Goal: Task Accomplishment & Management: Manage account settings

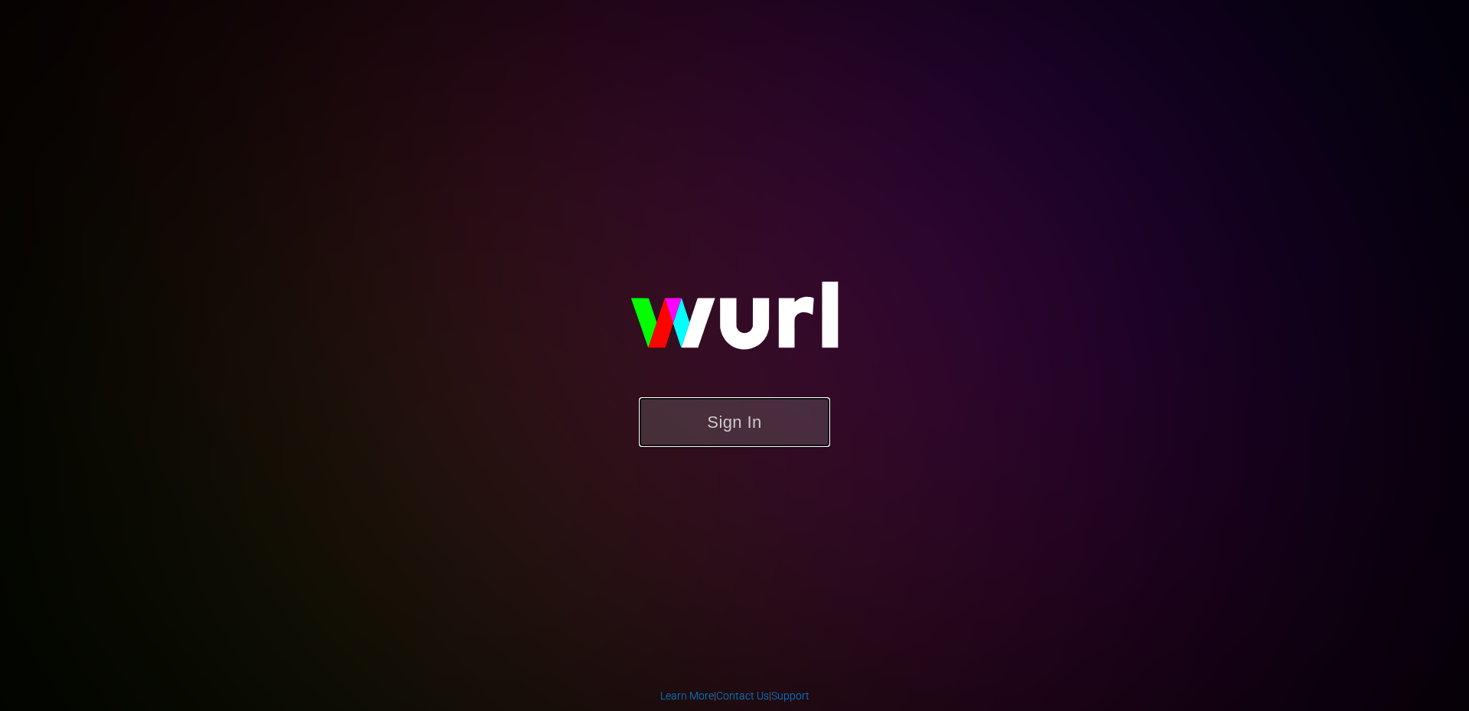
click at [681, 435] on button "Sign In" at bounding box center [734, 422] width 191 height 50
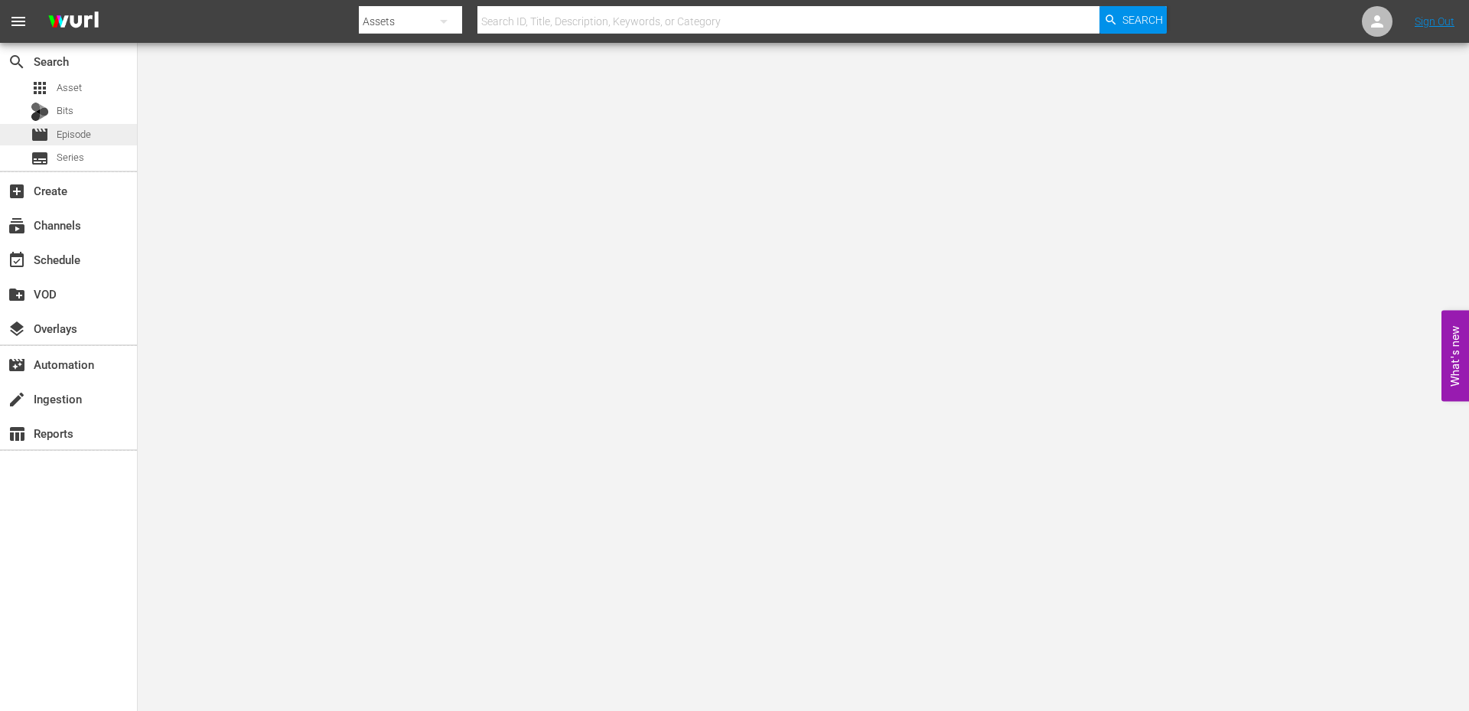
click at [86, 131] on span "Episode" at bounding box center [74, 134] width 34 height 15
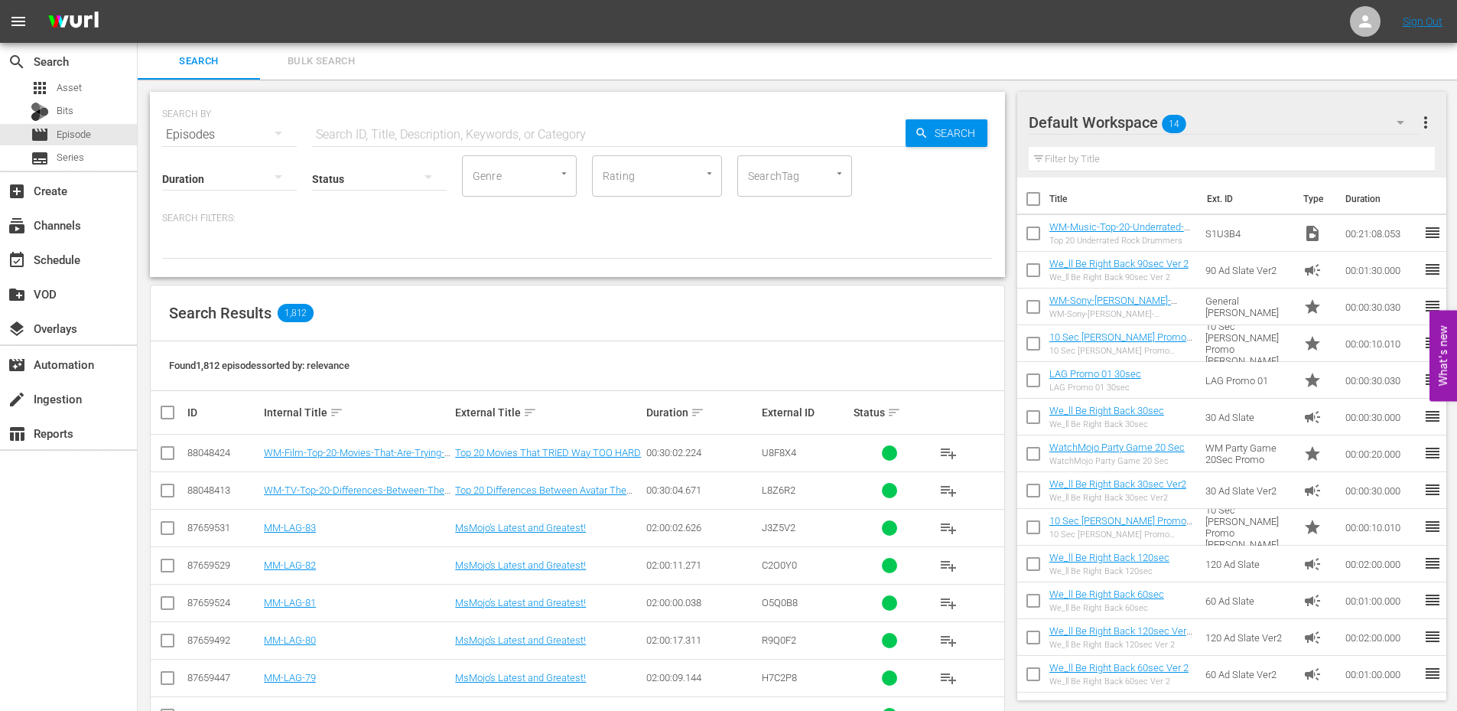
click at [753, 184] on input "SearchTag" at bounding box center [773, 176] width 58 height 28
type input "sport"
click at [788, 213] on li "sports" at bounding box center [794, 218] width 115 height 25
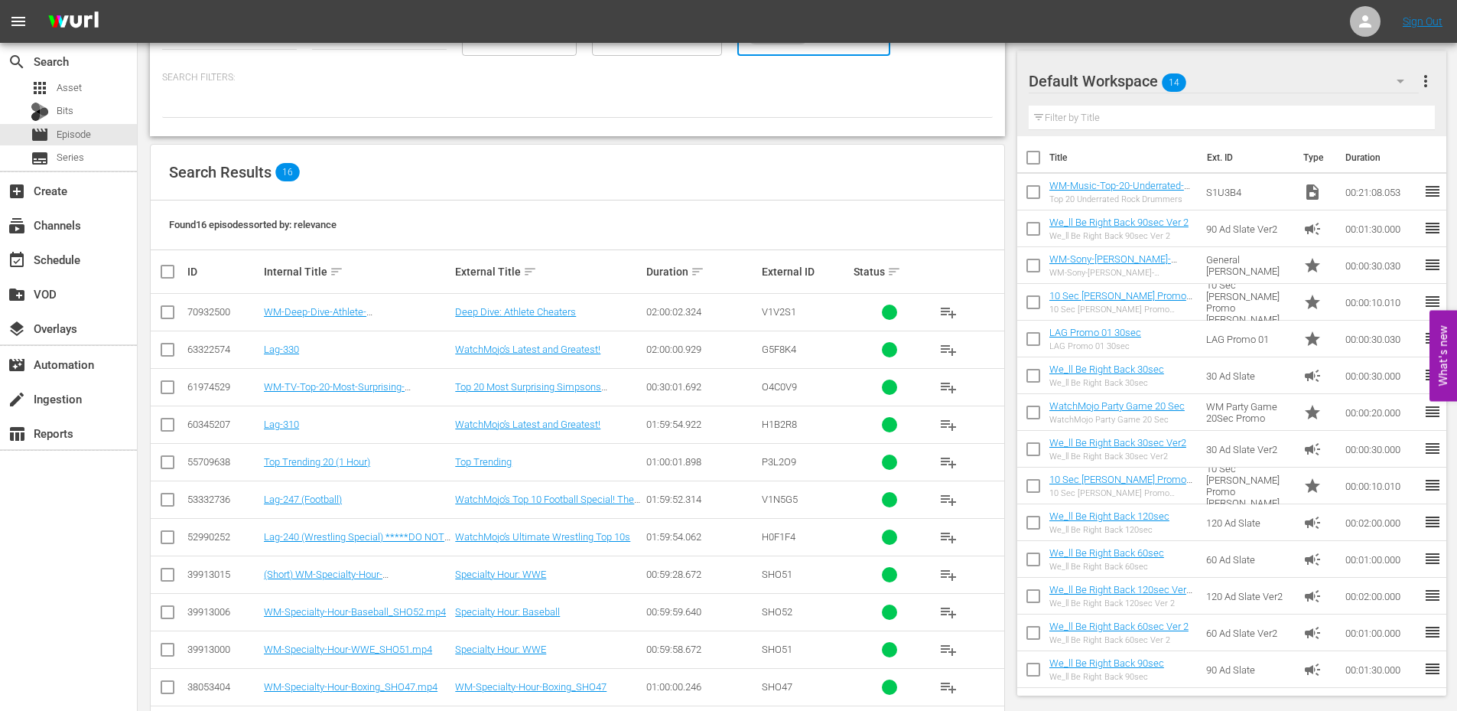
scroll to position [153, 0]
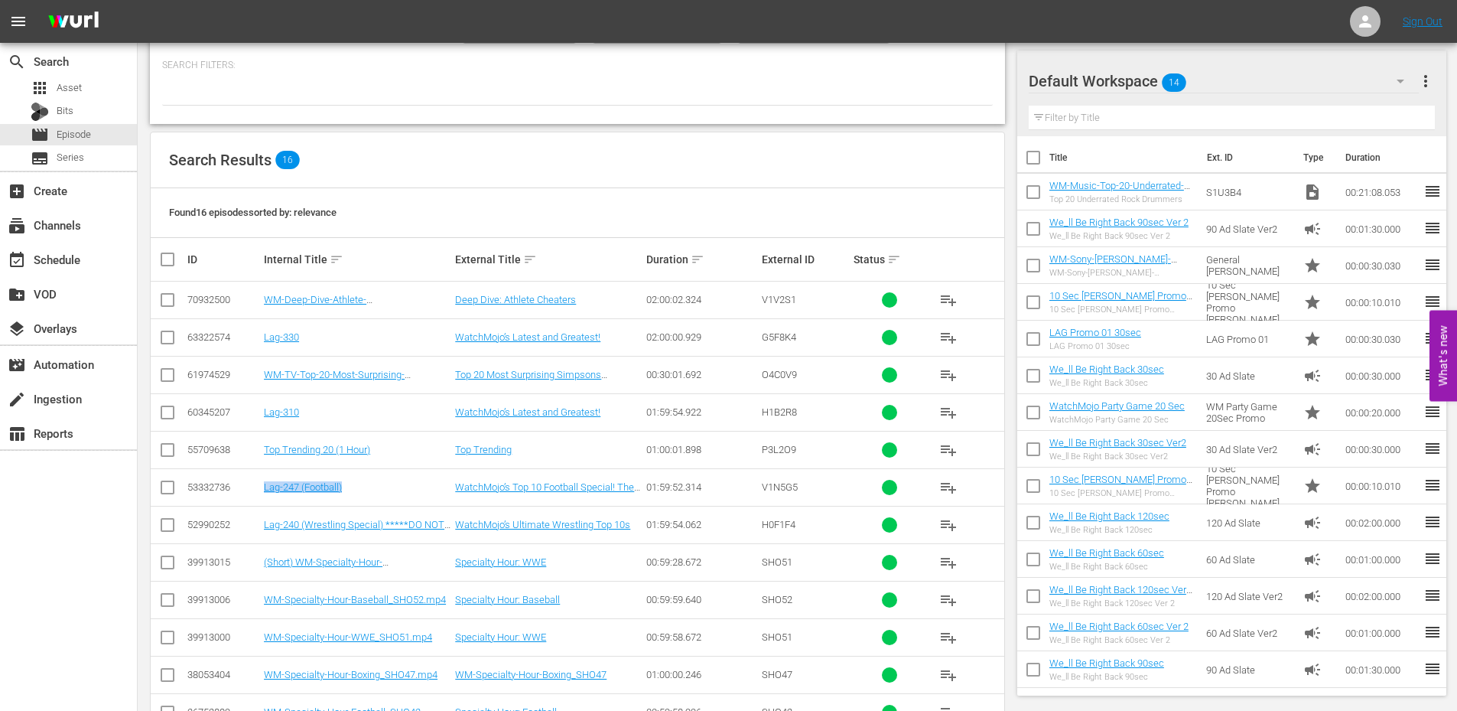
drag, startPoint x: 363, startPoint y: 493, endPoint x: 265, endPoint y: 493, distance: 97.9
click at [265, 493] on td "Lag-247 (Football)" at bounding box center [357, 486] width 191 height 37
copy link "Lag-247 (Football)"
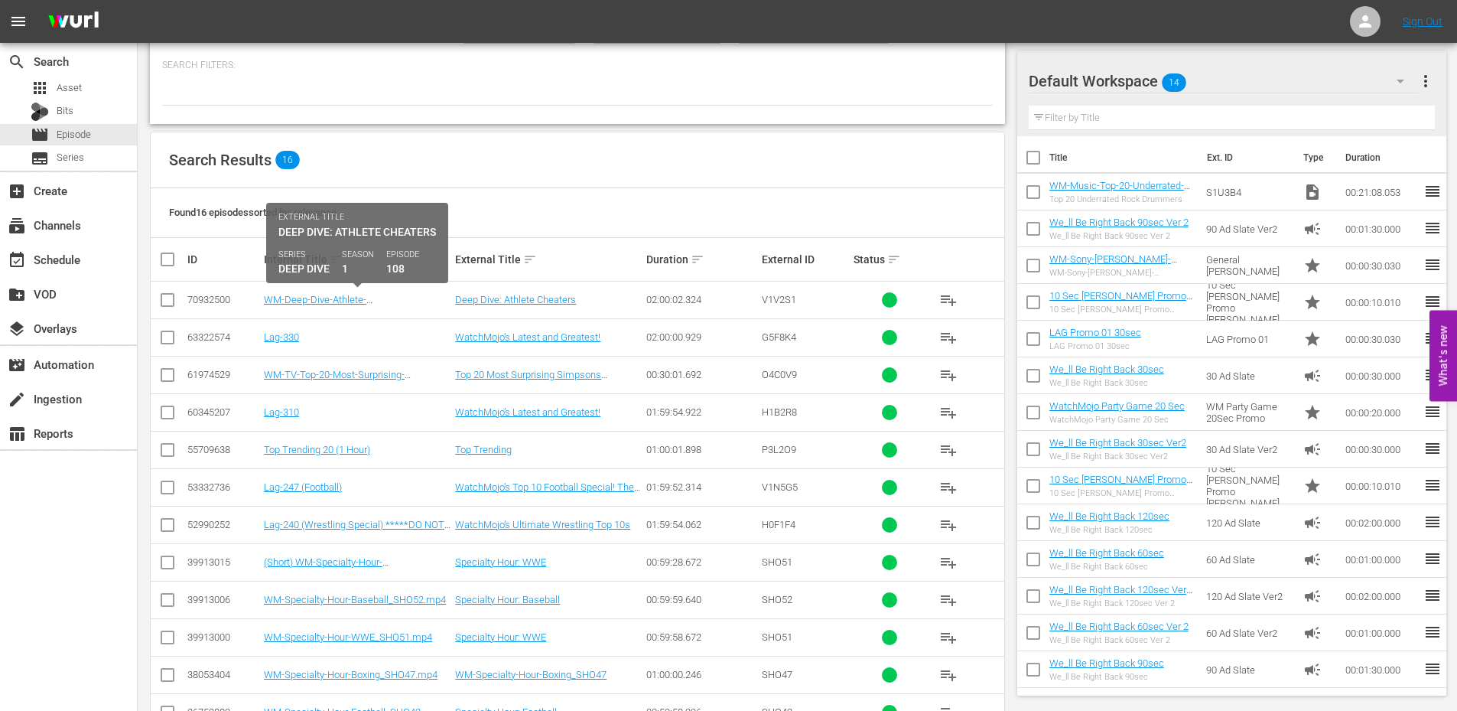
click at [395, 301] on div "WM-Deep-Dive-Athlete-Cheaters_Dive108_V1V2S1" at bounding box center [357, 299] width 187 height 11
drag, startPoint x: 608, startPoint y: 298, endPoint x: 449, endPoint y: 300, distance: 159.1
click at [449, 300] on tr "70932500 WM-Deep-Dive-Athlete-Cheaters_Dive108_V1V2S1 Deep Dive: Athlete Cheate…" at bounding box center [578, 299] width 854 height 37
copy tr "Cheaters_Dive108_V1V2S1 Deep Dive: Athlete Cheaters"
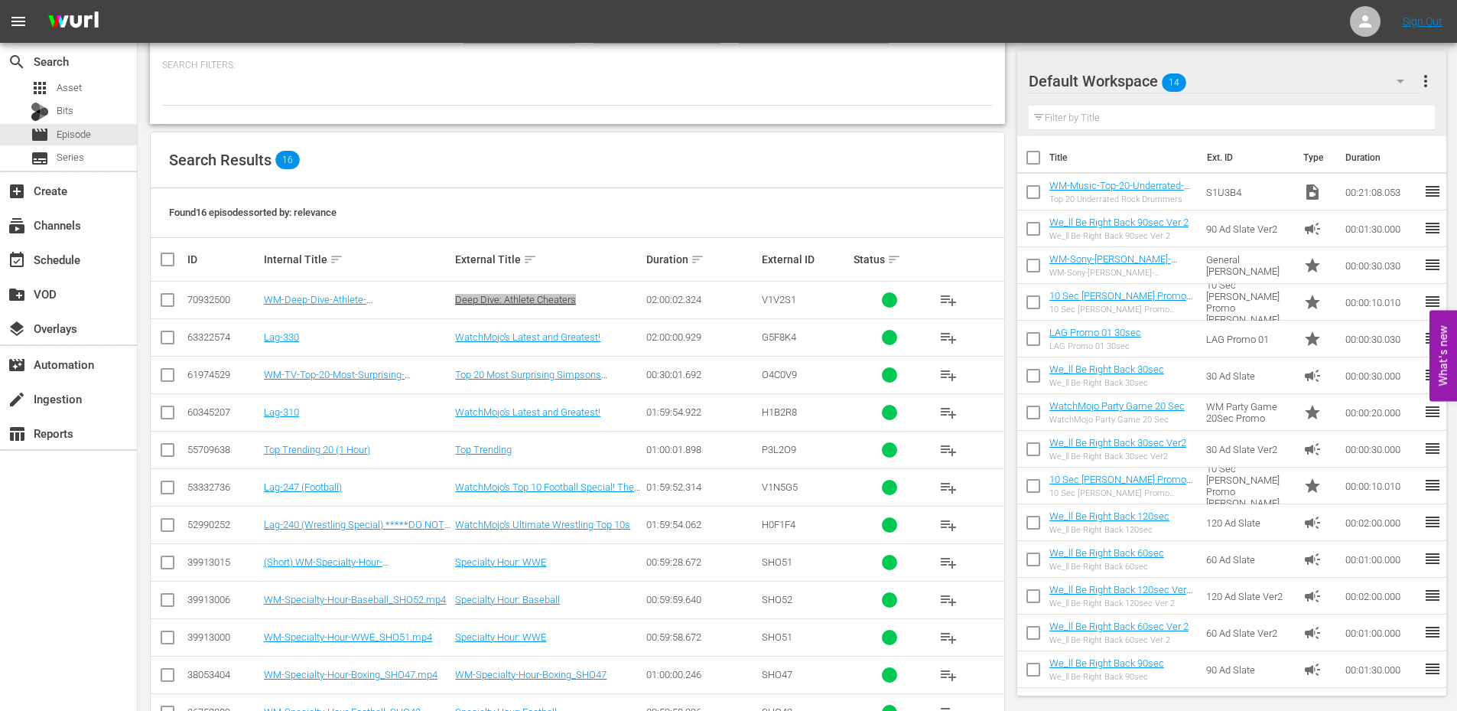
scroll to position [306, 0]
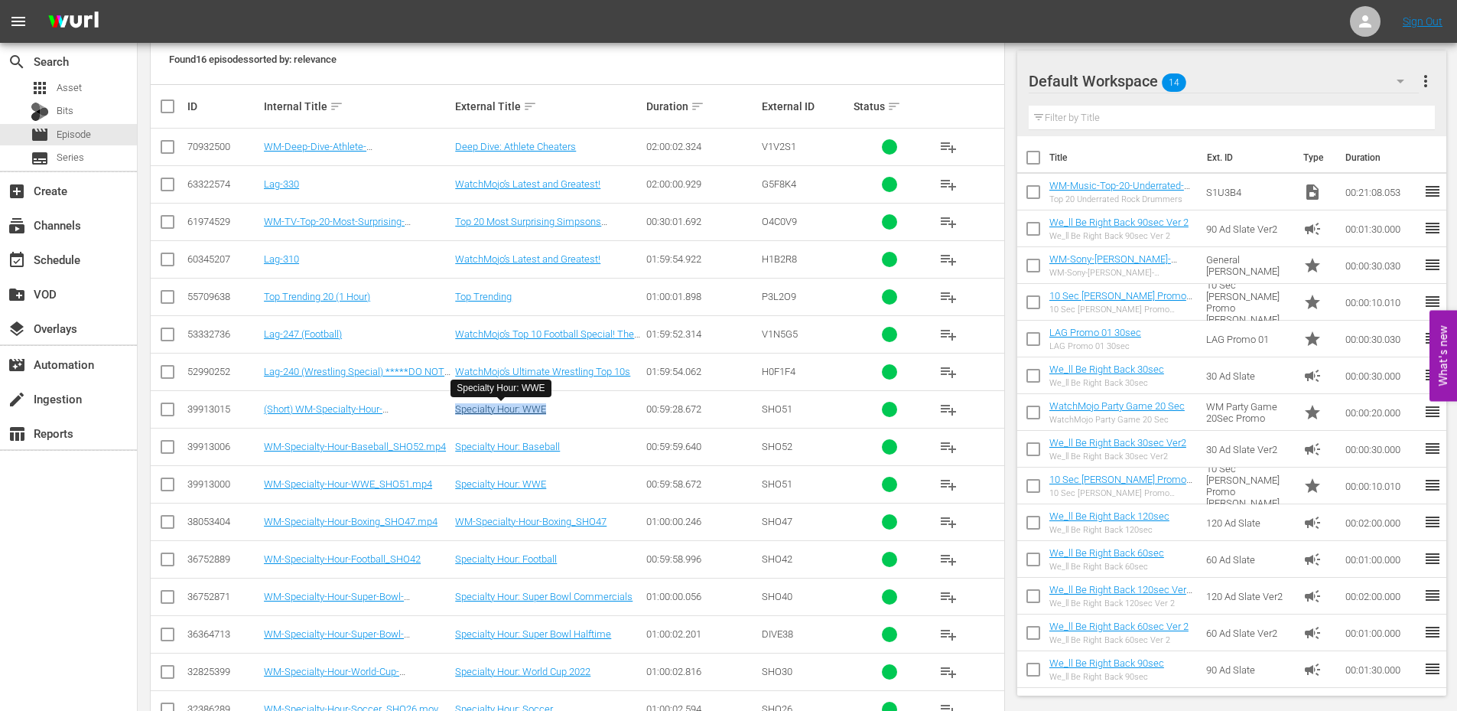
drag, startPoint x: 565, startPoint y: 414, endPoint x: 458, endPoint y: 412, distance: 107.1
click at [458, 412] on div "Specialty Hour: WWE" at bounding box center [548, 408] width 187 height 11
copy link "Specialty Hour: WWE"
drag, startPoint x: 258, startPoint y: 373, endPoint x: 363, endPoint y: 380, distance: 105.8
click at [369, 380] on tr "52990252 Lag-240 (Wrestling Special) *****DO NOT USE***** WatchMojo’s Ultimate …" at bounding box center [578, 371] width 854 height 37
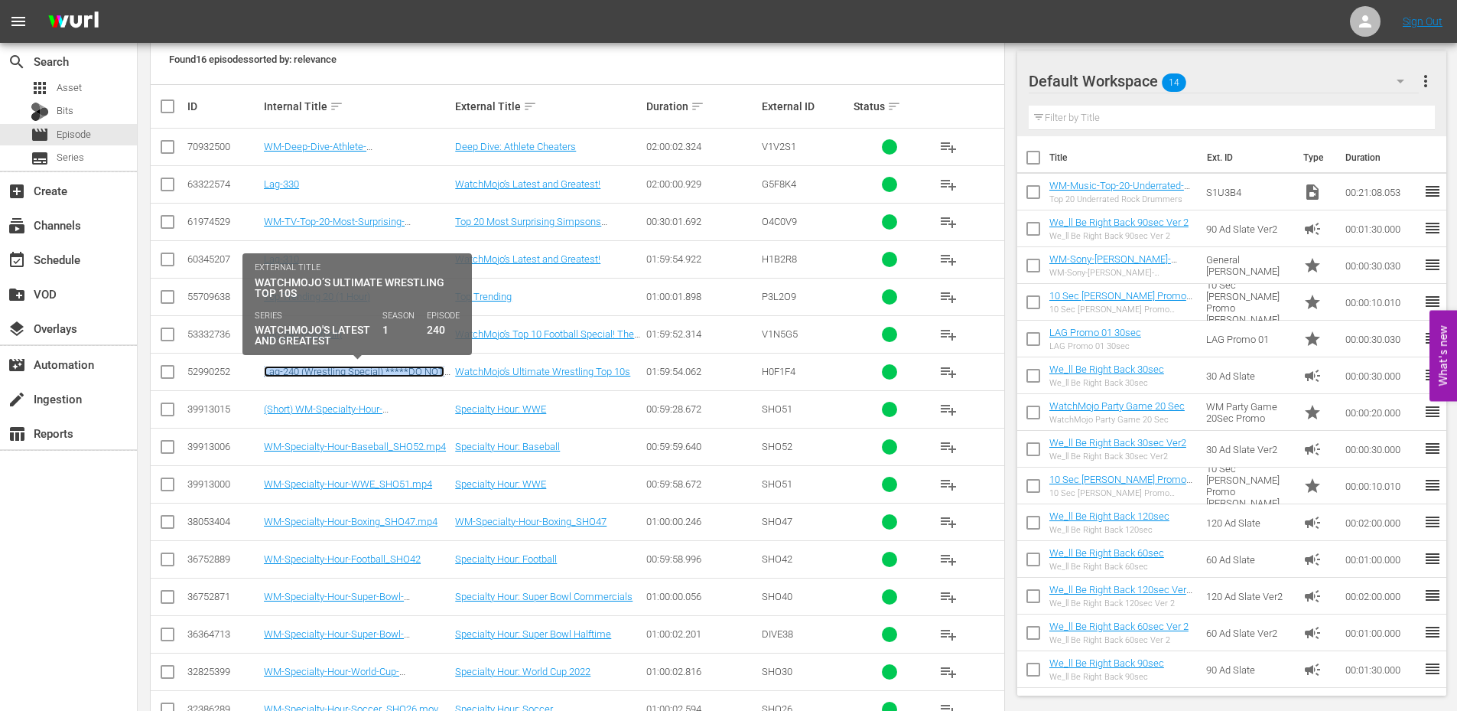
click at [357, 372] on link "Lag-240 (Wrestling Special) *****DO NOT USE*****" at bounding box center [354, 377] width 181 height 23
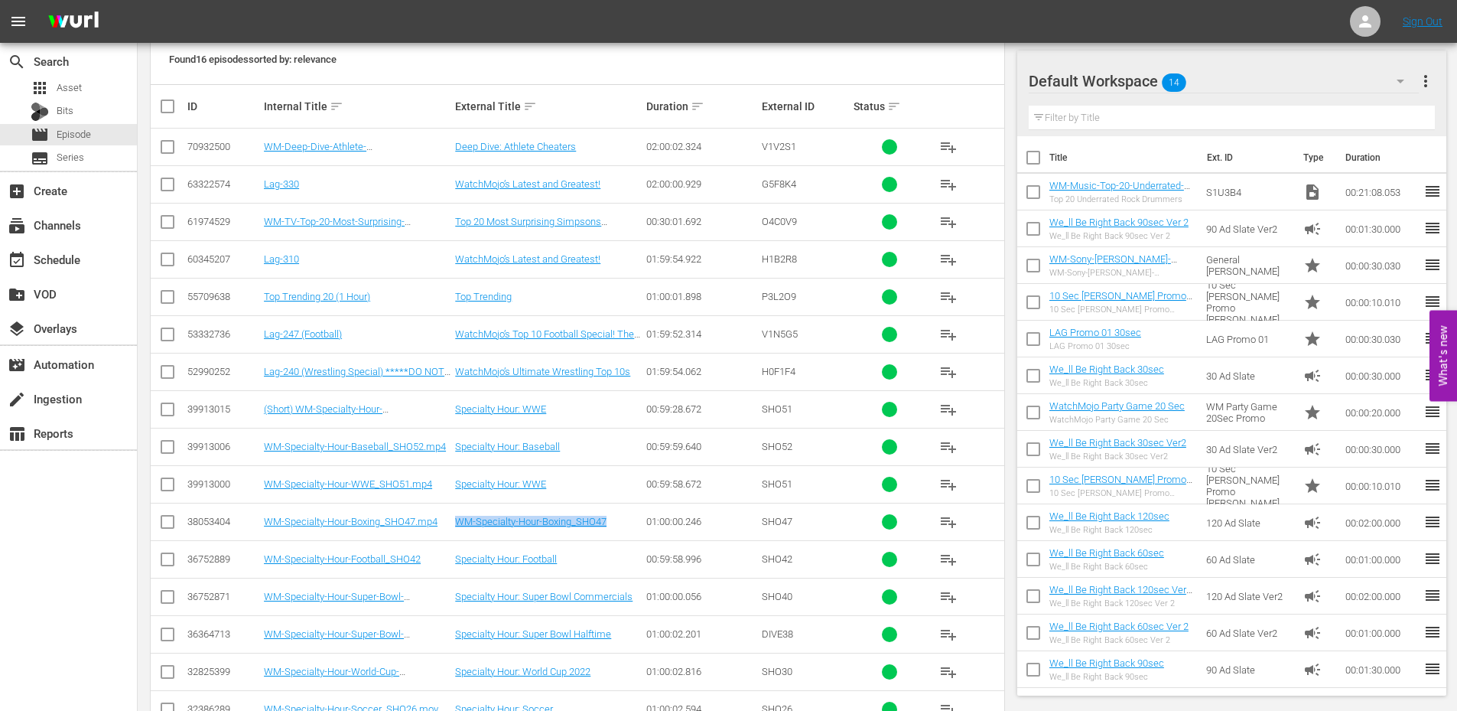
drag, startPoint x: 454, startPoint y: 522, endPoint x: 607, endPoint y: 530, distance: 154.0
click at [607, 530] on td "WM-Specialty-Hour-Boxing_SHO47" at bounding box center [548, 521] width 191 height 37
copy link "WM-Specialty-Hour-Boxing_SHO47"
drag, startPoint x: 568, startPoint y: 562, endPoint x: 454, endPoint y: 559, distance: 114.0
click at [454, 559] on td "Specialty Hour: Football" at bounding box center [548, 558] width 191 height 37
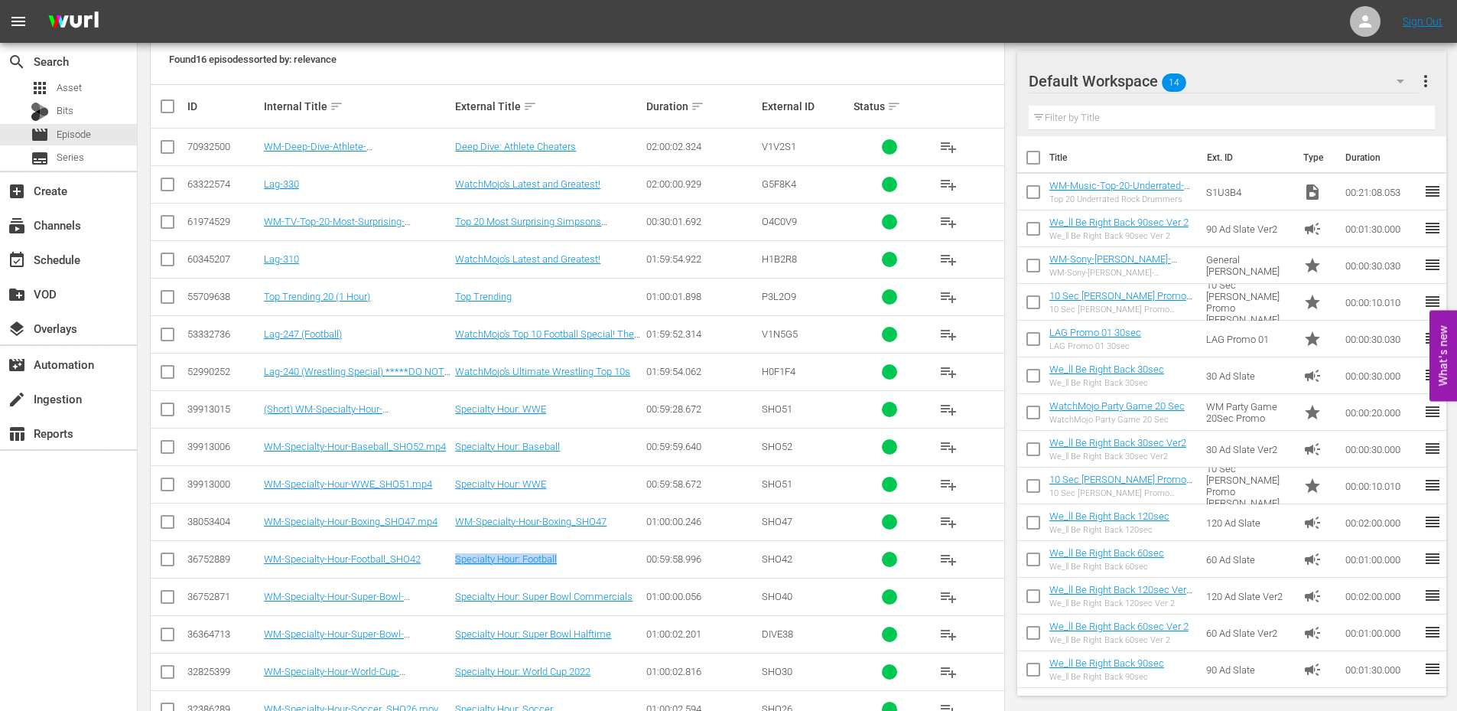
copy link "Specialty Hour: Football"
drag, startPoint x: 454, startPoint y: 596, endPoint x: 633, endPoint y: 607, distance: 178.6
click at [633, 607] on td "Specialty Hour: Super Bowl Commercials" at bounding box center [548, 596] width 191 height 37
copy link "Specialty Hour: Super Bowl Commercials"
drag, startPoint x: 441, startPoint y: 639, endPoint x: 603, endPoint y: 645, distance: 161.5
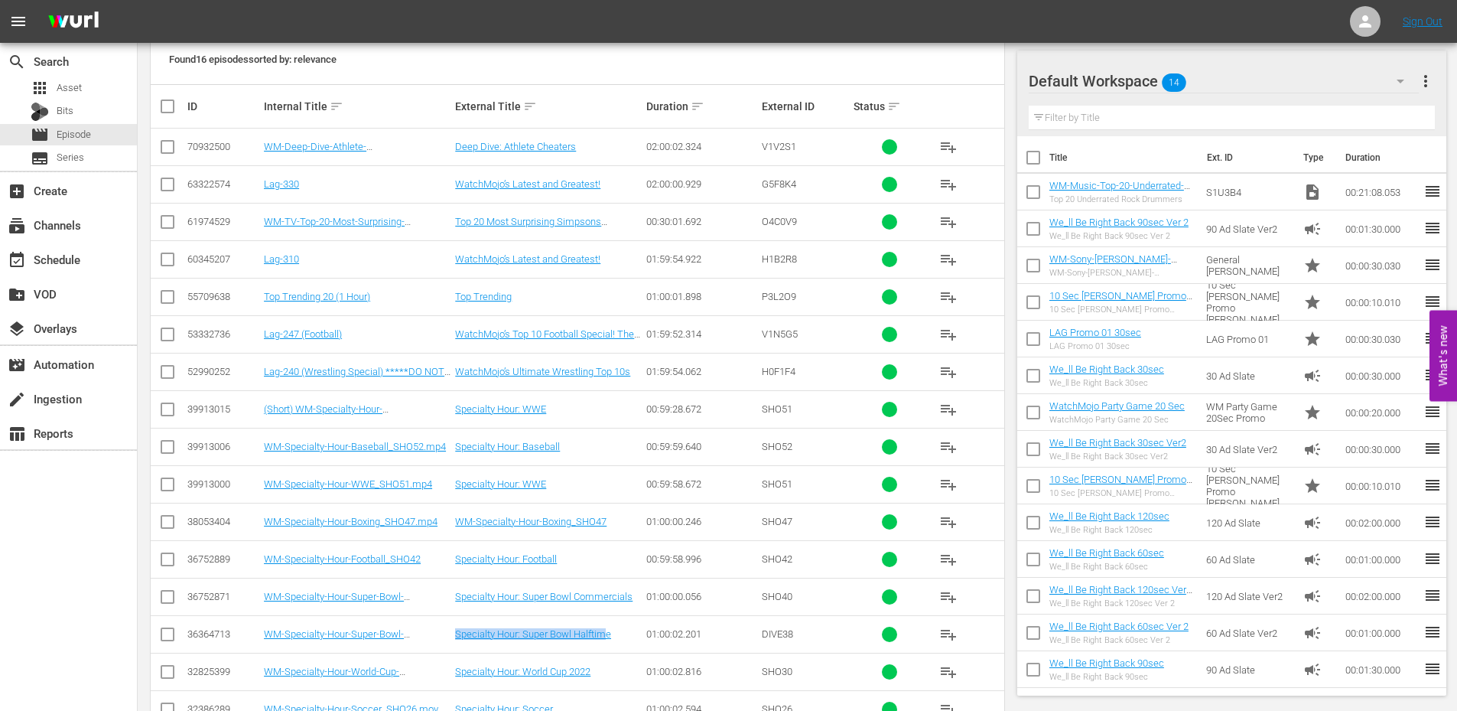
click at [604, 645] on tr "36364713 WM-Specialty-Hour-Super-Bowl-Halftime_SHO41 Specialty Hour: Super Bowl…" at bounding box center [578, 633] width 854 height 37
copy tr "Halftime_SHO41 Specialty Hour: Super Bowl Halftim"
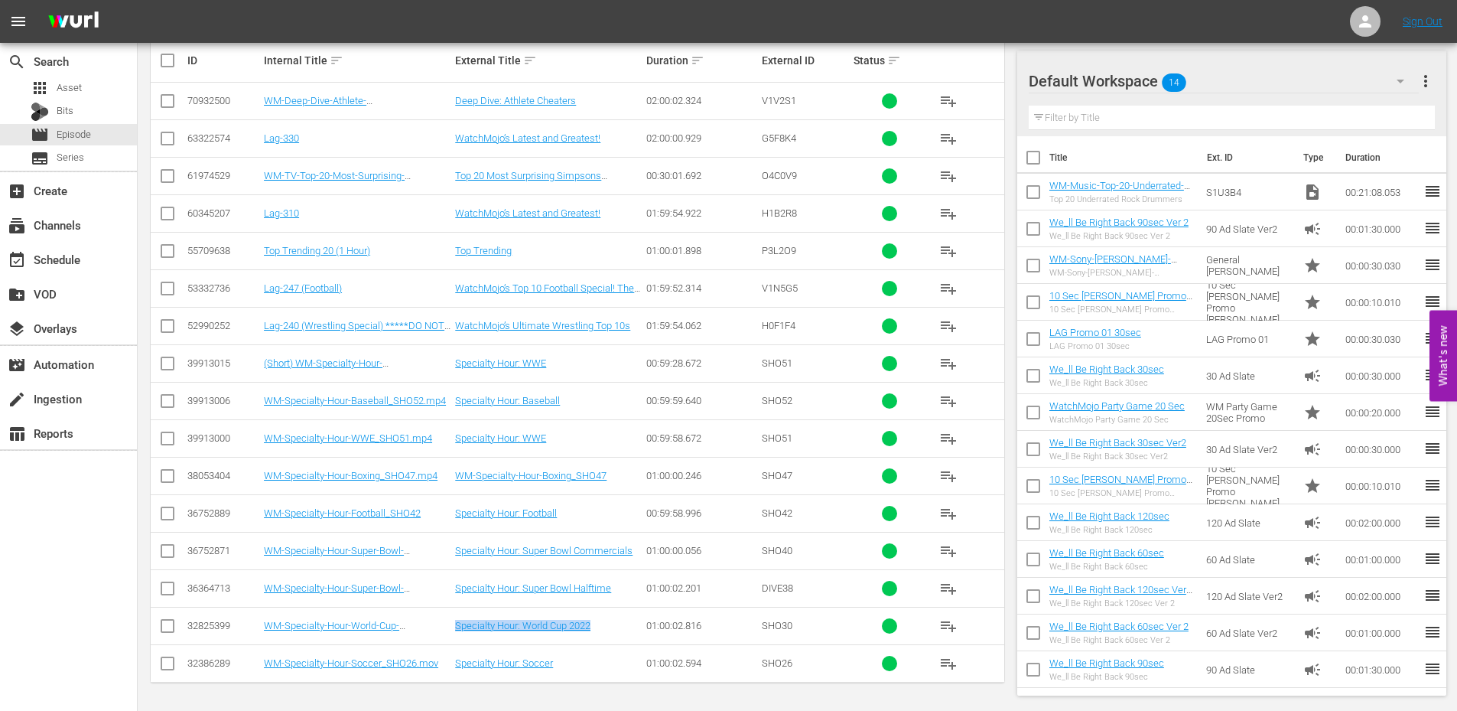
drag, startPoint x: 599, startPoint y: 627, endPoint x: 446, endPoint y: 618, distance: 153.3
click at [446, 618] on tr "32825399 WM-Specialty-Hour-World-Cup-2022_SHO30.mov Specialty Hour: World Cup 2…" at bounding box center [578, 625] width 854 height 37
copy tr "2022_SHO30.mov Specialty Hour: World Cup 2022"
drag, startPoint x: 578, startPoint y: 660, endPoint x: 457, endPoint y: 666, distance: 121.0
click at [457, 666] on div "Specialty Hour: Soccer" at bounding box center [548, 662] width 187 height 11
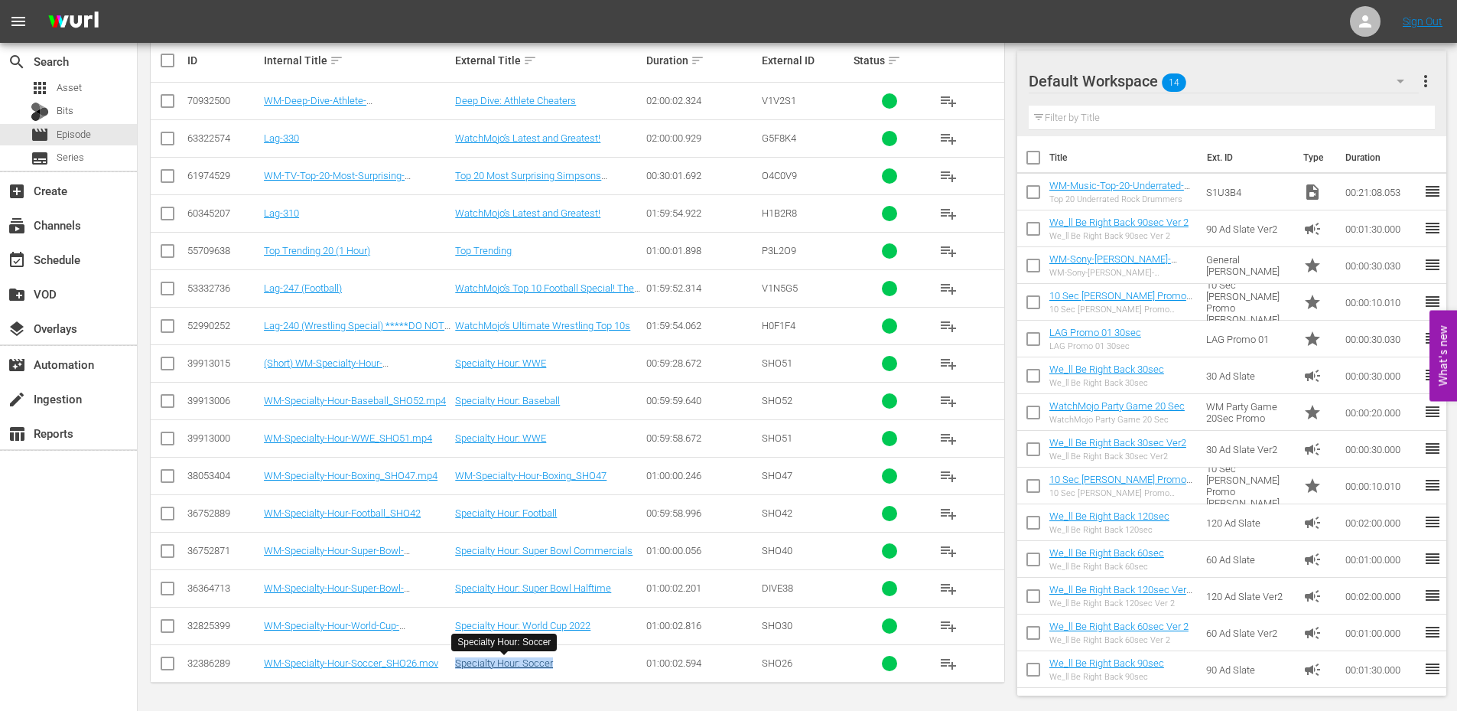
copy link "Specialty Hour: Soccer"
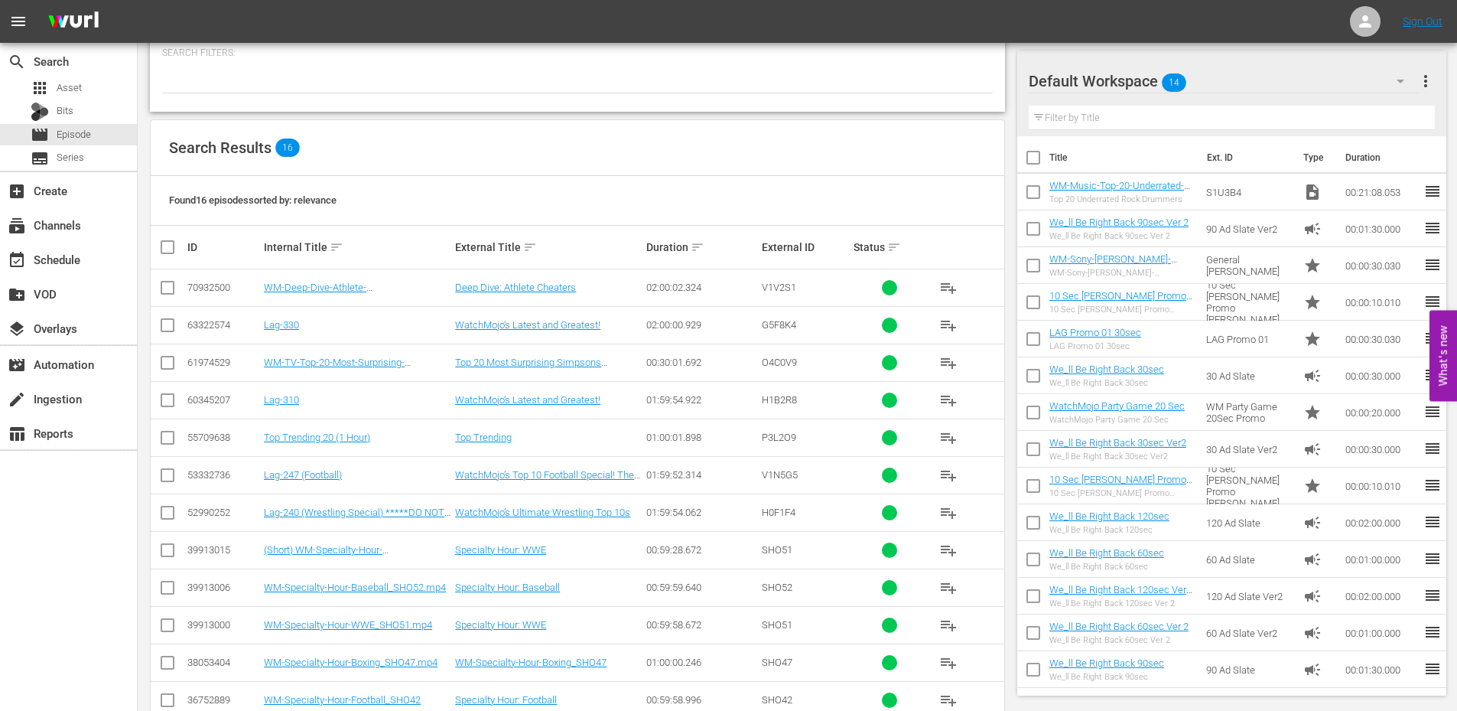
scroll to position [148, 0]
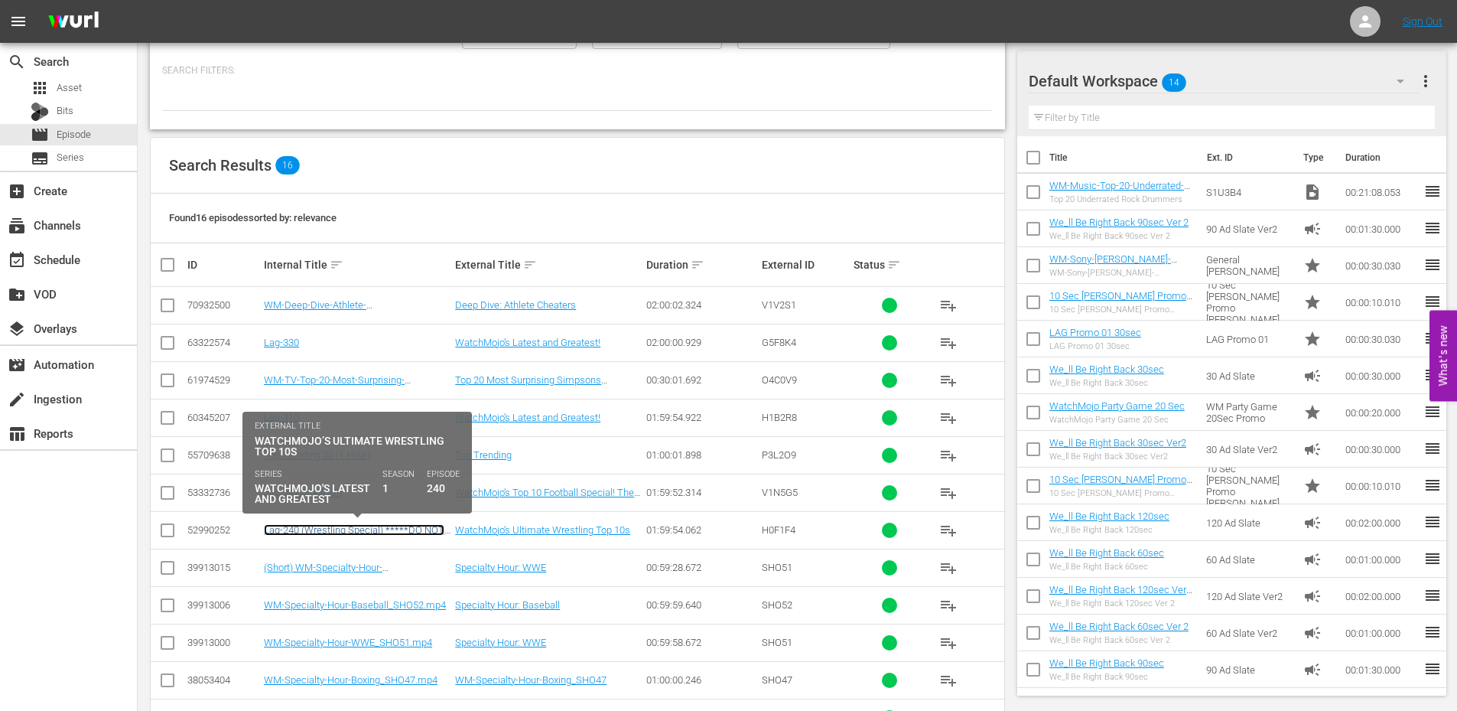
click at [368, 528] on link "Lag-240 (Wrestling Special) *****DO NOT USE*****" at bounding box center [354, 535] width 181 height 23
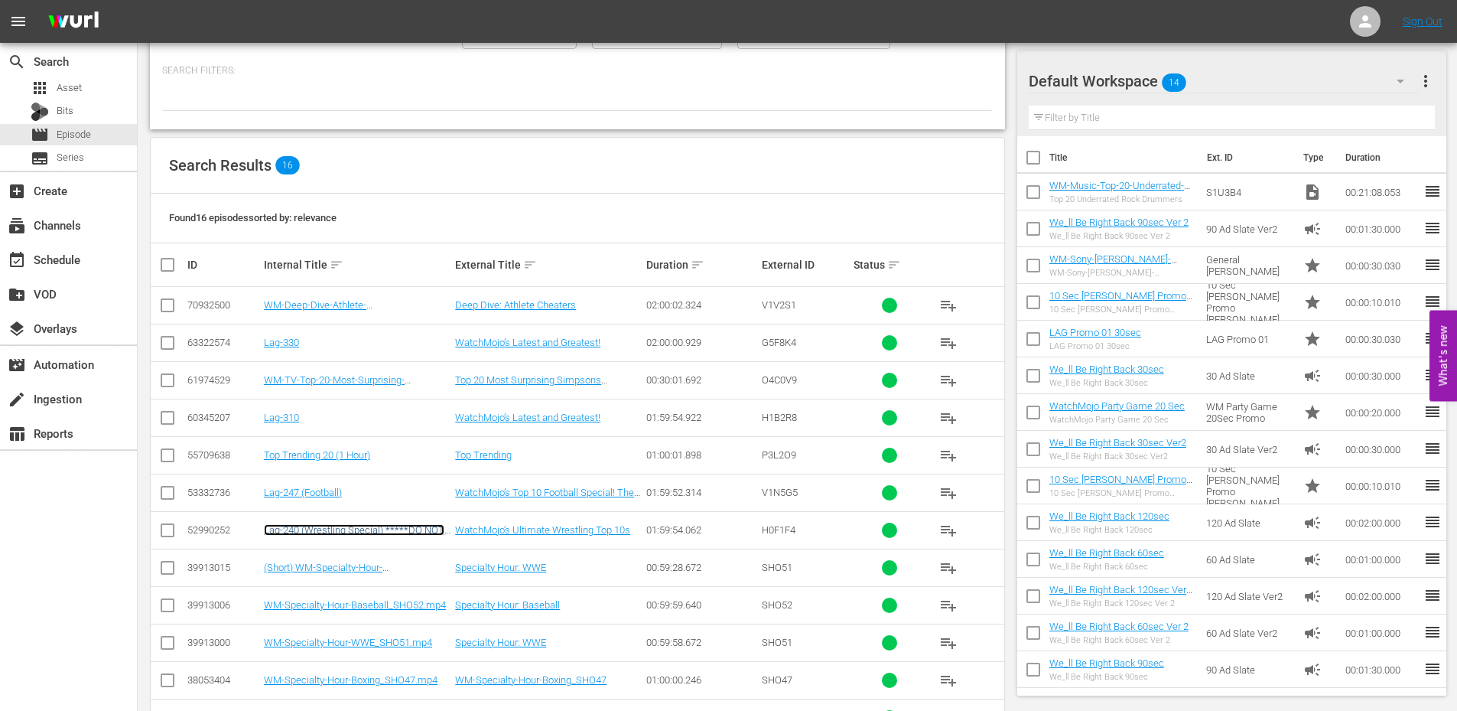
scroll to position [301, 0]
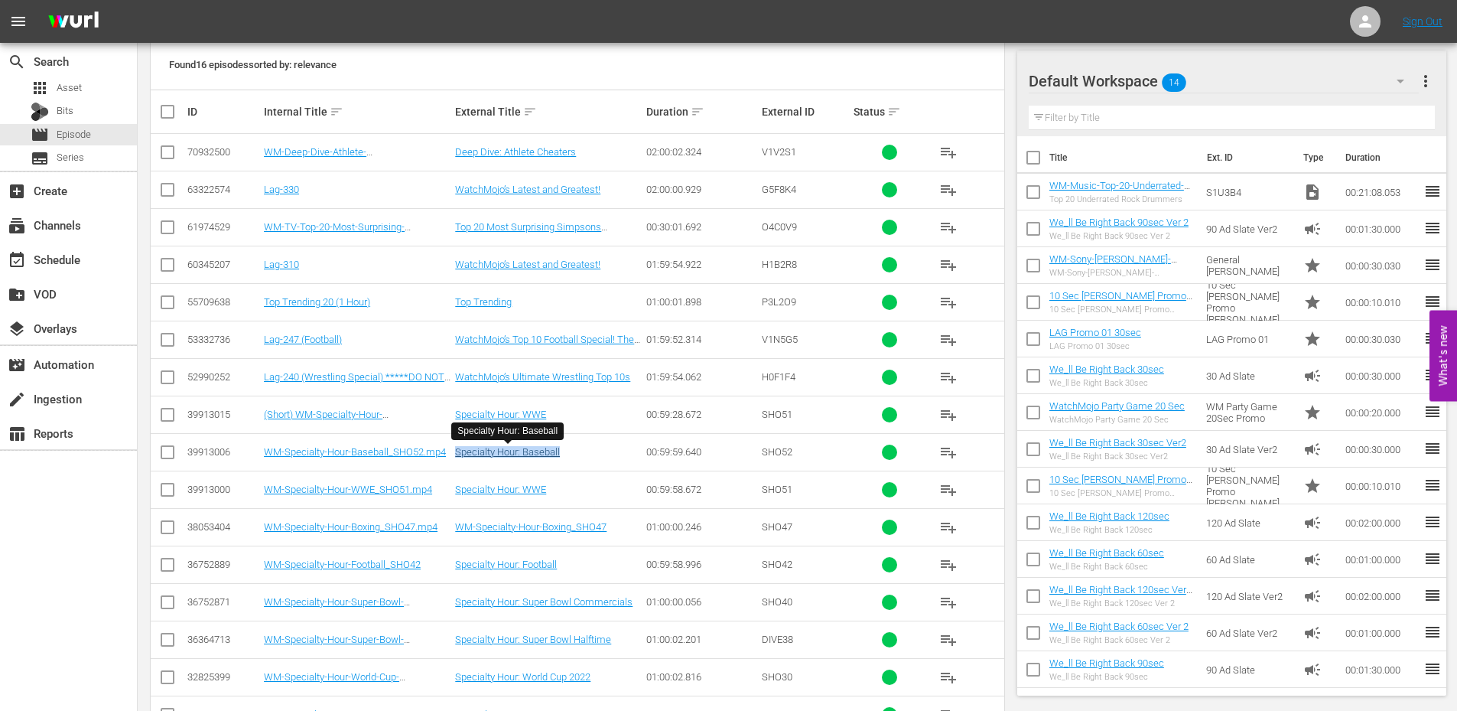
drag, startPoint x: 571, startPoint y: 454, endPoint x: 457, endPoint y: 454, distance: 114.0
click at [457, 454] on div "Specialty Hour: Baseball" at bounding box center [548, 451] width 187 height 11
copy link "Specialty Hour: Baseball"
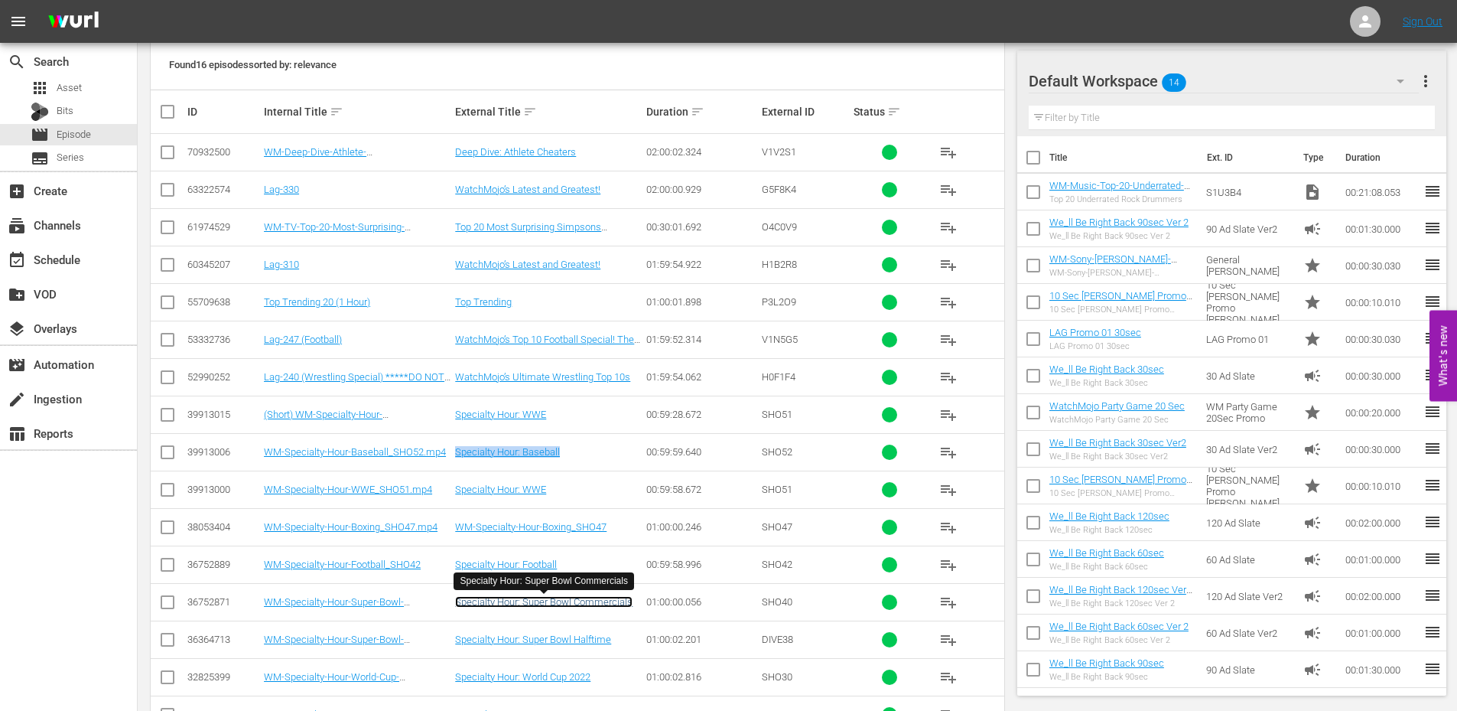
click at [567, 603] on link "Specialty Hour: Super Bowl Commercials" at bounding box center [543, 601] width 177 height 11
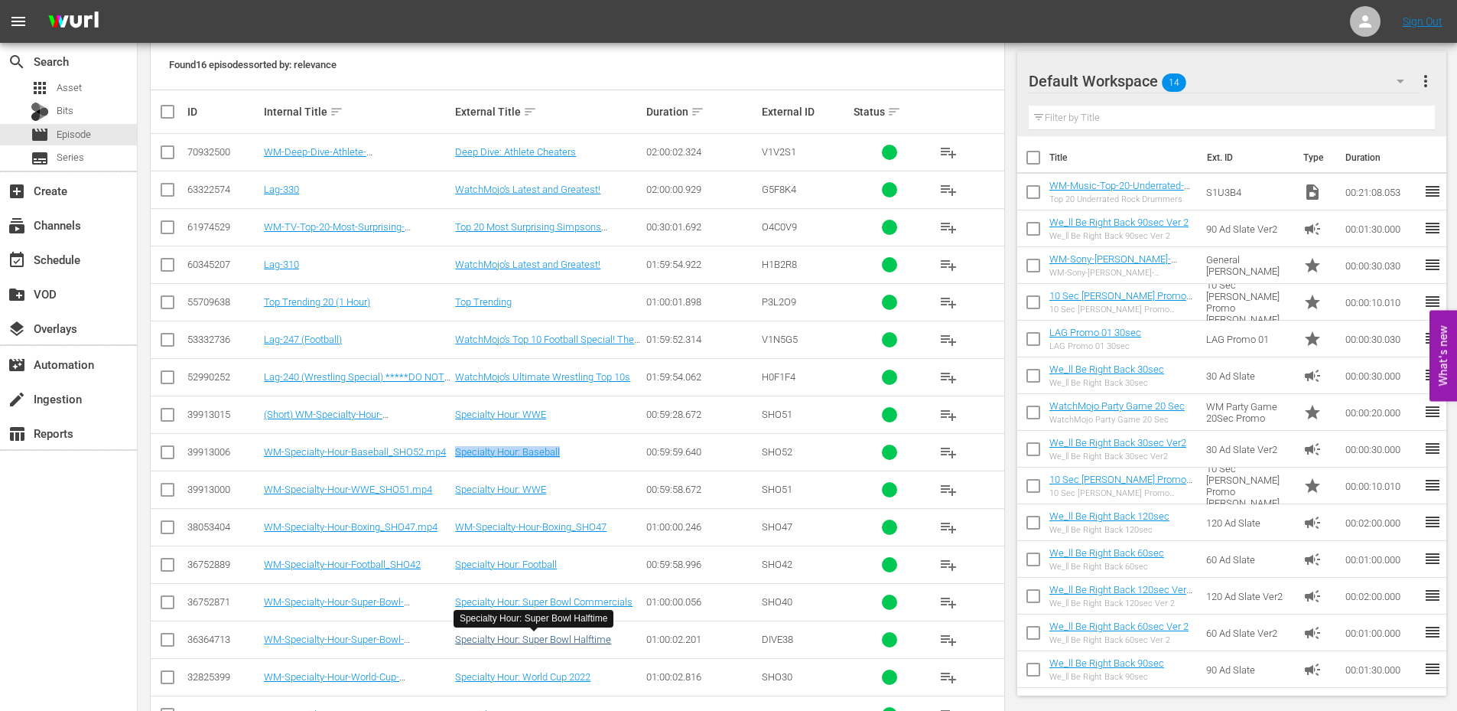
click at [562, 639] on link "Specialty Hour: Super Bowl Halftime" at bounding box center [533, 638] width 156 height 11
click at [566, 598] on link "Specialty Hour: Super Bowl Commercials" at bounding box center [543, 601] width 177 height 11
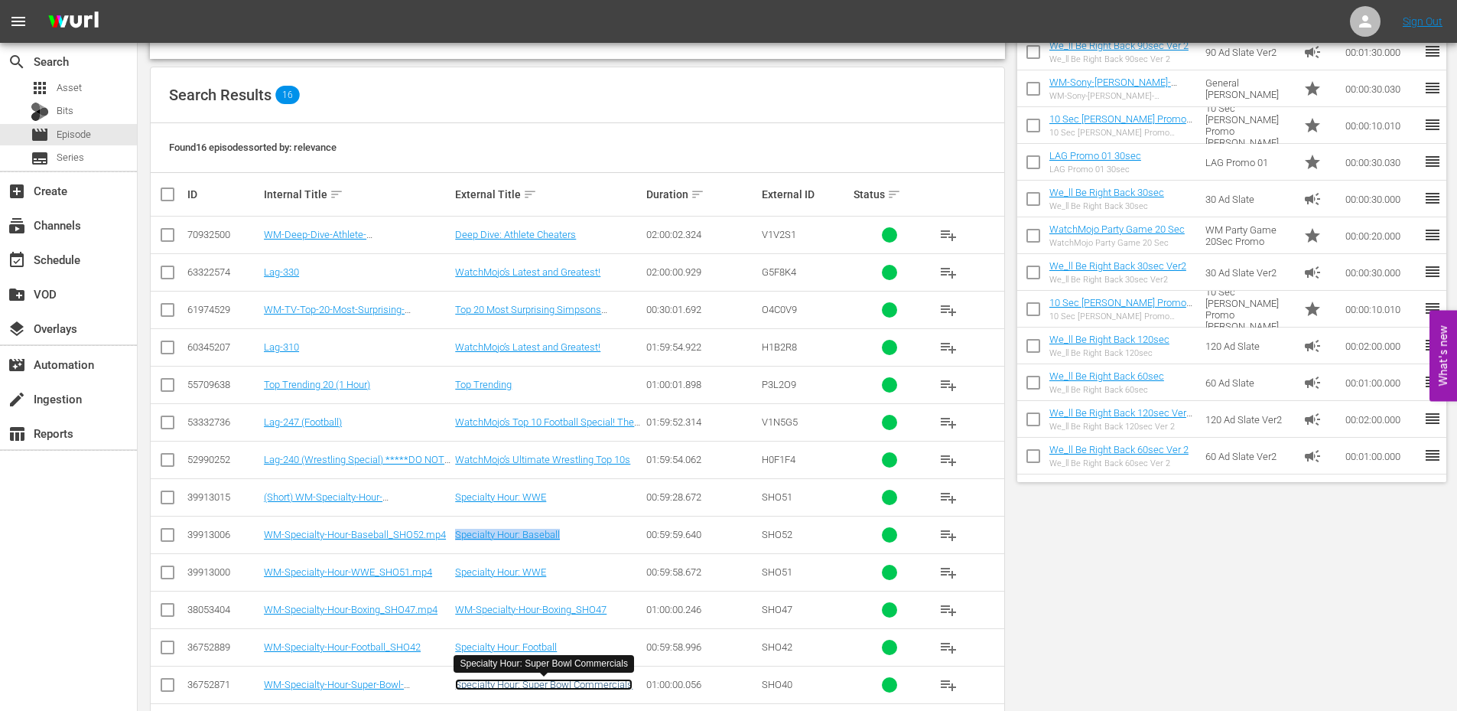
scroll to position [0, 0]
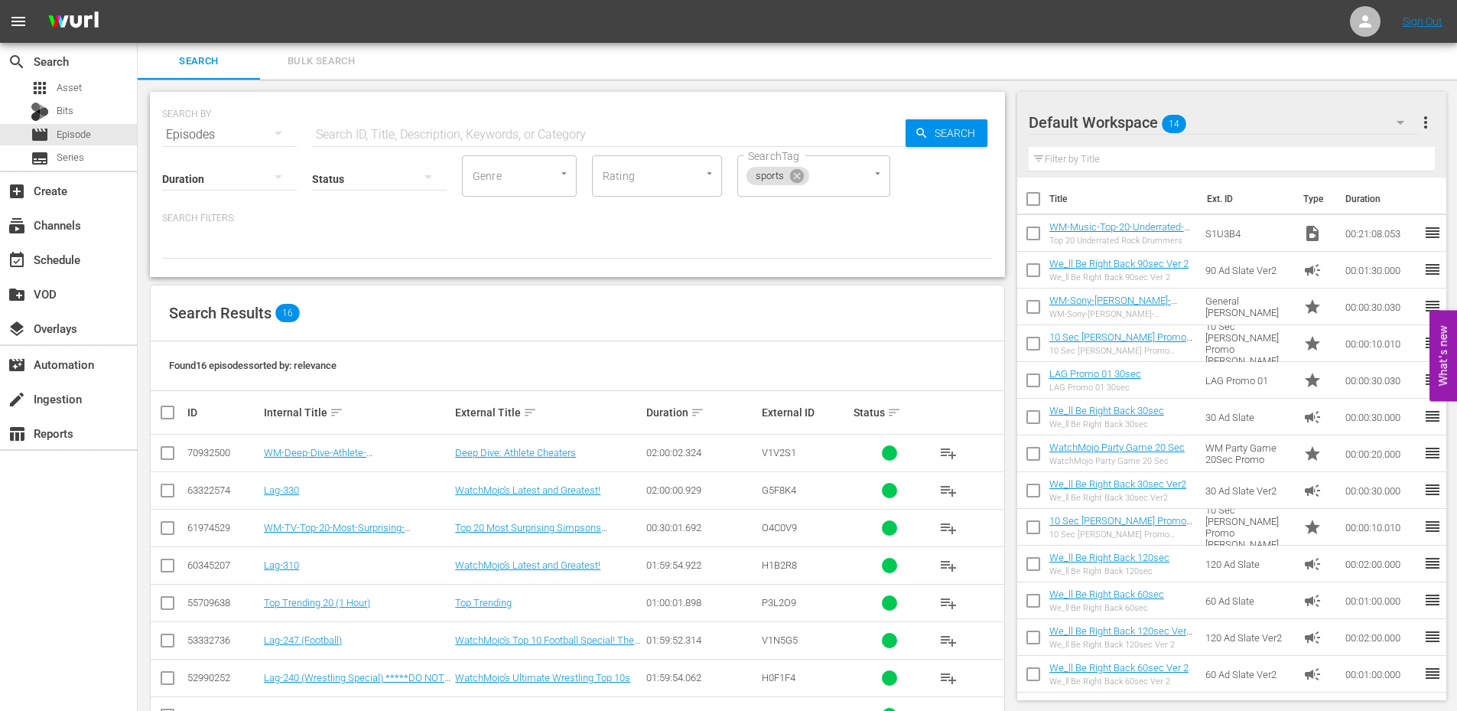
click at [394, 137] on input "text" at bounding box center [609, 134] width 594 height 37
click at [797, 174] on icon at bounding box center [797, 176] width 14 height 14
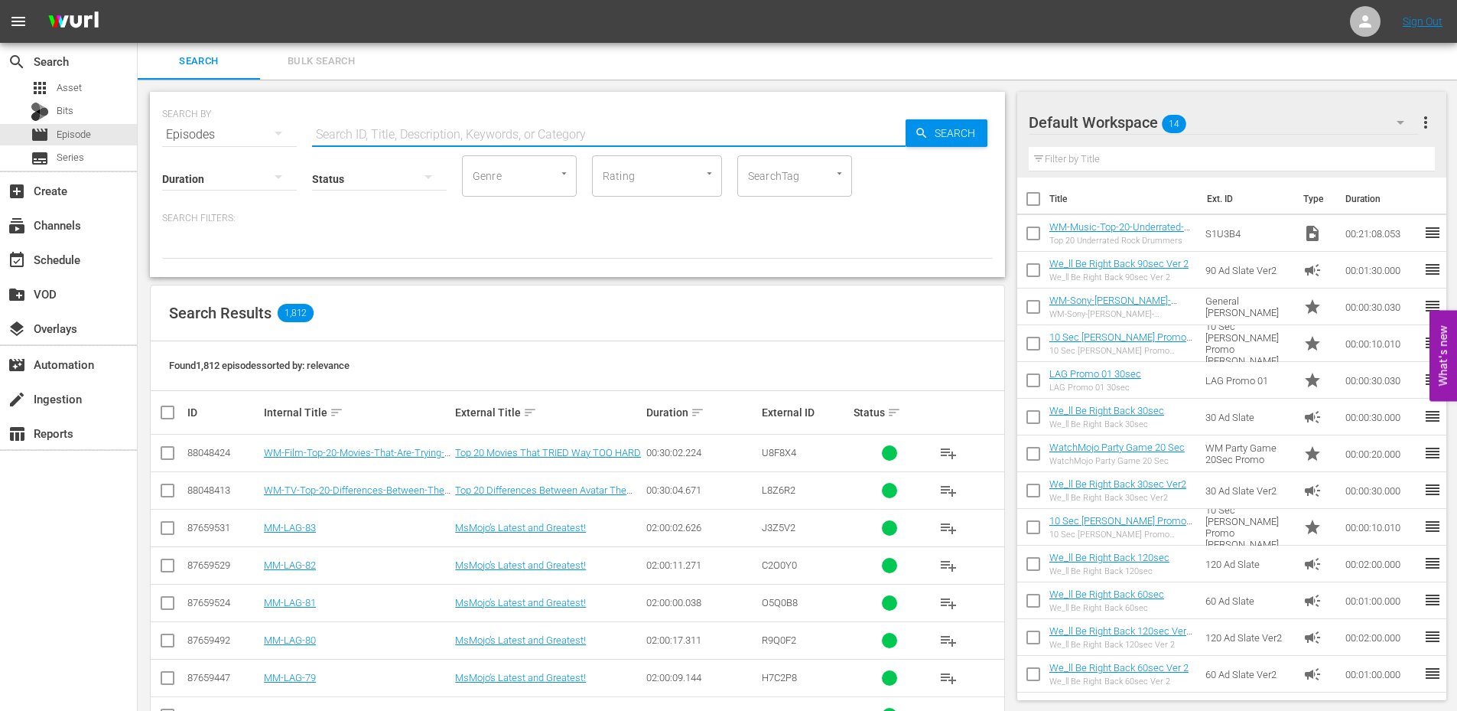
click at [465, 139] on input "text" at bounding box center [609, 134] width 594 height 37
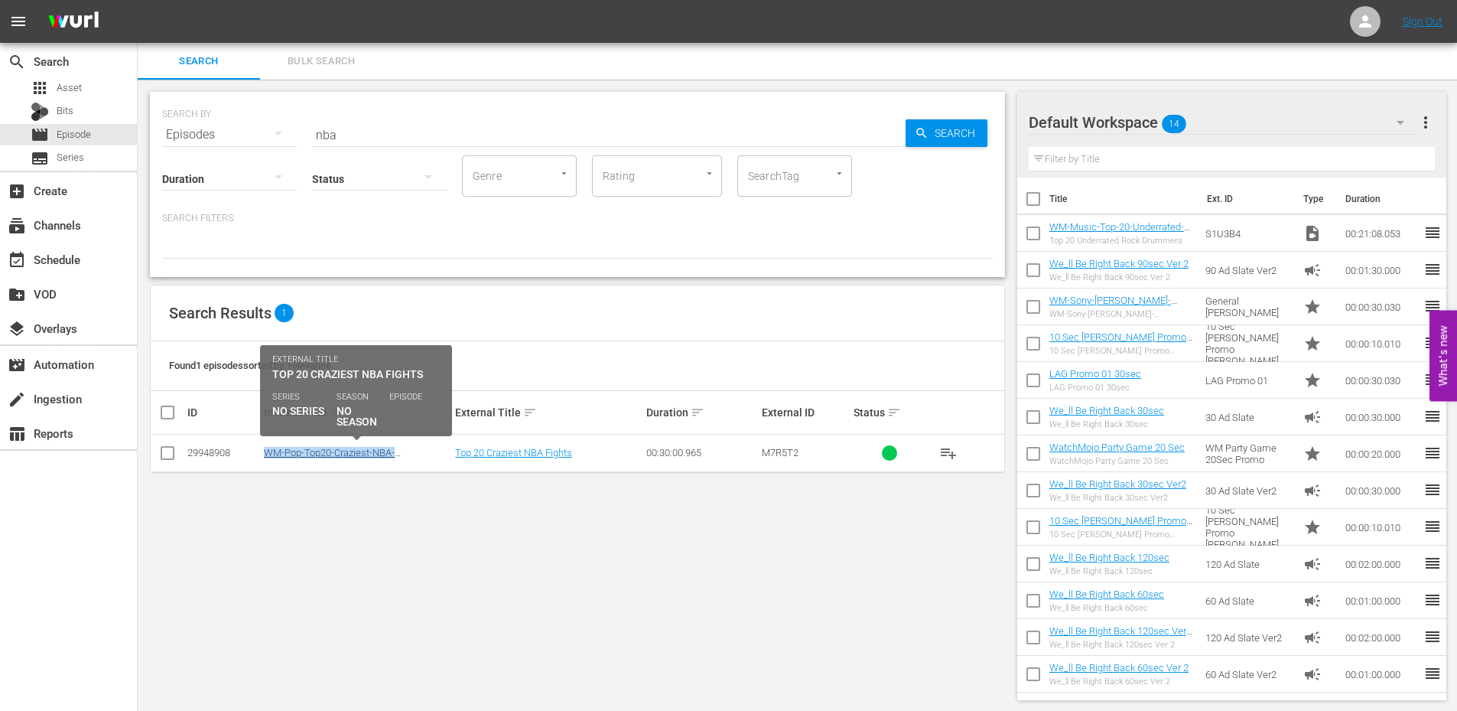
drag, startPoint x: 402, startPoint y: 454, endPoint x: 267, endPoint y: 456, distance: 135.4
click at [267, 456] on div "WM-Pop-Top20-Craziest-NBA-Fights_M7R5T2" at bounding box center [357, 452] width 187 height 11
click at [287, 451] on link "WM-Pop-Top20-Craziest-NBA-Fights_M7R5T2" at bounding box center [329, 458] width 131 height 23
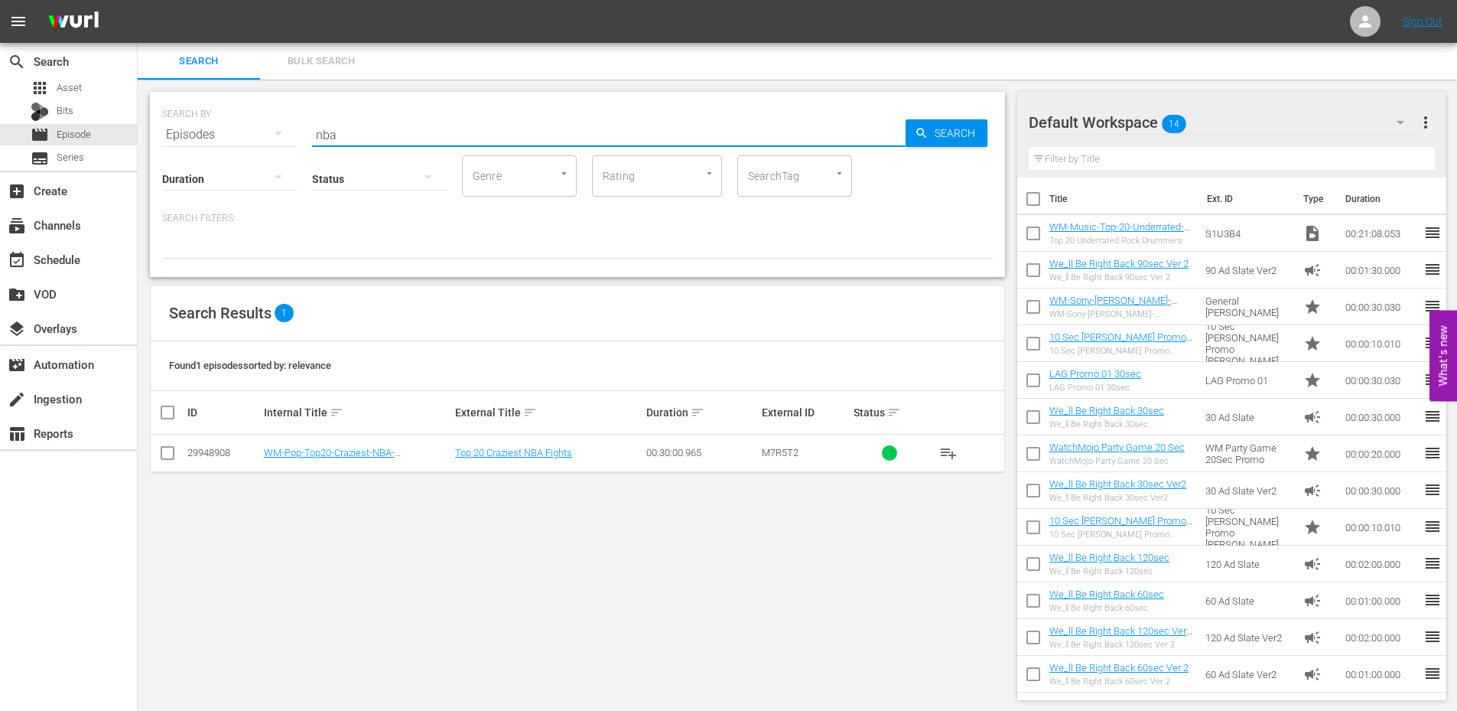
drag, startPoint x: 358, startPoint y: 135, endPoint x: 249, endPoint y: 118, distance: 109.9
click at [249, 118] on div "SEARCH BY Search By Episodes Search ID, Title, Description, Keywords, or Catego…" at bounding box center [577, 125] width 831 height 55
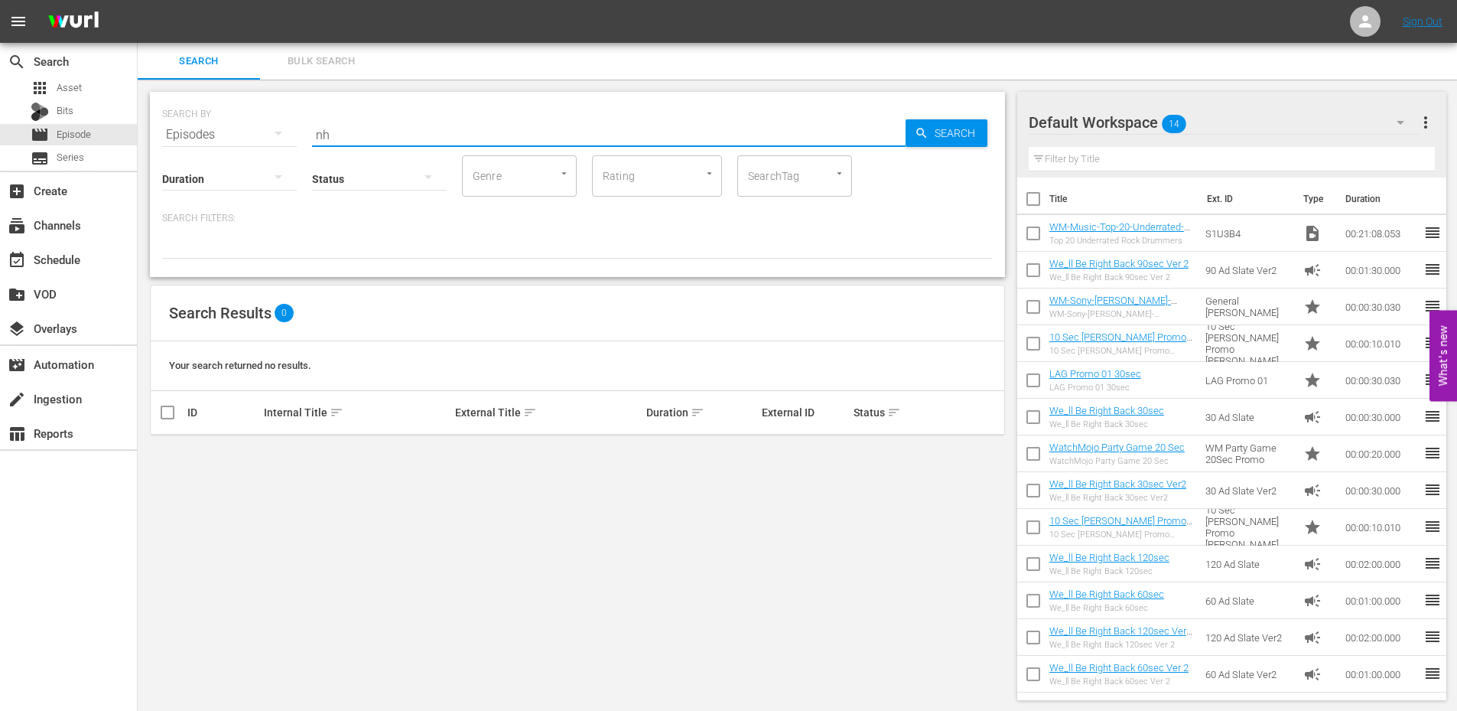
type input "n"
type input "h"
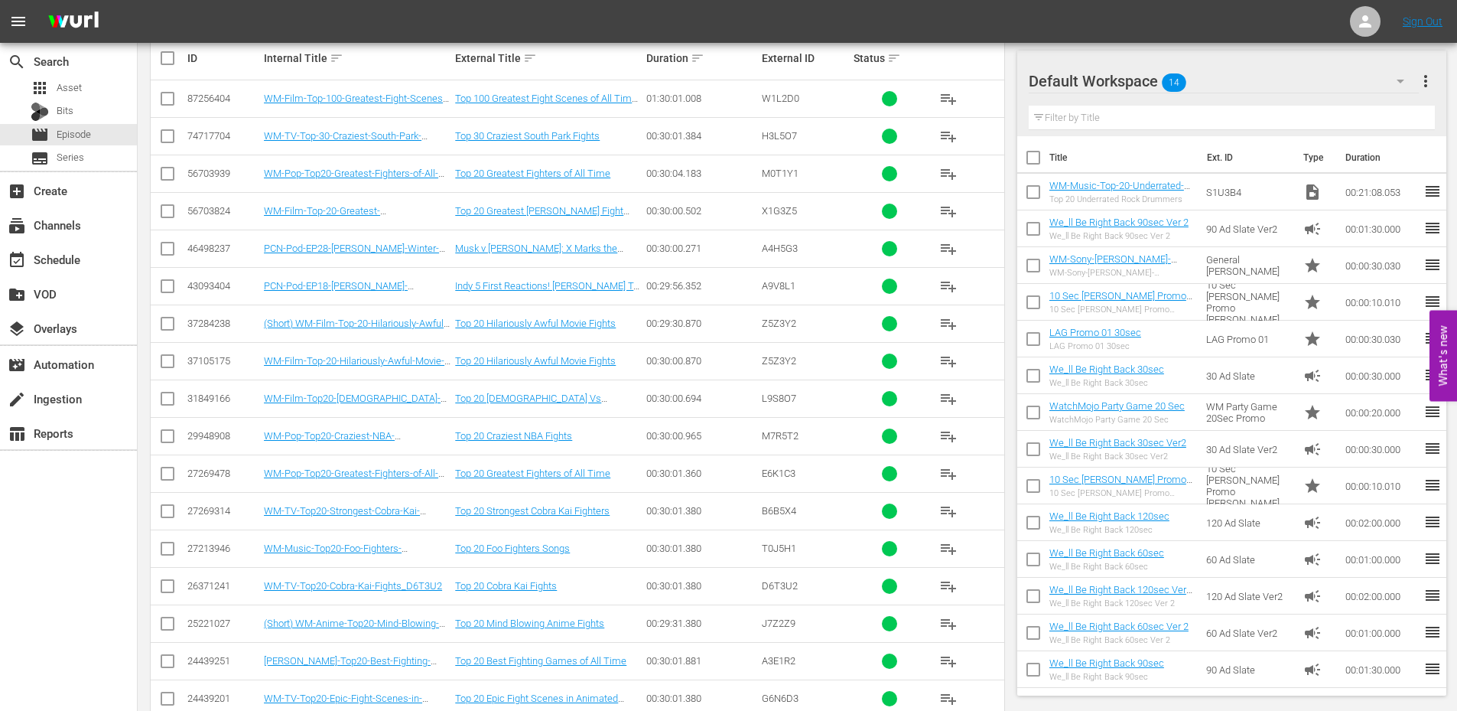
scroll to position [427, 0]
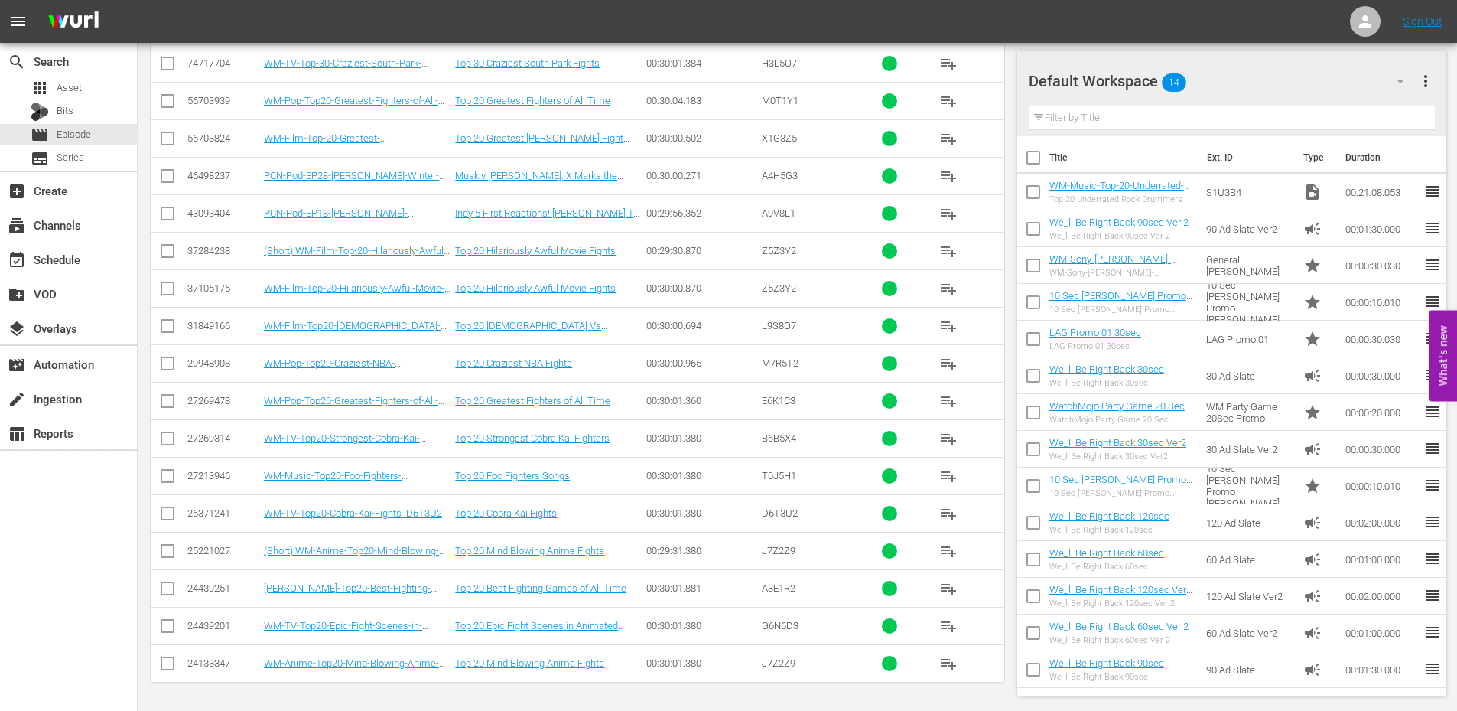
type input "fight"
click at [35, 399] on div "create Ingestion" at bounding box center [43, 396] width 86 height 14
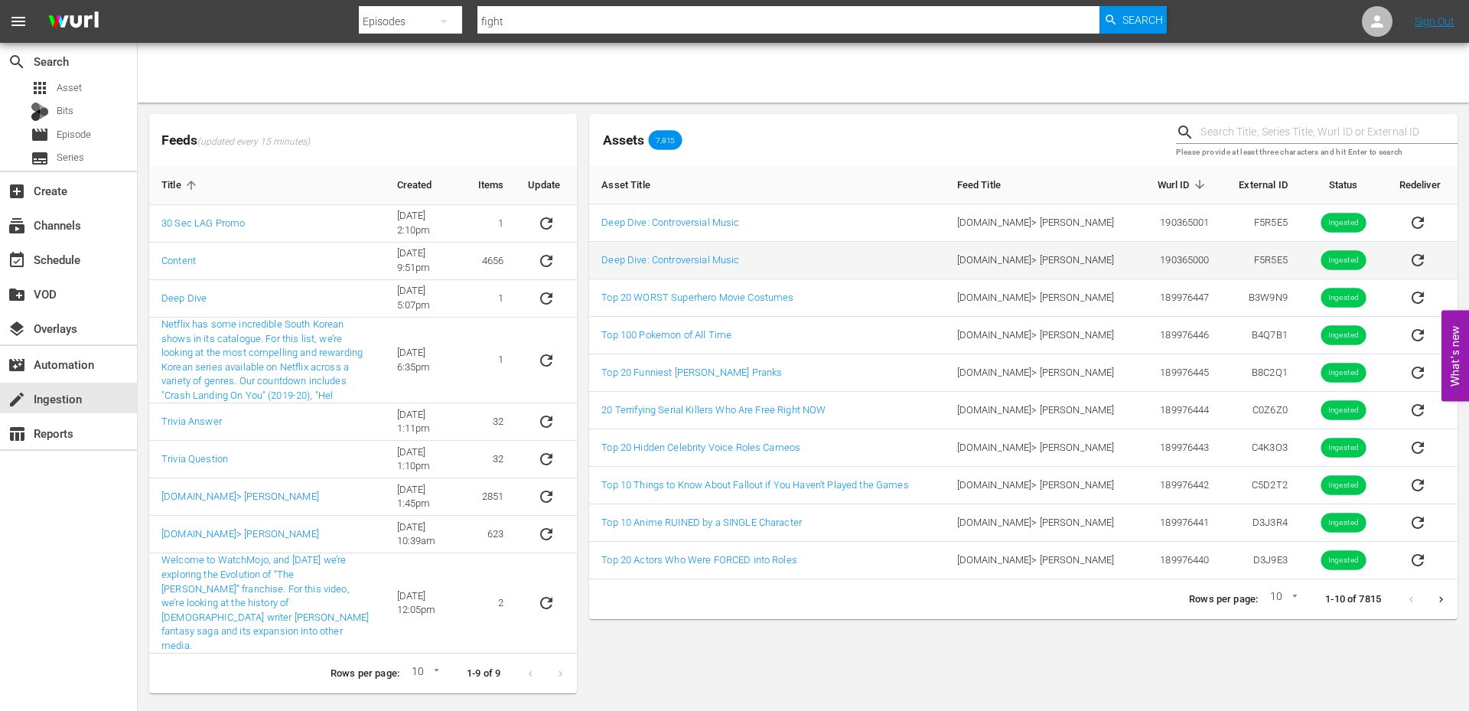
click at [1248, 262] on td "F5R5E5" at bounding box center [1261, 260] width 78 height 37
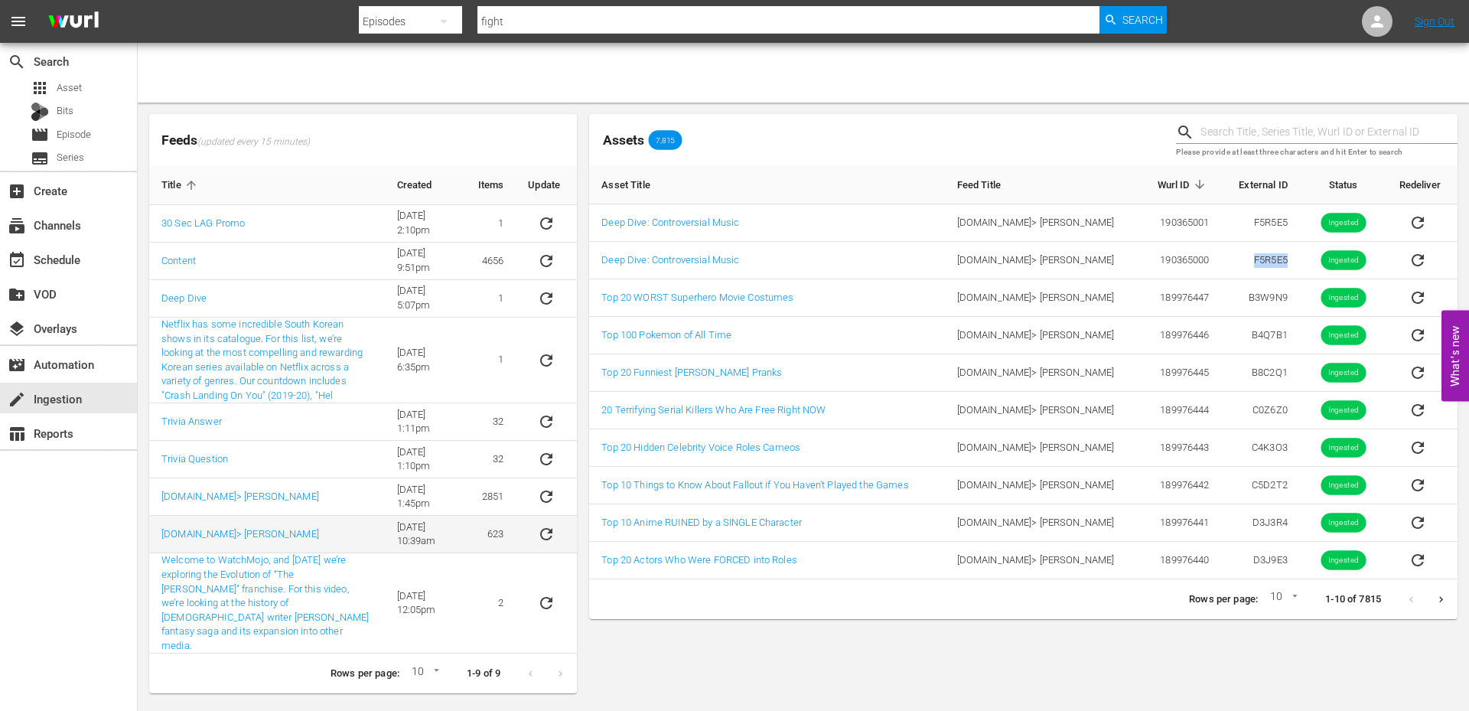
click at [544, 534] on icon "sticky table" at bounding box center [546, 534] width 18 height 18
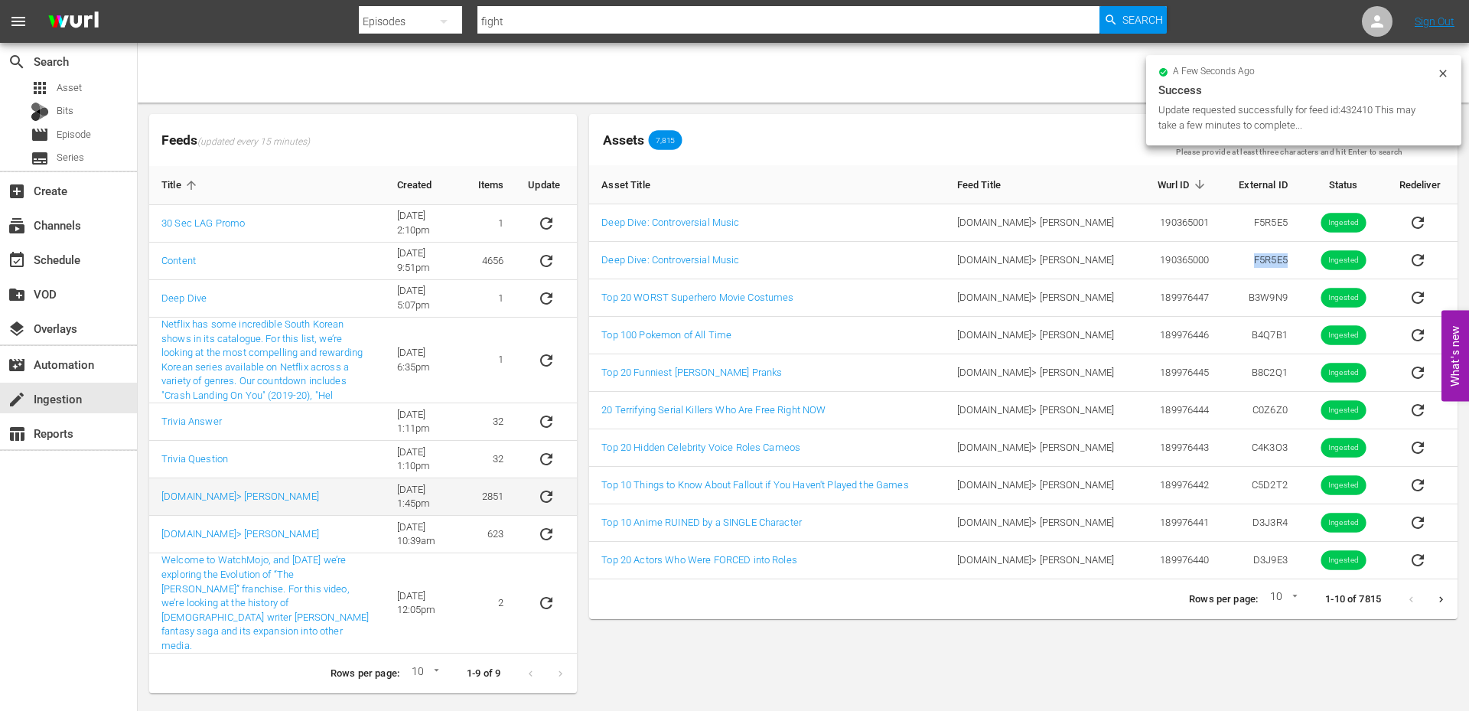
click at [546, 499] on icon "sticky table" at bounding box center [546, 496] width 18 height 18
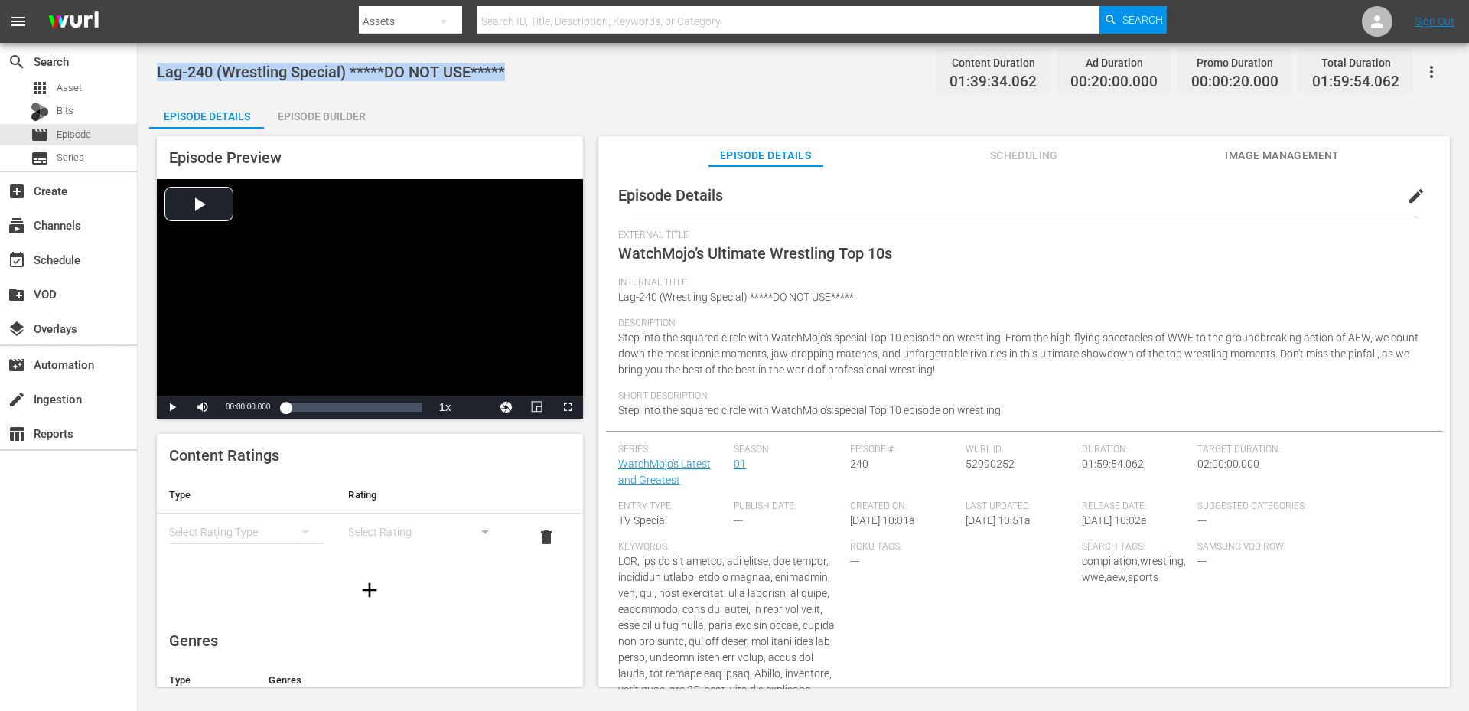
drag, startPoint x: 509, startPoint y: 73, endPoint x: 161, endPoint y: 80, distance: 348.9
click at [161, 80] on div "Lag-240 (Wrestling Special) *****DO NOT USE***** Content Duration 01:39:34.062 …" at bounding box center [803, 71] width 1293 height 34
copy span "Lag-240 (Wrestling Special) *****DO NOT USE*****"
click at [595, 86] on div "Lag-240 (Wrestling Special) *****DO NOT USE***** Content Duration 01:39:34.062 …" at bounding box center [803, 71] width 1293 height 34
click at [544, 98] on div "Episode Details Episode Builder Episode Preview Video Player is loading. Play V…" at bounding box center [803, 398] width 1308 height 600
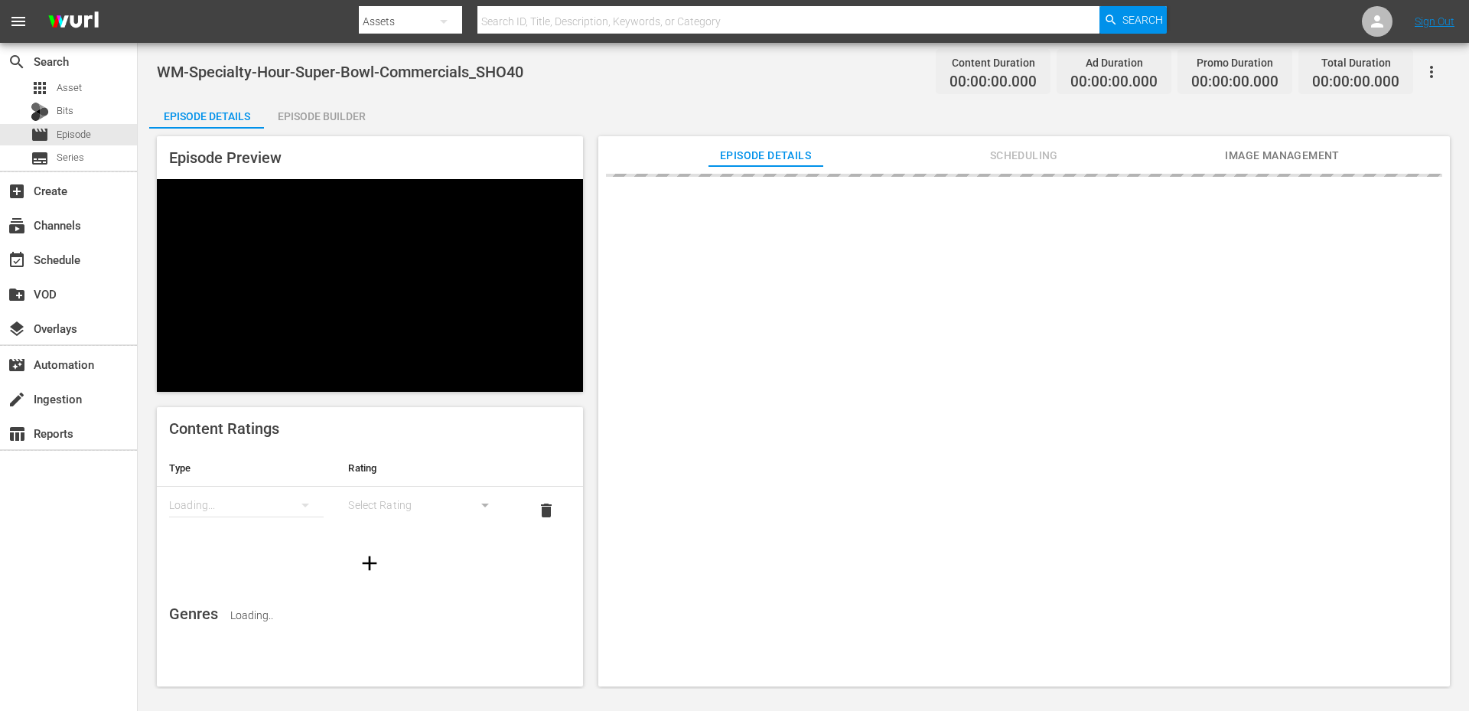
click at [550, 79] on div "WM-Specialty-Hour-Super-Bowl-Commercials_SHO40 Content Duration 00:00:00.000 Ad…" at bounding box center [803, 71] width 1293 height 34
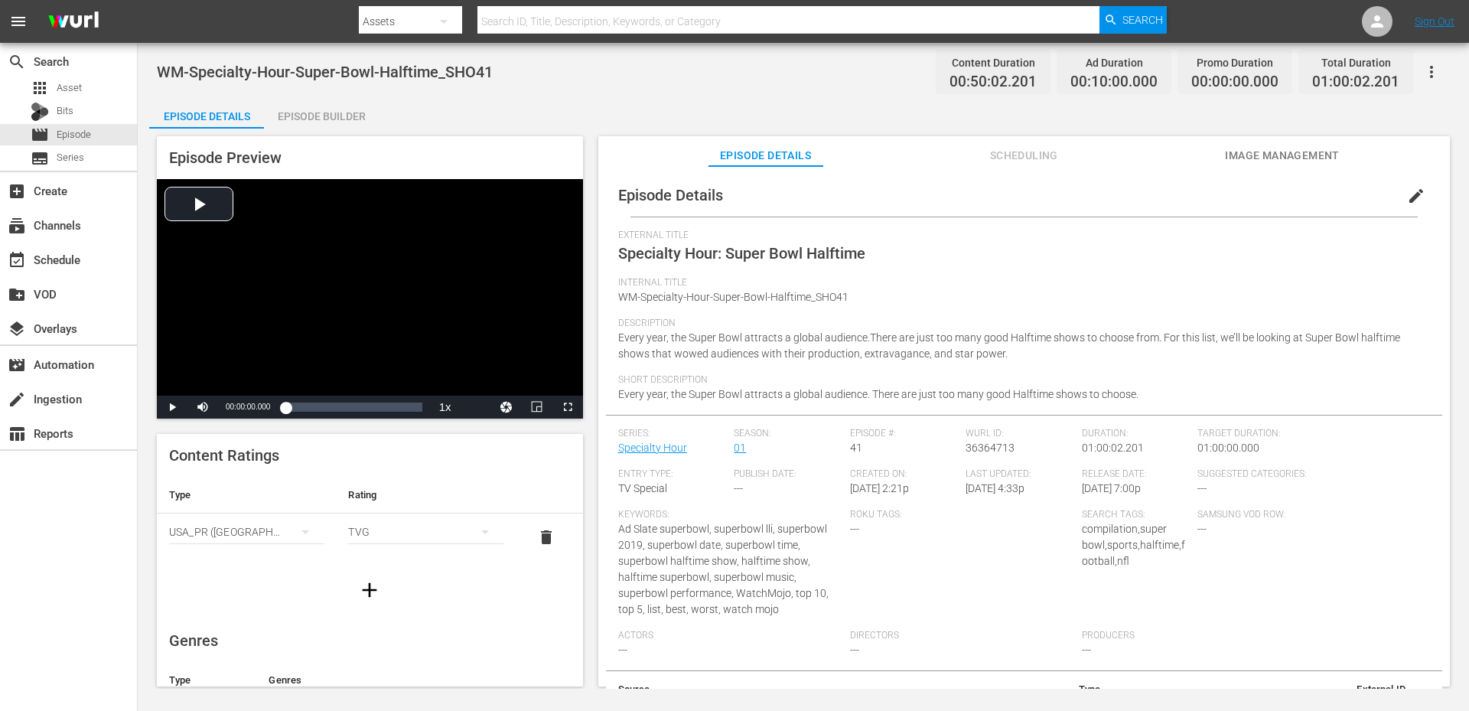
click at [610, 109] on div "Episode Details Episode Builder Episode Preview Video Player is loading. Play V…" at bounding box center [803, 398] width 1308 height 600
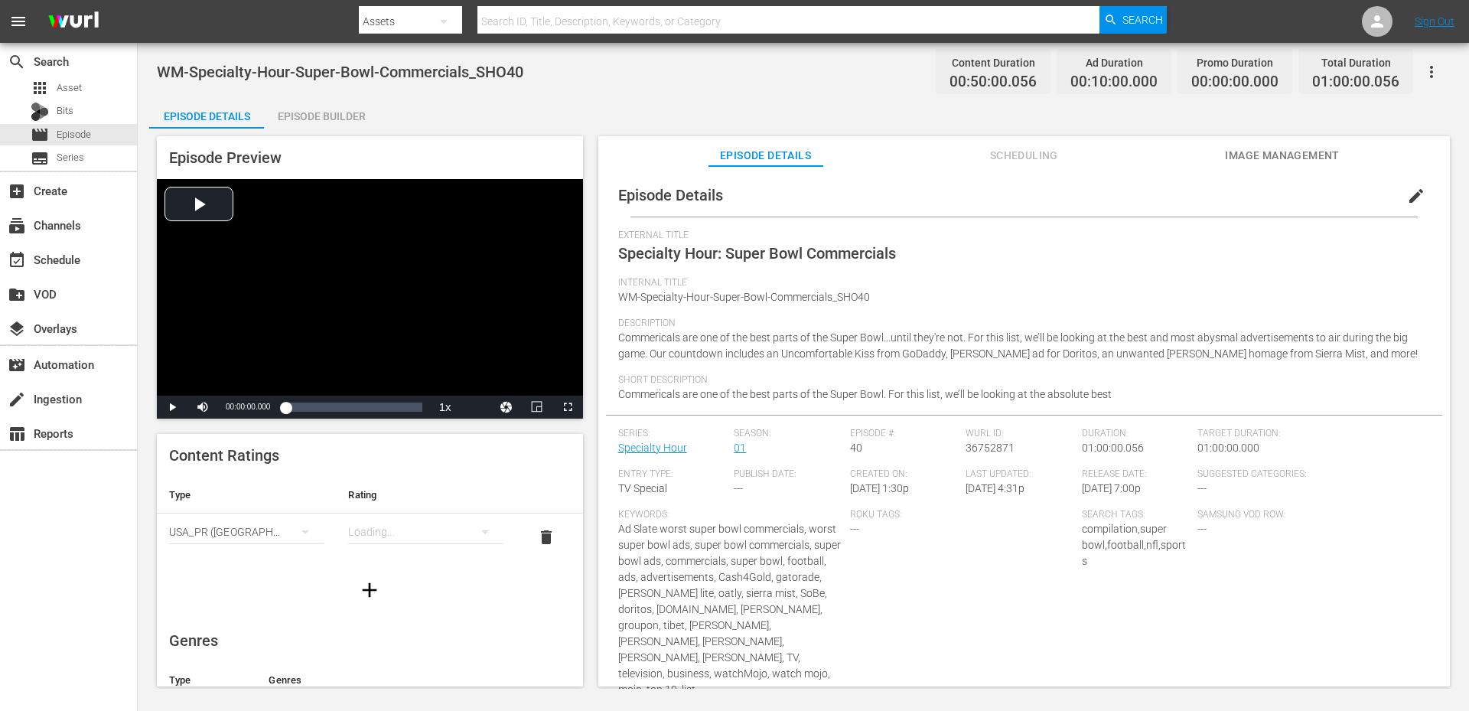
click at [564, 76] on div "WM-Specialty-Hour-Super-Bowl-Commercials_SHO40 Content Duration 00:50:00.056 Ad…" at bounding box center [803, 71] width 1293 height 34
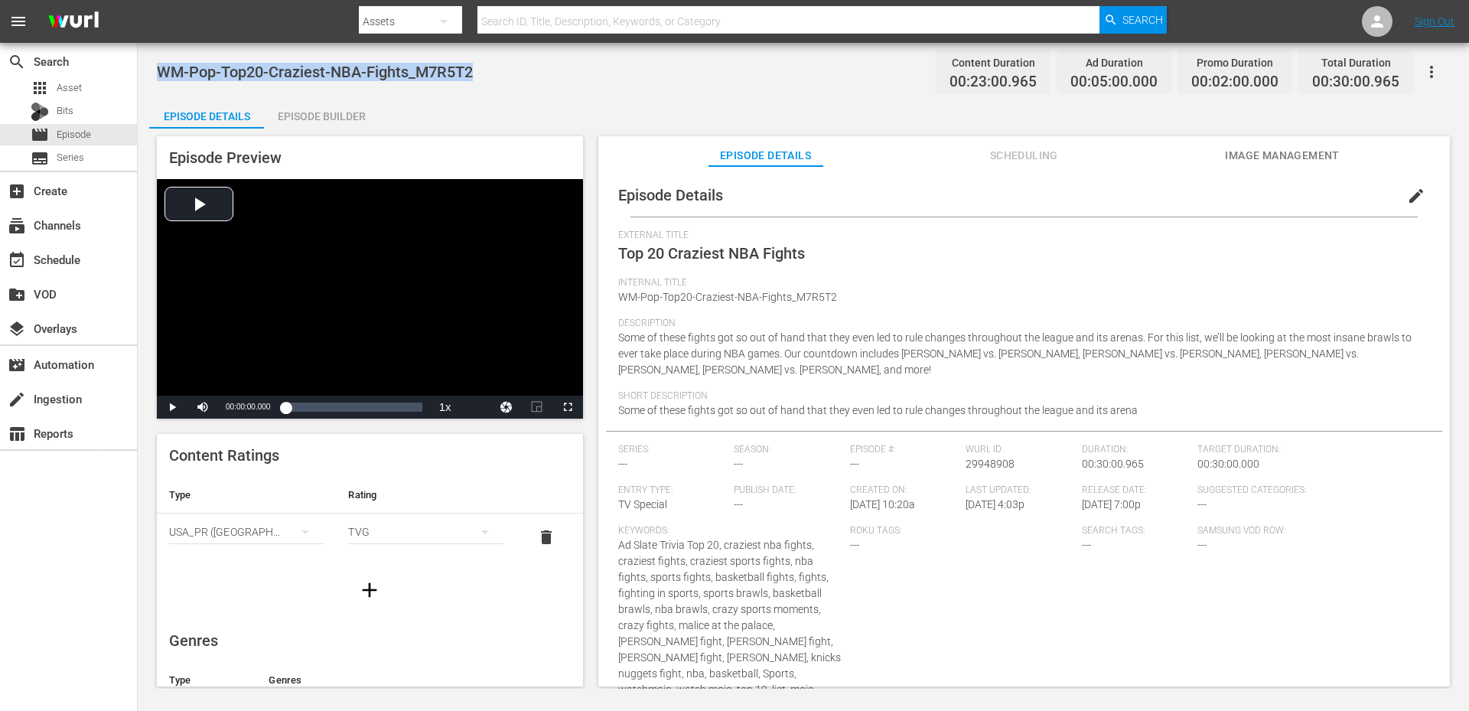
drag, startPoint x: 477, startPoint y: 73, endPoint x: 138, endPoint y: 75, distance: 338.9
click at [138, 75] on div "WM-Pop-Top20-Craziest-NBA-Fights_M7R5T2 Content Duration 00:23:00.965 Ad Durati…" at bounding box center [803, 366] width 1331 height 646
copy span "WM-Pop-Top20-Craziest-NBA-Fights_M7R5T2"
click at [542, 89] on div "WM-Pop-Top20-Craziest-NBA-Fights_M7R5T2 Content Duration 00:23:00.965 Ad Durati…" at bounding box center [803, 366] width 1331 height 646
click at [74, 84] on span "Asset" at bounding box center [69, 87] width 25 height 15
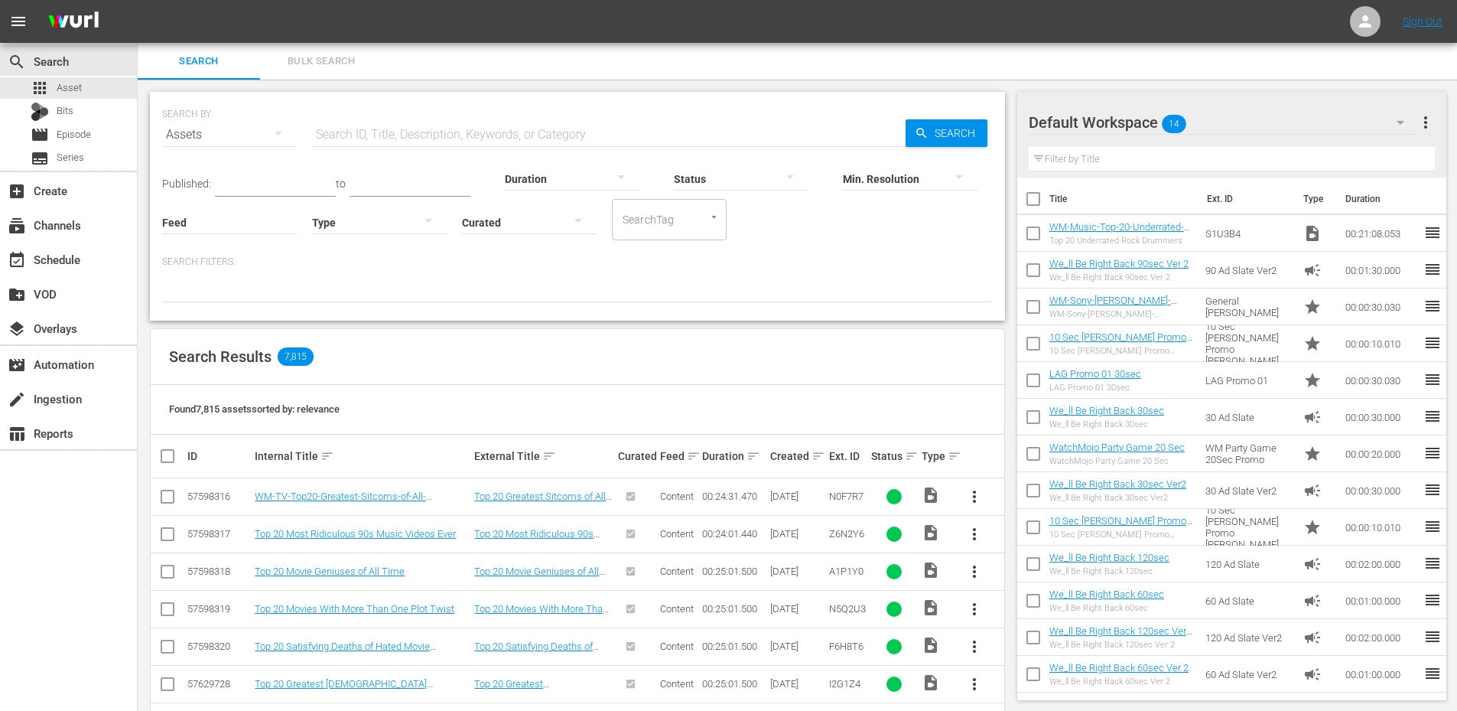
click at [359, 121] on input "text" at bounding box center [609, 134] width 594 height 37
paste input "F5R5E5"
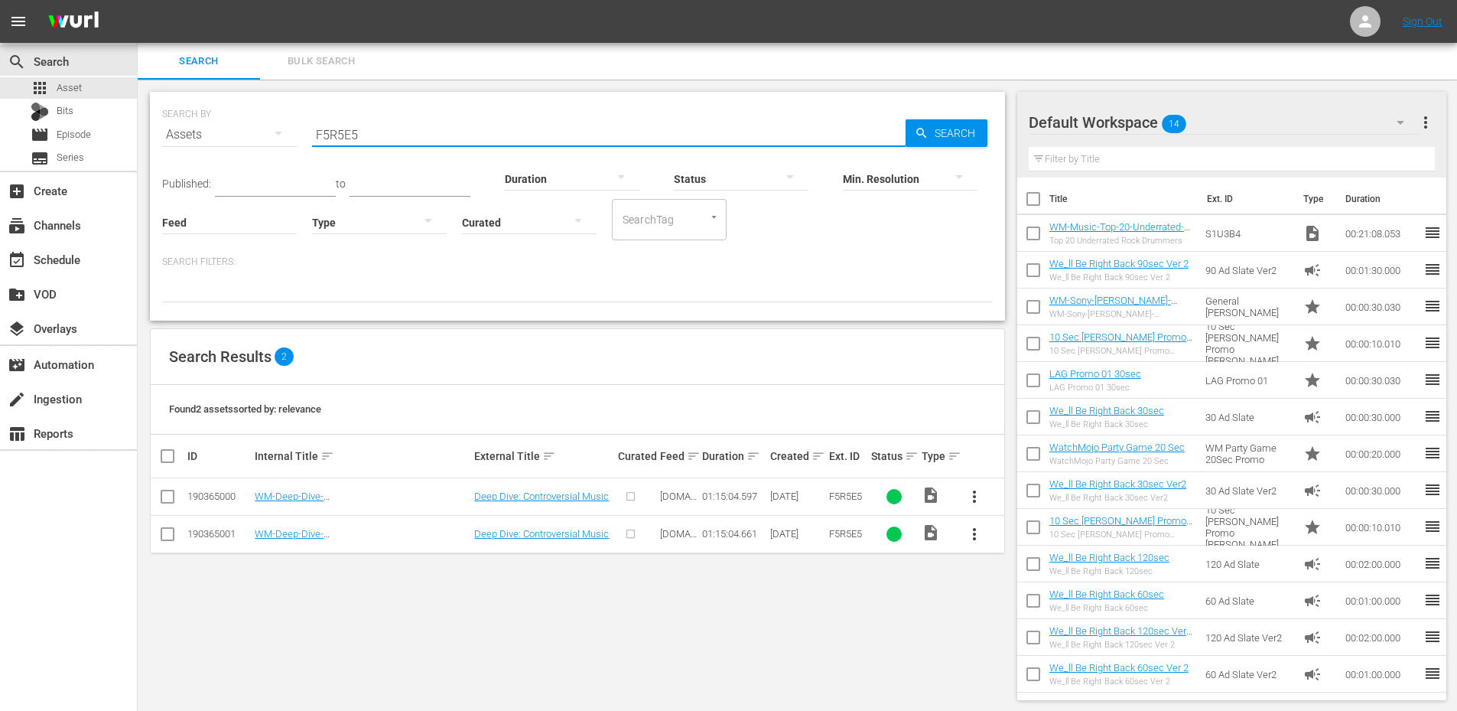
type input "F5R5E5"
click at [168, 540] on input "checkbox" at bounding box center [167, 537] width 18 height 18
checkbox input "true"
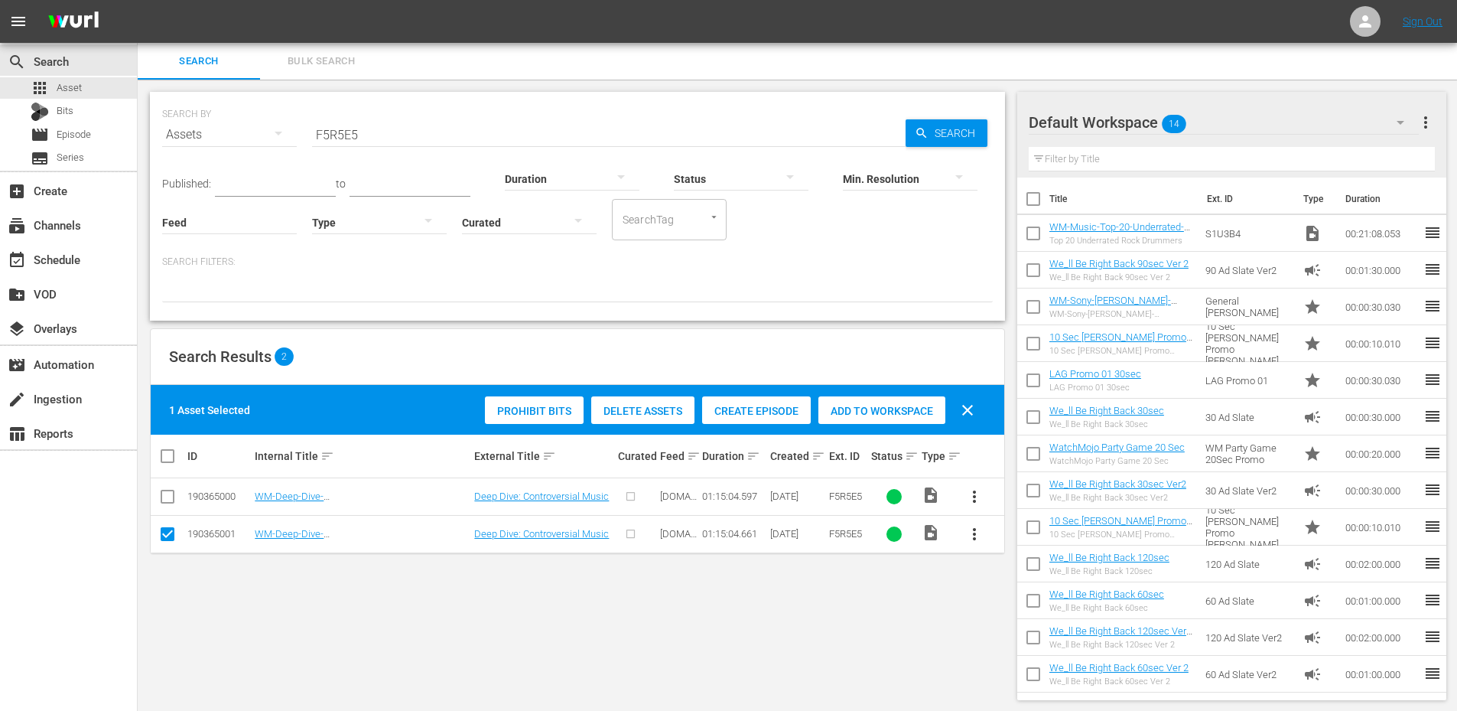
click at [973, 538] on span "more_vert" at bounding box center [974, 534] width 18 height 18
click at [890, 616] on div "SEARCH BY Search By Assets Search ID, Title, Description, Keywords, or Category…" at bounding box center [578, 396] width 880 height 633
click at [624, 415] on span "Delete Assets" at bounding box center [642, 411] width 103 height 12
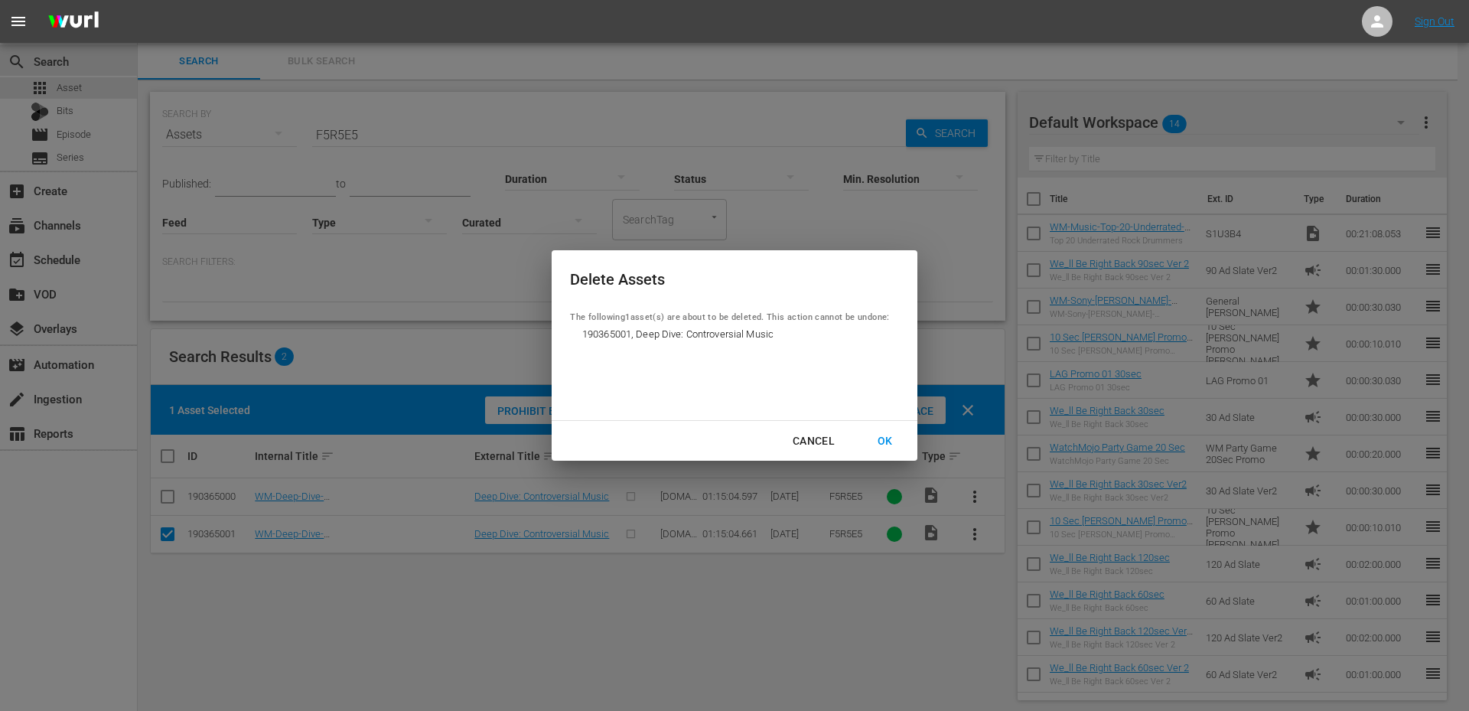
click at [885, 435] on div "OK" at bounding box center [885, 440] width 40 height 19
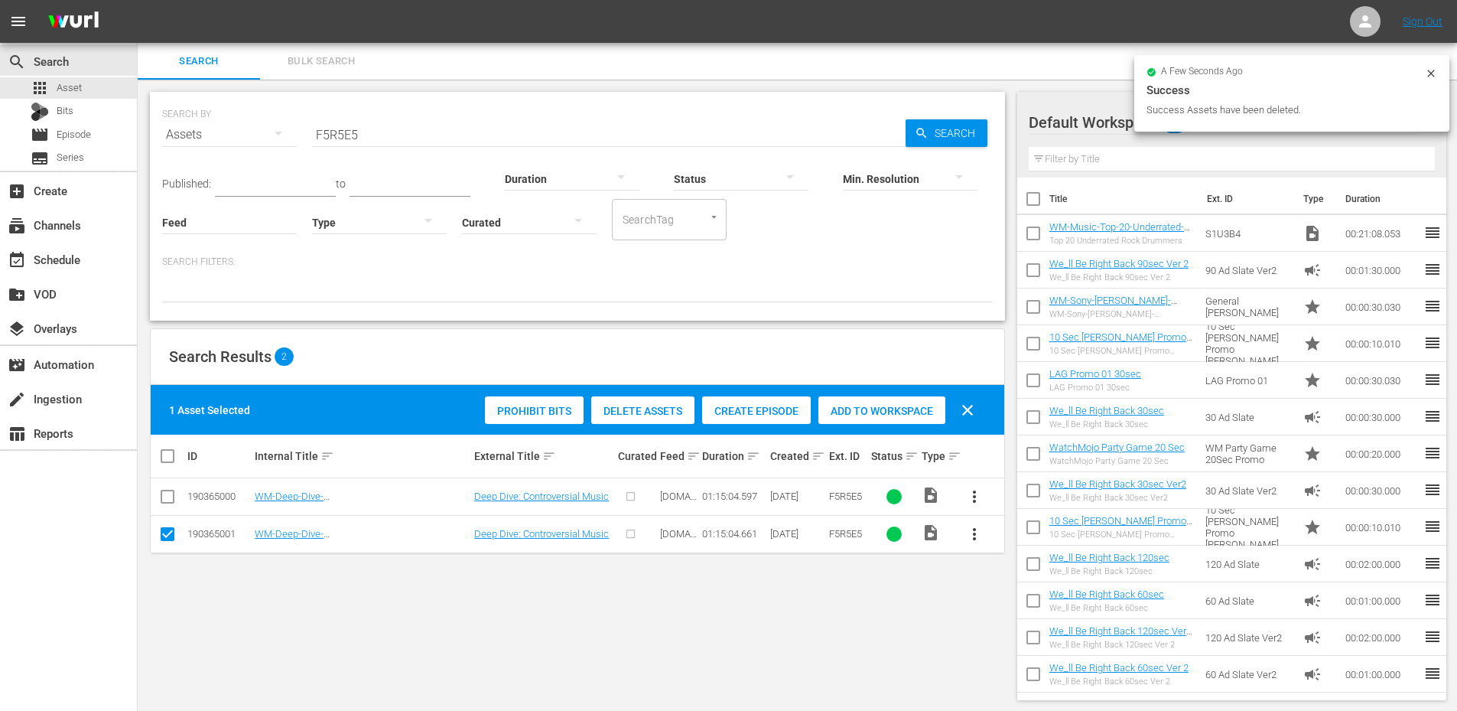
click at [974, 495] on span "more_vert" at bounding box center [974, 496] width 18 height 18
click at [1022, 612] on div "Episode" at bounding box center [1057, 612] width 104 height 37
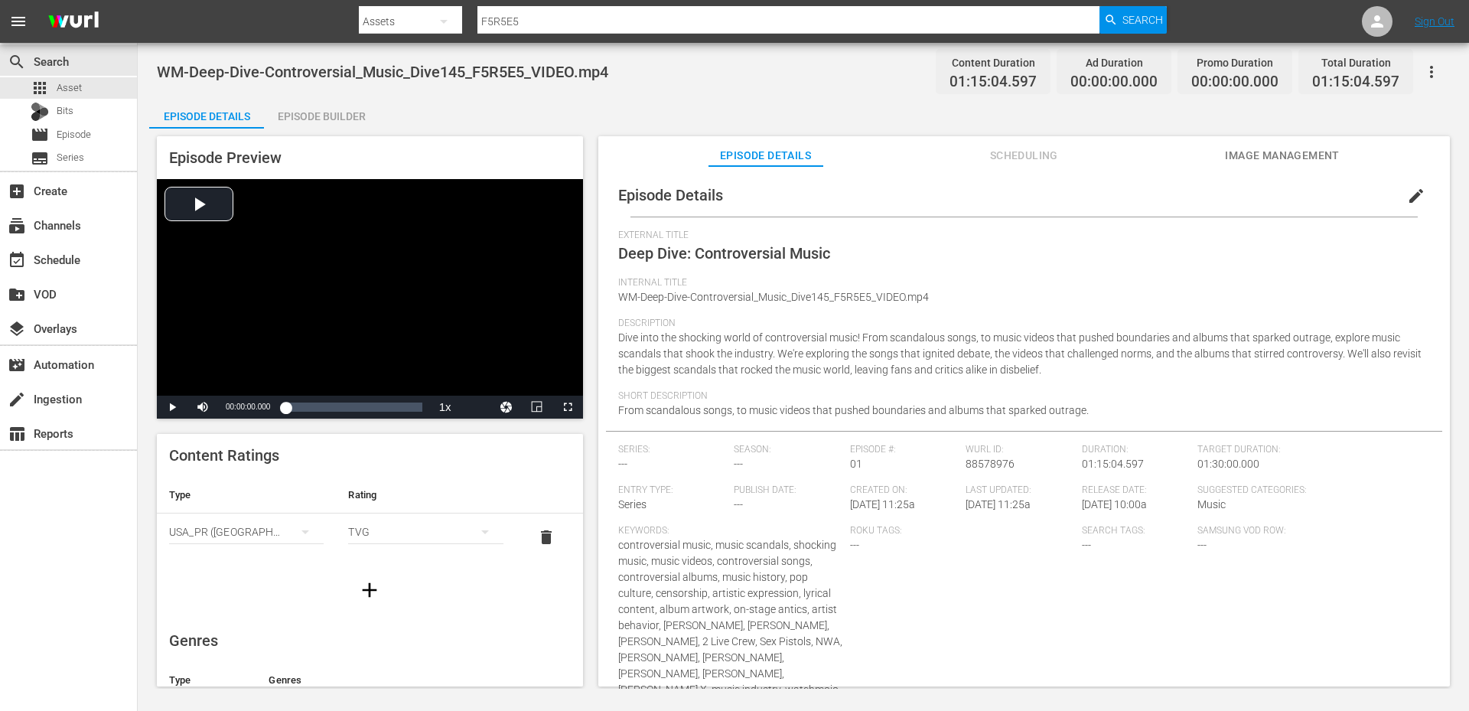
click at [1397, 191] on button "edit" at bounding box center [1415, 195] width 37 height 37
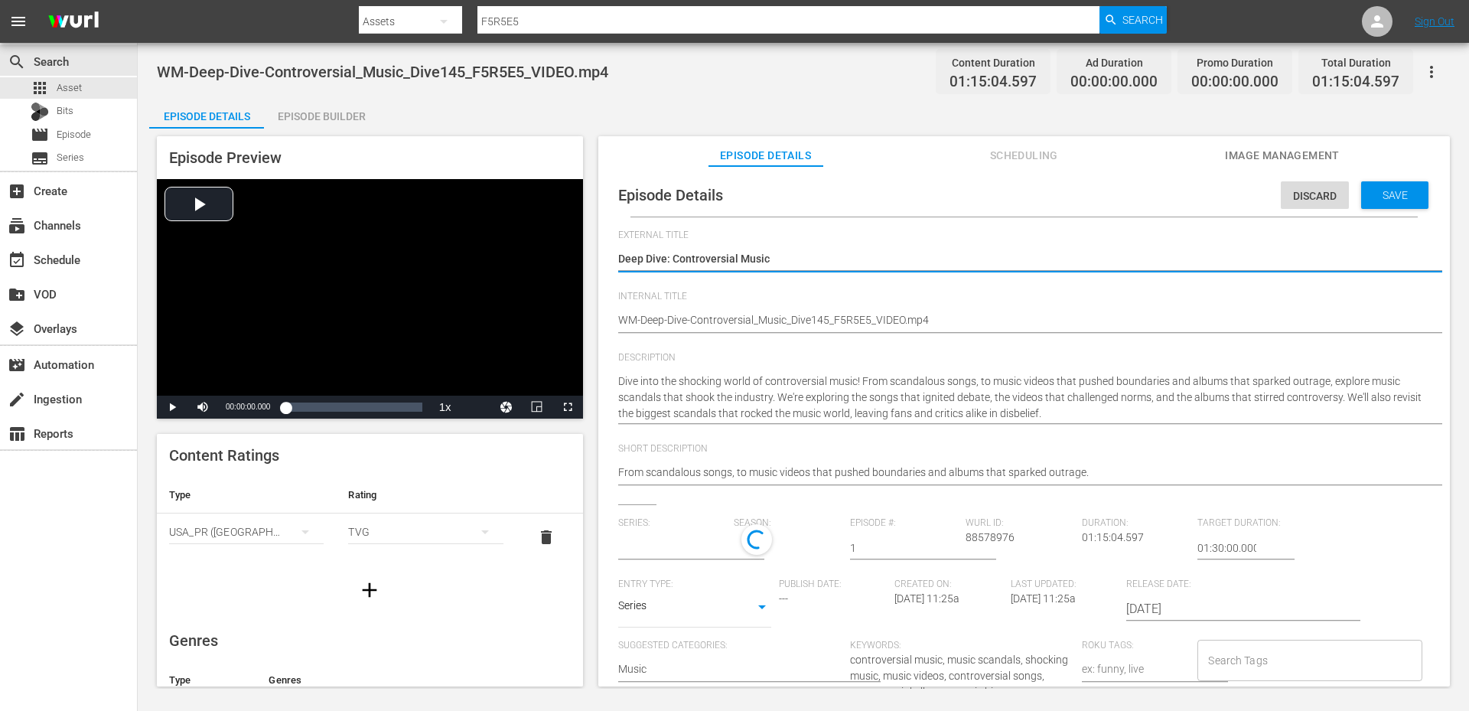
type input "No Series"
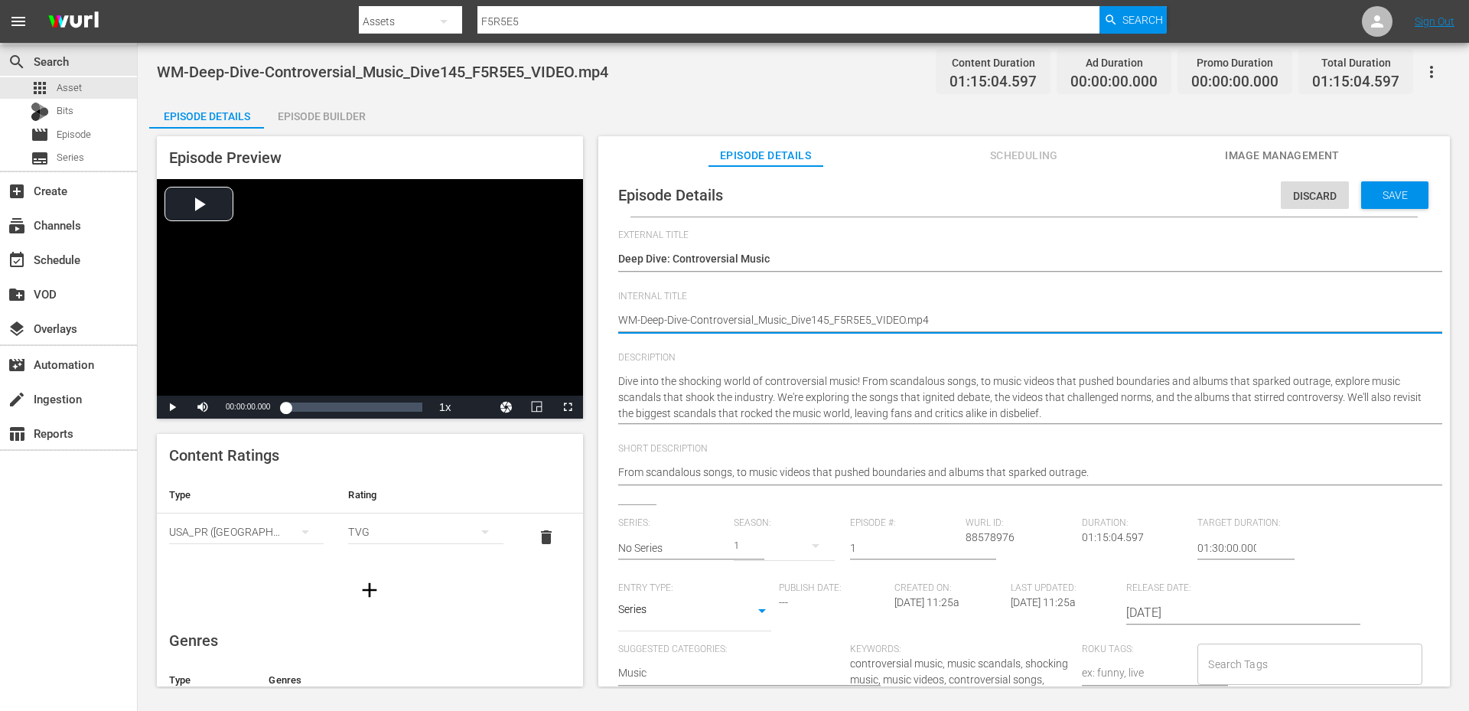
type textarea "WM-Deep-Dive-Controversial_Music_Dive145_F5R5E5"
click at [691, 542] on input "No Series" at bounding box center [672, 547] width 109 height 37
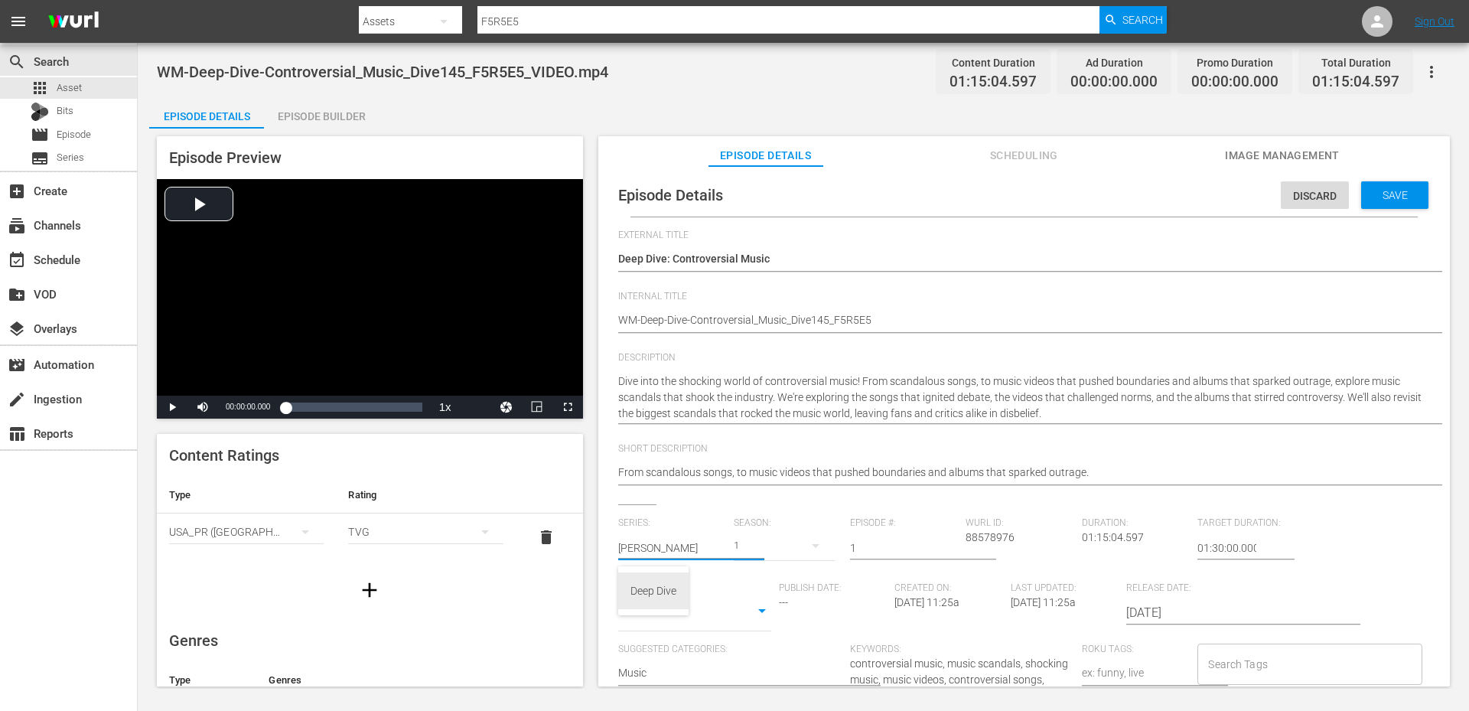
click at [665, 588] on div "Deep Dive" at bounding box center [653, 590] width 46 height 37
type input "Deep Dive"
click at [890, 545] on input "1" at bounding box center [904, 547] width 109 height 37
type input "1145"
click at [1197, 545] on input "01:30:00.000" at bounding box center [1226, 547] width 59 height 37
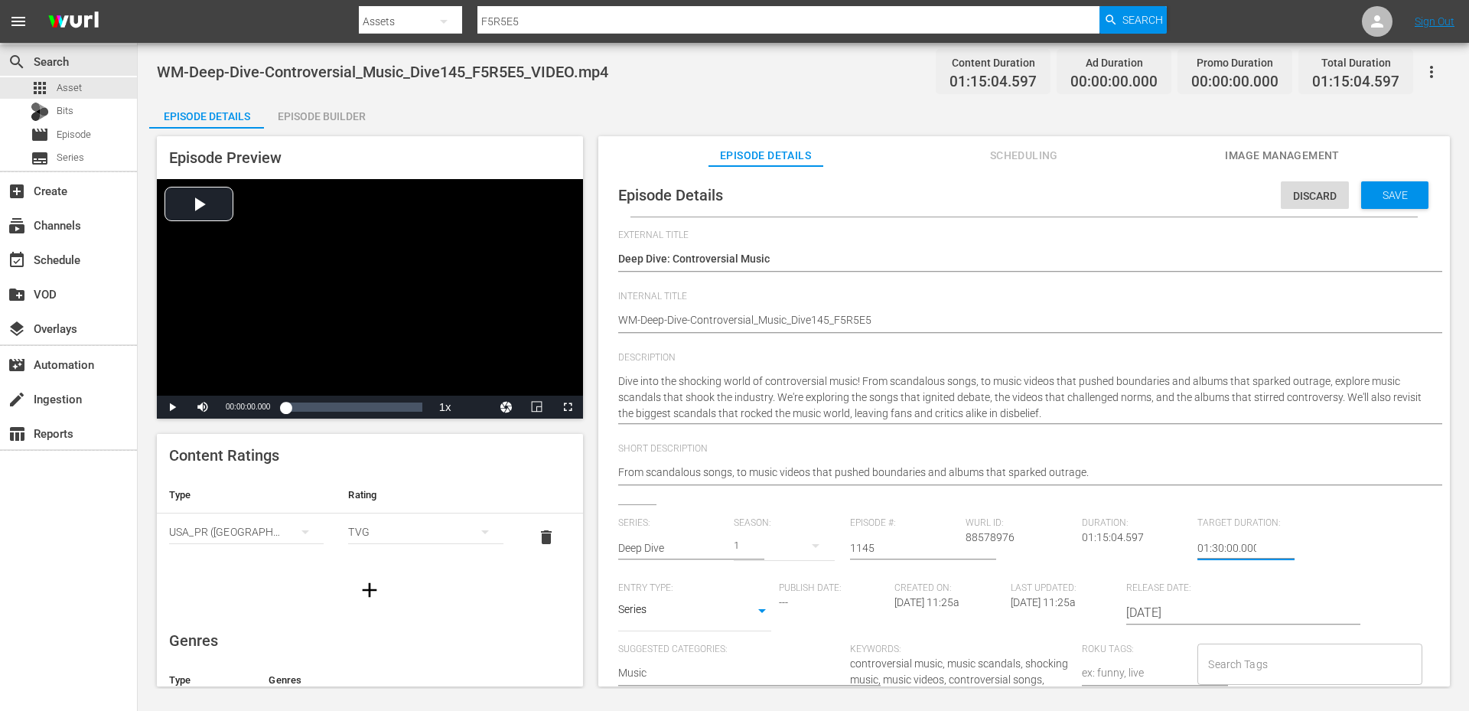
click at [386, 71] on span "WM-Deep-Dive-Controversial_Music_Dive145_F5R5E5_VIDEO.mp4" at bounding box center [382, 72] width 451 height 18
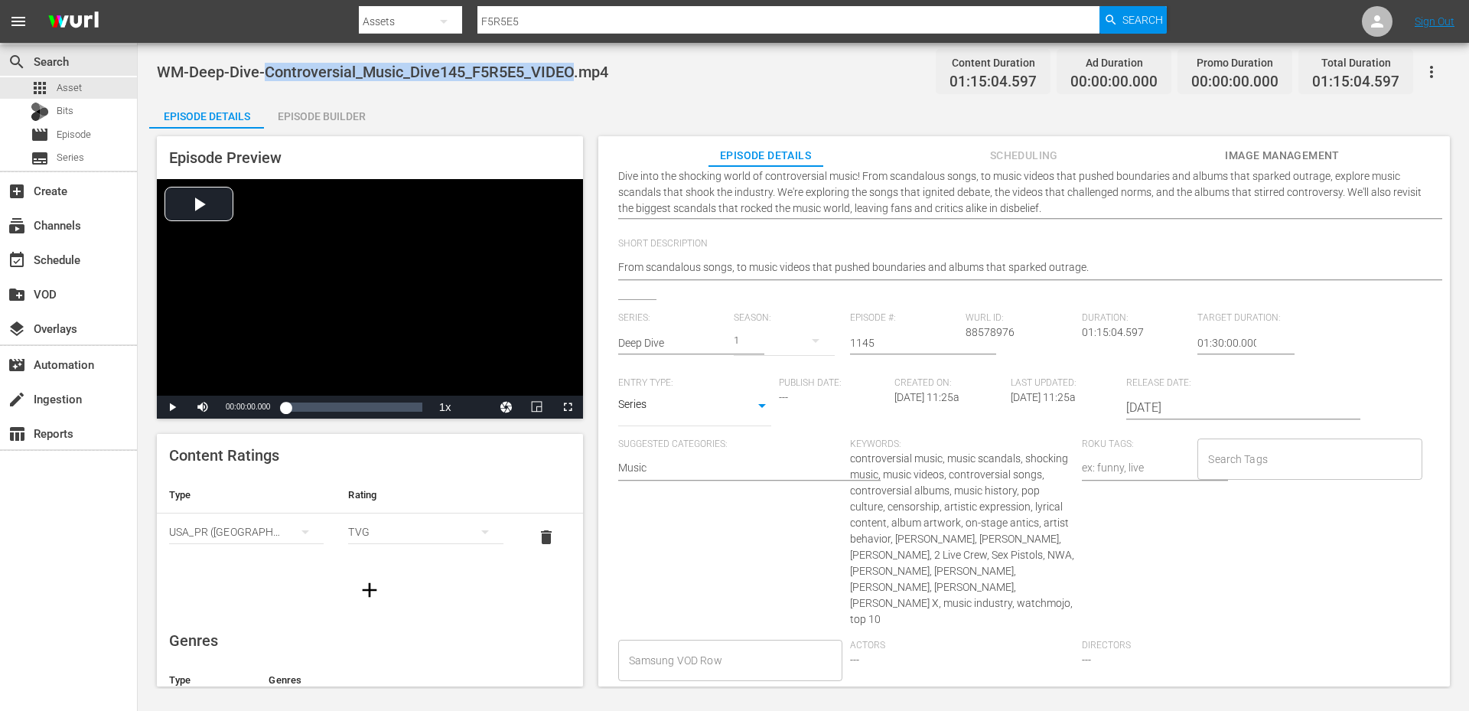
scroll to position [255, 0]
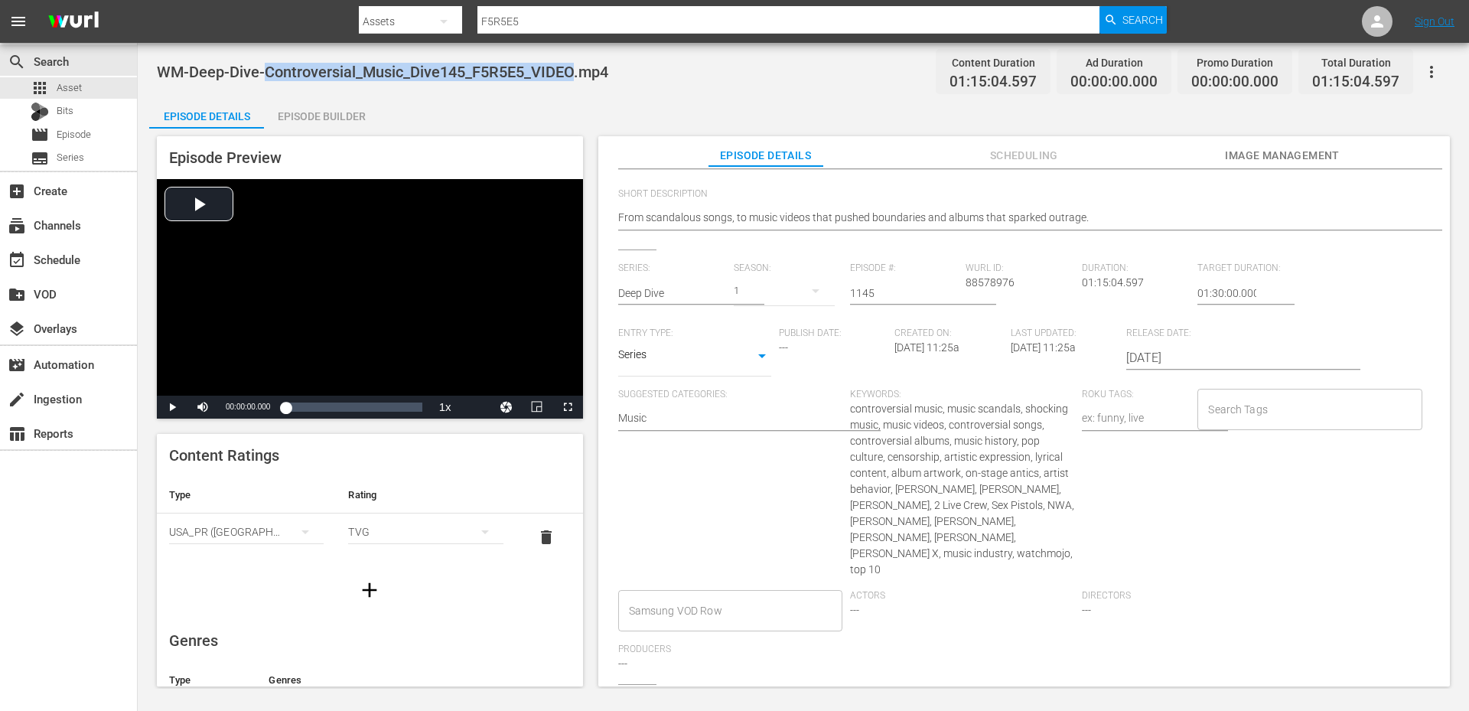
click at [1228, 407] on input "Search Tags" at bounding box center [1297, 409] width 187 height 28
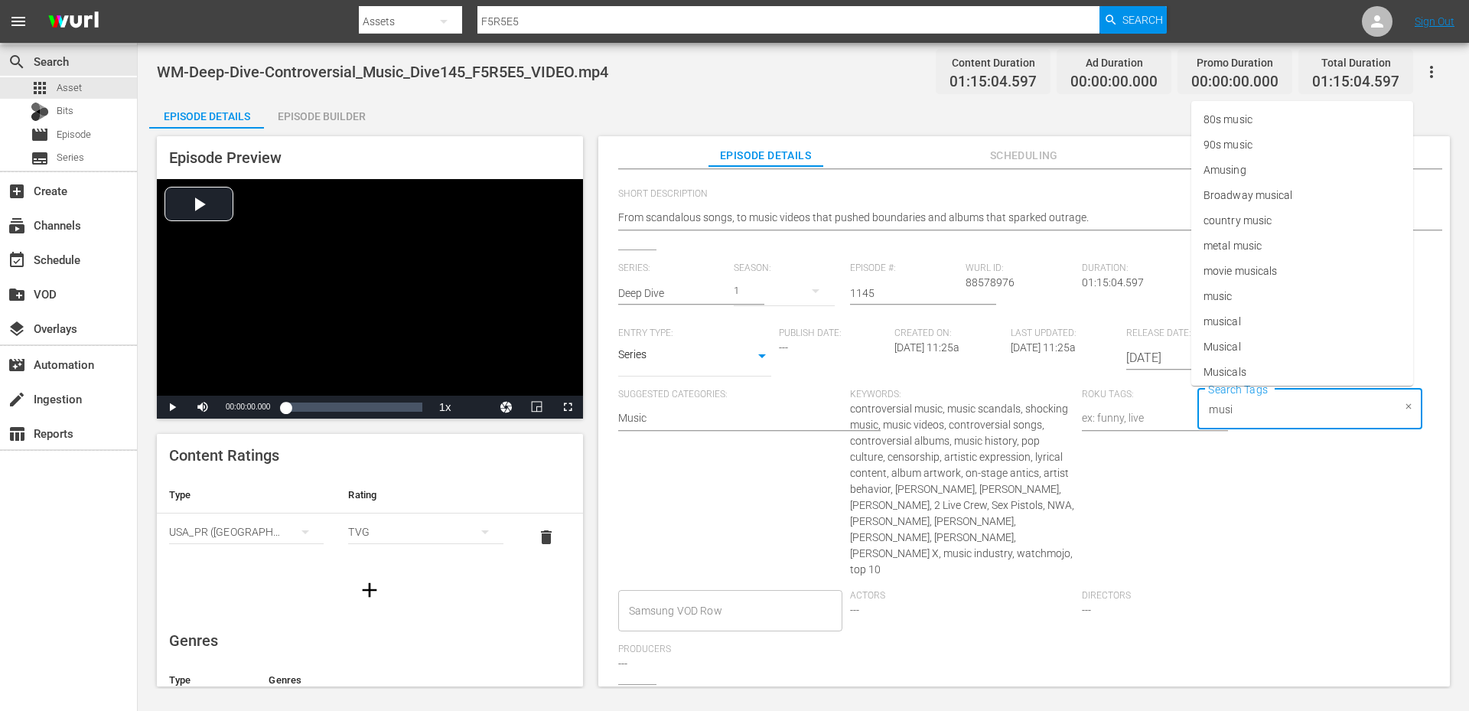
type input "music"
click at [1232, 272] on span "music" at bounding box center [1217, 271] width 28 height 16
type input "contr"
click at [1260, 347] on span "Controversial" at bounding box center [1235, 347] width 64 height 16
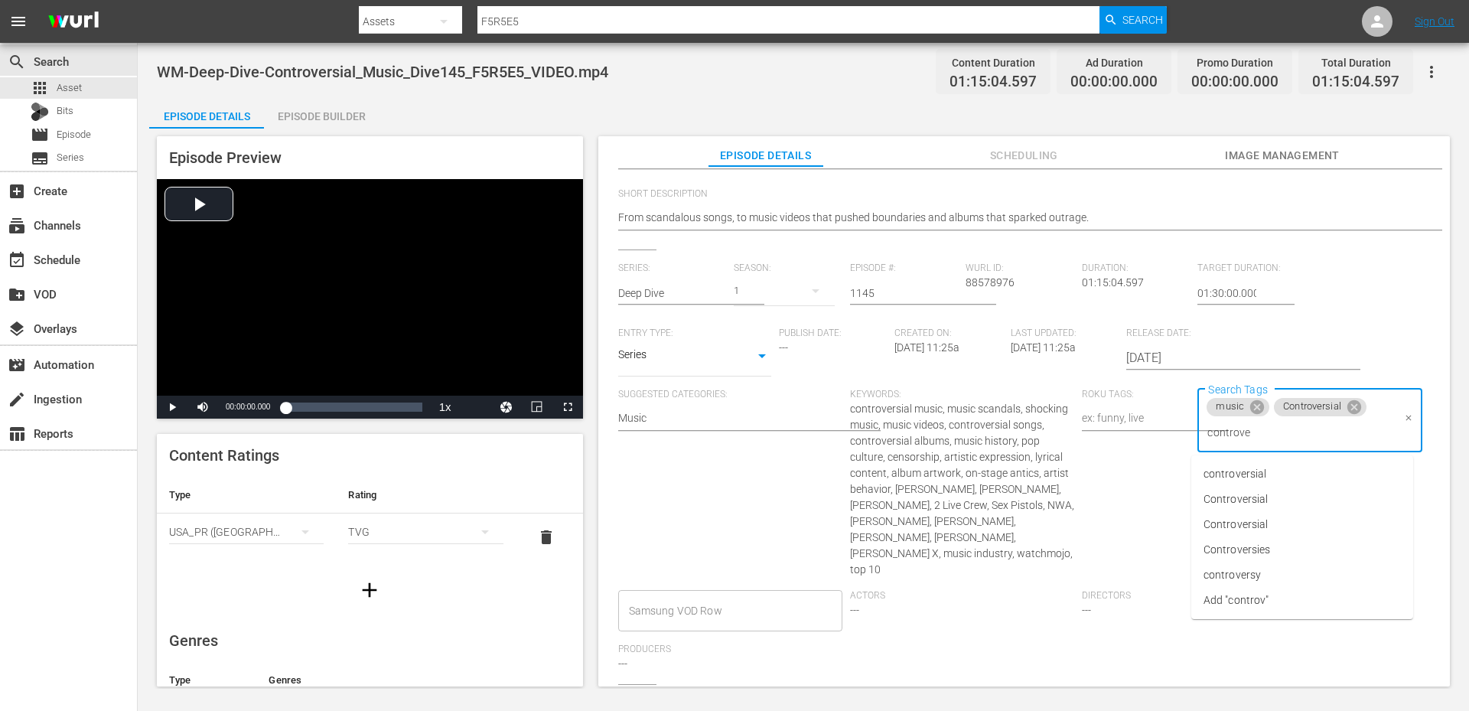
type input "controver"
click at [1266, 572] on li "controversy" at bounding box center [1302, 574] width 222 height 25
click at [1281, 516] on div "Search Tags music Controversial controversy Search Tags" at bounding box center [1313, 489] width 232 height 201
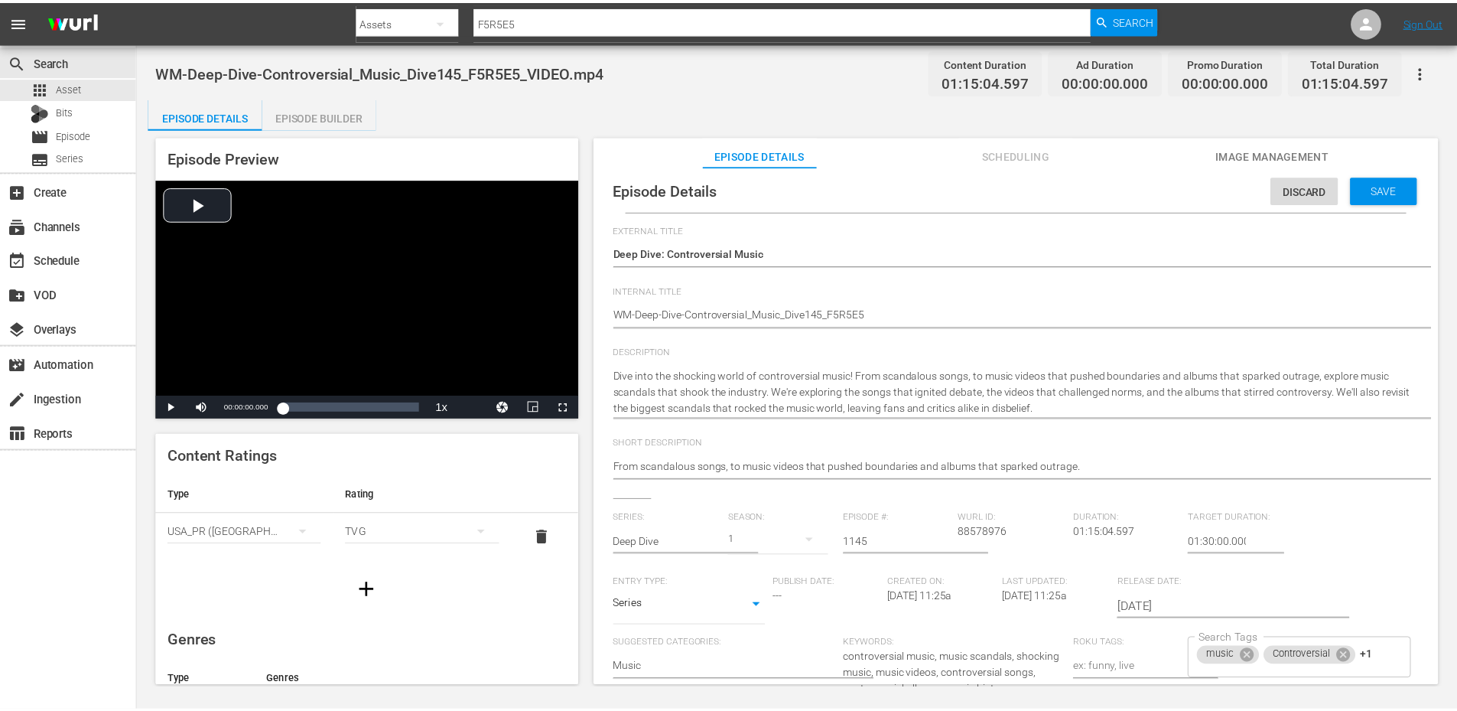
scroll to position [0, 0]
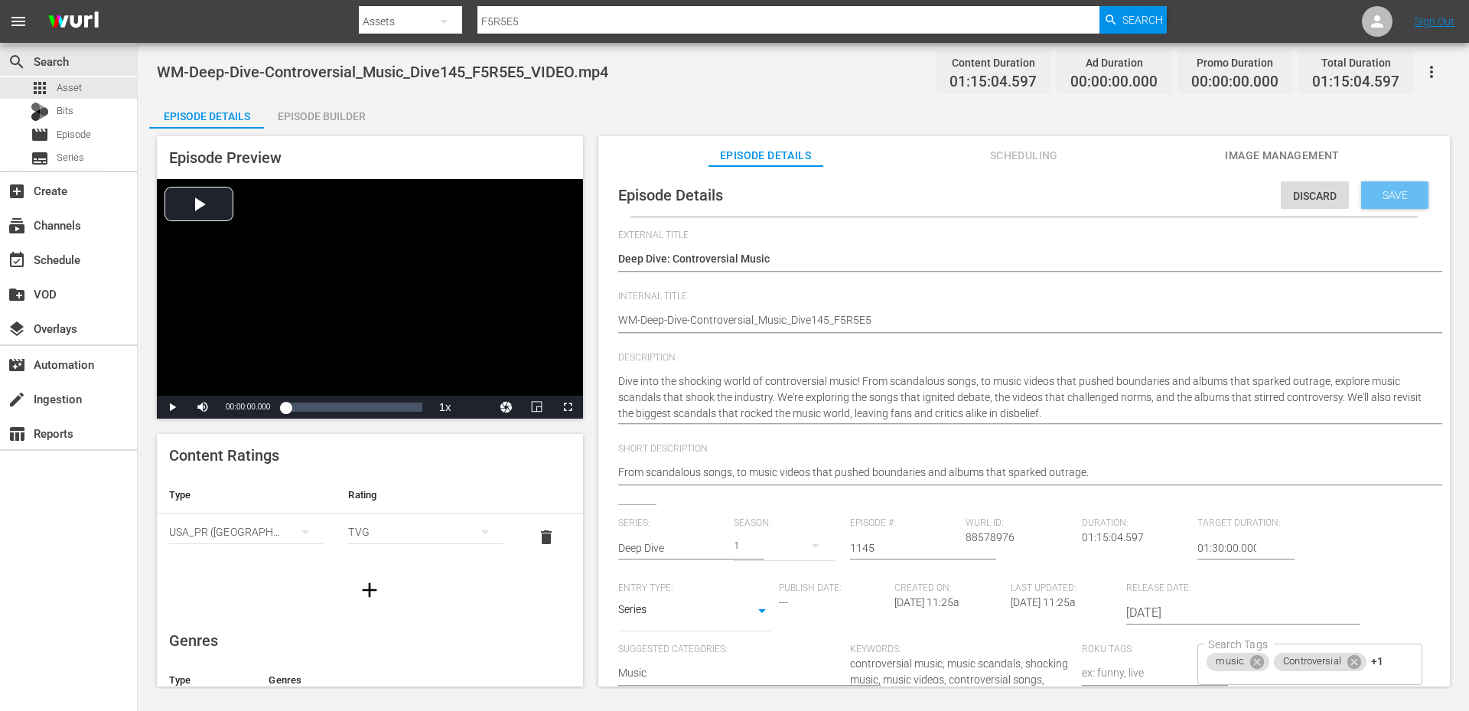
click at [1386, 203] on div "Save" at bounding box center [1394, 195] width 67 height 28
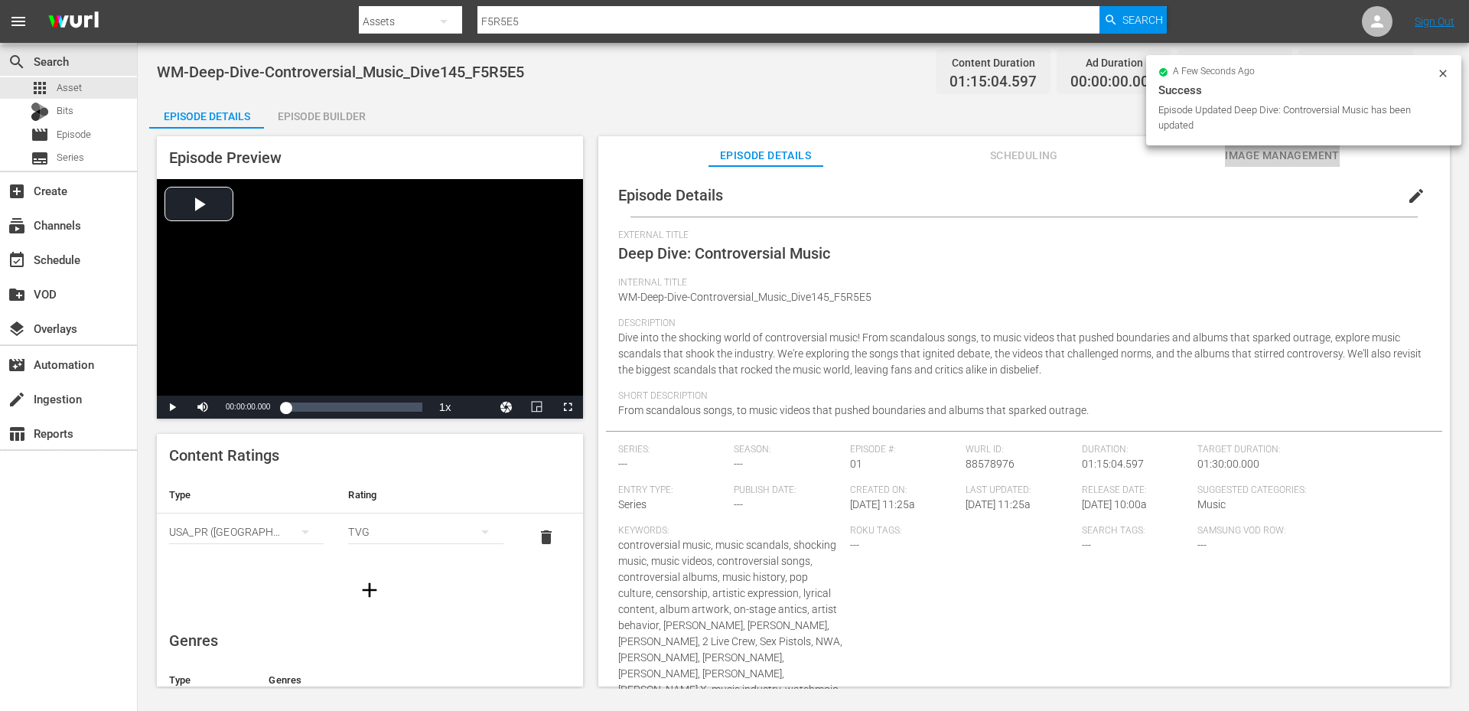
click at [1243, 159] on span "Image Management" at bounding box center [1282, 155] width 115 height 19
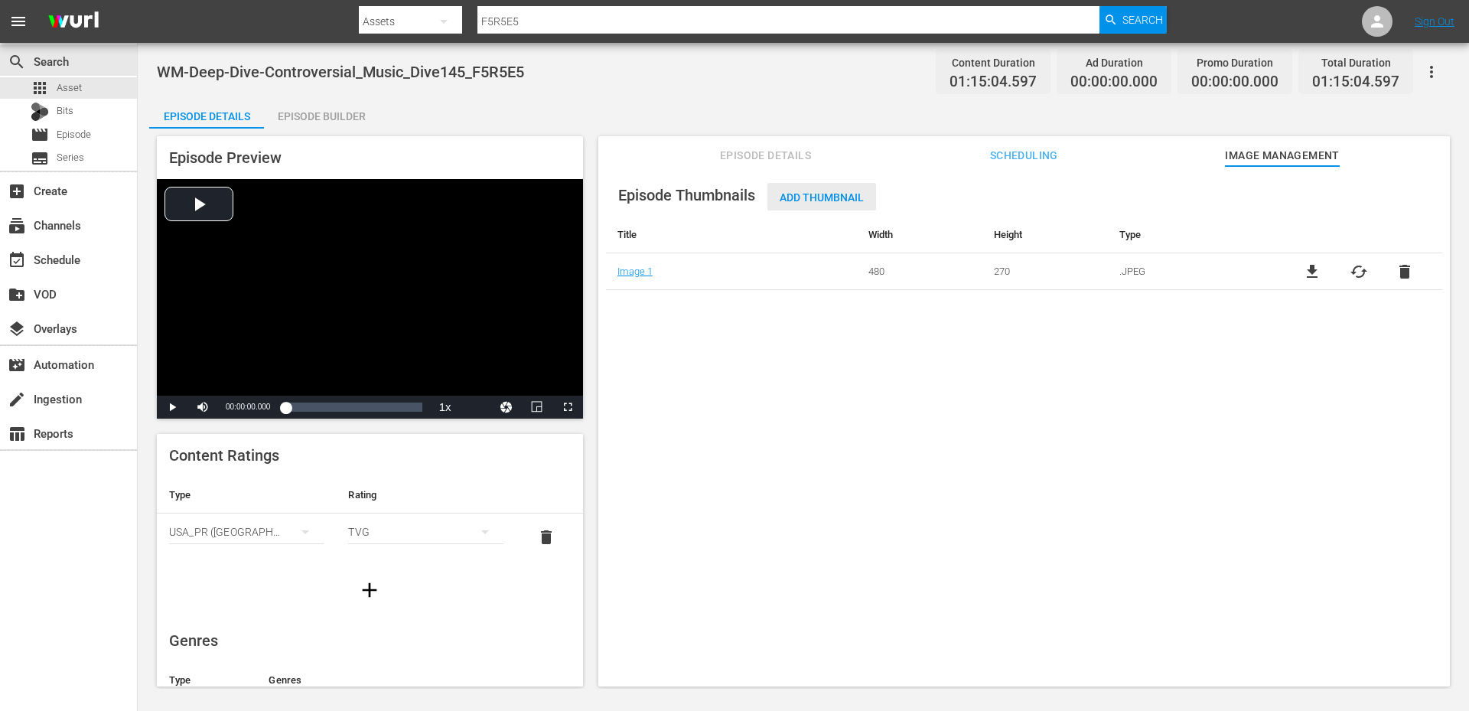
click at [800, 199] on span "Add Thumbnail" at bounding box center [821, 197] width 109 height 12
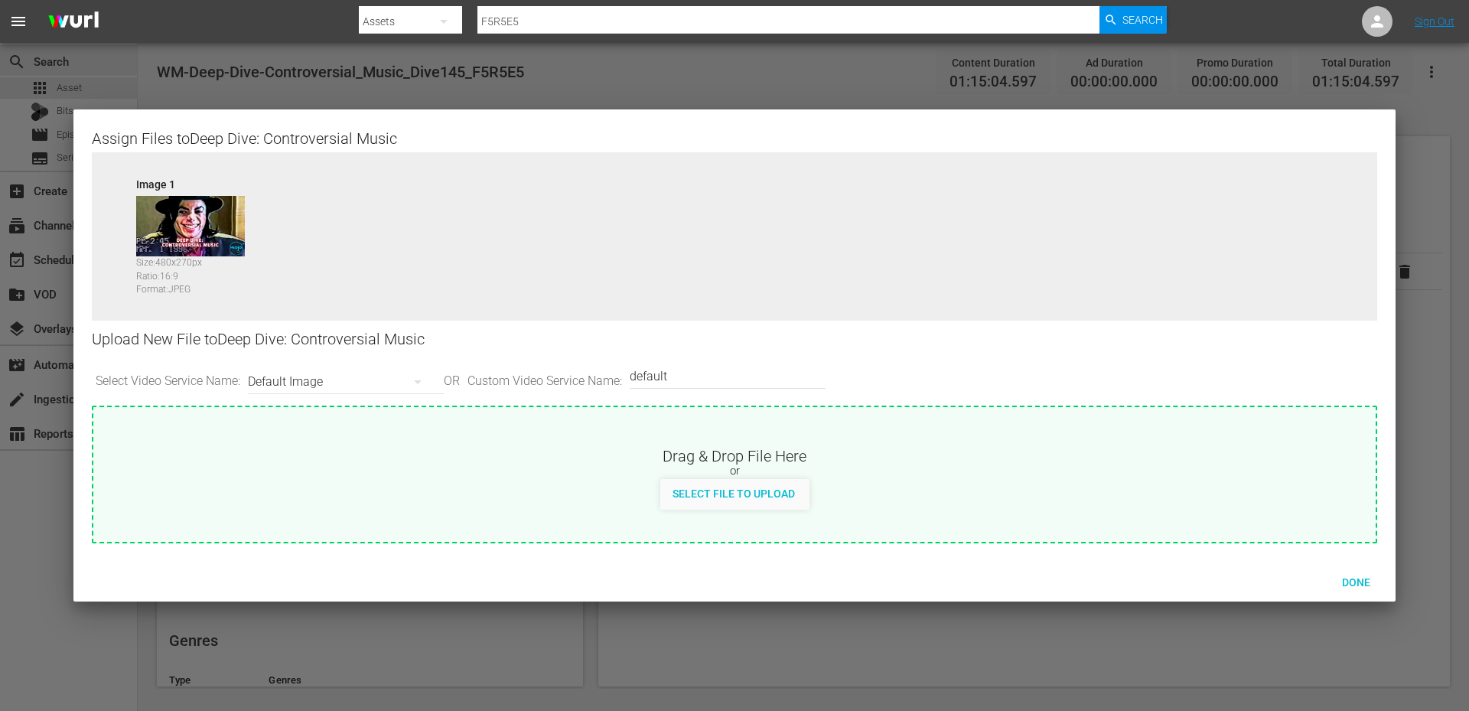
click at [276, 384] on div "Default Image" at bounding box center [342, 381] width 188 height 43
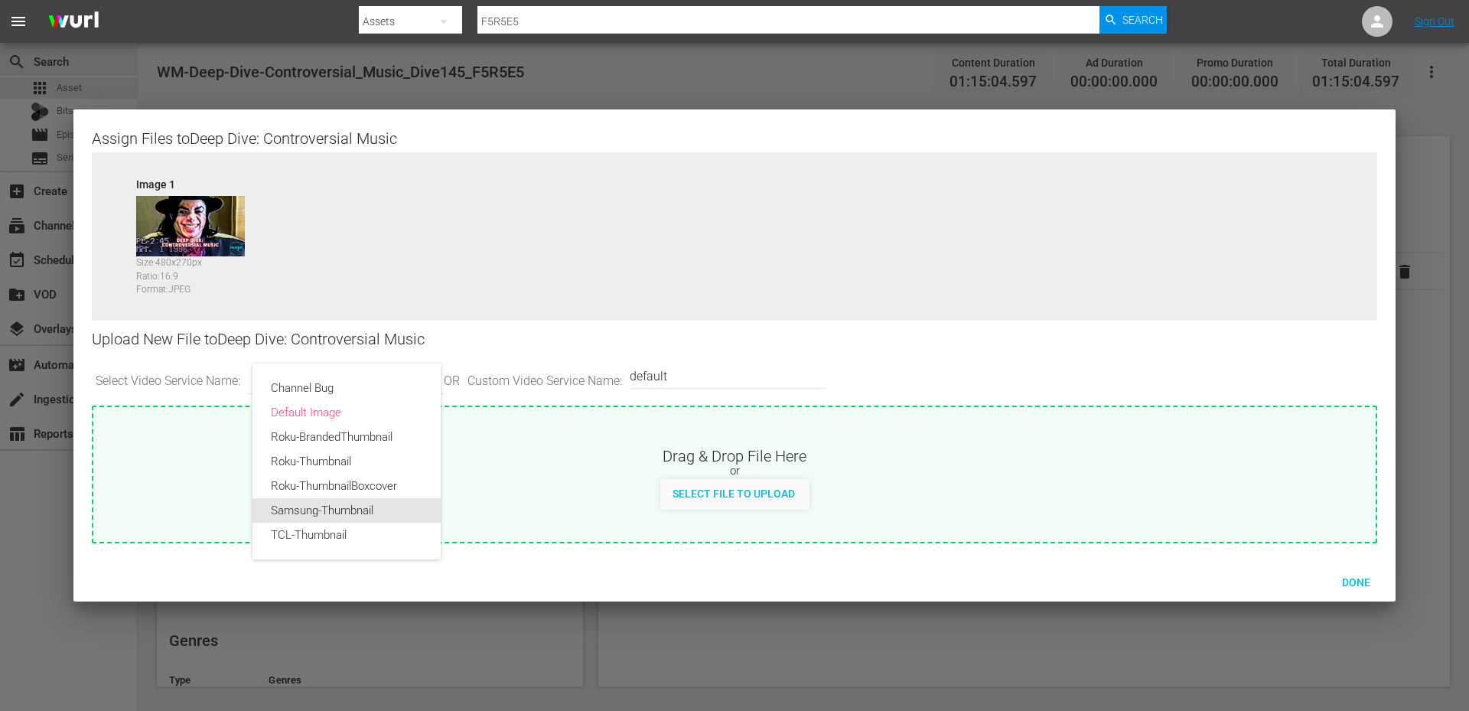
click at [307, 514] on div "Samsung-Thumbnail" at bounding box center [346, 510] width 151 height 24
type input "Samsung-Thumbnail"
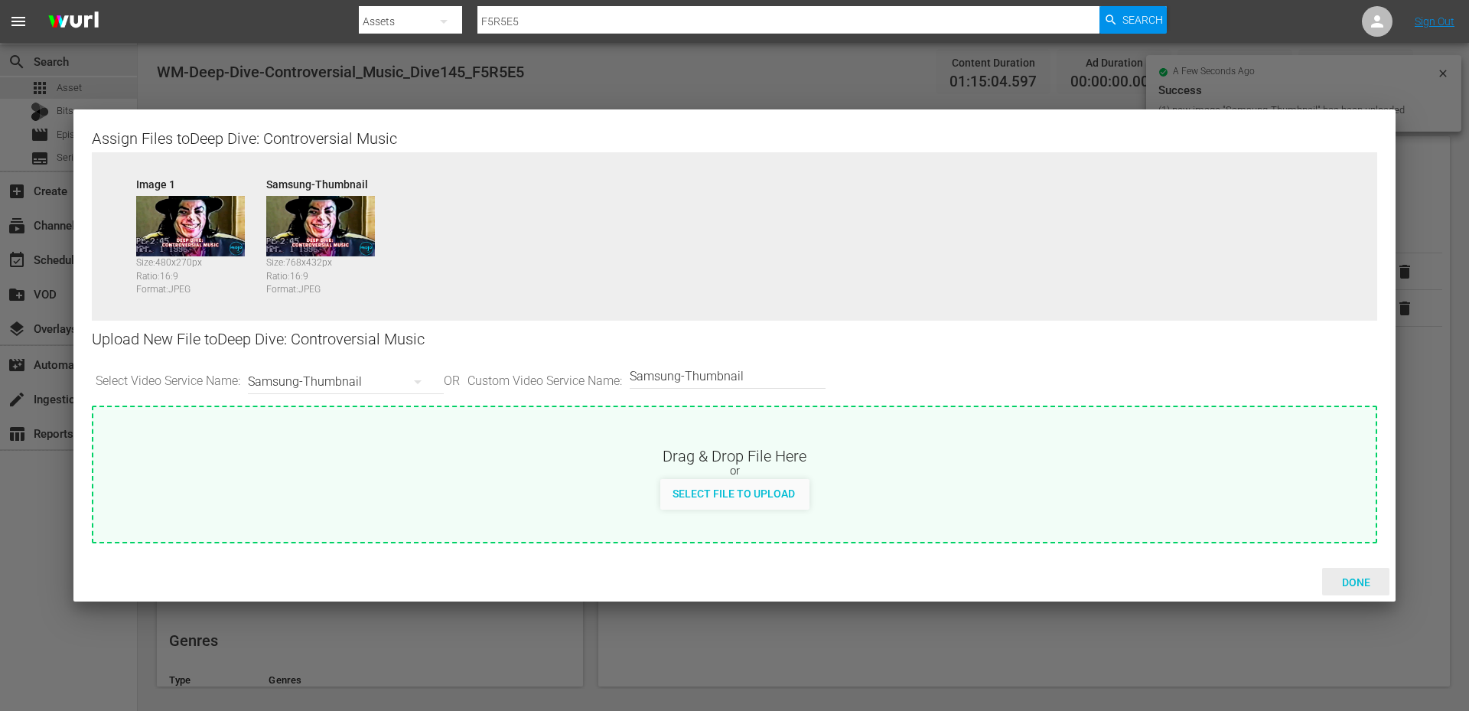
click at [1357, 576] on span "Done" at bounding box center [1355, 582] width 53 height 12
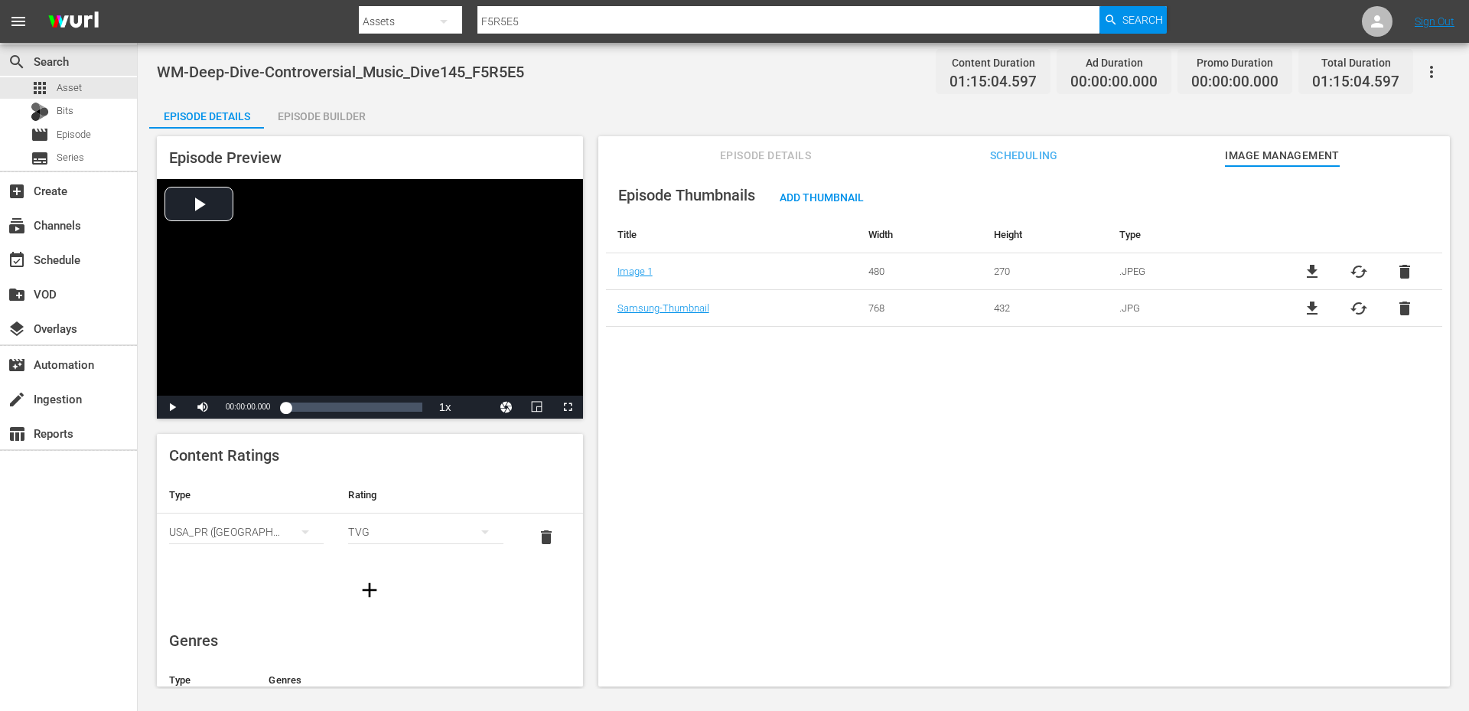
click at [311, 118] on div "Episode Builder" at bounding box center [321, 116] width 115 height 37
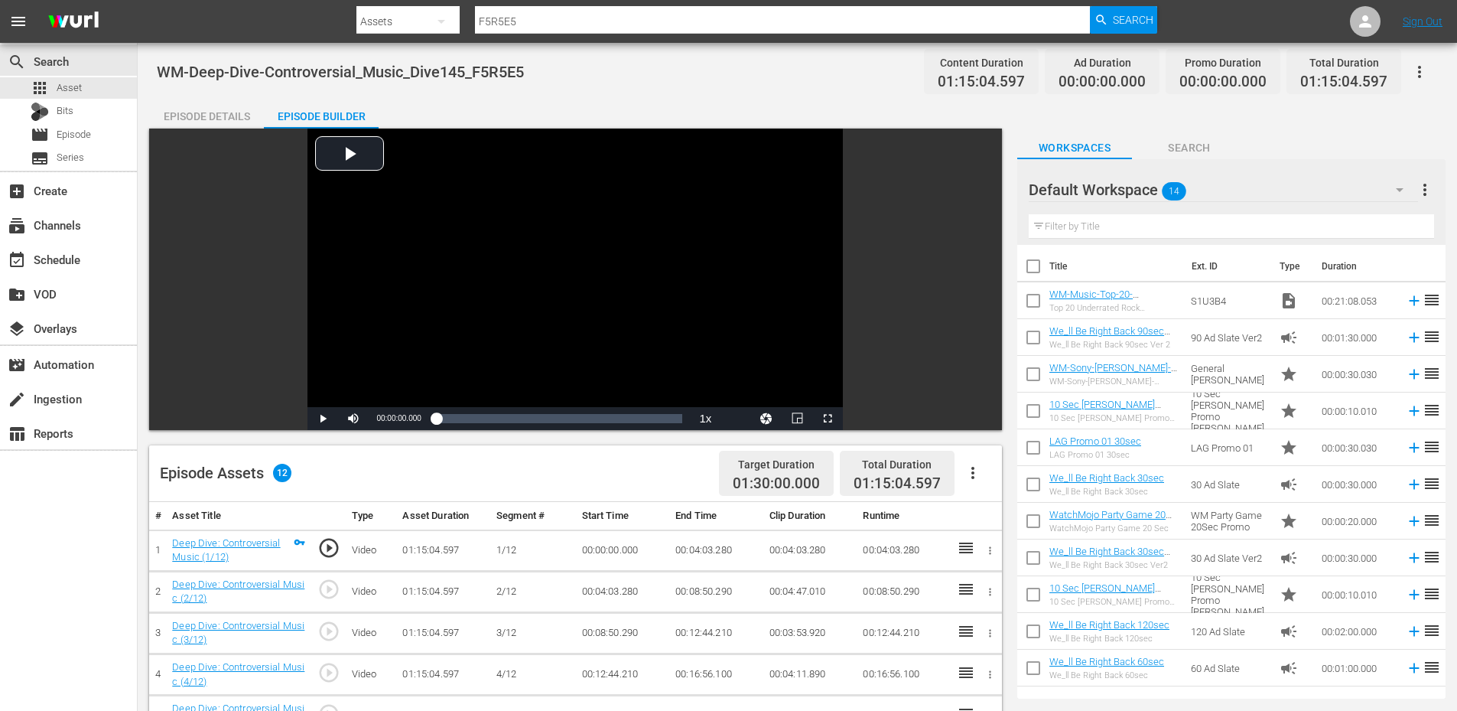
click at [1118, 223] on input "text" at bounding box center [1231, 226] width 405 height 24
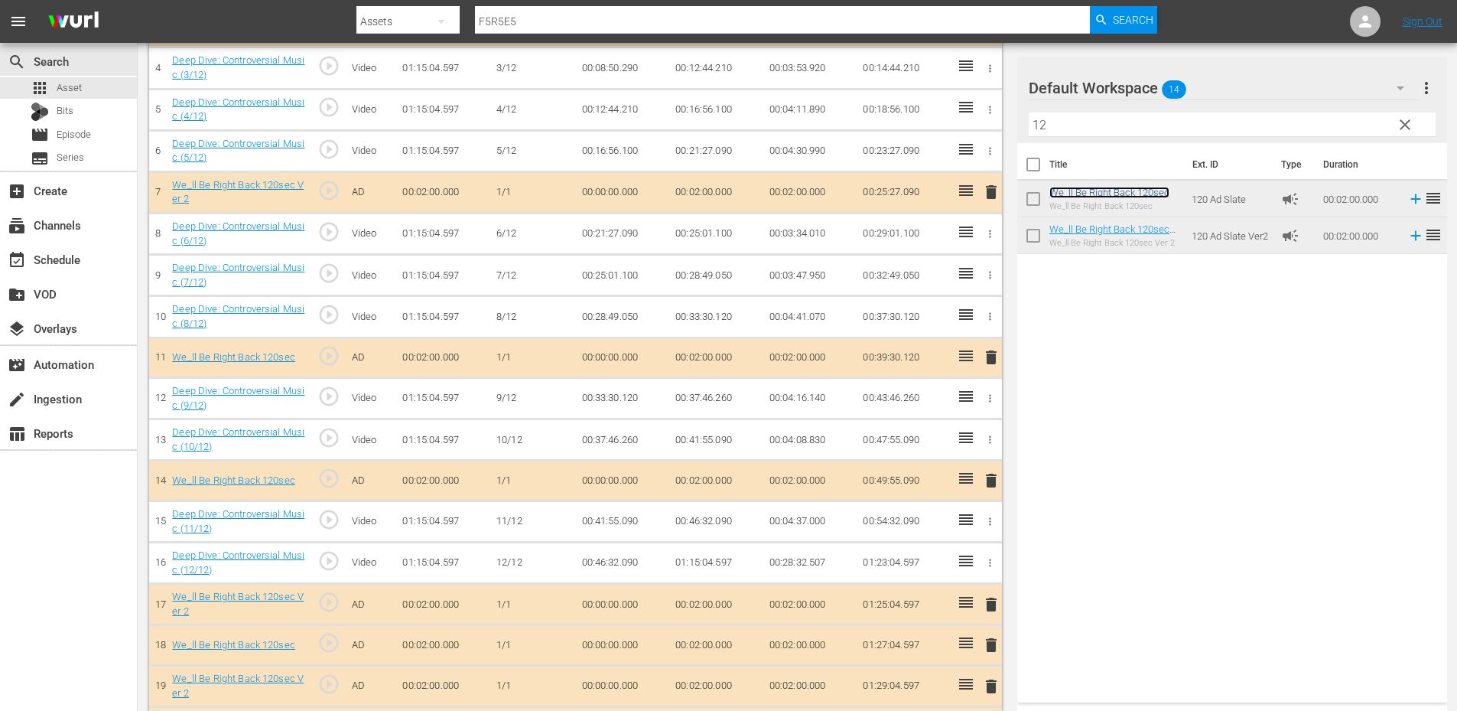
scroll to position [654, 0]
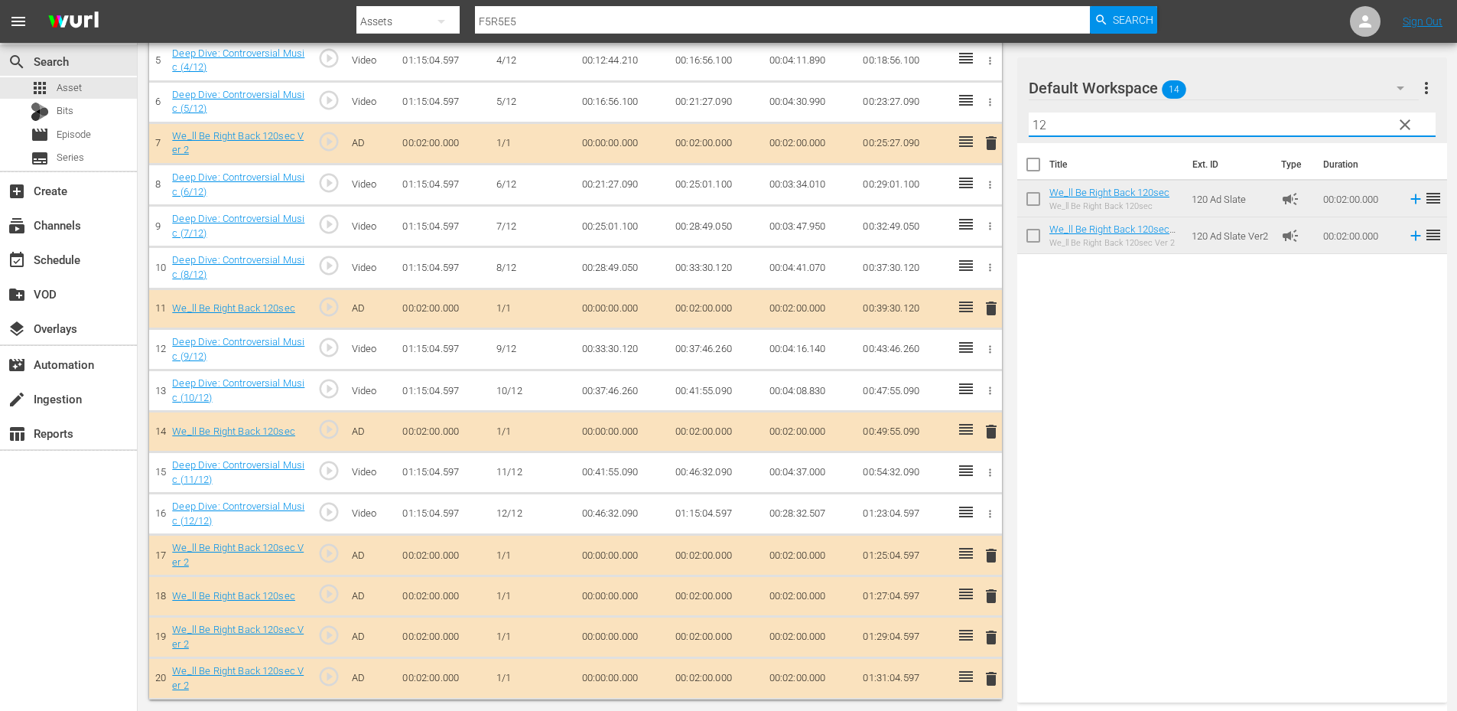
drag, startPoint x: 1118, startPoint y: 122, endPoint x: 1008, endPoint y: 120, distance: 109.4
click at [1008, 120] on div "Video Player is loading. Play Video Play Mute Current Time 00:00:00.000 / Durat…" at bounding box center [797, 87] width 1297 height 1225
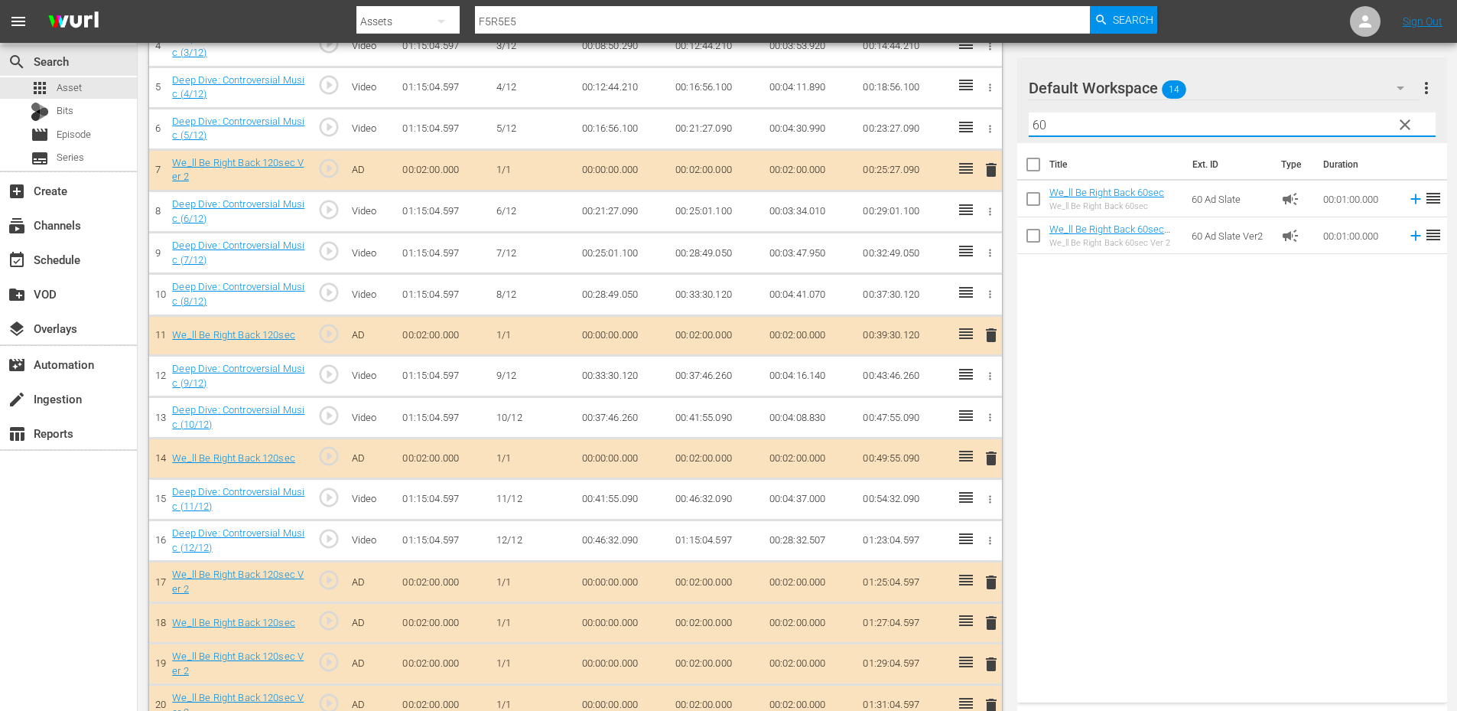
scroll to position [603, 0]
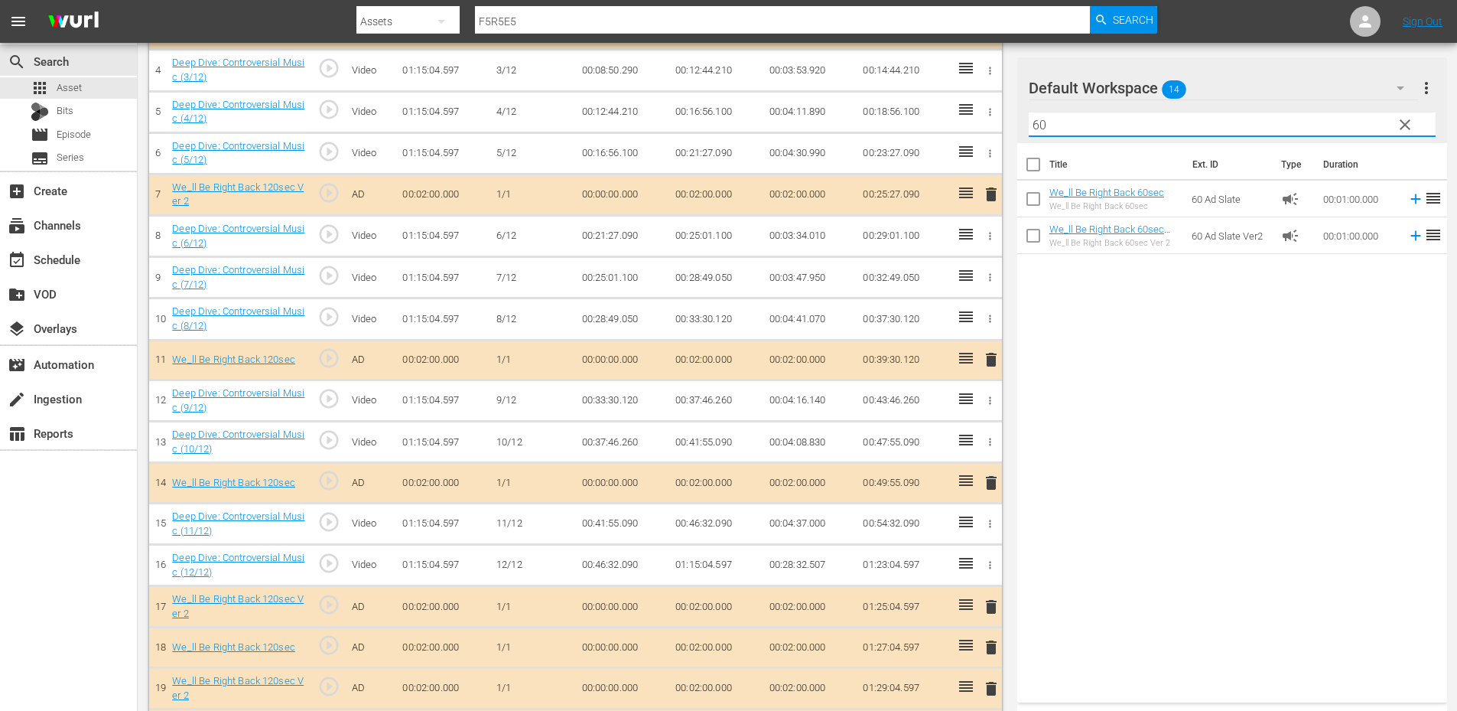
type input "60"
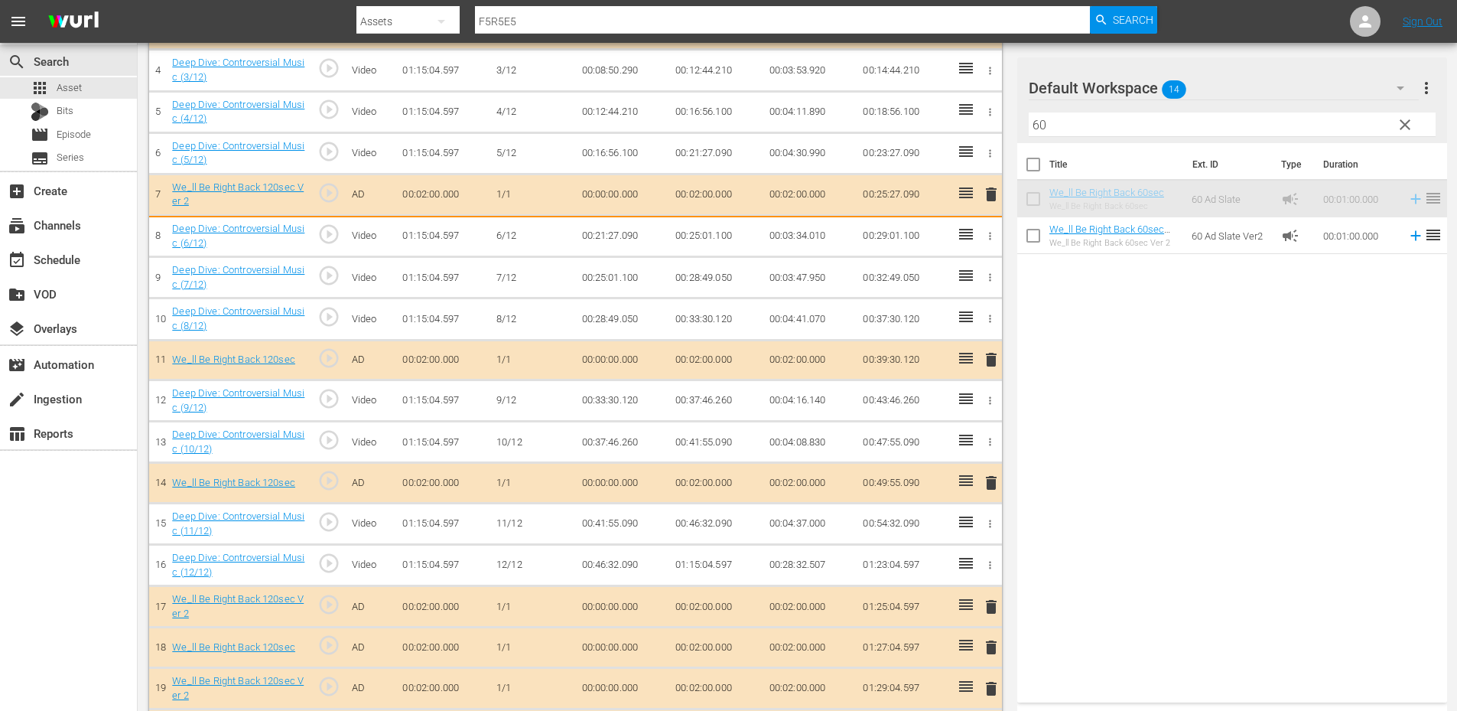
scroll to position [606, 0]
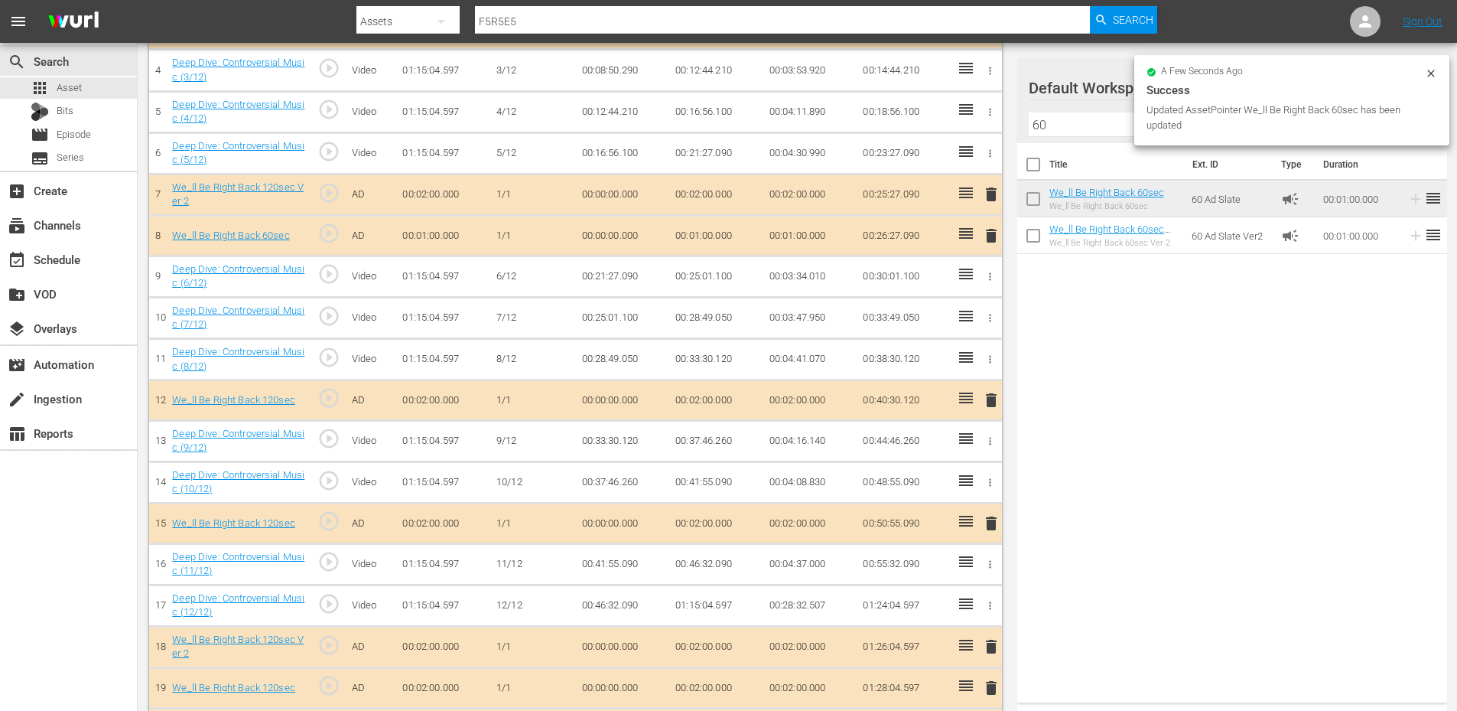
click at [988, 196] on div "delete" at bounding box center [988, 195] width 13 height 22
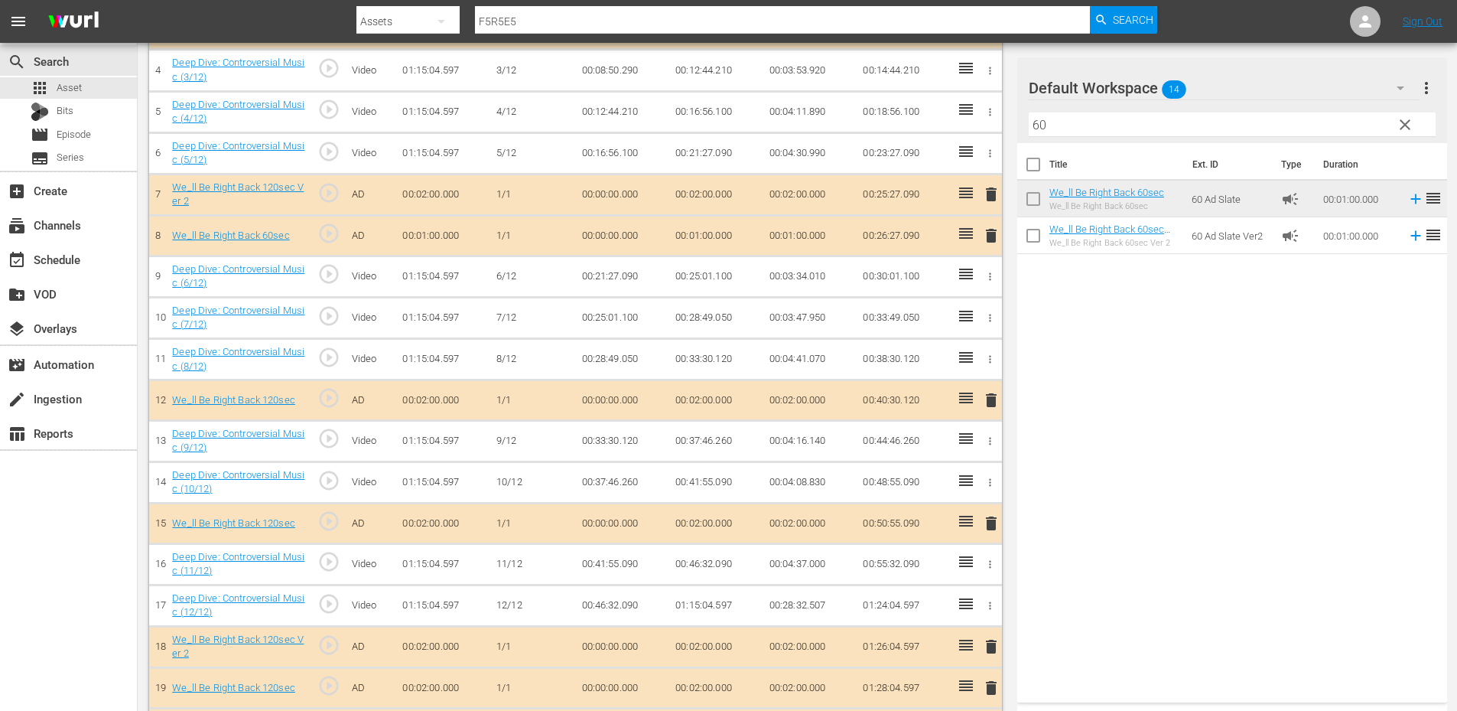
click at [988, 196] on span "delete" at bounding box center [991, 194] width 18 height 18
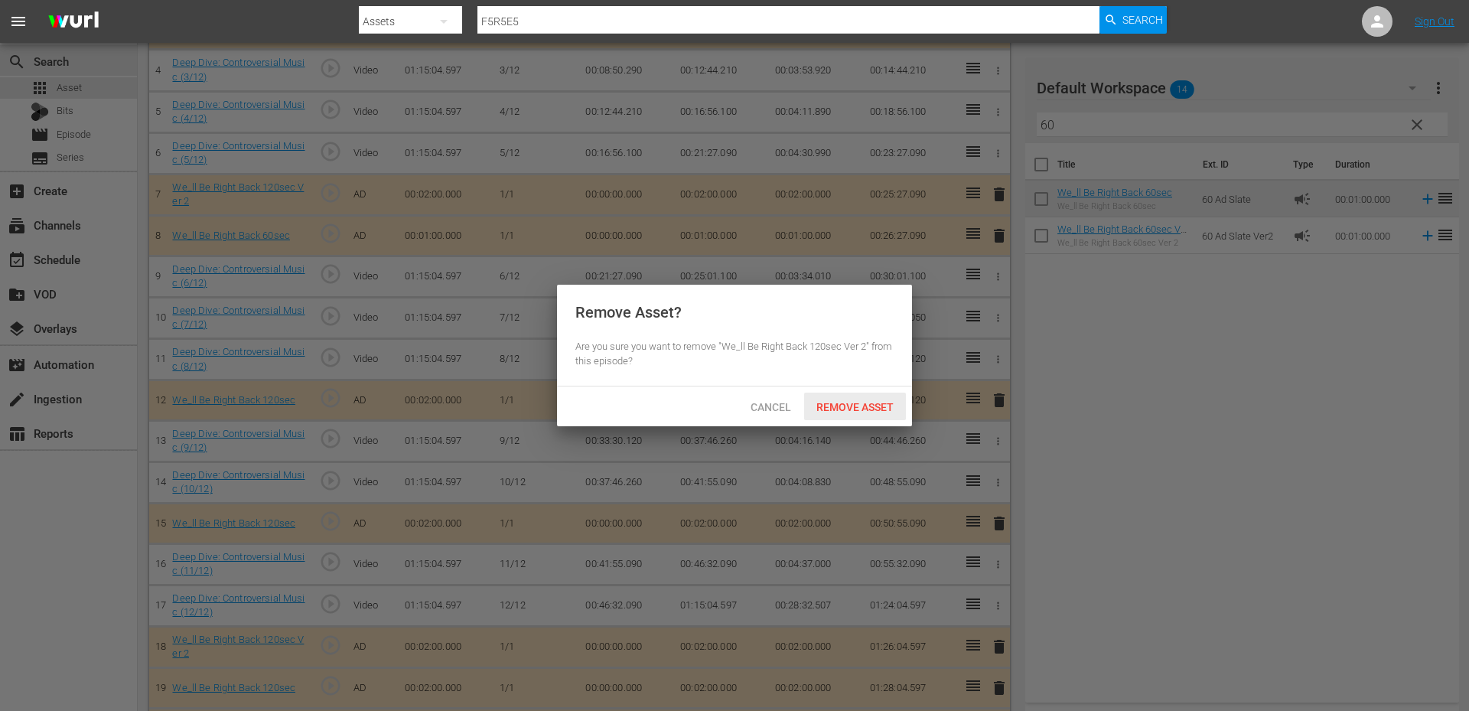
click at [862, 406] on span "Remove Asset" at bounding box center [855, 407] width 102 height 12
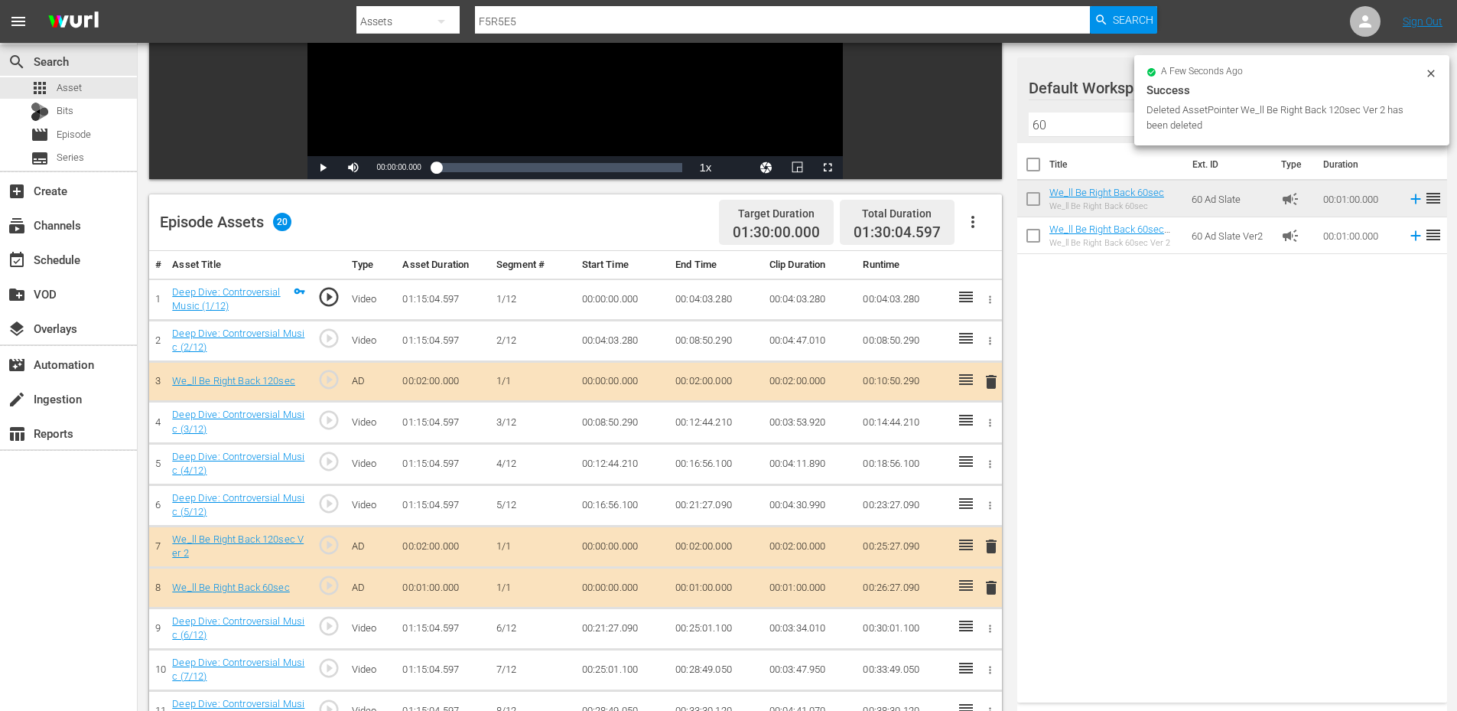
scroll to position [0, 0]
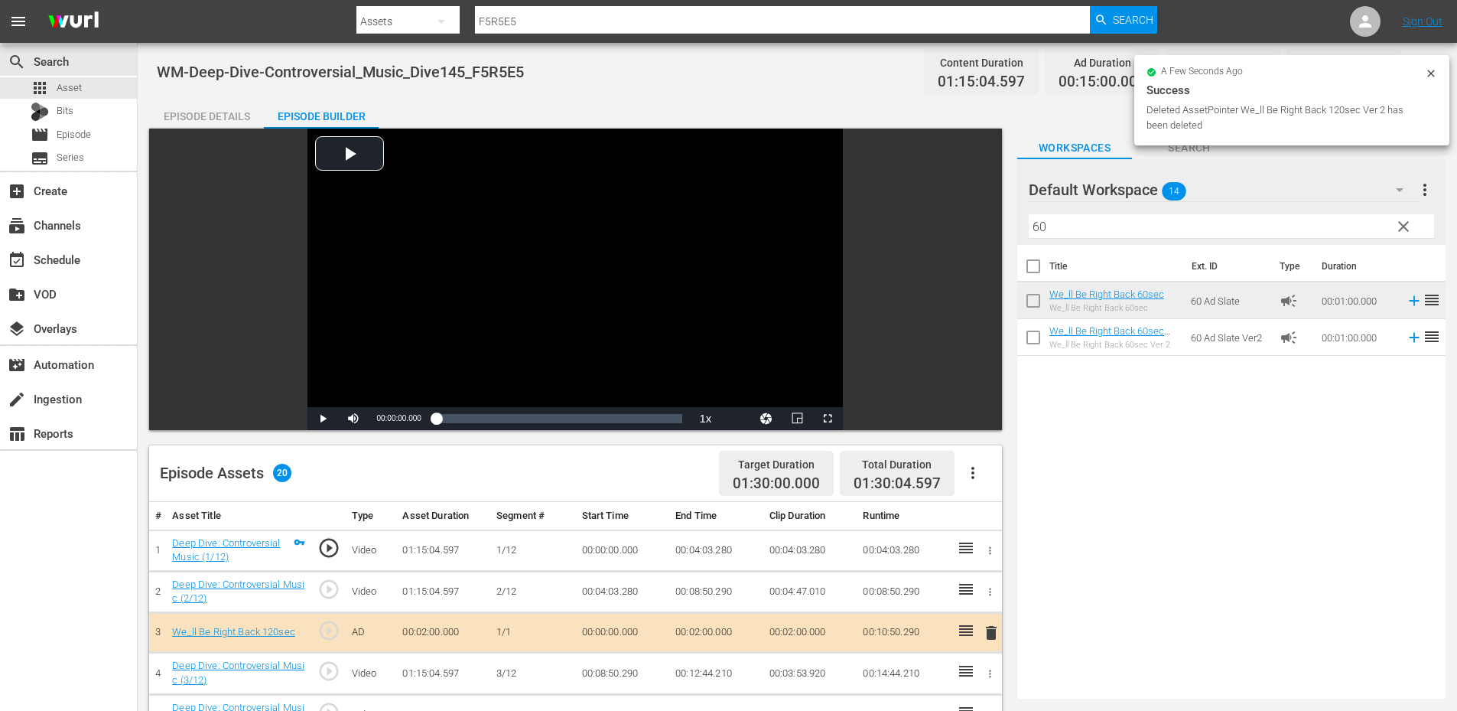
click at [1424, 73] on div "a few seconds ago" at bounding box center [1286, 72] width 278 height 11
click at [1431, 73] on icon at bounding box center [1431, 73] width 12 height 12
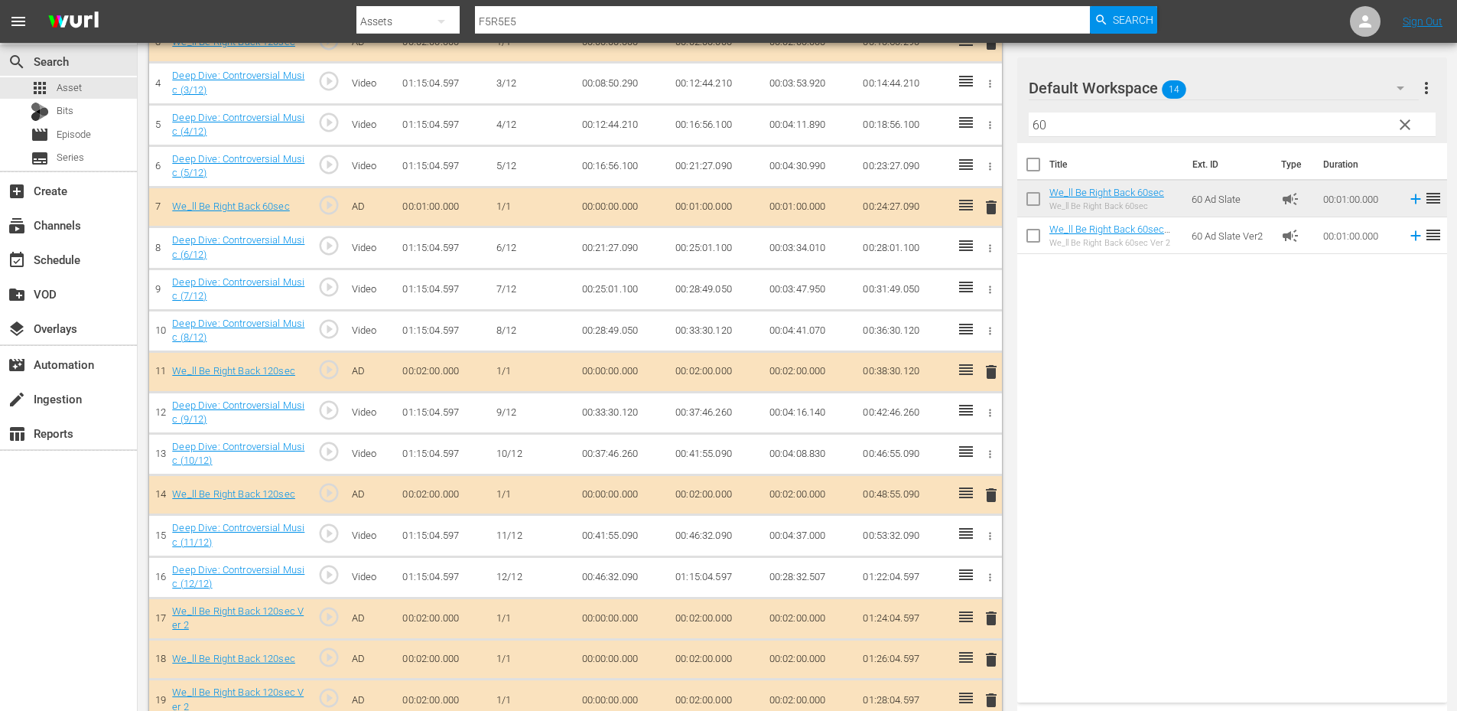
scroll to position [653, 0]
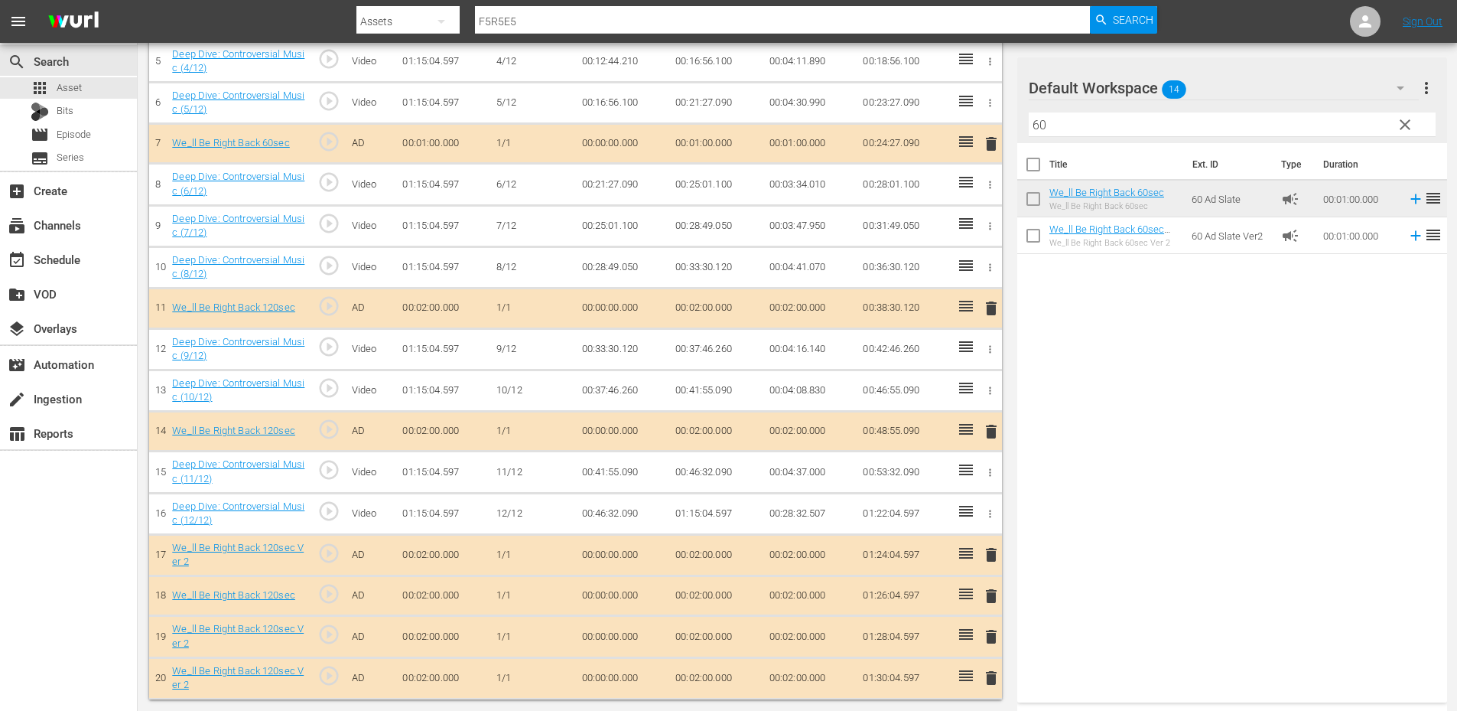
click at [1409, 122] on span "clear" at bounding box center [1405, 125] width 18 height 18
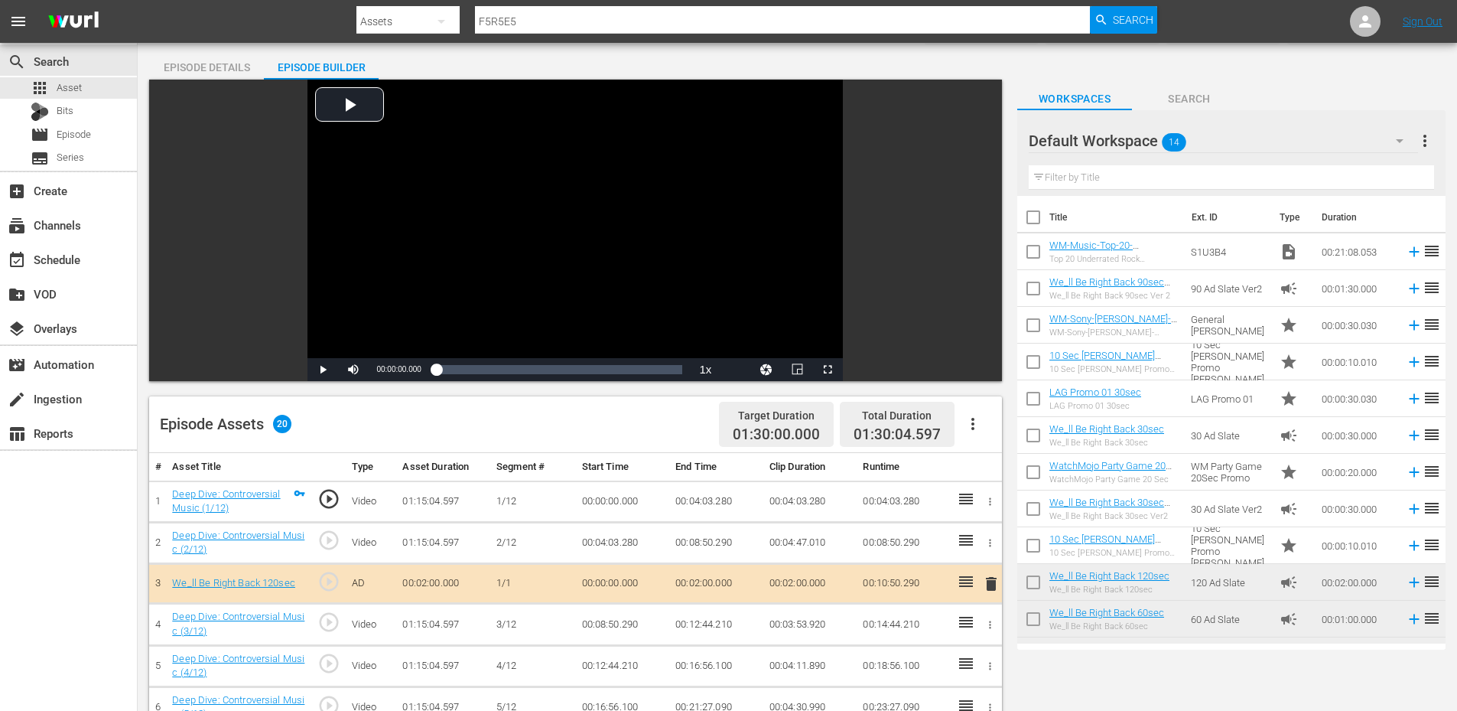
scroll to position [0, 0]
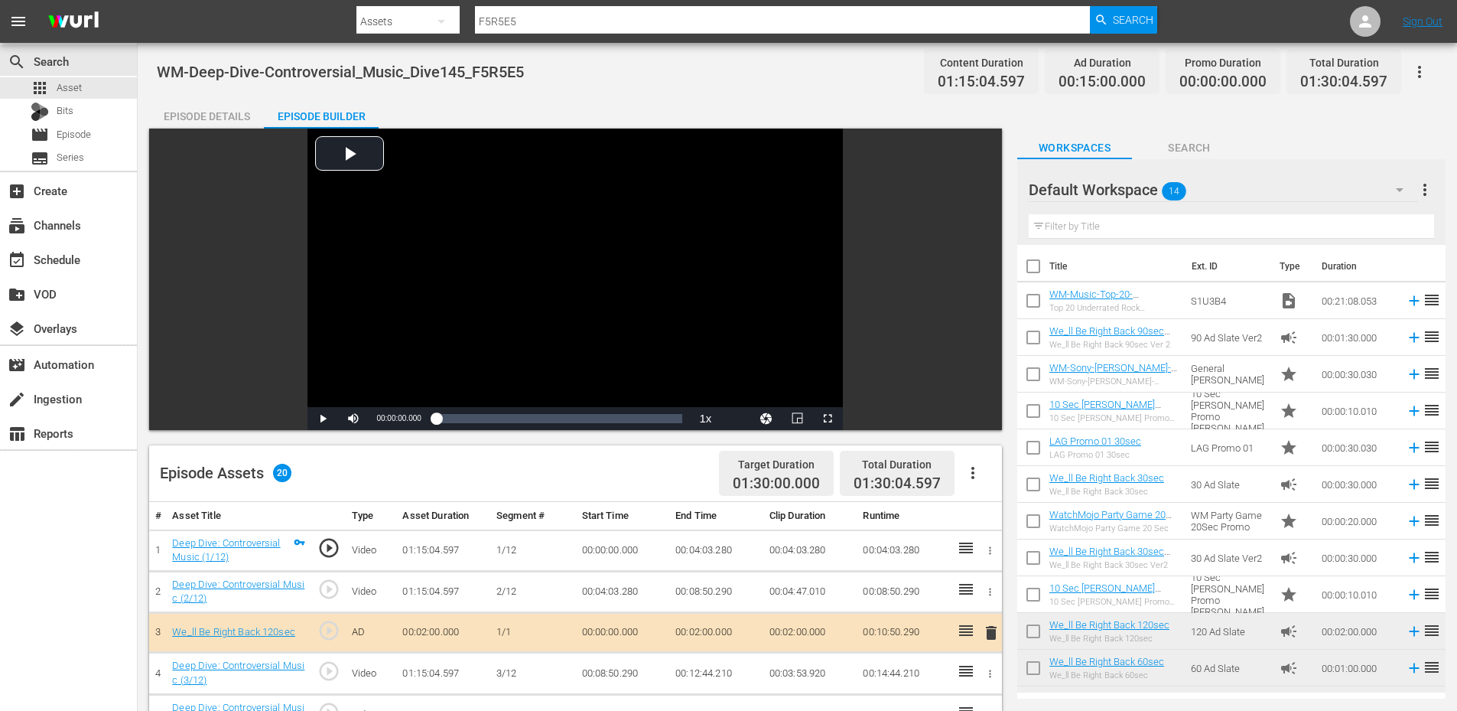
click at [1183, 138] on span "Search" at bounding box center [1189, 147] width 115 height 19
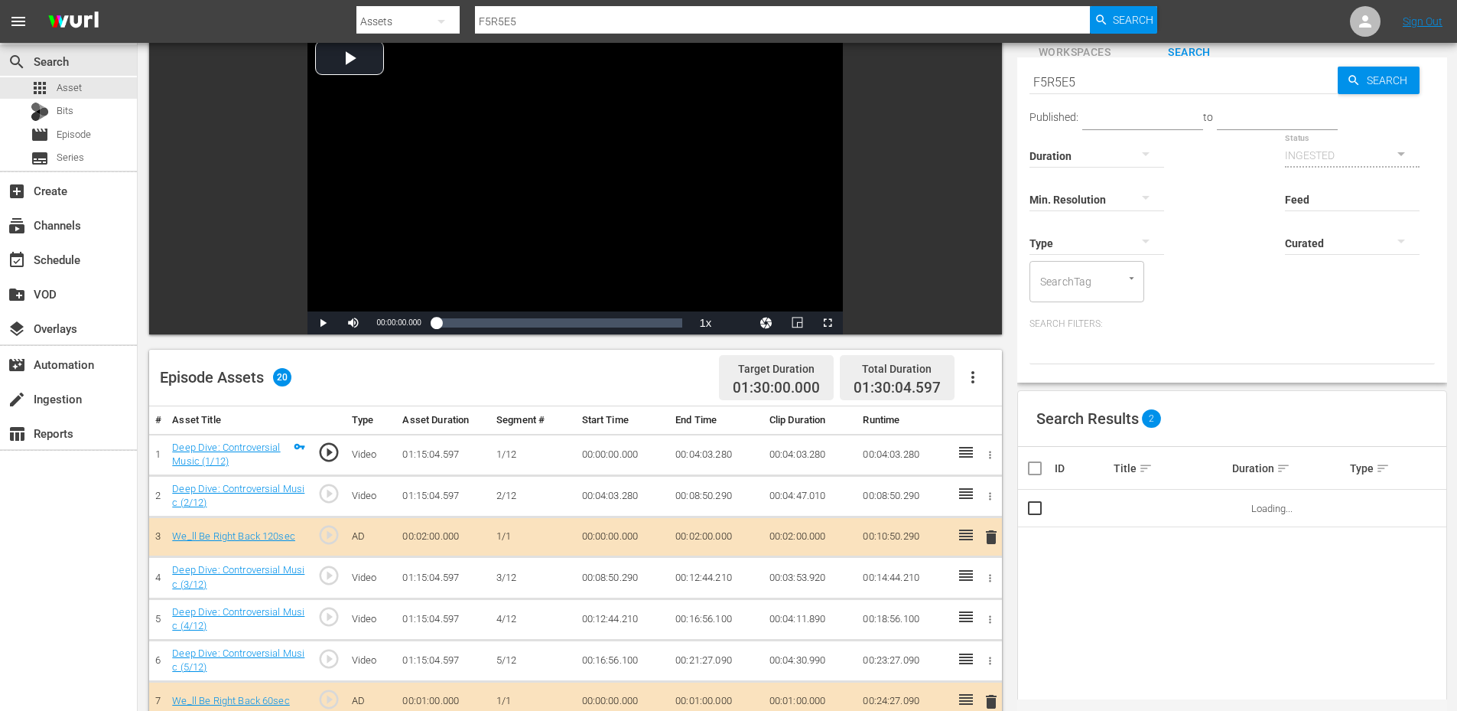
scroll to position [653, 0]
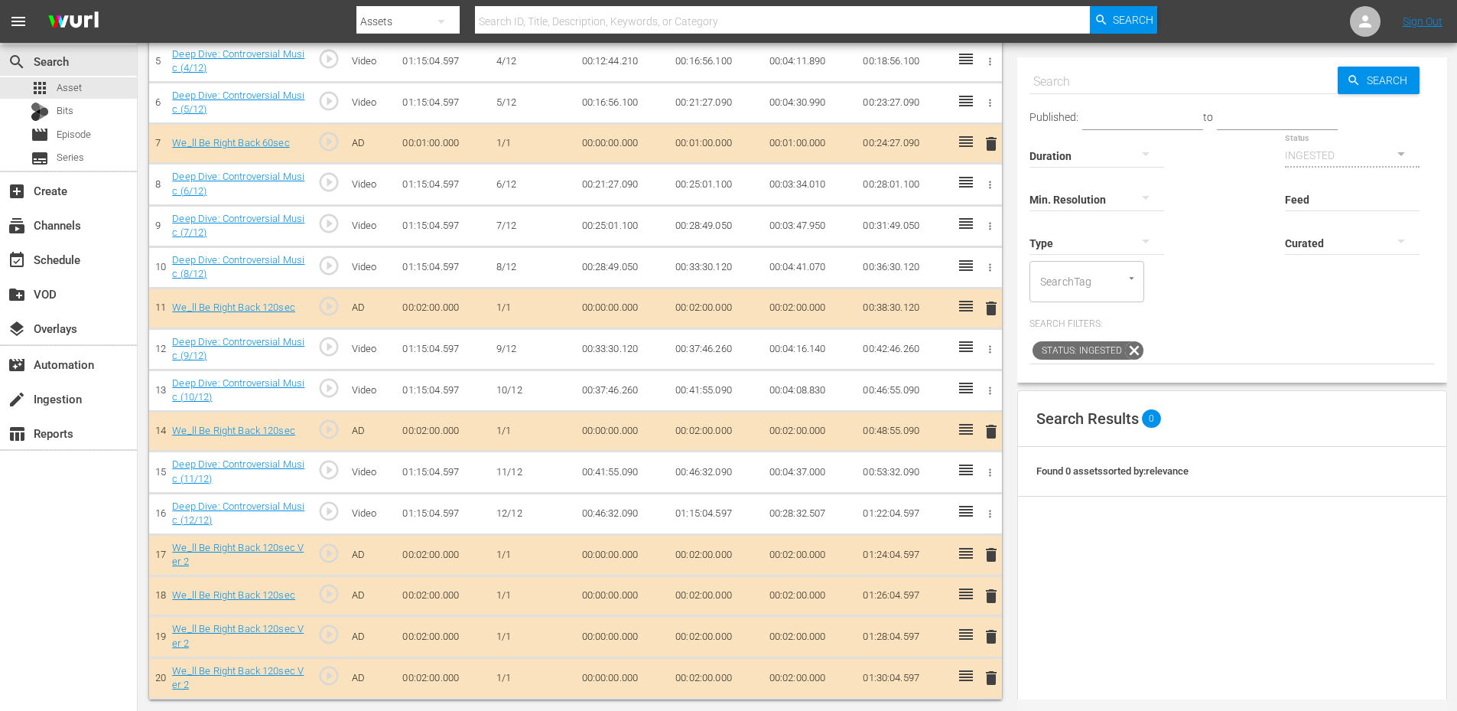
click at [1056, 77] on input "text" at bounding box center [1184, 81] width 308 height 37
paste input "F5R5E5"
type input "F5R5E5"
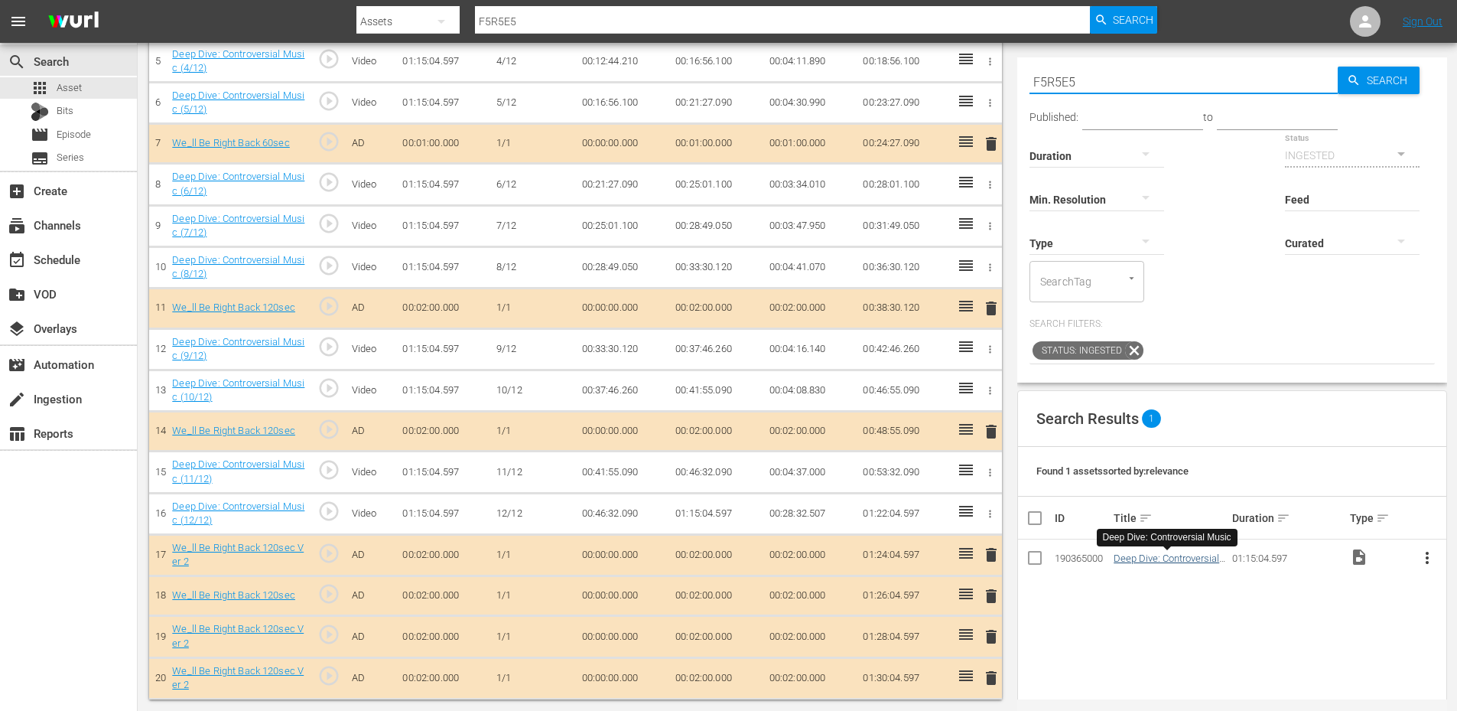
type input "F5R5E5"
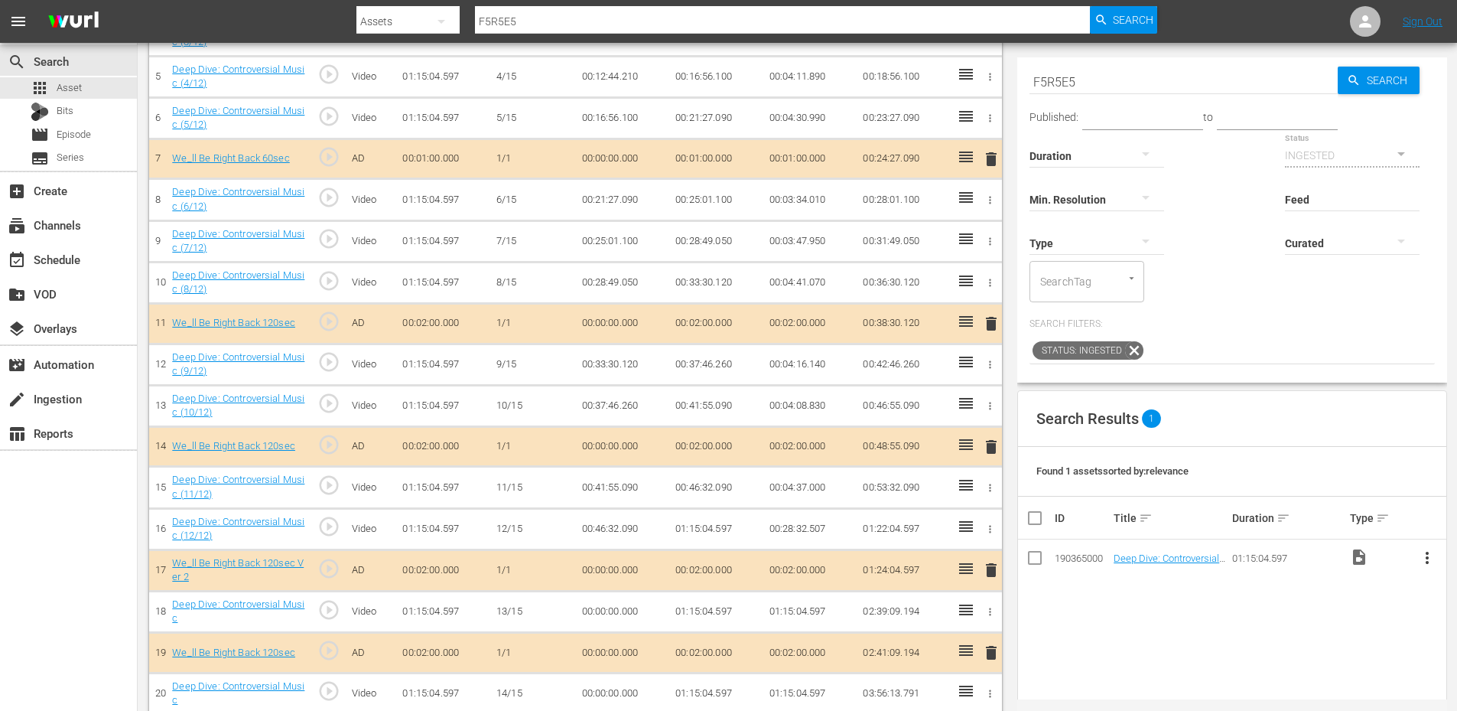
scroll to position [0, 0]
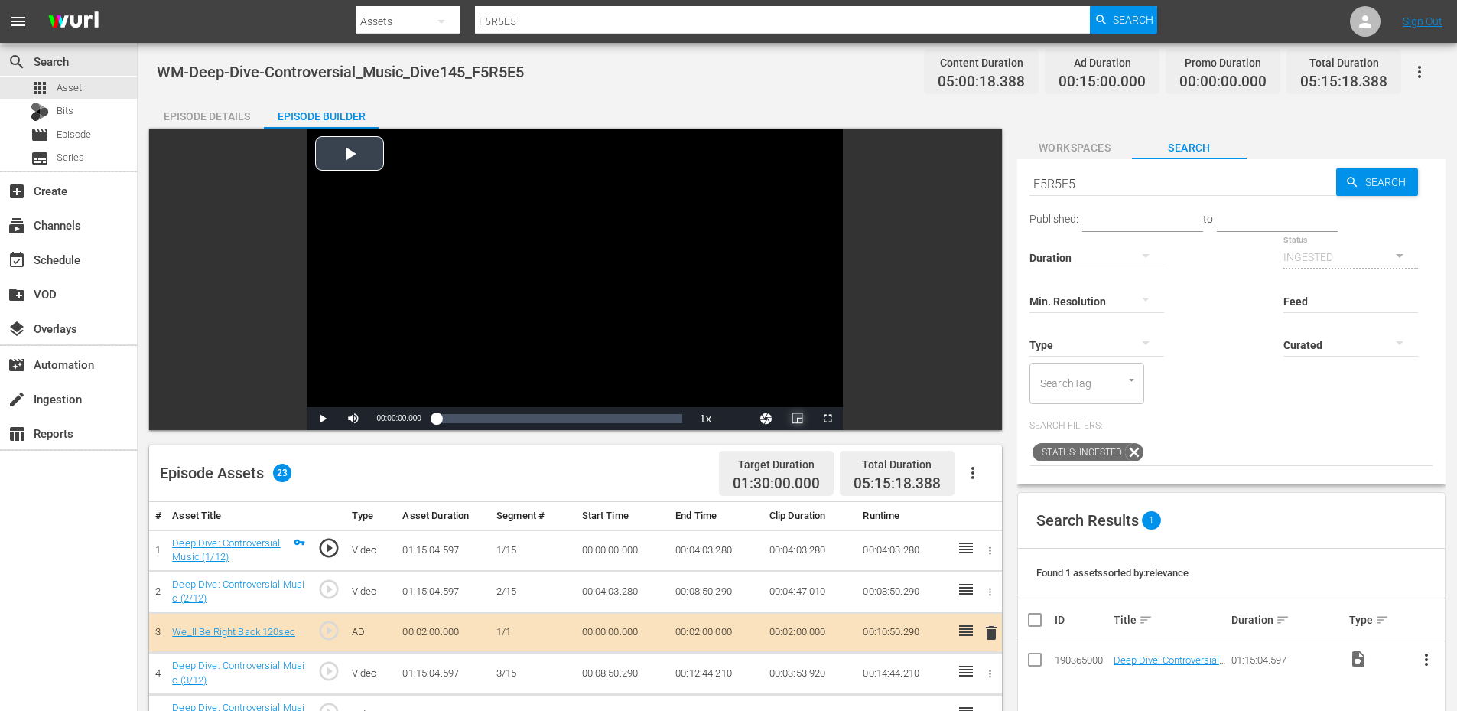
click at [797, 418] on span "Video Player" at bounding box center [797, 418] width 0 height 0
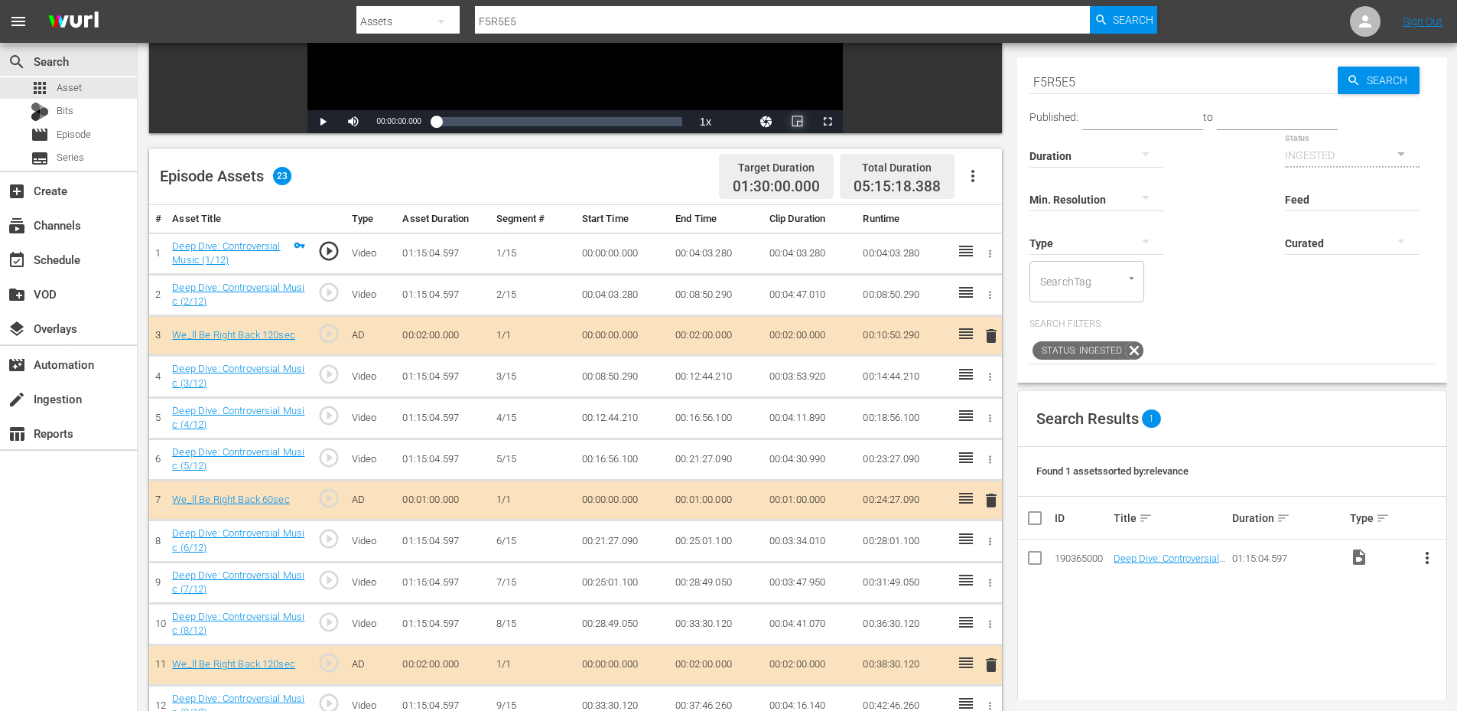
scroll to position [777, 0]
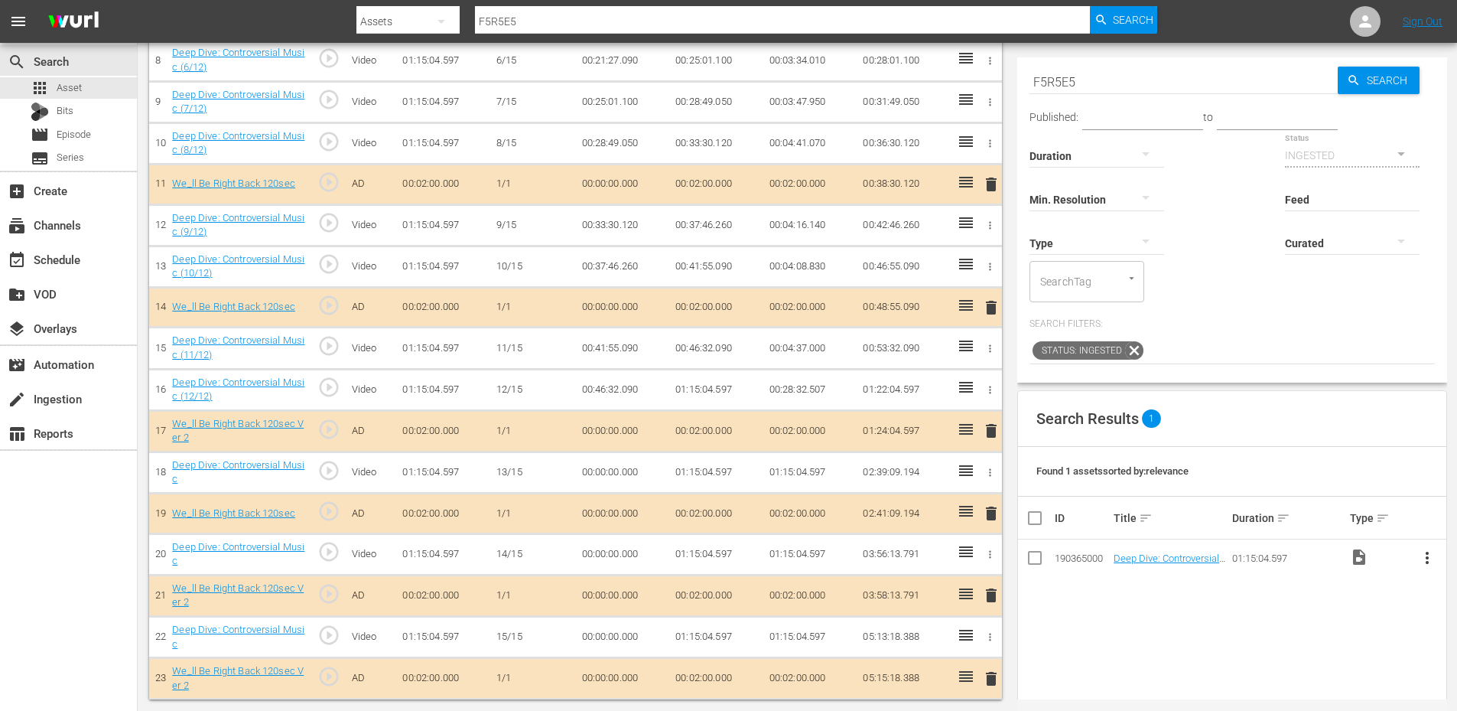
click at [701, 391] on td "01:15:04.597" at bounding box center [716, 389] width 94 height 41
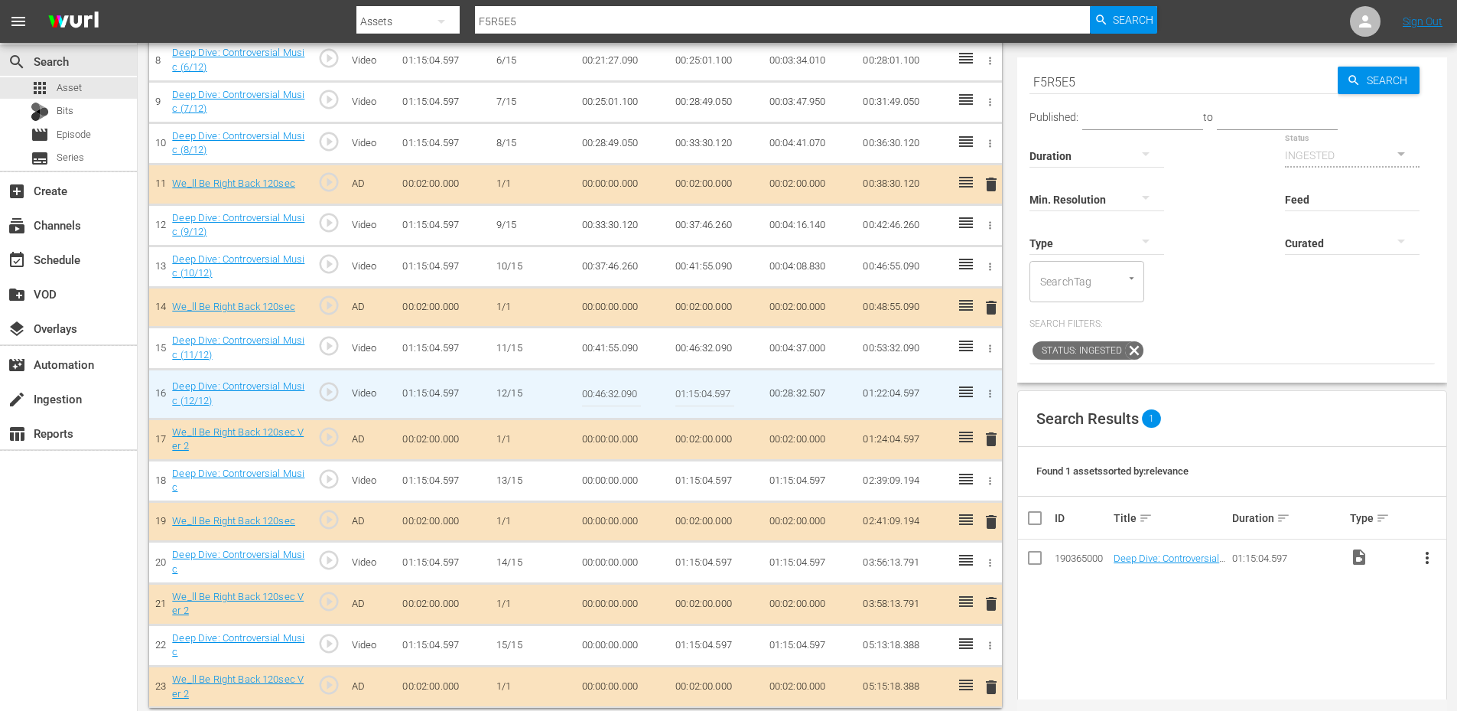
click at [701, 391] on input "01:15:04.597" at bounding box center [704, 394] width 59 height 37
click at [607, 472] on td "00:00:00.000" at bounding box center [623, 480] width 94 height 41
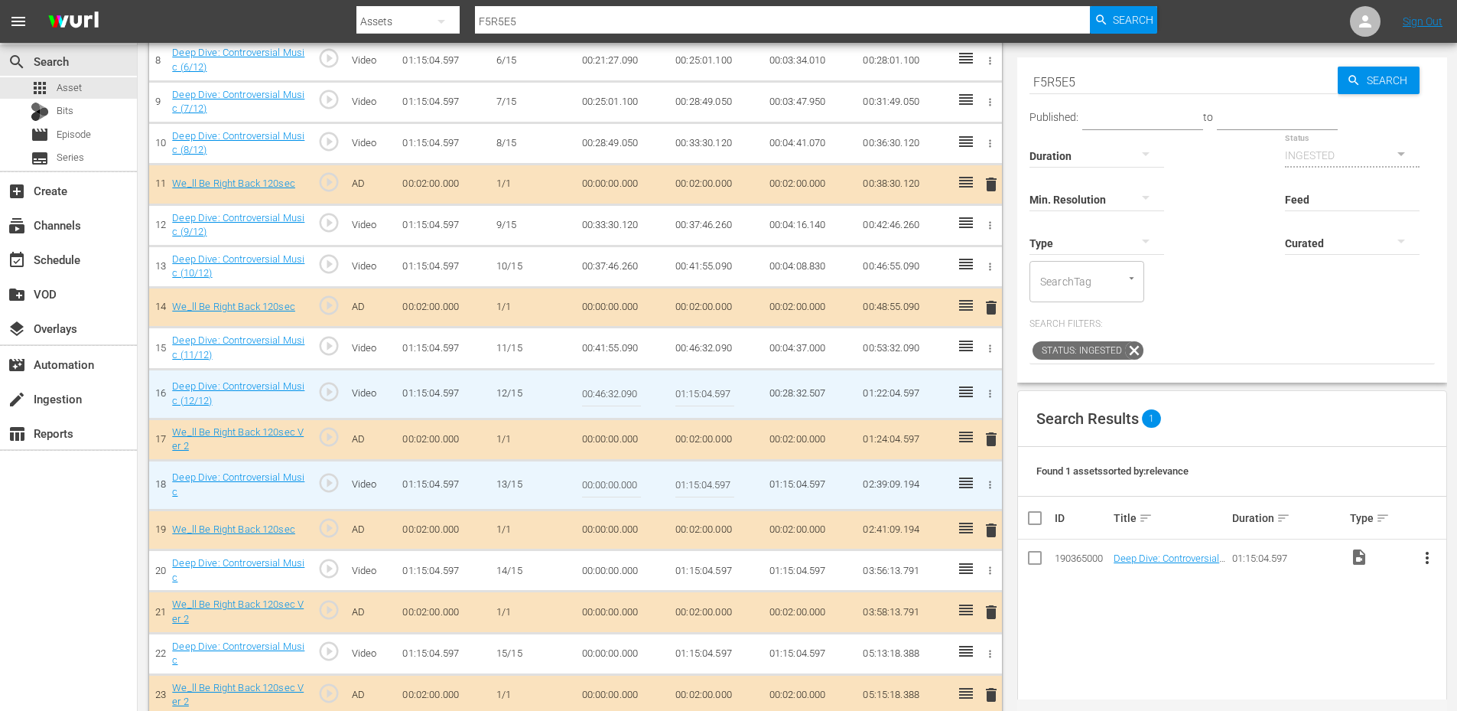
click at [607, 472] on input "00:00:00.000" at bounding box center [611, 485] width 59 height 37
click at [610, 389] on input "00:46:32.090" at bounding box center [611, 394] width 59 height 37
click at [600, 486] on input "00:00:00.000" at bounding box center [611, 485] width 59 height 37
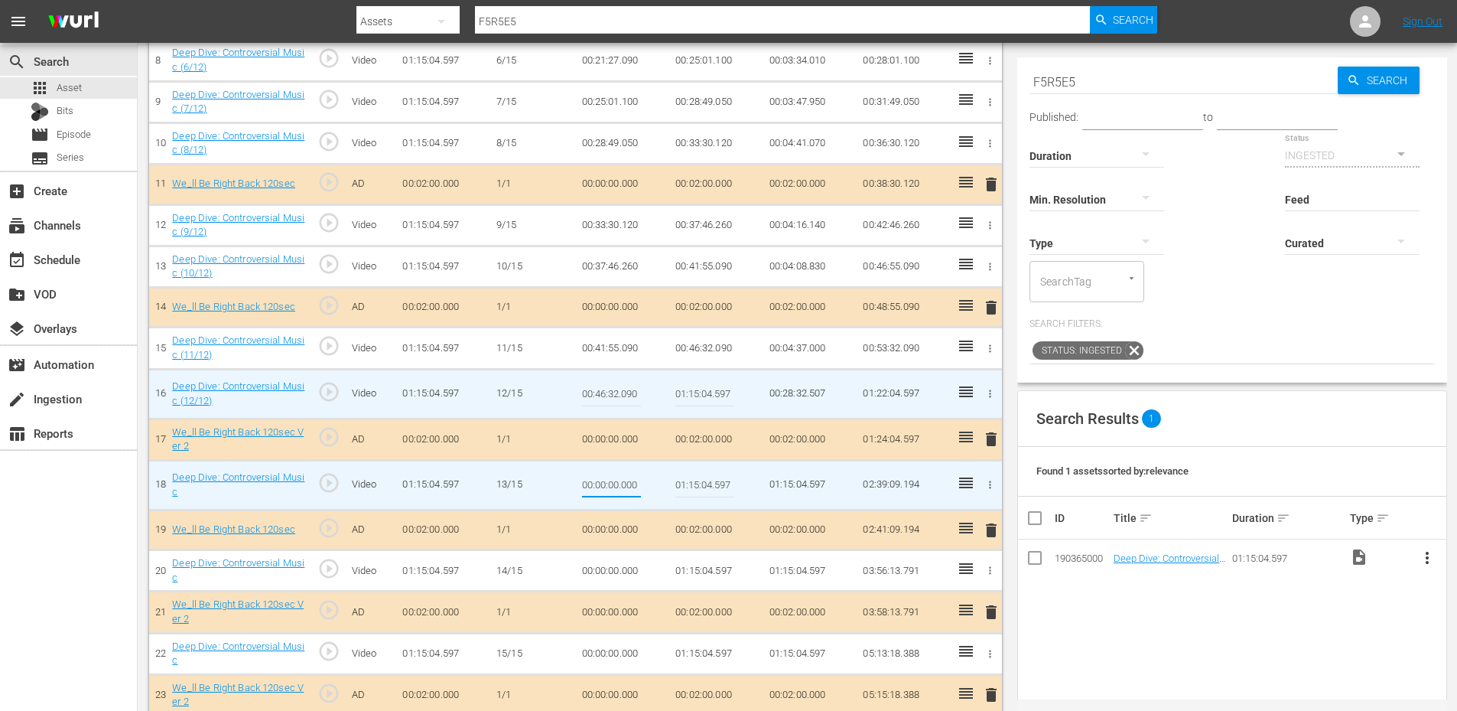
click at [600, 486] on input "00:00:00.000" at bounding box center [611, 485] width 59 height 37
paste input "46:32.09"
type input "00:54:32.090"
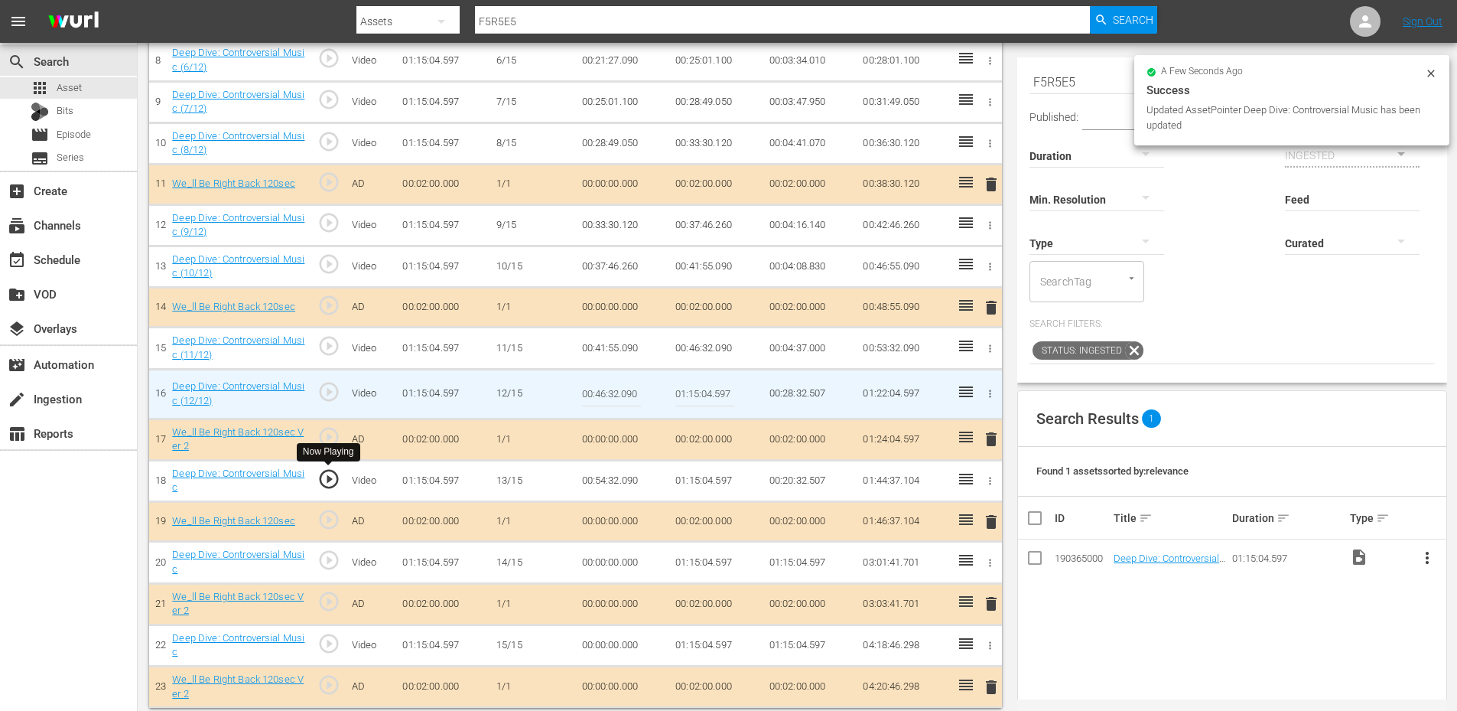
click at [330, 480] on span "play_circle_outline" at bounding box center [328, 478] width 23 height 23
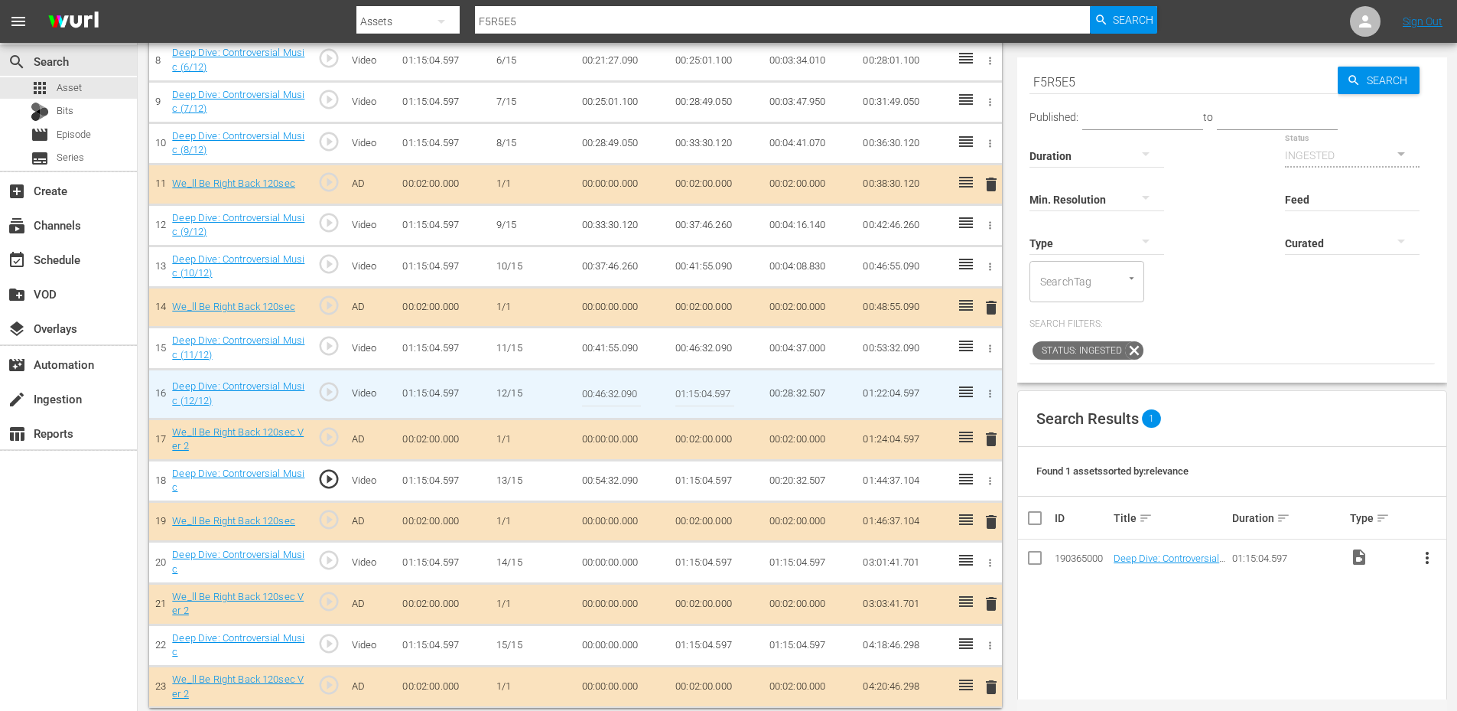
click at [613, 477] on td "00:54:32.090" at bounding box center [623, 480] width 94 height 41
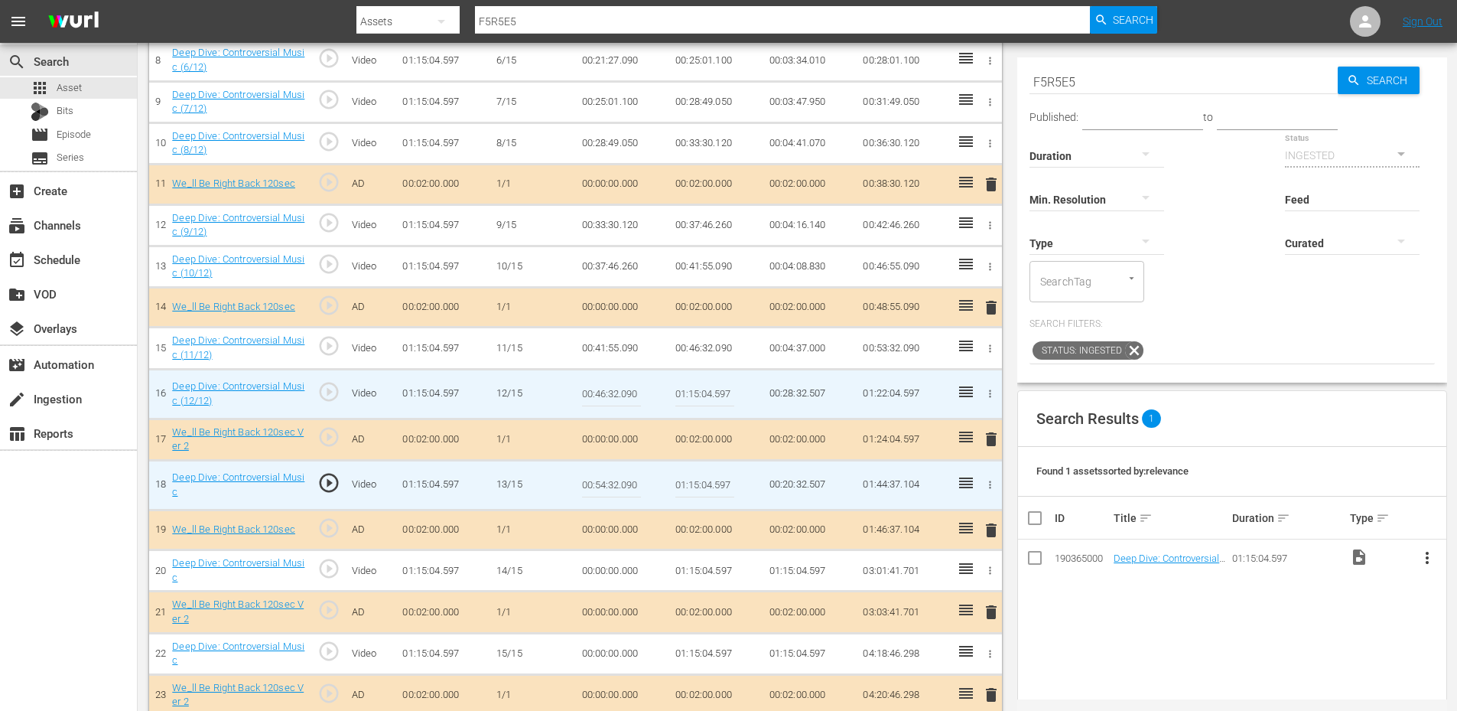
click at [613, 477] on input "00:54:32.090" at bounding box center [611, 485] width 59 height 37
type input "00:54:22.090"
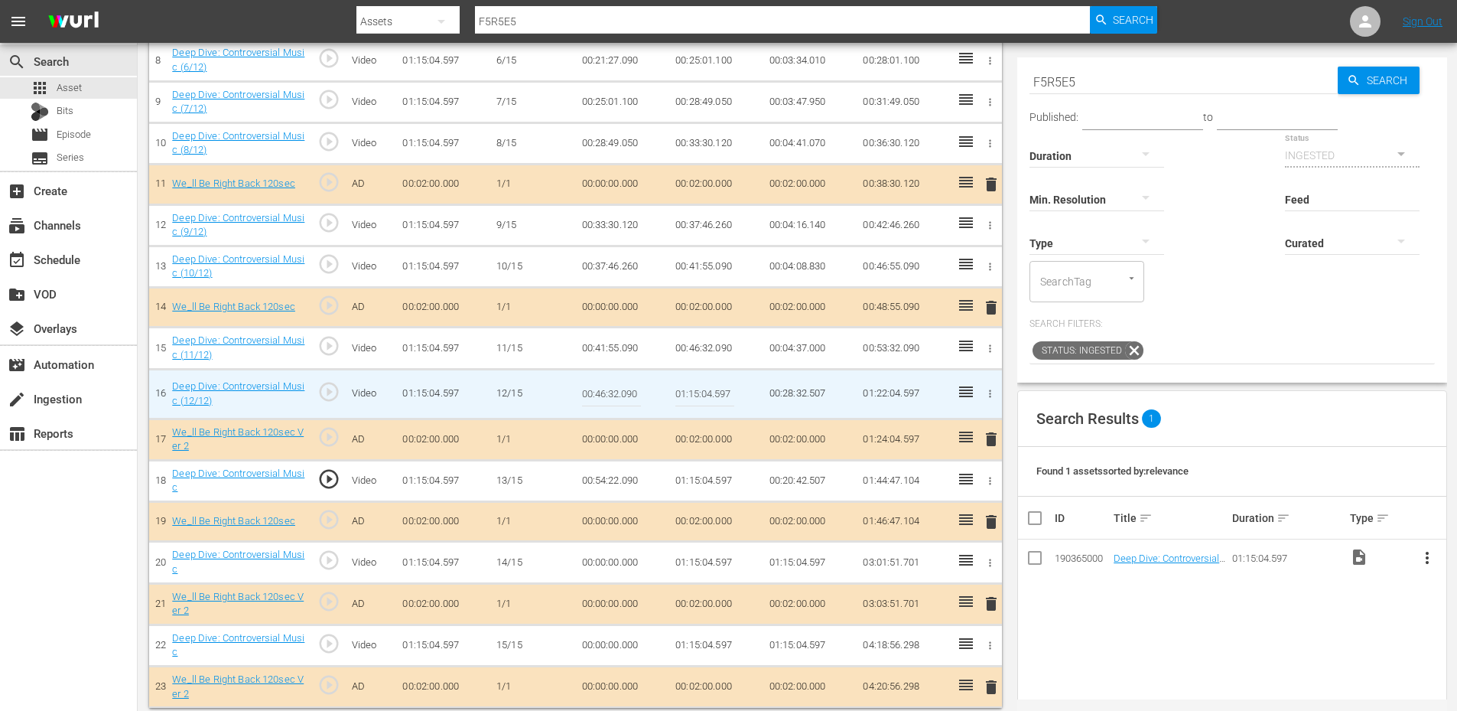
click at [625, 483] on td "00:54:22.090" at bounding box center [623, 480] width 94 height 41
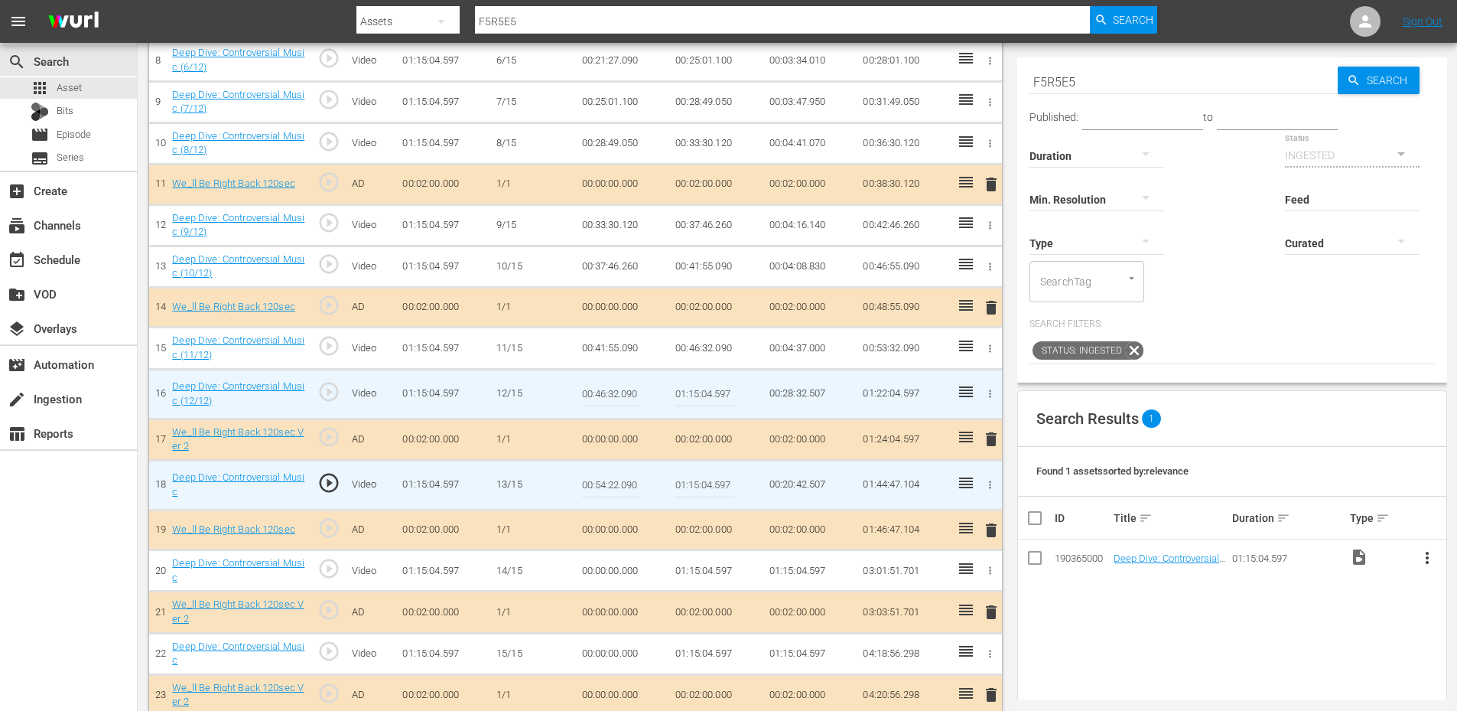
click at [625, 483] on input "00:54:22.090" at bounding box center [611, 485] width 59 height 37
click at [613, 481] on input "00:54:22.090" at bounding box center [611, 485] width 59 height 37
type input "00:54:12.090"
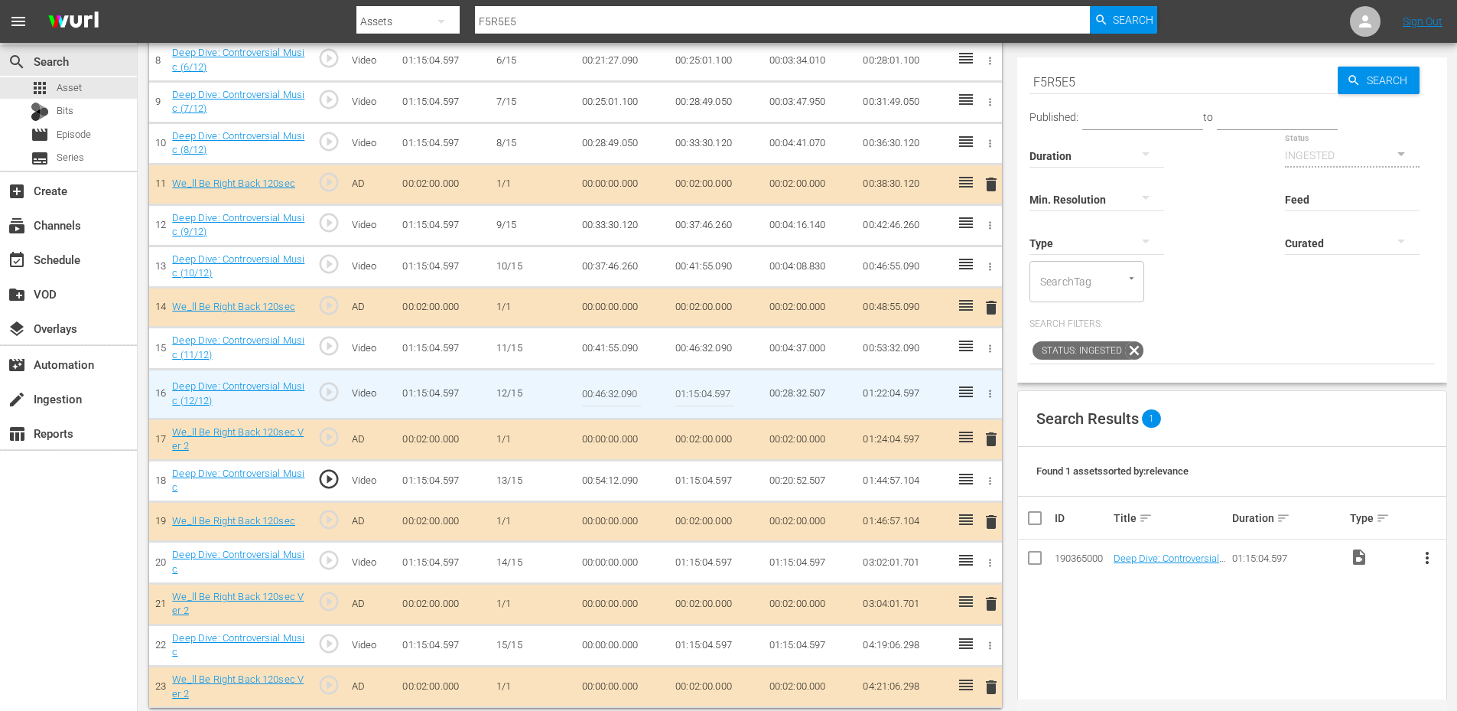
click at [604, 479] on td "00:54:12.090" at bounding box center [623, 480] width 94 height 41
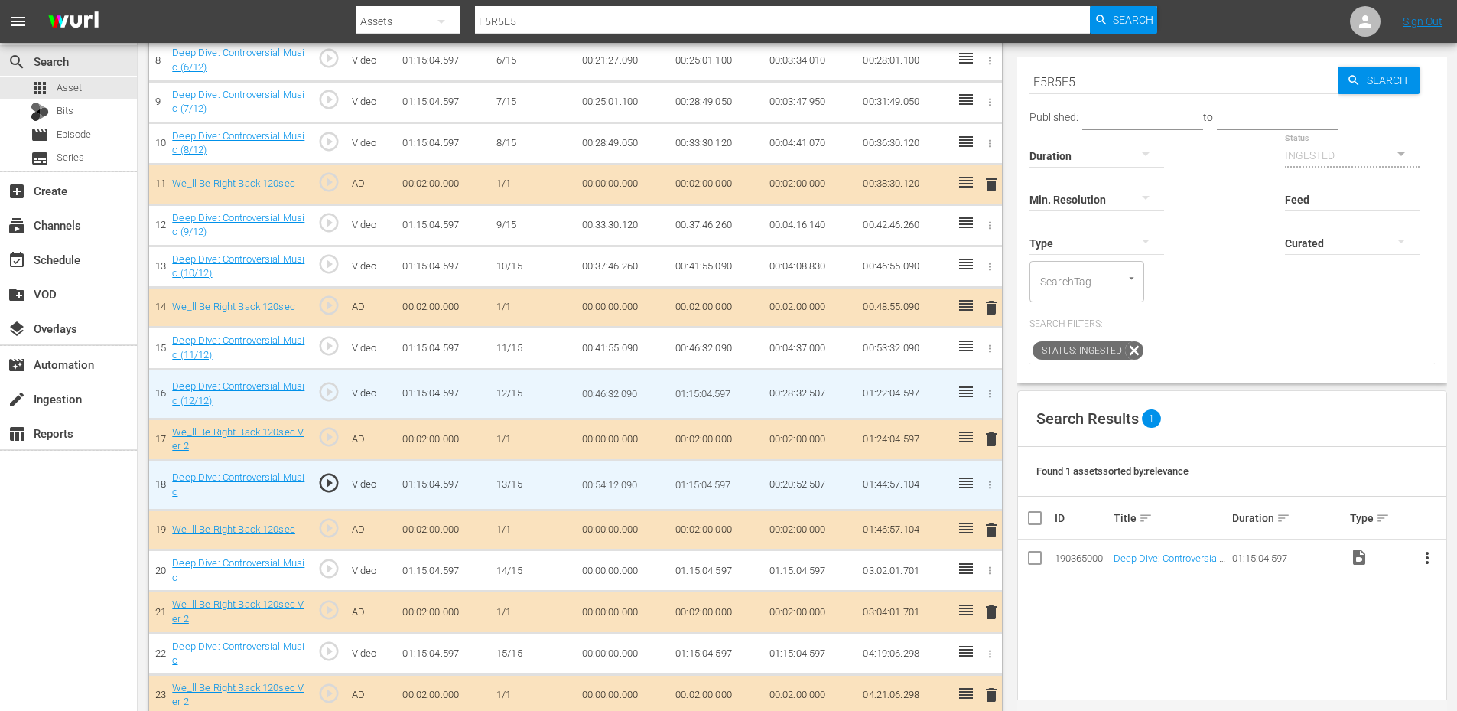
click at [604, 479] on input "00:54:12.090" at bounding box center [611, 485] width 59 height 37
type input "00:54:05.090"
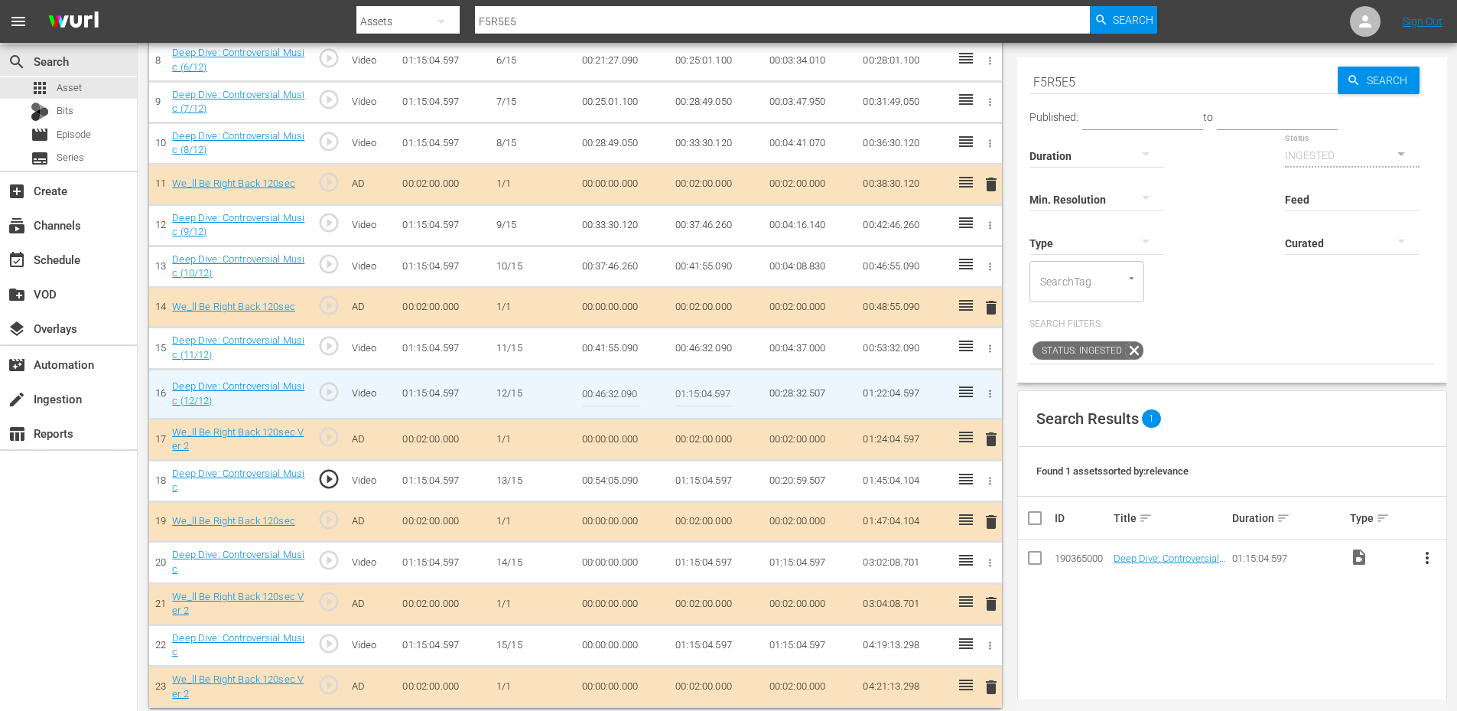
click at [600, 486] on td "00:54:05.090" at bounding box center [623, 480] width 94 height 41
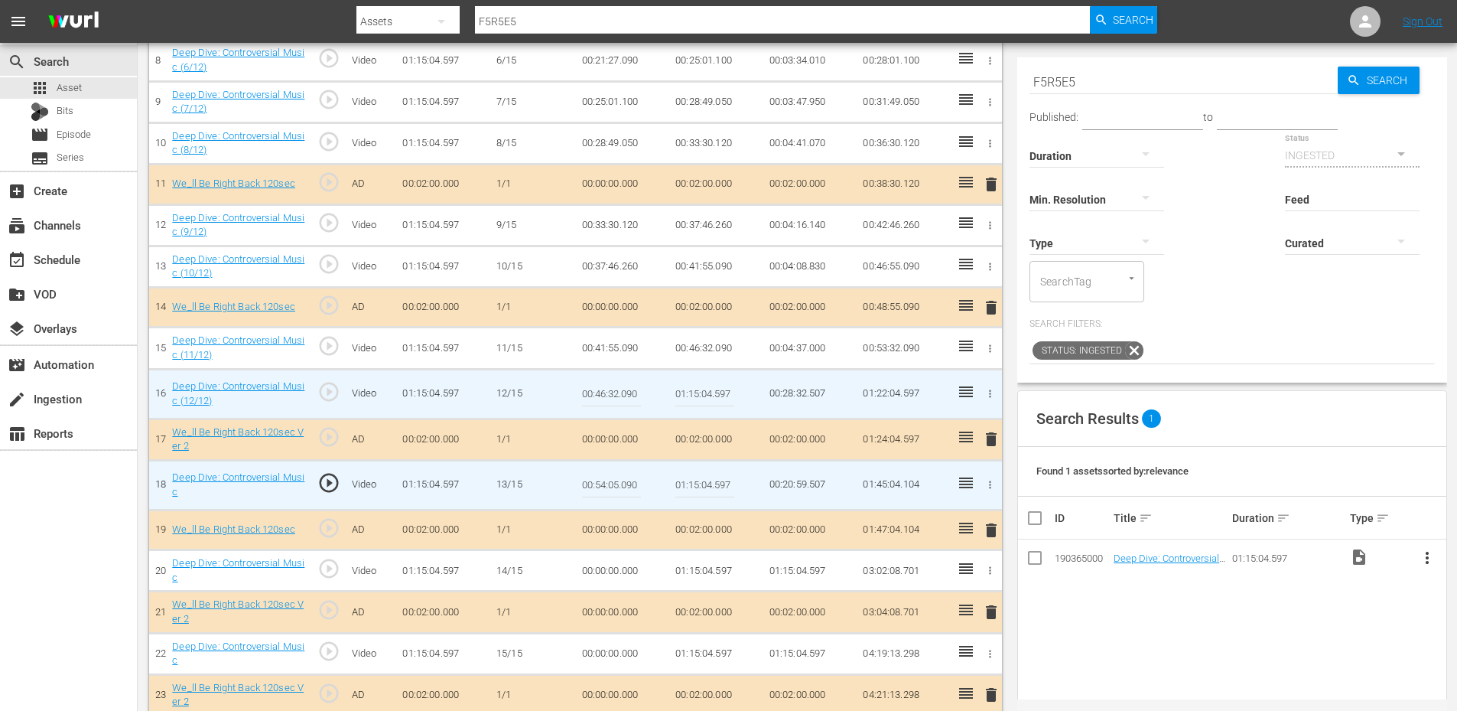
click at [600, 486] on input "00:54:05.090" at bounding box center [611, 485] width 59 height 37
type input "00:54:08.090"
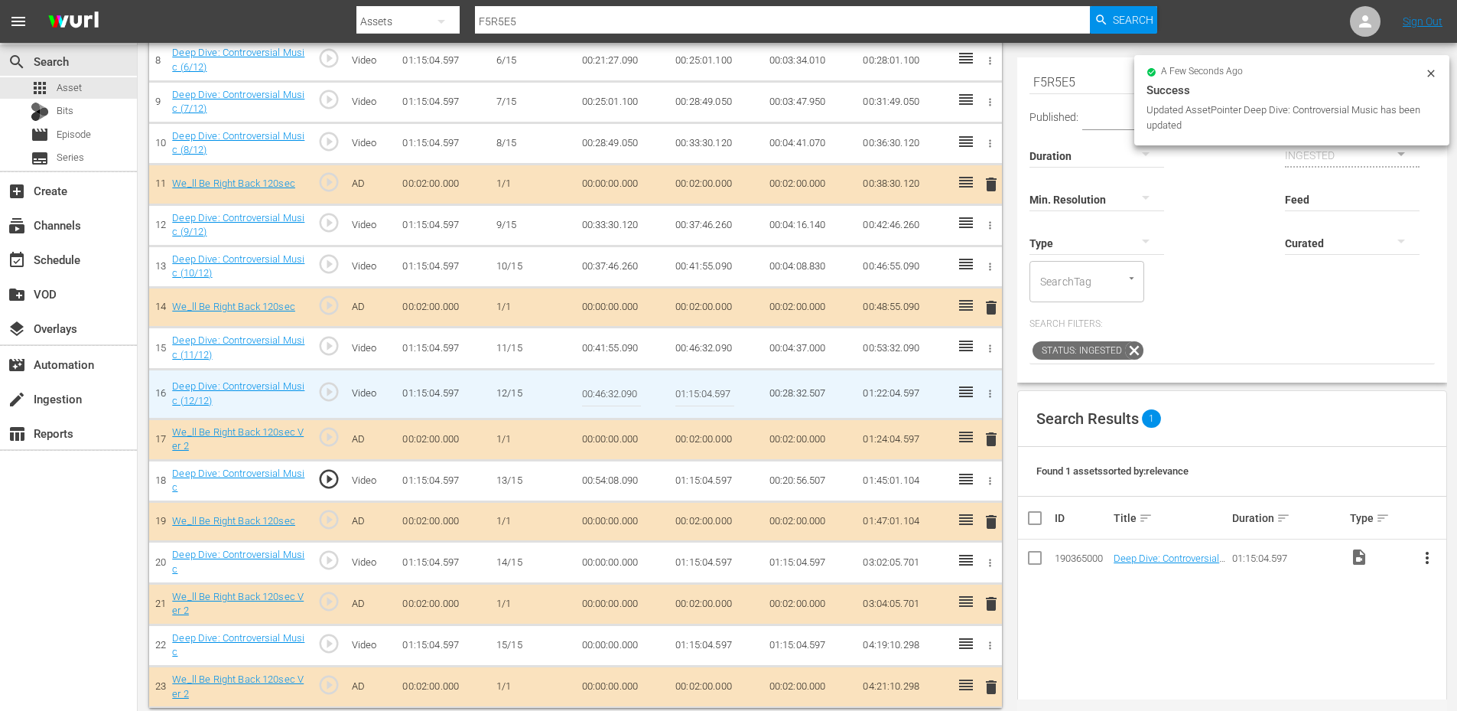
click at [599, 489] on td "00:54:08.090" at bounding box center [623, 480] width 94 height 41
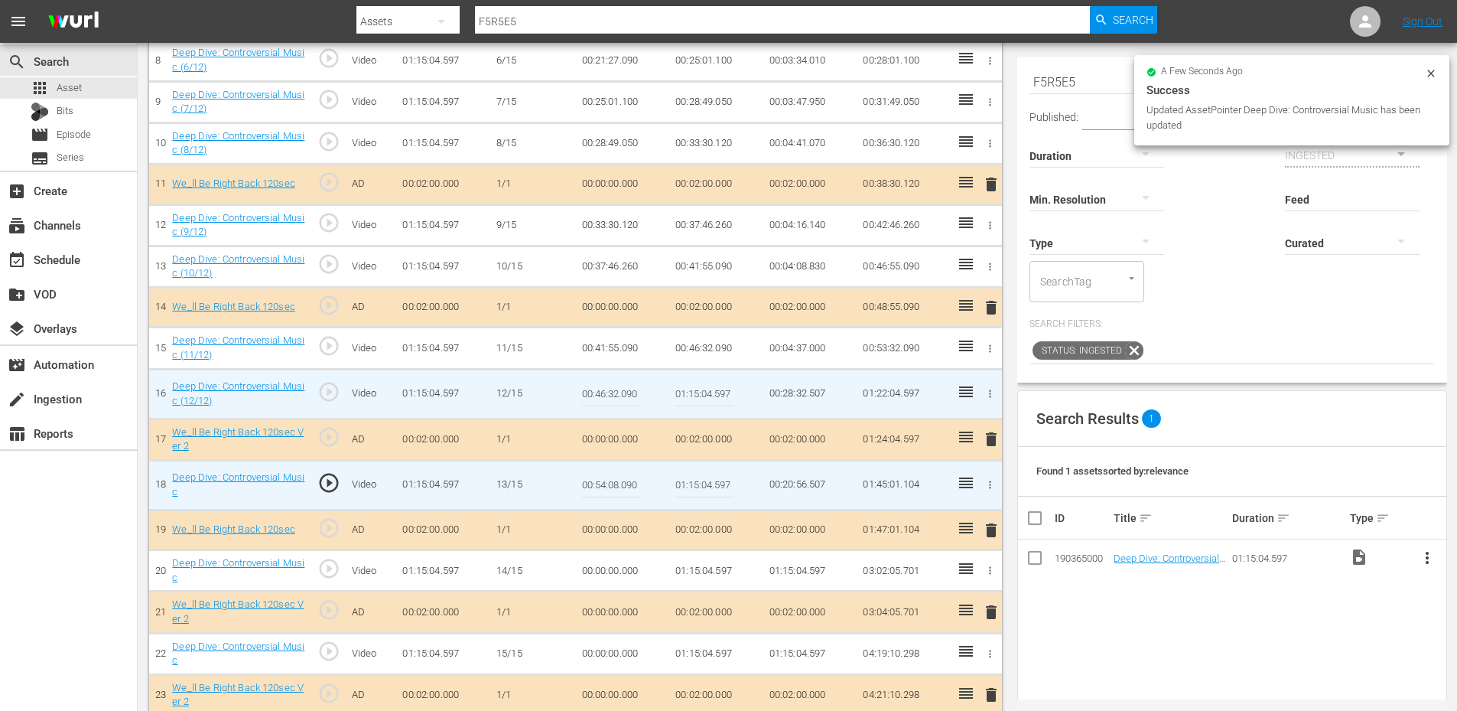
click at [599, 489] on input "00:54:08.090" at bounding box center [611, 485] width 59 height 37
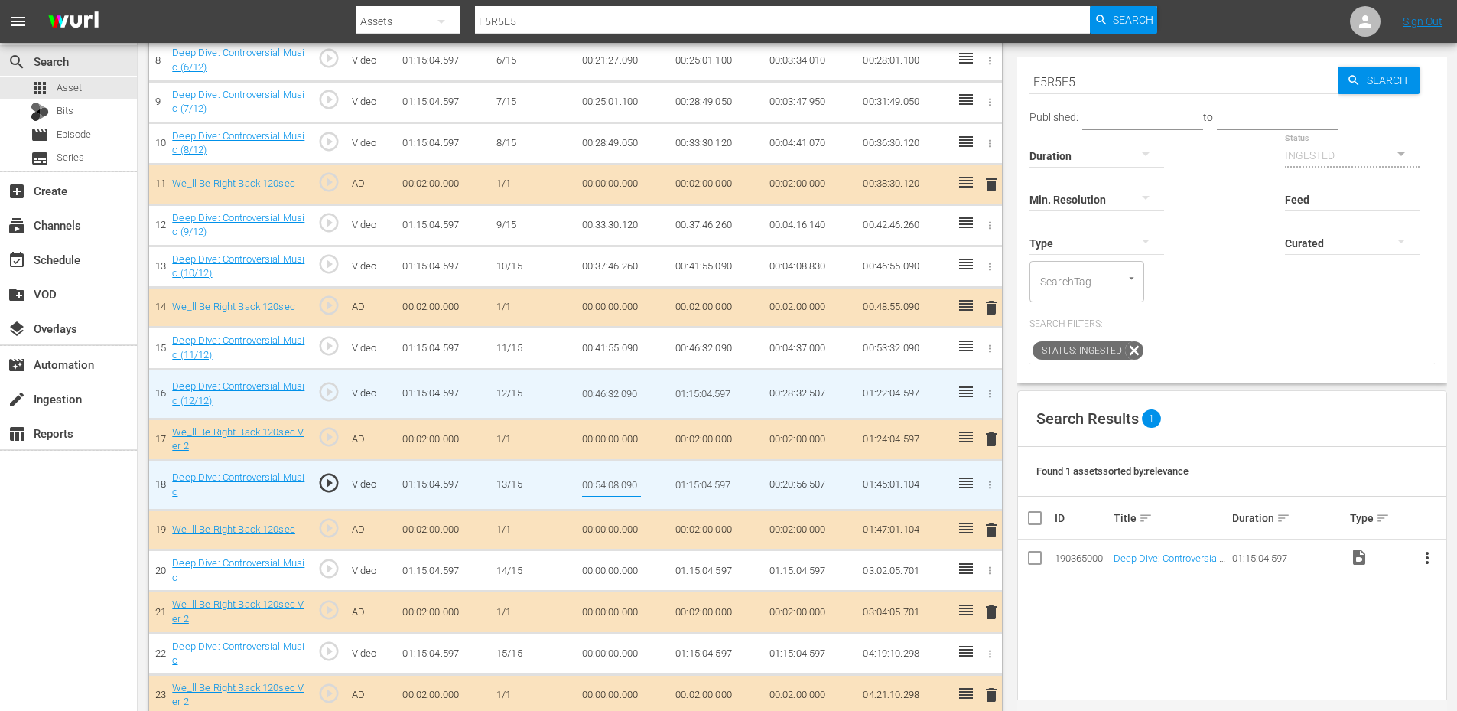
click at [622, 482] on input "00:54:08.090" at bounding box center [611, 485] width 59 height 37
type input "00:54:07.090"
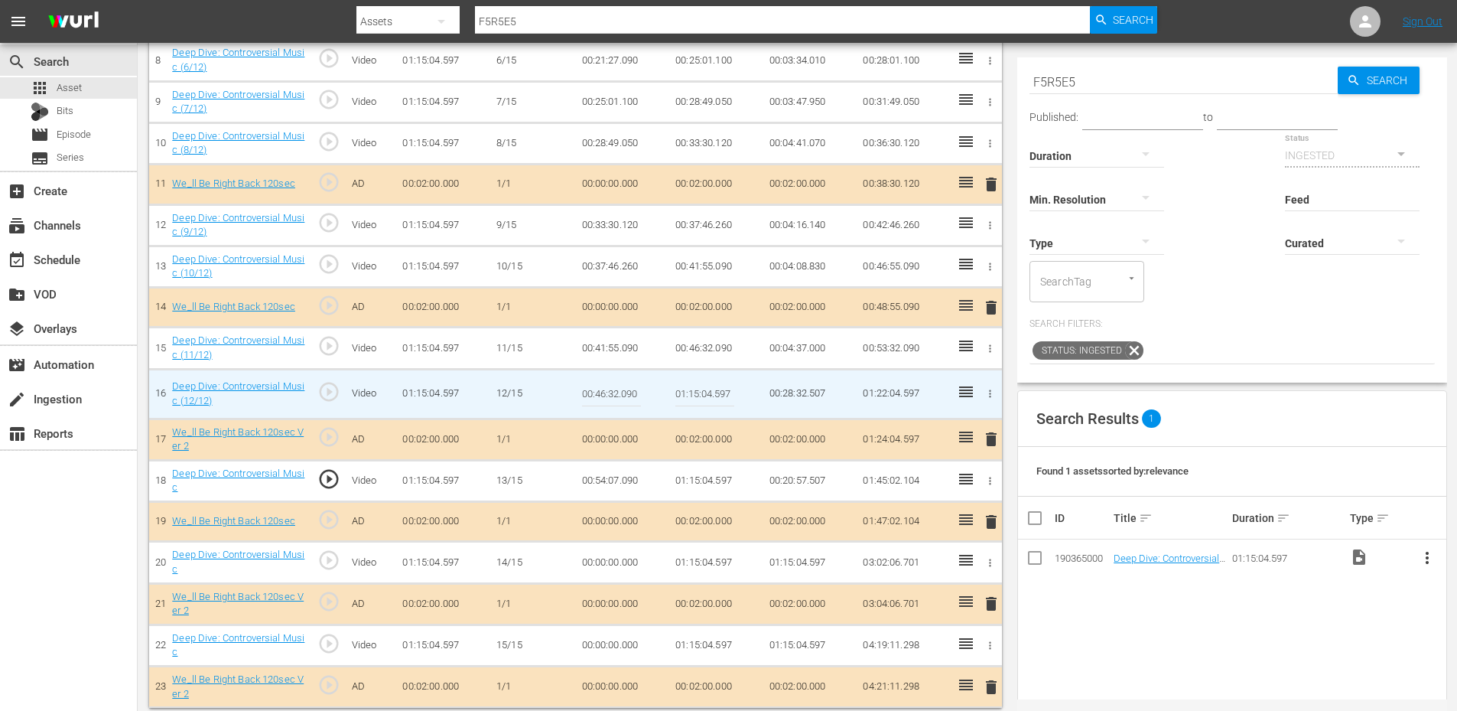
click at [626, 483] on td "00:54:07.090" at bounding box center [623, 480] width 94 height 41
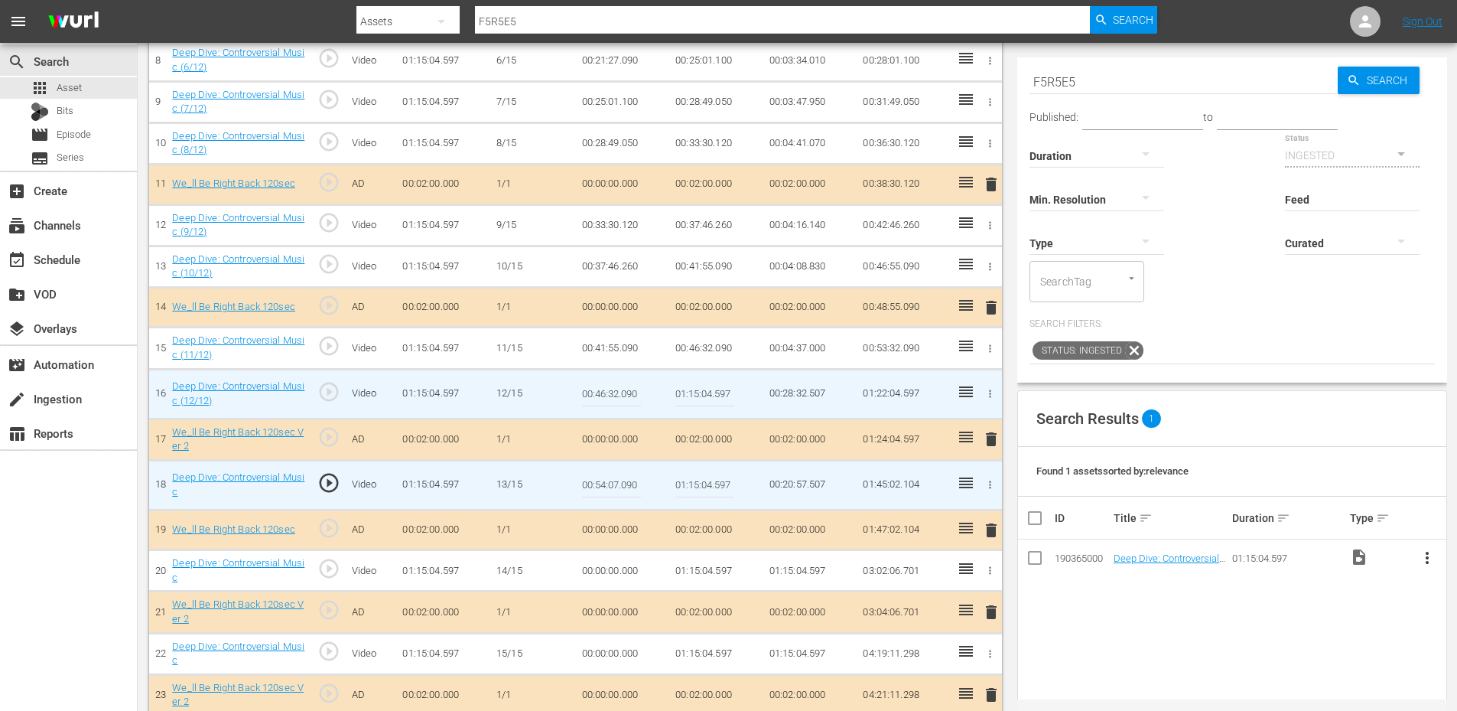
click at [626, 483] on input "00:54:07.090" at bounding box center [611, 485] width 59 height 37
type input "00:54:07.444"
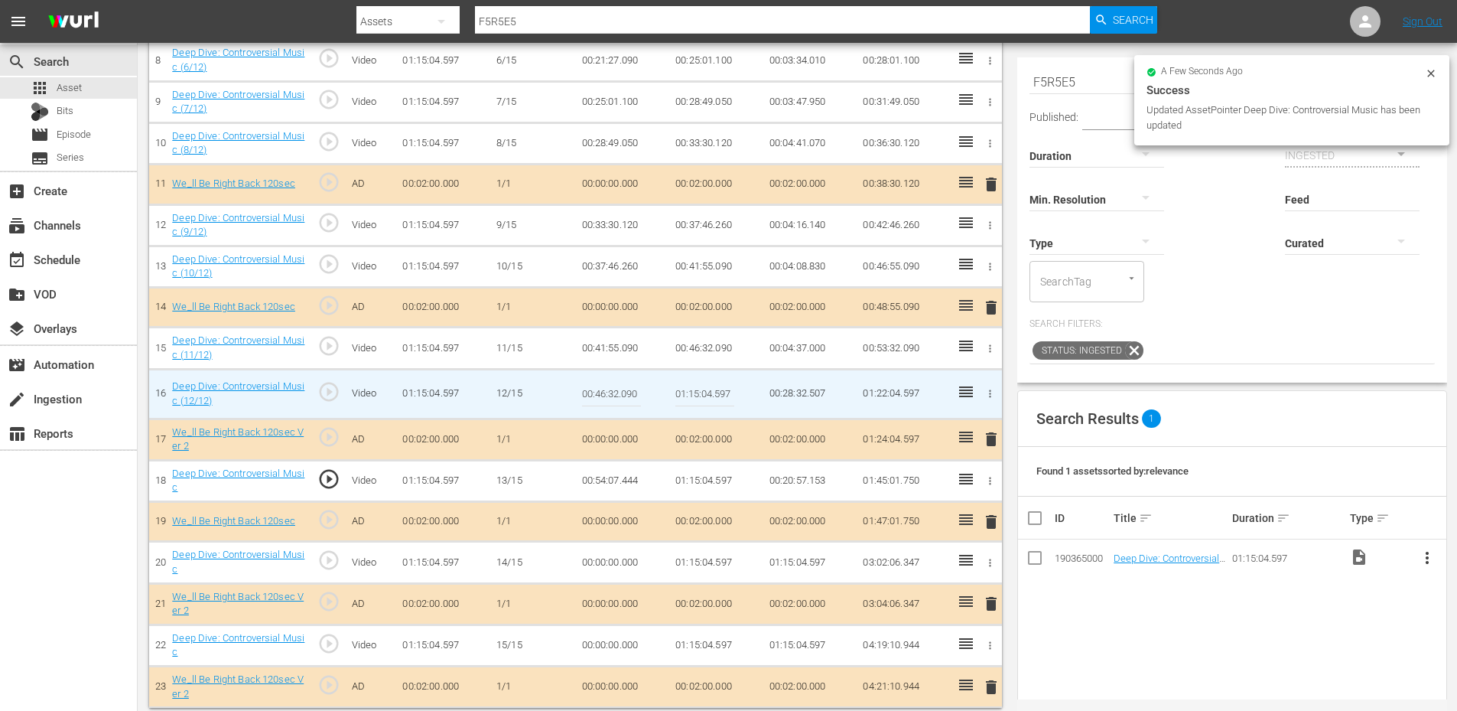
click at [623, 487] on td "00:54:07.444" at bounding box center [623, 480] width 94 height 41
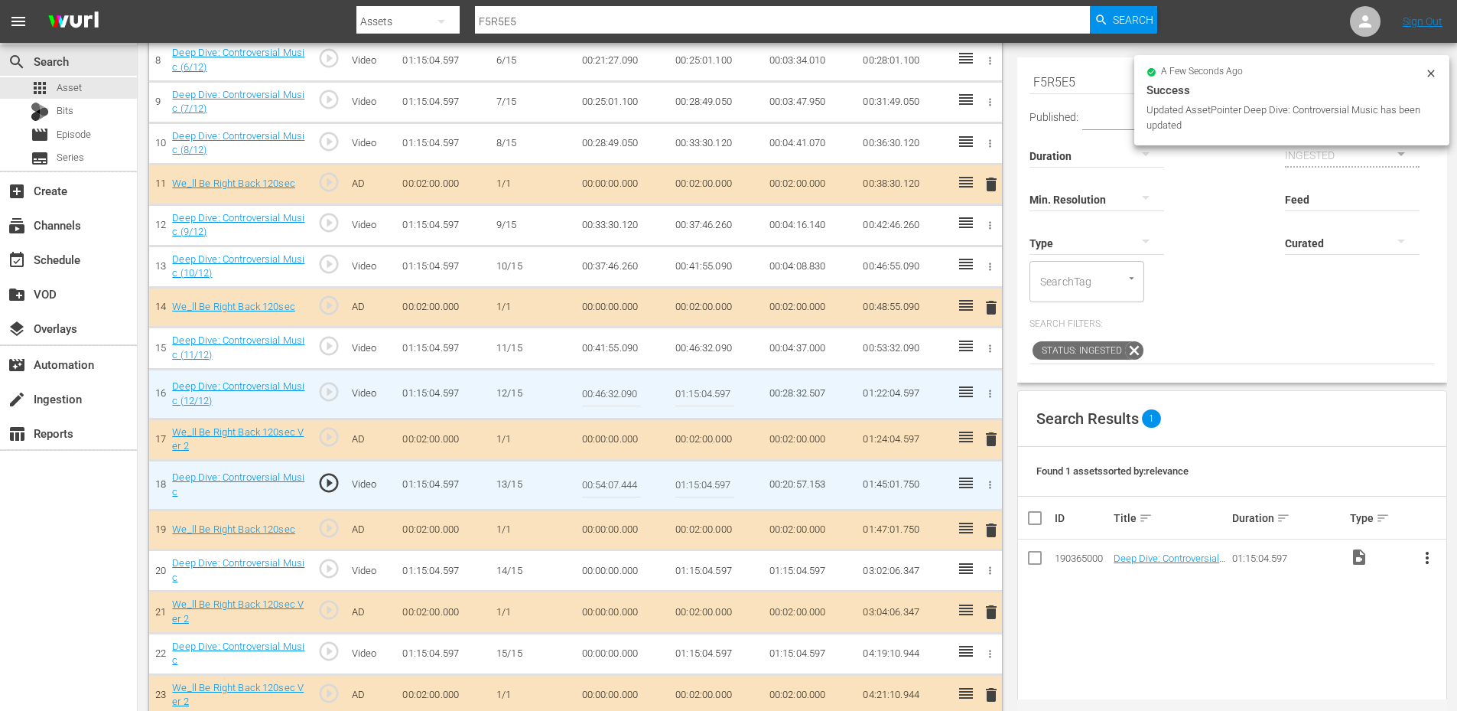
click at [623, 487] on input "00:54:07.444" at bounding box center [611, 485] width 59 height 37
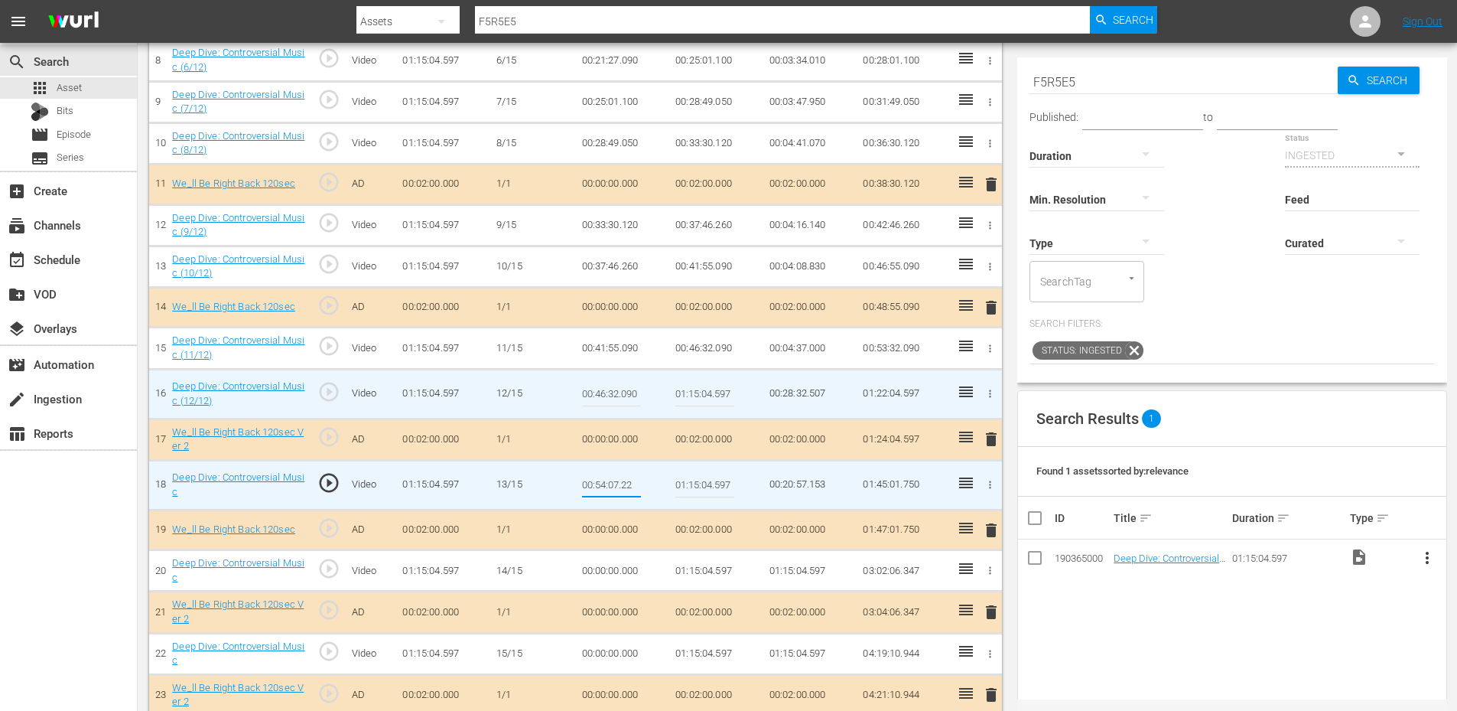
type input "00:54:07.222"
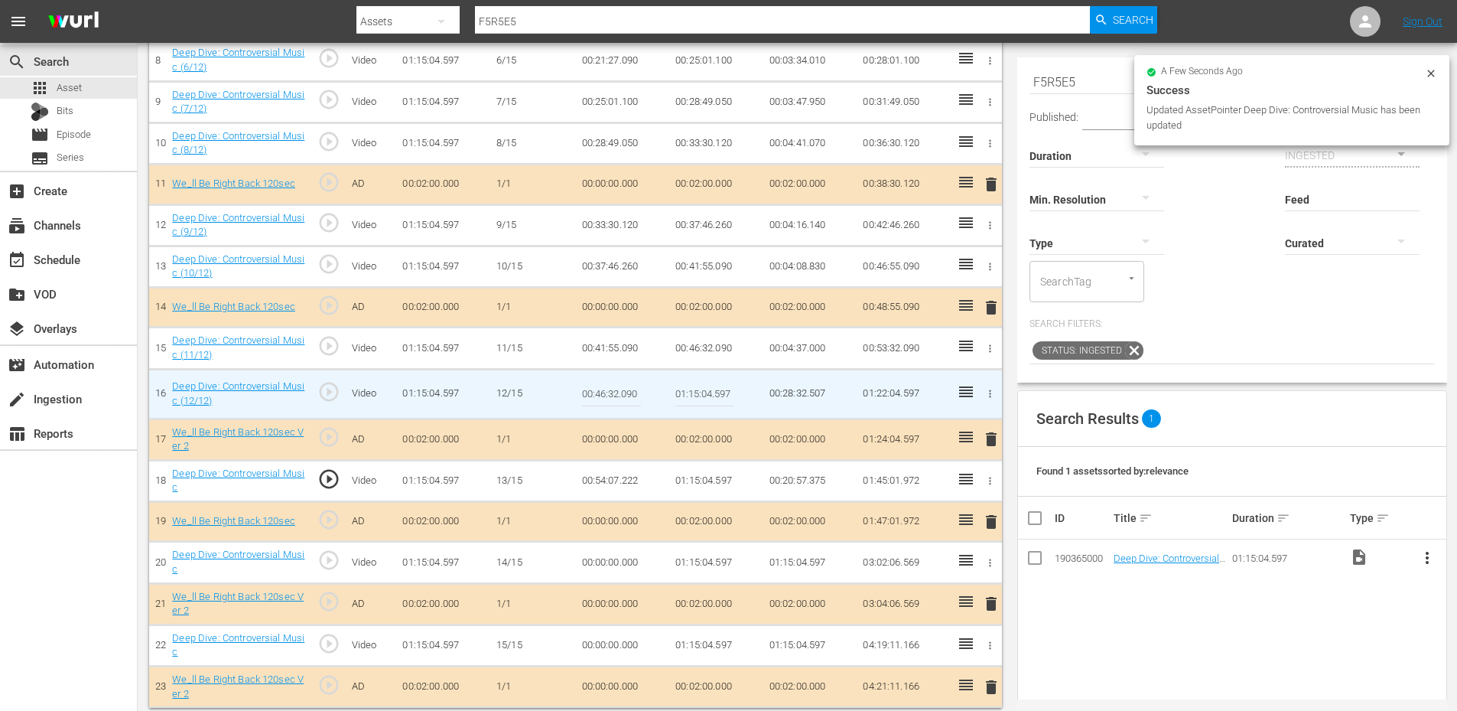
click at [617, 480] on td "00:54:07.222" at bounding box center [623, 480] width 94 height 41
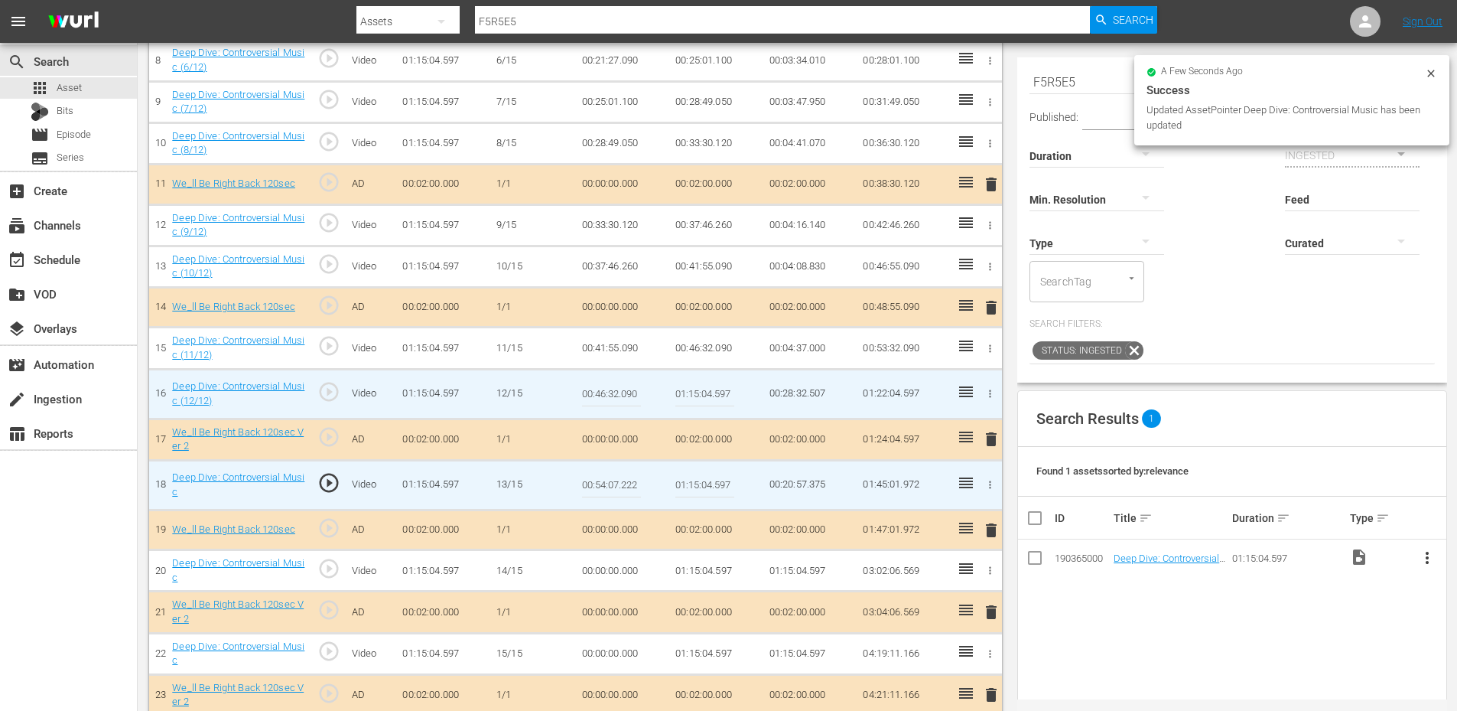
click at [617, 480] on input "00:54:07.222" at bounding box center [611, 485] width 59 height 37
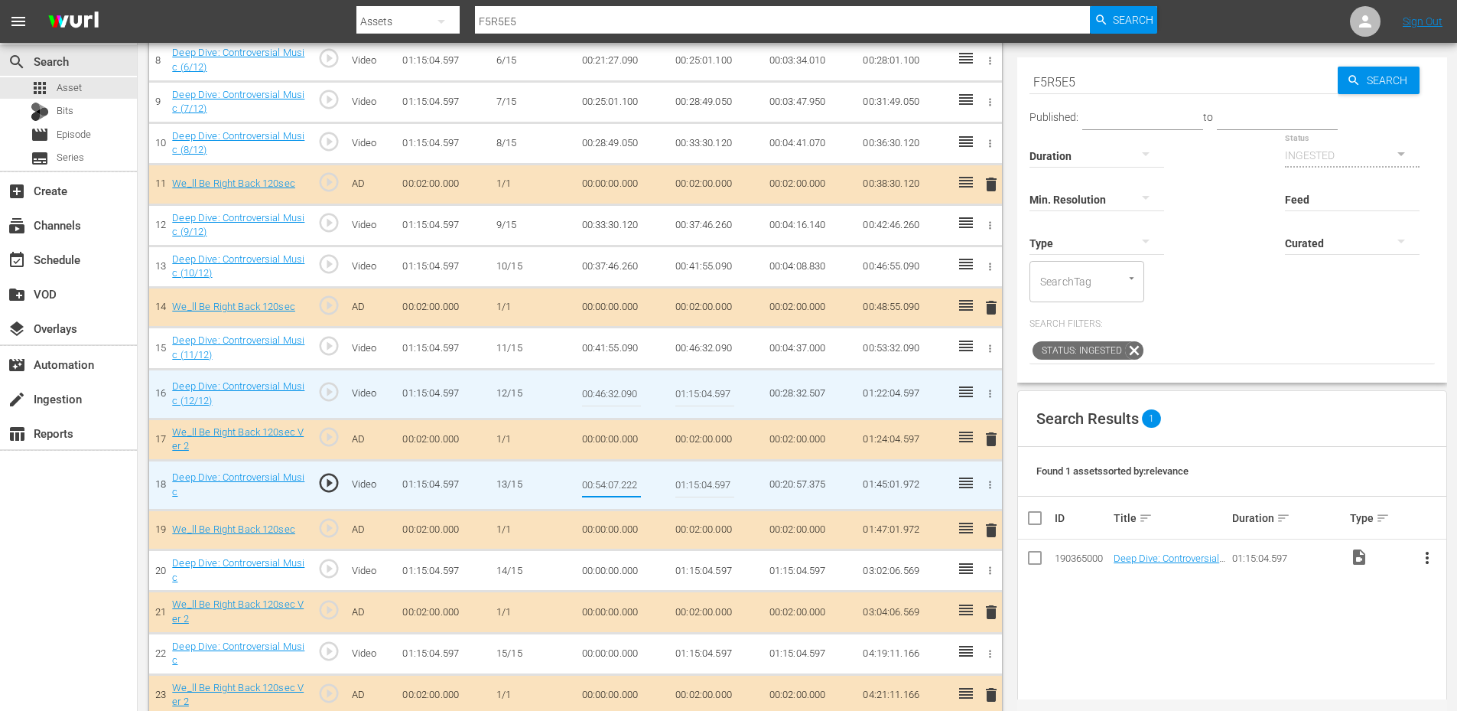
click at [703, 397] on input "01:15:04.597" at bounding box center [704, 394] width 59 height 37
paste input "0:54:07.222"
type input "00:54:07.222"
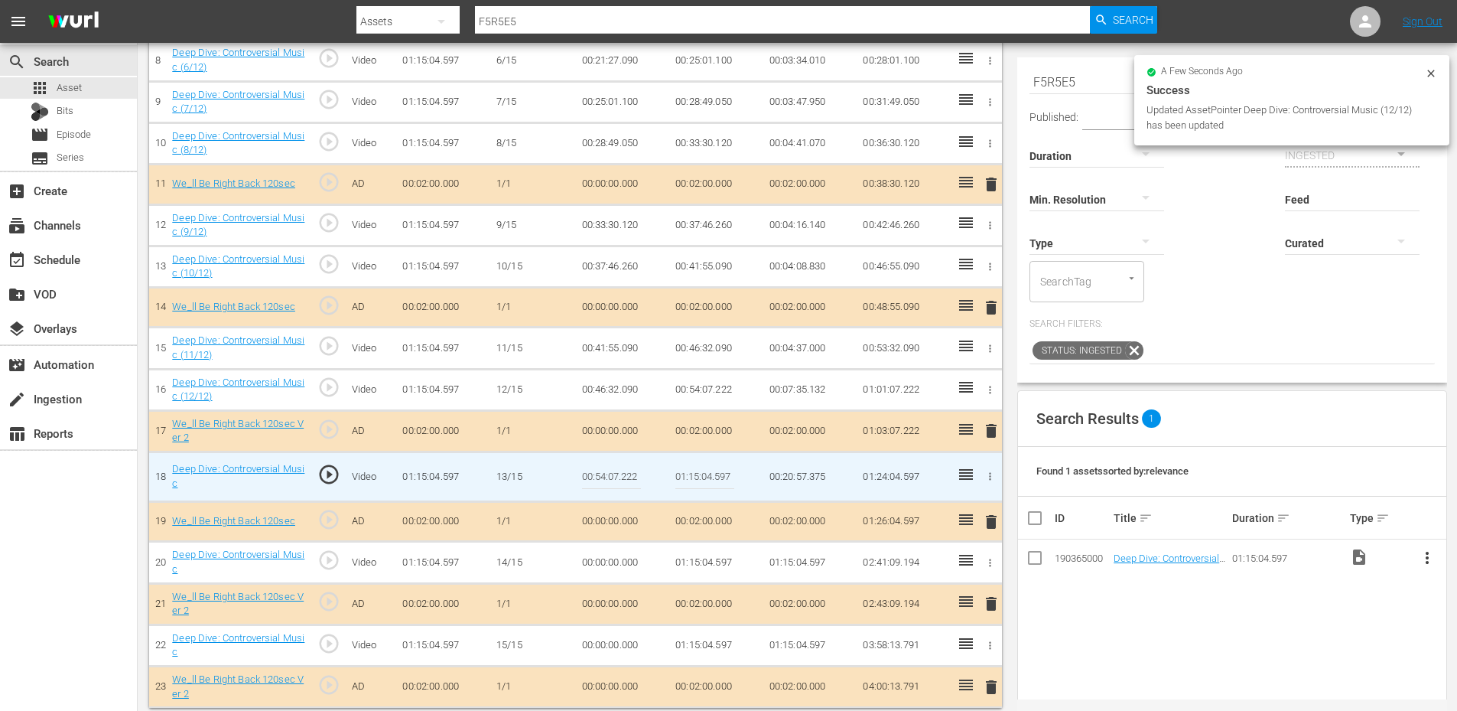
click at [615, 481] on input "00:54:07.222" at bounding box center [611, 476] width 59 height 37
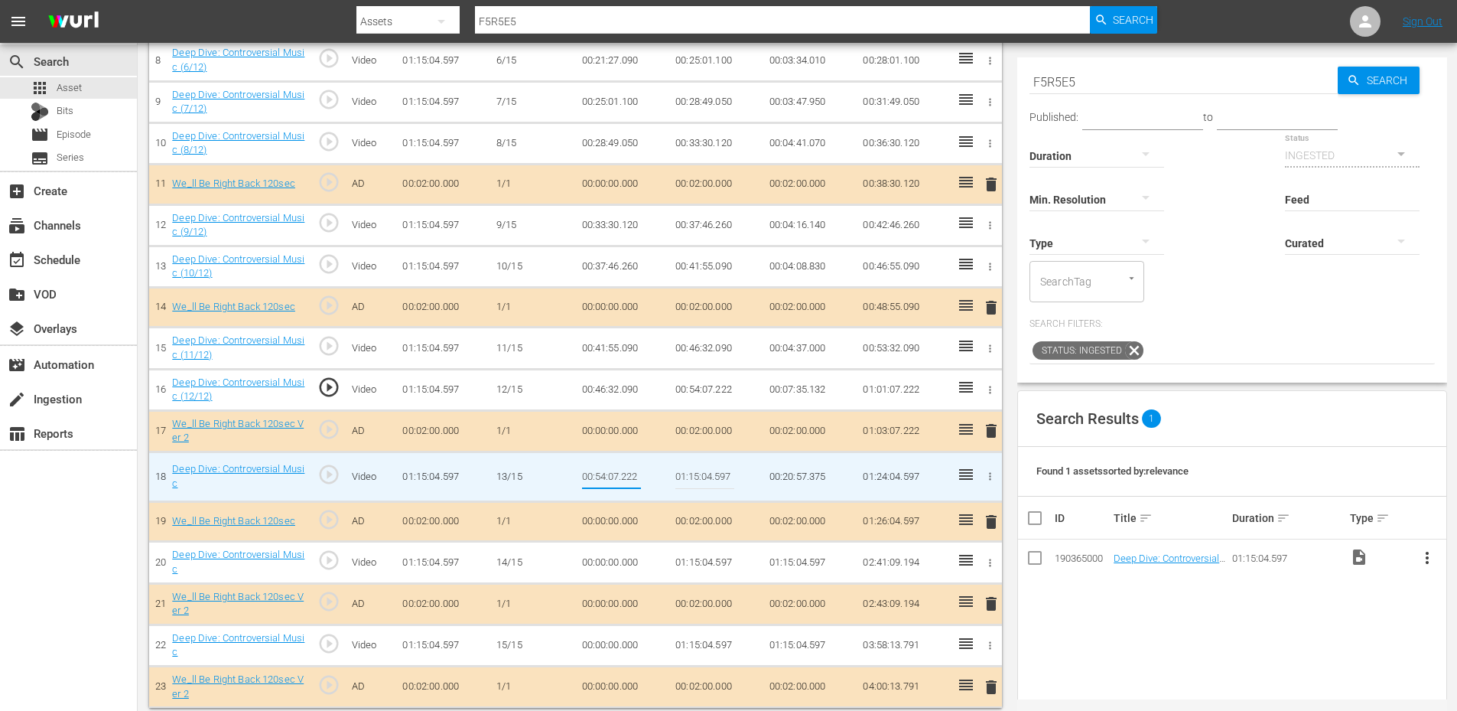
click at [624, 474] on input "00:54:07.222" at bounding box center [611, 476] width 59 height 37
type input "00:54:07.399"
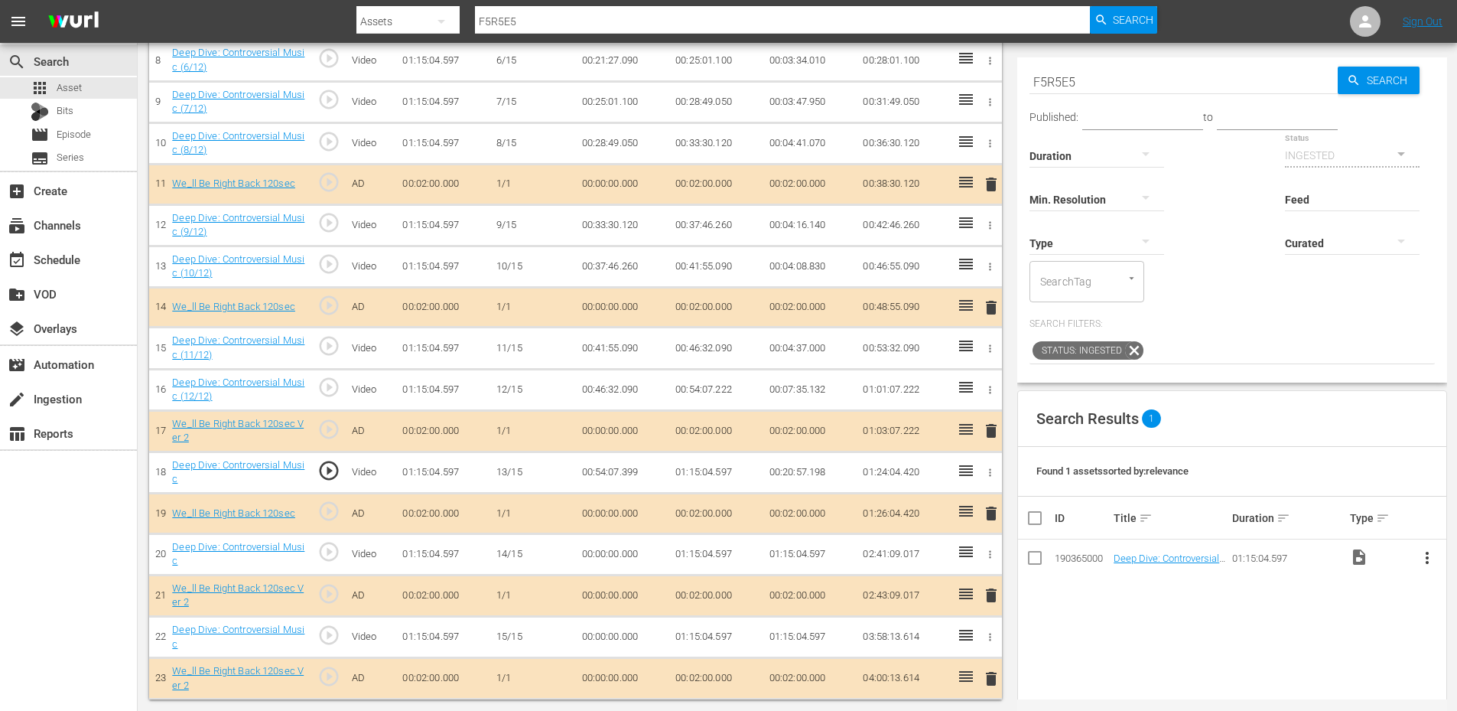
click at [611, 470] on td "00:54:07.399" at bounding box center [623, 471] width 94 height 41
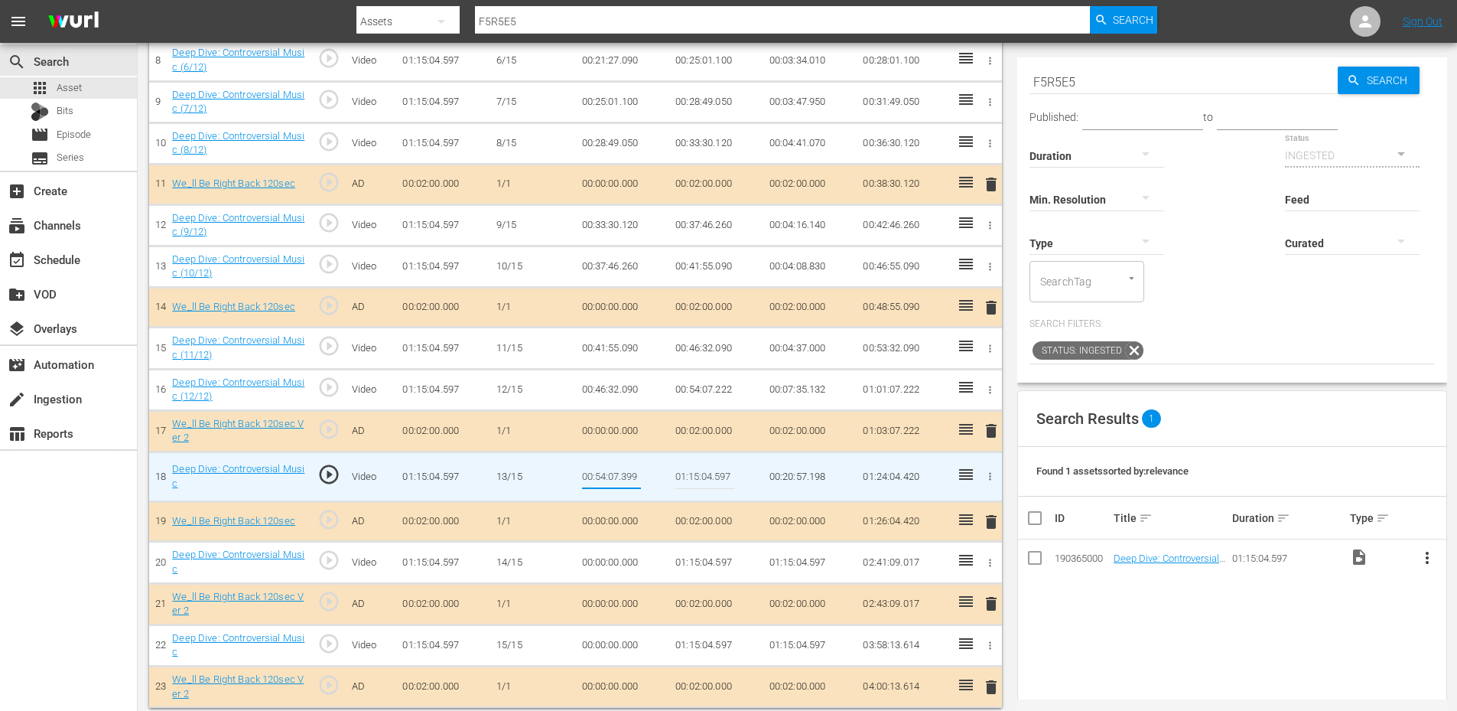
click at [600, 556] on td "00:00:00.000" at bounding box center [623, 562] width 94 height 41
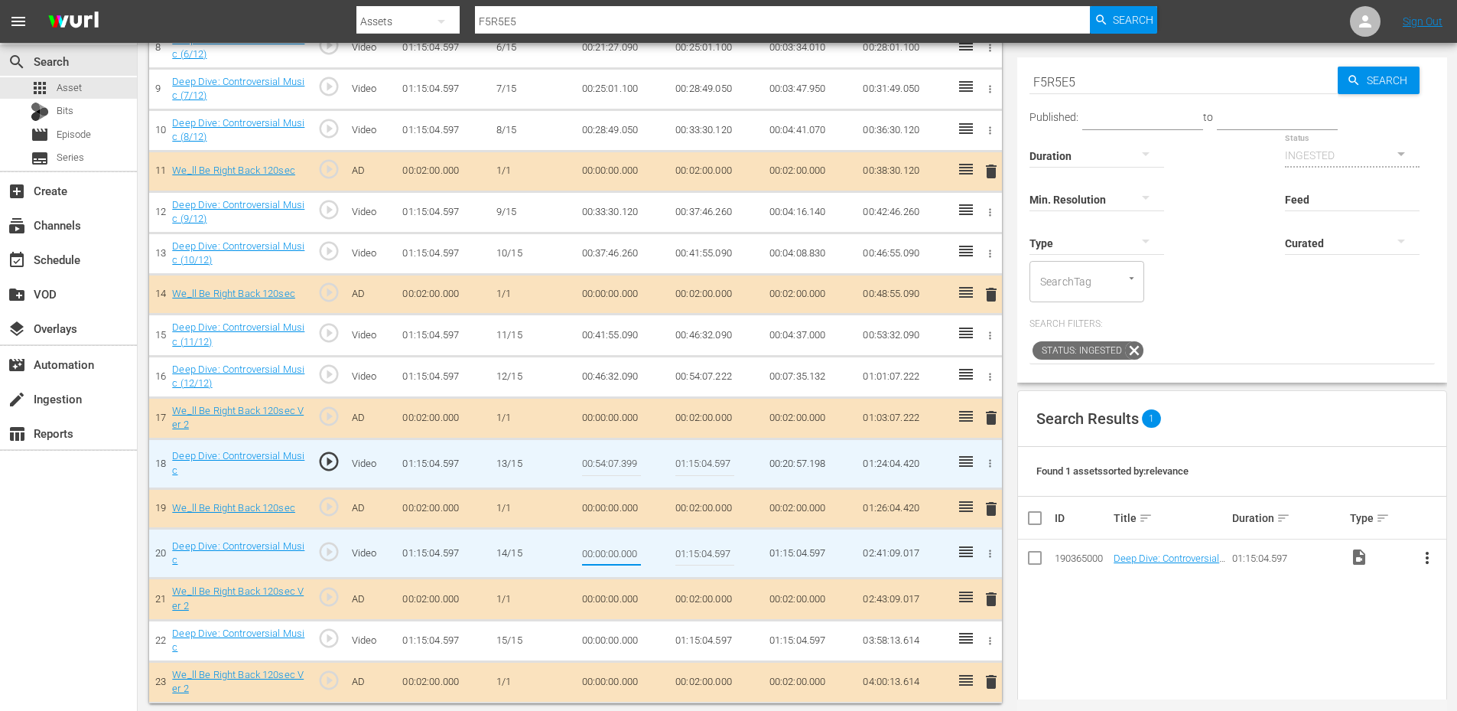
scroll to position [794, 0]
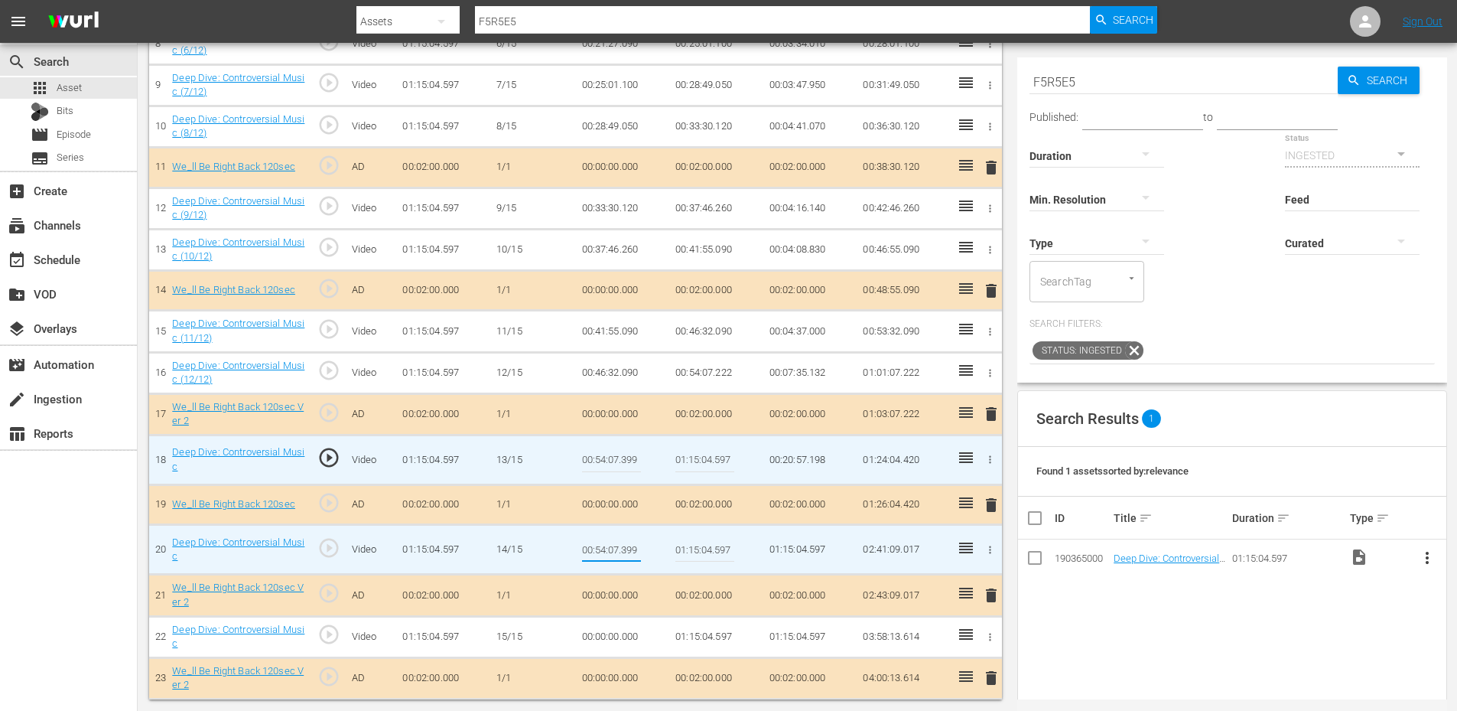
type input "00:59:07.399"
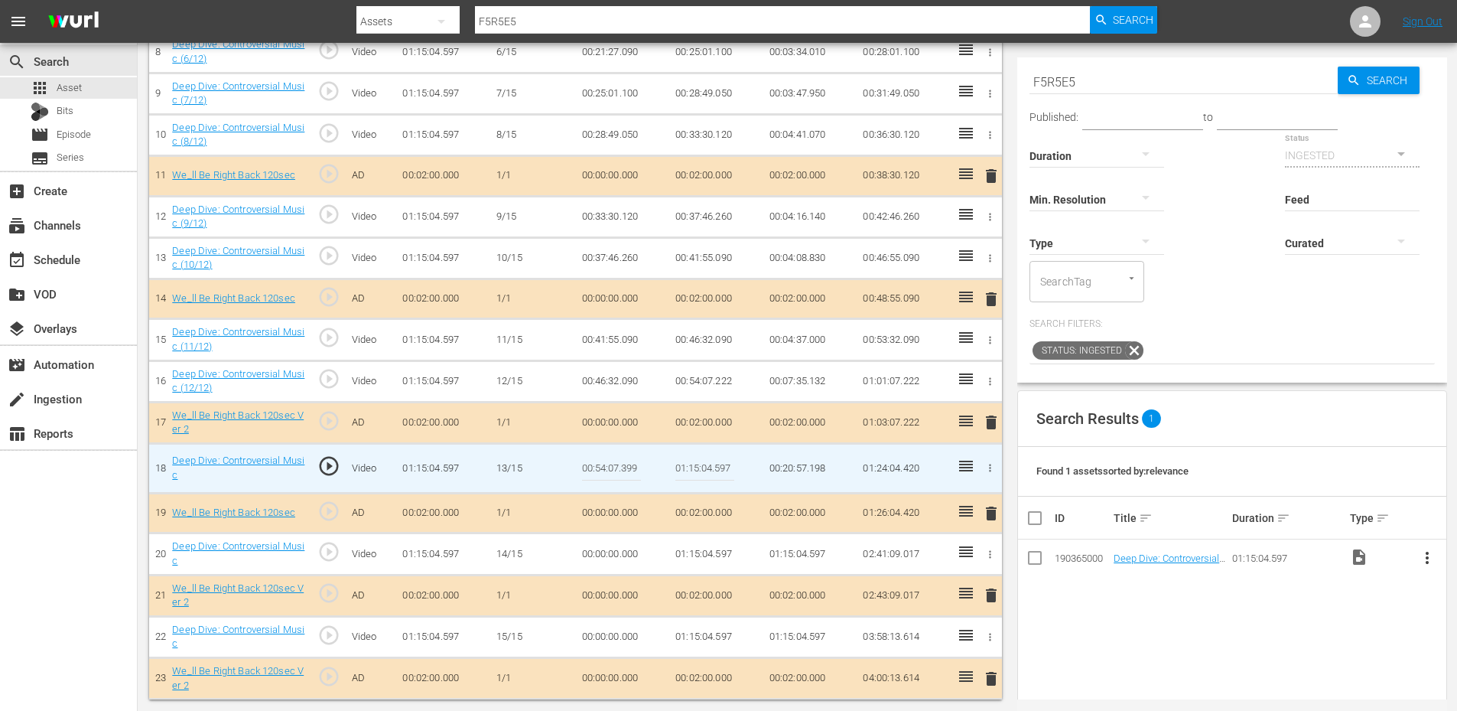
scroll to position [786, 0]
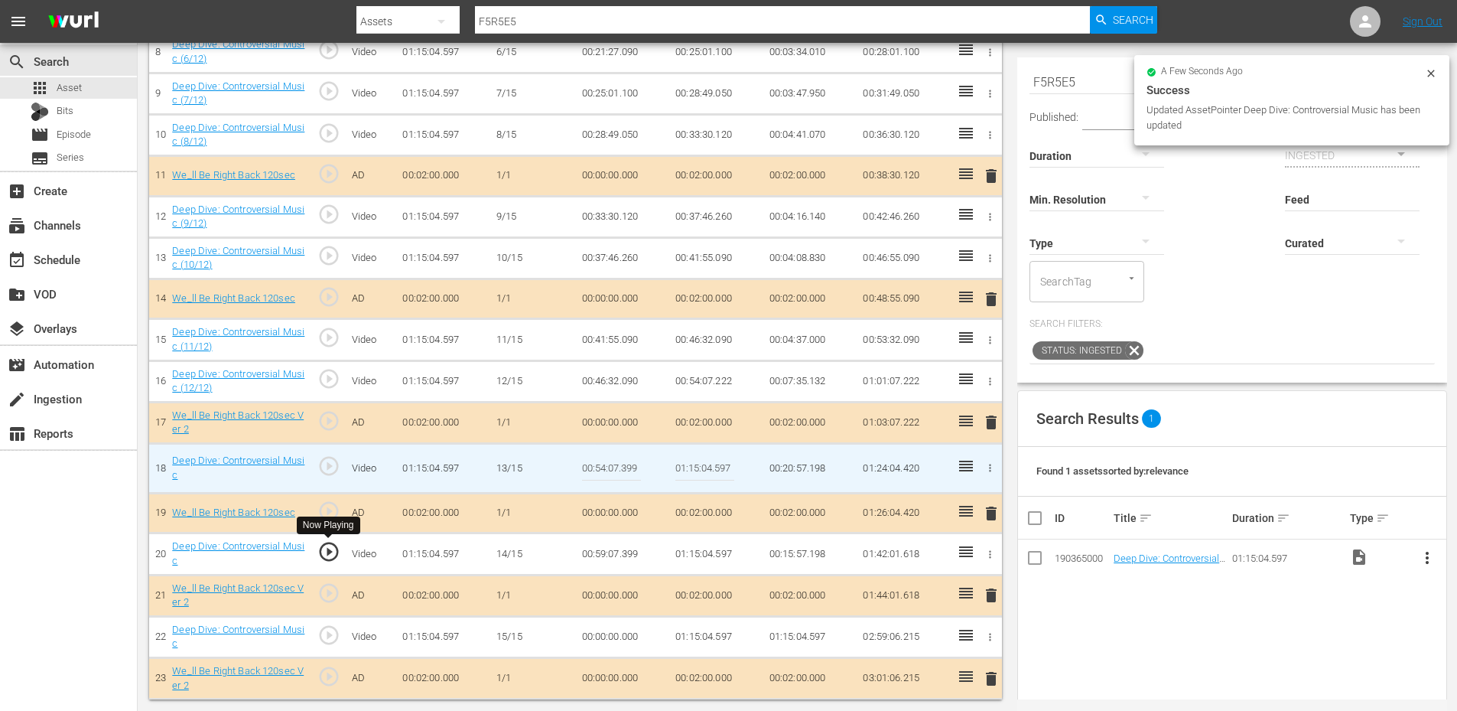
click at [334, 552] on span "play_circle_outline" at bounding box center [328, 551] width 23 height 23
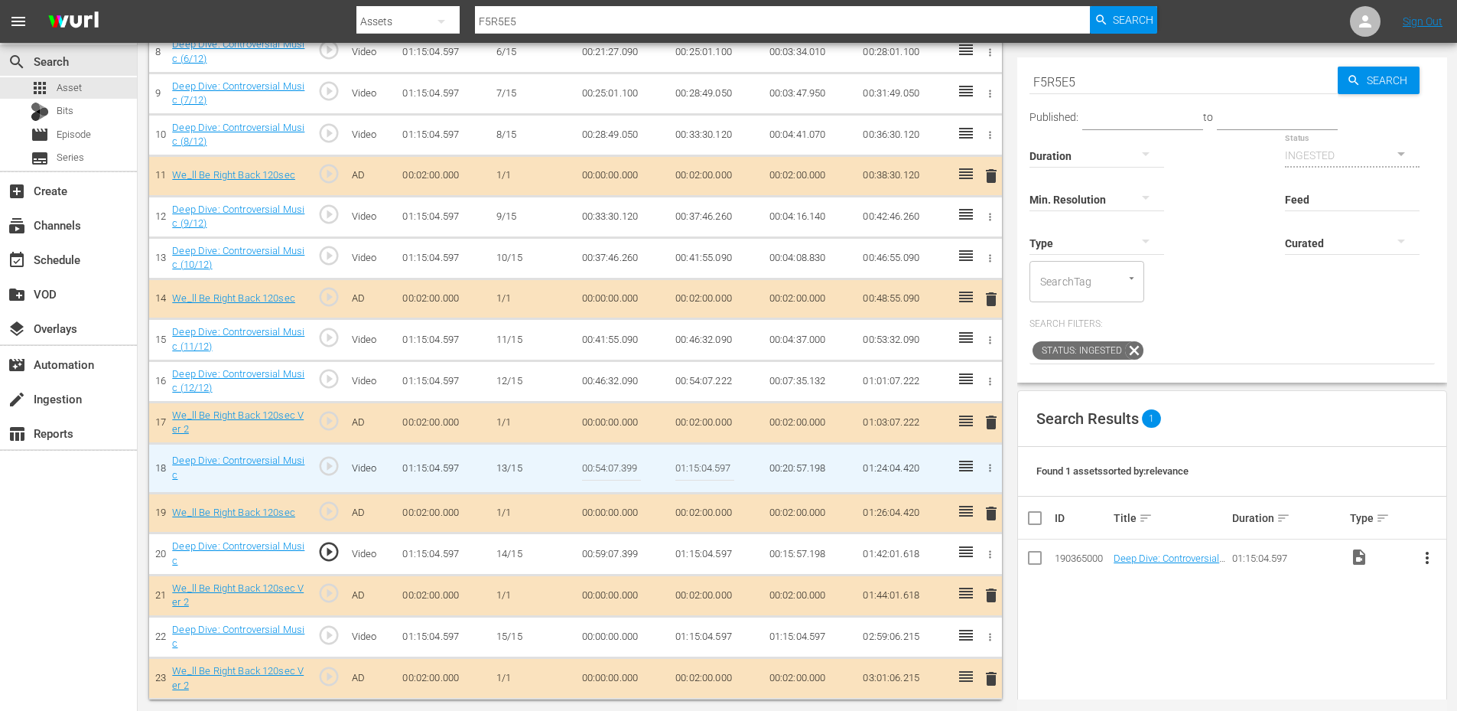
click at [613, 554] on td "00:59:07.399" at bounding box center [623, 553] width 94 height 41
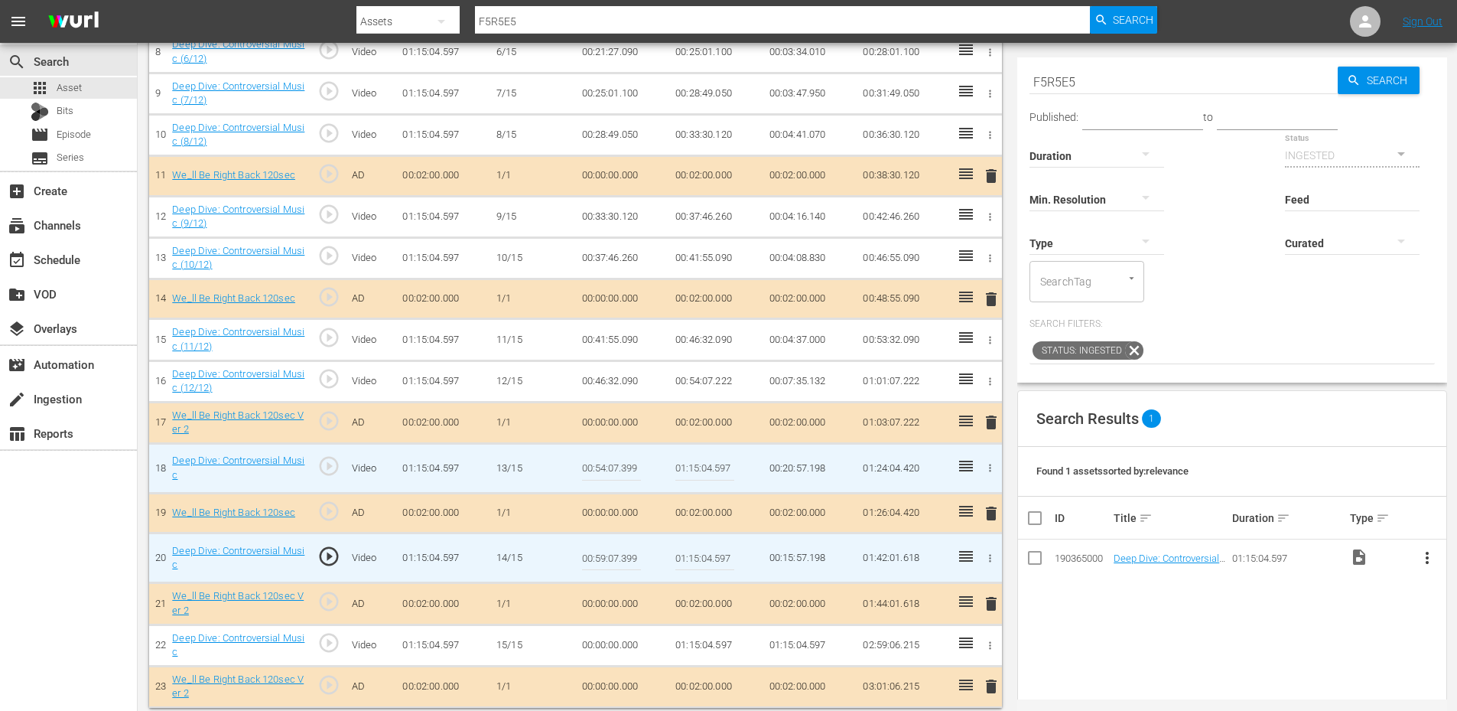
scroll to position [794, 0]
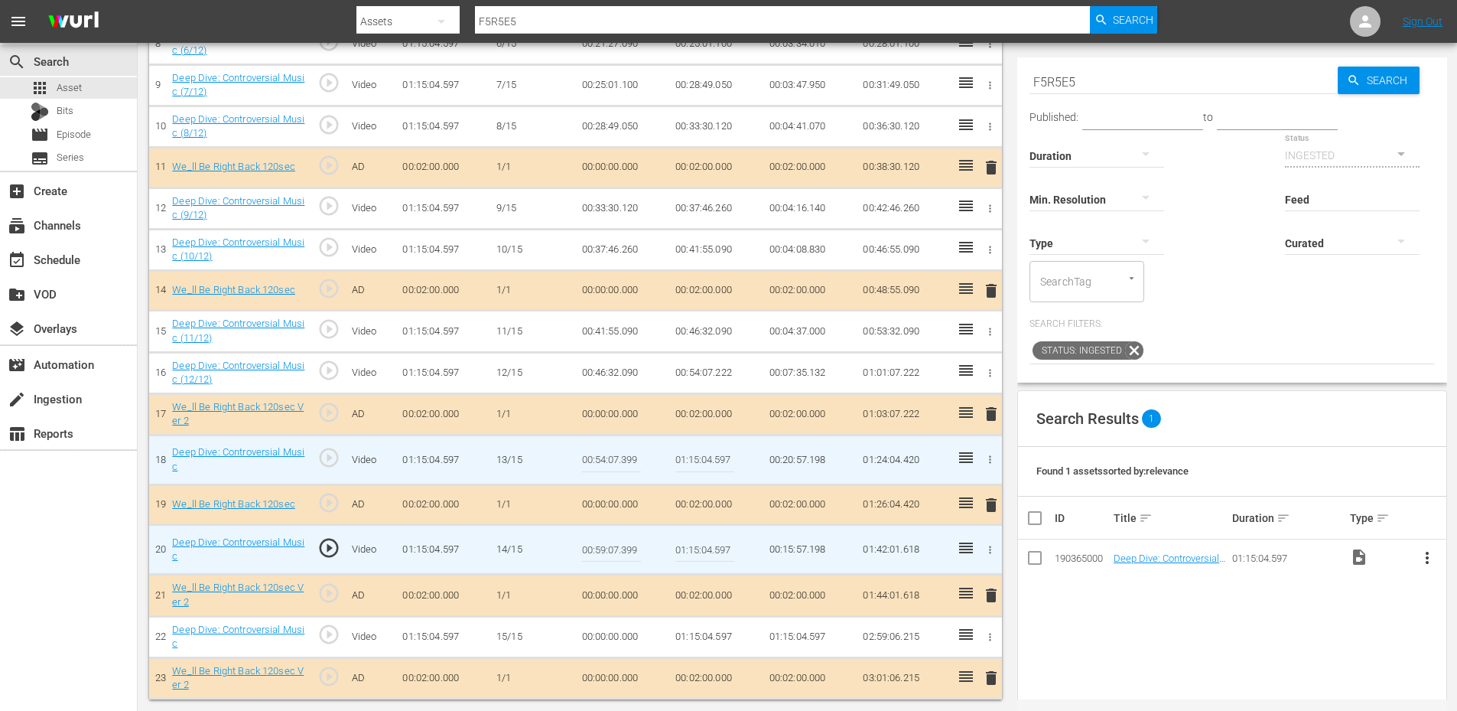
click at [613, 554] on input "00:59:07.399" at bounding box center [611, 549] width 59 height 37
type input "00:59:37.399"
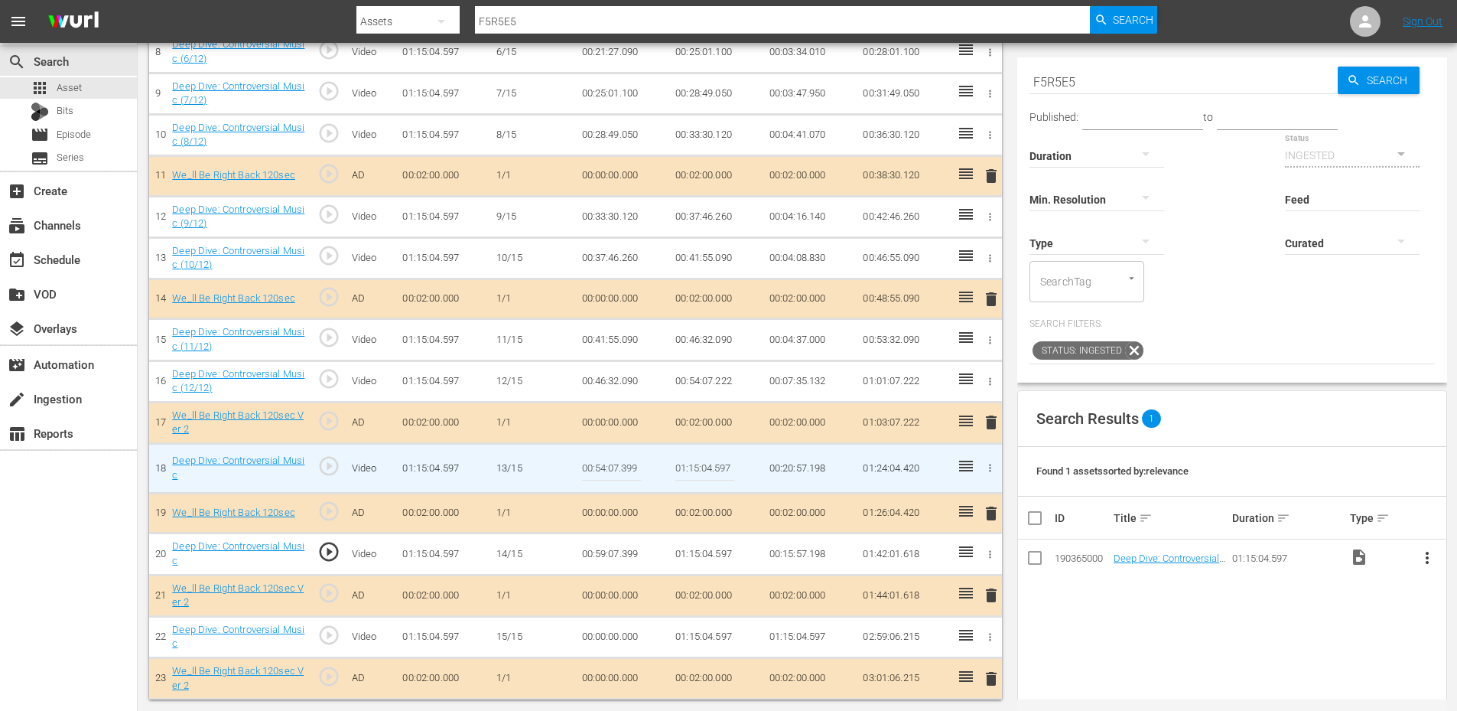
scroll to position [786, 0]
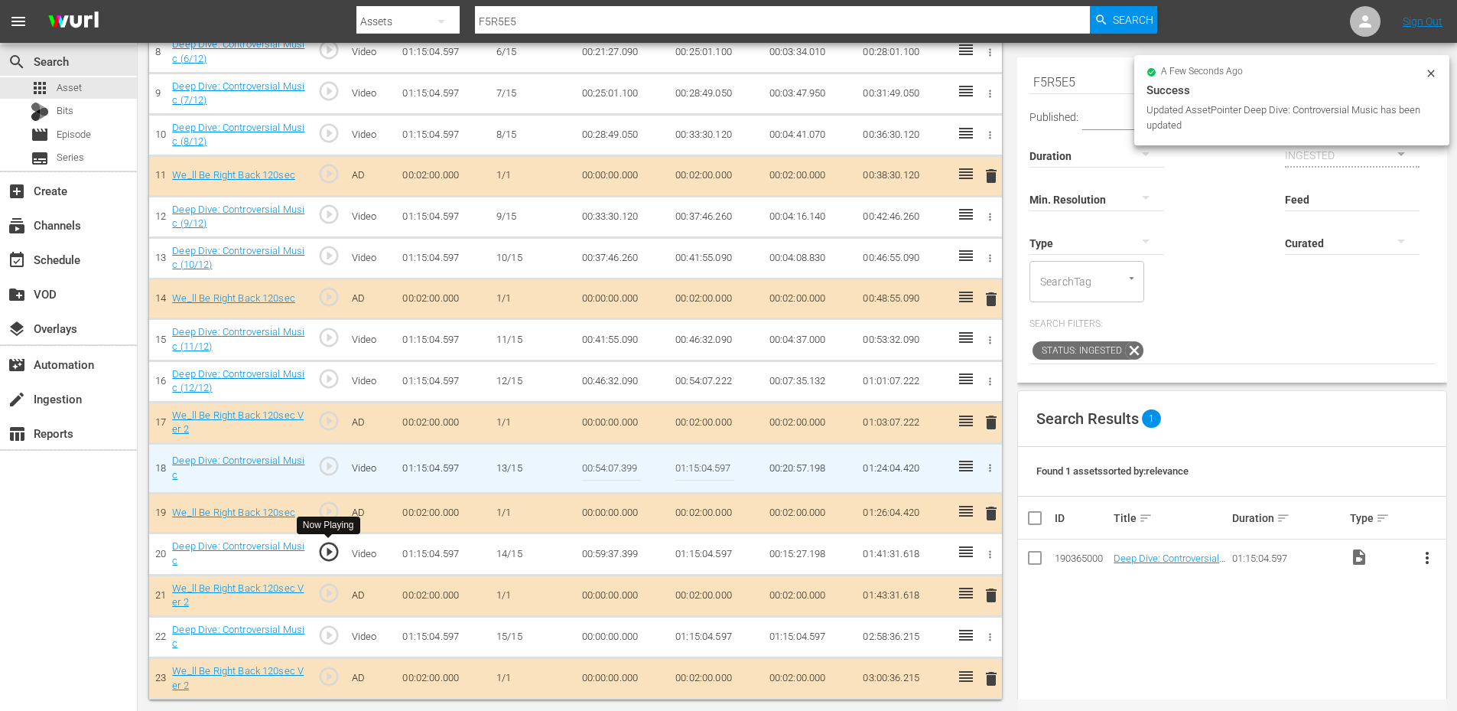
click at [330, 554] on span "play_circle_outline" at bounding box center [328, 551] width 23 height 23
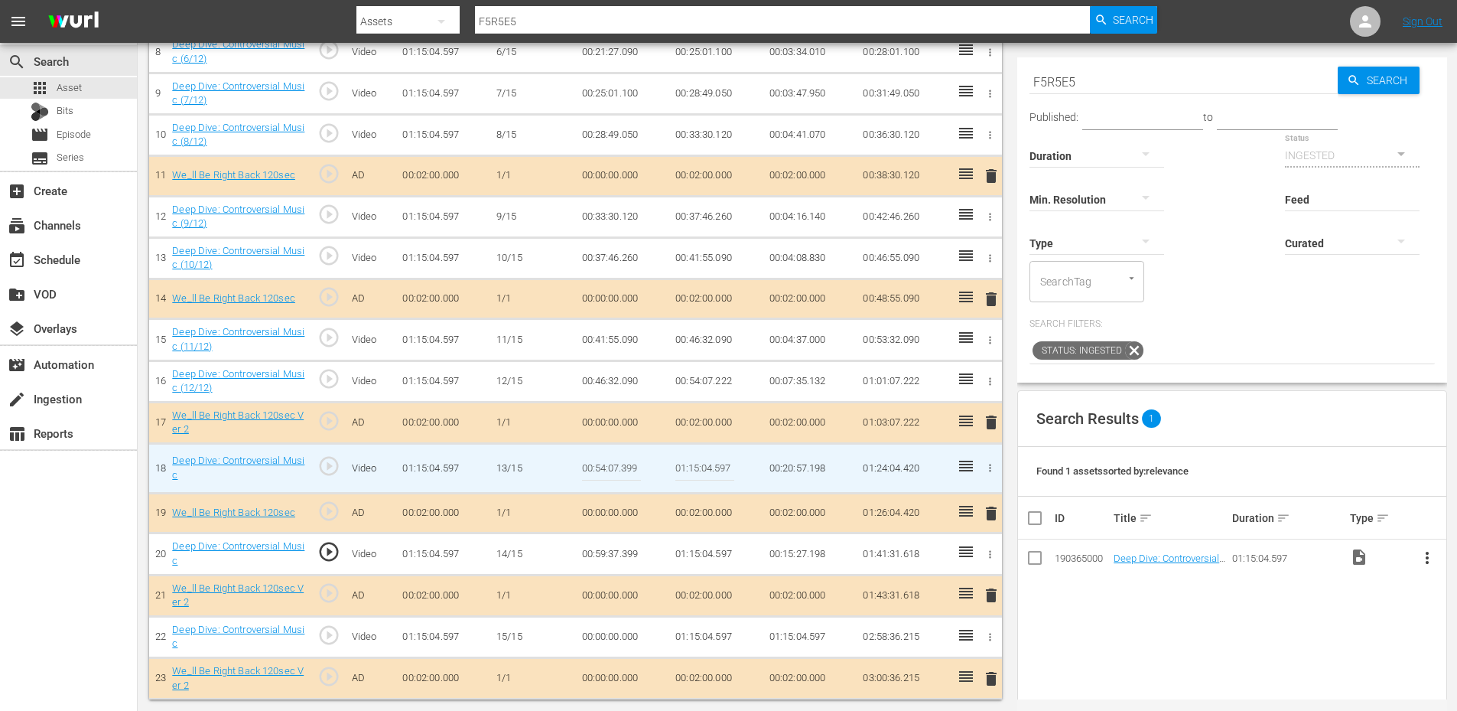
click at [616, 551] on td "00:59:37.399" at bounding box center [623, 553] width 94 height 41
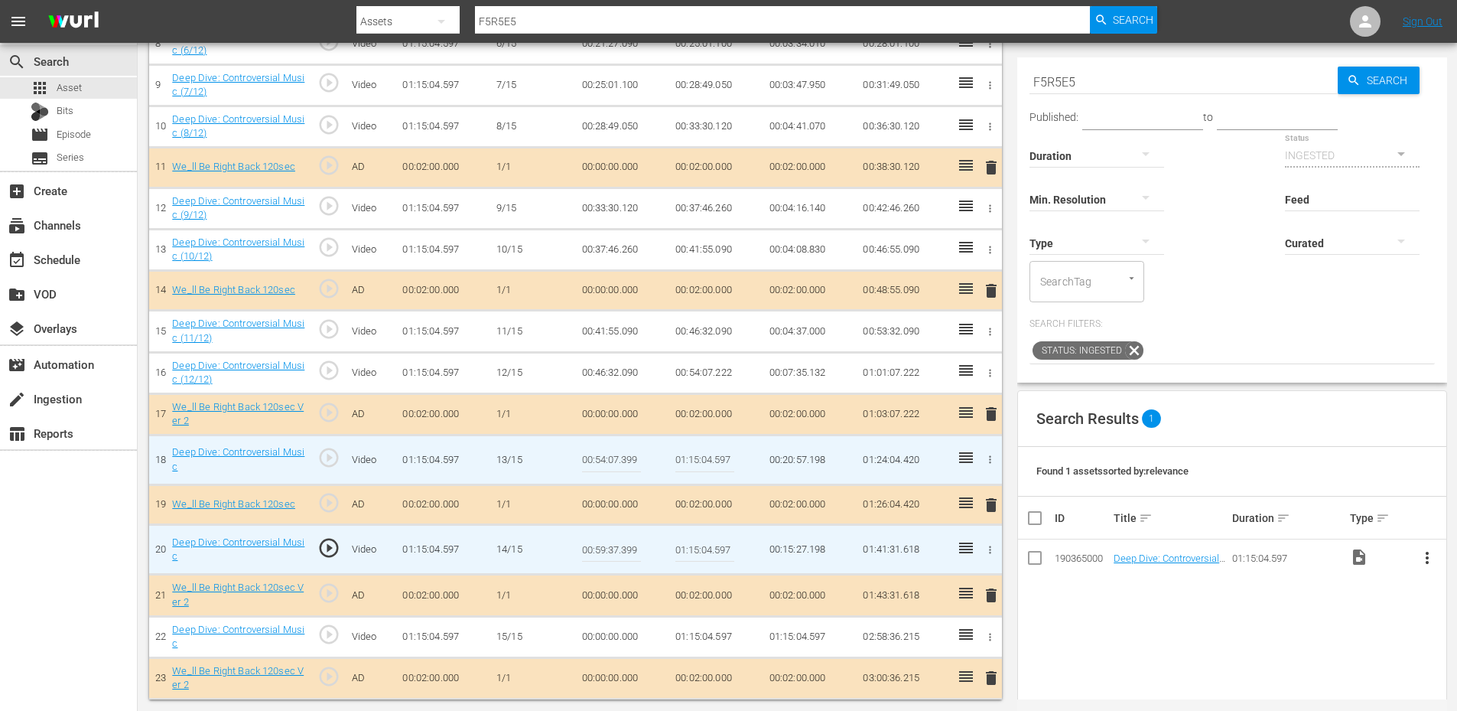
click at [616, 551] on input "00:59:37.399" at bounding box center [611, 549] width 59 height 37
type input "00:59:57.399"
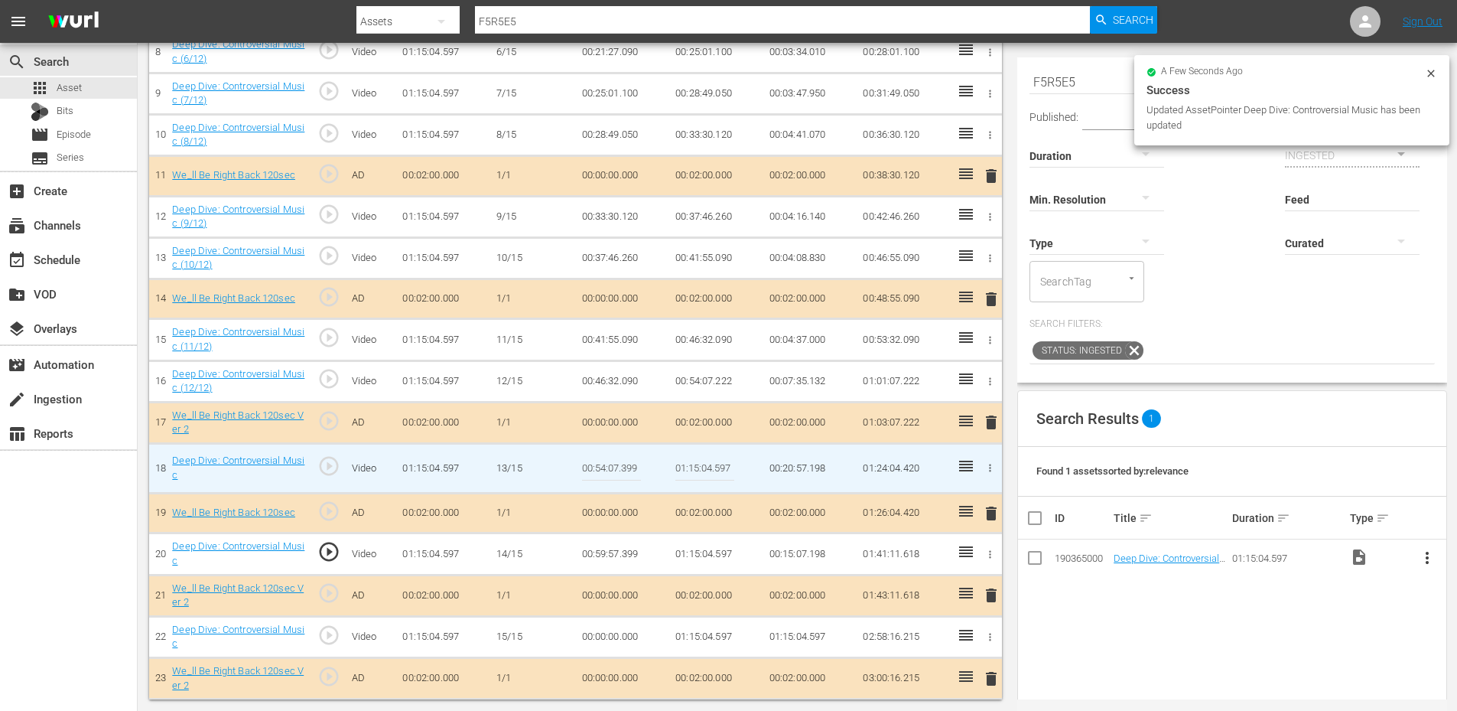
click at [596, 551] on td "00:59:57.399" at bounding box center [623, 553] width 94 height 41
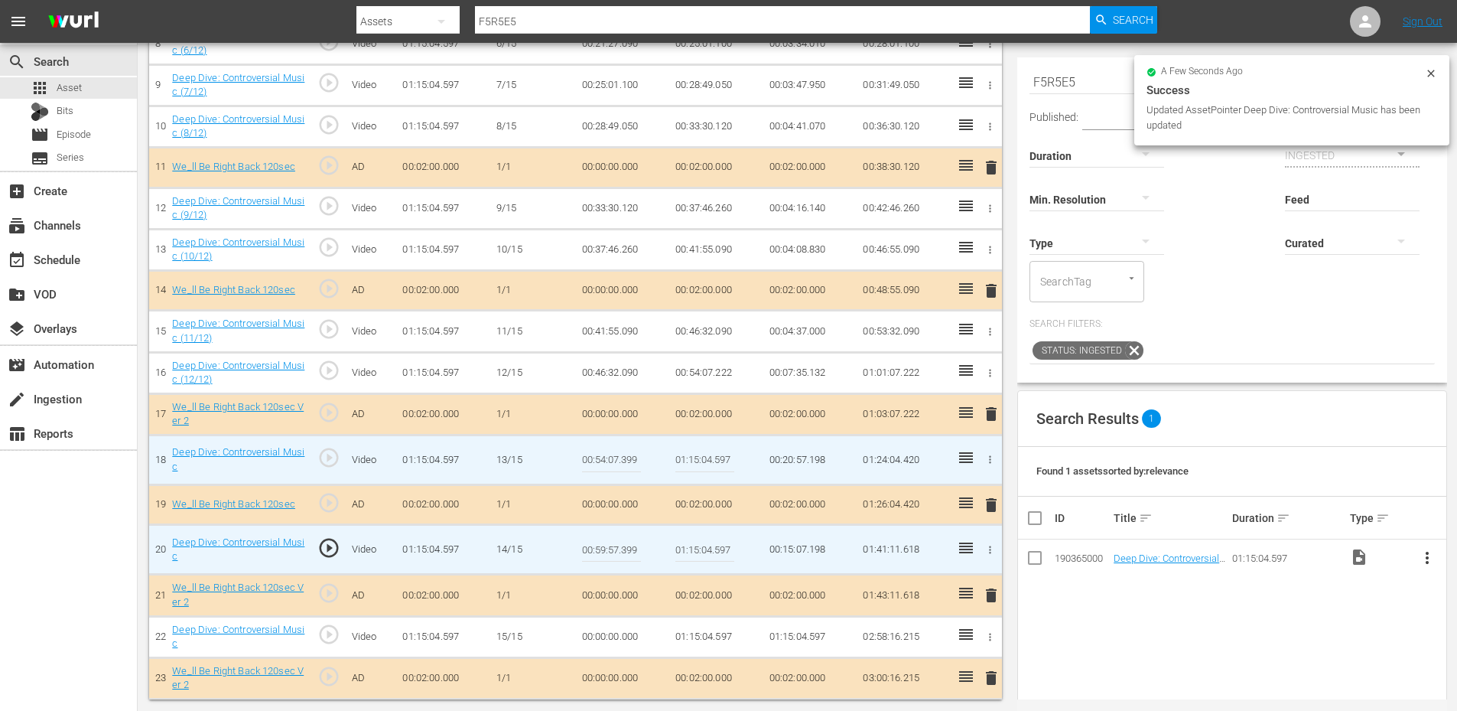
click at [596, 551] on input "00:59:57.399" at bounding box center [611, 549] width 59 height 37
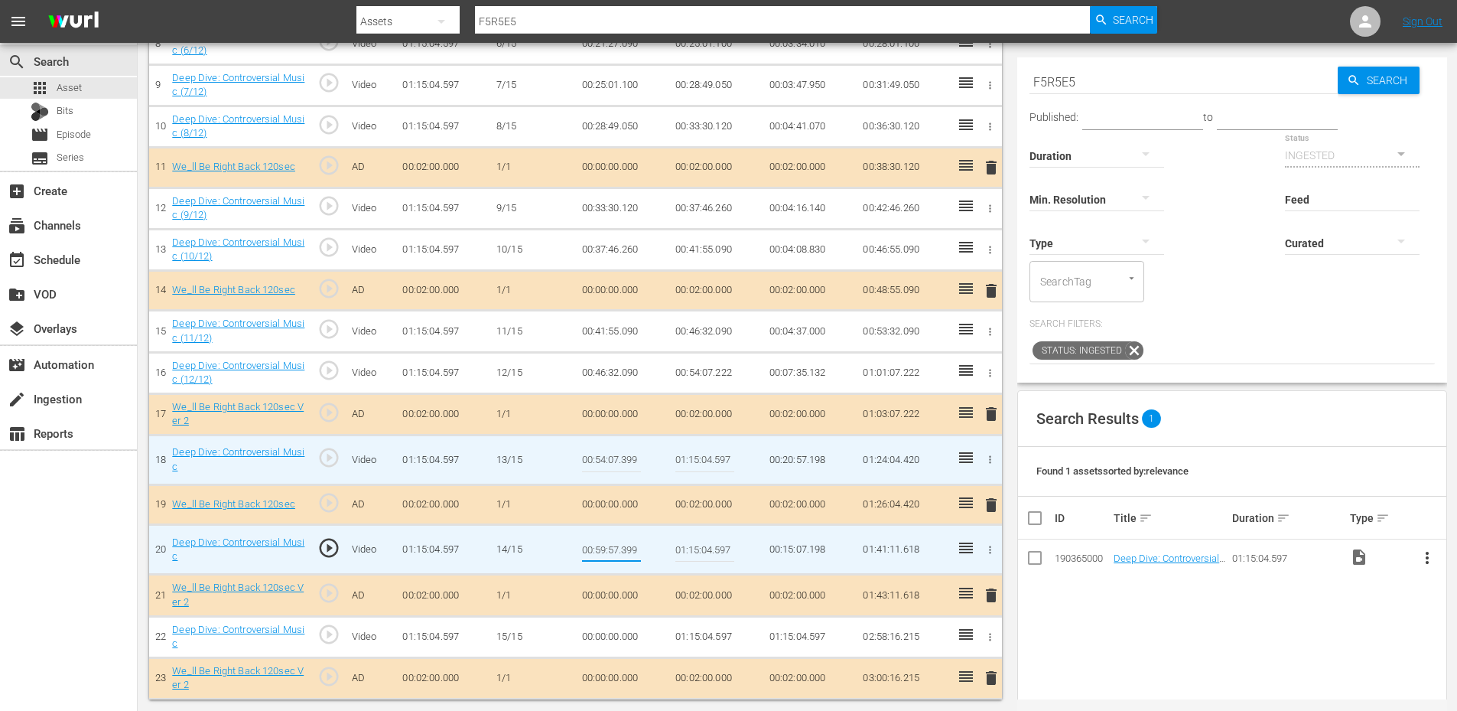
type input "00:59:58.399"
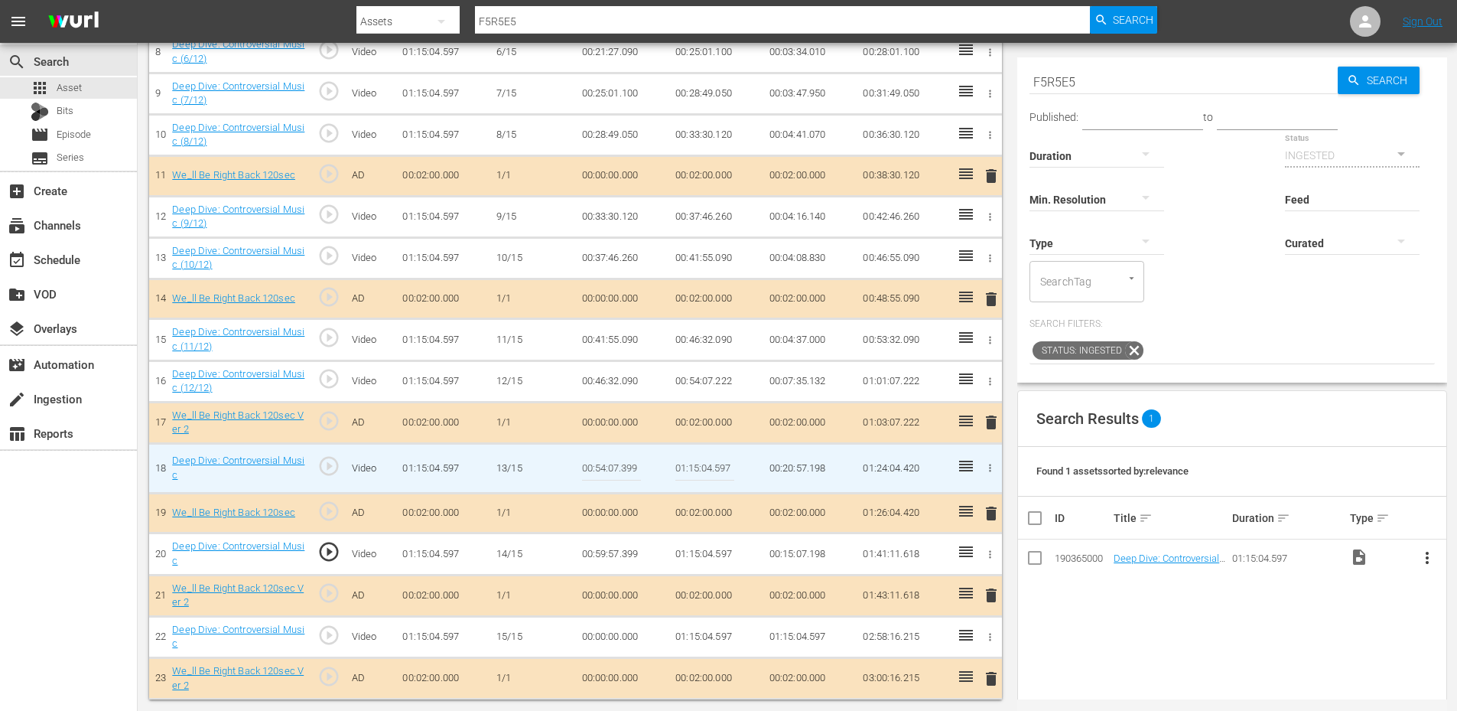
scroll to position [786, 0]
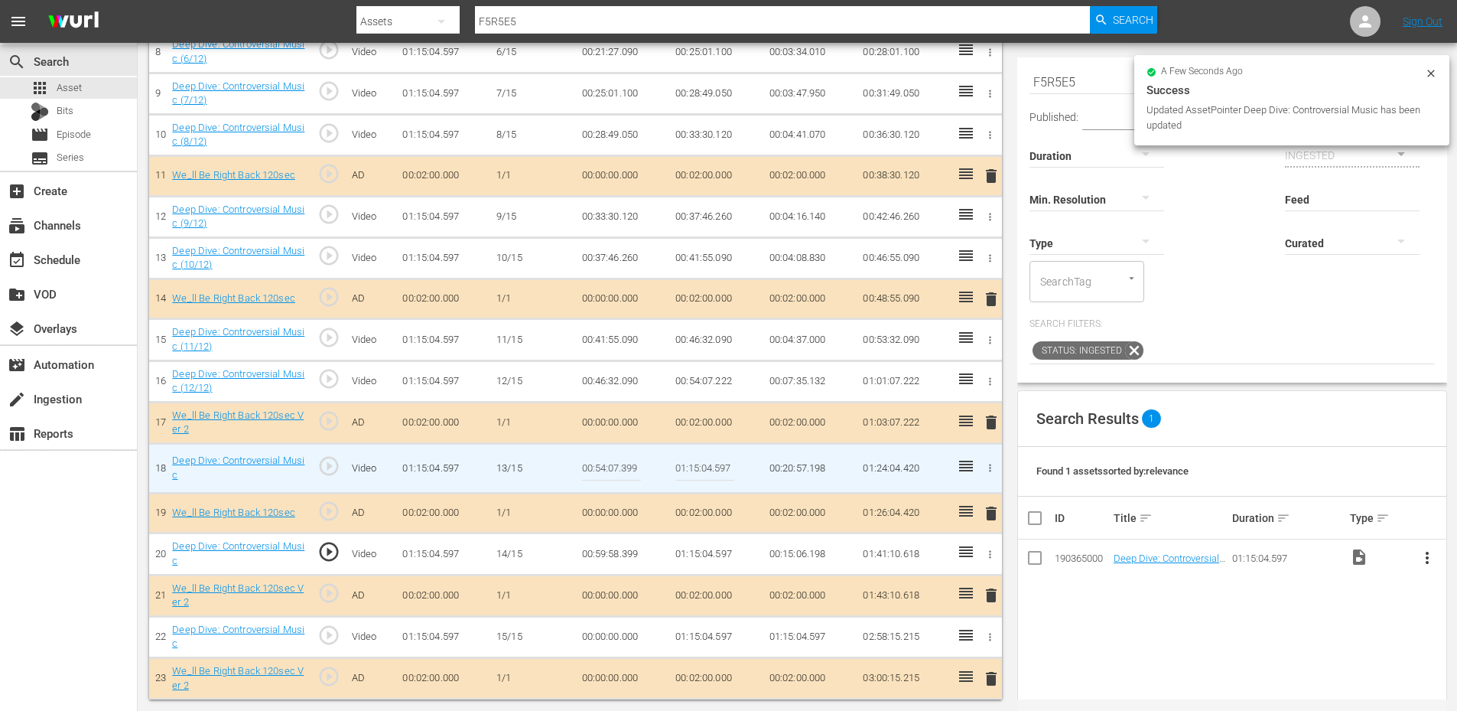
click at [612, 562] on td "00:59:58.399" at bounding box center [623, 553] width 94 height 41
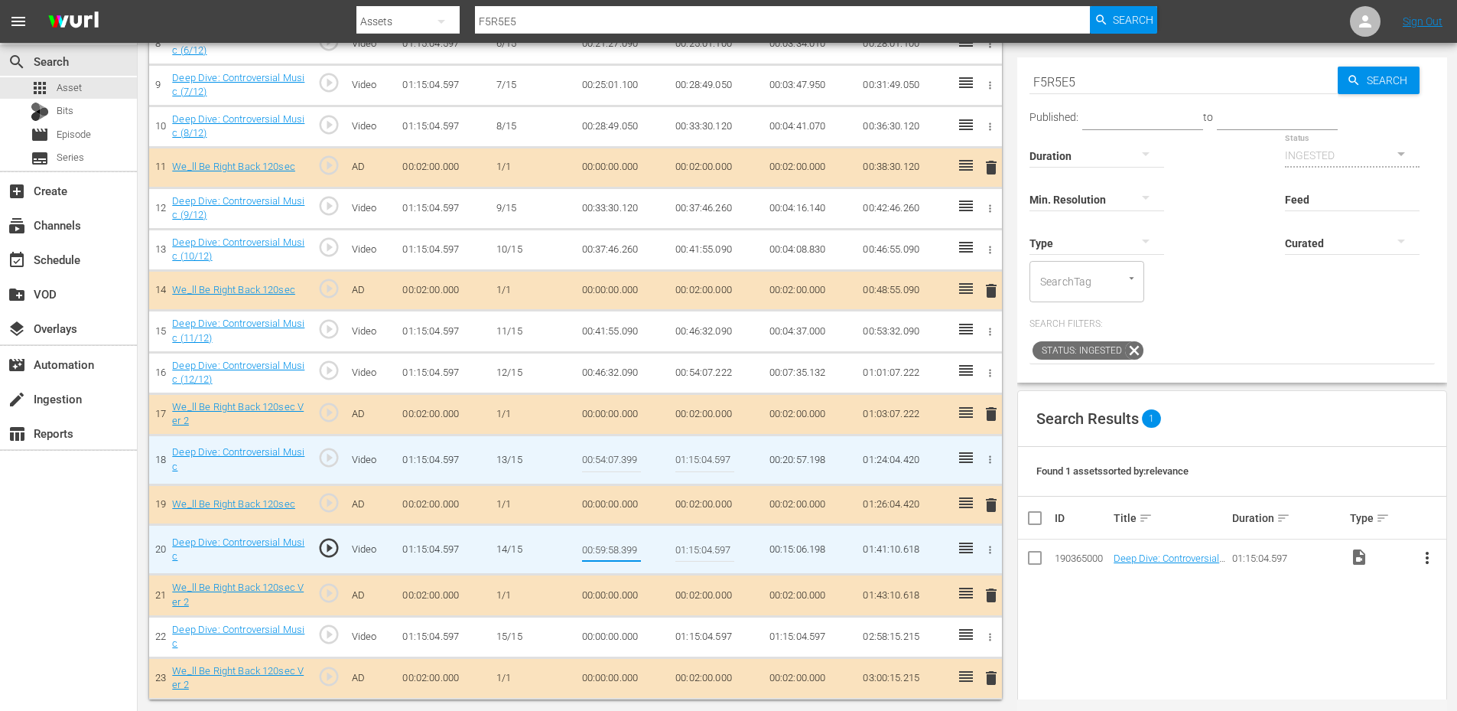
click at [615, 545] on input "00:59:58.399" at bounding box center [611, 549] width 59 height 37
type input "00:59:52.399"
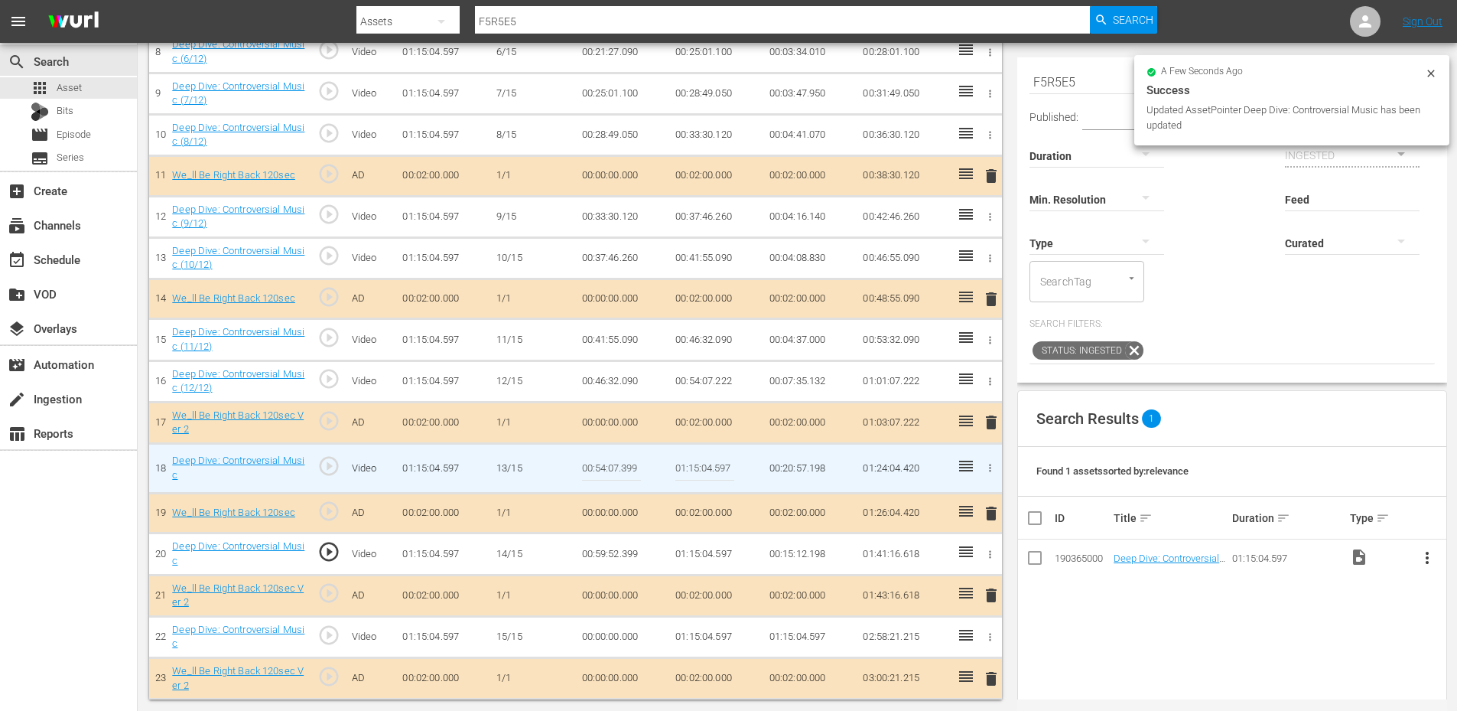
click at [628, 557] on td "00:59:52.399" at bounding box center [623, 553] width 94 height 41
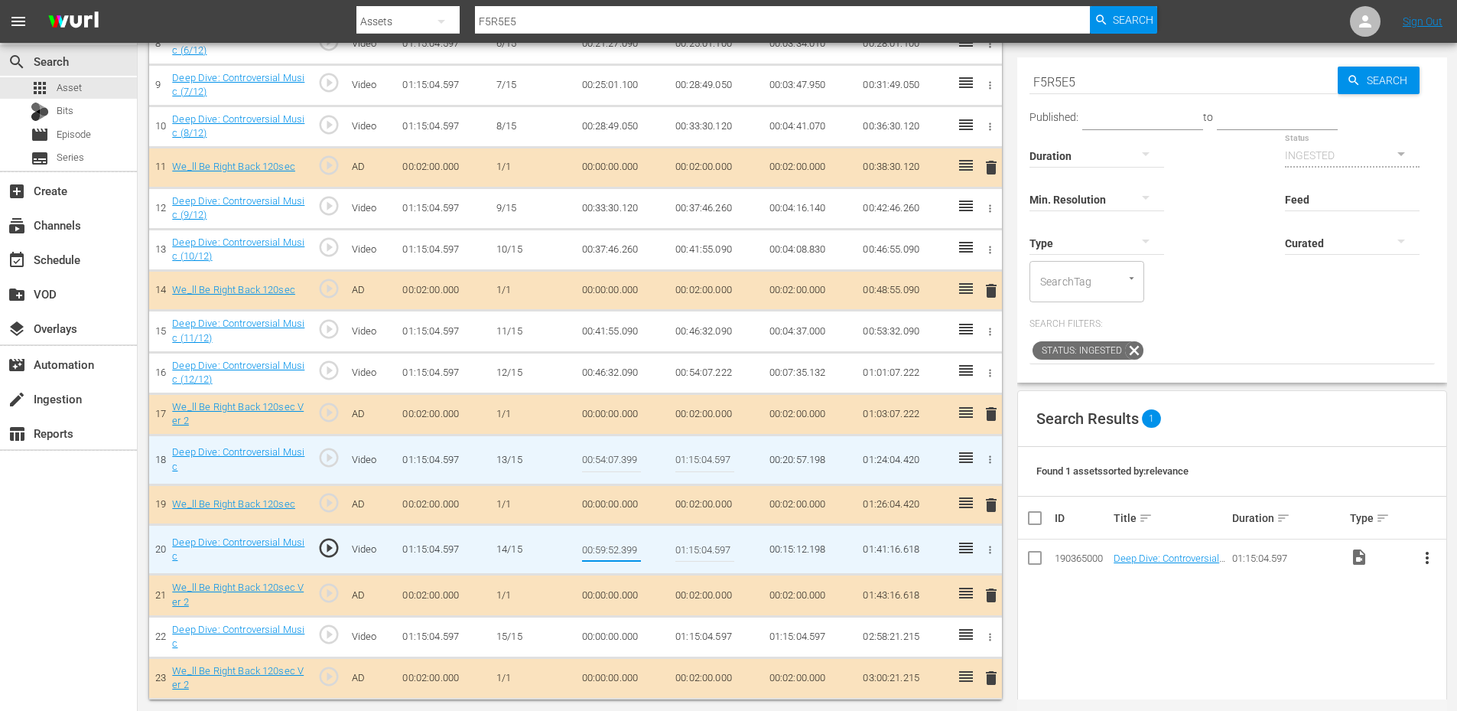
click at [614, 554] on input "00:59:52.399" at bounding box center [611, 549] width 59 height 37
type input "00:59:50.399"
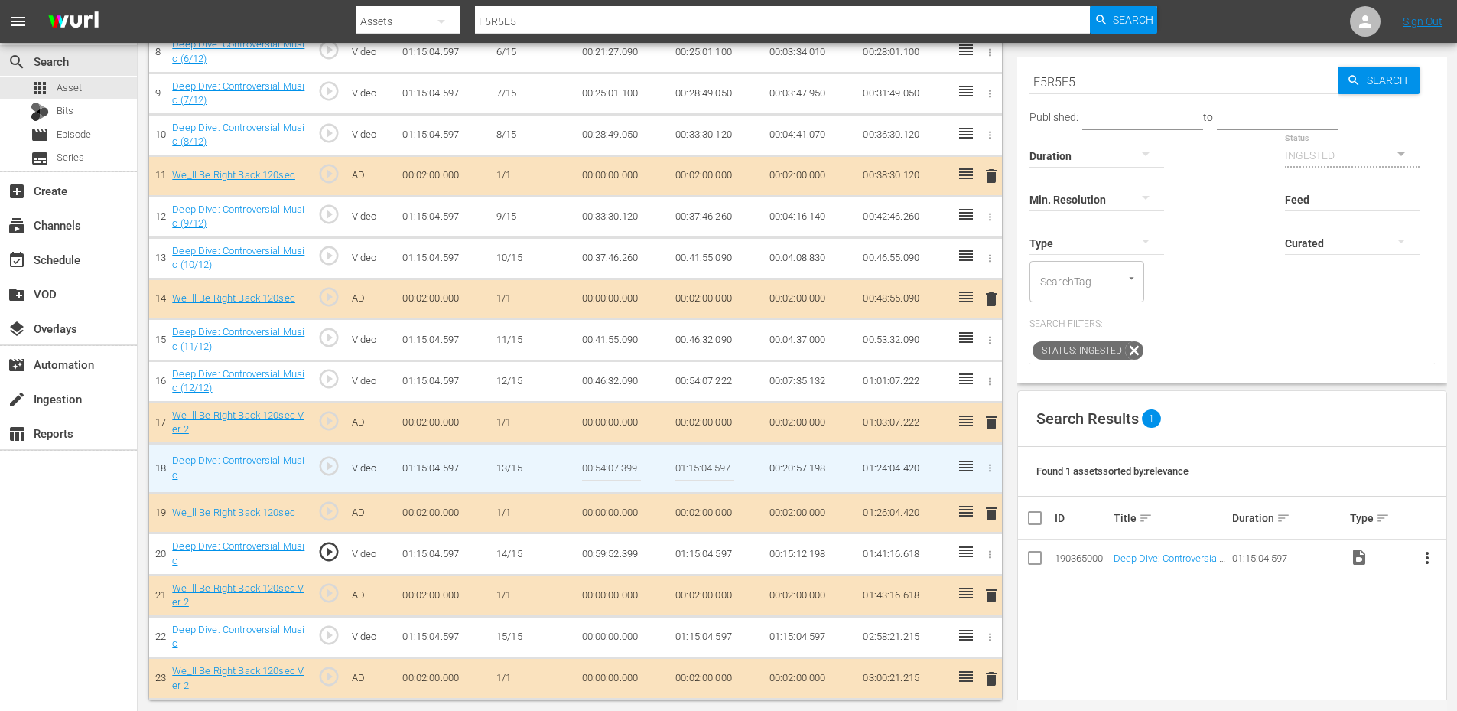
scroll to position [786, 0]
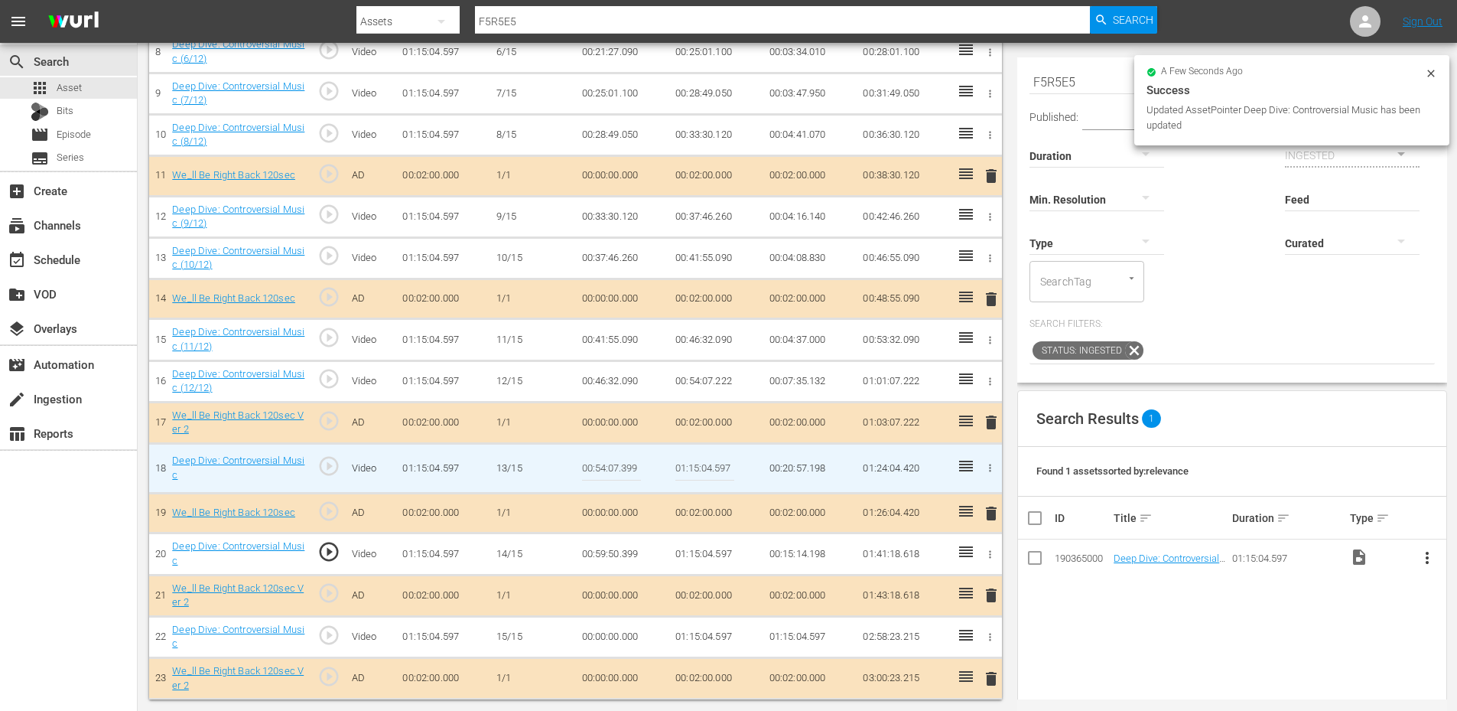
click at [609, 558] on td "00:59:50.399" at bounding box center [623, 553] width 94 height 41
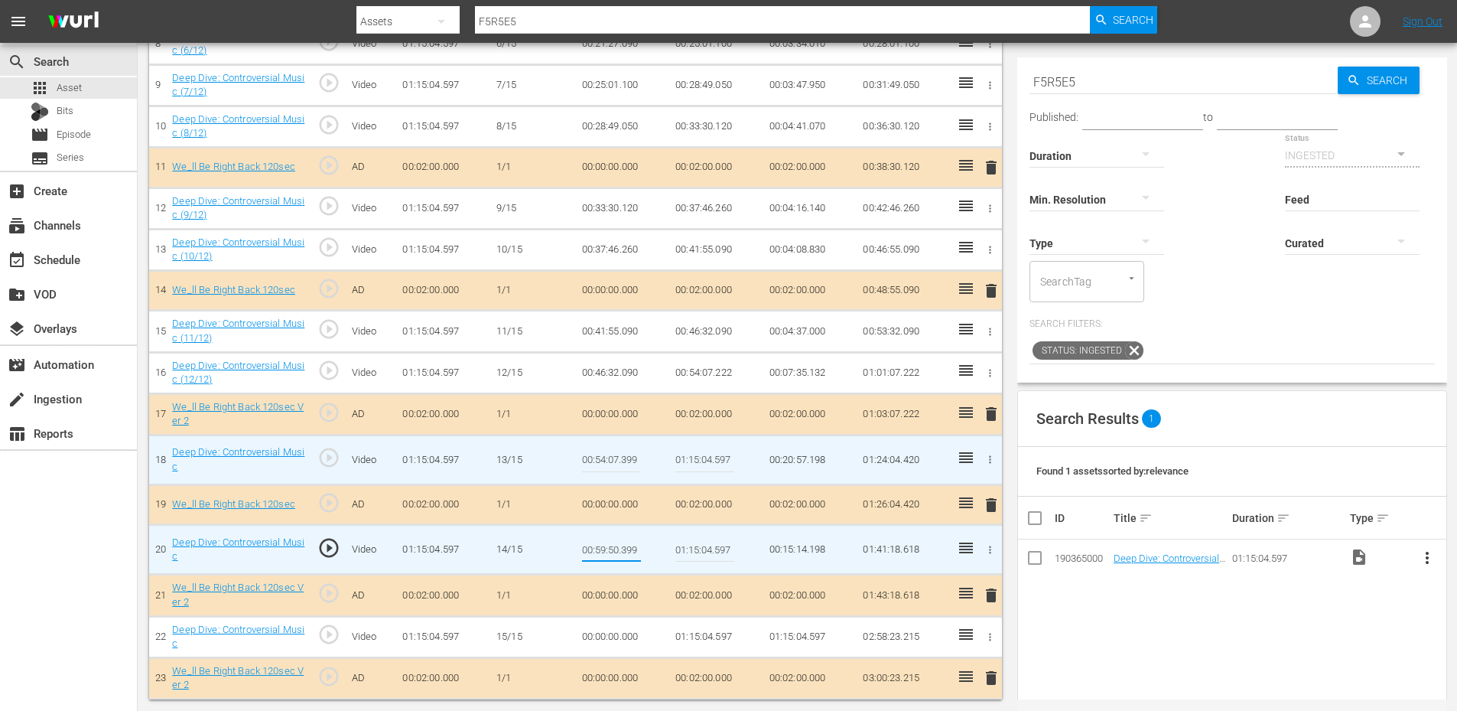
click at [609, 558] on input "00:59:50.399" at bounding box center [611, 549] width 59 height 37
type input "00:59:50.999"
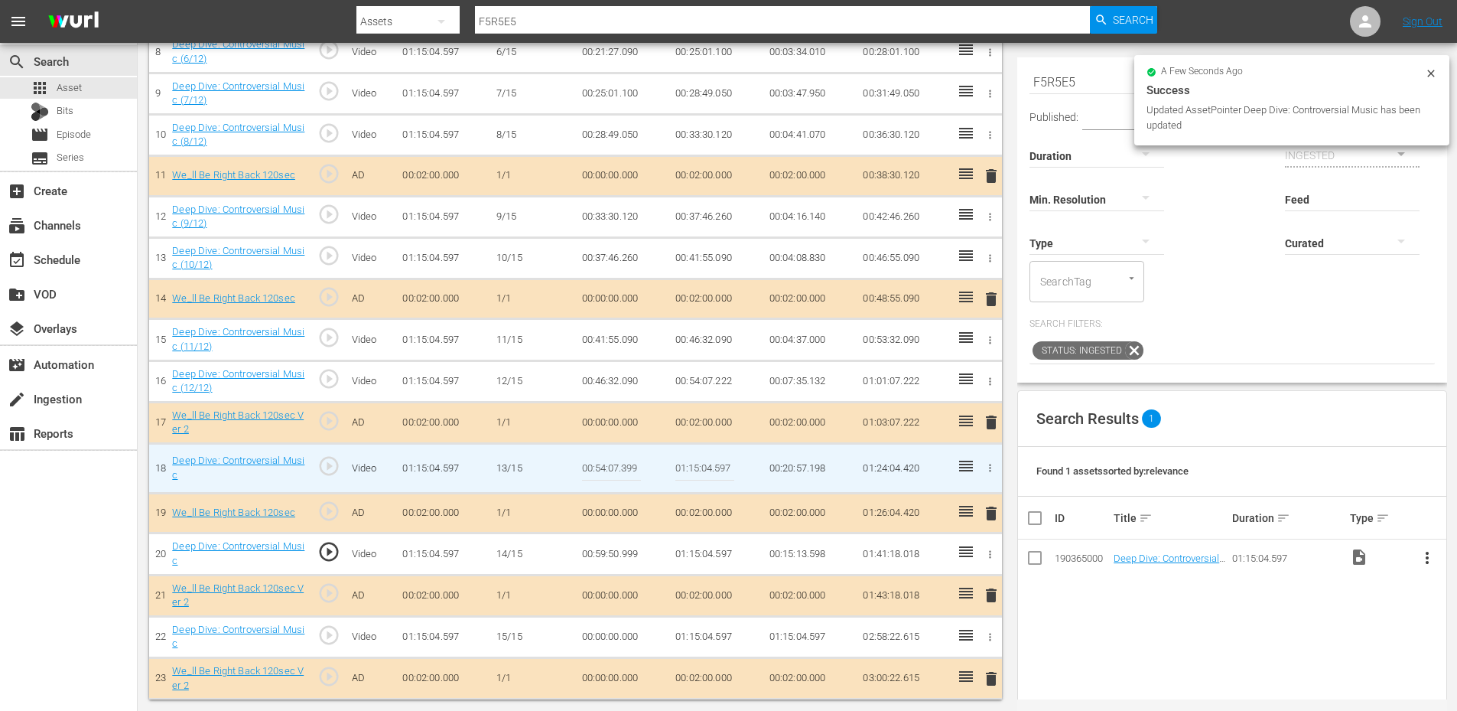
click at [617, 559] on td "00:59:50.999" at bounding box center [623, 553] width 94 height 41
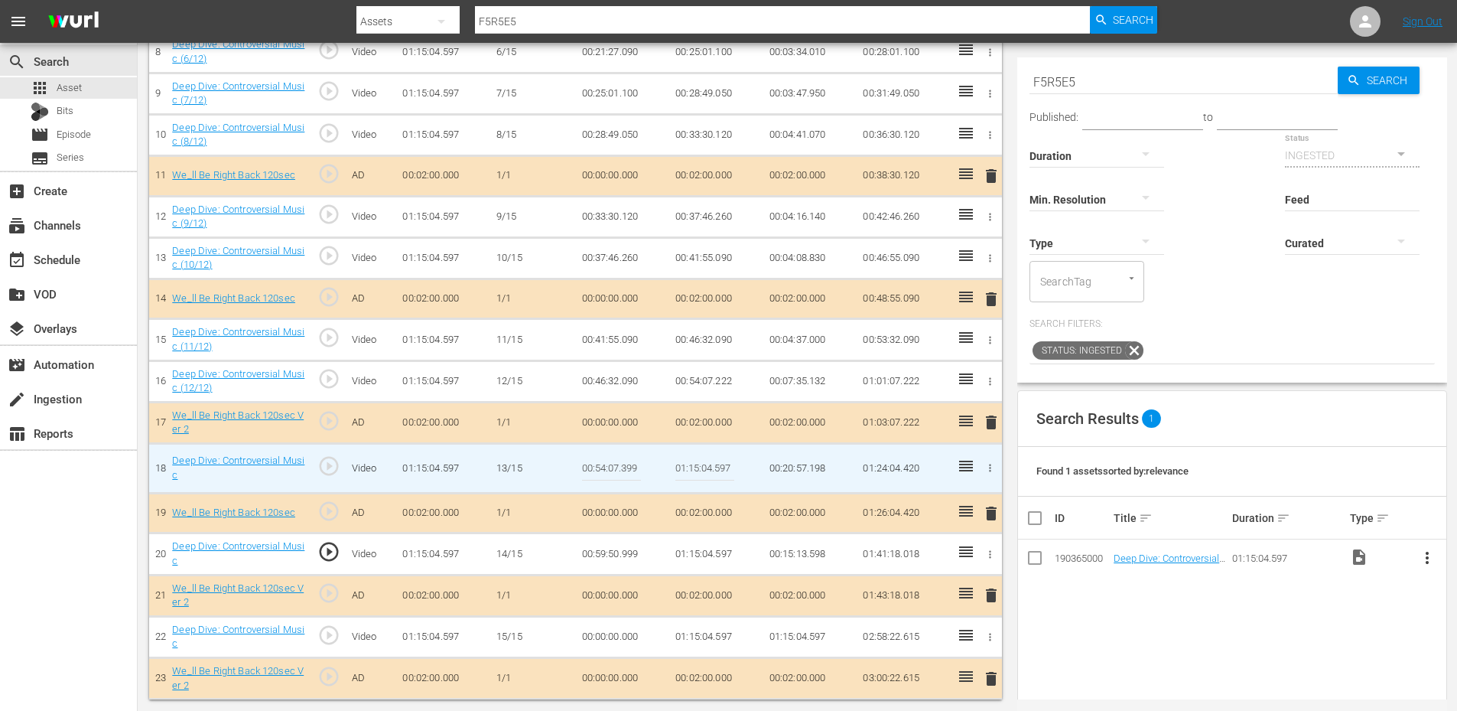
click at [617, 559] on td "00:59:50.999" at bounding box center [623, 553] width 94 height 41
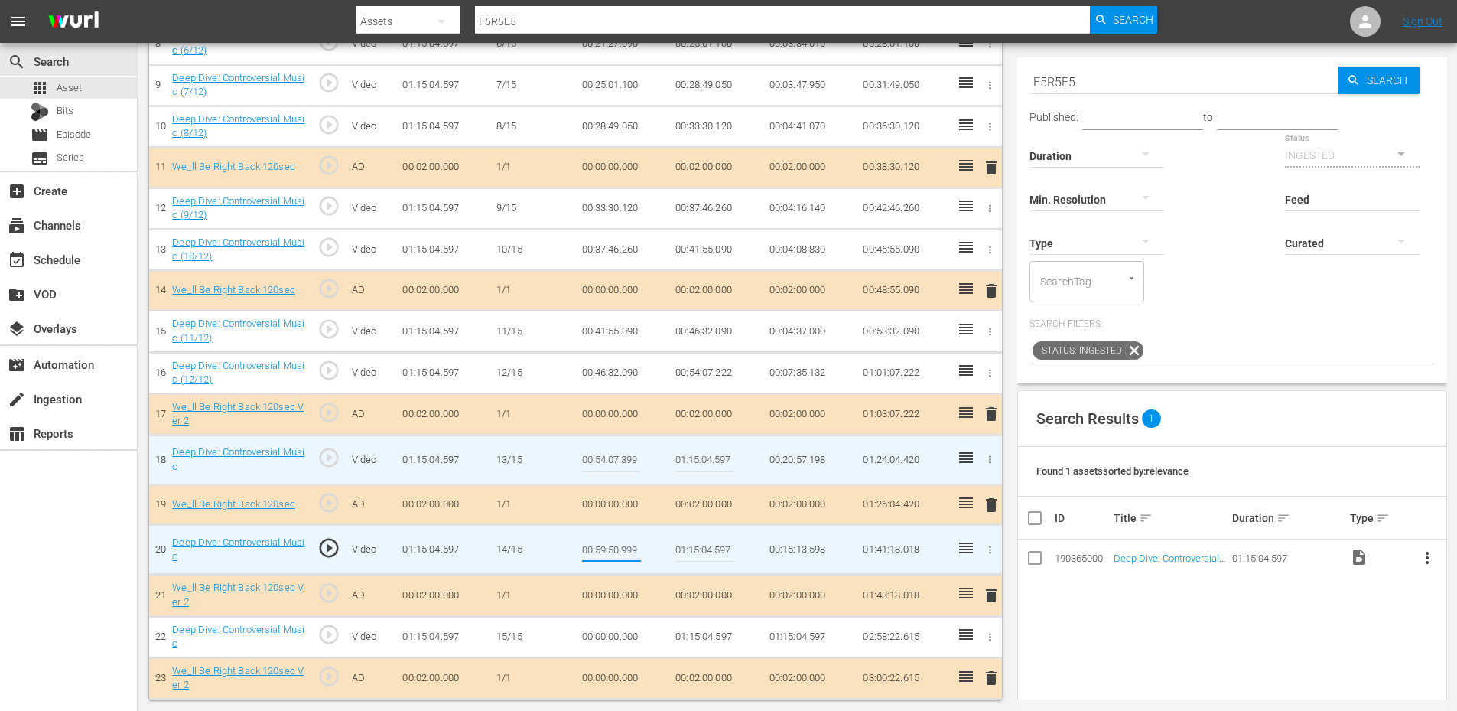
click at [616, 553] on input "00:59:50.999" at bounding box center [611, 549] width 59 height 37
type input "01:04:51.999"
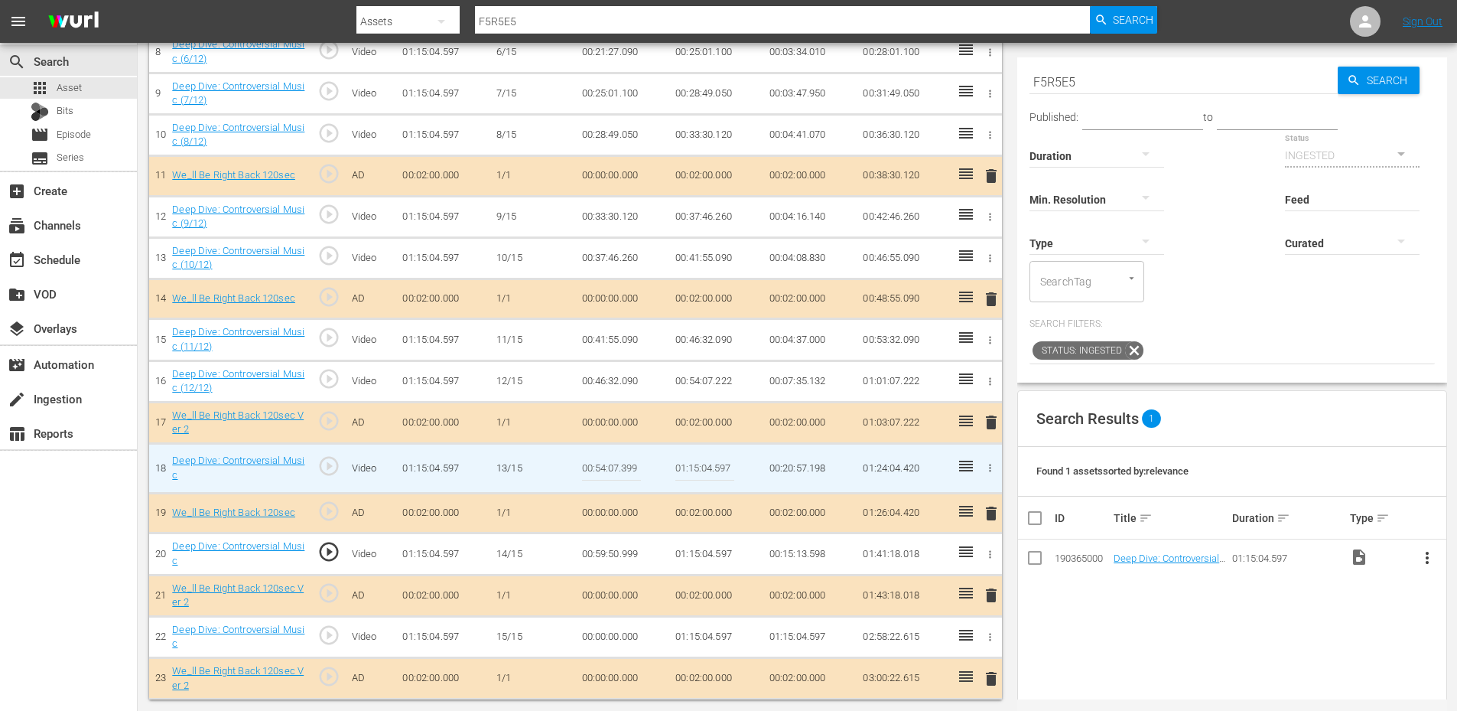
scroll to position [786, 0]
click at [617, 556] on td "01:04:51.999" at bounding box center [623, 553] width 94 height 41
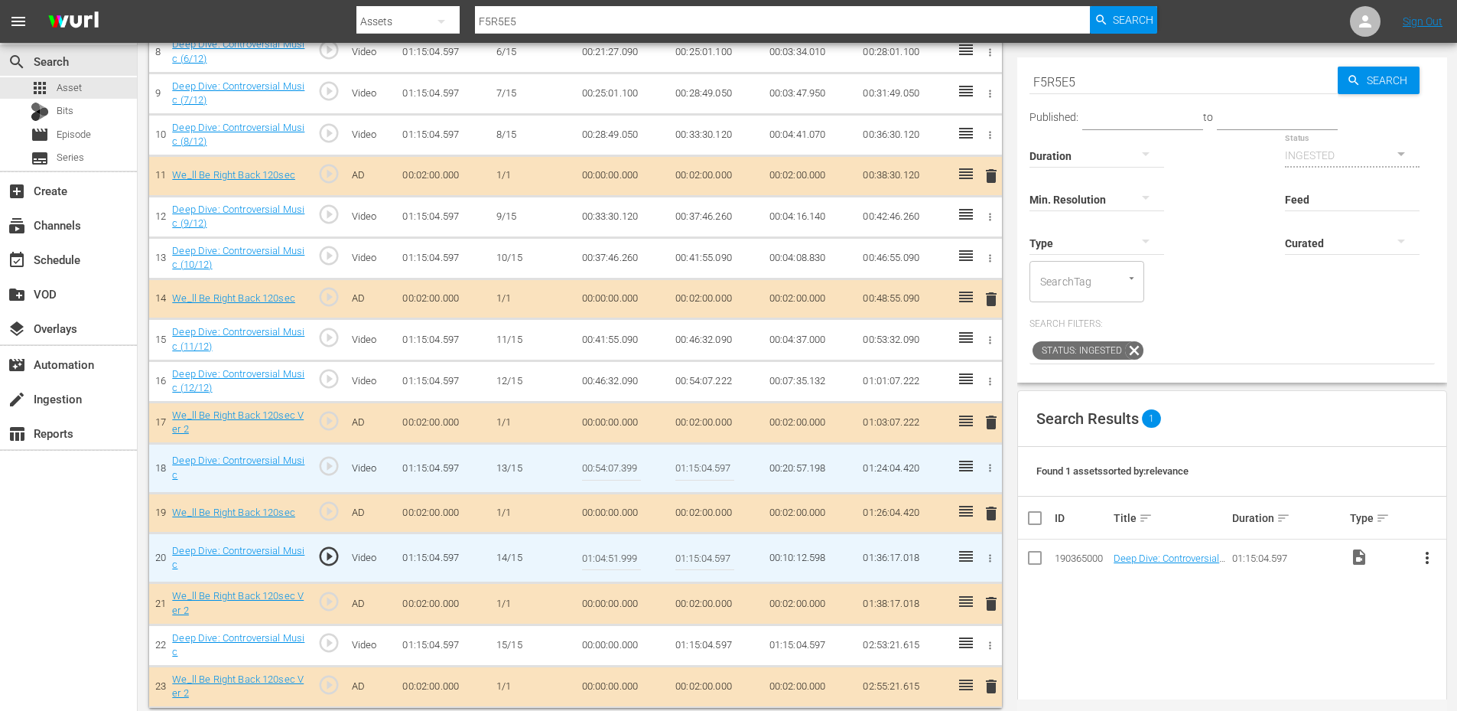
scroll to position [794, 0]
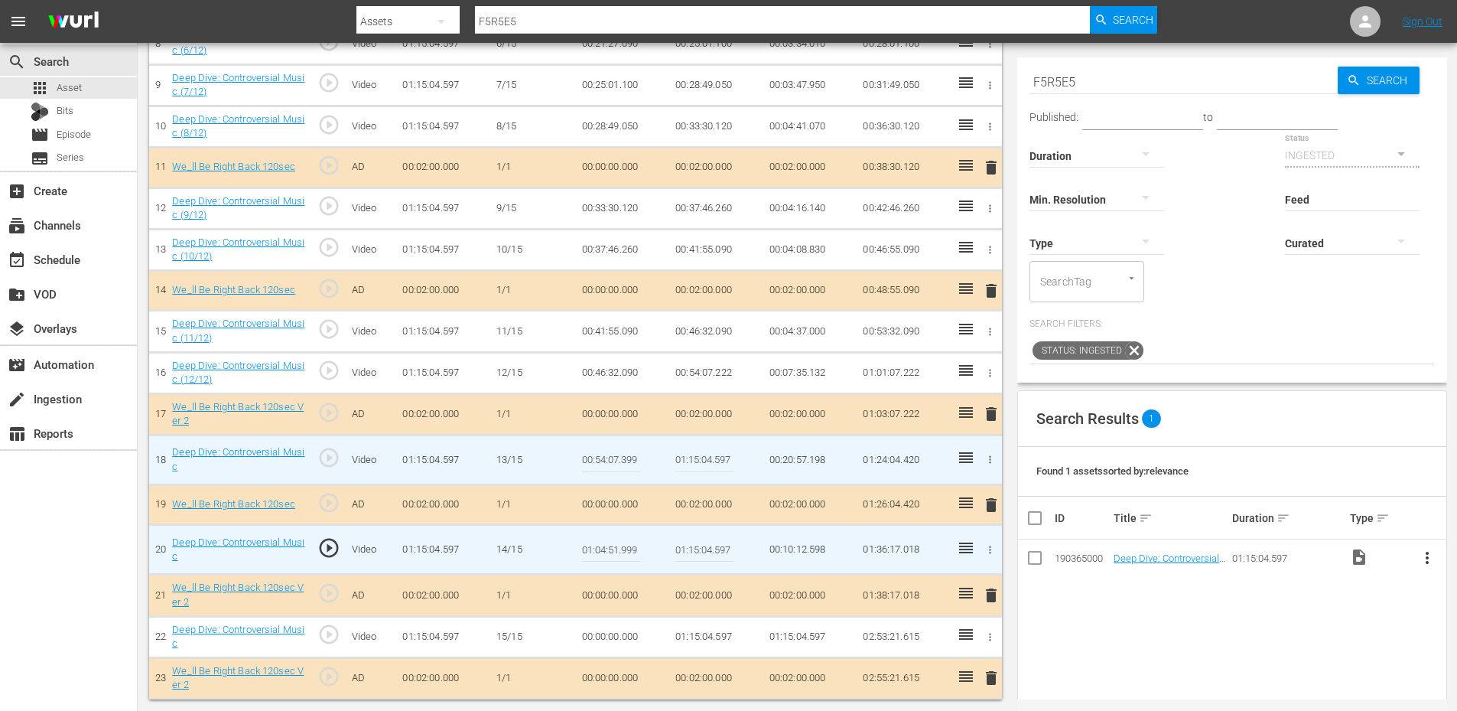
click at [617, 556] on input "01:04:51.999" at bounding box center [611, 549] width 59 height 37
click at [613, 545] on input "01:04:51.999" at bounding box center [611, 549] width 59 height 37
type input "01:04:54.999"
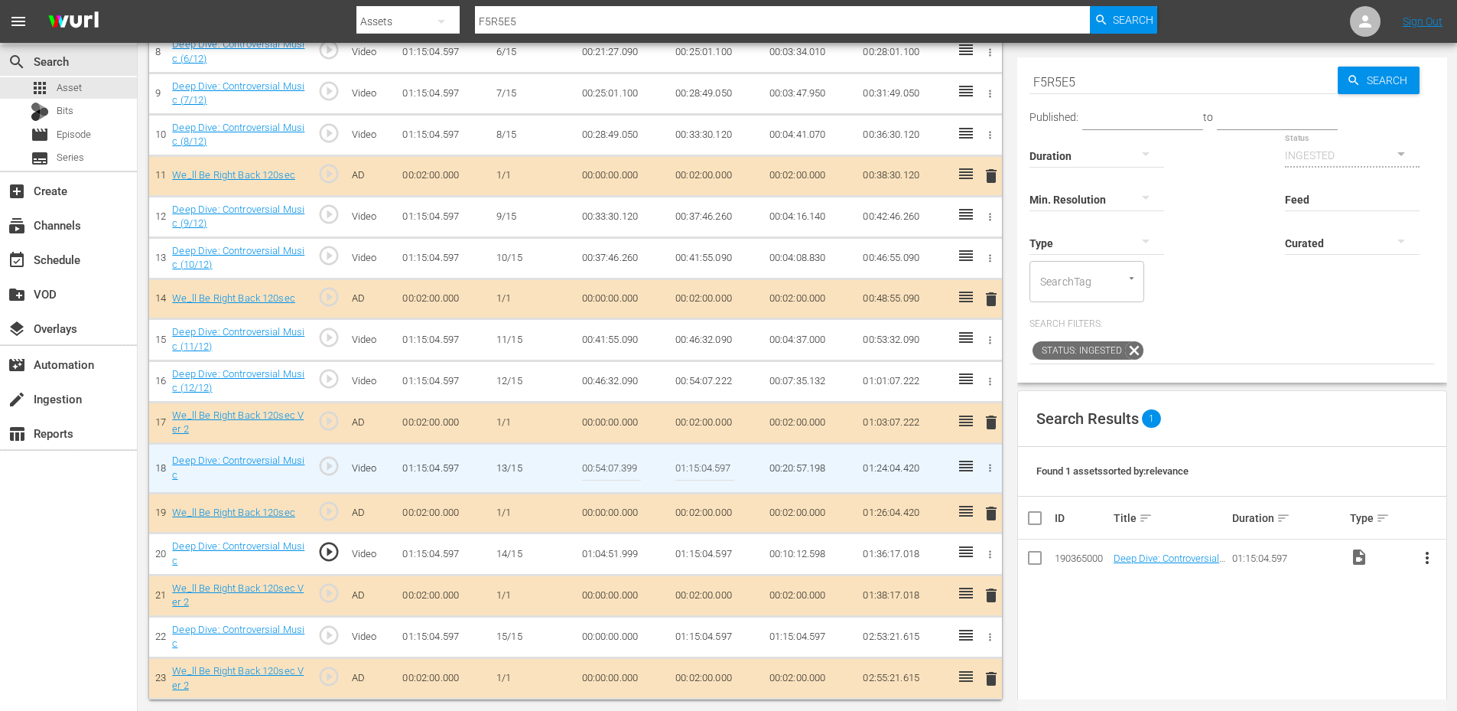
scroll to position [786, 0]
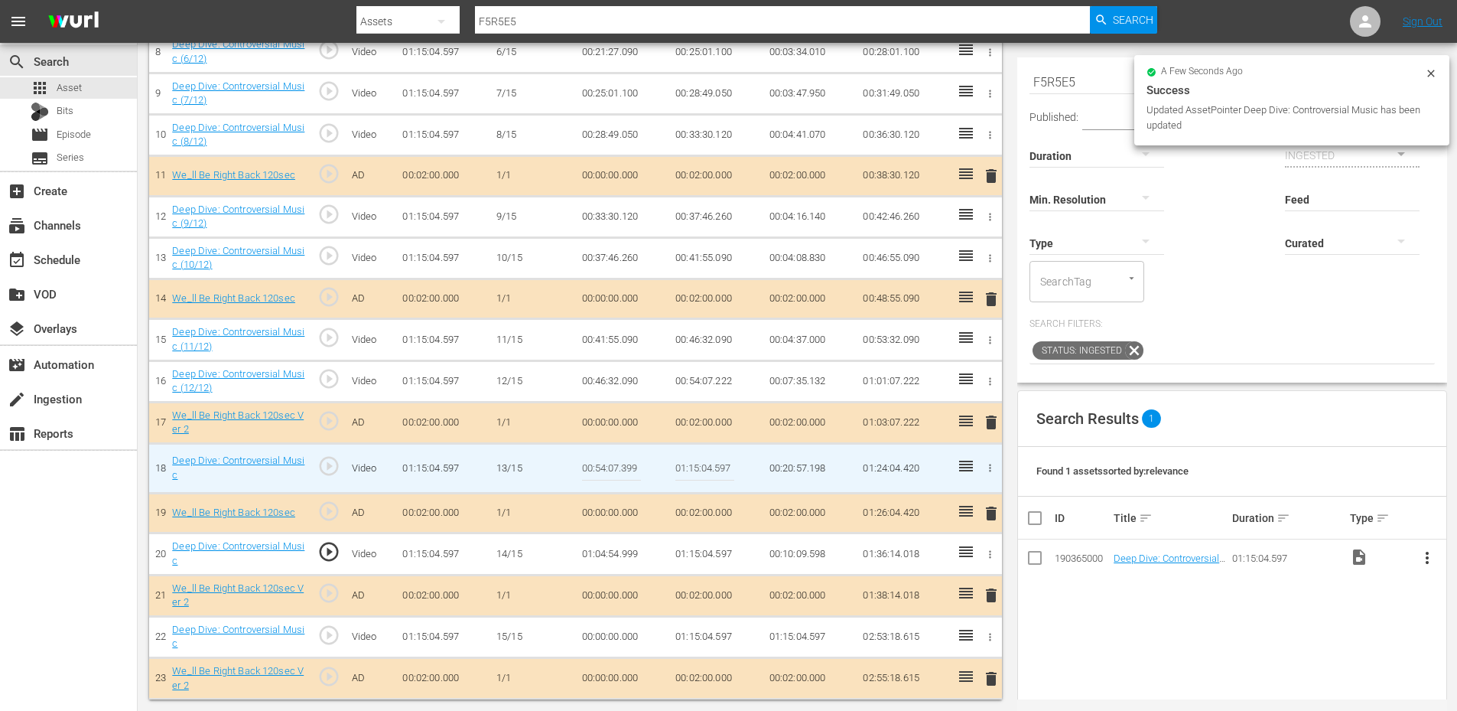
click at [613, 557] on td "01:04:54.999" at bounding box center [623, 553] width 94 height 41
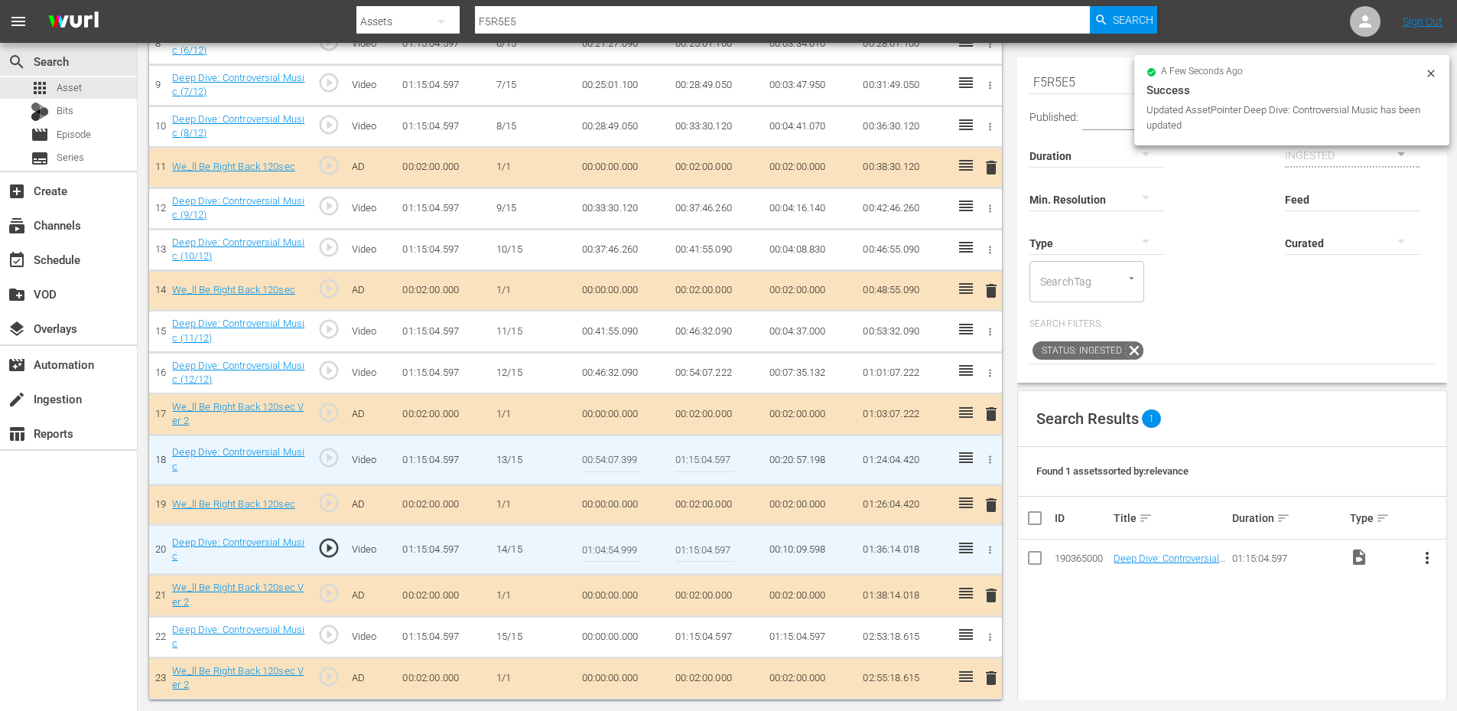
click at [613, 557] on input "01:04:54.999" at bounding box center [611, 549] width 59 height 37
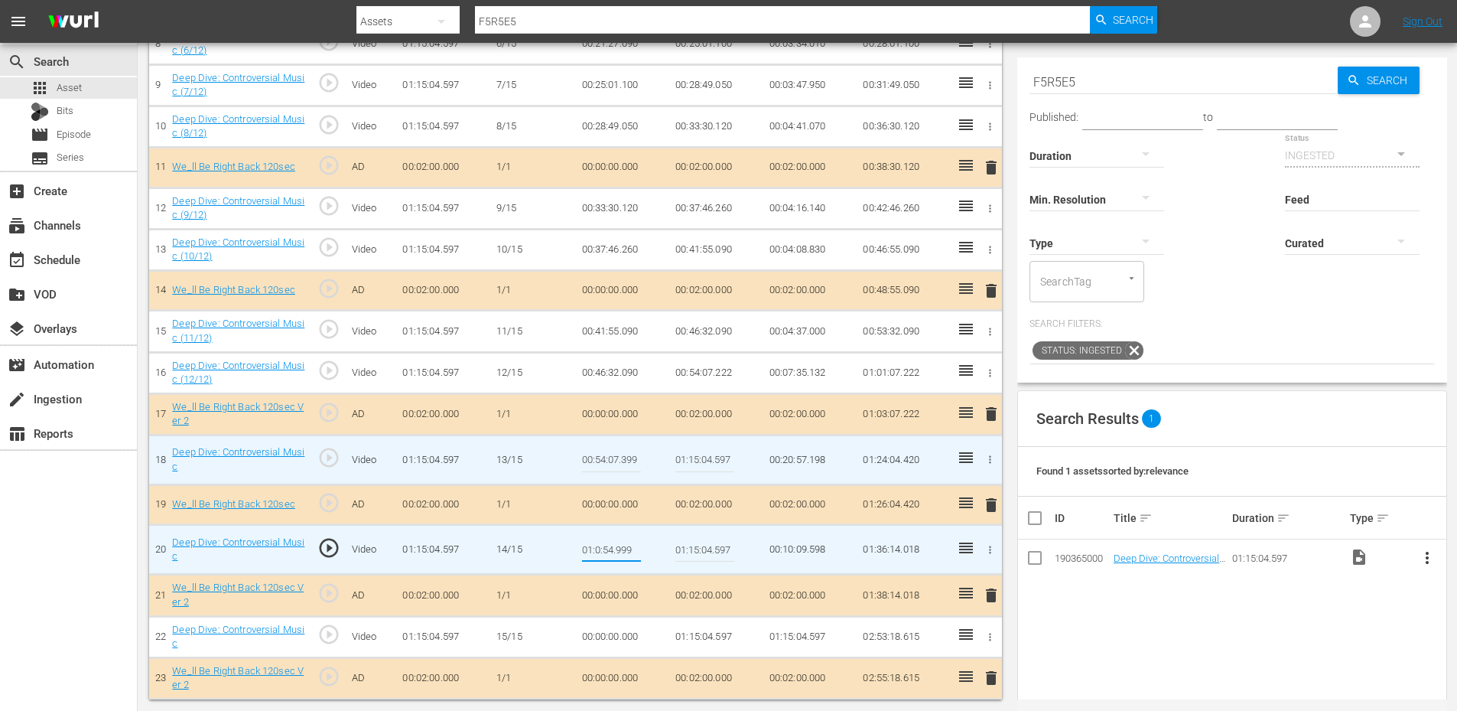
type input "01:06:54.999"
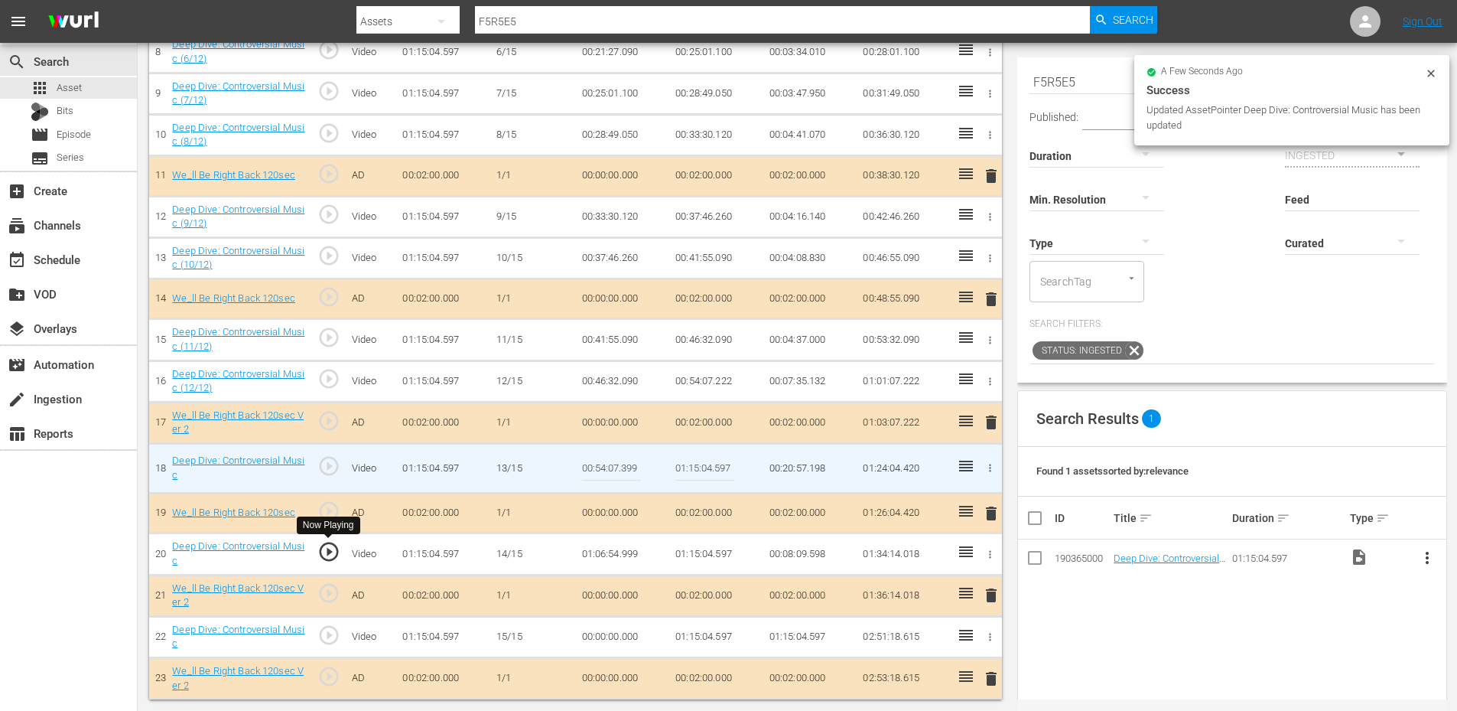
click at [334, 548] on span "play_circle_outline" at bounding box center [328, 551] width 23 height 23
click at [610, 556] on td "01:06:54.999" at bounding box center [623, 553] width 94 height 41
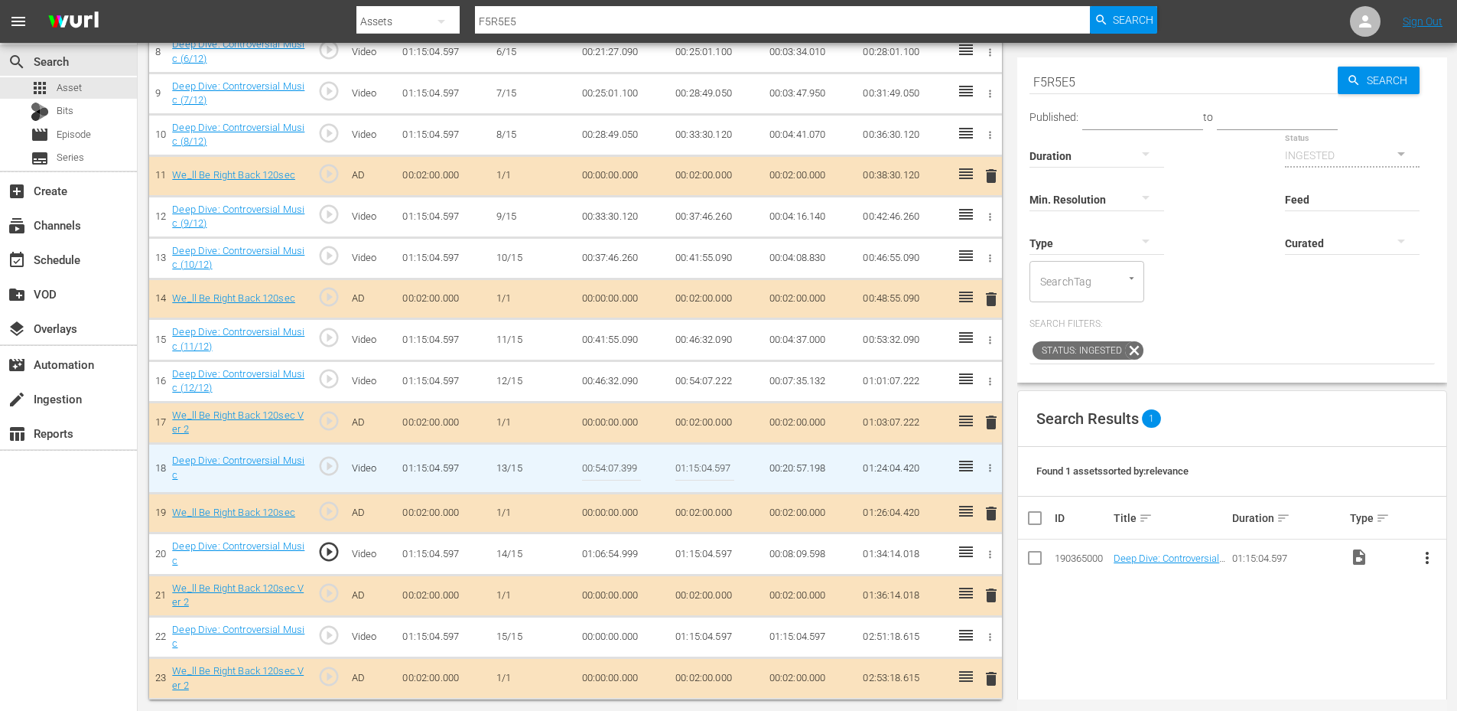
click at [610, 556] on td "01:06:54.999" at bounding box center [623, 553] width 94 height 41
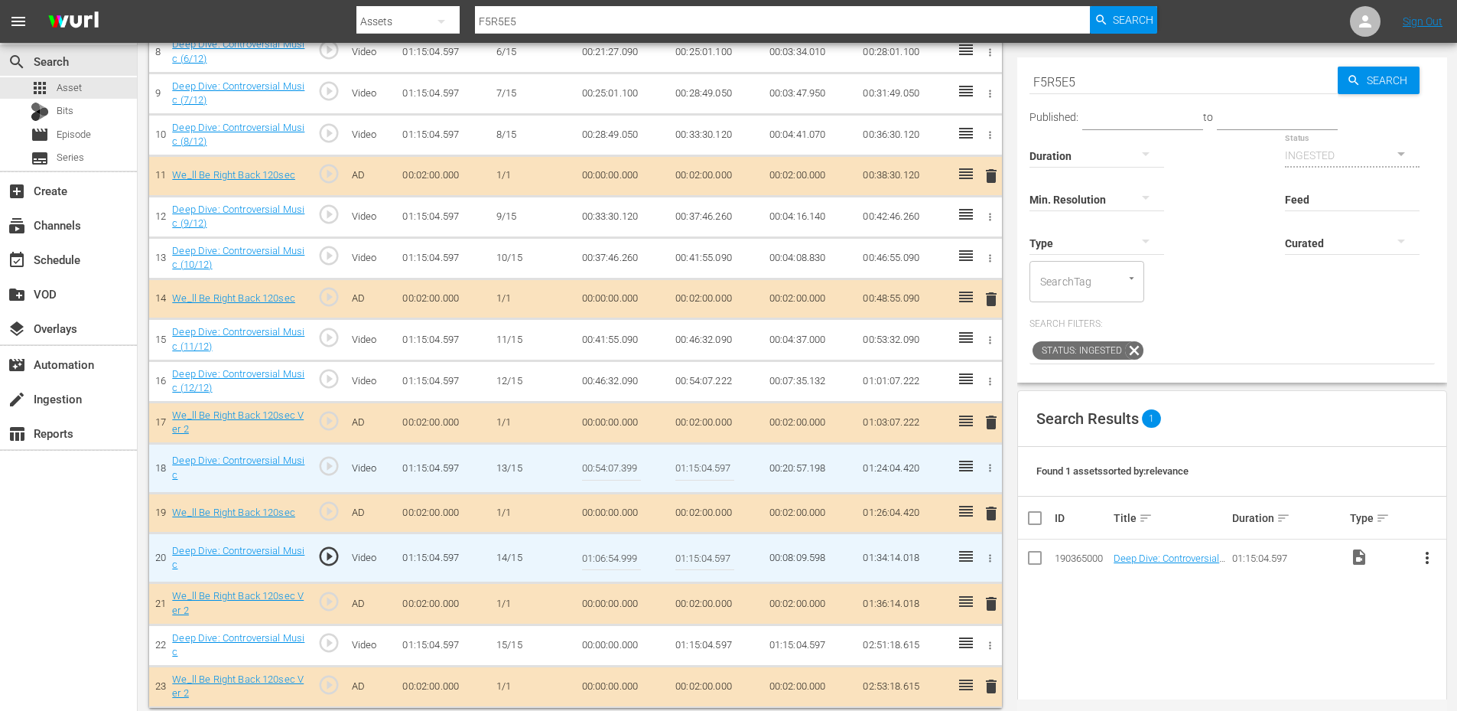
scroll to position [794, 0]
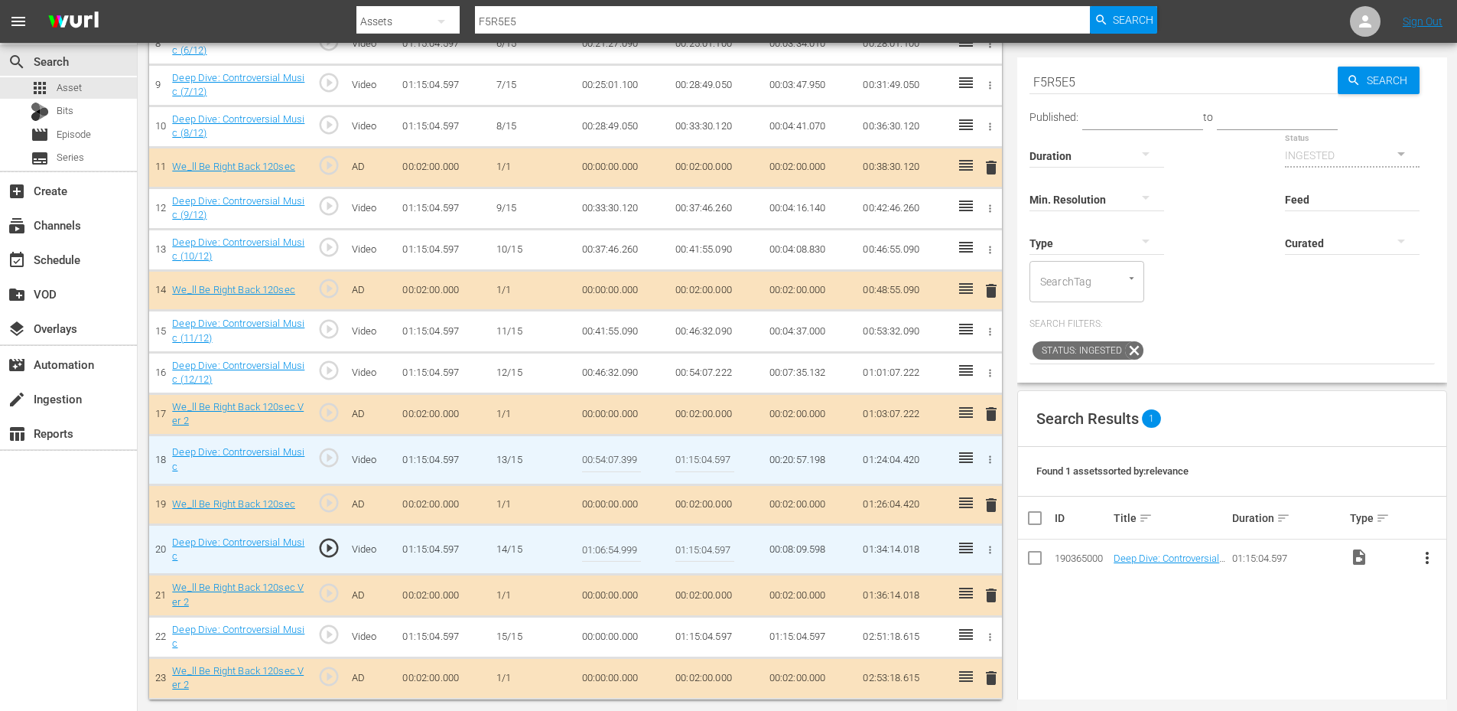
click at [610, 556] on input "01:06:54.999" at bounding box center [611, 549] width 59 height 37
click at [615, 558] on input "01:06:54.999" at bounding box center [611, 549] width 59 height 37
type input "01:06:53.999"
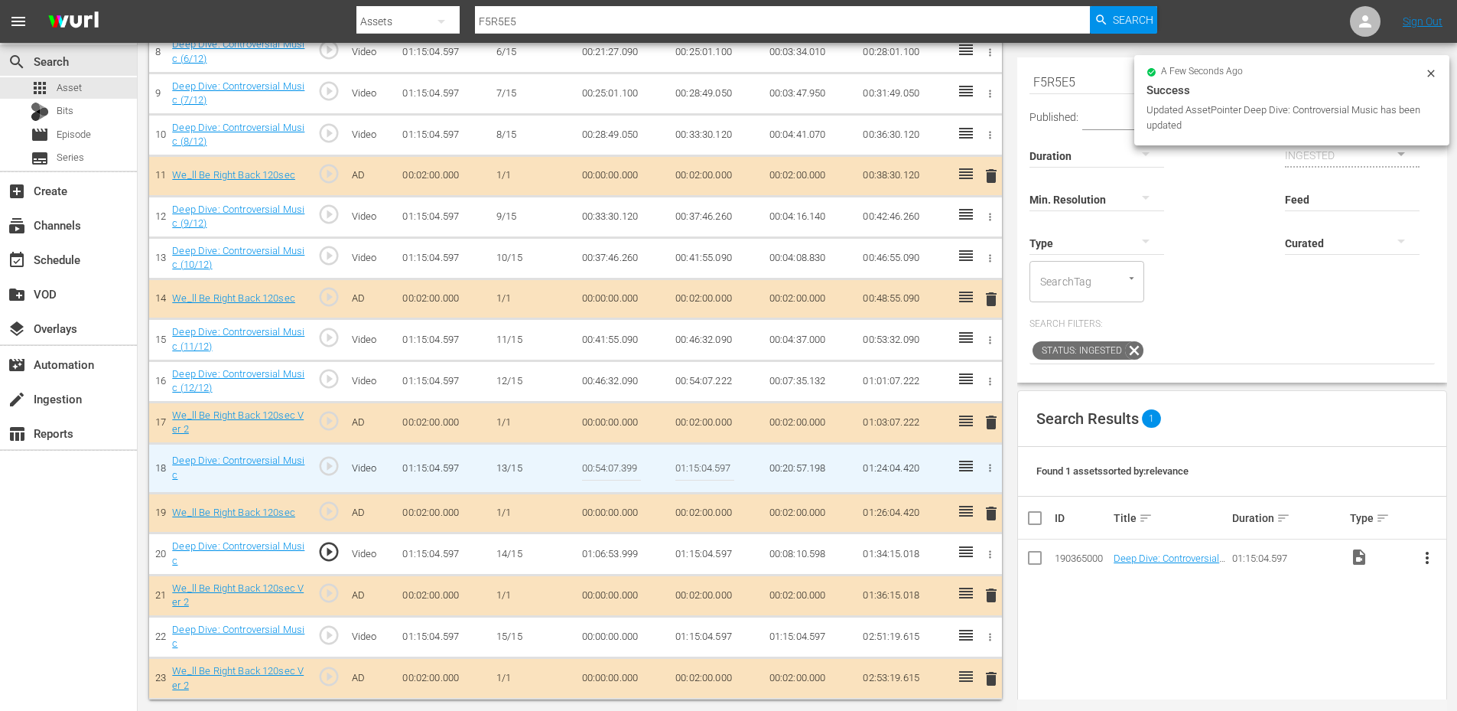
click at [622, 552] on td "01:06:53.999" at bounding box center [623, 553] width 94 height 41
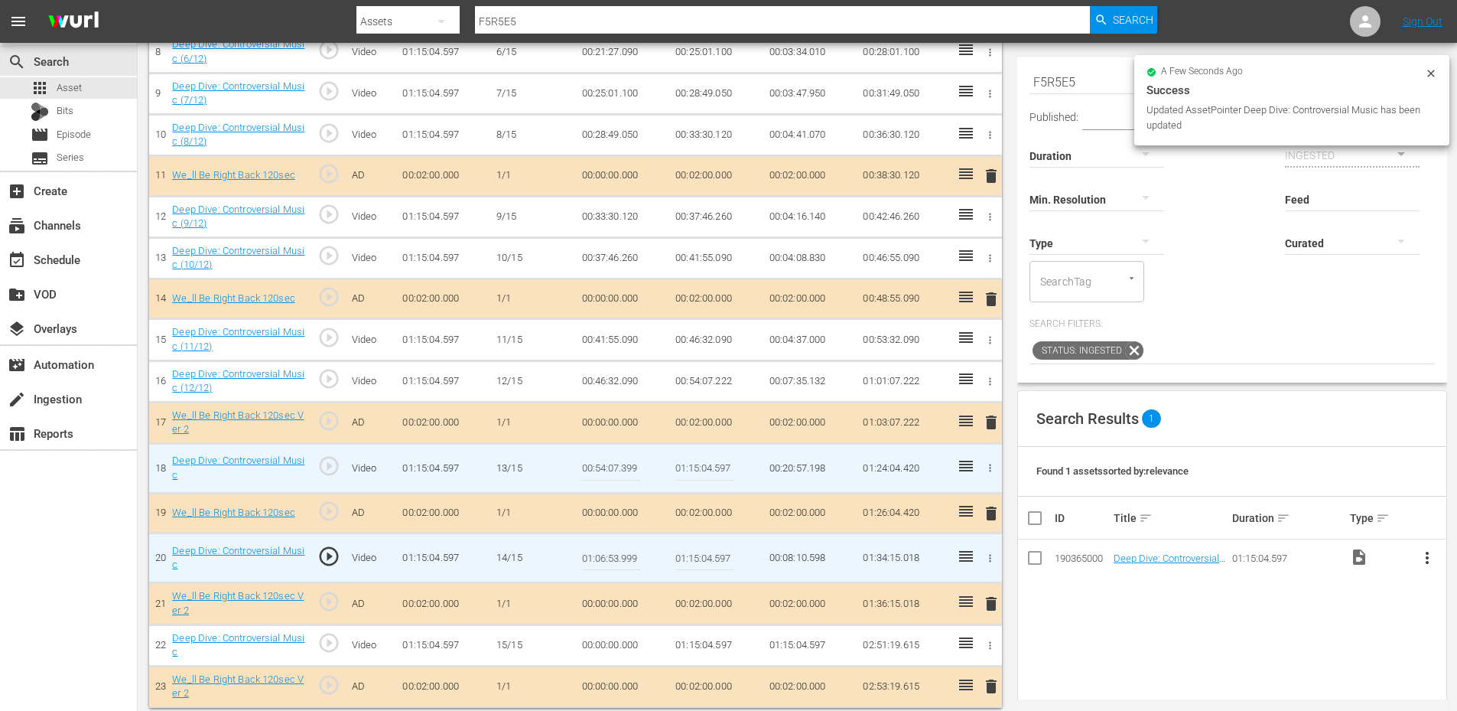
scroll to position [794, 0]
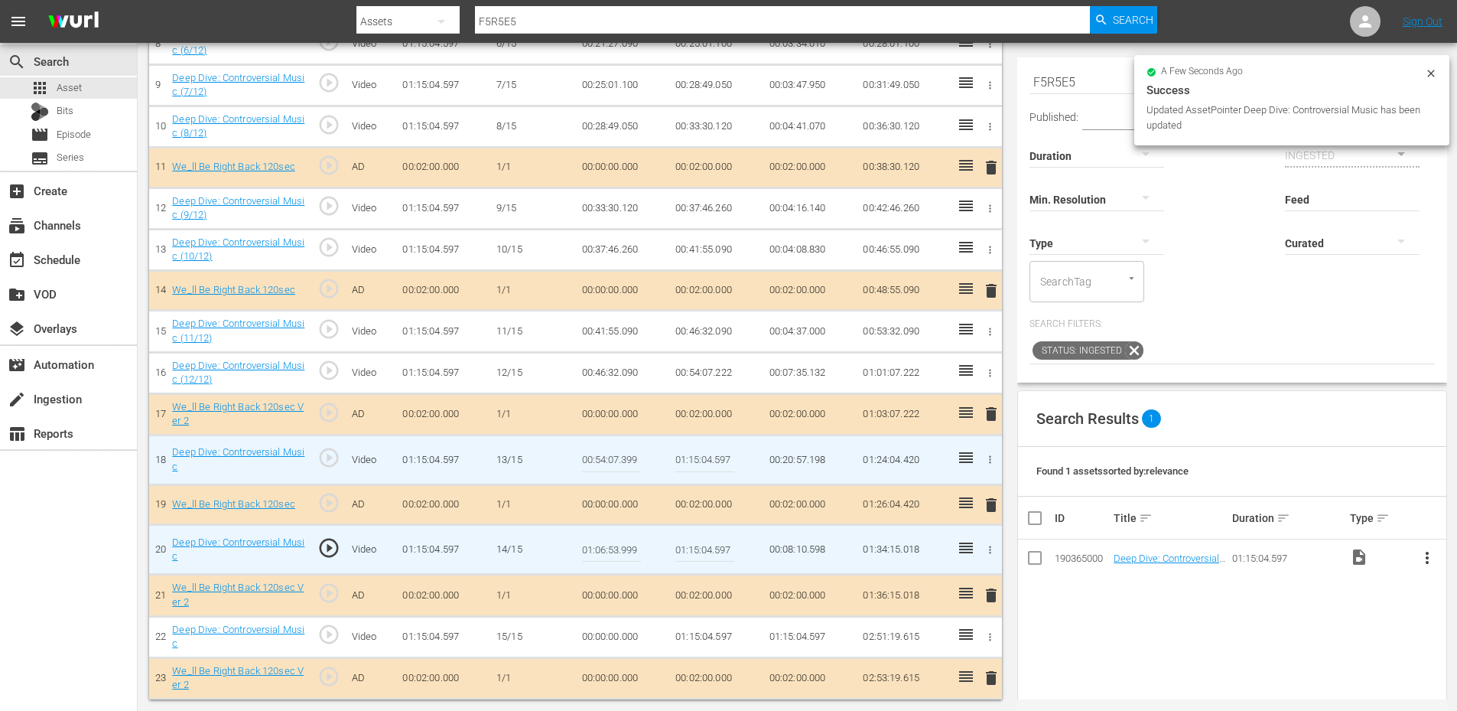
click at [622, 552] on input "01:06:53.999" at bounding box center [611, 549] width 59 height 37
click at [611, 552] on input "01:06:53.999" at bounding box center [611, 549] width 59 height 37
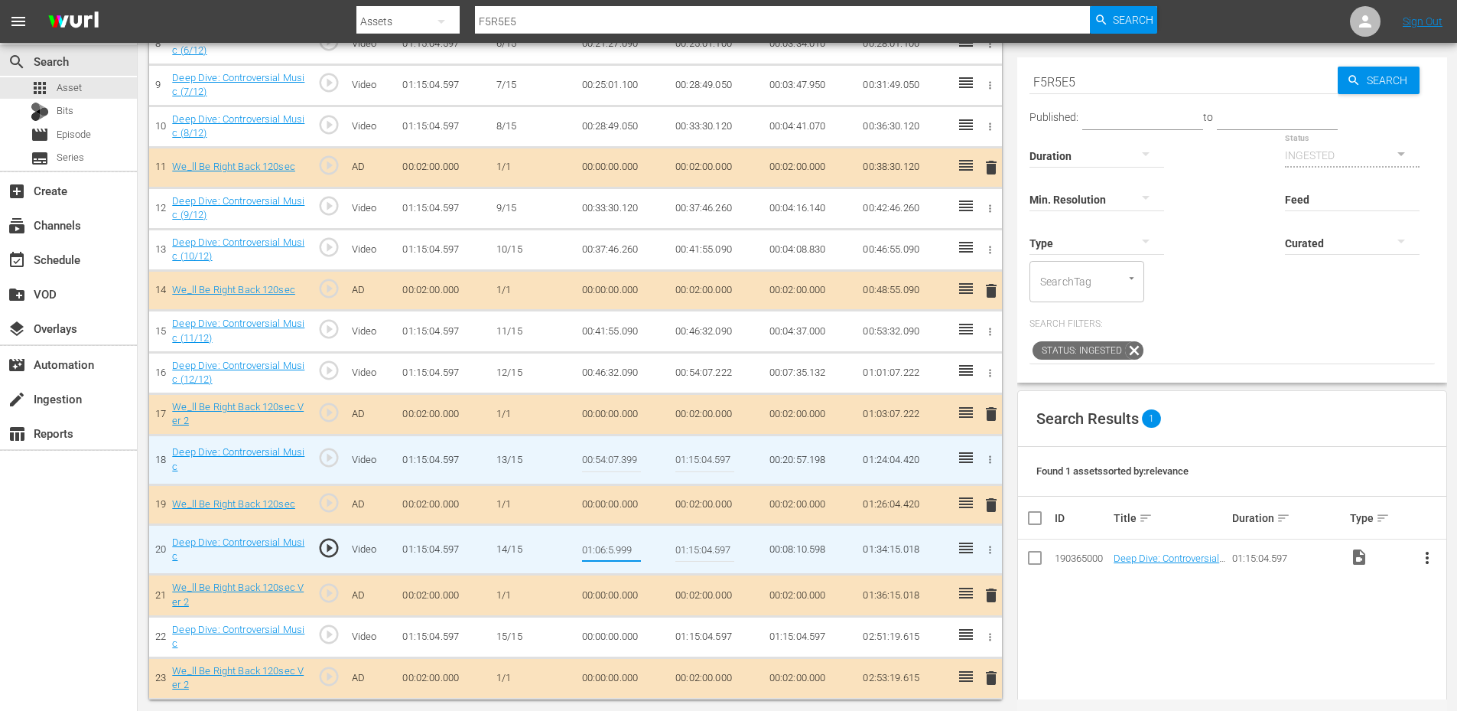
type input "01:06:52.999"
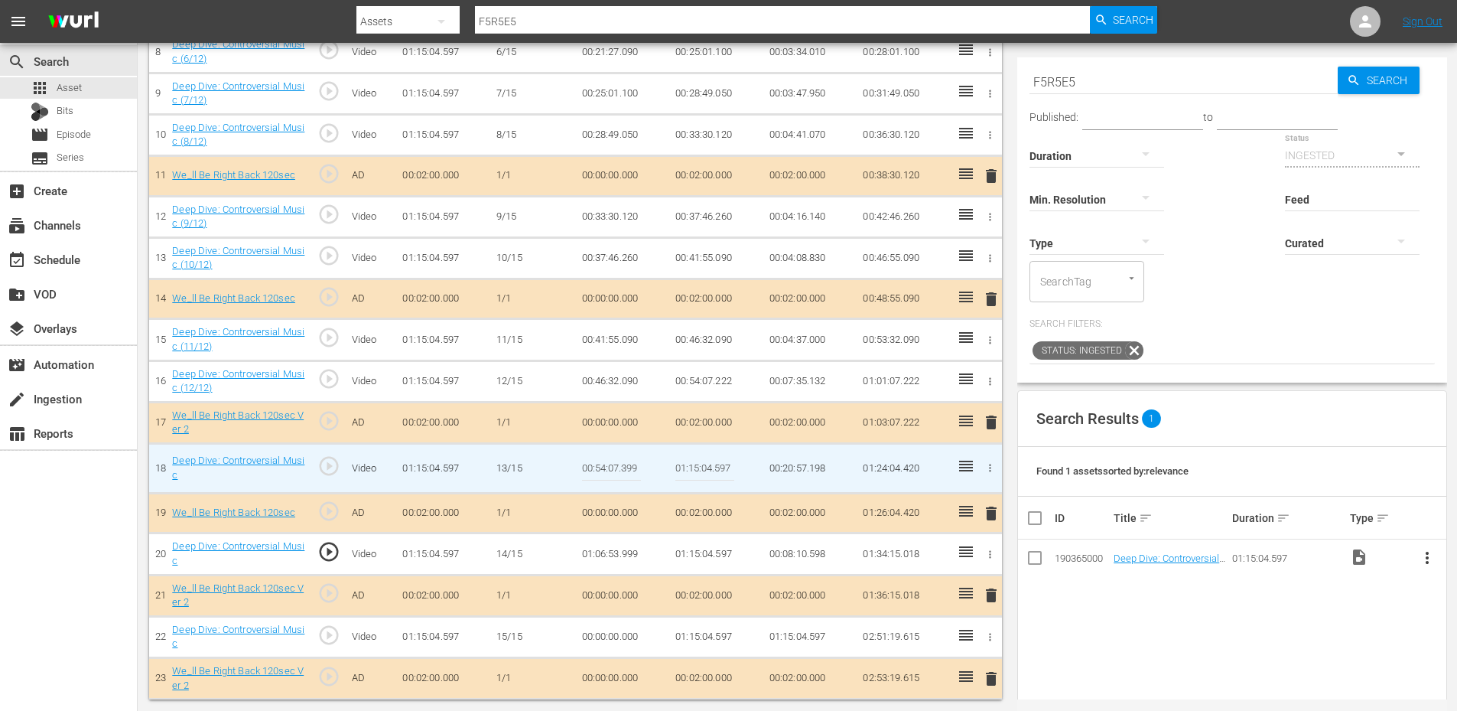
scroll to position [786, 0]
click at [618, 556] on td "01:06:52.999" at bounding box center [623, 553] width 94 height 41
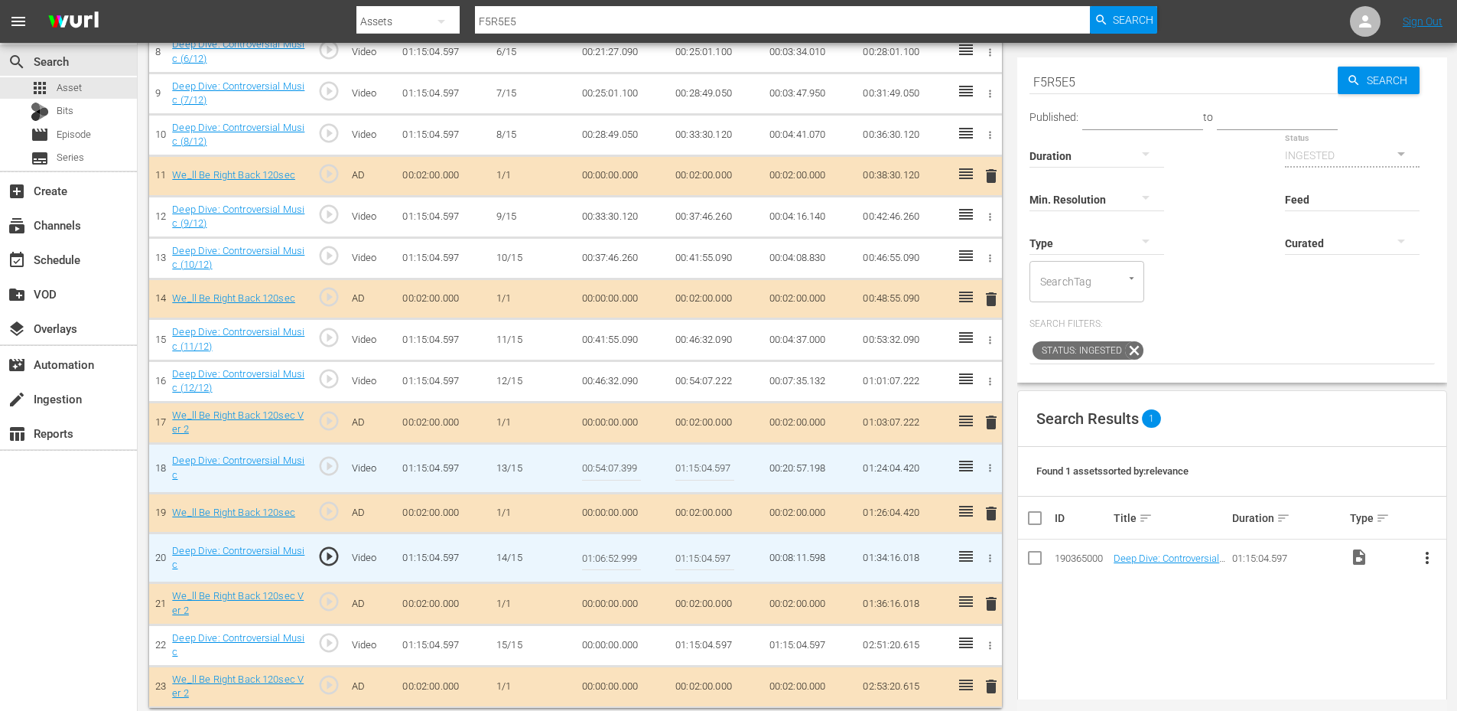
scroll to position [794, 0]
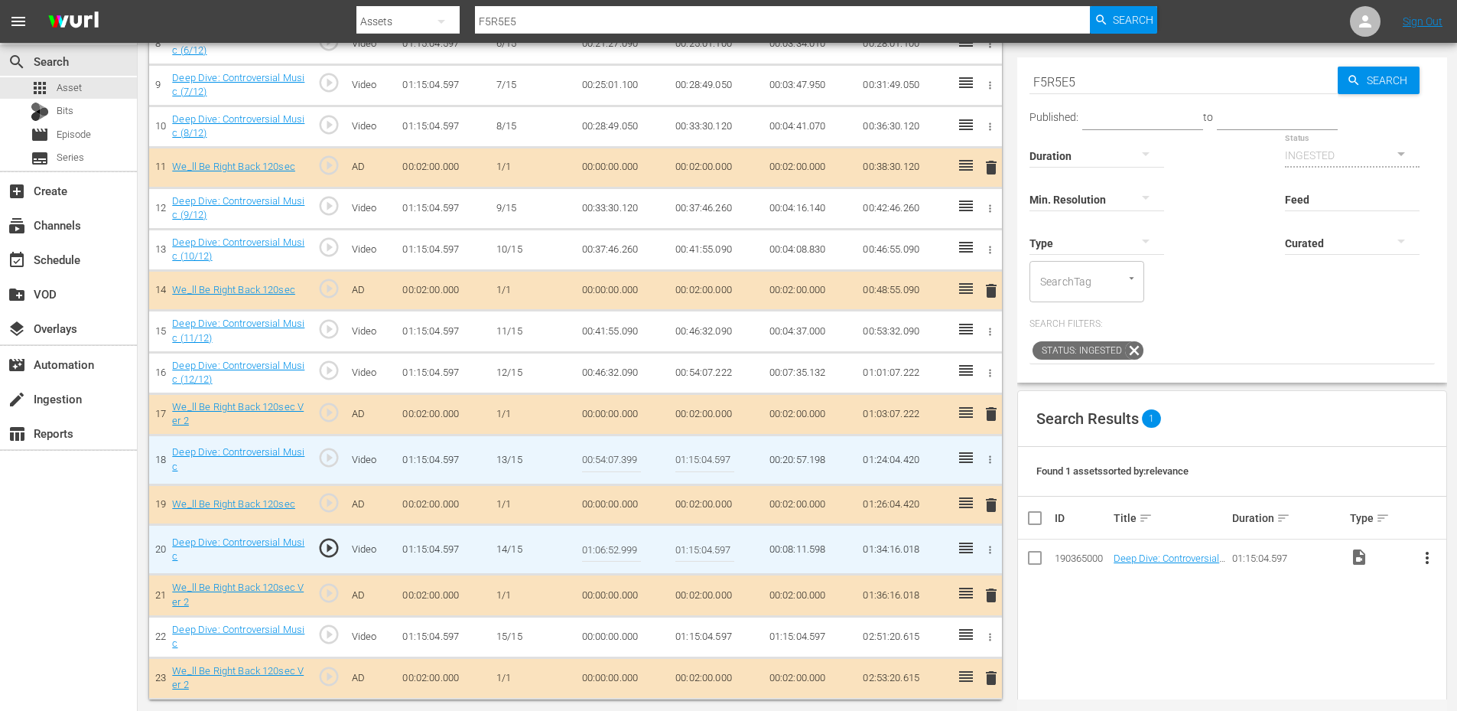
click at [618, 556] on input "01:06:52.999" at bounding box center [611, 549] width 59 height 37
type input "01:06:51.999"
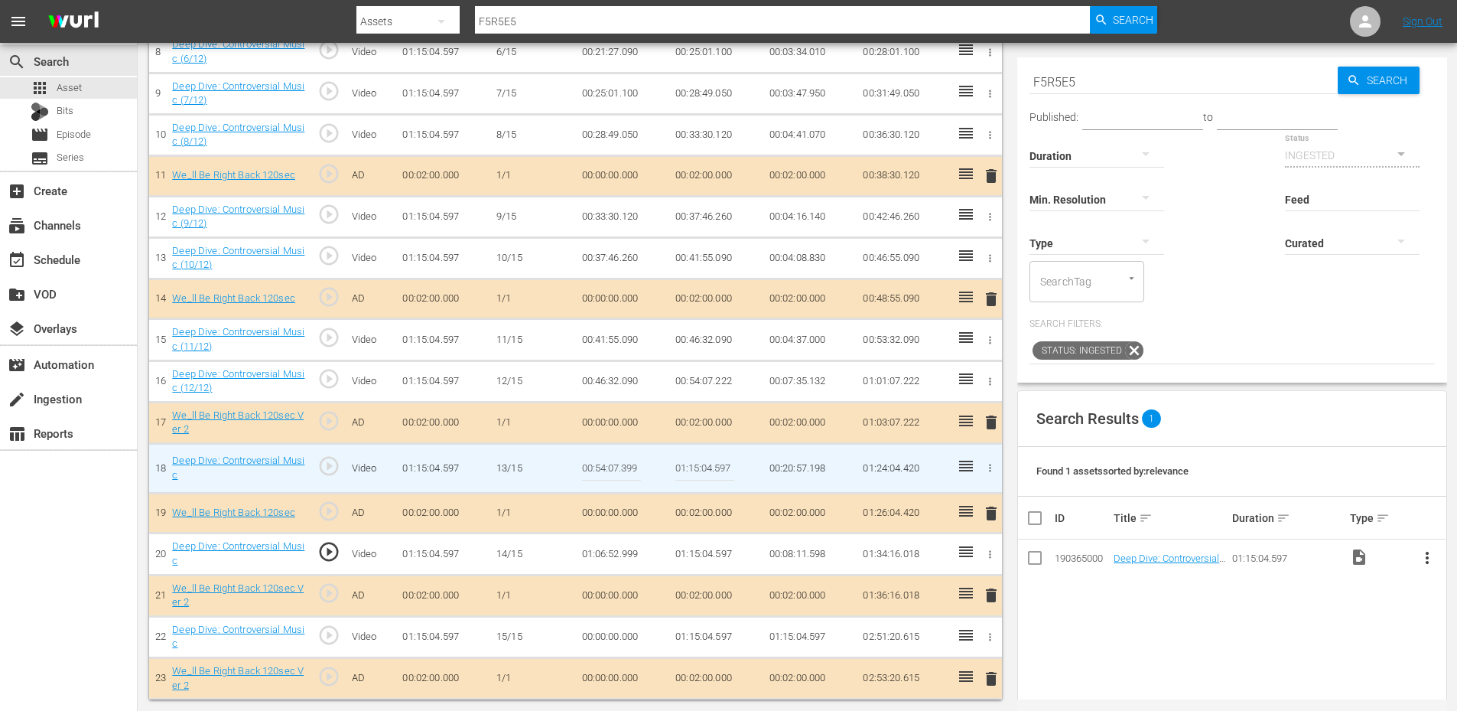
scroll to position [786, 0]
click at [627, 551] on td "01:06:51.999" at bounding box center [623, 553] width 94 height 41
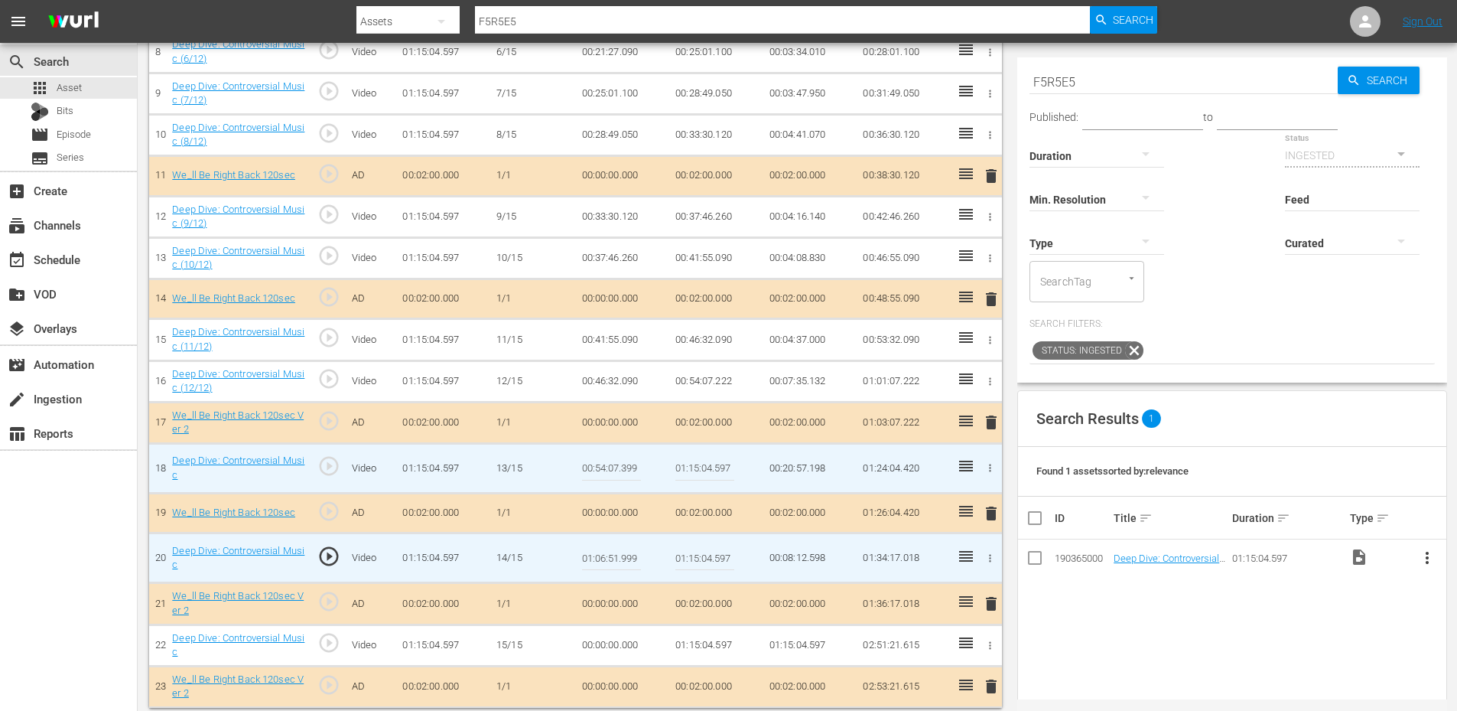
scroll to position [794, 0]
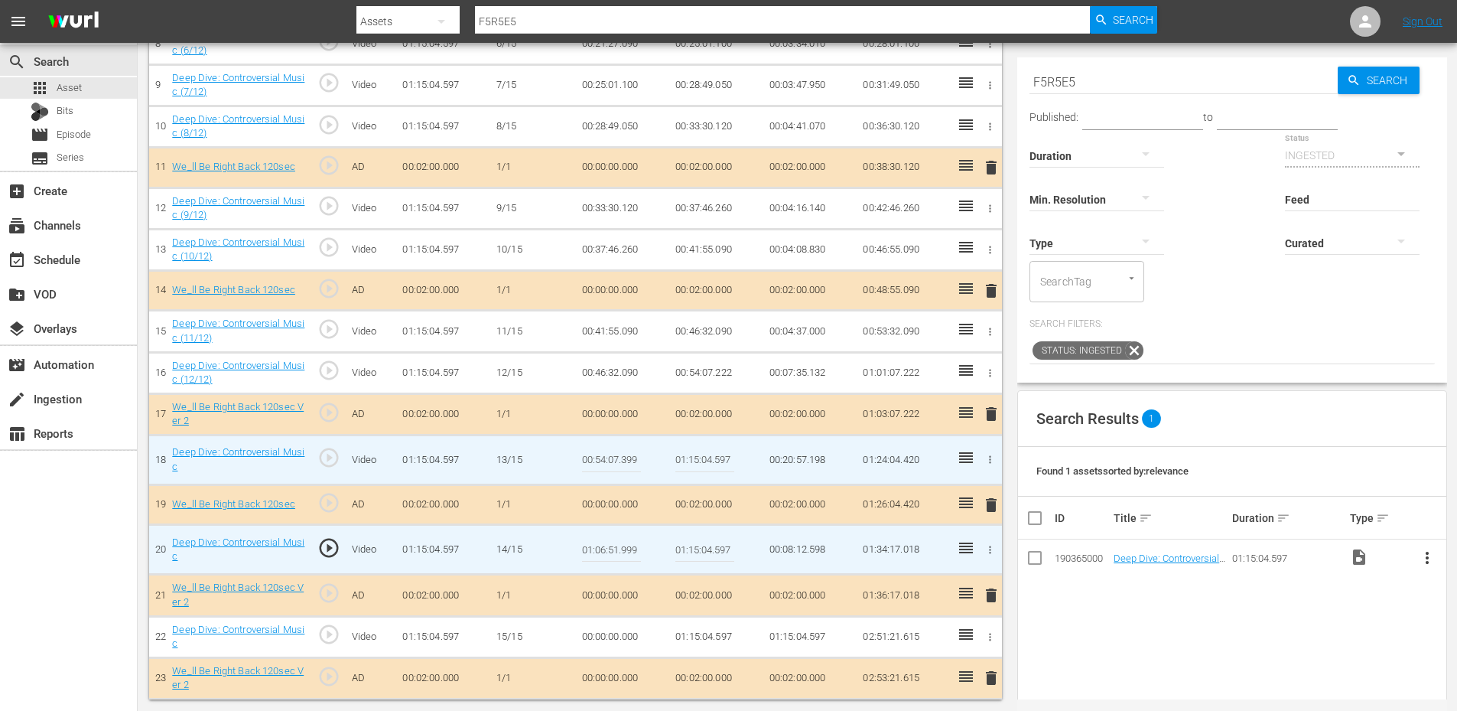
click at [627, 551] on input "01:06:51.999" at bounding box center [611, 549] width 59 height 37
type input "01:06:48.999"
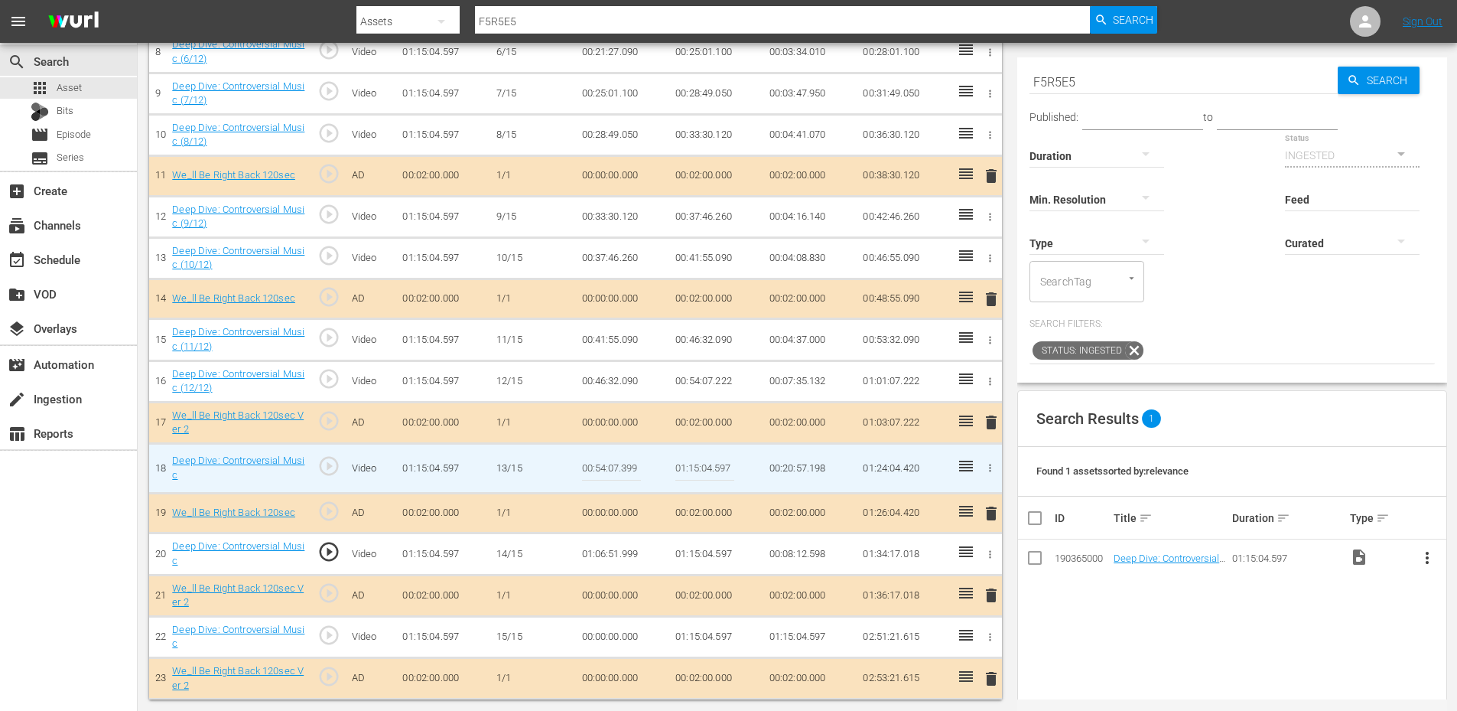
scroll to position [786, 0]
click at [603, 560] on td "01:06:48.999" at bounding box center [623, 553] width 94 height 41
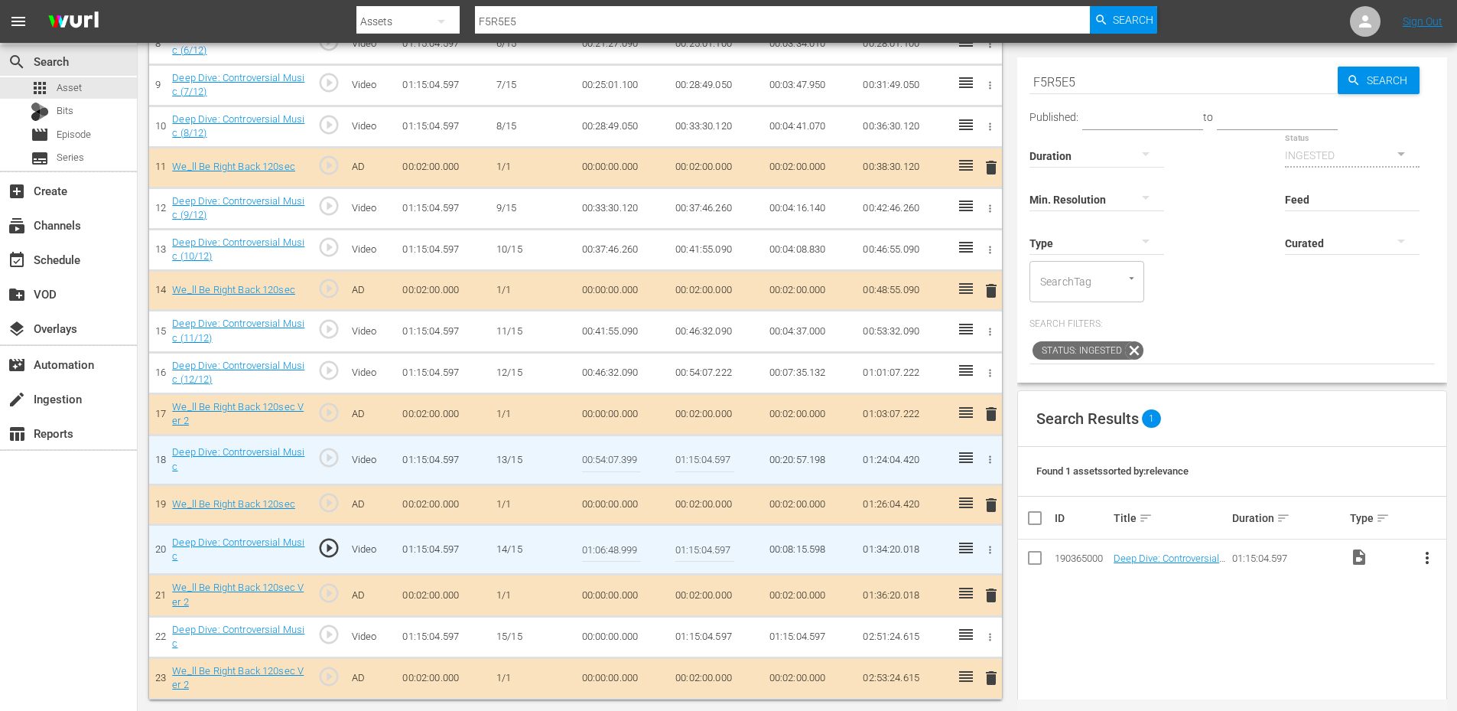
click at [603, 560] on input "01:06:48.999" at bounding box center [611, 549] width 59 height 37
click at [607, 550] on input "01:06:48.999" at bounding box center [611, 549] width 59 height 37
type input "01:06:40.999"
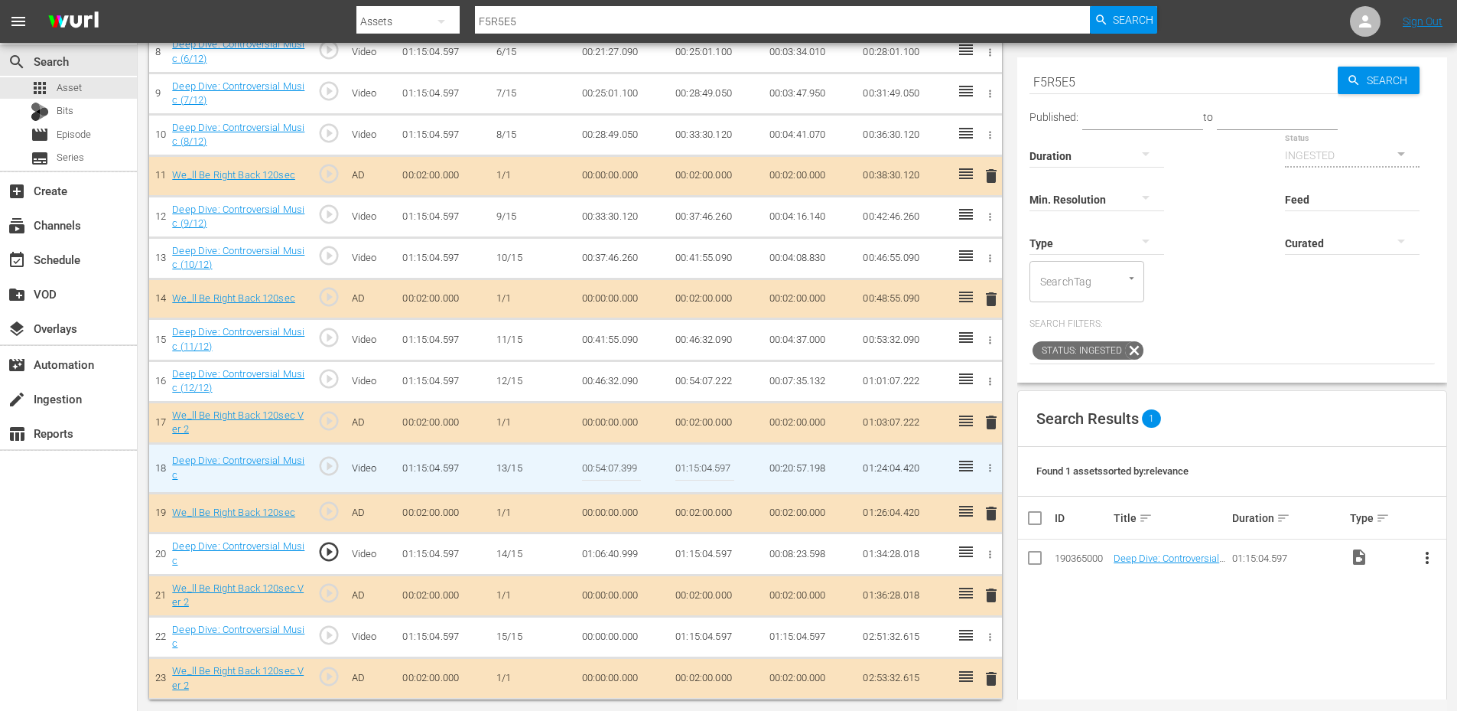
click at [615, 554] on td "01:06:40.999" at bounding box center [623, 553] width 94 height 41
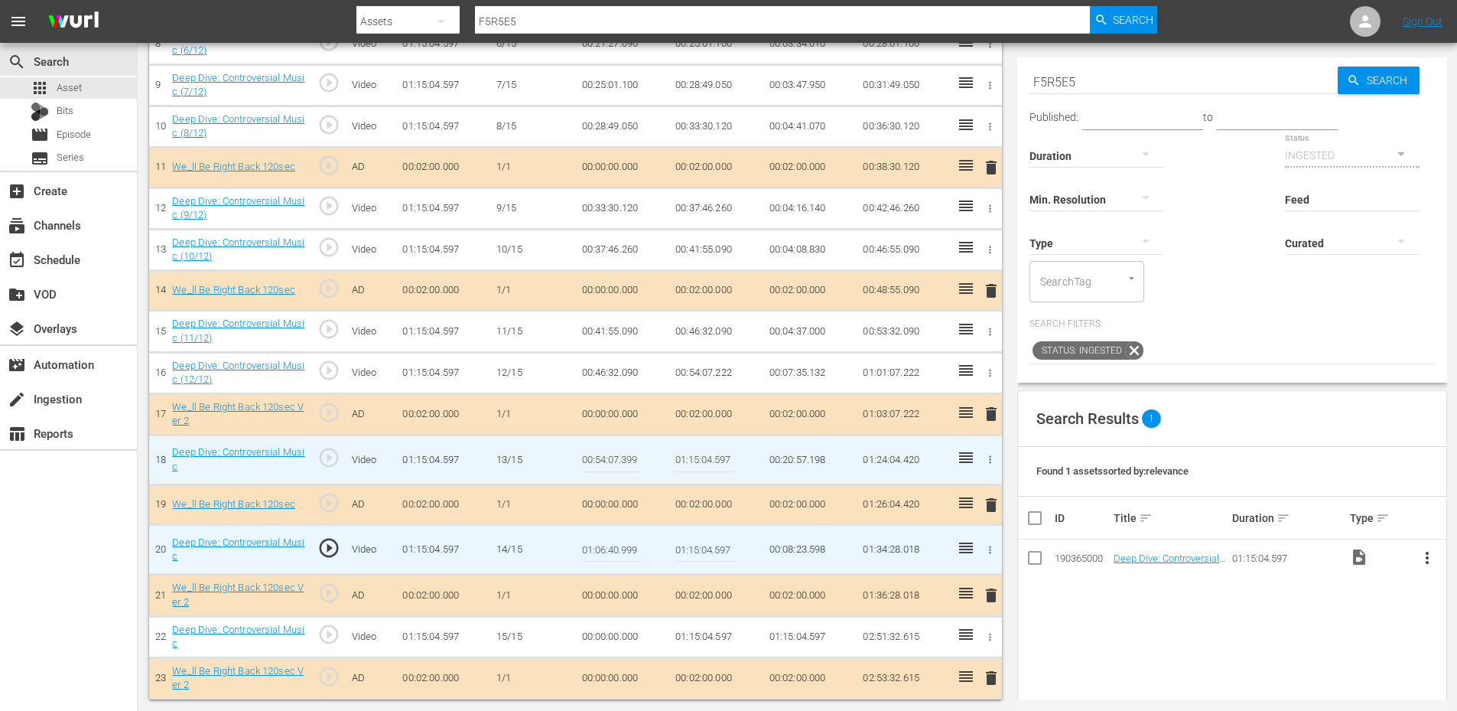
click at [615, 554] on input "01:06:40.999" at bounding box center [611, 549] width 59 height 37
type input "01:06:35.999"
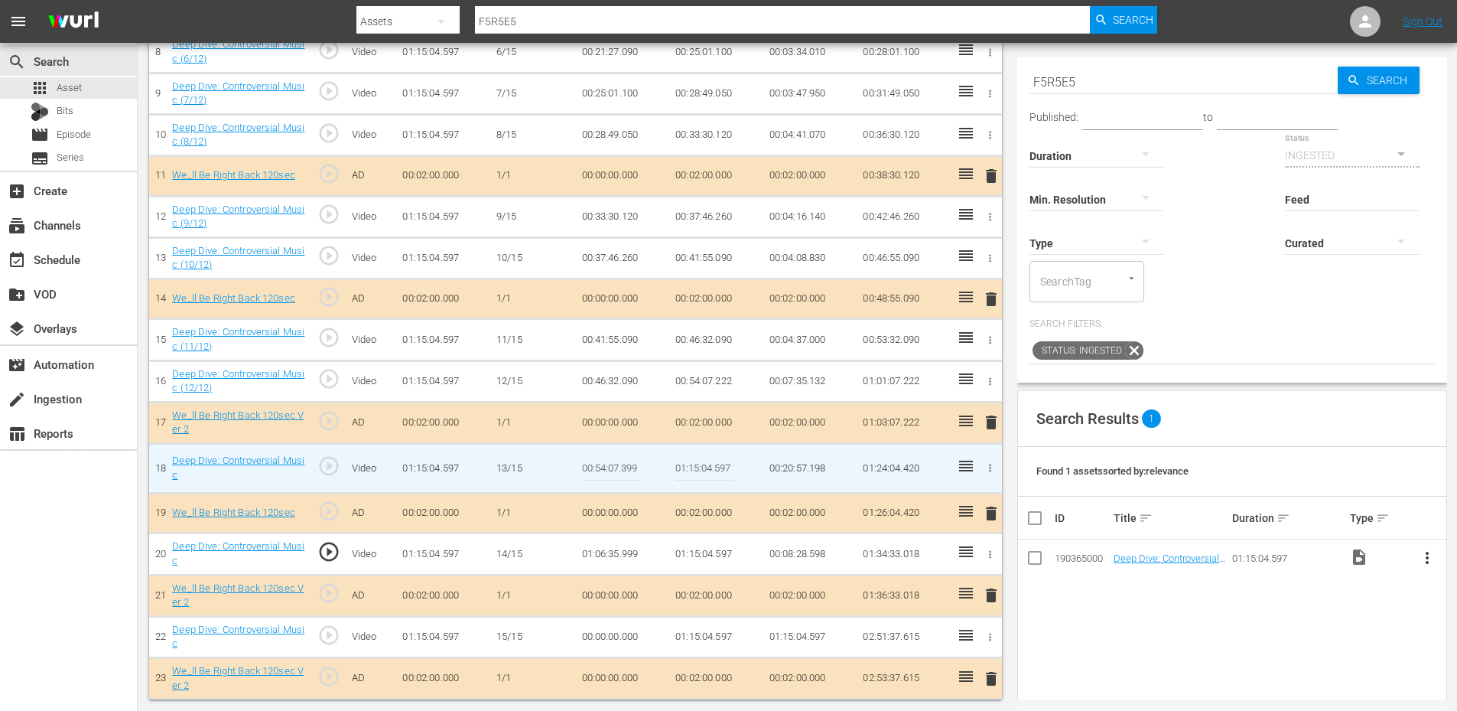
click at [609, 555] on td "01:06:35.999" at bounding box center [623, 553] width 94 height 41
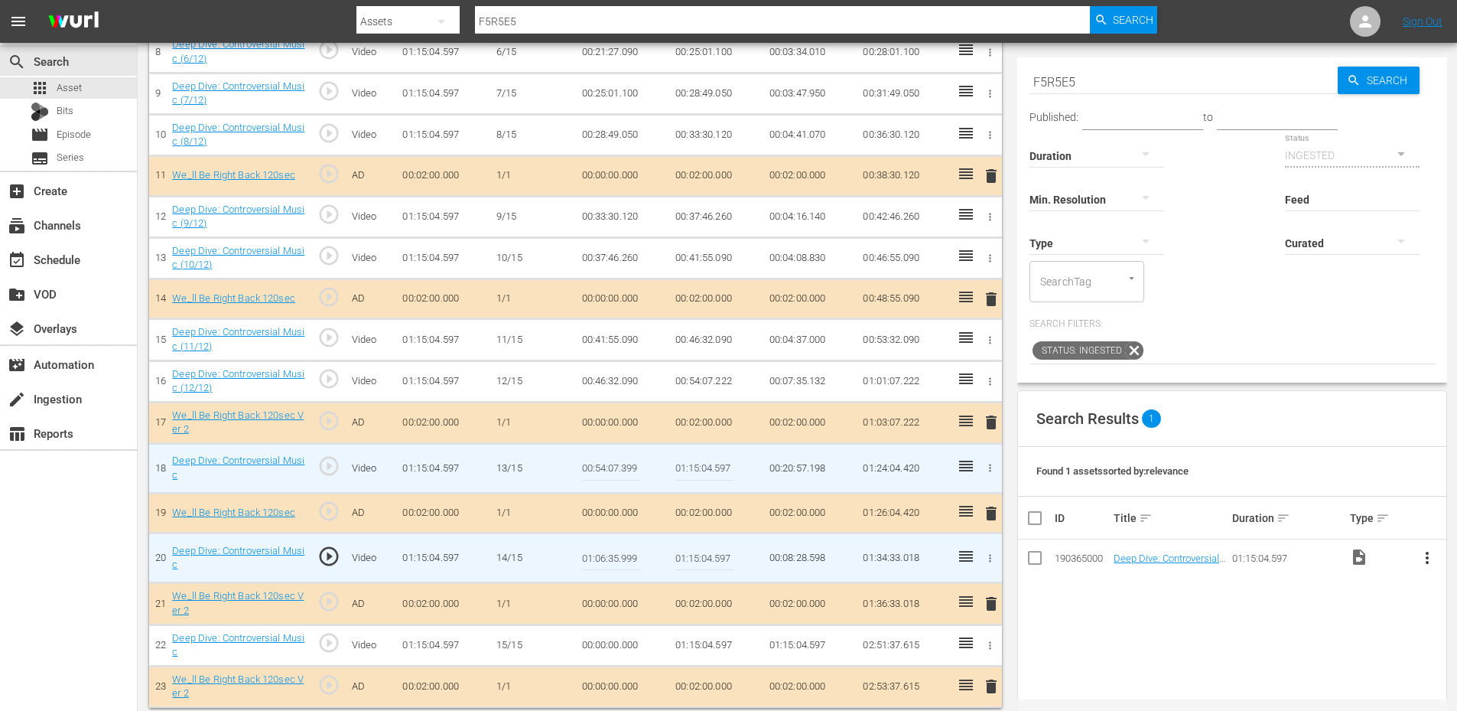
scroll to position [794, 0]
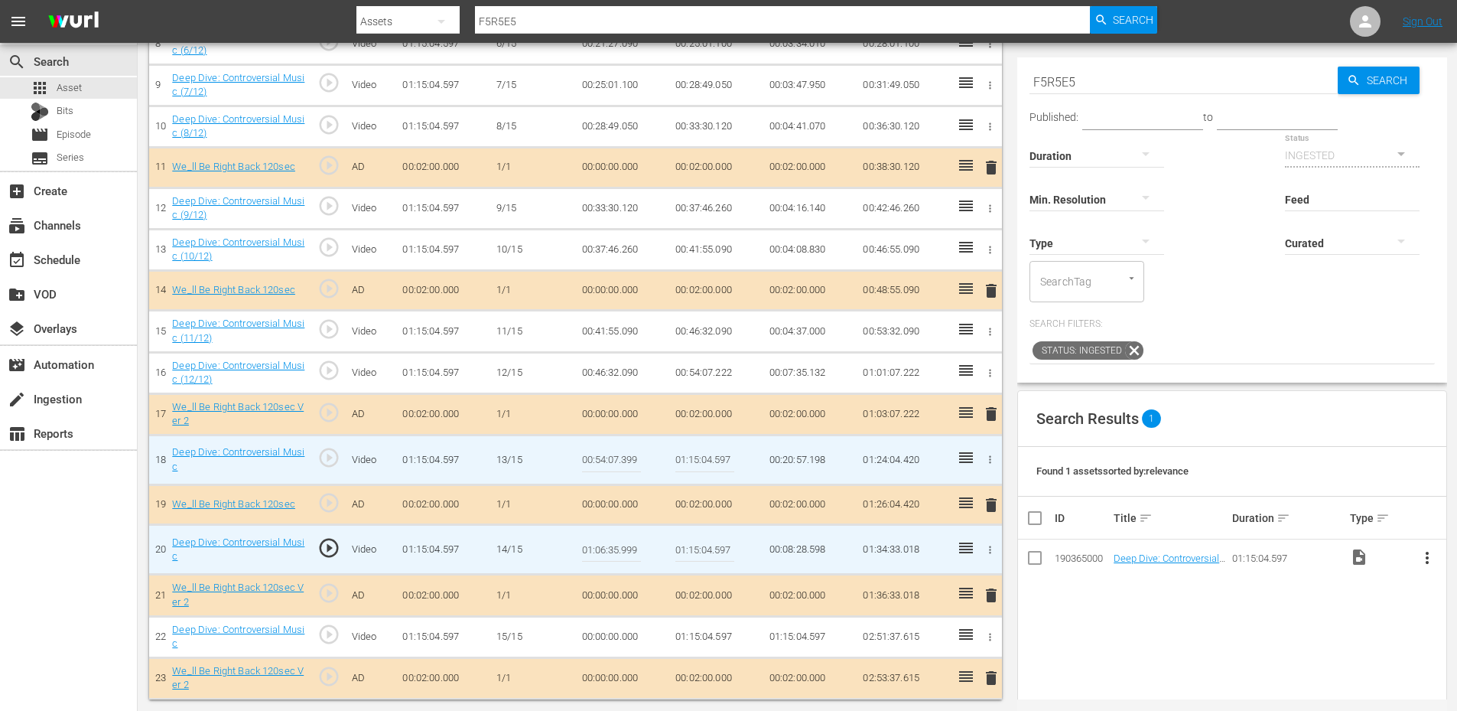
click at [609, 555] on input "01:06:35.999" at bounding box center [611, 549] width 59 height 37
click at [606, 552] on input "01:06:35.999" at bounding box center [611, 549] width 59 height 37
type input "01:06:30.999"
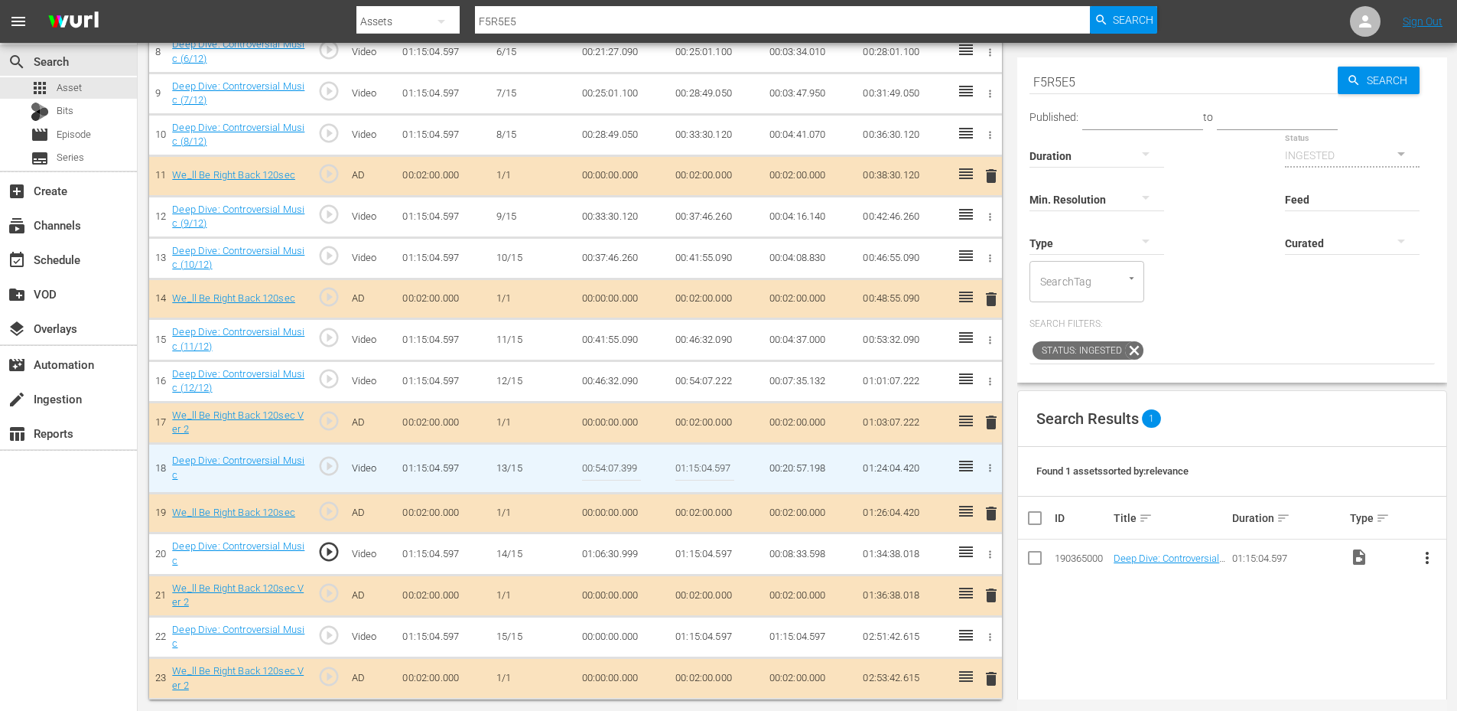
click at [619, 552] on td "01:06:30.999" at bounding box center [623, 553] width 94 height 41
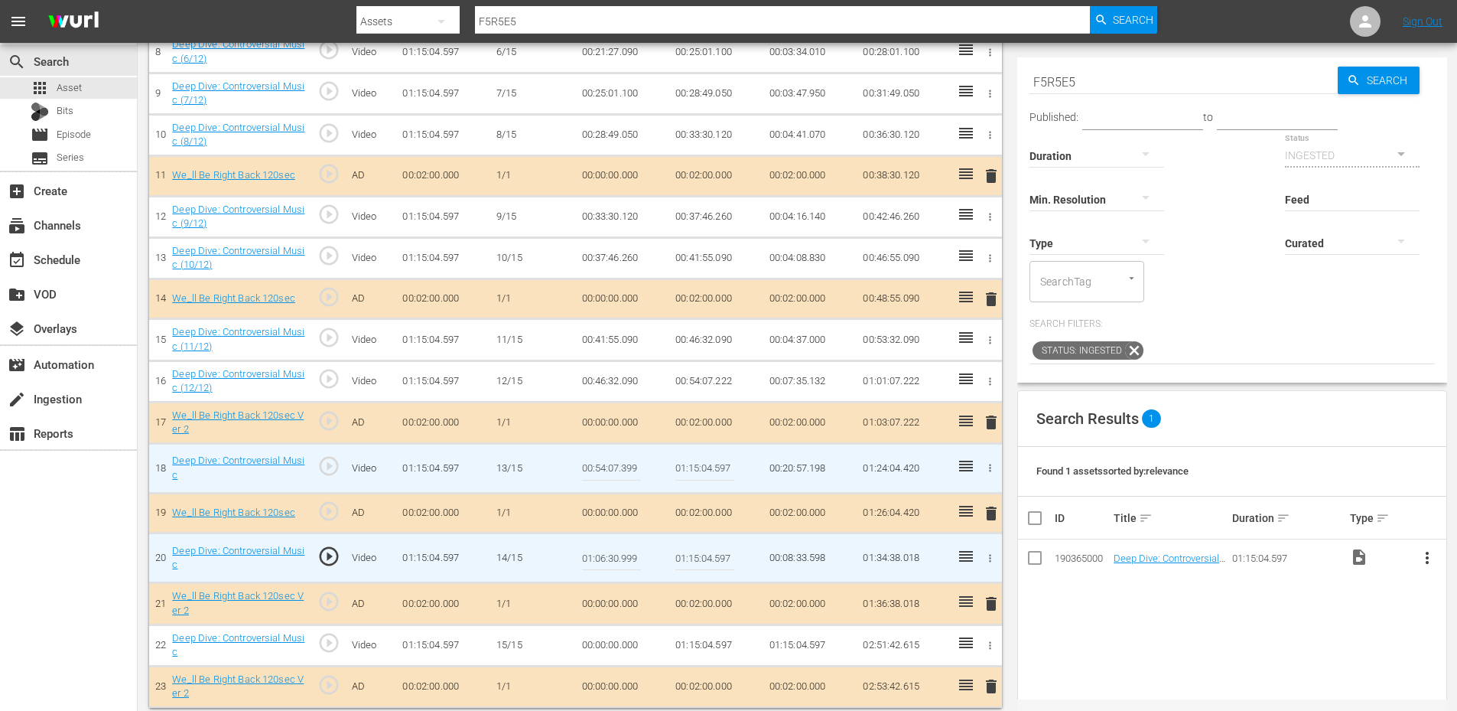
scroll to position [794, 0]
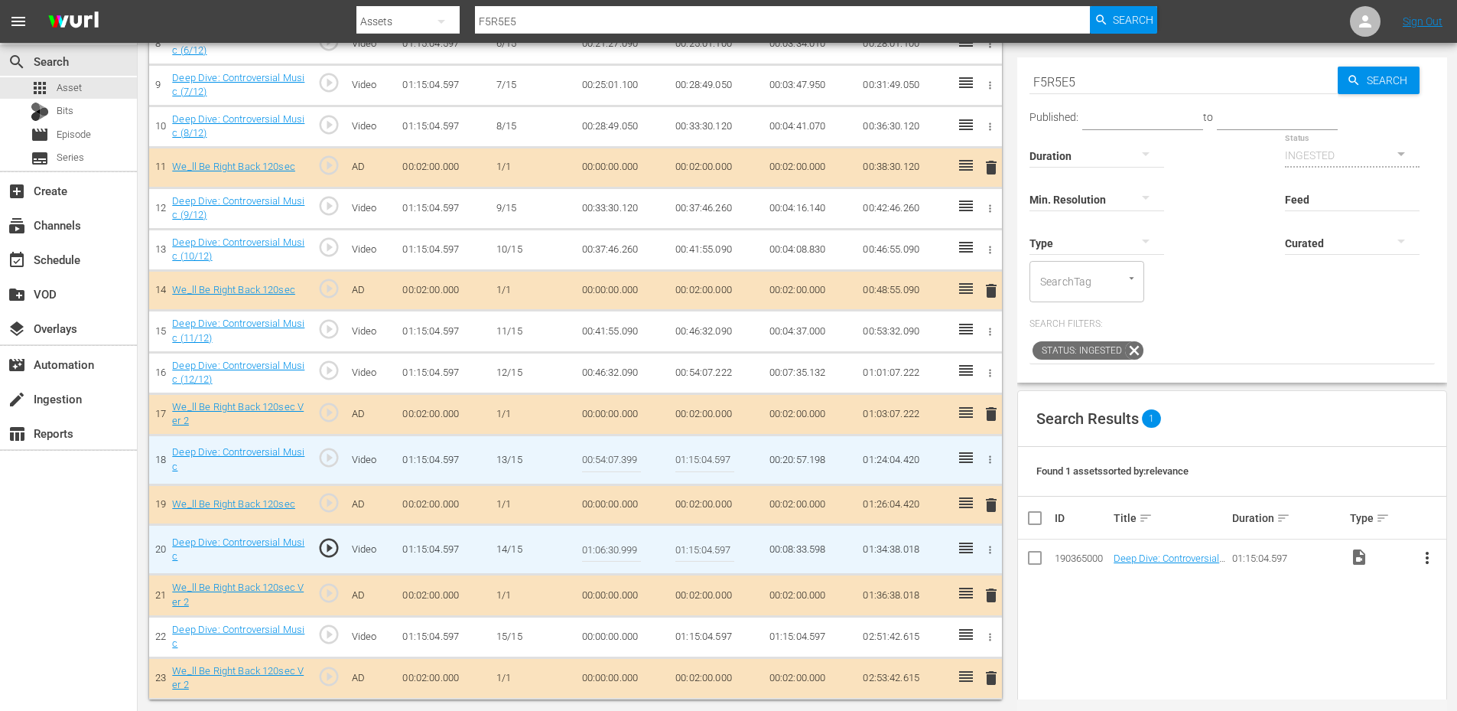
click at [619, 552] on input "01:06:30.999" at bounding box center [611, 549] width 59 height 37
click at [617, 552] on input "01:06:30.999" at bounding box center [611, 549] width 59 height 37
type input "01:06:20.999"
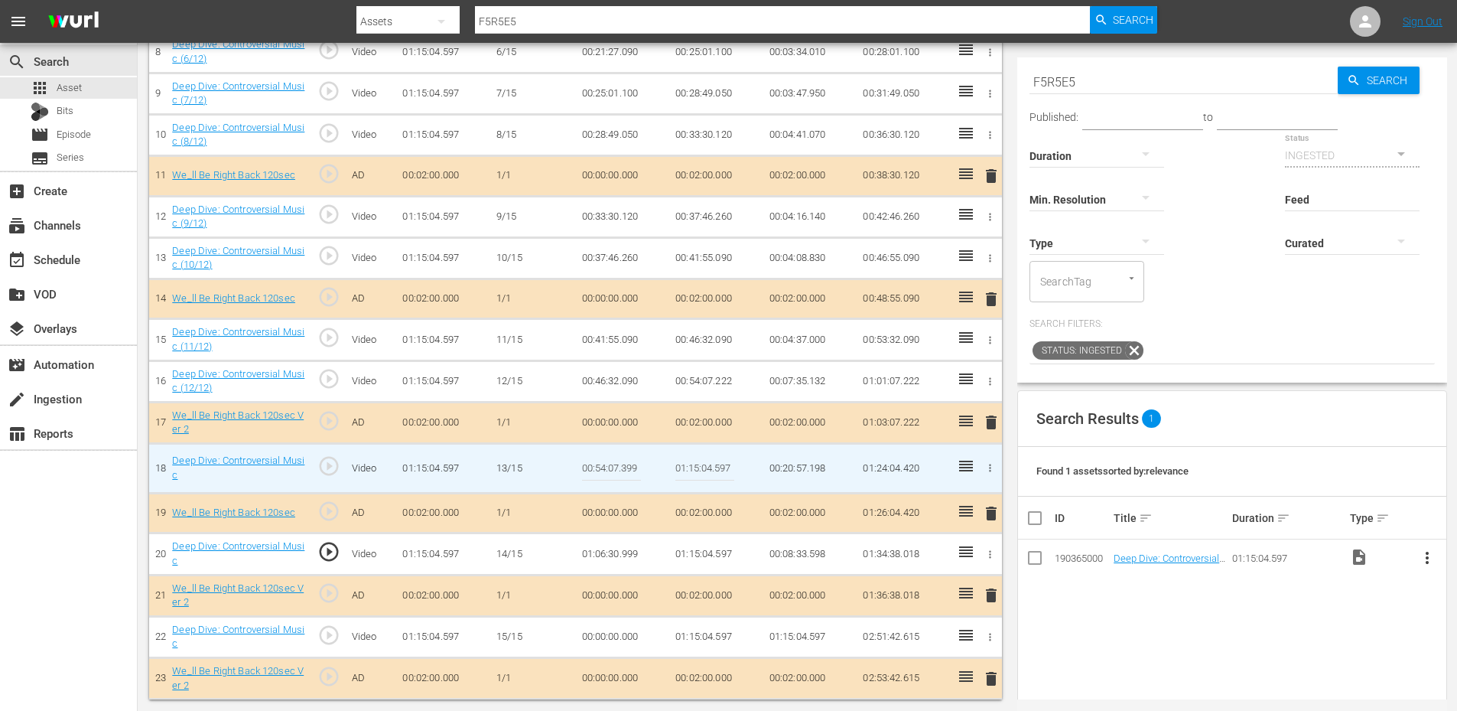
scroll to position [786, 0]
click at [609, 550] on td "01:06:20.999" at bounding box center [623, 553] width 94 height 41
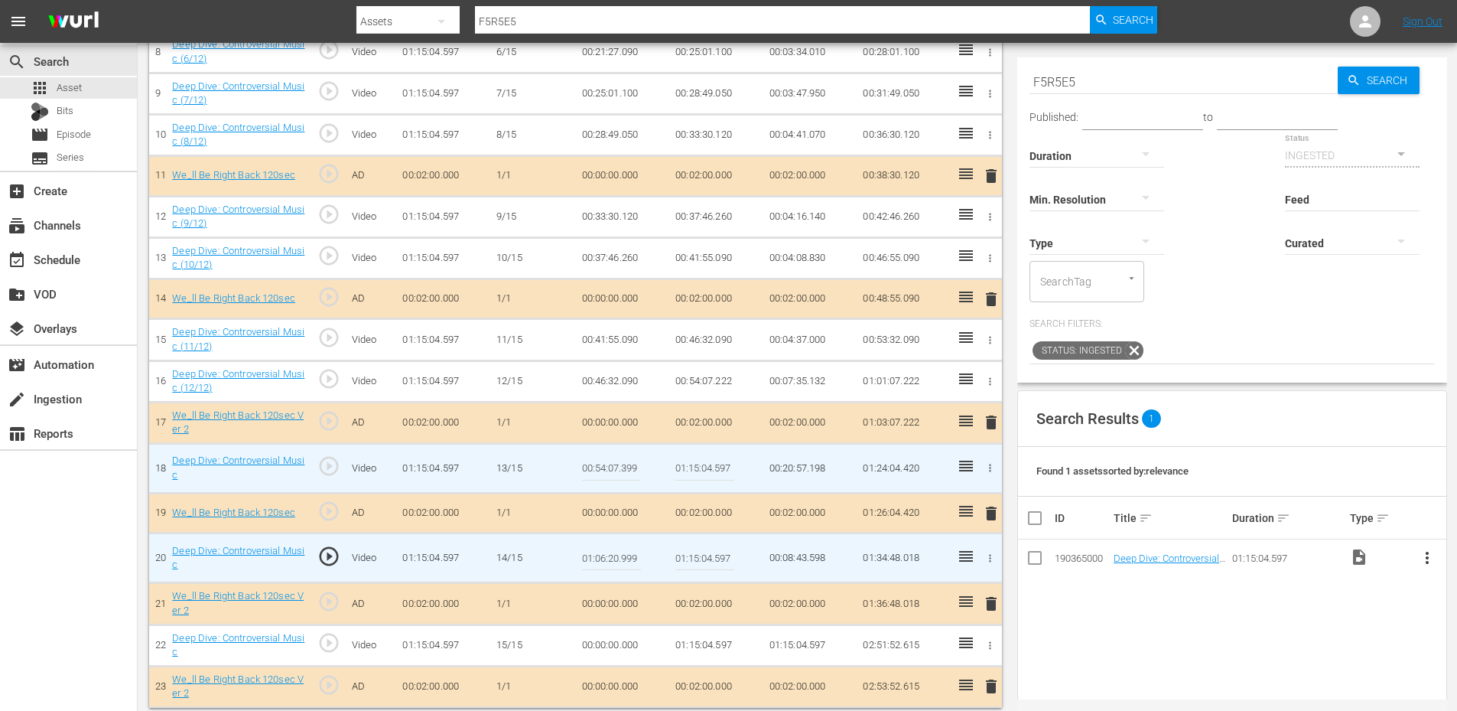
scroll to position [794, 0]
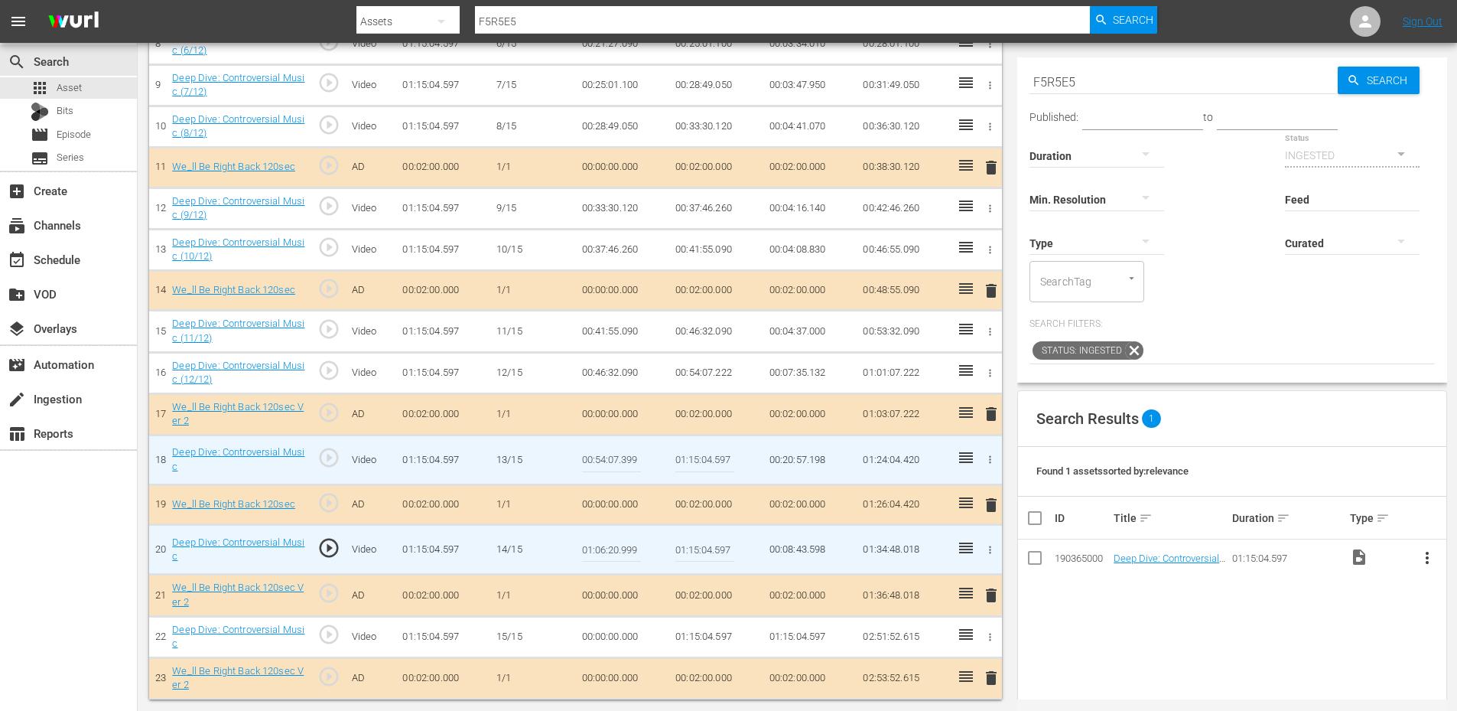
click at [609, 550] on input "01:06:20.999" at bounding box center [611, 549] width 59 height 37
type input "01:06:21.999"
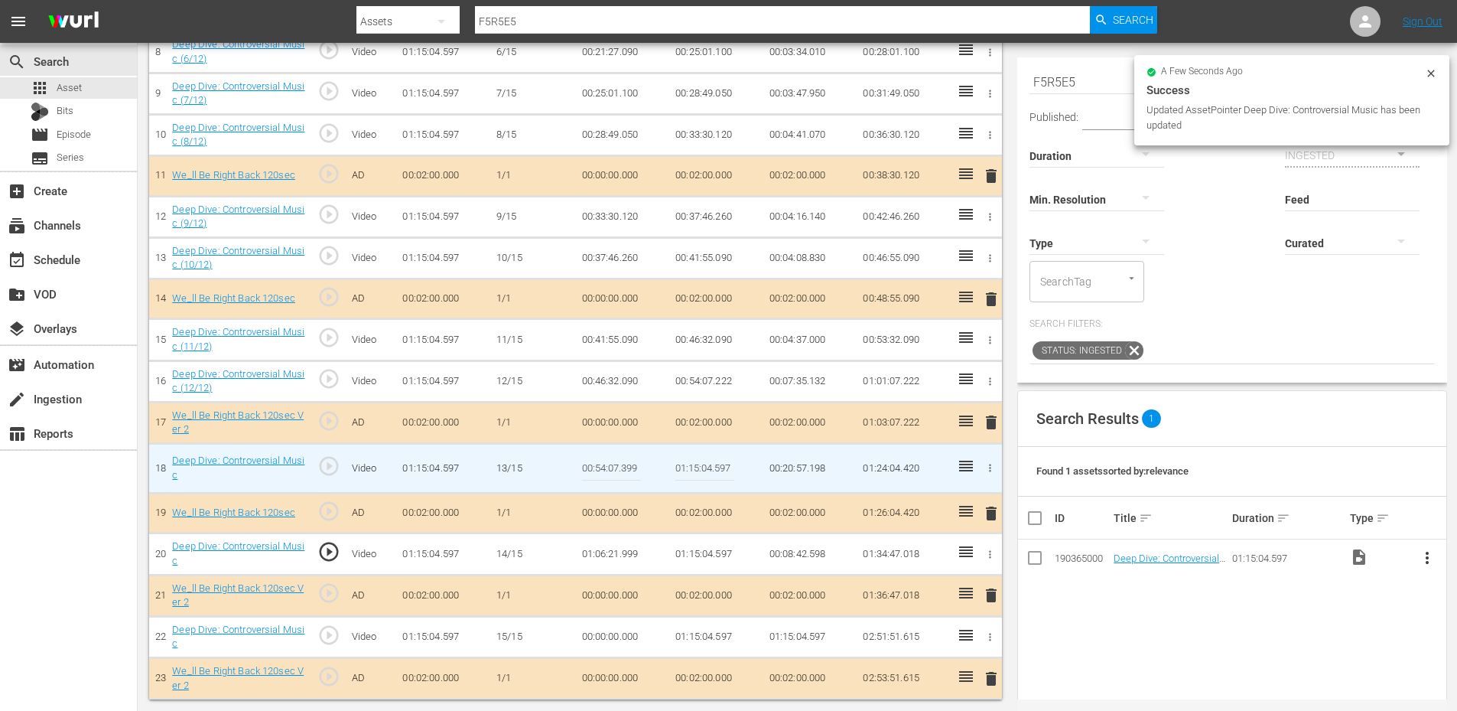
click at [636, 562] on td "01:06:21.999" at bounding box center [623, 553] width 94 height 41
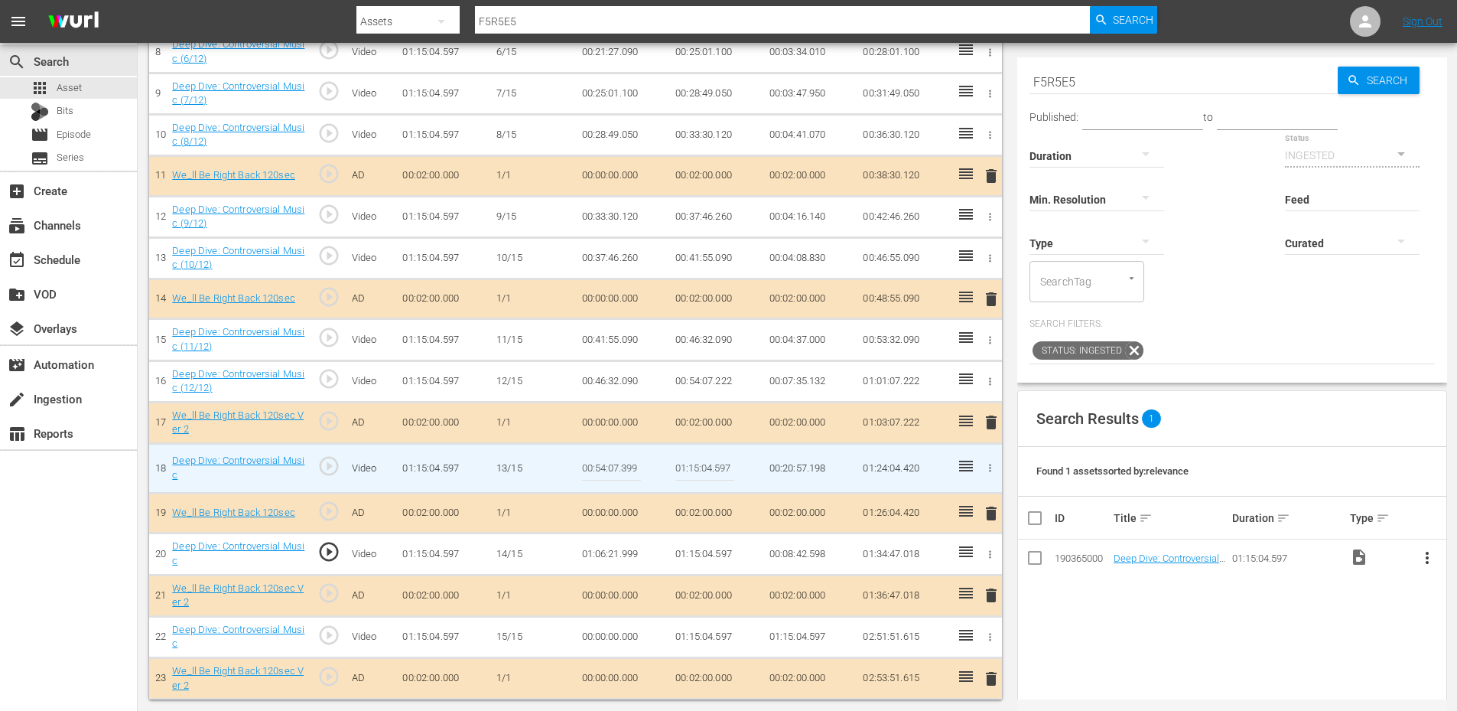
click at [636, 562] on td "01:06:21.999" at bounding box center [623, 553] width 94 height 41
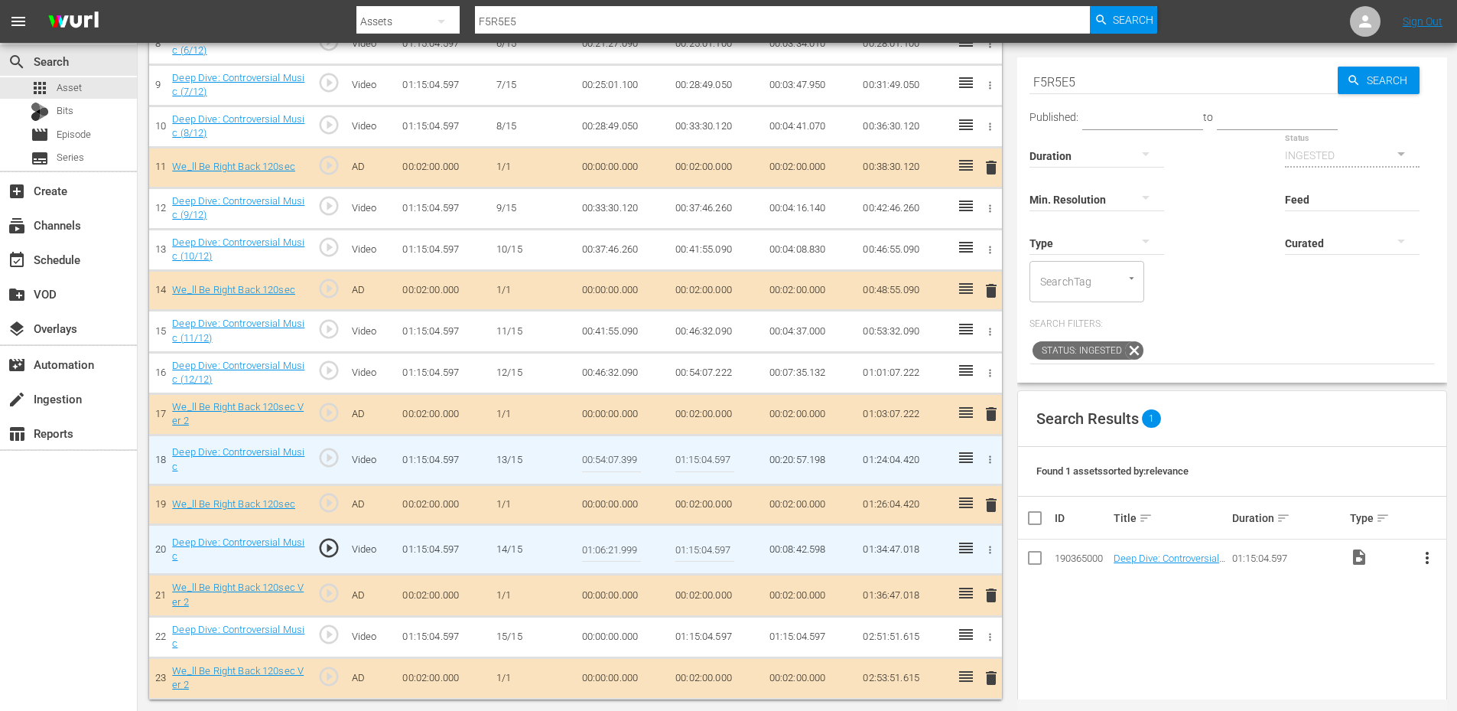
click at [628, 551] on input "01:06:21.999" at bounding box center [611, 549] width 59 height 37
type input "01:06:22.999"
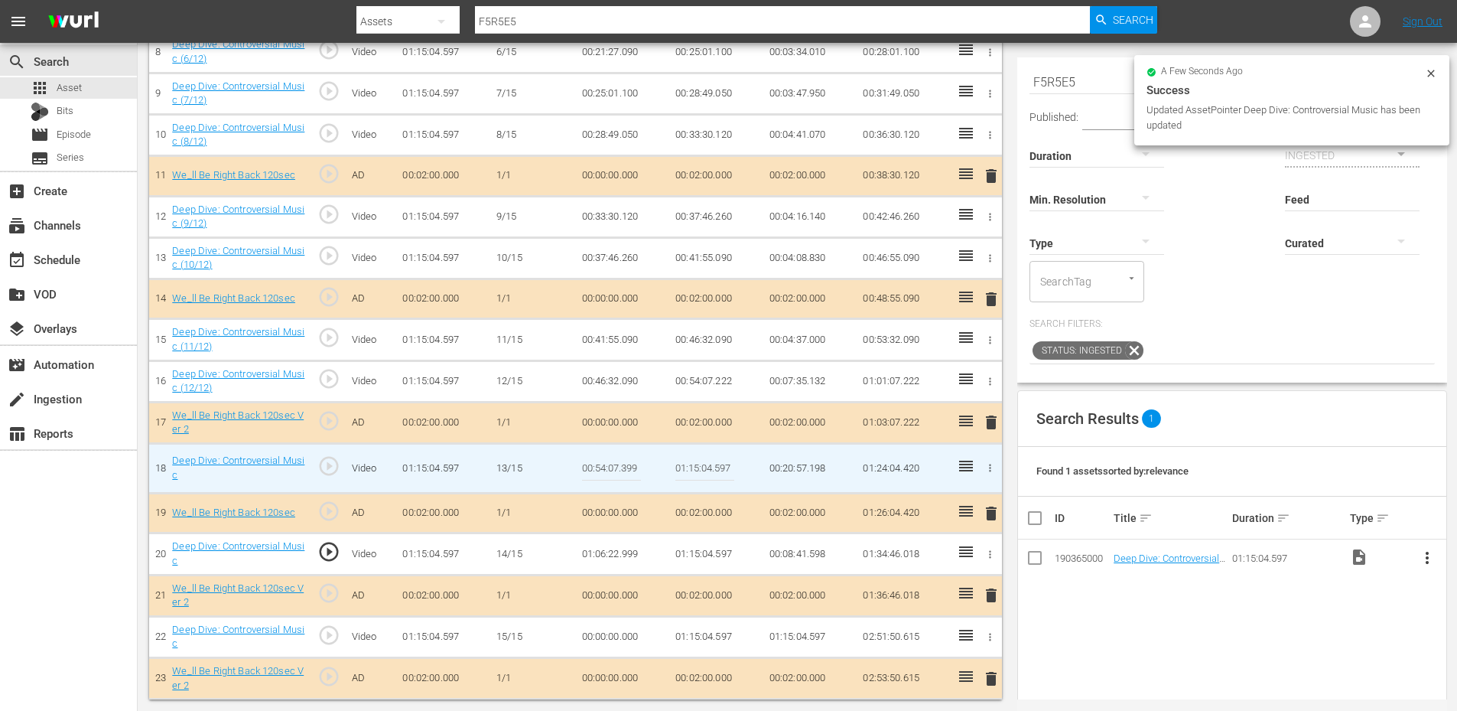
click at [630, 552] on td "01:06:22.999" at bounding box center [623, 553] width 94 height 41
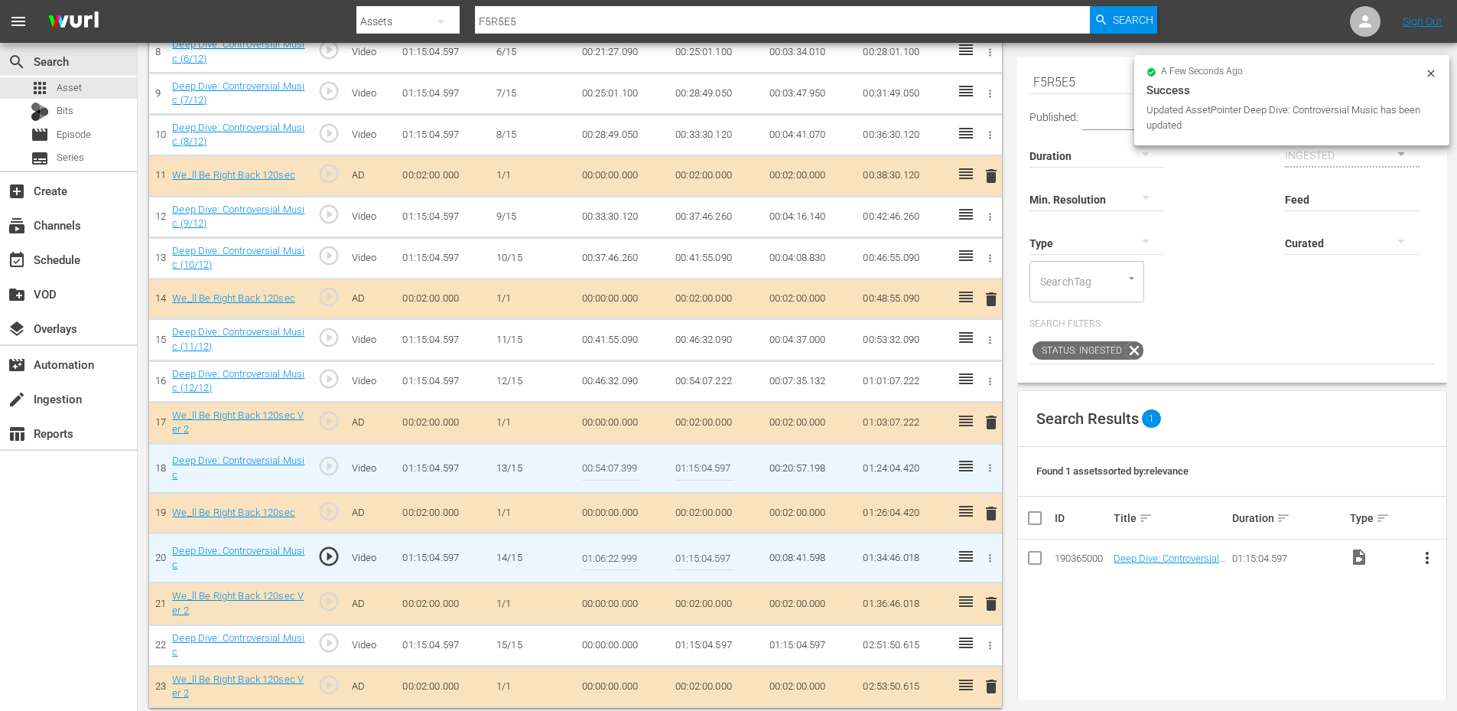
scroll to position [794, 0]
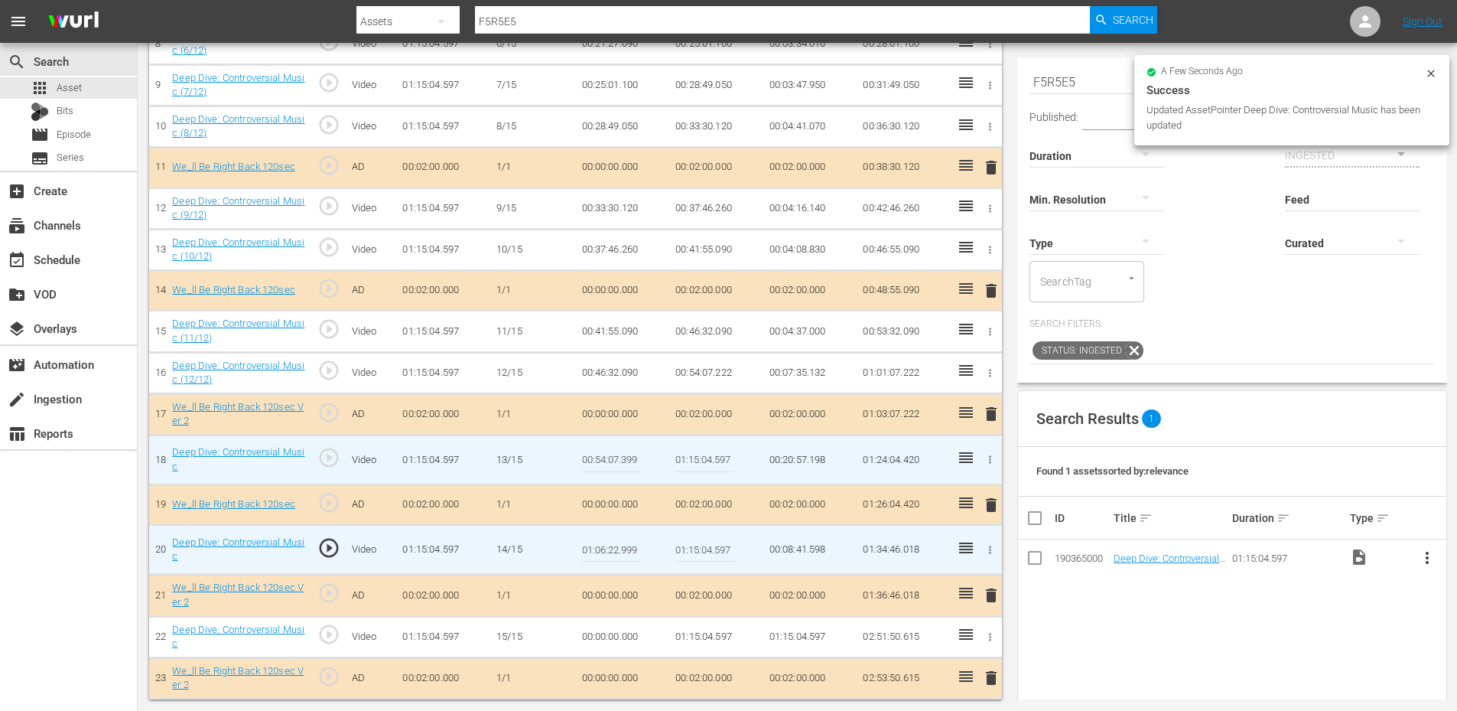
click at [630, 552] on input "01:06:22.999" at bounding box center [611, 549] width 59 height 37
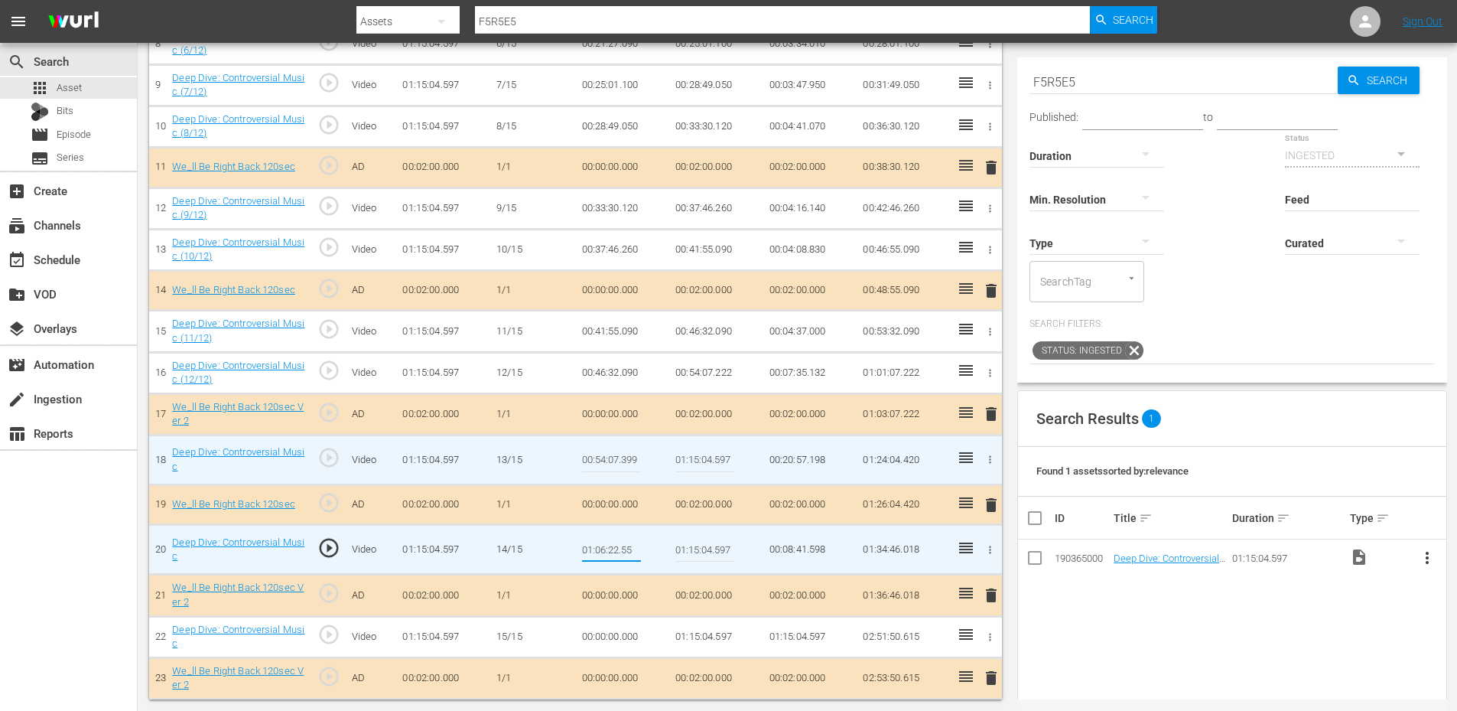
type input "01:06:22.555"
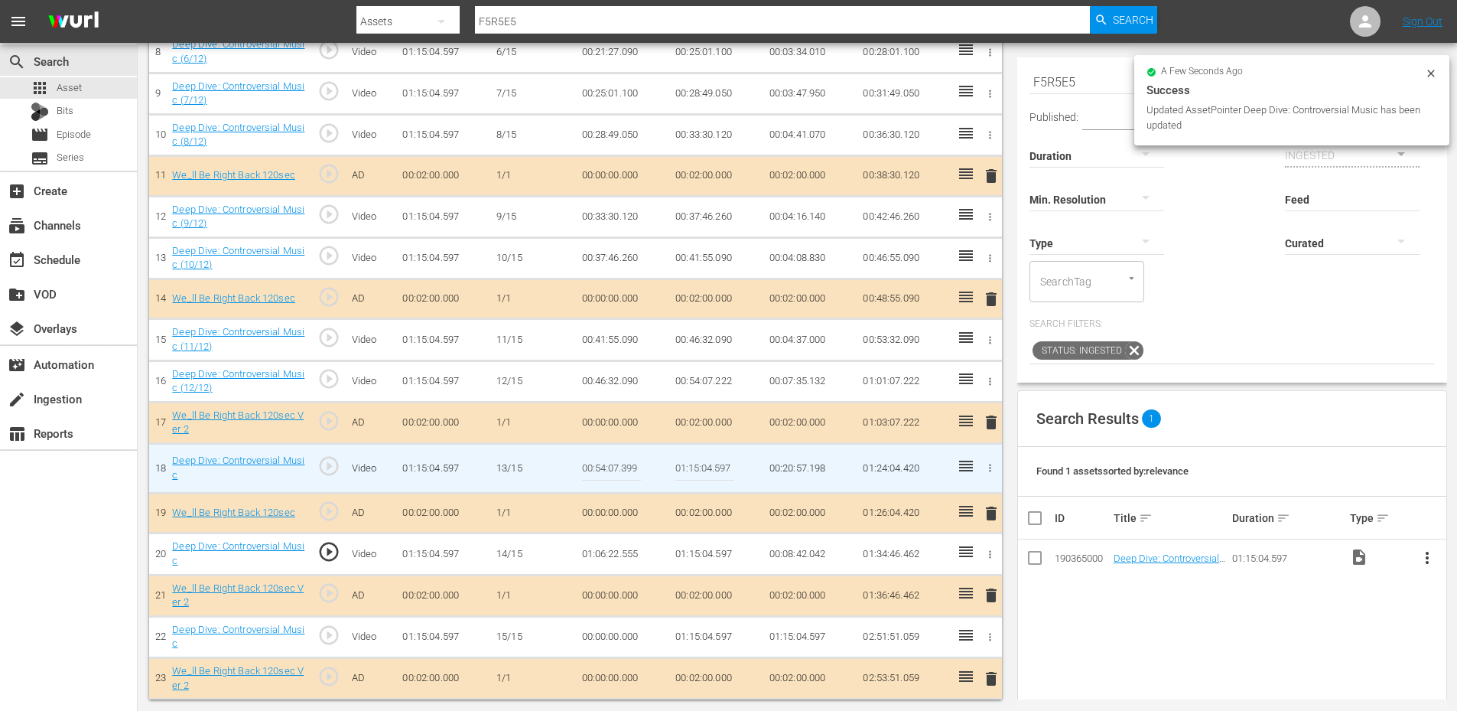
click at [615, 549] on td "01:06:22.555" at bounding box center [623, 553] width 94 height 41
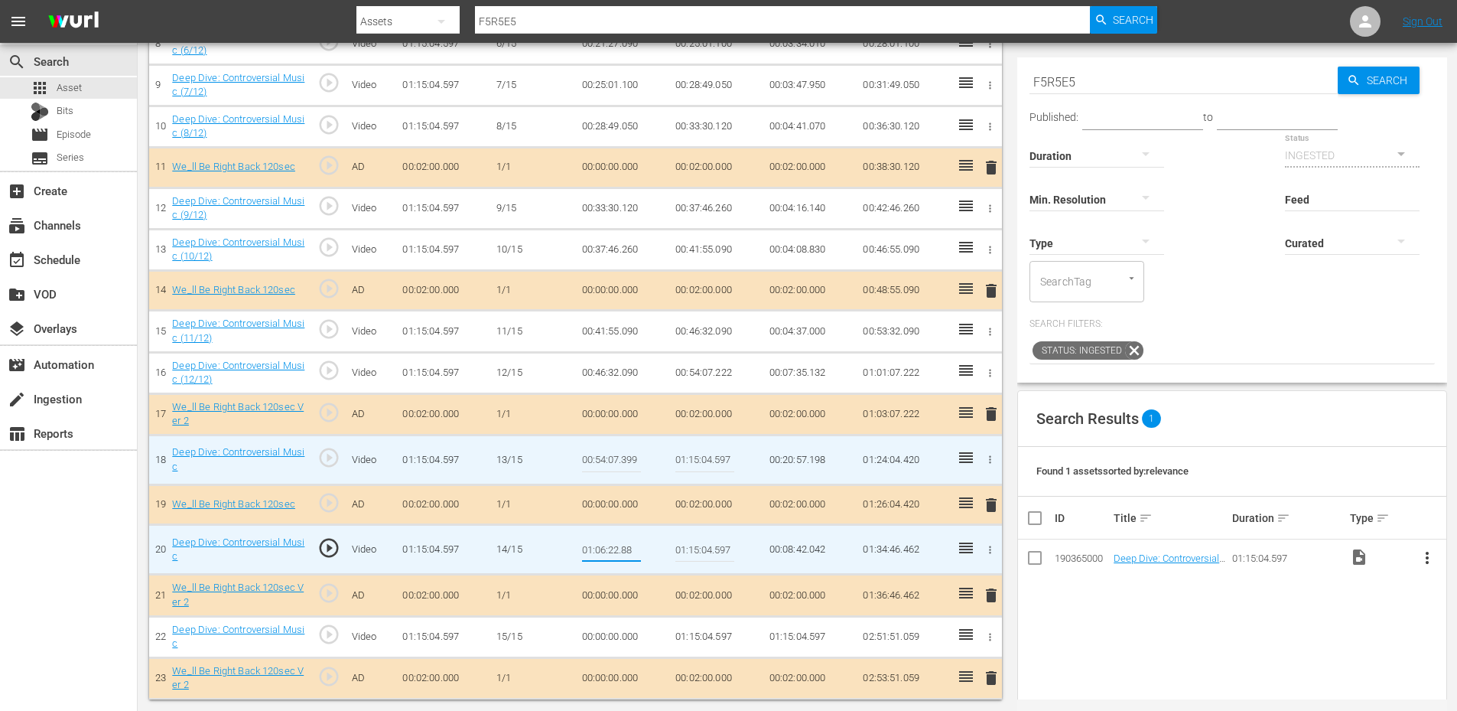
type input "01:06:22.888"
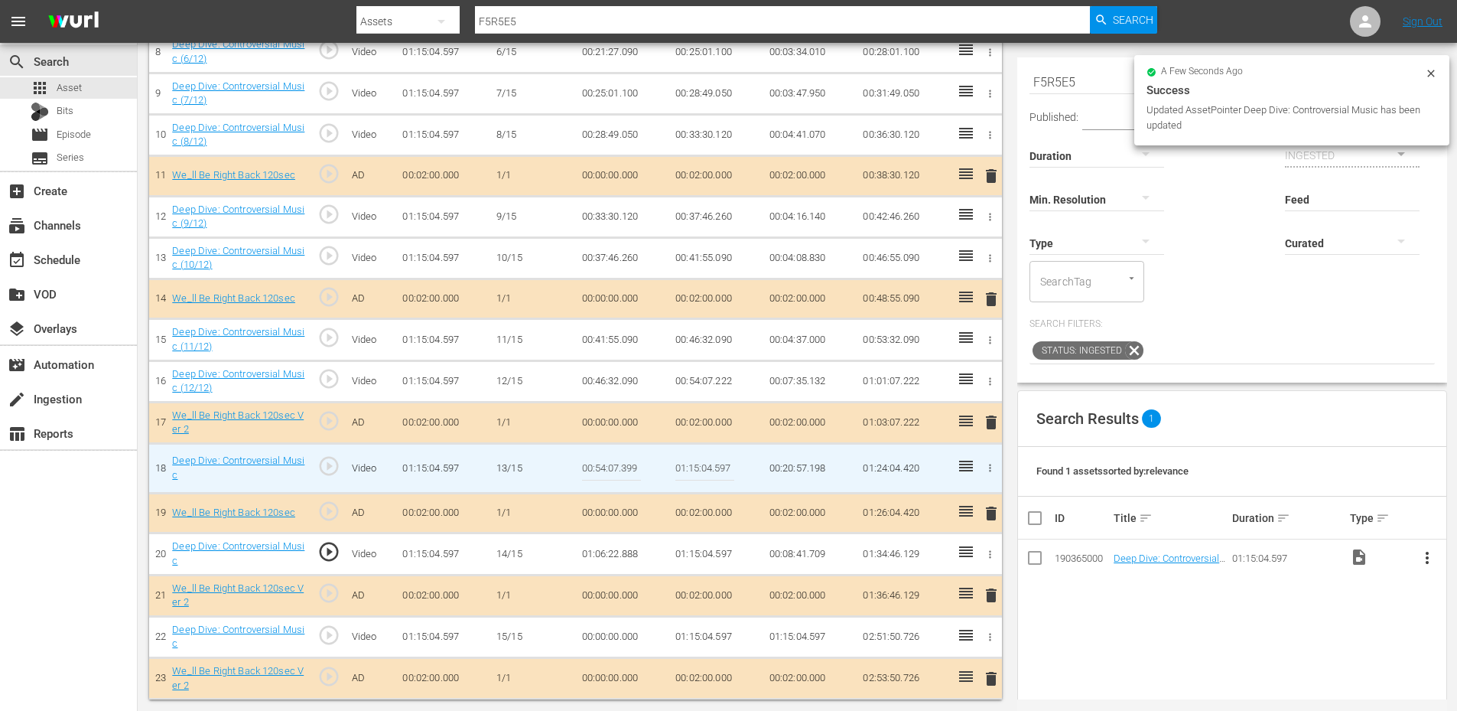
click at [627, 558] on td "01:06:22.888" at bounding box center [623, 553] width 94 height 41
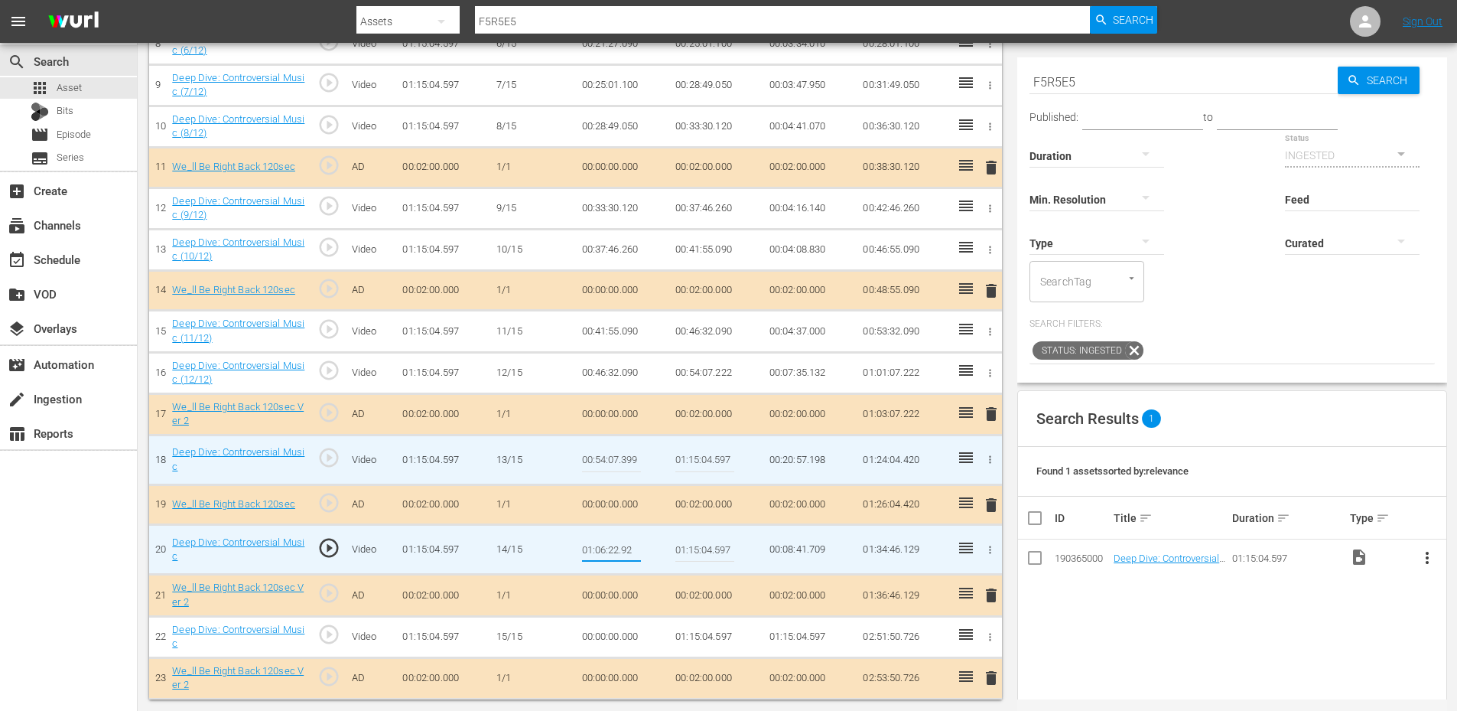
type input "01:06:22.922"
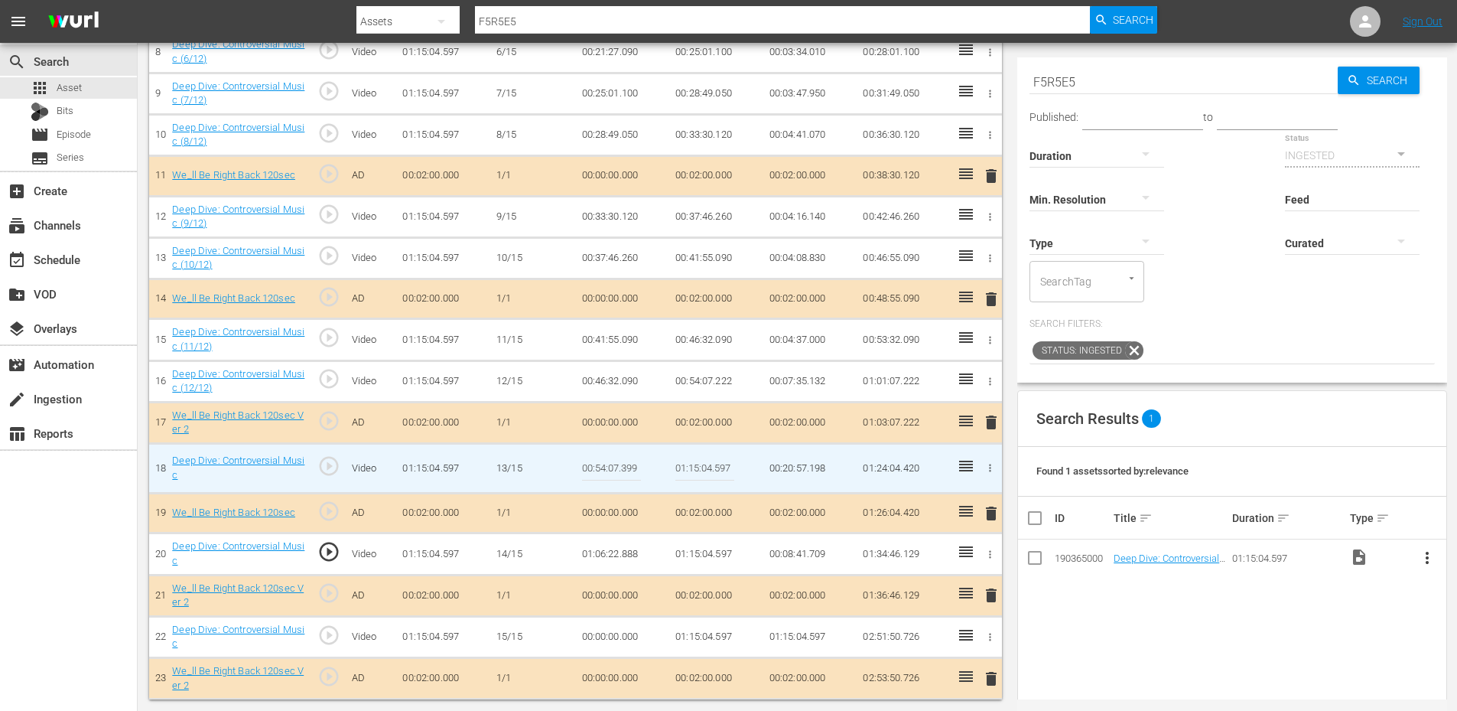
scroll to position [786, 0]
click at [335, 552] on span "play_circle_outline" at bounding box center [328, 551] width 23 height 23
click at [634, 553] on td "01:06:22.922" at bounding box center [623, 553] width 94 height 41
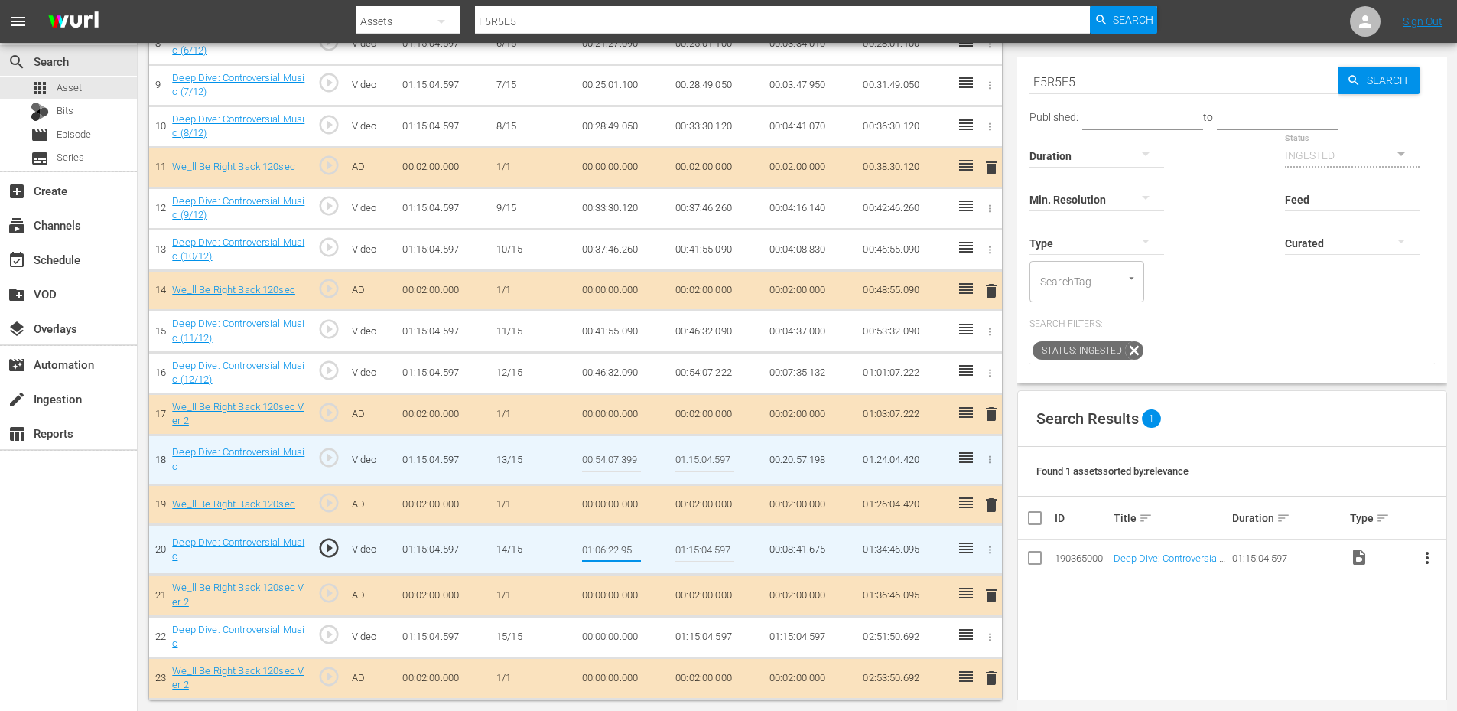
type input "01:06:22.955"
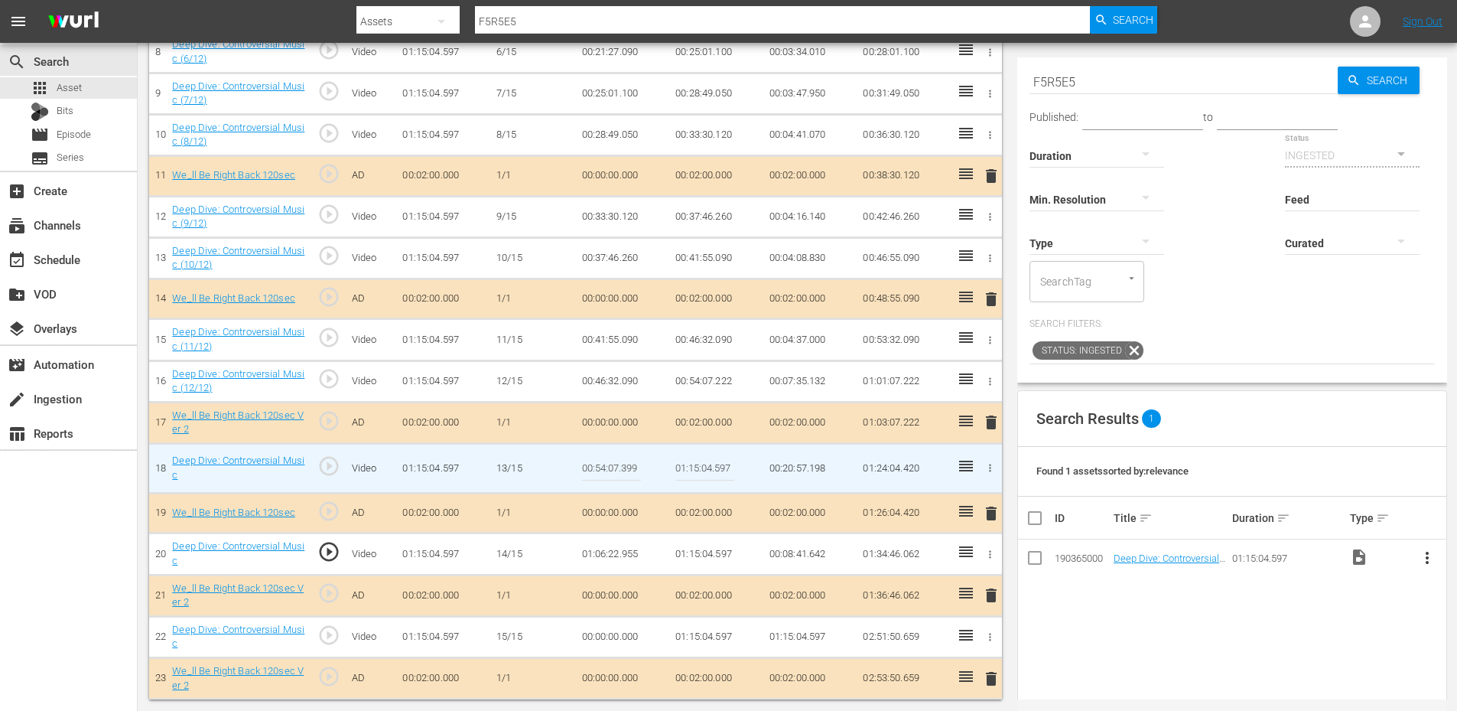
click at [629, 547] on td "01:06:22.955" at bounding box center [623, 553] width 94 height 41
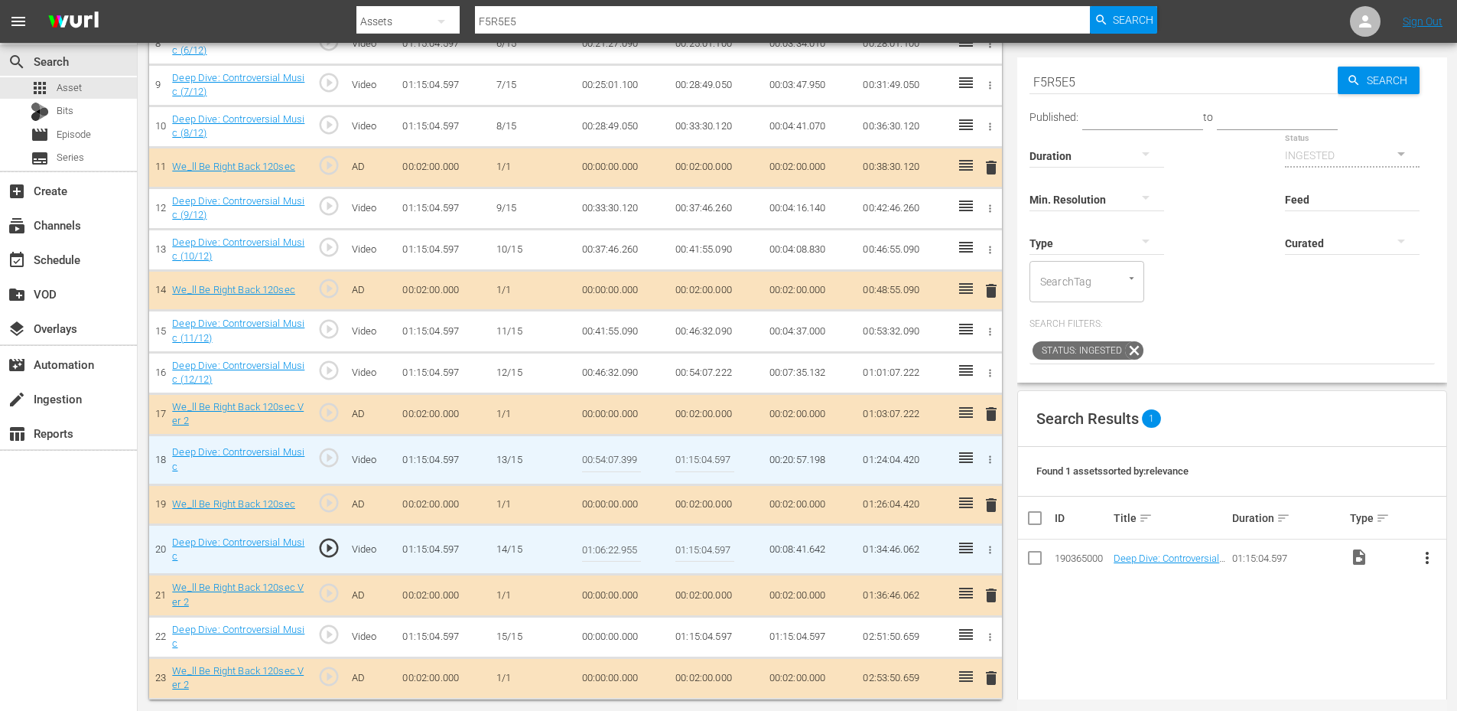
click at [629, 547] on input "01:06:22.955" at bounding box center [611, 549] width 59 height 37
click at [694, 467] on input "01:15:04.597" at bounding box center [704, 459] width 59 height 37
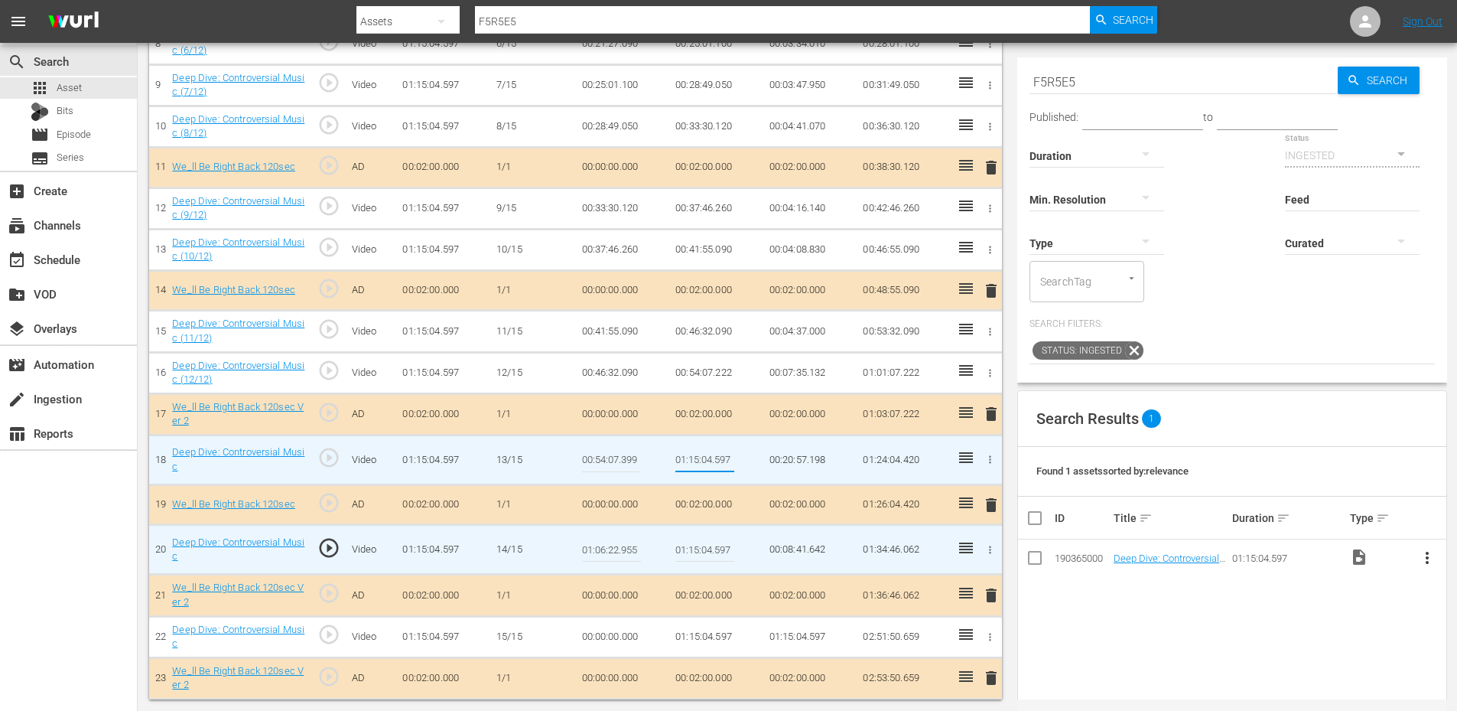
click at [694, 467] on input "01:15:04.597" at bounding box center [704, 459] width 59 height 37
paste input "06:22.955"
type input "01:06:22.955"
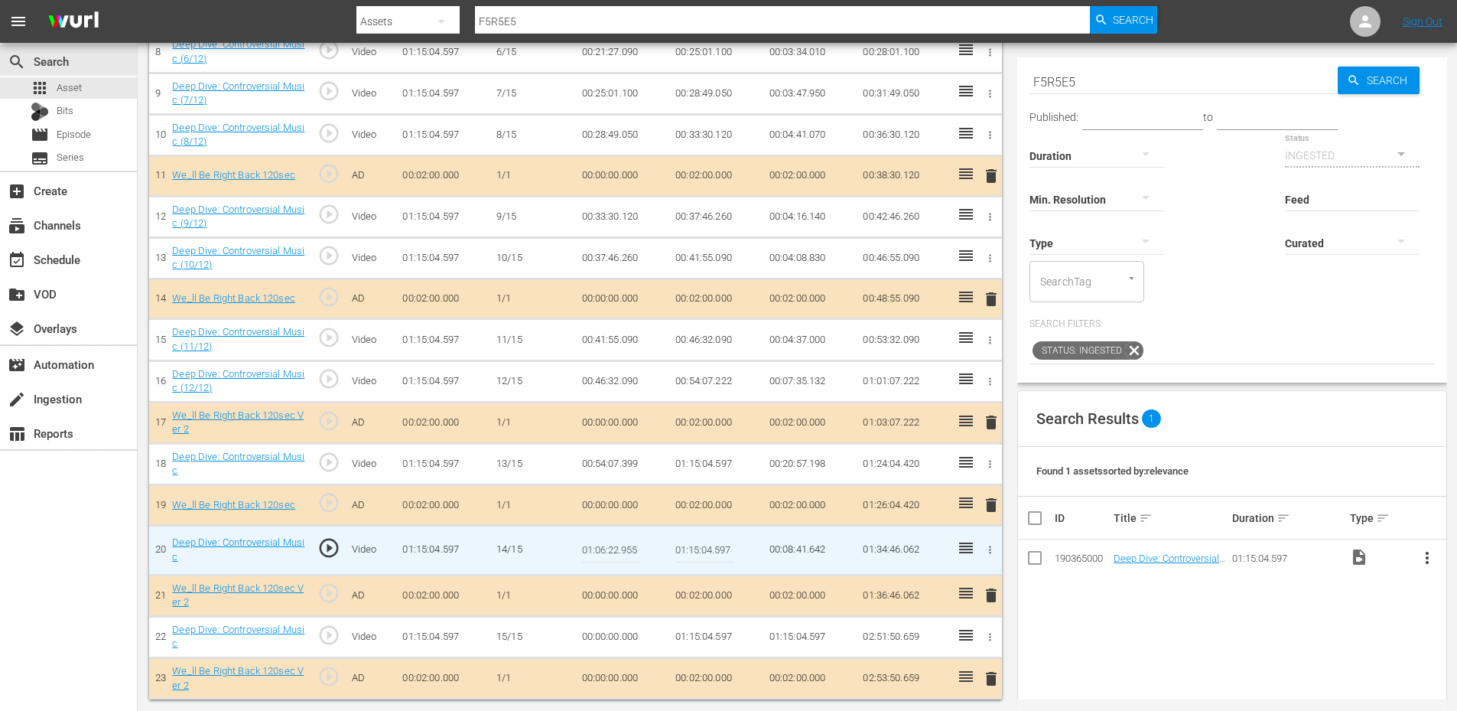
scroll to position [786, 0]
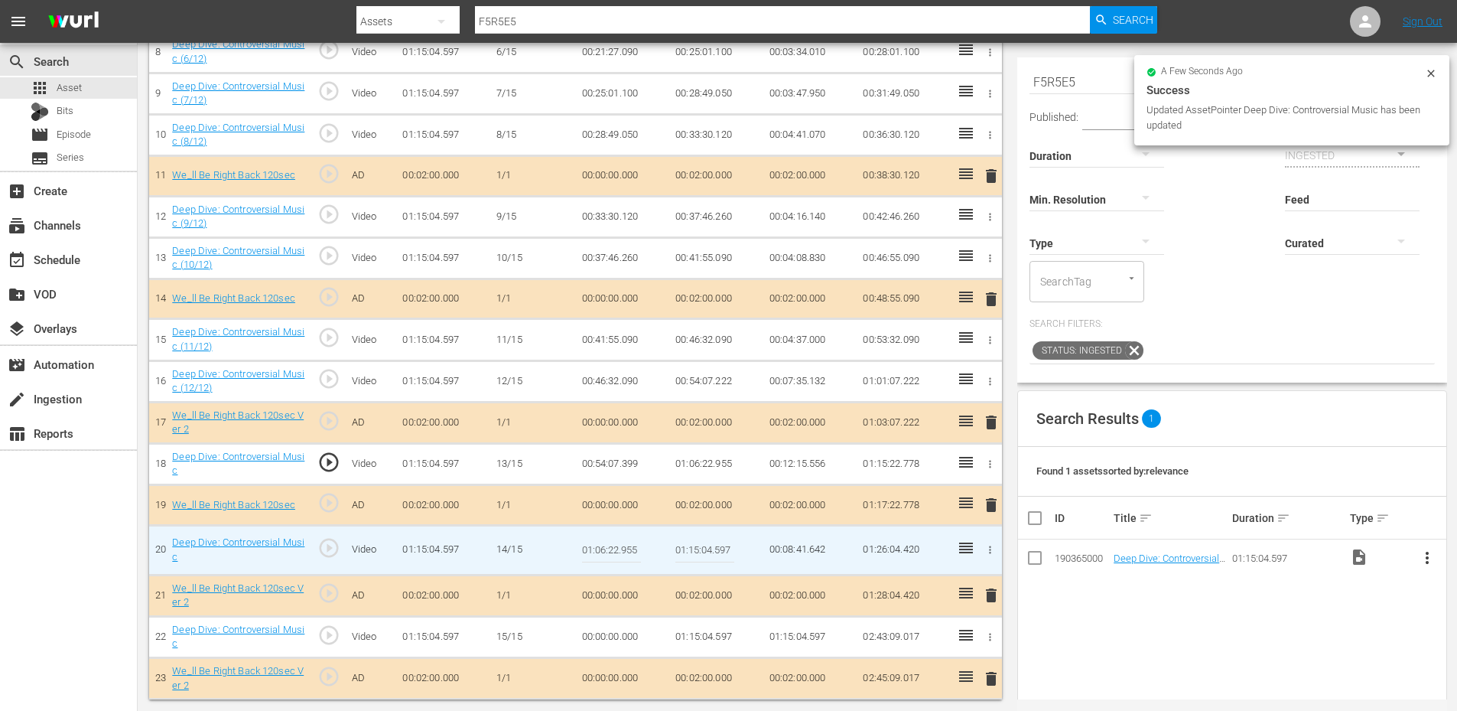
click at [621, 552] on input "01:06:22.955" at bounding box center [611, 550] width 59 height 37
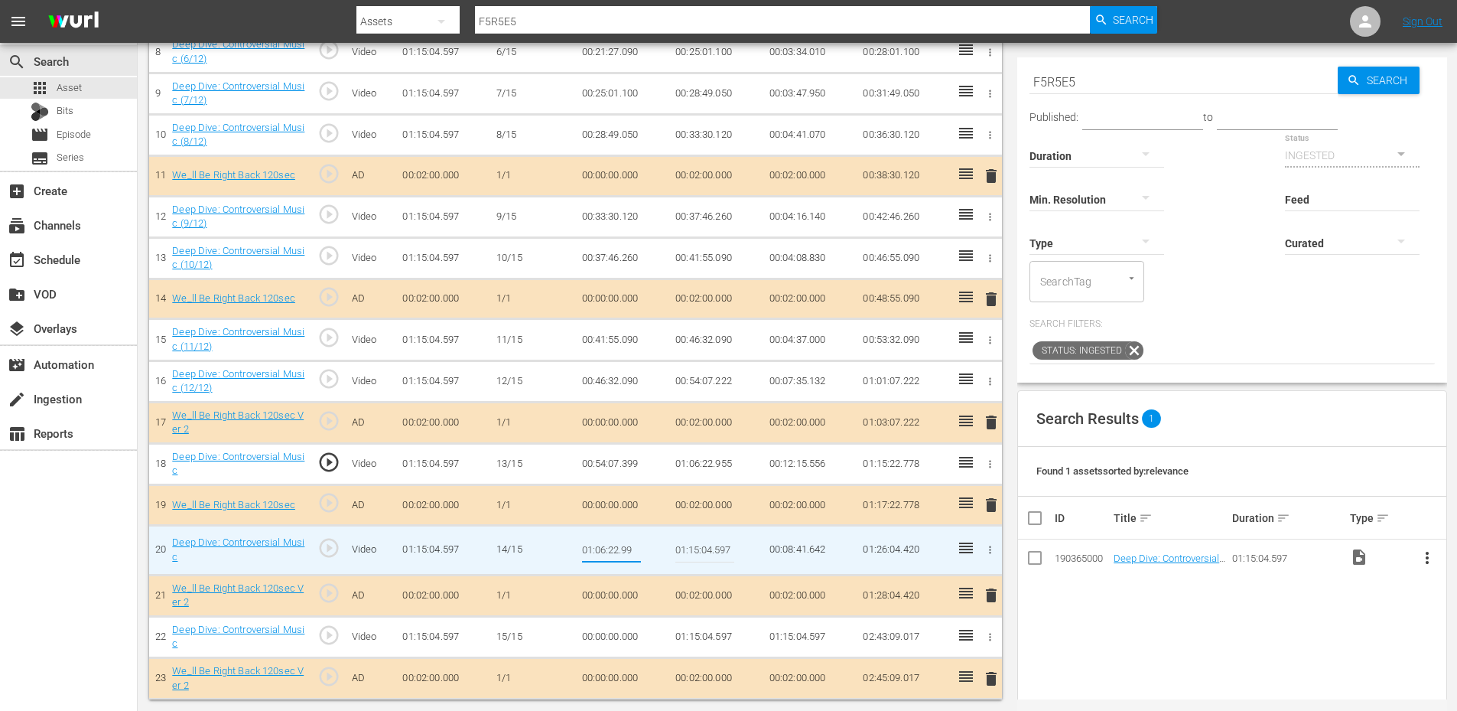
type input "01:06:22.999"
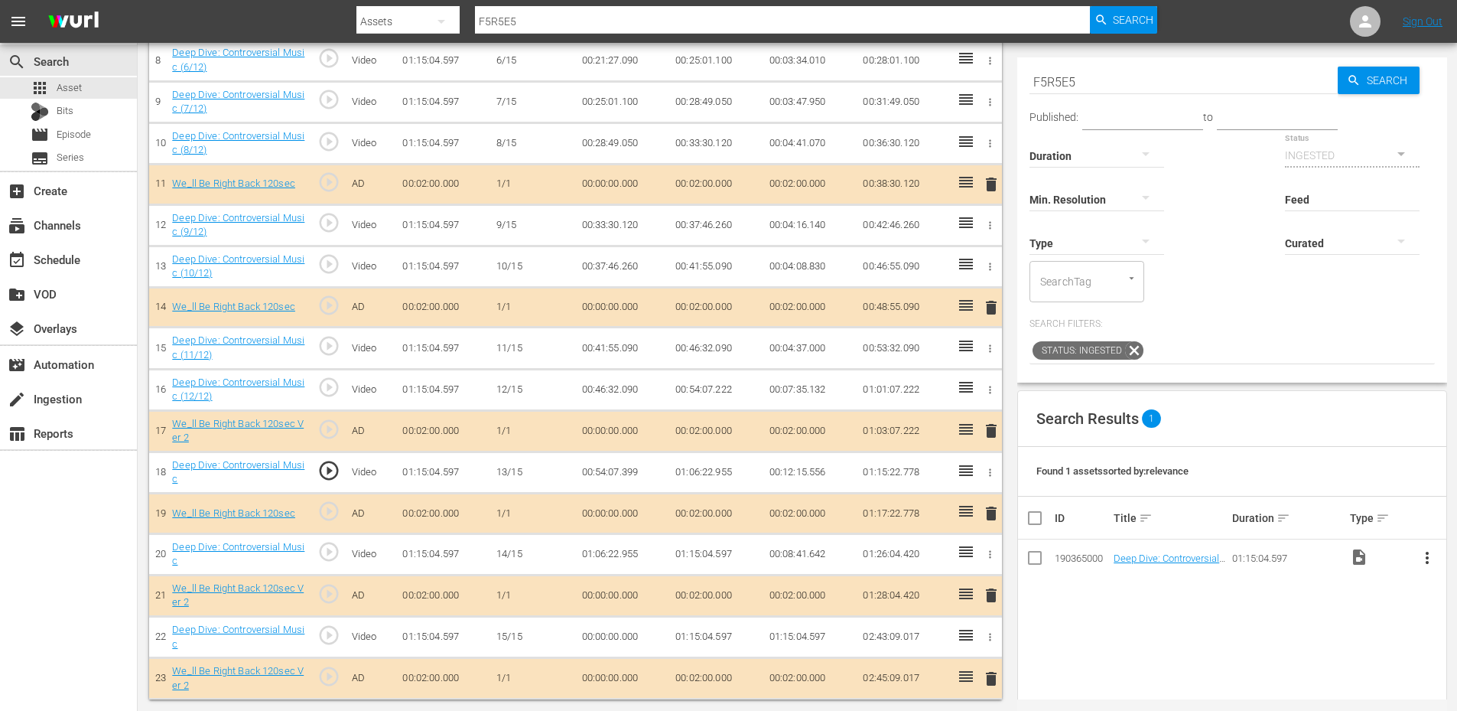
scroll to position [777, 0]
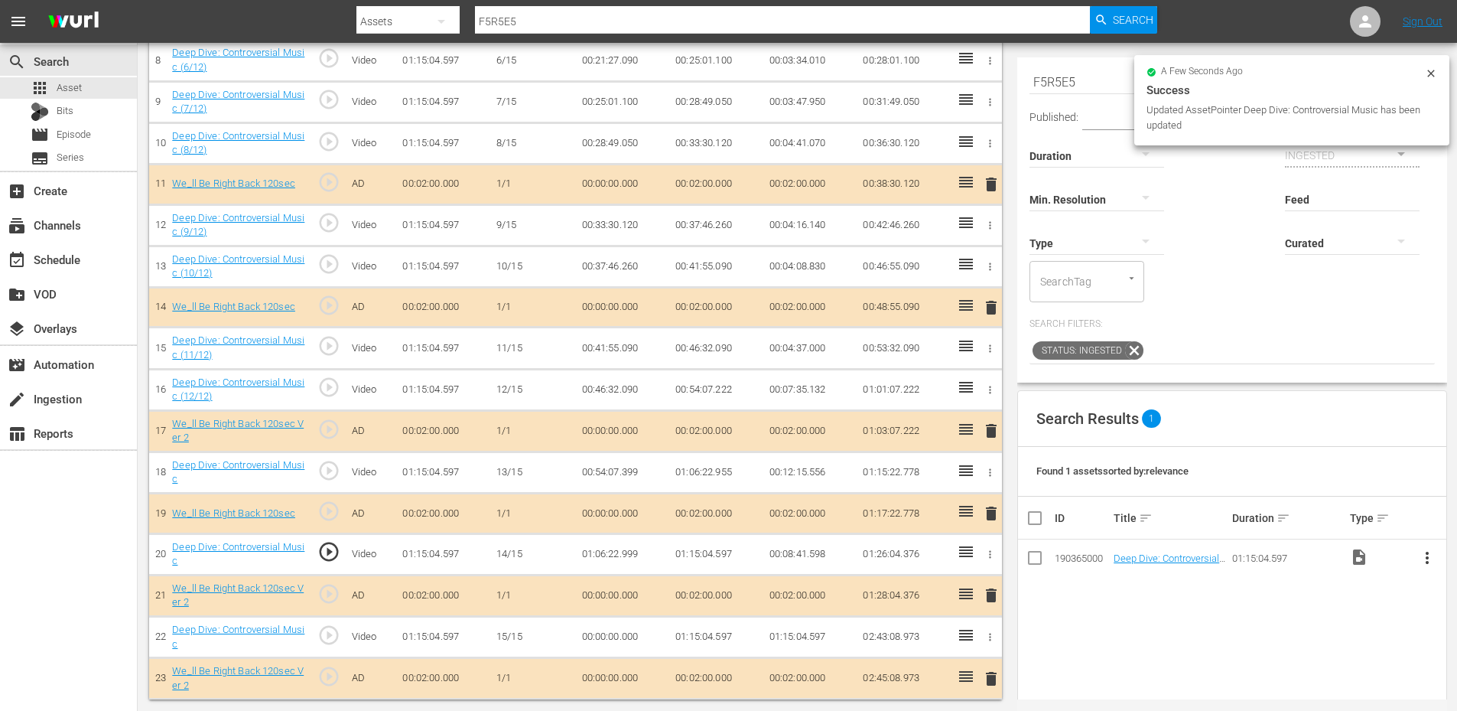
click at [597, 551] on td "01:06:22.999" at bounding box center [623, 553] width 94 height 41
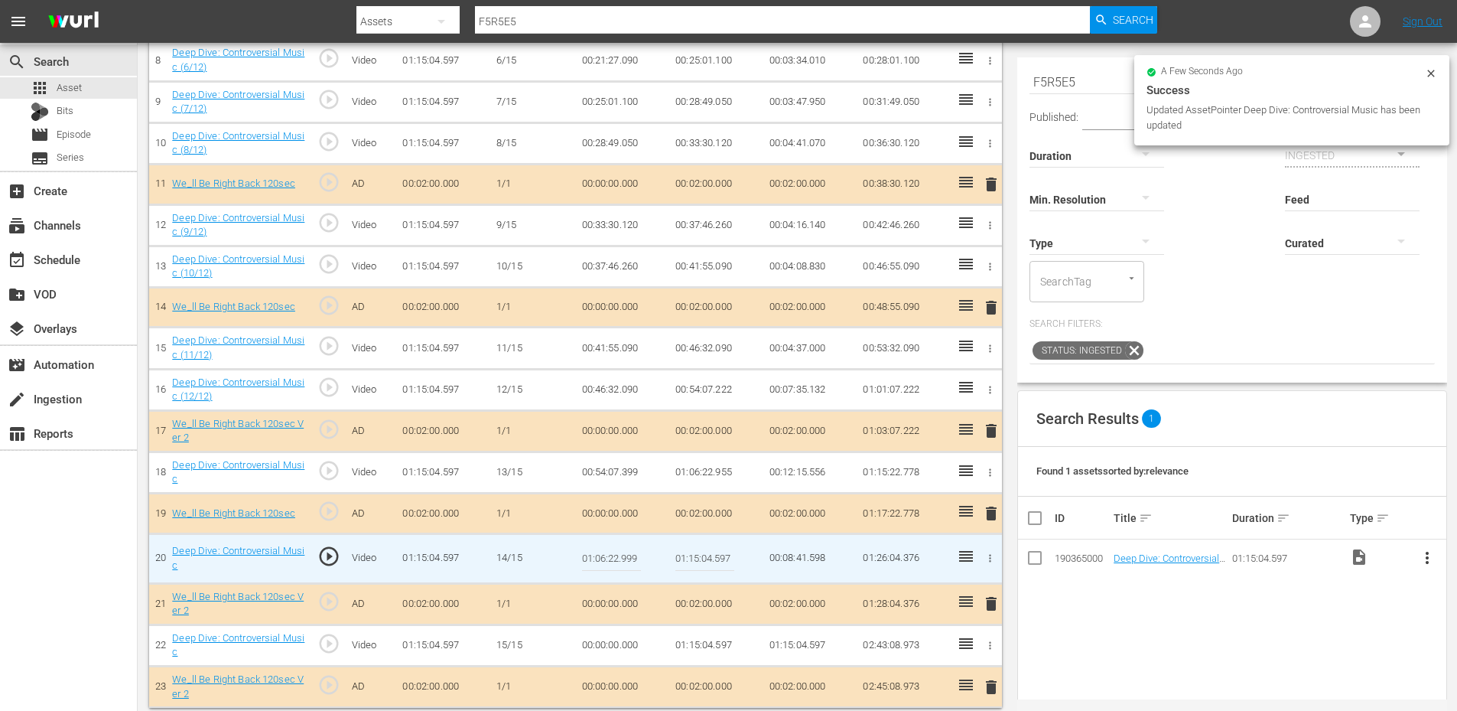
scroll to position [786, 0]
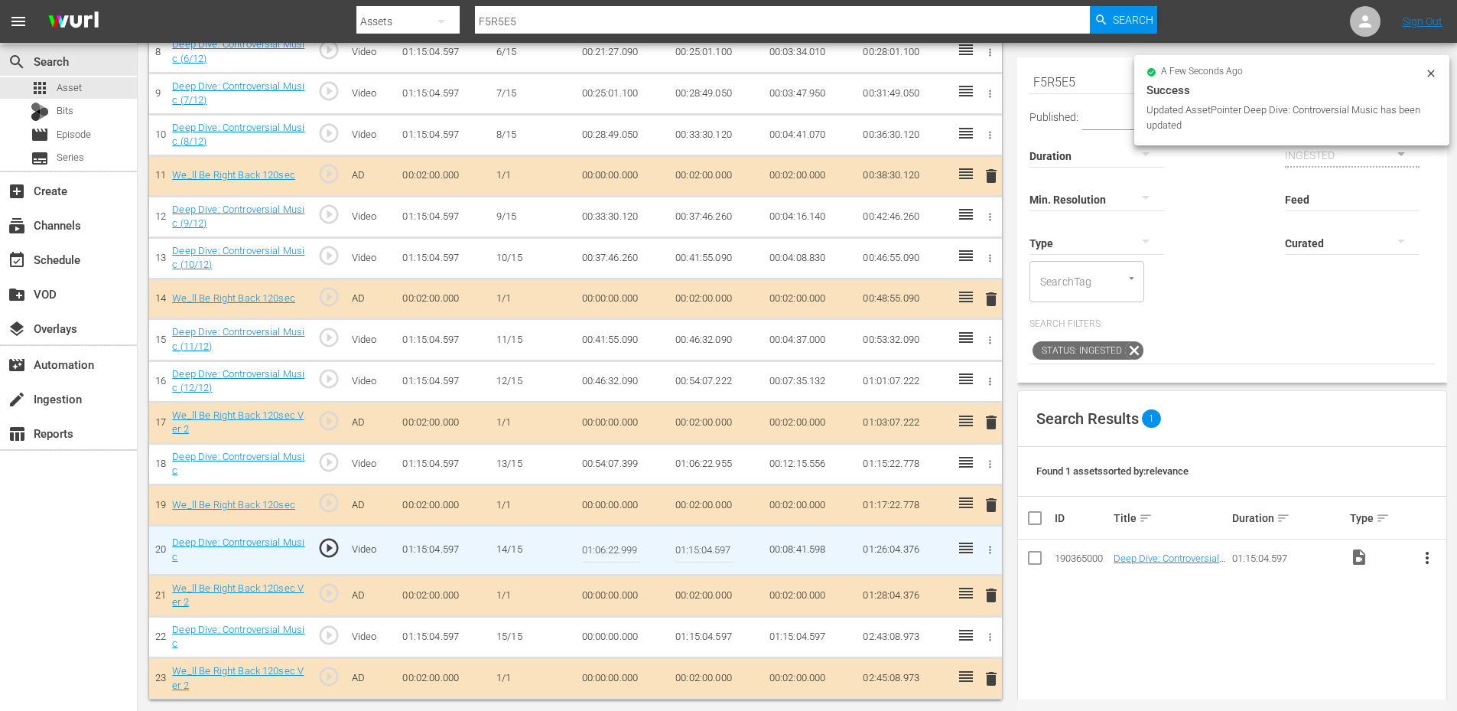
click at [597, 551] on input "01:06:22.999" at bounding box center [611, 550] width 59 height 37
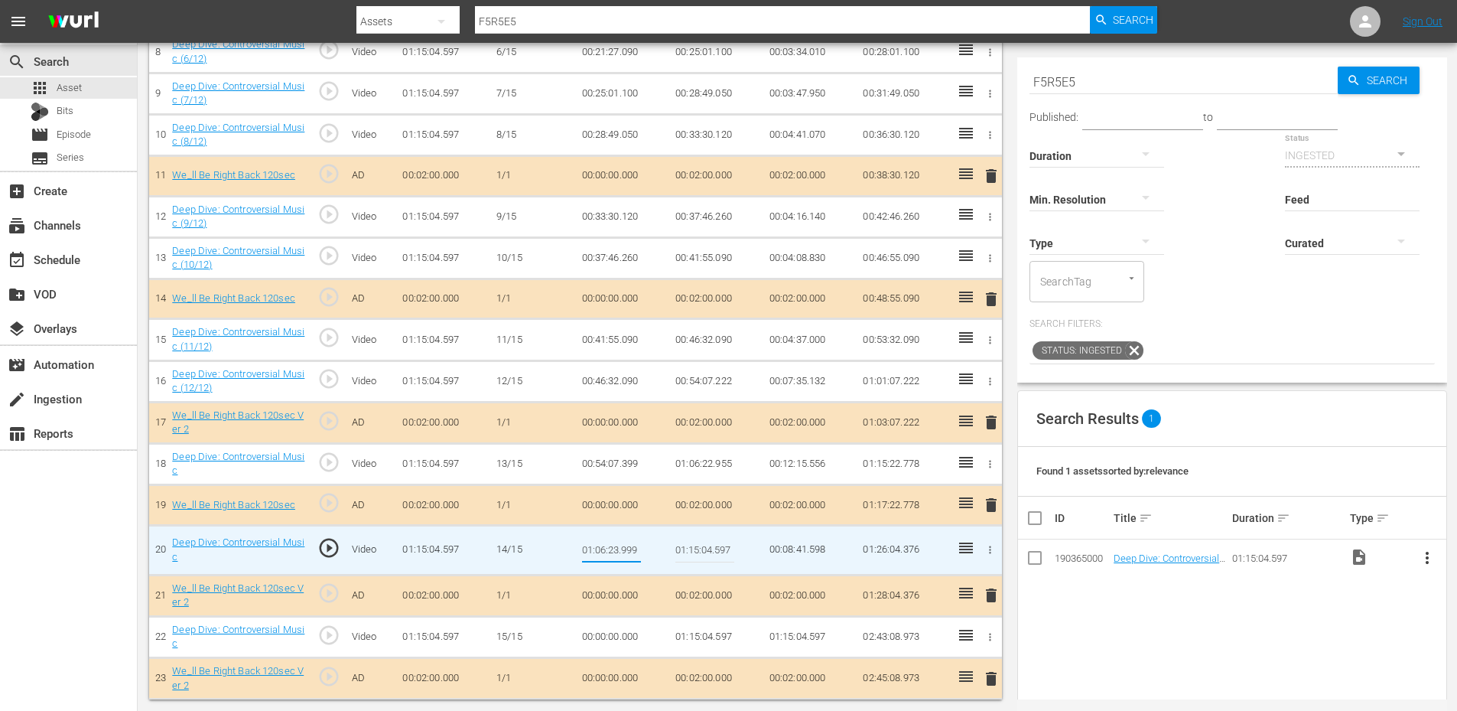
type input "01:06:23.399"
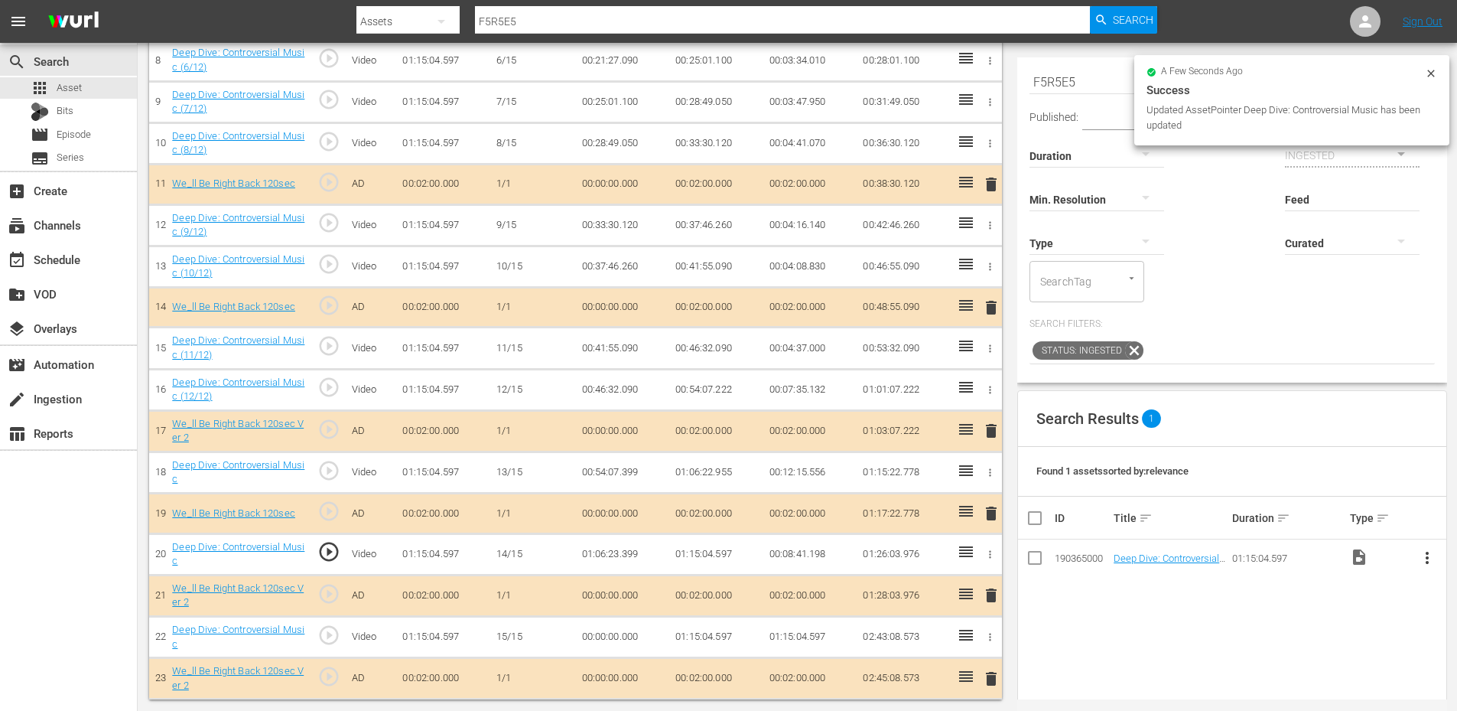
click at [632, 549] on td "01:06:23.399" at bounding box center [623, 553] width 94 height 41
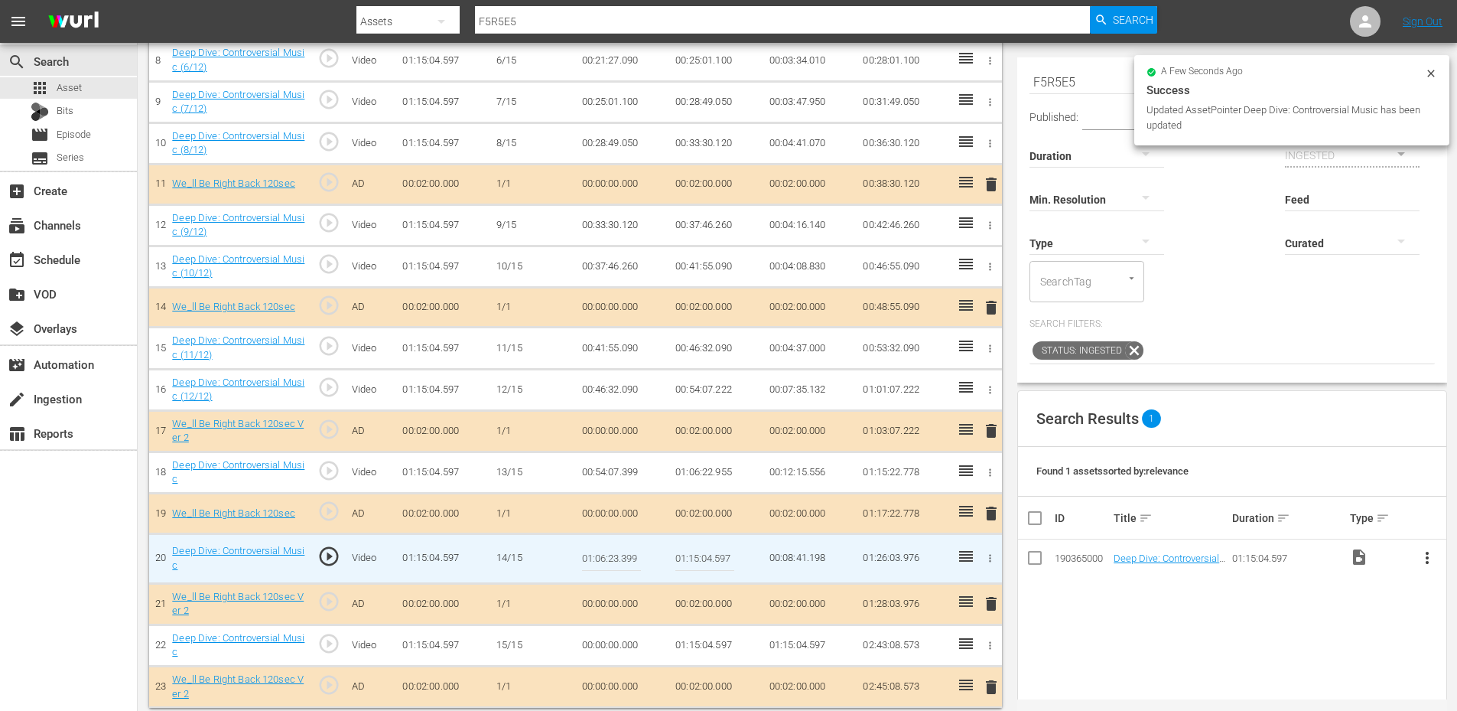
scroll to position [786, 0]
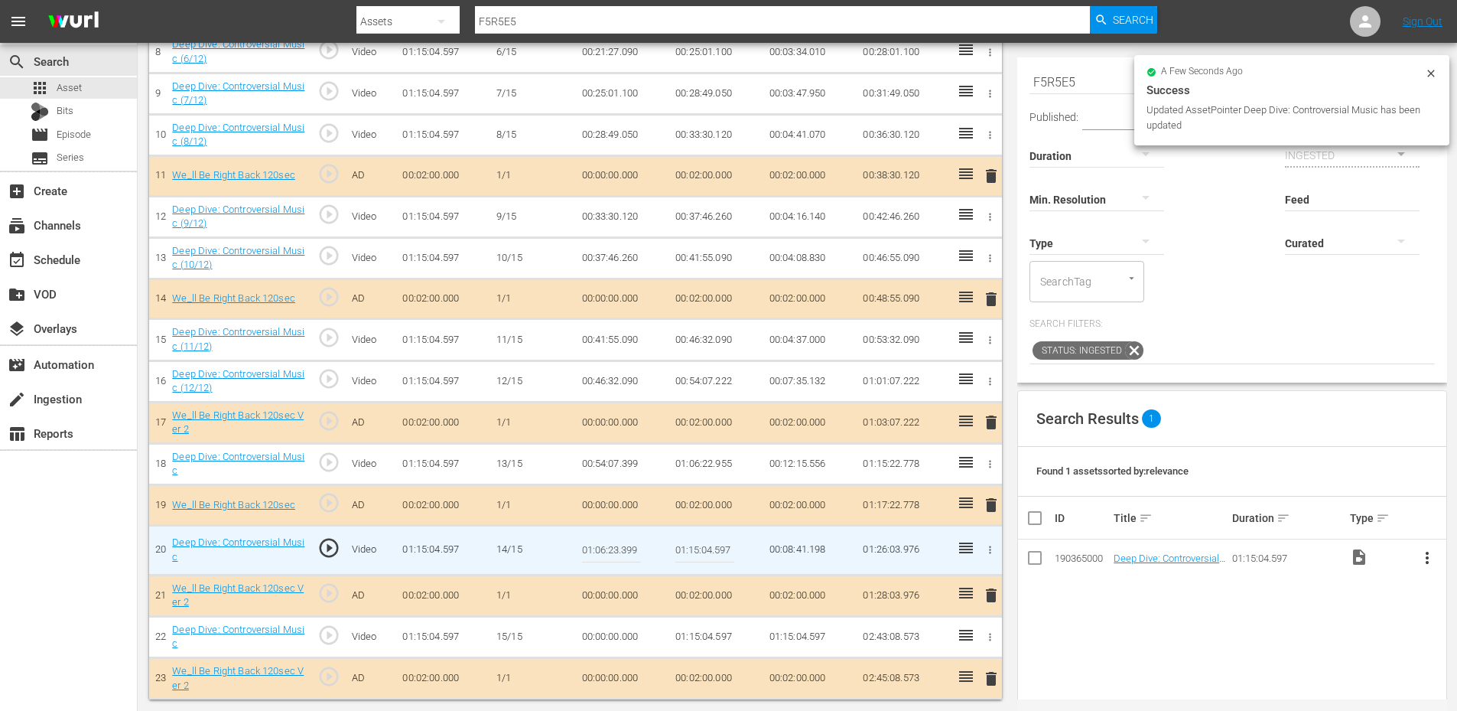
click at [632, 549] on input "01:06:23.399" at bounding box center [611, 550] width 59 height 37
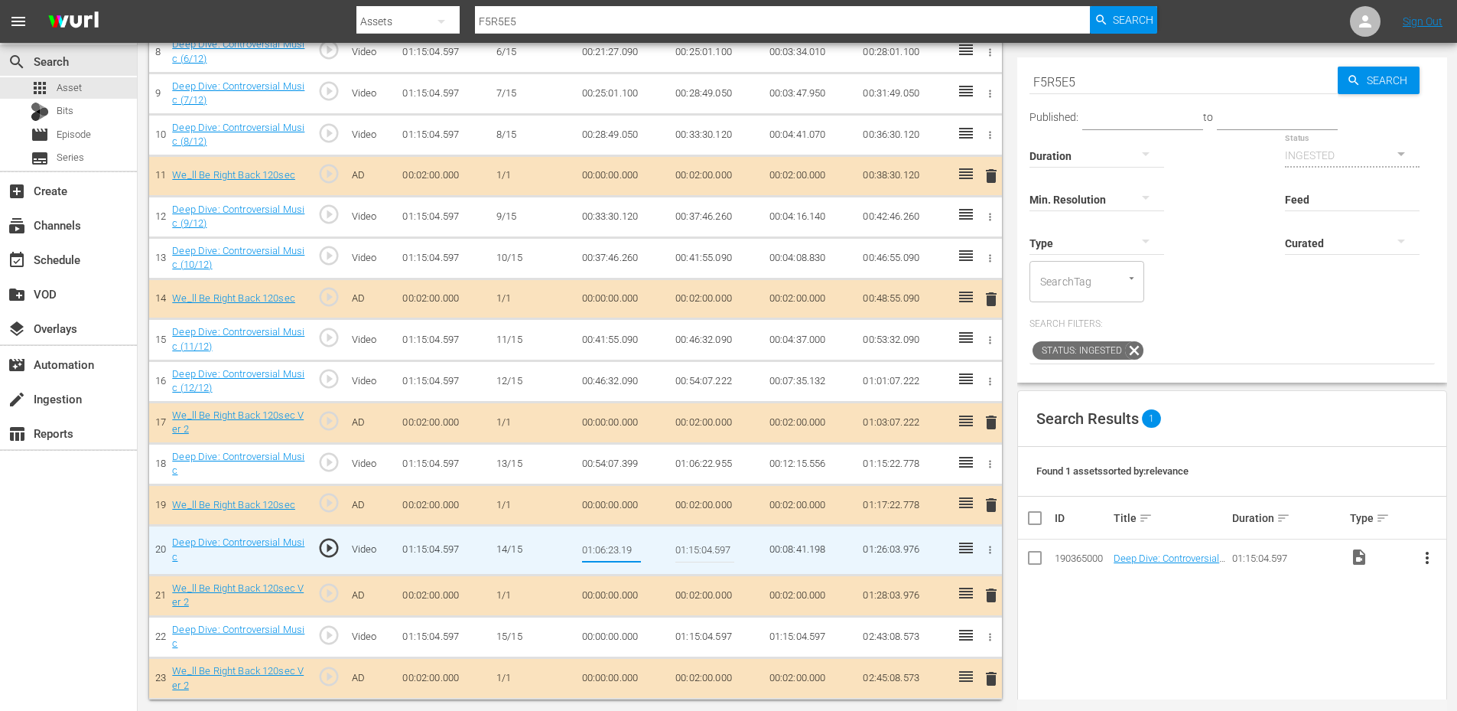
type input "01:06:23.199"
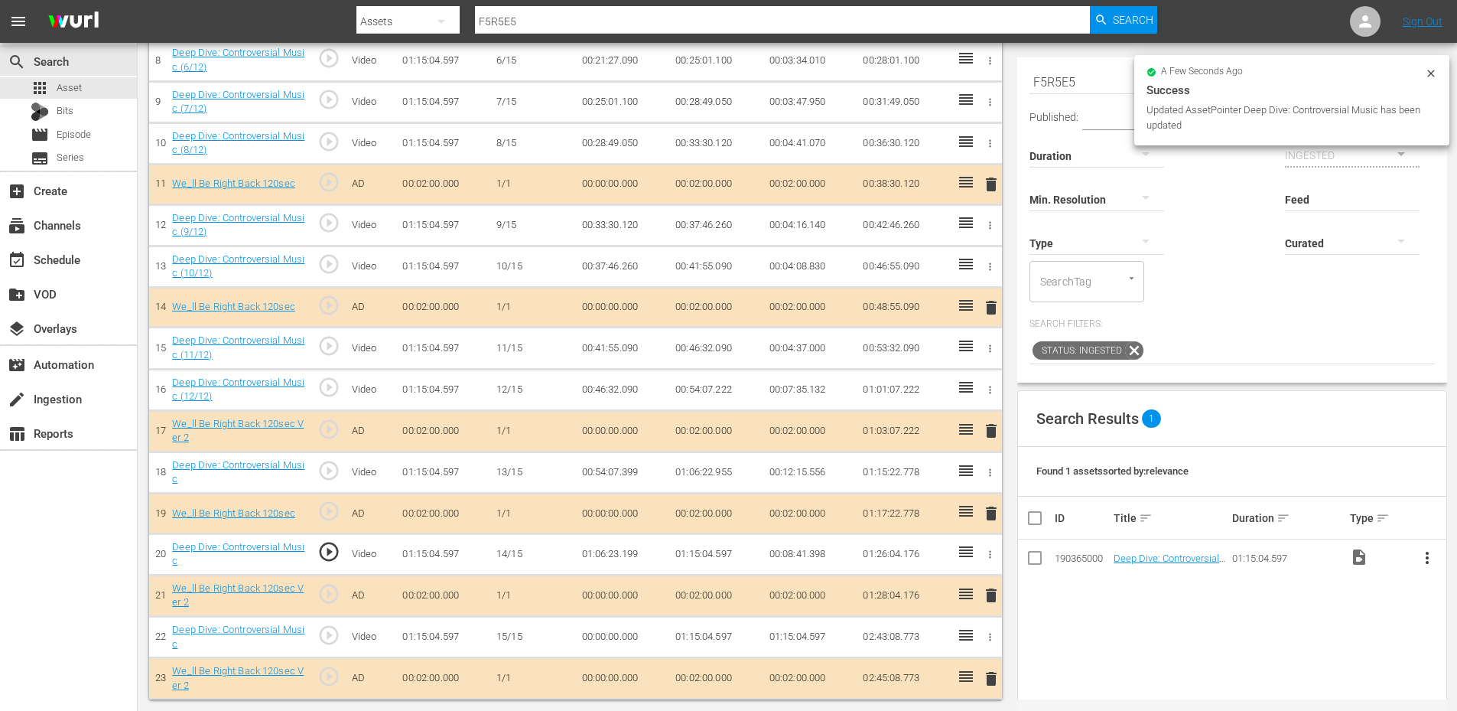
click at [625, 556] on td "01:06:23.199" at bounding box center [623, 553] width 94 height 41
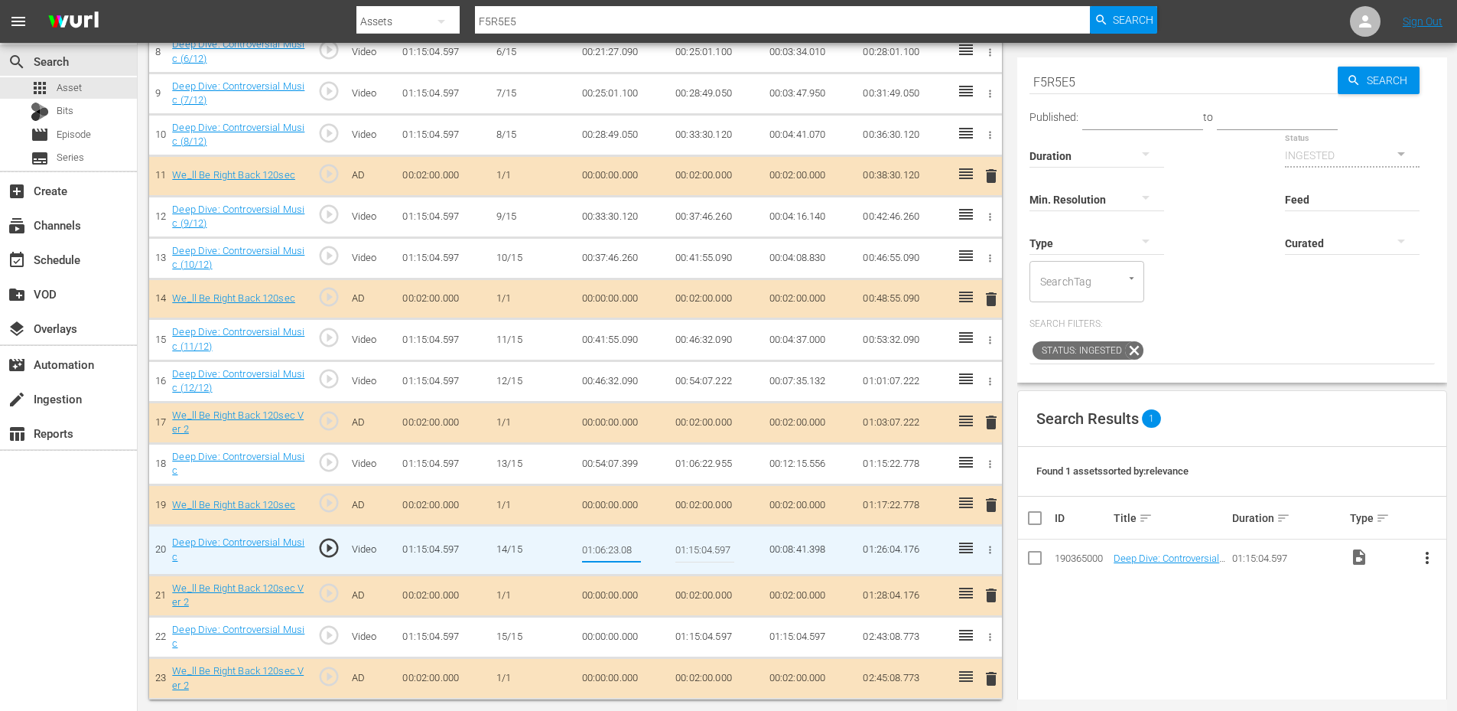
type input "01:06:23.088"
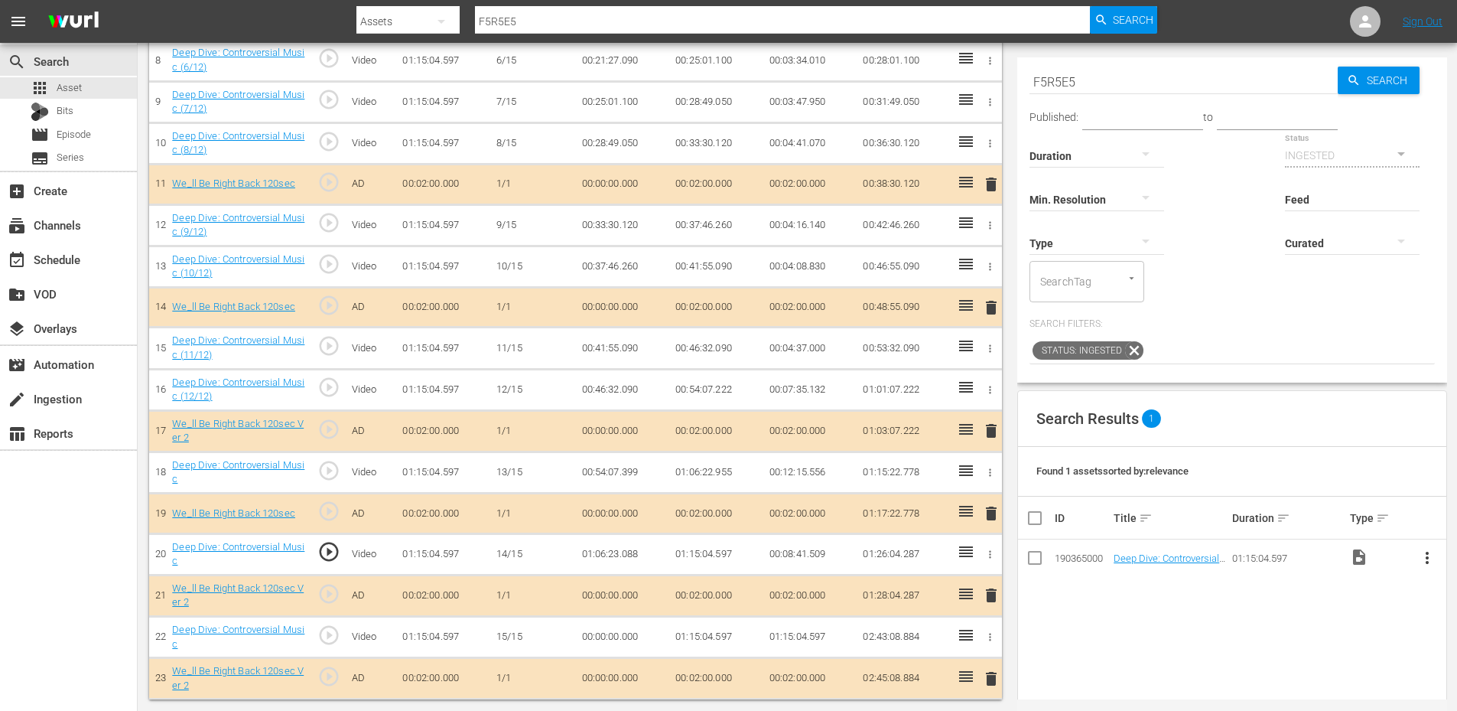
click at [633, 553] on td "01:06:23.088" at bounding box center [623, 553] width 94 height 41
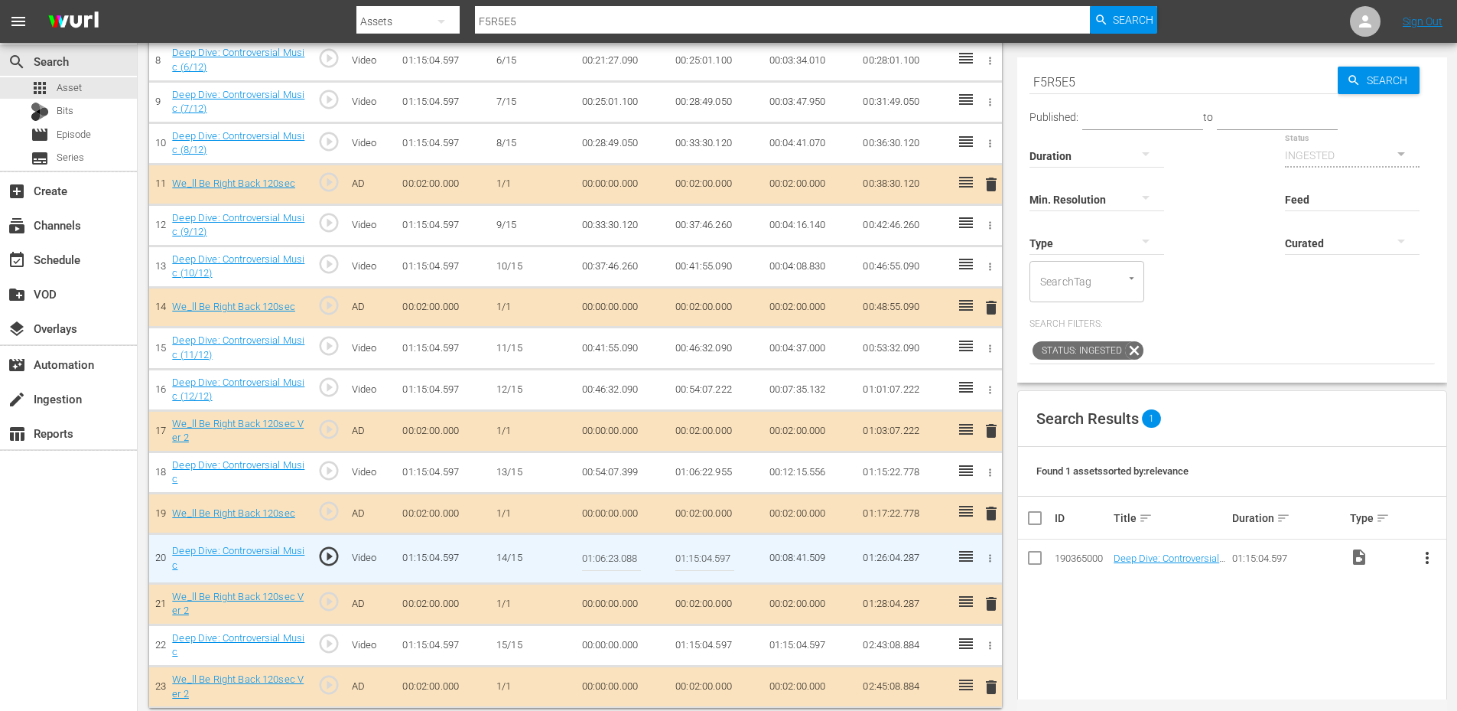
scroll to position [786, 0]
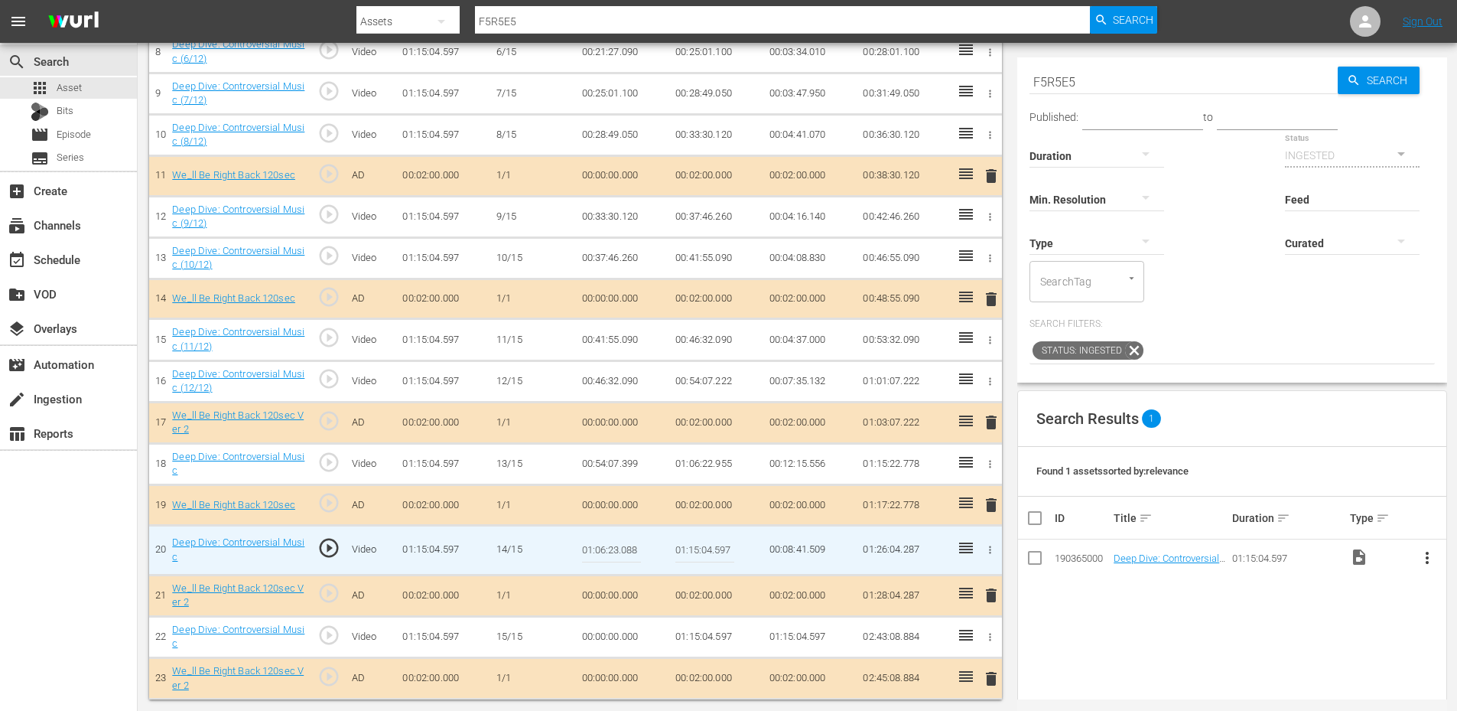
click at [633, 553] on input "01:06:23.088" at bounding box center [611, 550] width 59 height 37
type input "01:06:23.025"
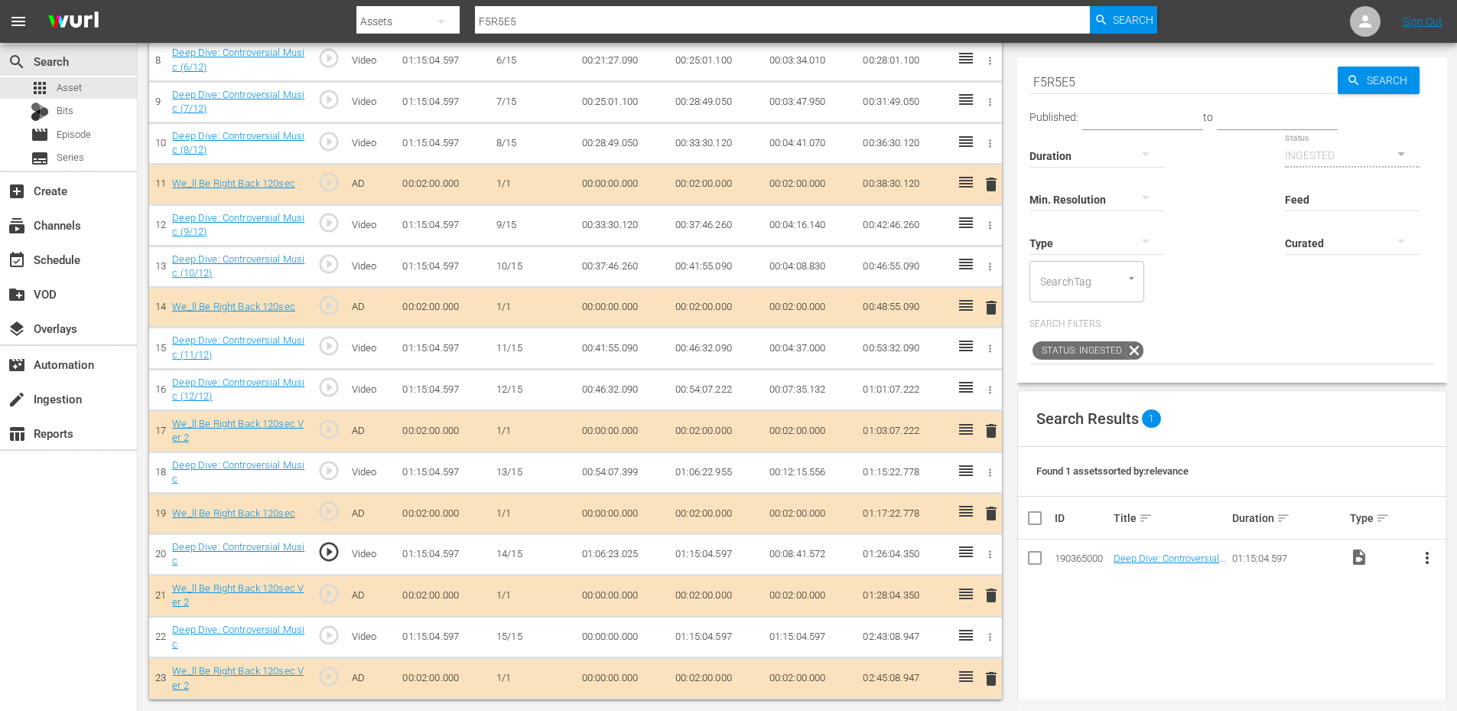
click at [327, 554] on span "play_circle_outline" at bounding box center [328, 551] width 23 height 23
click at [434, 633] on td "01:15:04.597" at bounding box center [443, 636] width 94 height 41
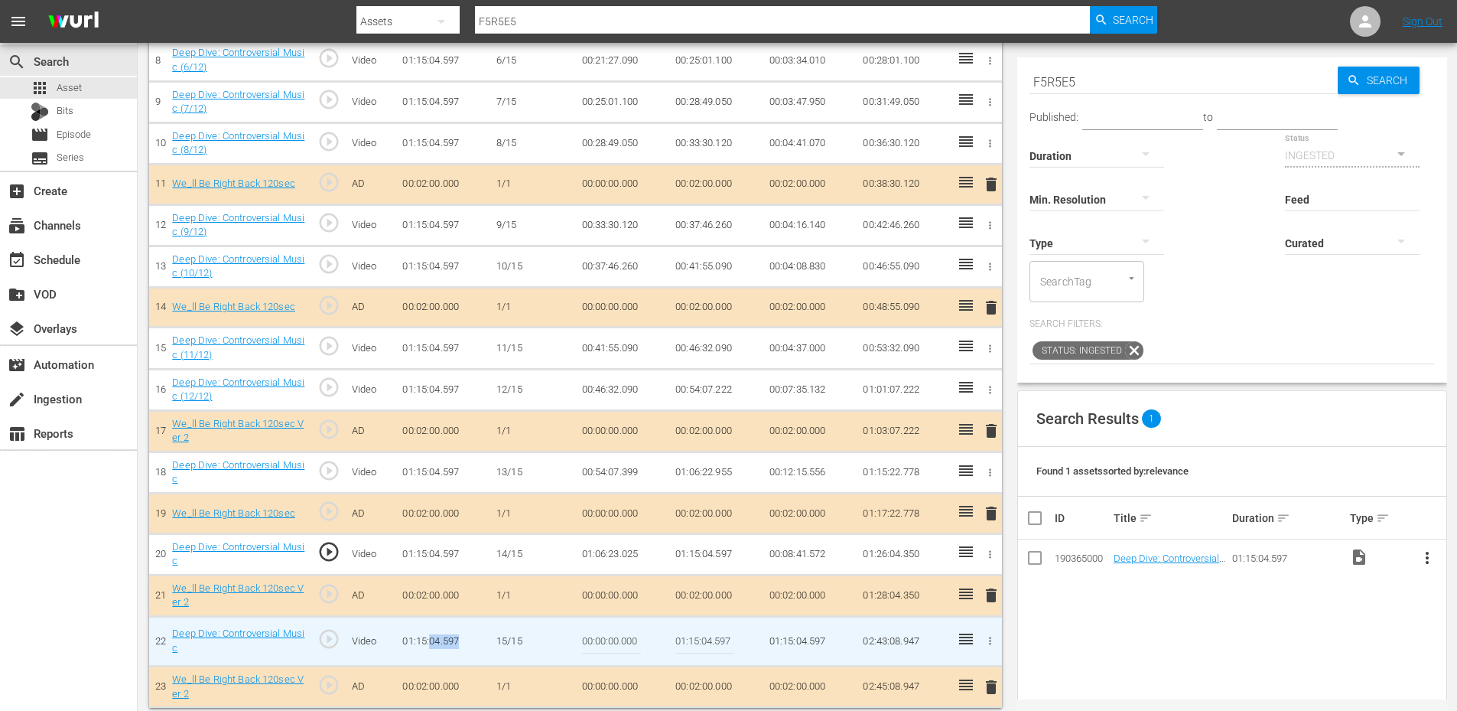
click at [434, 633] on td "01:15:04.597" at bounding box center [443, 641] width 94 height 50
click at [604, 640] on input "00:00:00.000" at bounding box center [611, 641] width 59 height 37
click at [613, 561] on td "01:06:23.025" at bounding box center [623, 553] width 94 height 41
click at [604, 555] on td "01:06:23.025" at bounding box center [623, 553] width 94 height 41
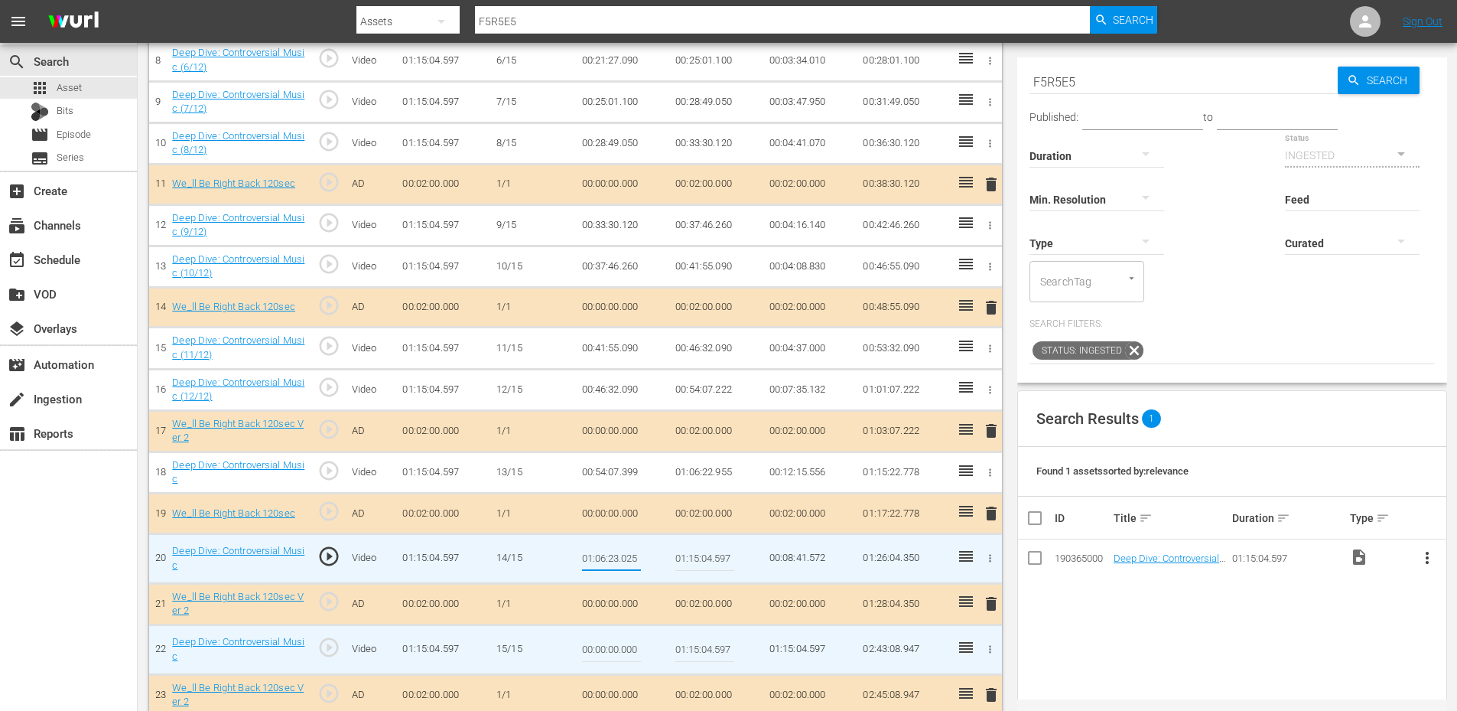
click at [604, 653] on input "00:00:00.000" at bounding box center [611, 649] width 59 height 37
paste input "1:06:23.025"
type input "01:12:23.025"
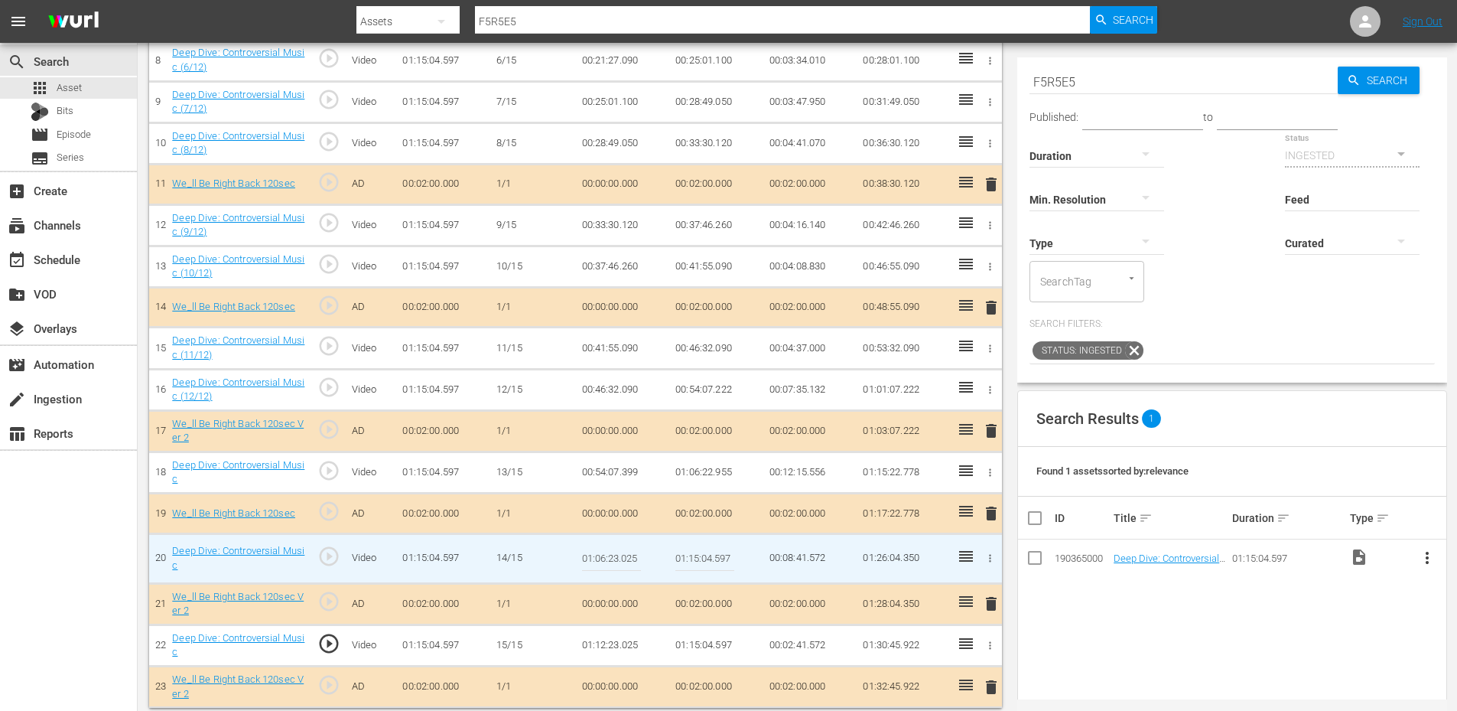
click at [604, 646] on td "01:12:23.025" at bounding box center [623, 644] width 94 height 41
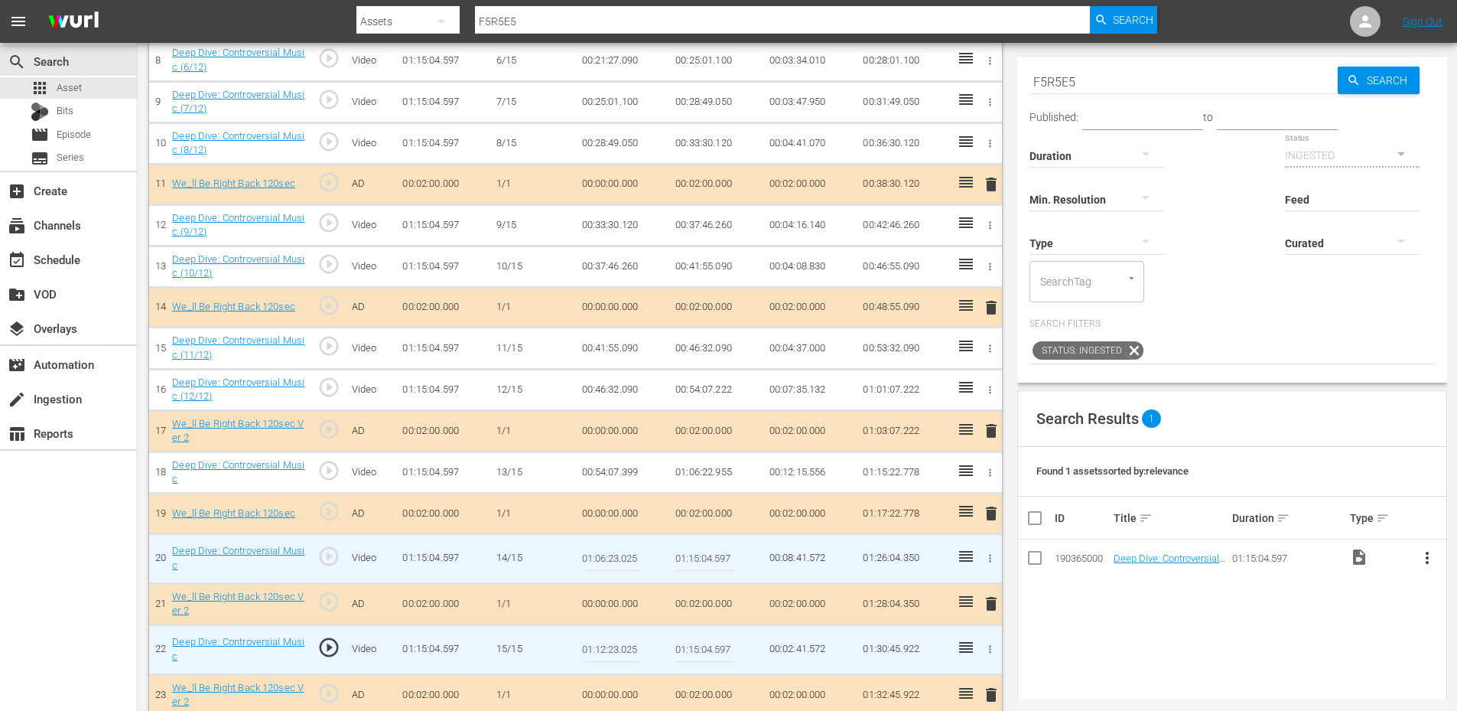
click at [604, 646] on input "01:12:23.025" at bounding box center [611, 649] width 59 height 37
click at [608, 610] on td "00:00:00.000" at bounding box center [623, 603] width 94 height 41
click at [604, 648] on input "01:12:23.025" at bounding box center [611, 649] width 59 height 37
click at [602, 561] on input "01:06:23.025" at bounding box center [611, 558] width 59 height 37
type input "01:01:23.025"
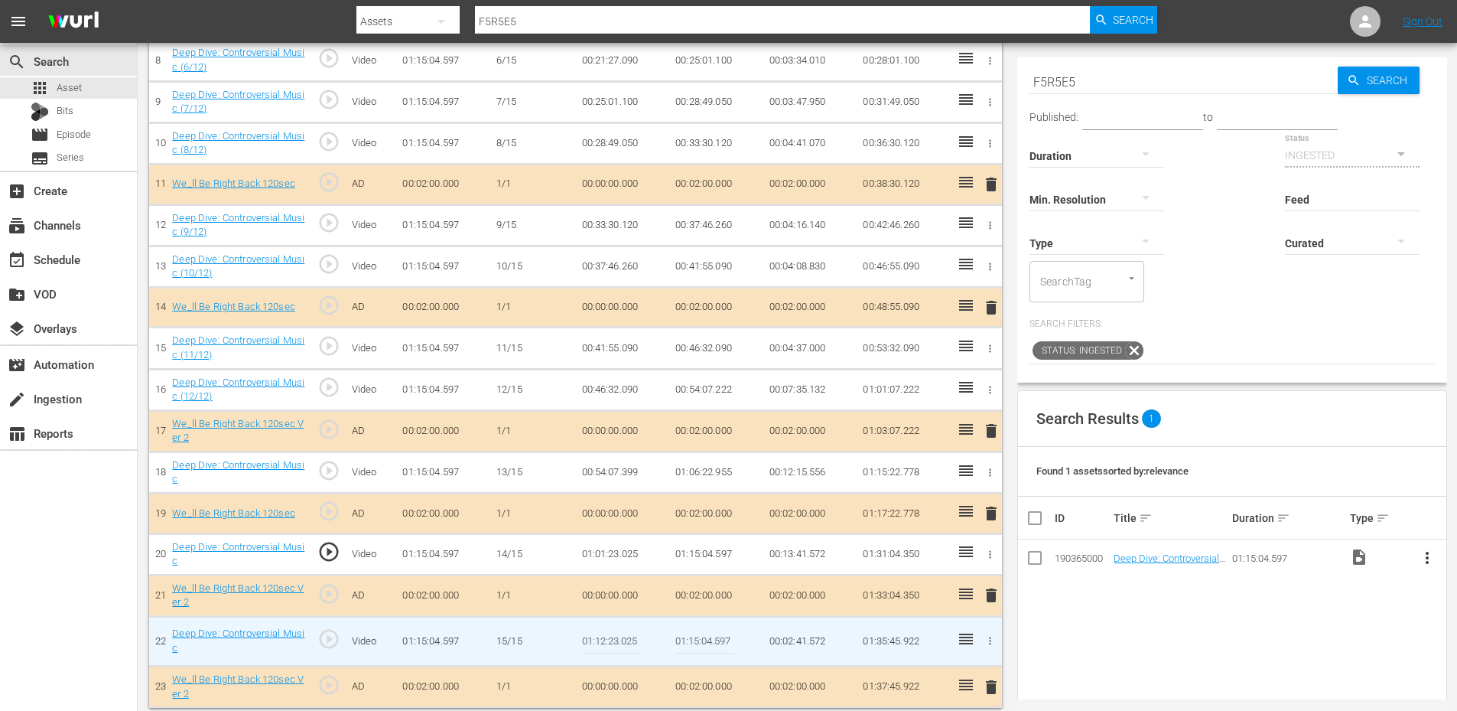
click at [618, 560] on td "01:01:23.025" at bounding box center [623, 553] width 94 height 41
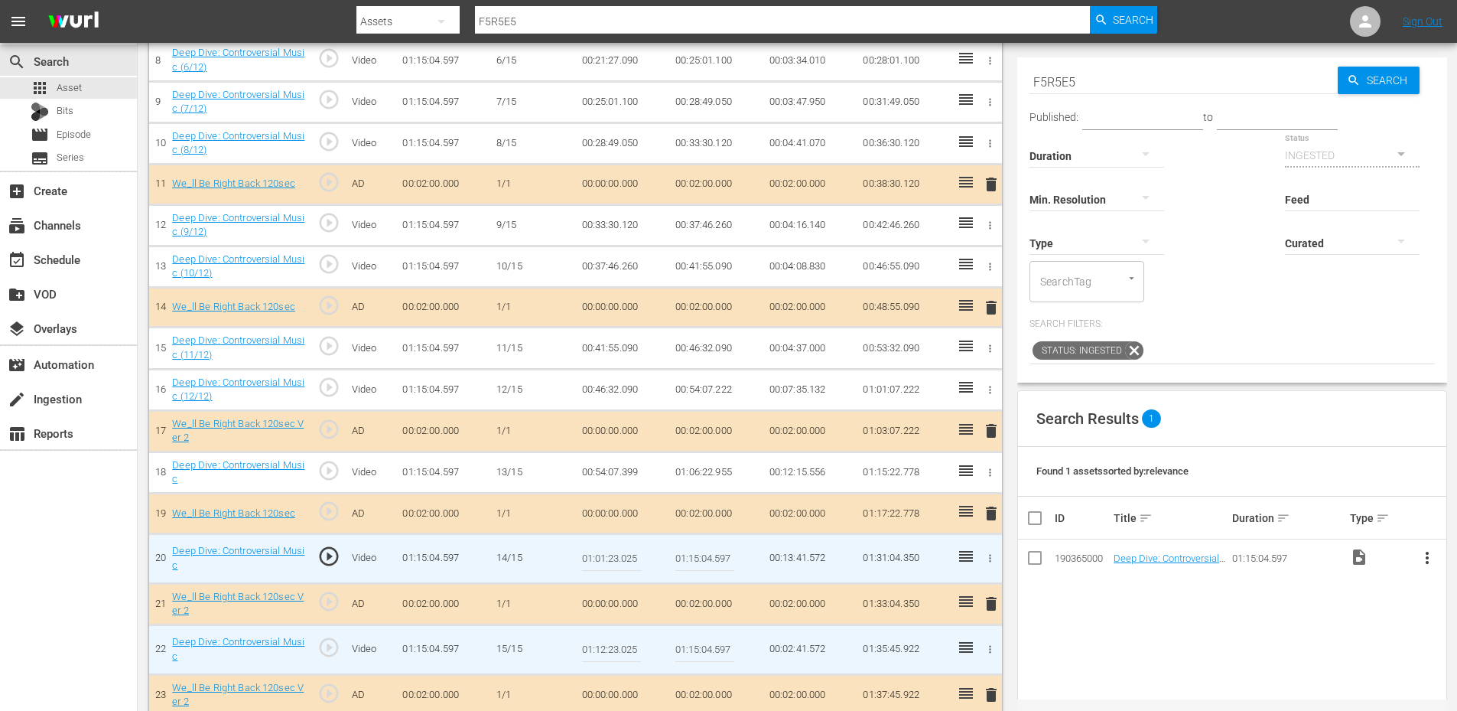
click at [618, 560] on input "01:01:23.025" at bounding box center [611, 558] width 59 height 37
click at [613, 558] on input "01:01:23.025" at bounding box center [611, 558] width 59 height 37
type input "01:01:28.025"
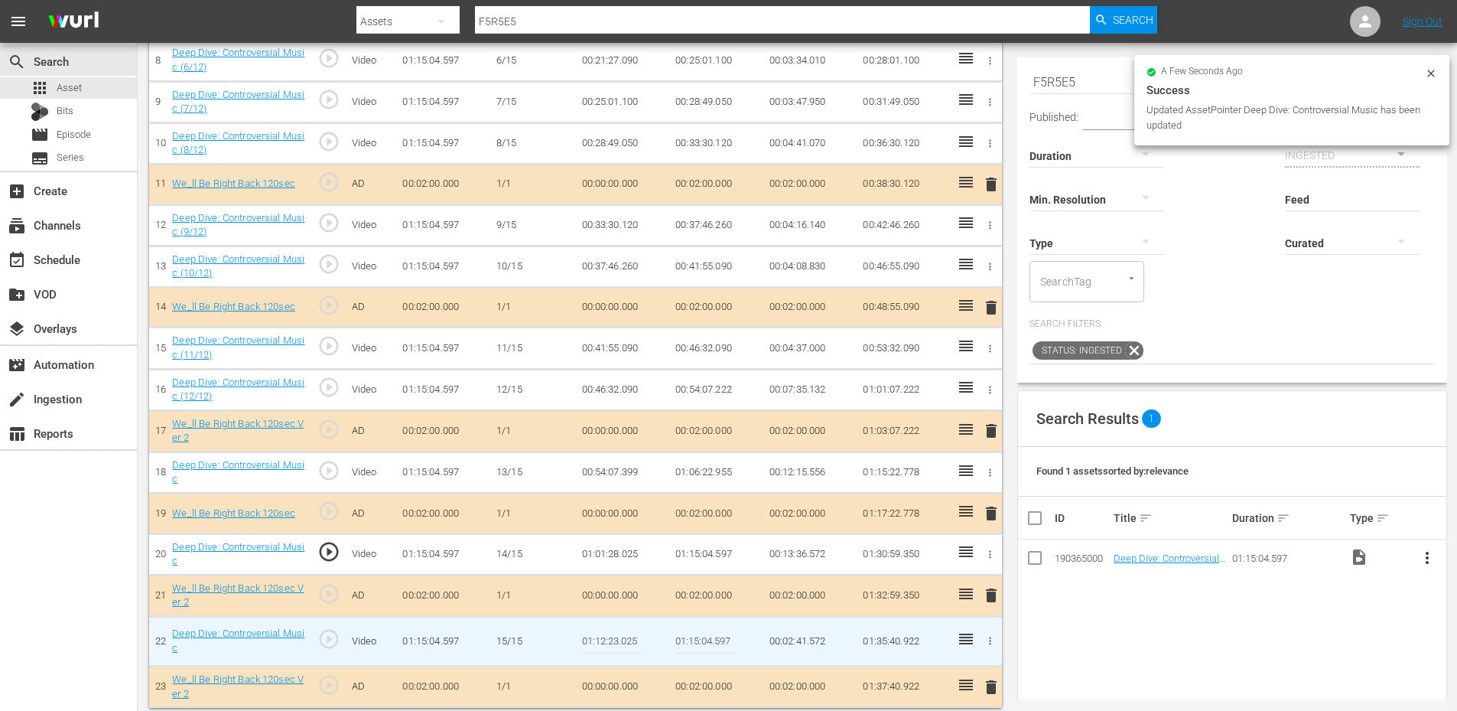
click at [614, 558] on td "01:01:28.025" at bounding box center [623, 553] width 94 height 41
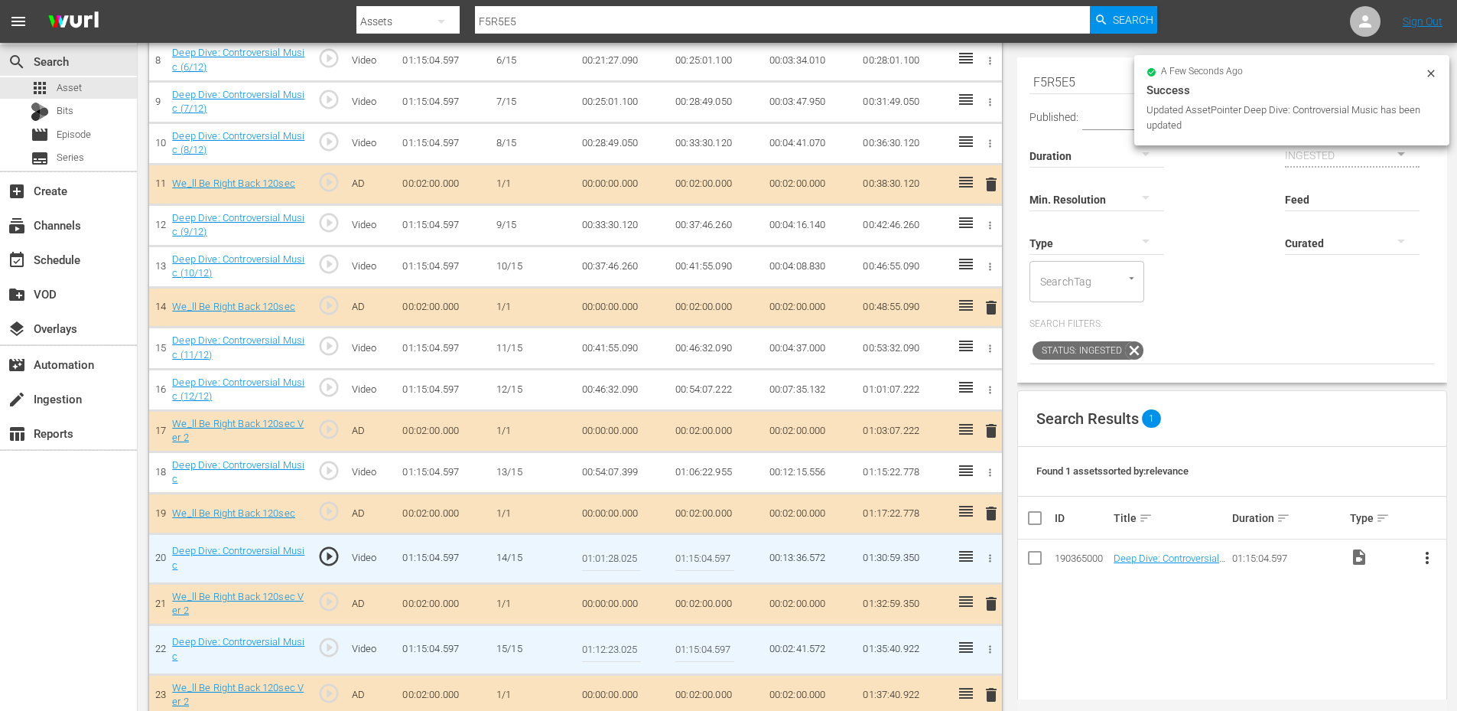
click at [614, 558] on input "01:01:28.025" at bounding box center [611, 558] width 59 height 37
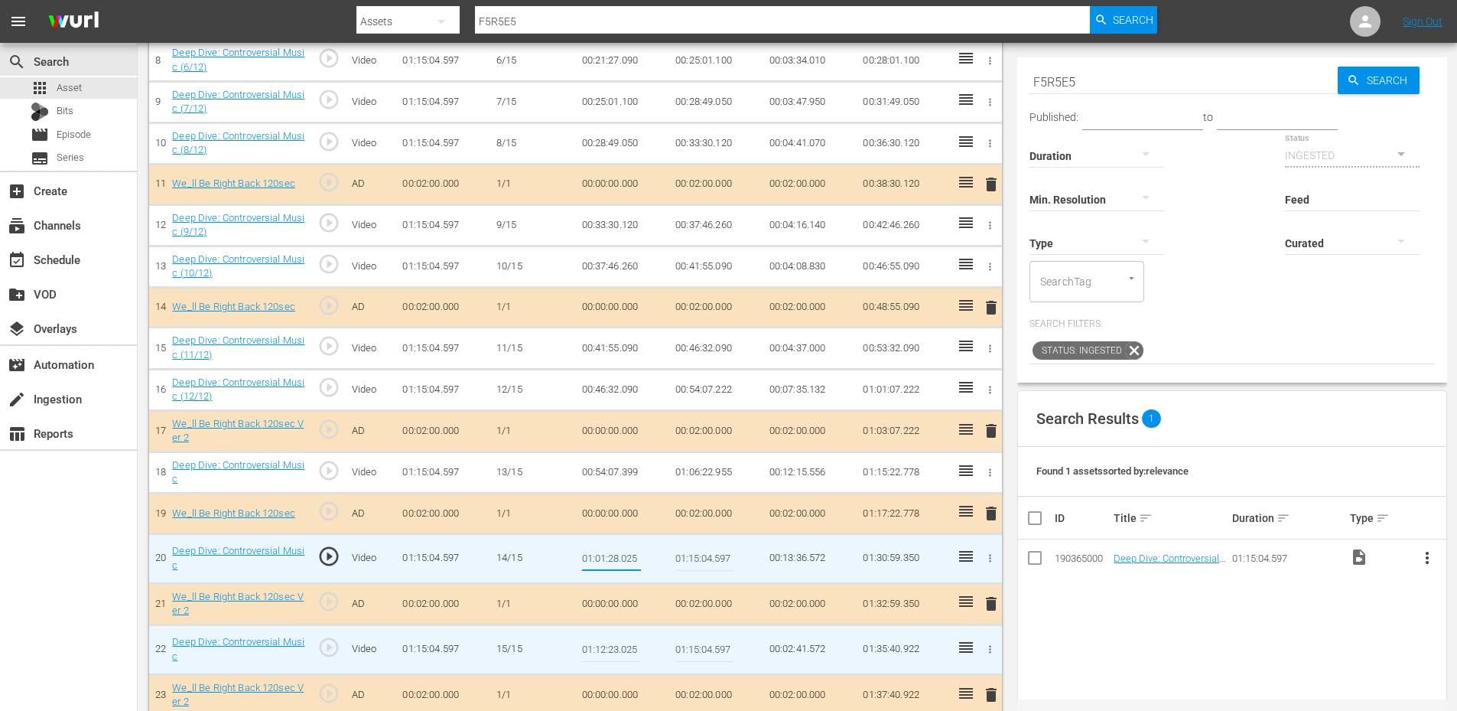
click at [613, 558] on input "01:01:28.025" at bounding box center [611, 558] width 59 height 37
click at [611, 554] on input "01:01:28.025" at bounding box center [611, 558] width 59 height 37
type input "01:01:02.025"
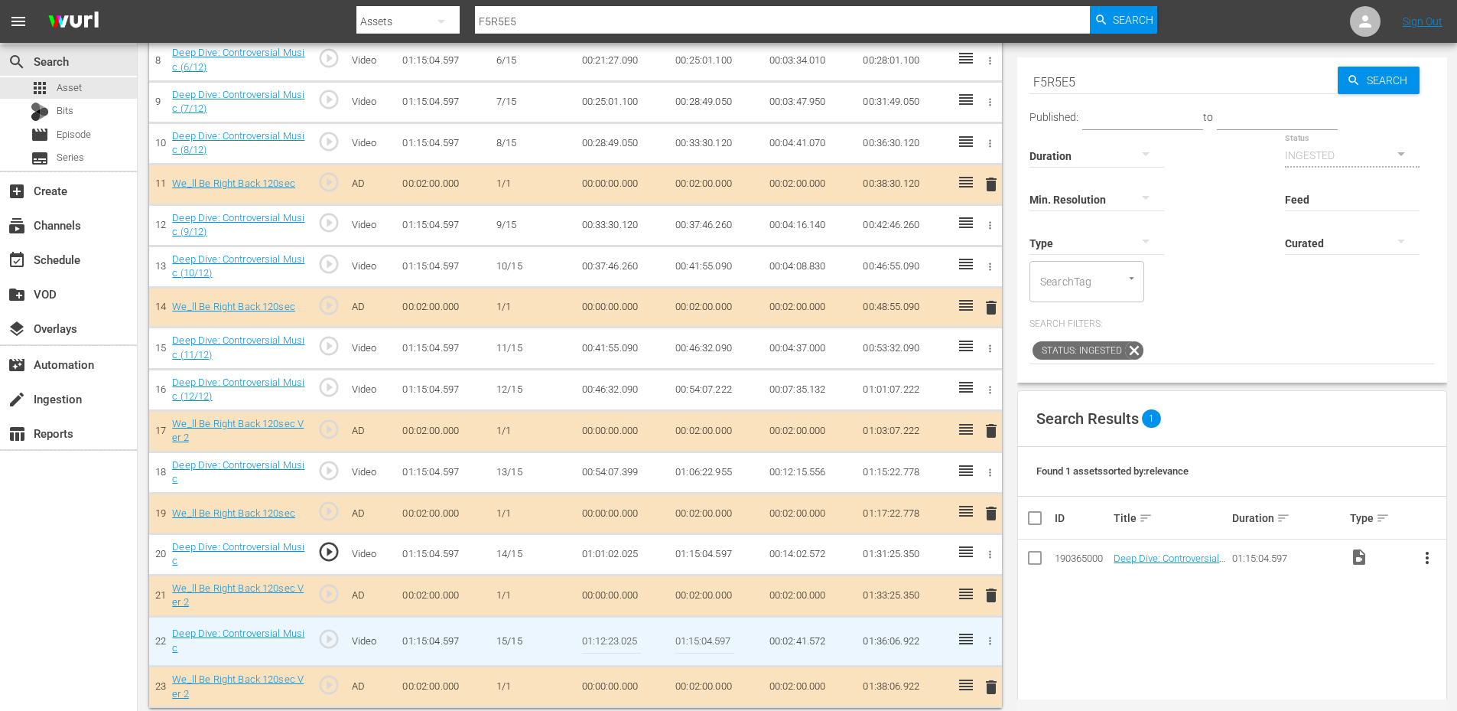
click at [604, 556] on td "01:01:02.025" at bounding box center [623, 553] width 94 height 41
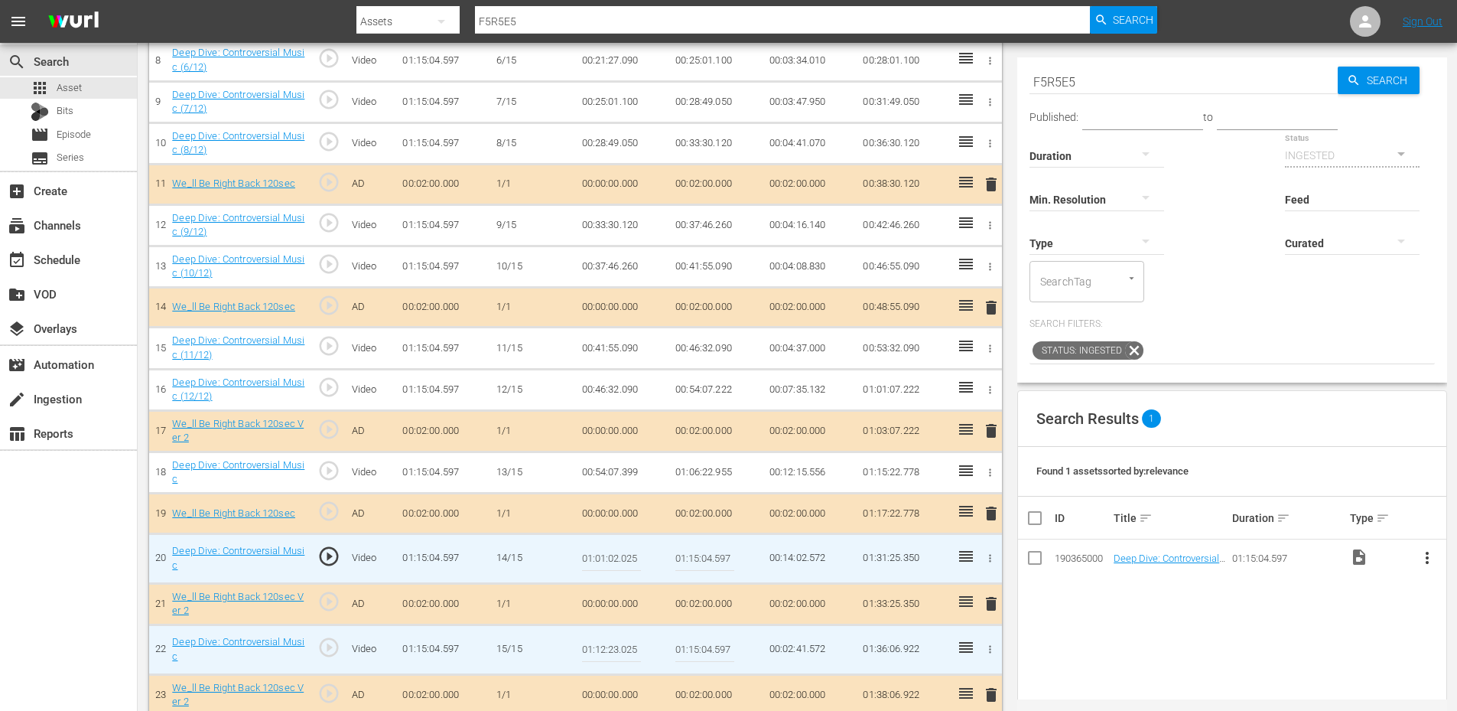
click at [604, 556] on input "01:01:02.025" at bounding box center [611, 558] width 59 height 37
click at [598, 556] on input "01:01:02.025" at bounding box center [611, 558] width 59 height 37
type input "01:00:02.025"
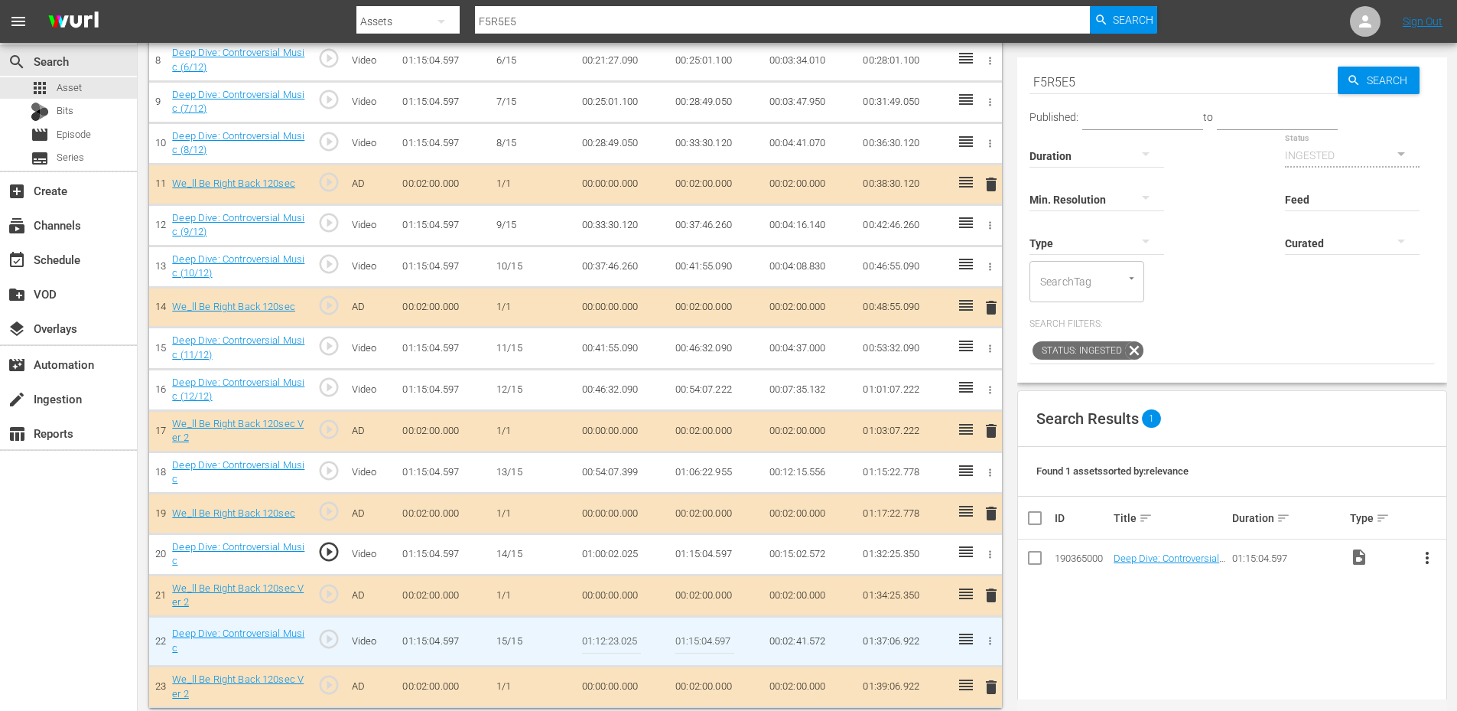
click at [615, 558] on td "01:00:02.025" at bounding box center [623, 553] width 94 height 41
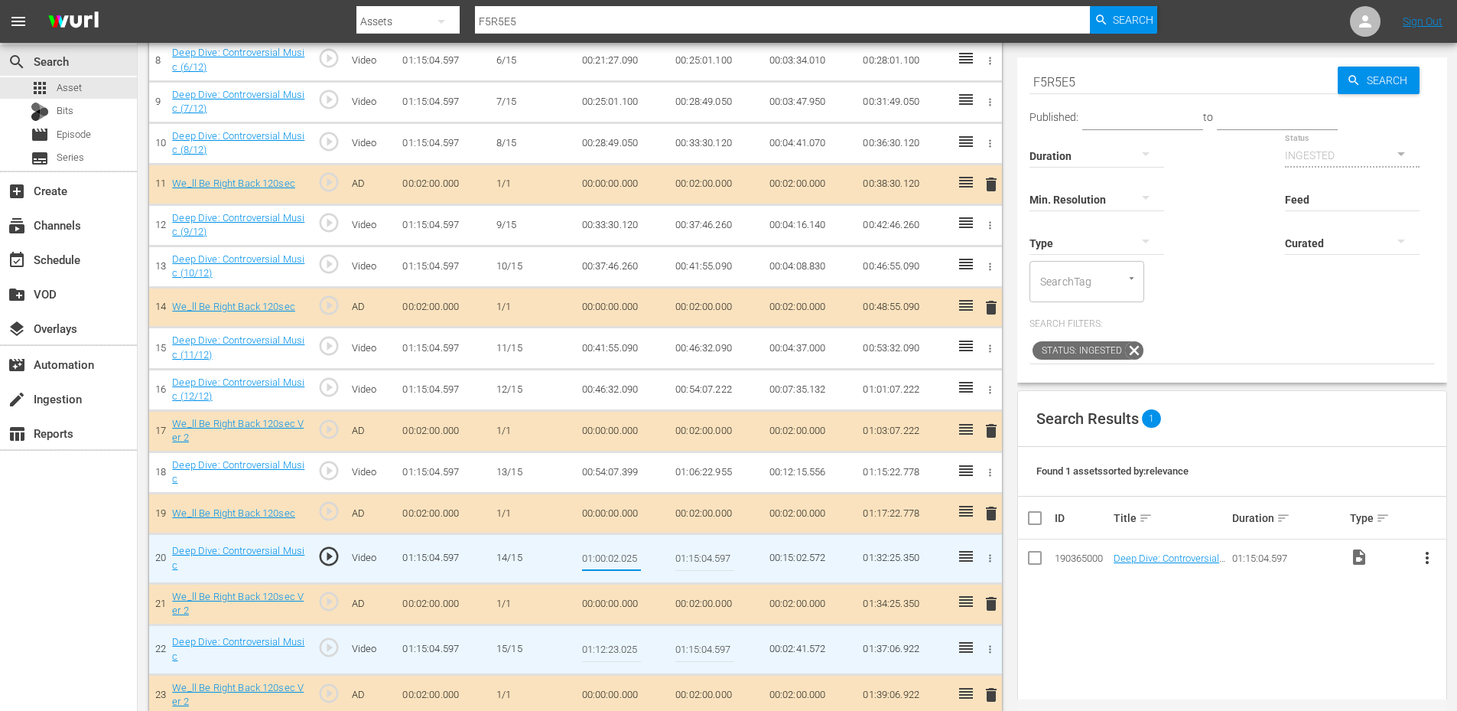
click at [619, 558] on input "01:00:02.025" at bounding box center [611, 558] width 59 height 37
type input "01:00:20.025"
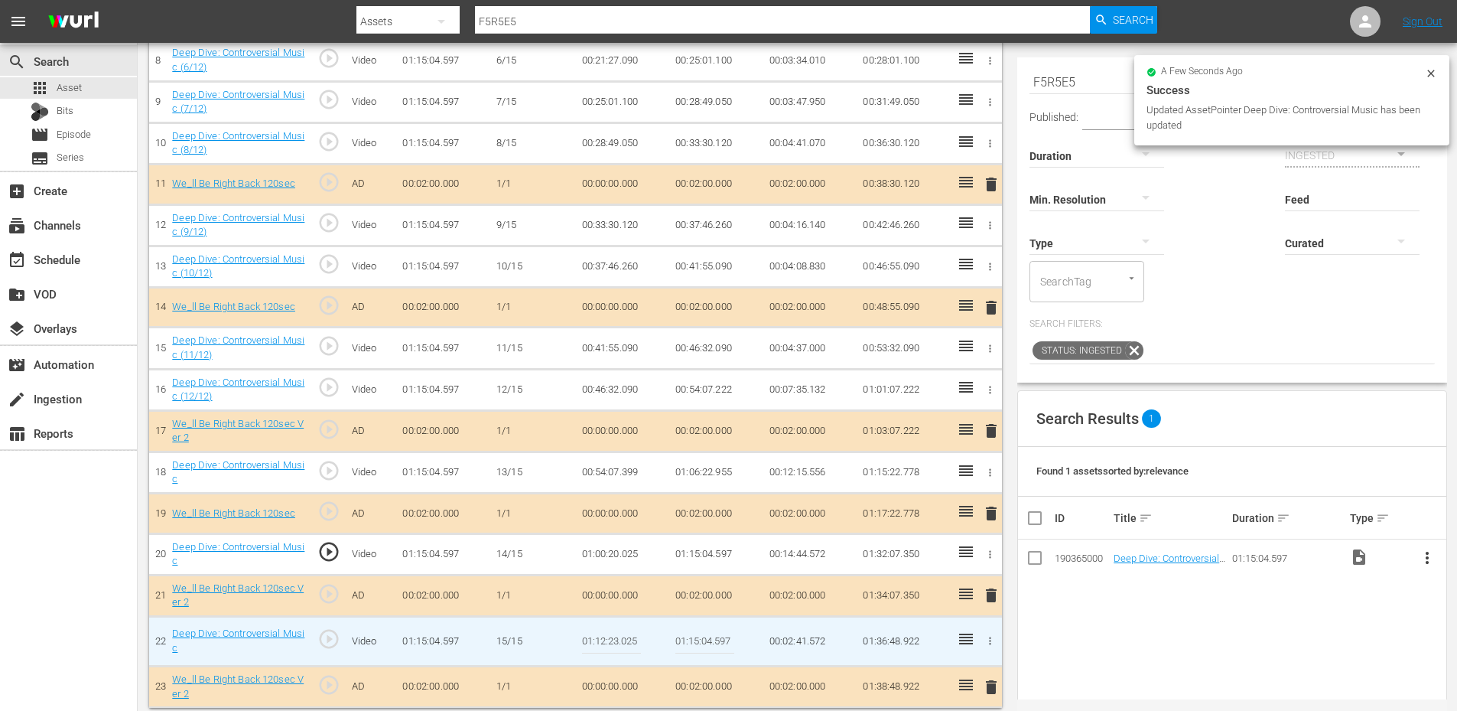
click at [614, 556] on td "01:00:20.025" at bounding box center [623, 553] width 94 height 41
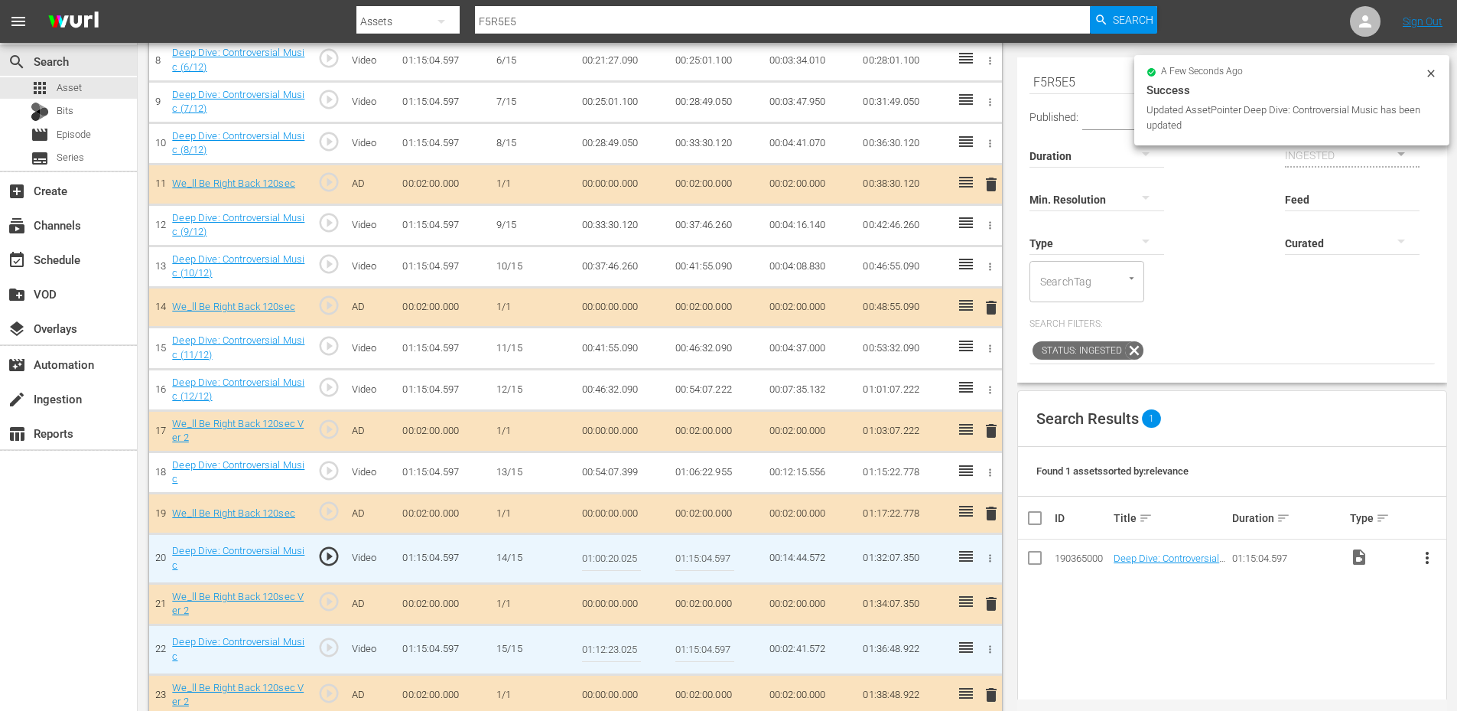
click at [614, 556] on input "01:00:20.025" at bounding box center [611, 558] width 59 height 37
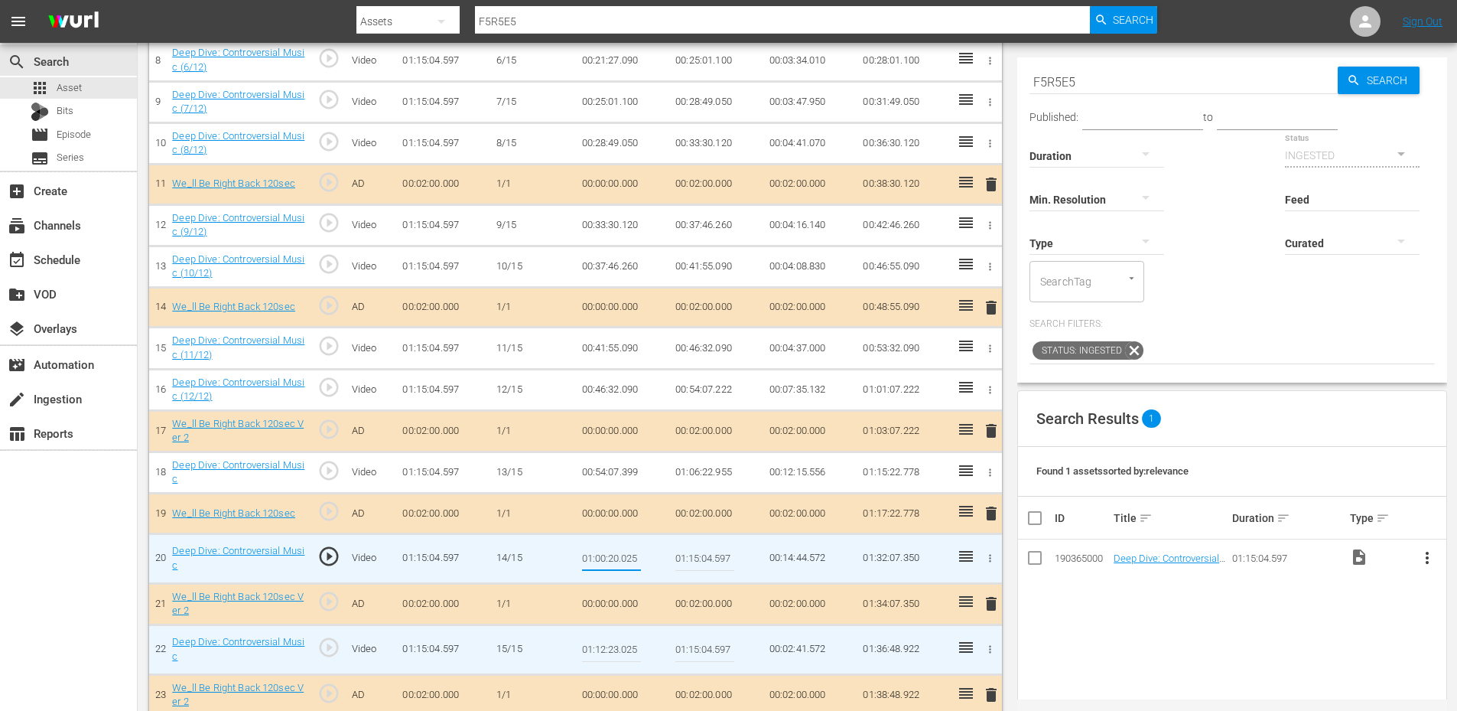
click at [614, 556] on input "01:00:20.025" at bounding box center [611, 558] width 59 height 37
type input "01:00:28.025"
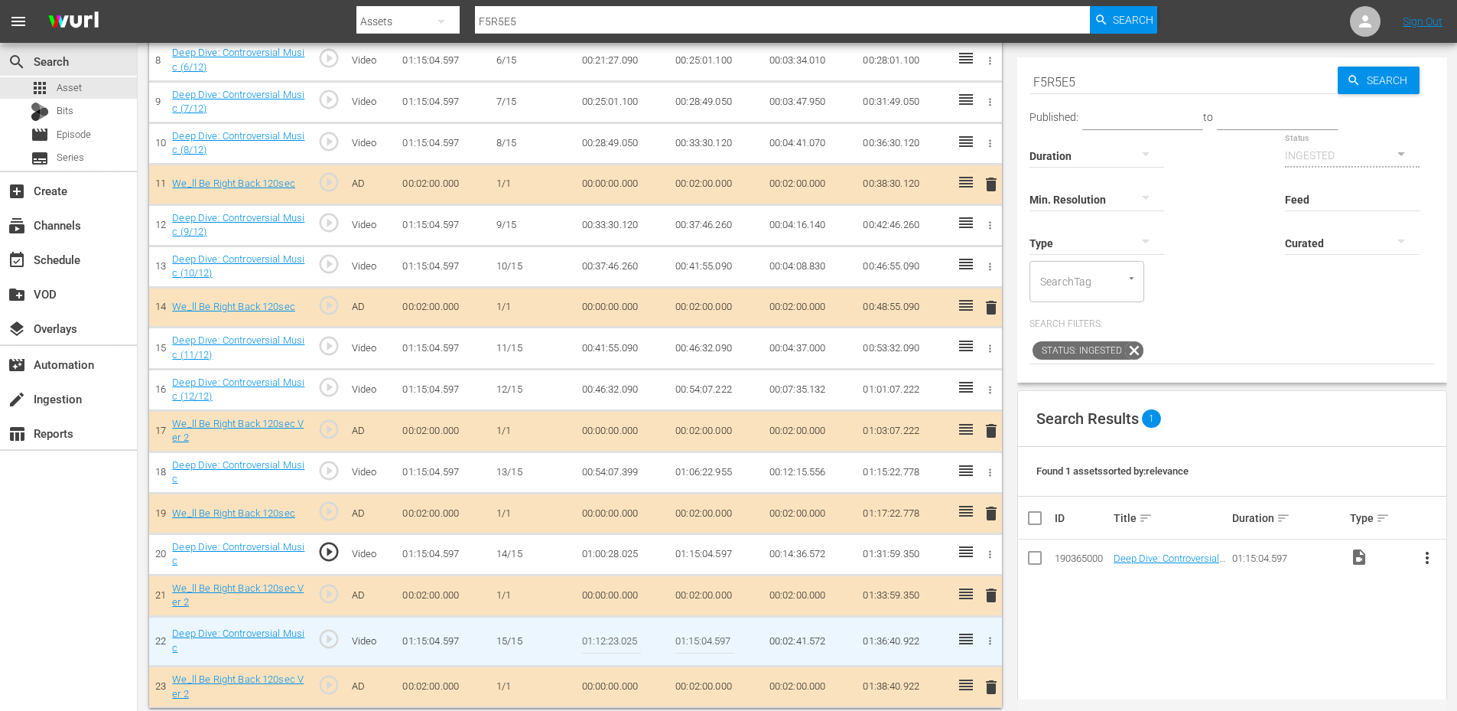
click at [618, 552] on td "01:00:28.025" at bounding box center [623, 553] width 94 height 41
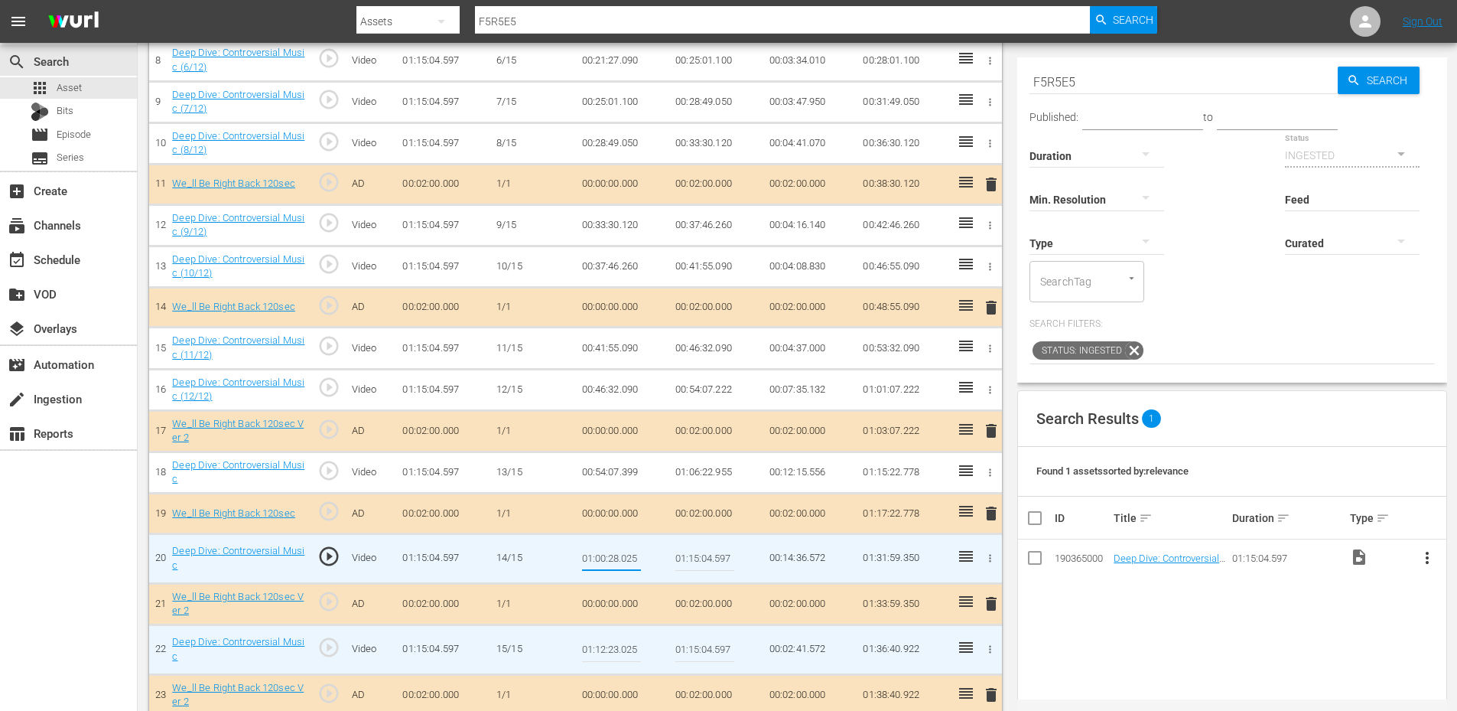
click at [615, 557] on input "01:00:28.025" at bounding box center [611, 558] width 59 height 37
type input "01:00:33.025"
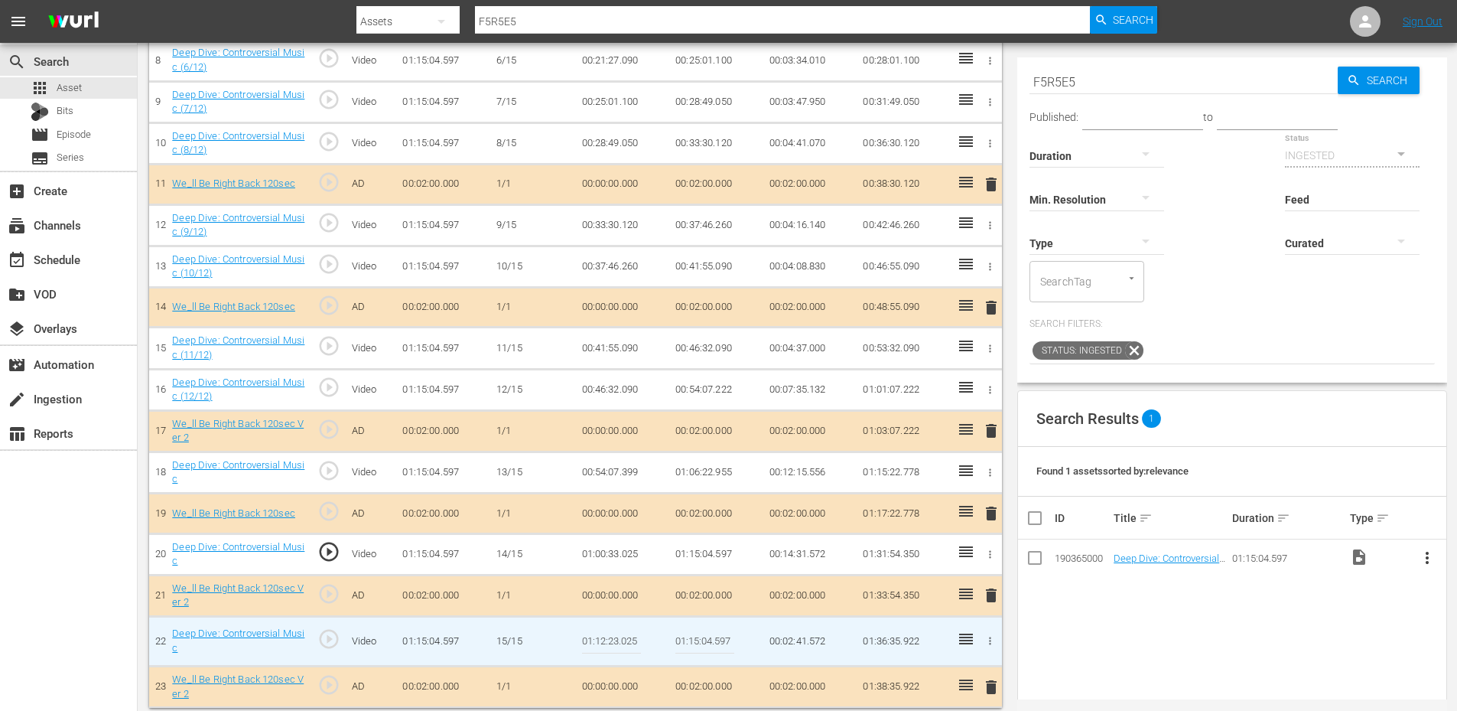
click at [613, 558] on td "01:00:33.025" at bounding box center [623, 553] width 94 height 41
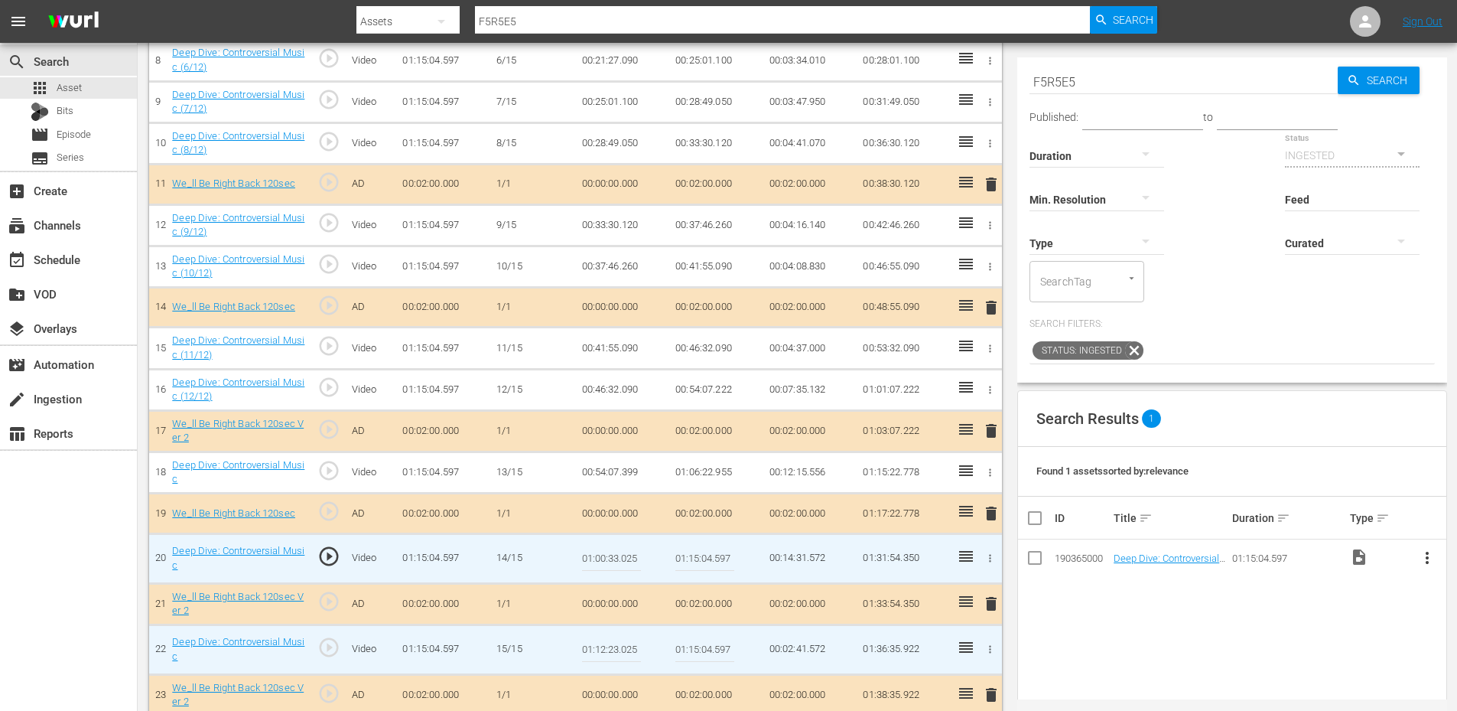
click at [613, 558] on input "01:00:33.025" at bounding box center [611, 558] width 59 height 37
type input "01:00:43.025"
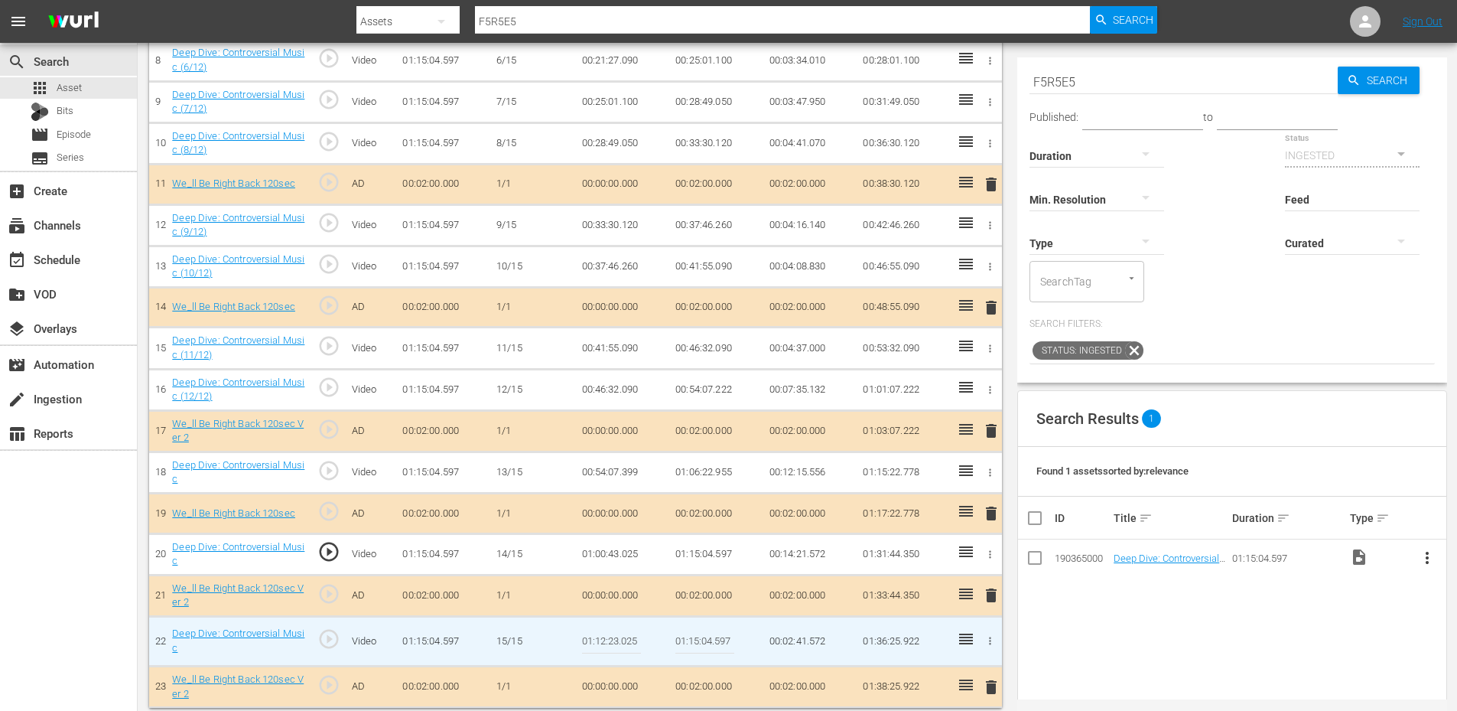
click at [626, 555] on td "01:00:43.025" at bounding box center [623, 553] width 94 height 41
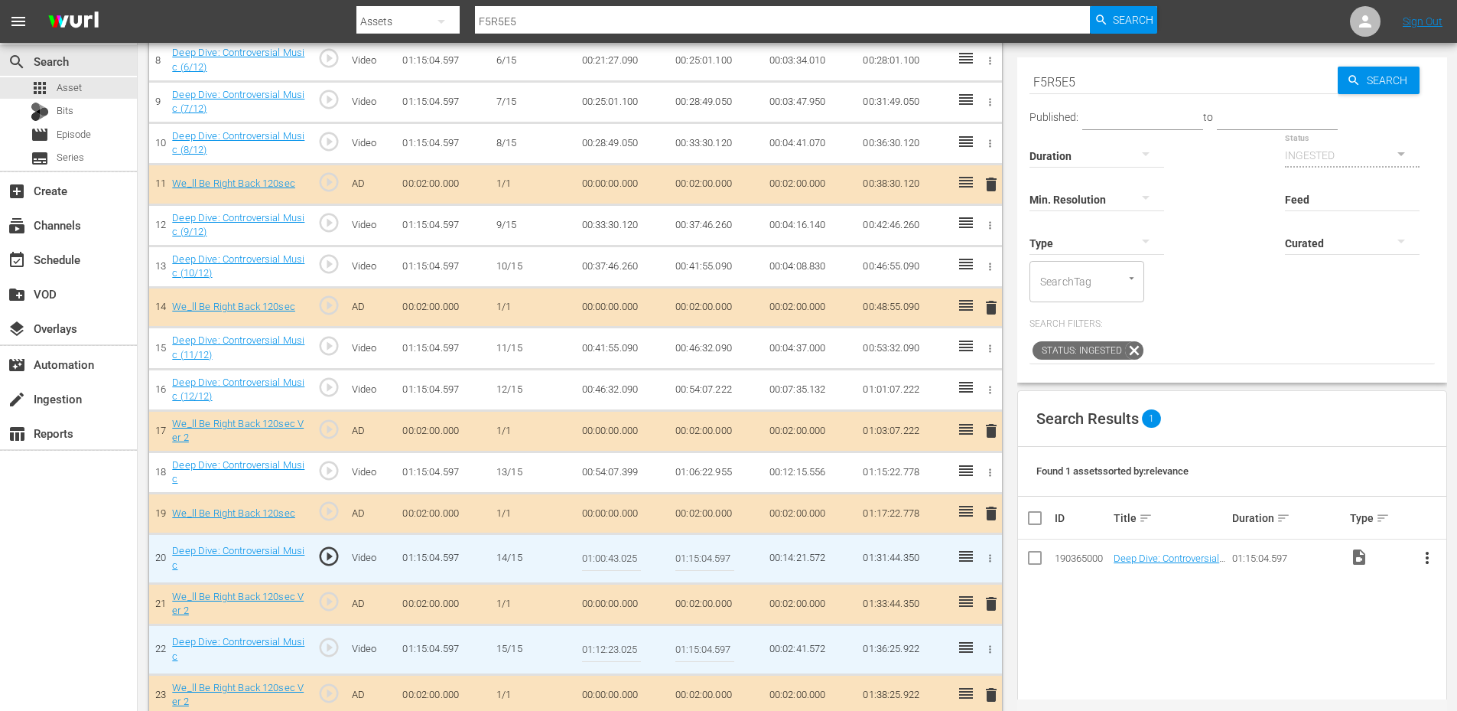
click at [626, 555] on input "01:00:43.025" at bounding box center [611, 558] width 59 height 37
click at [615, 556] on input "01:00:43.025" at bounding box center [611, 558] width 59 height 37
type input "01:00:53.025"
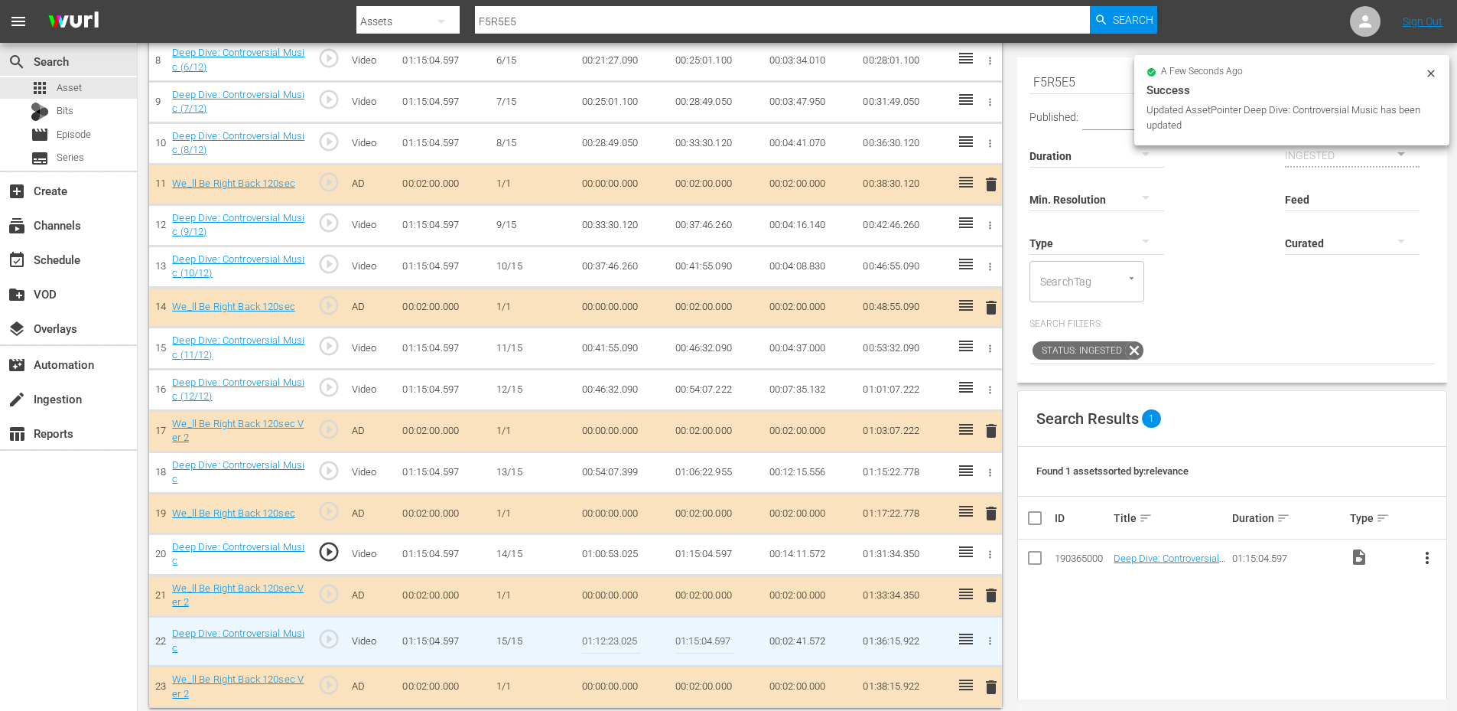
click at [626, 553] on td "01:00:53.025" at bounding box center [623, 553] width 94 height 41
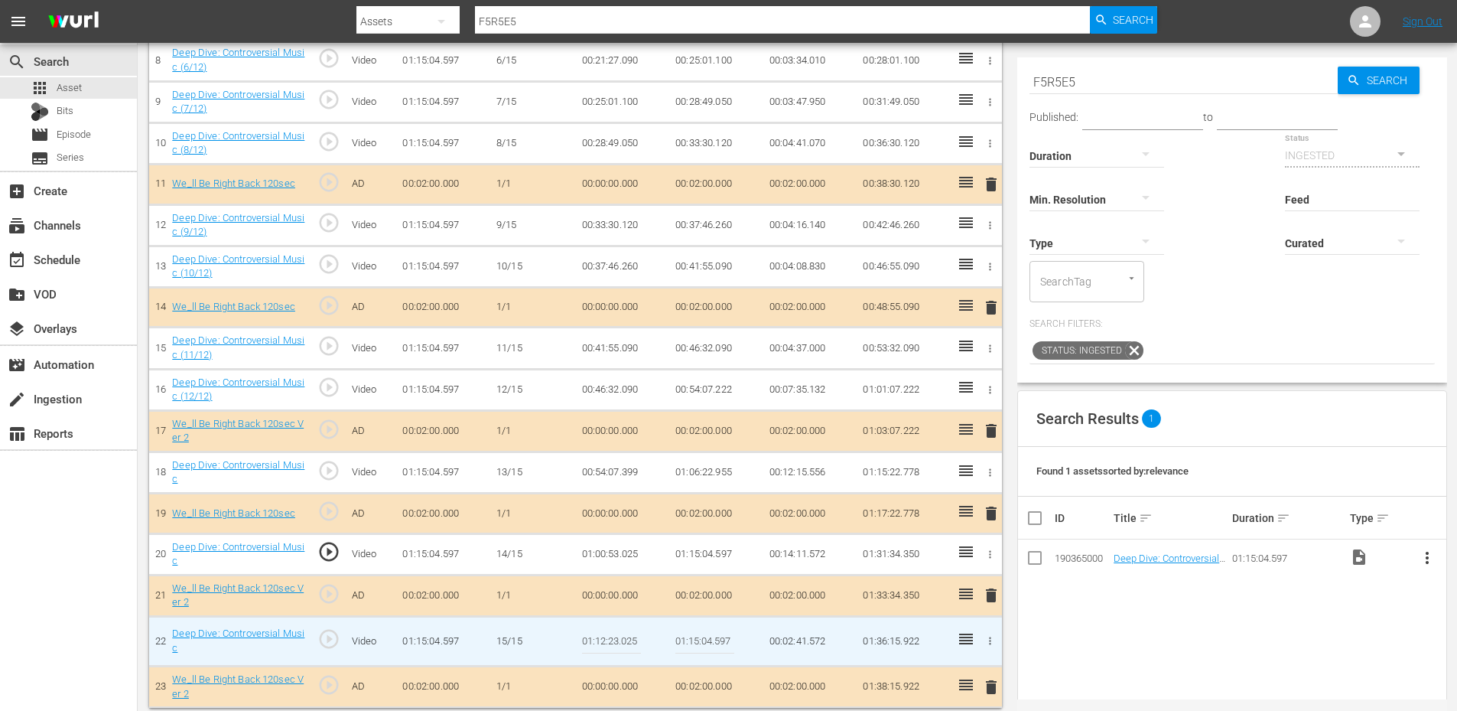
click at [626, 553] on td "01:00:53.025" at bounding box center [623, 553] width 94 height 41
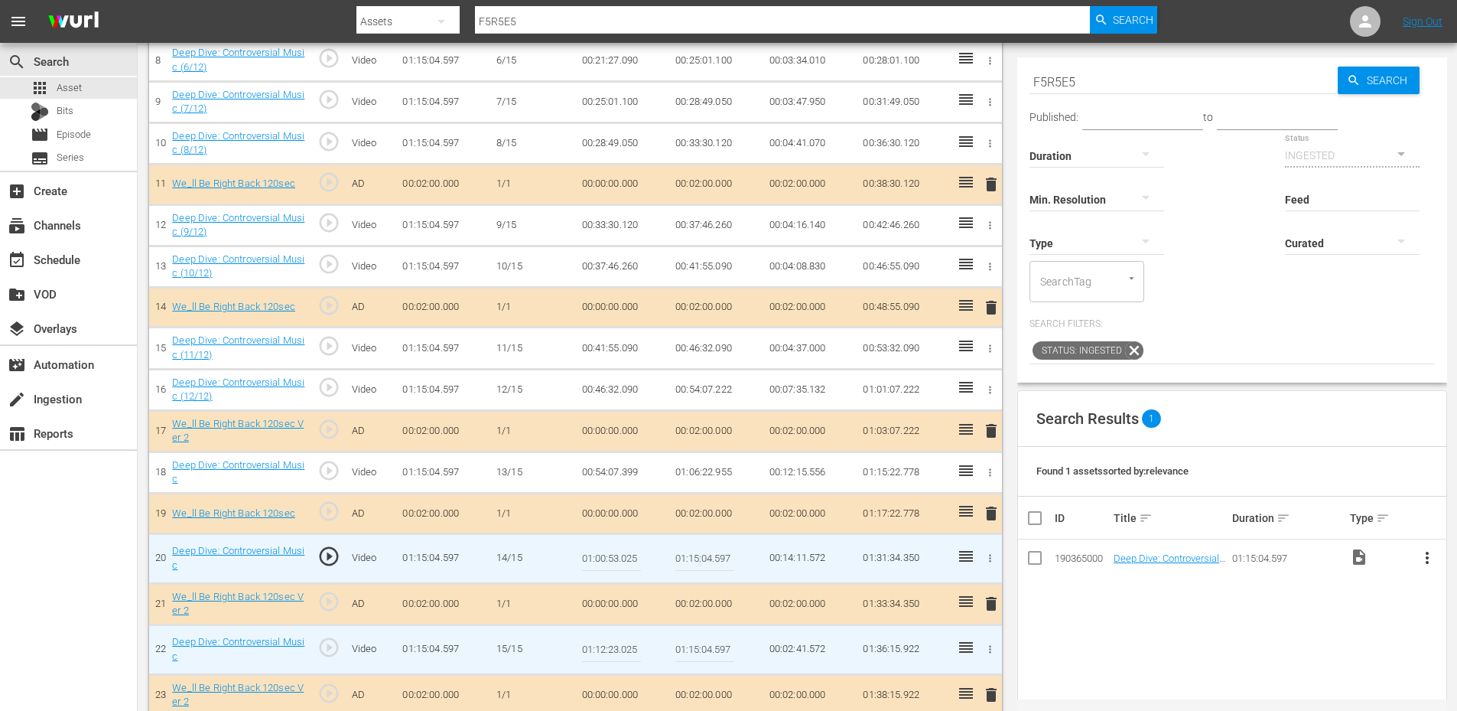
click at [626, 553] on input "01:00:53.025" at bounding box center [611, 558] width 59 height 37
click at [615, 555] on input "01:00:53.025" at bounding box center [611, 558] width 59 height 37
type input "01:00:52.025"
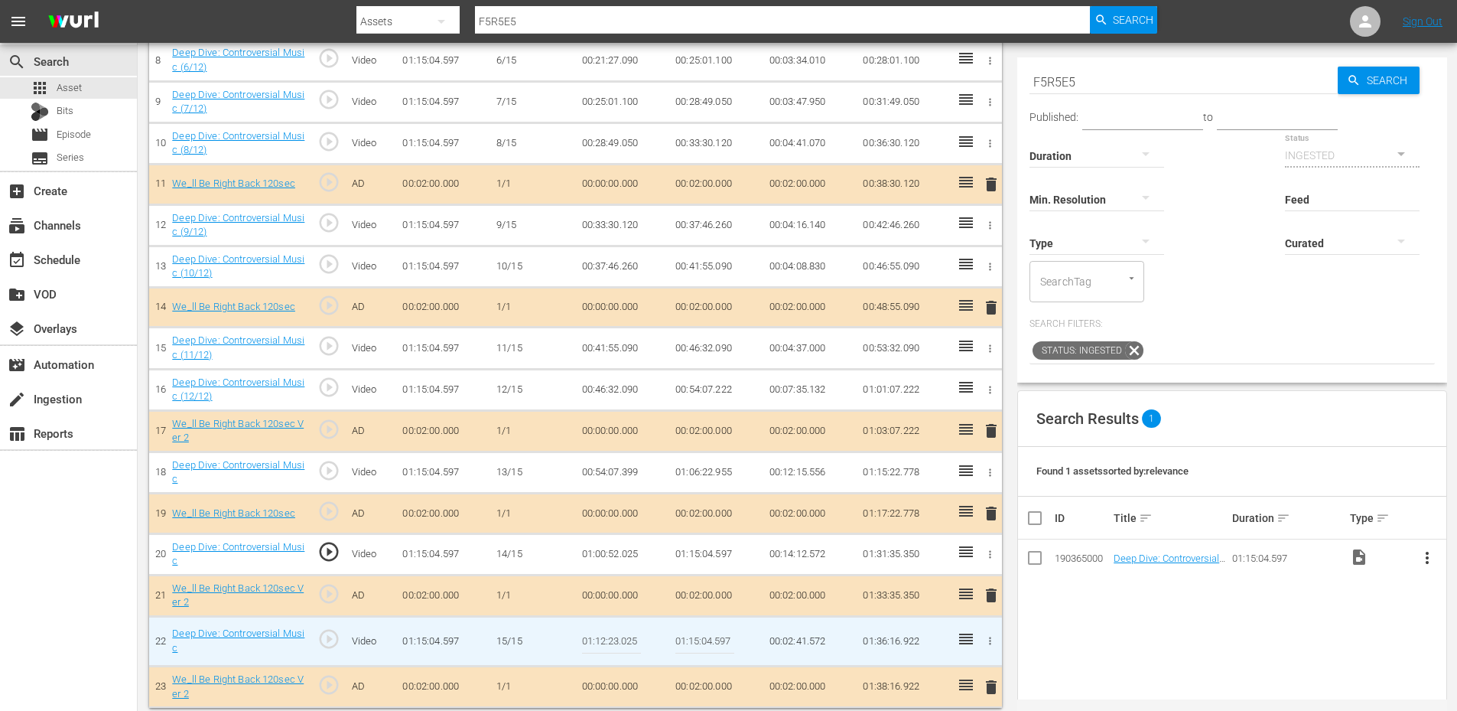
click at [610, 557] on td "01:00:52.025" at bounding box center [623, 553] width 94 height 41
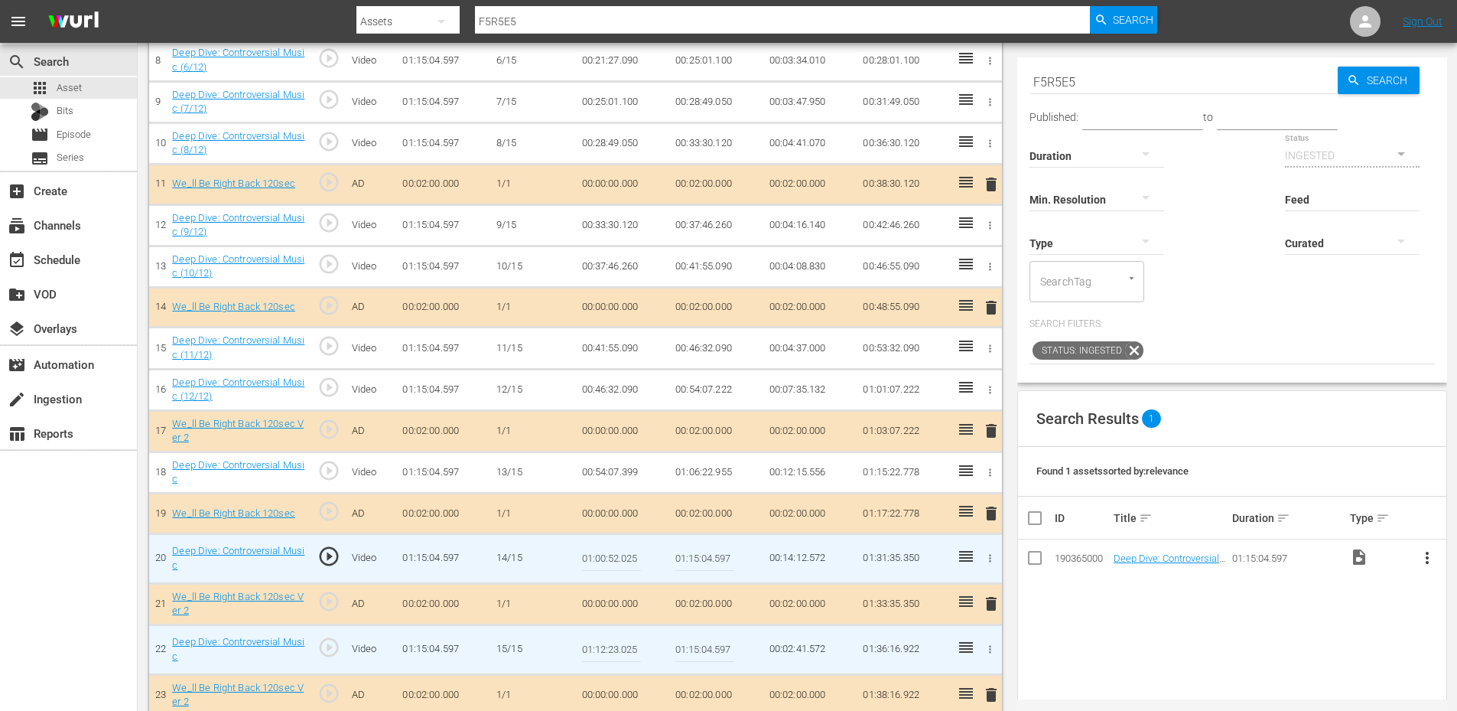
click at [610, 557] on input "01:00:52.025" at bounding box center [611, 558] width 59 height 37
type input "01:00:52.888"
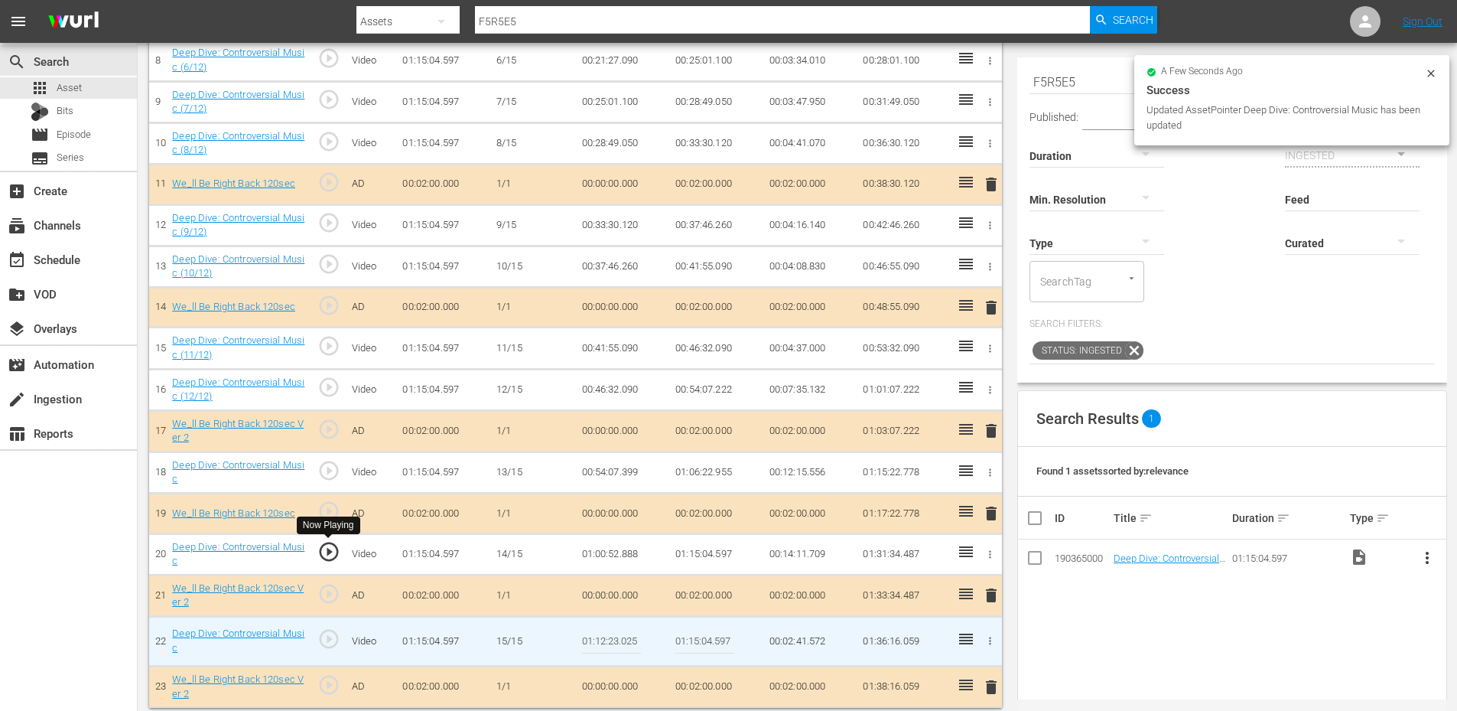
click at [331, 552] on span "play_circle_outline" at bounding box center [328, 551] width 23 height 23
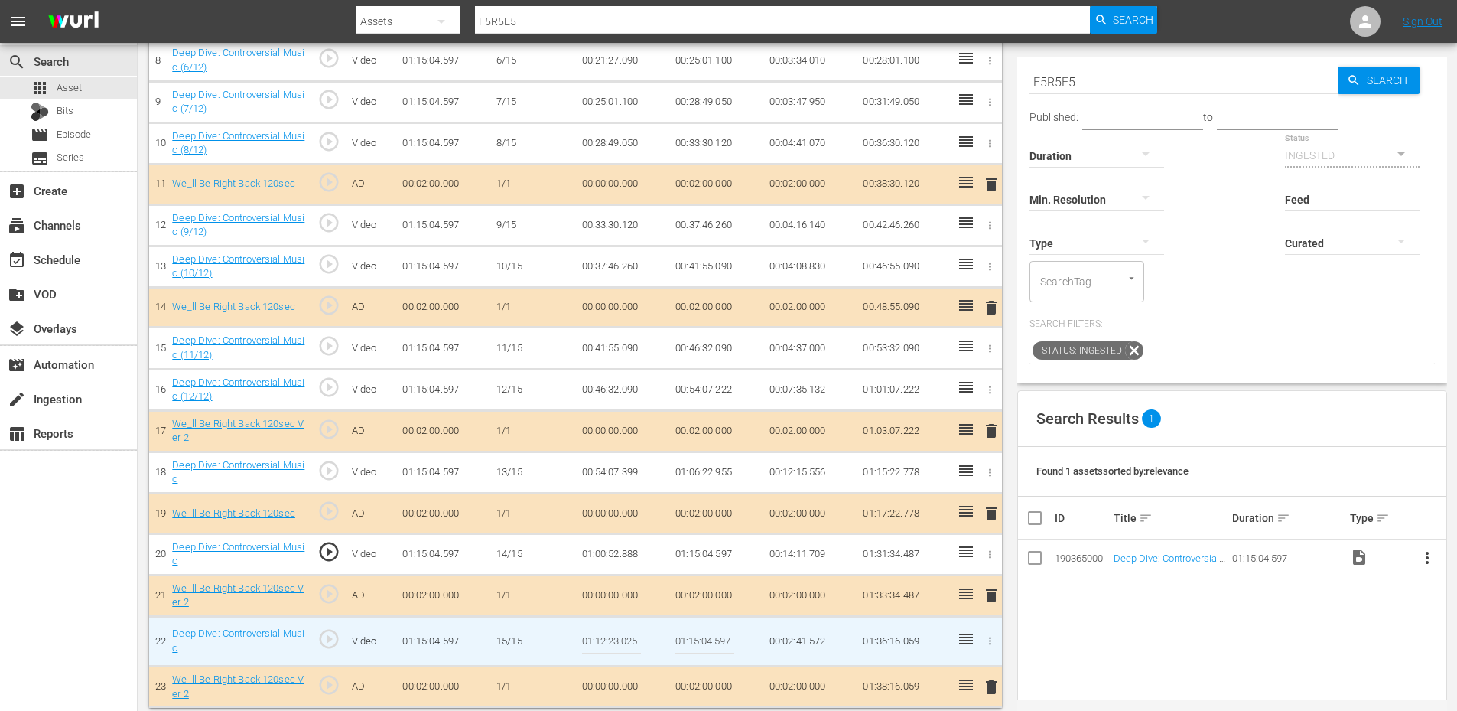
click at [630, 552] on td "01:00:52.888" at bounding box center [623, 553] width 94 height 41
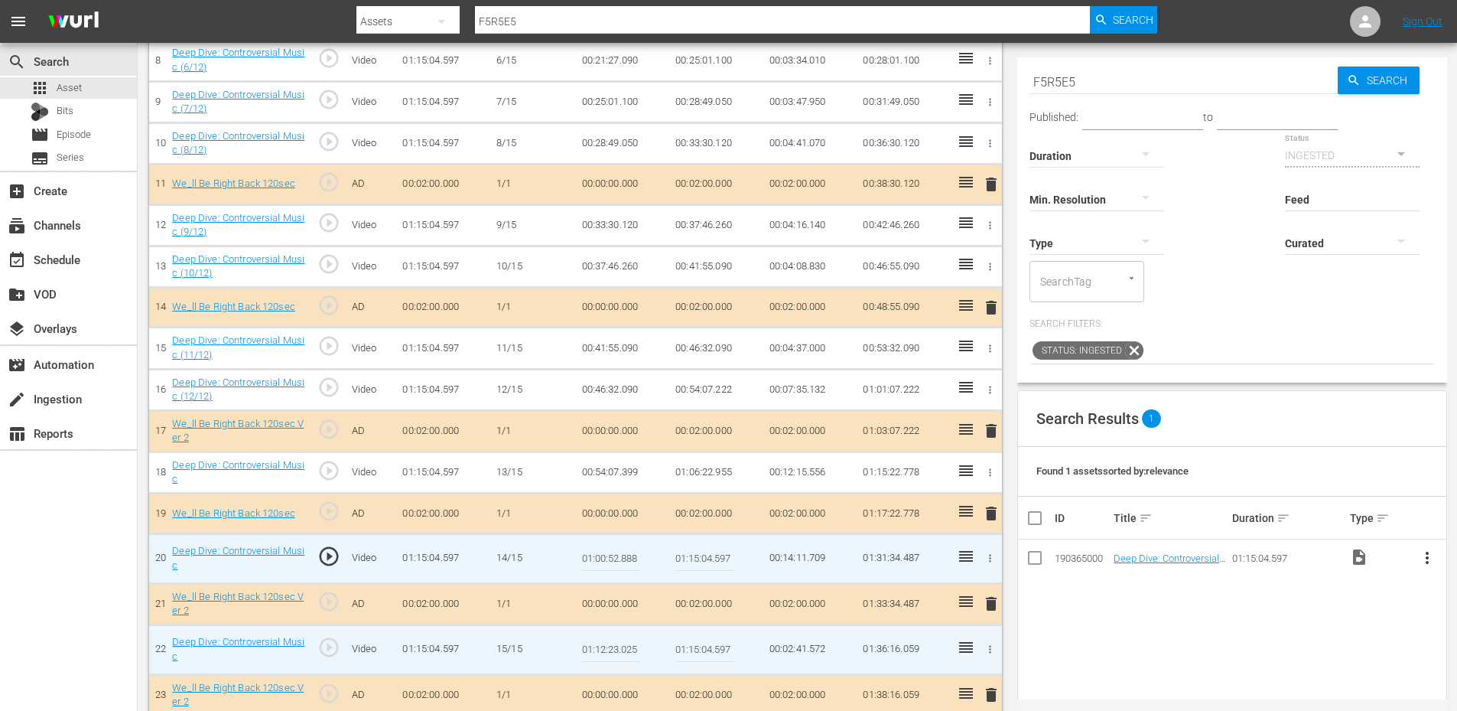
click at [630, 552] on input "01:00:52.888" at bounding box center [611, 558] width 59 height 37
type input "01:00:52.666"
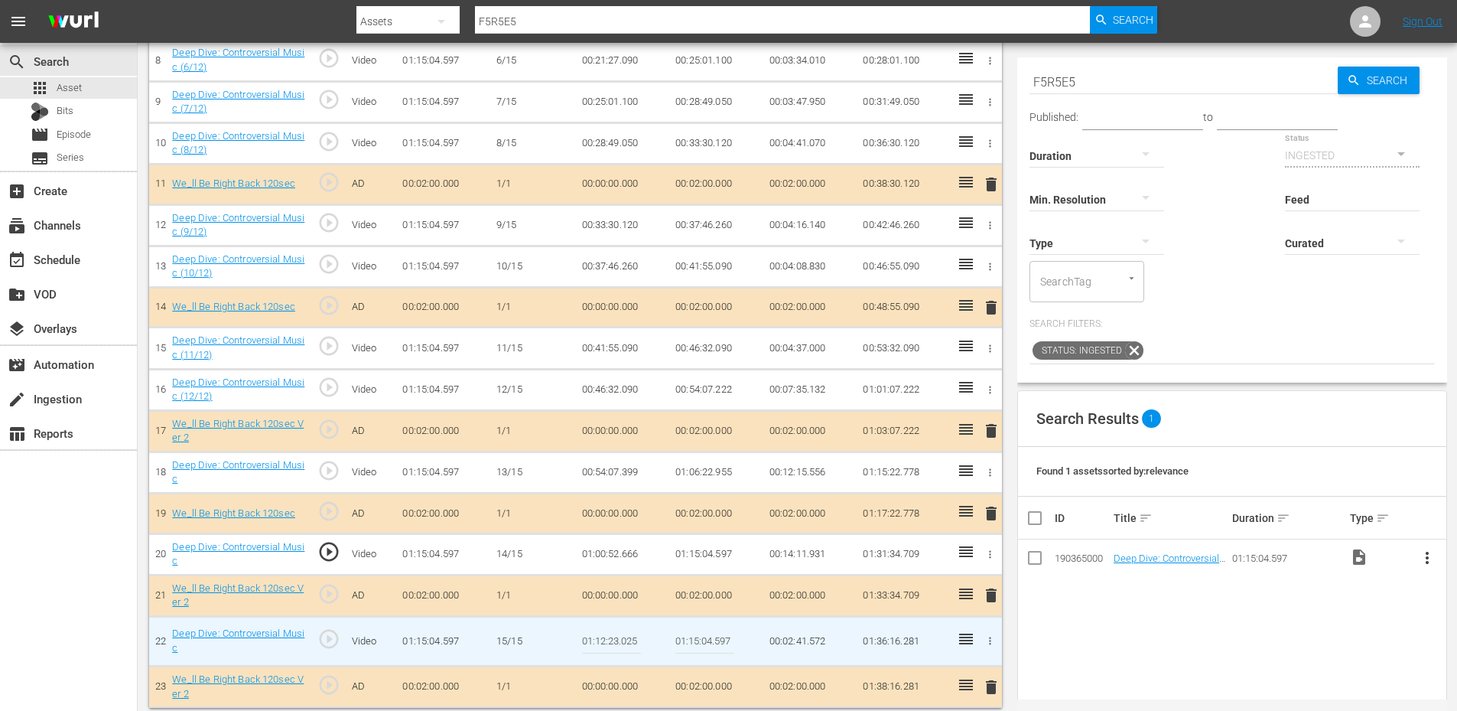
click at [635, 556] on td "01:00:52.666" at bounding box center [623, 553] width 94 height 41
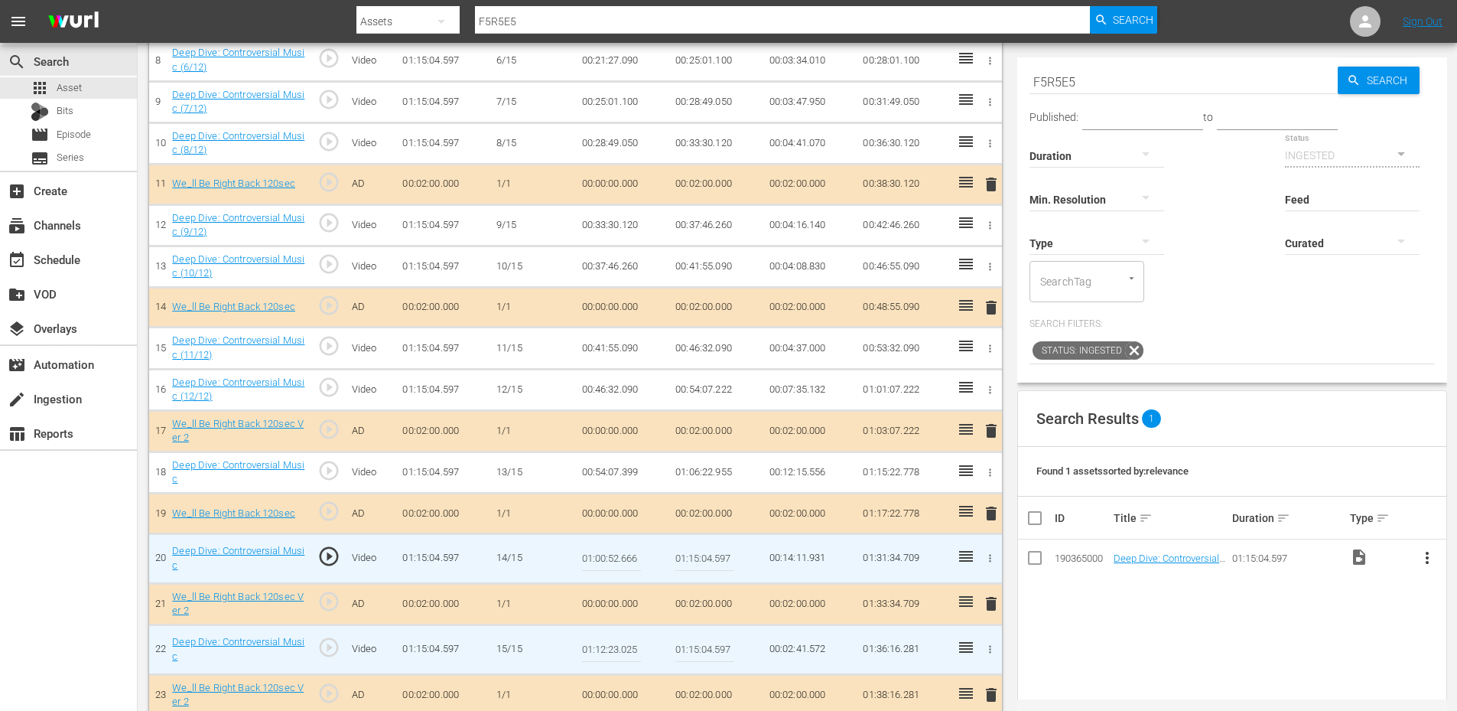
click at [635, 556] on input "01:00:52.666" at bounding box center [611, 558] width 59 height 37
type input "01:00:52.629"
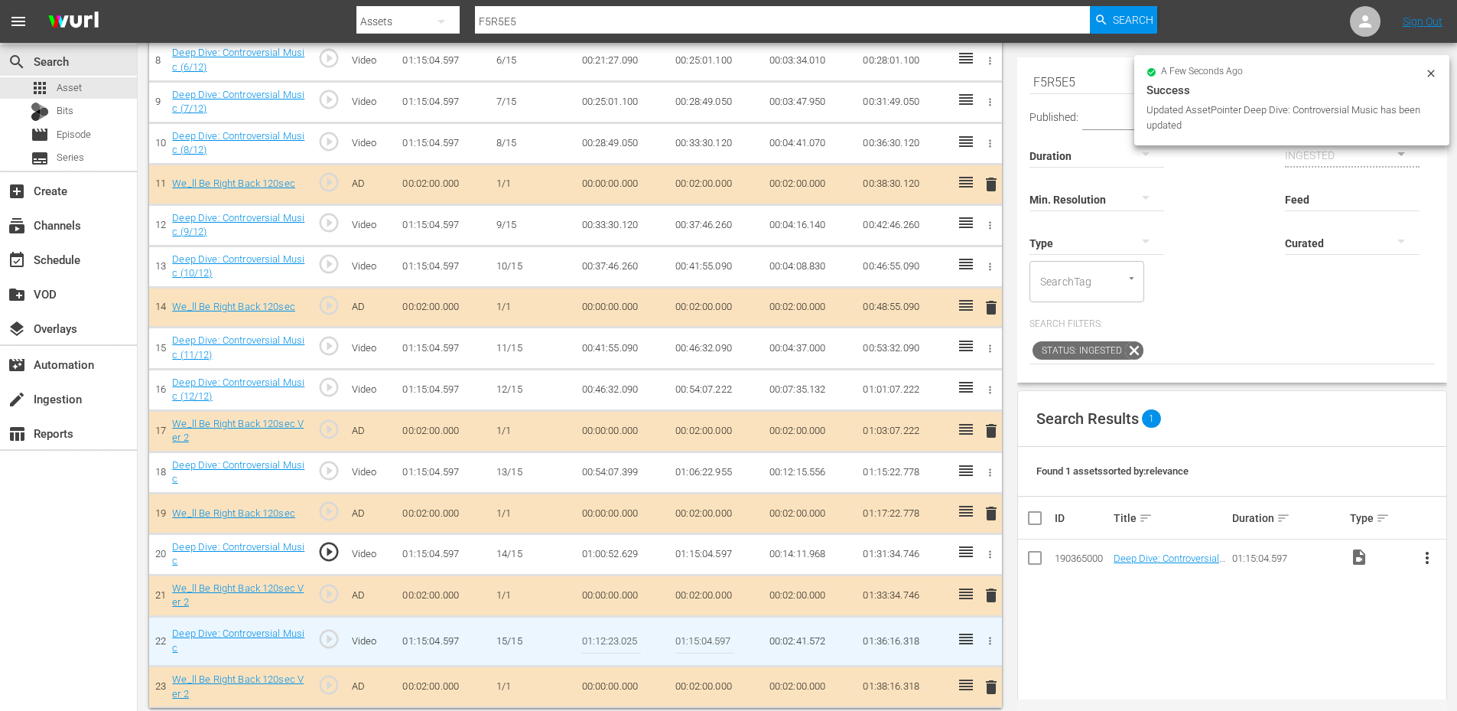
click at [617, 553] on td "01:00:52.629" at bounding box center [623, 553] width 94 height 41
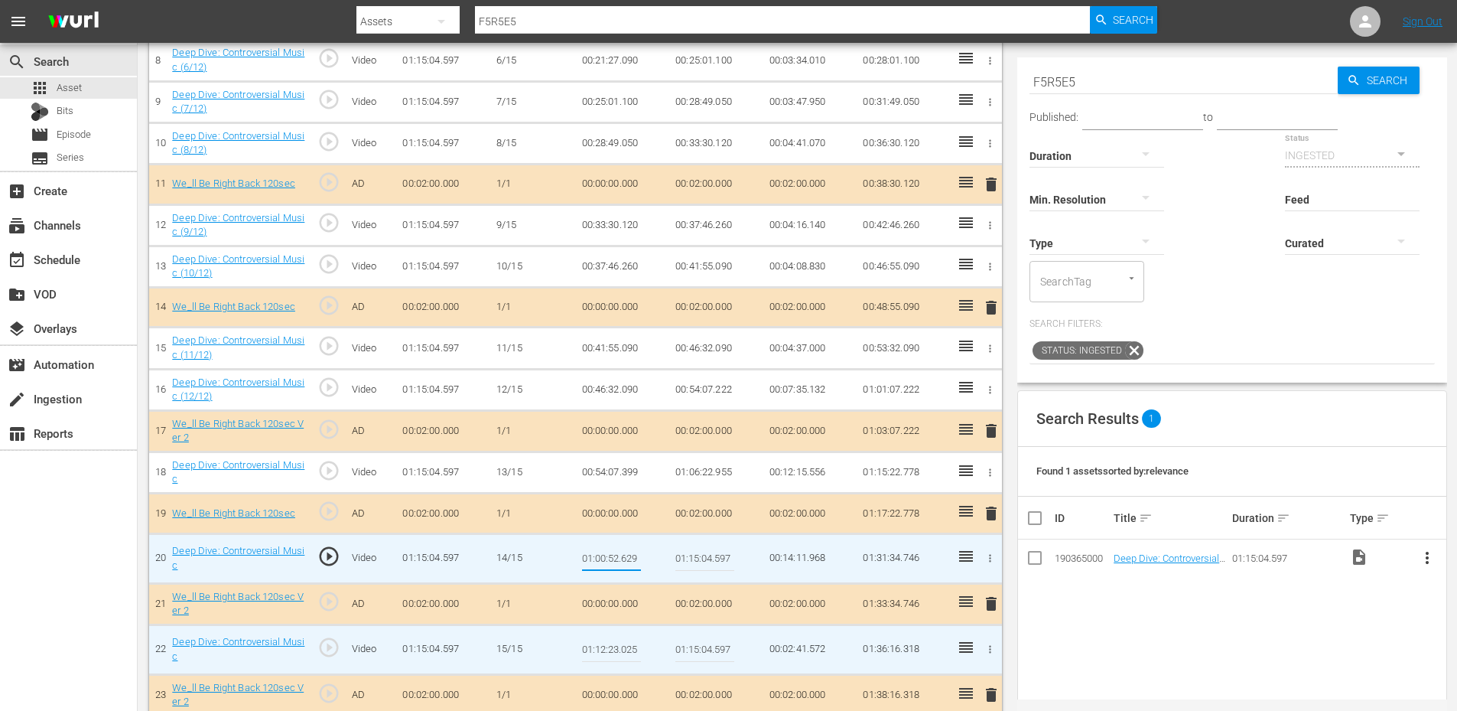
click at [701, 479] on td "01:06:22.955" at bounding box center [716, 471] width 94 height 41
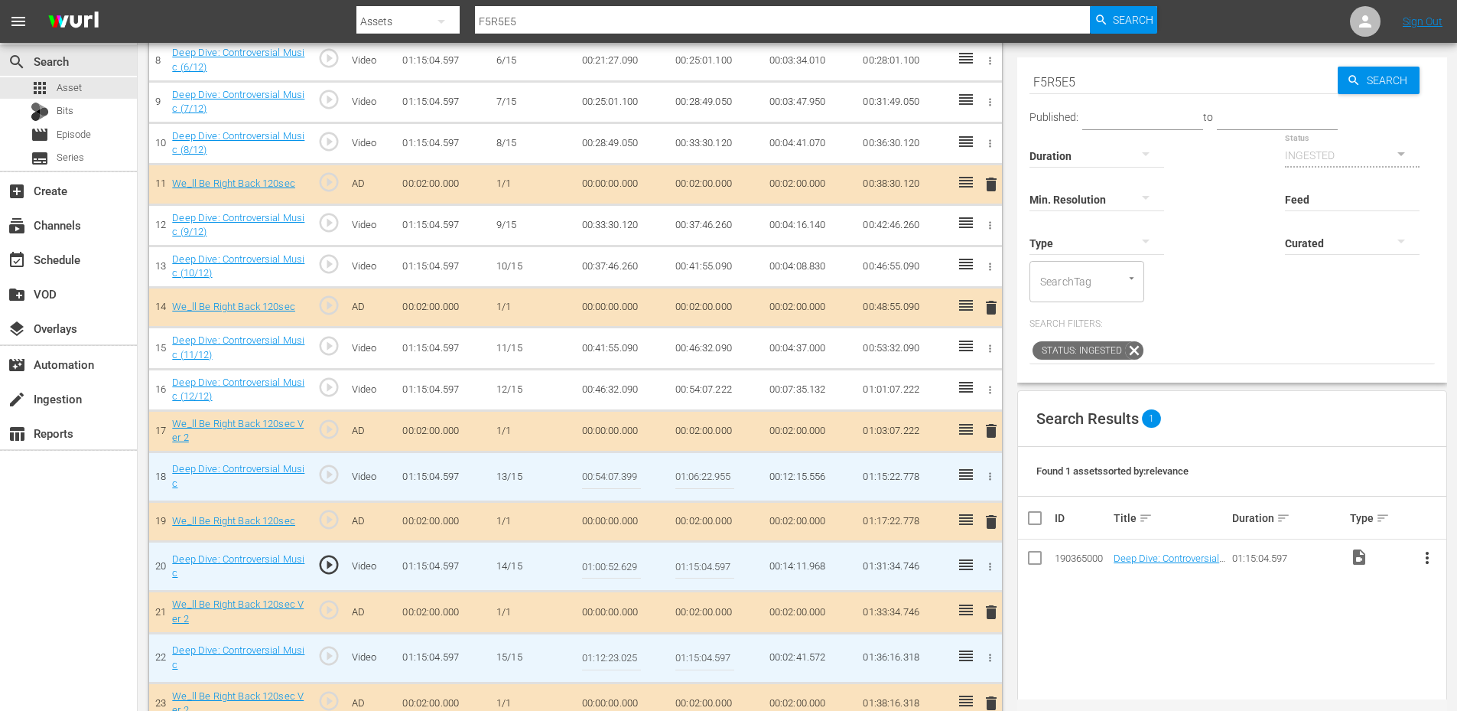
click at [701, 479] on input "01:06:22.955" at bounding box center [704, 476] width 59 height 37
paste input "0:52.629"
type input "01:00:52.629"
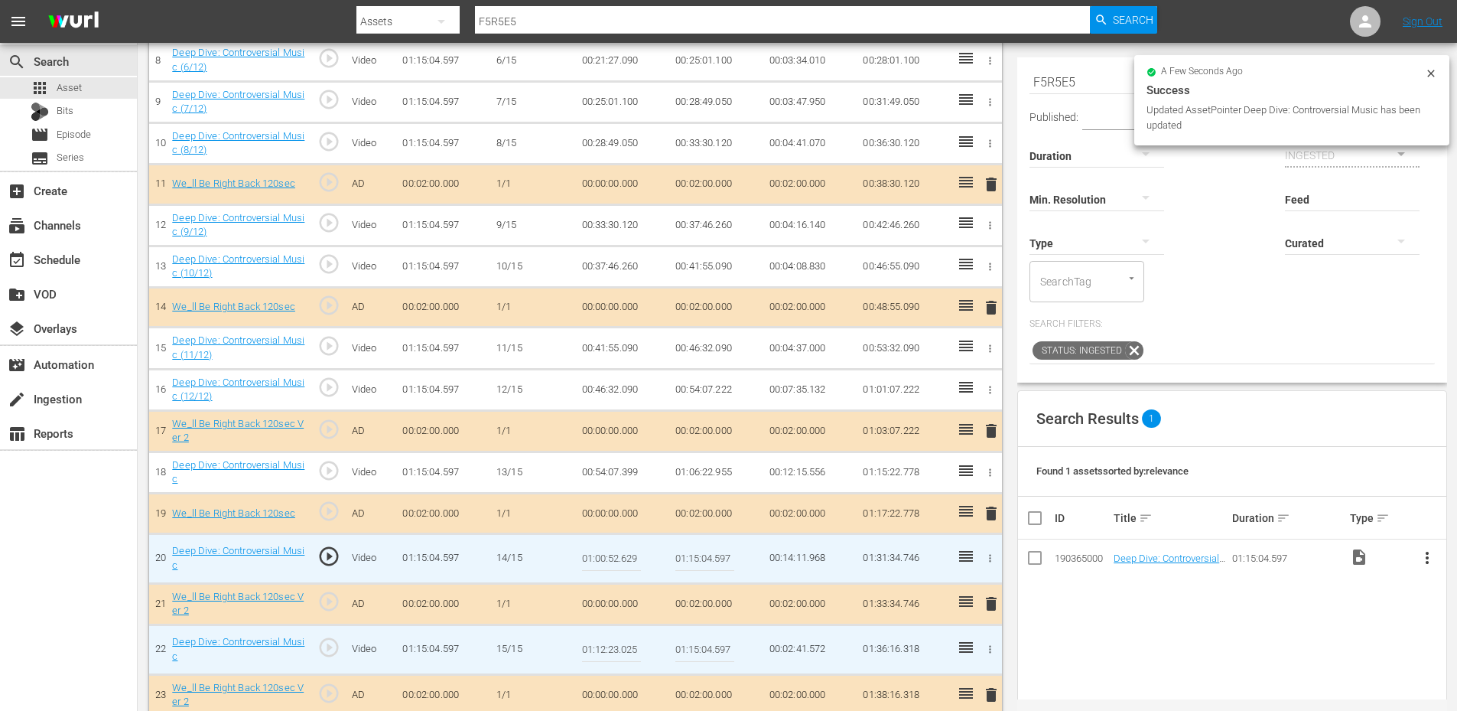
click at [624, 553] on input "01:00:52.629" at bounding box center [611, 558] width 59 height 37
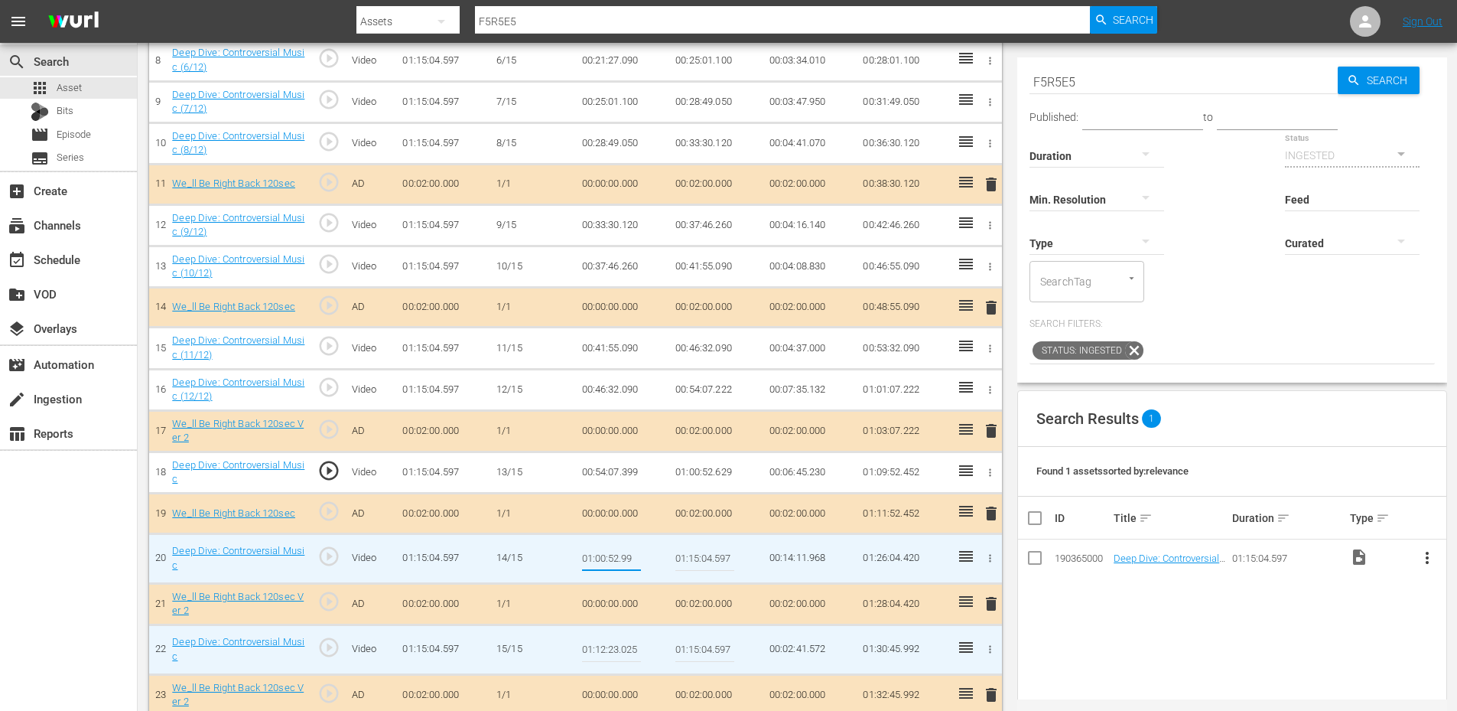
type input "01:00:52.999"
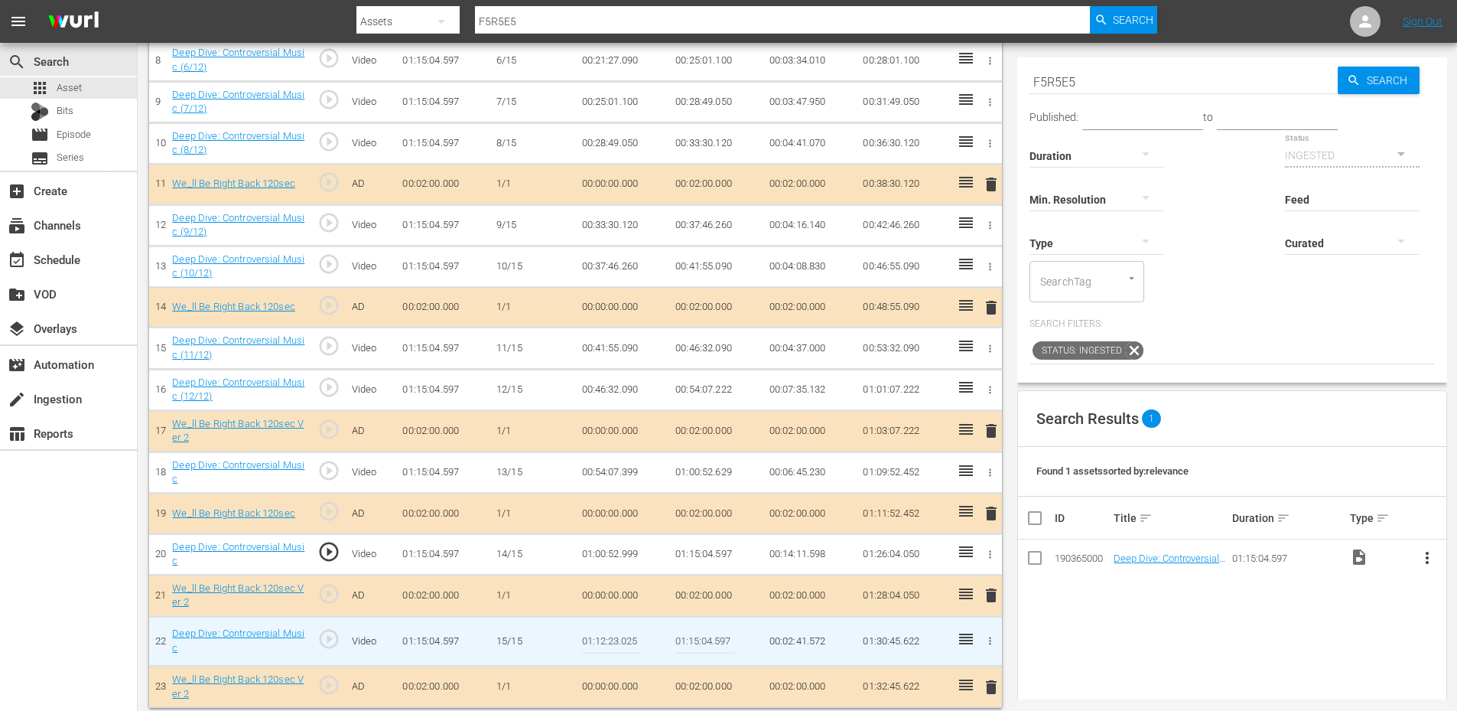
click at [327, 550] on span "play_circle_outline" at bounding box center [328, 551] width 23 height 23
click at [613, 554] on td "01:00:52.999" at bounding box center [623, 553] width 94 height 41
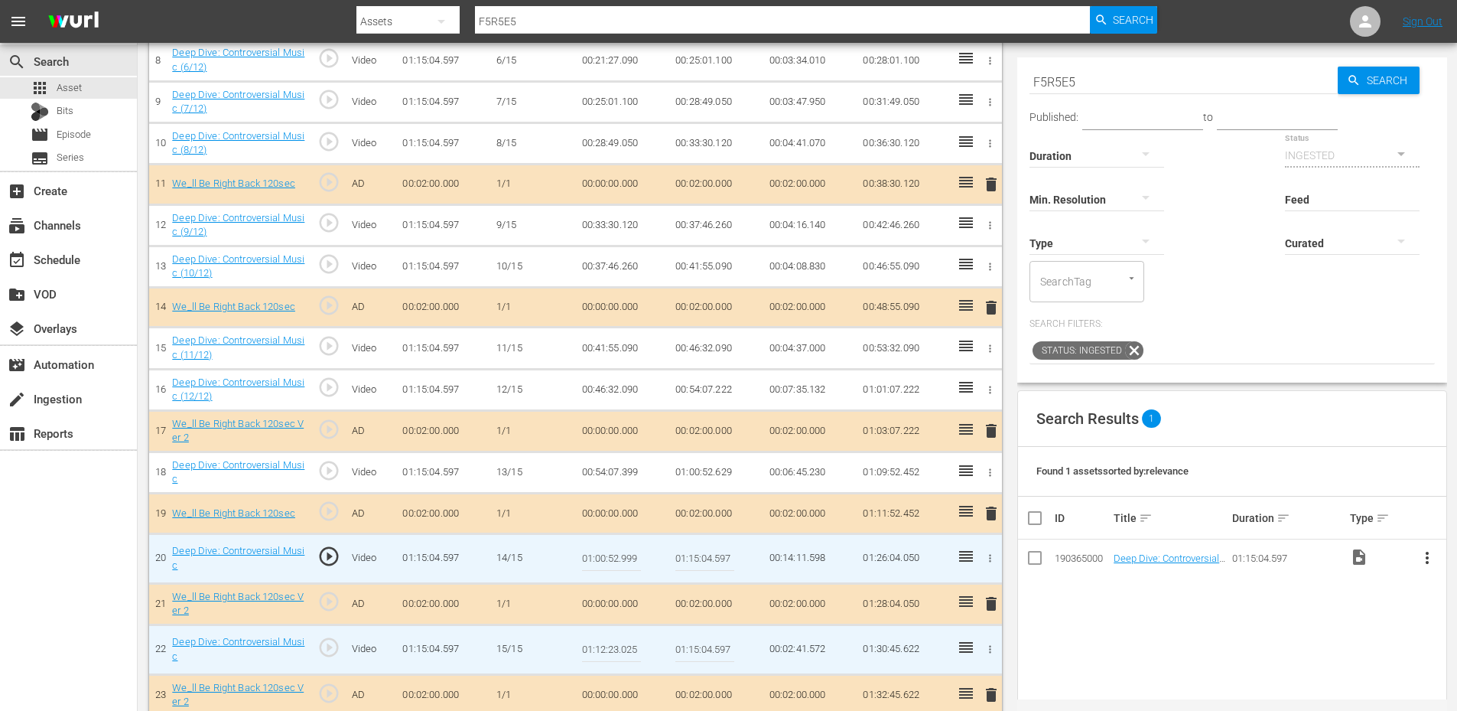
click at [613, 554] on input "01:00:52.999" at bounding box center [611, 558] width 59 height 37
type input "01:00:52.900"
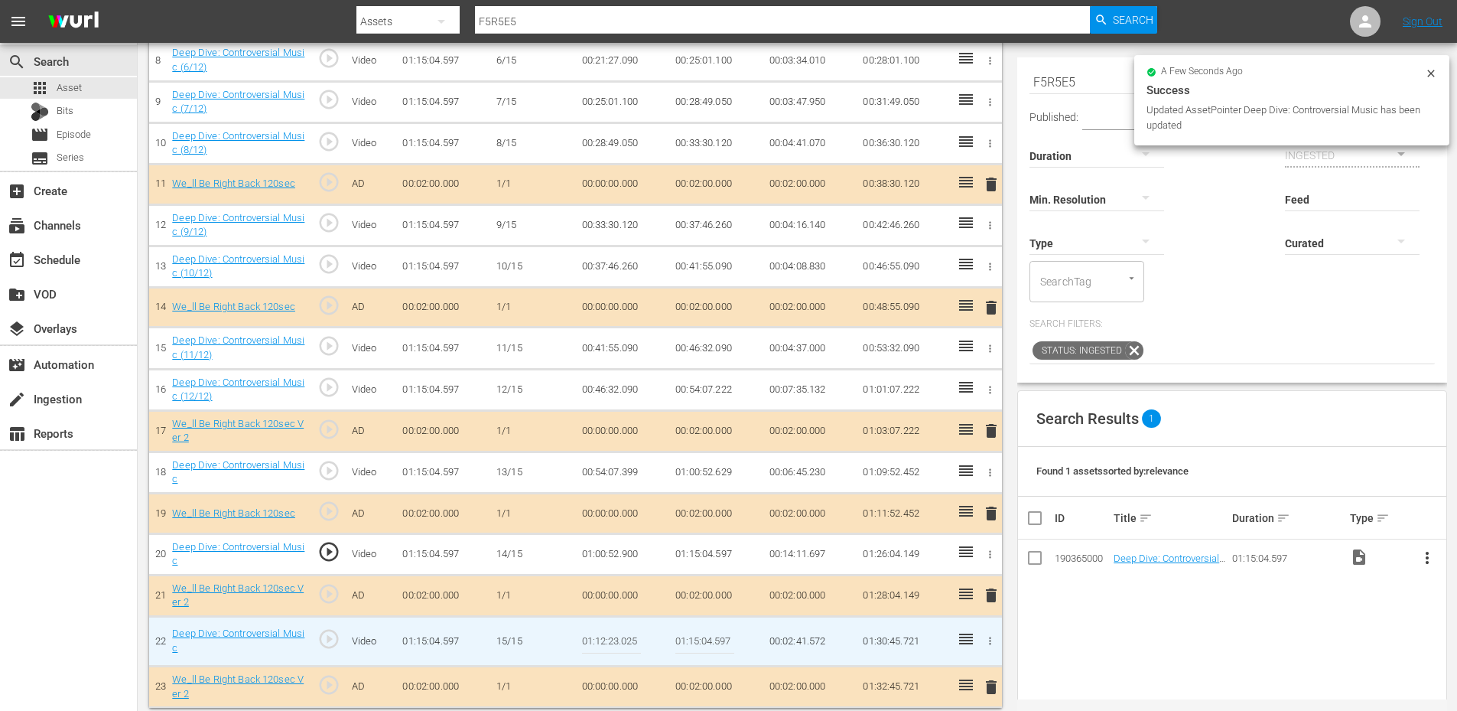
click at [620, 555] on td "01:00:52.900" at bounding box center [623, 553] width 94 height 41
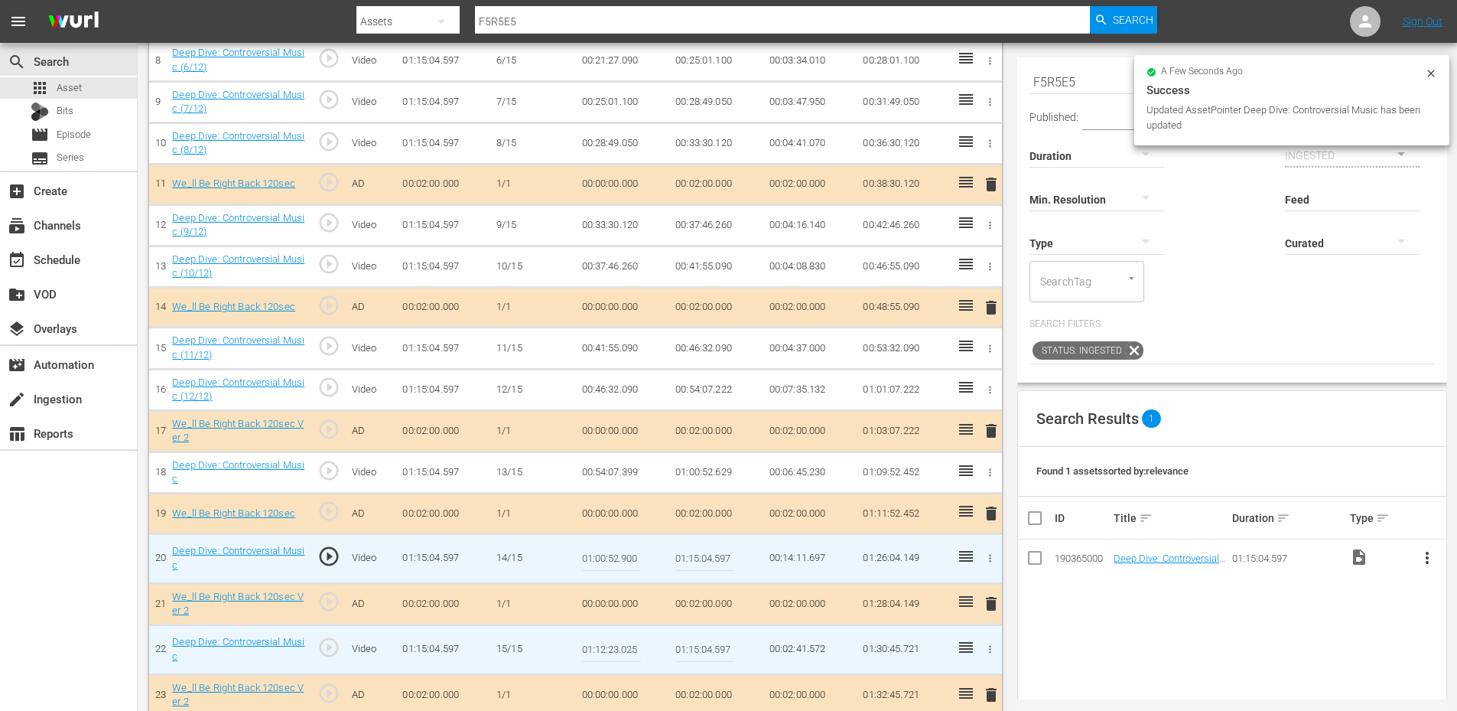
click at [620, 555] on input "01:00:52.900" at bounding box center [611, 558] width 59 height 37
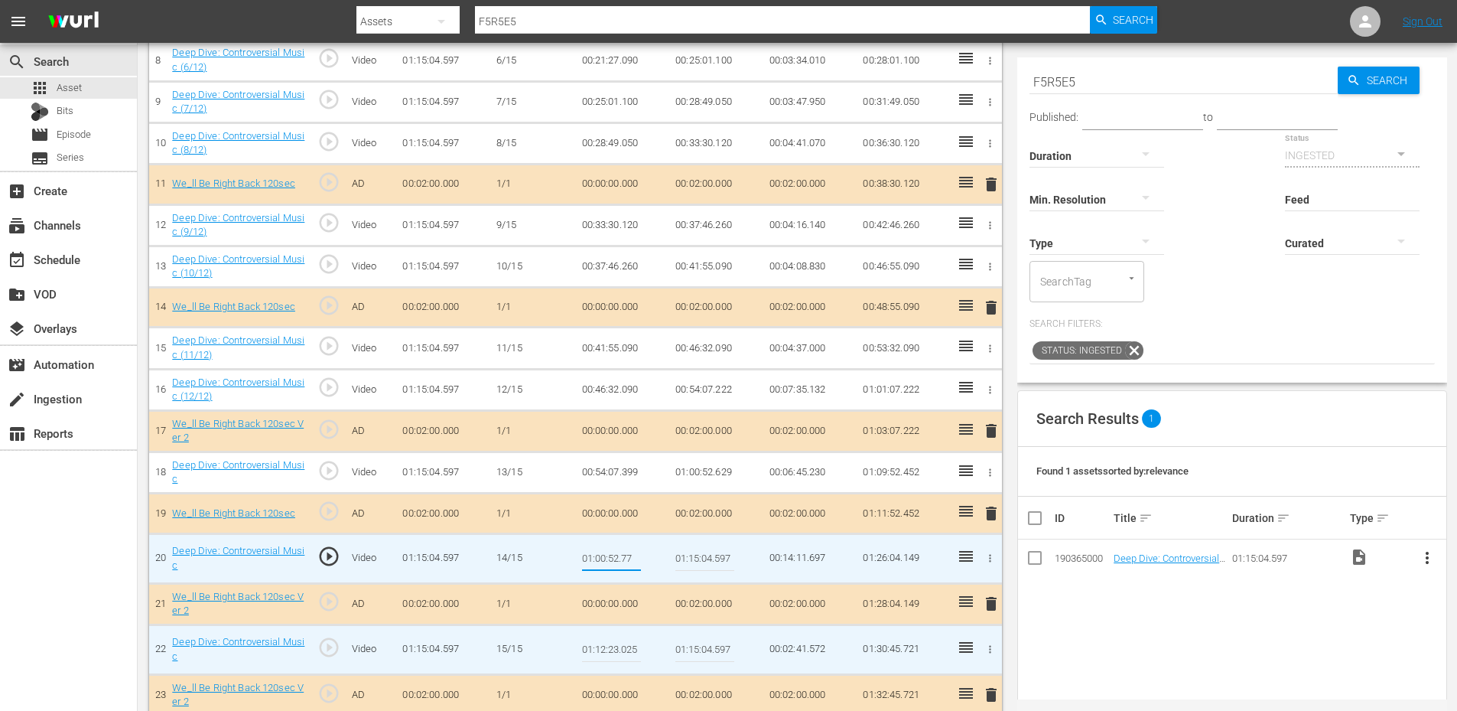
type input "01:00:52.777"
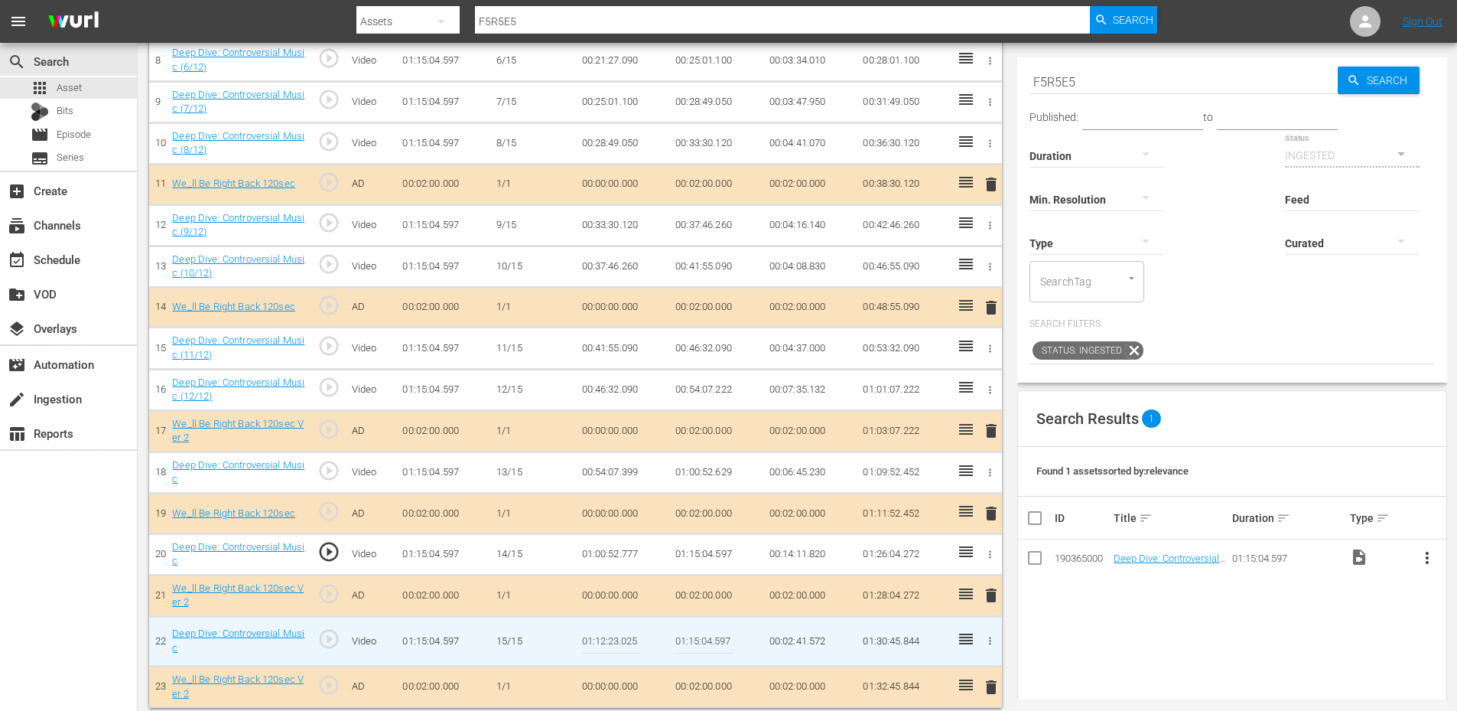
click at [599, 639] on input "01:12:23.025" at bounding box center [611, 641] width 59 height 37
type input "01:09:23.025"
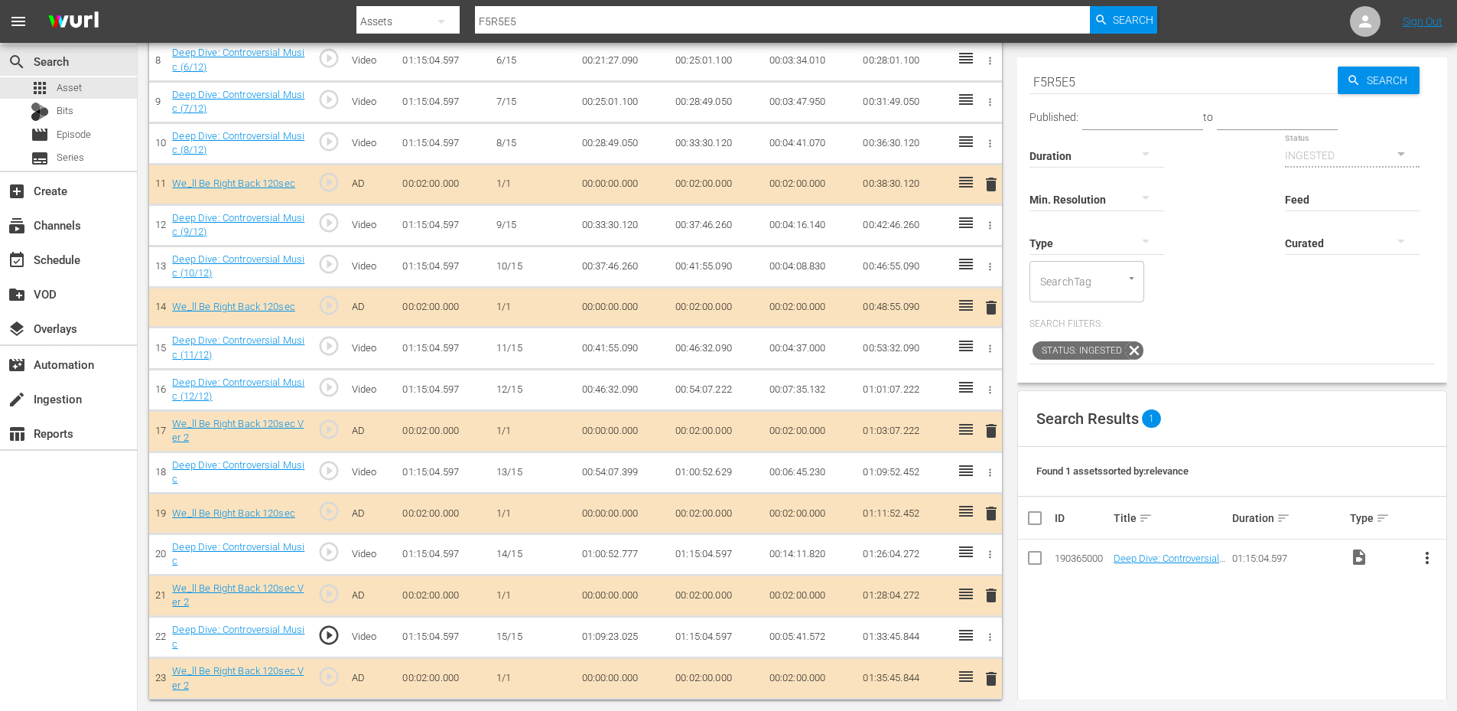
click at [584, 634] on td "01:09:23.025" at bounding box center [623, 636] width 94 height 41
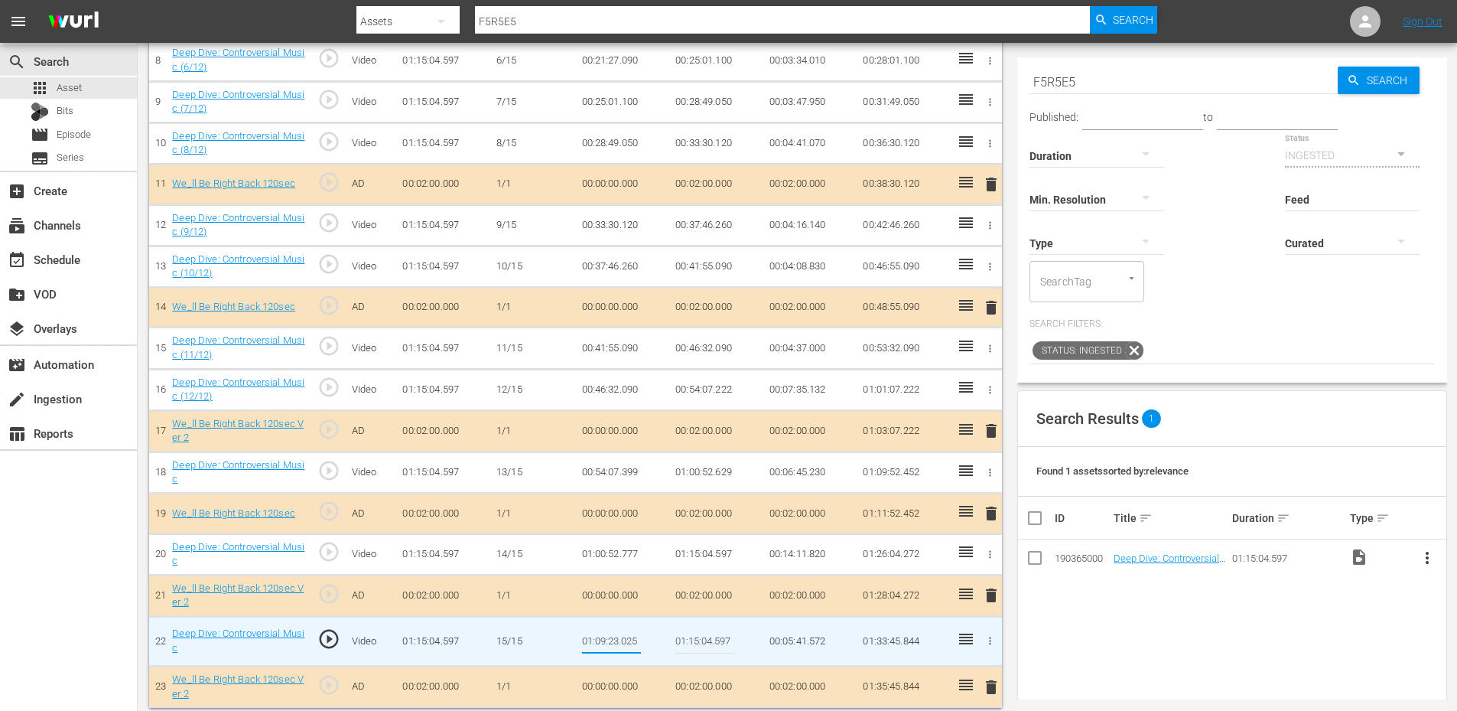
click at [599, 646] on input "01:09:23.025" at bounding box center [611, 641] width 59 height 37
type input "01:05:23.025"
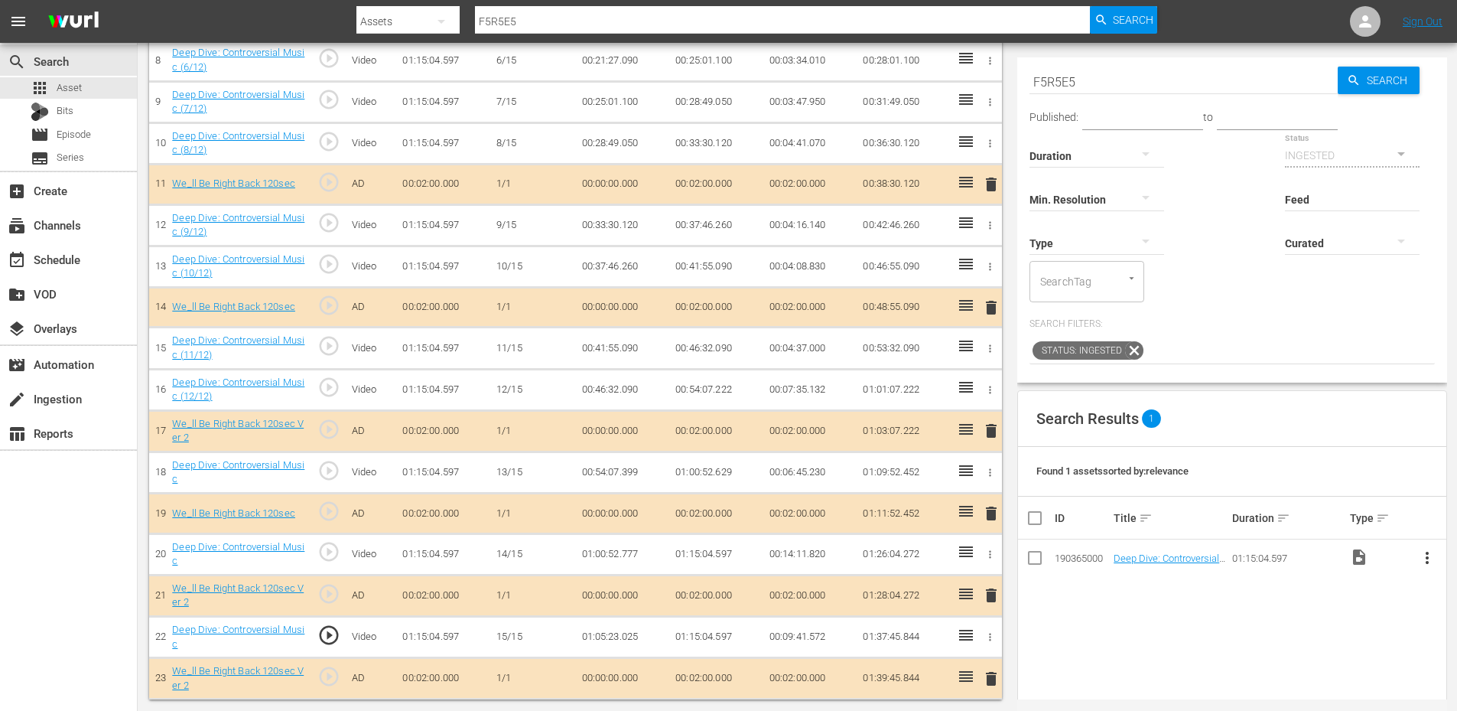
click at [608, 637] on td "01:05:23.025" at bounding box center [623, 636] width 94 height 41
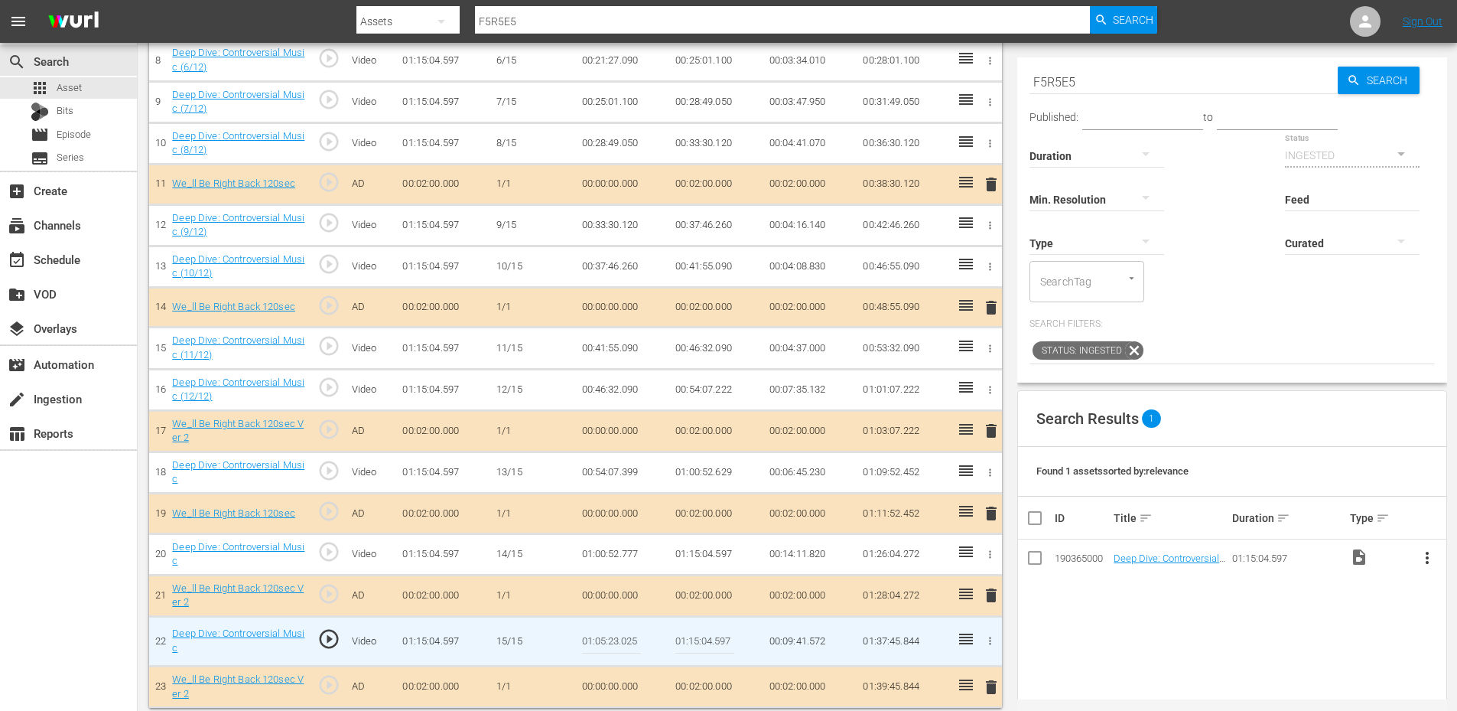
click at [608, 637] on input "01:05:23.025" at bounding box center [611, 641] width 59 height 37
type input "01:05:28.025"
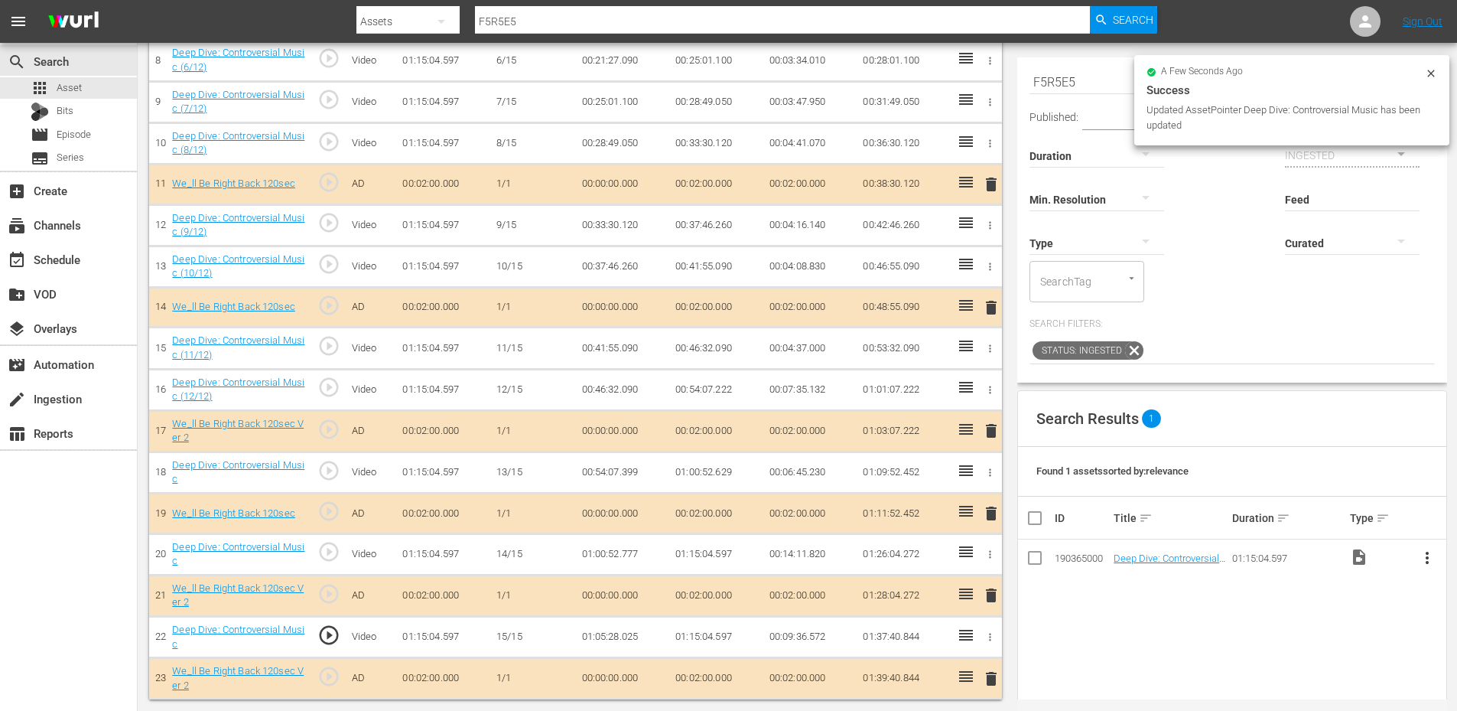
click at [612, 639] on td "01:05:28.025" at bounding box center [623, 636] width 94 height 41
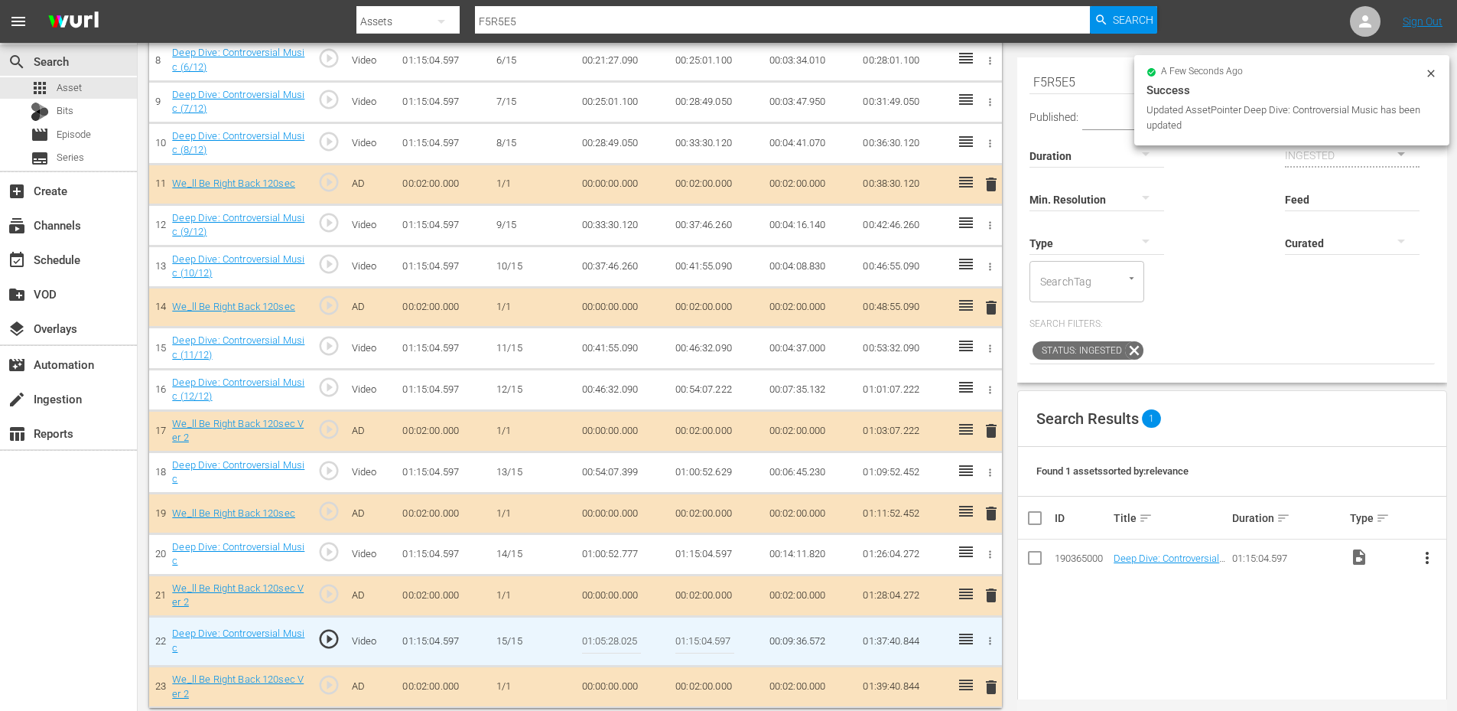
click at [612, 639] on input "01:05:28.025" at bounding box center [611, 641] width 59 height 37
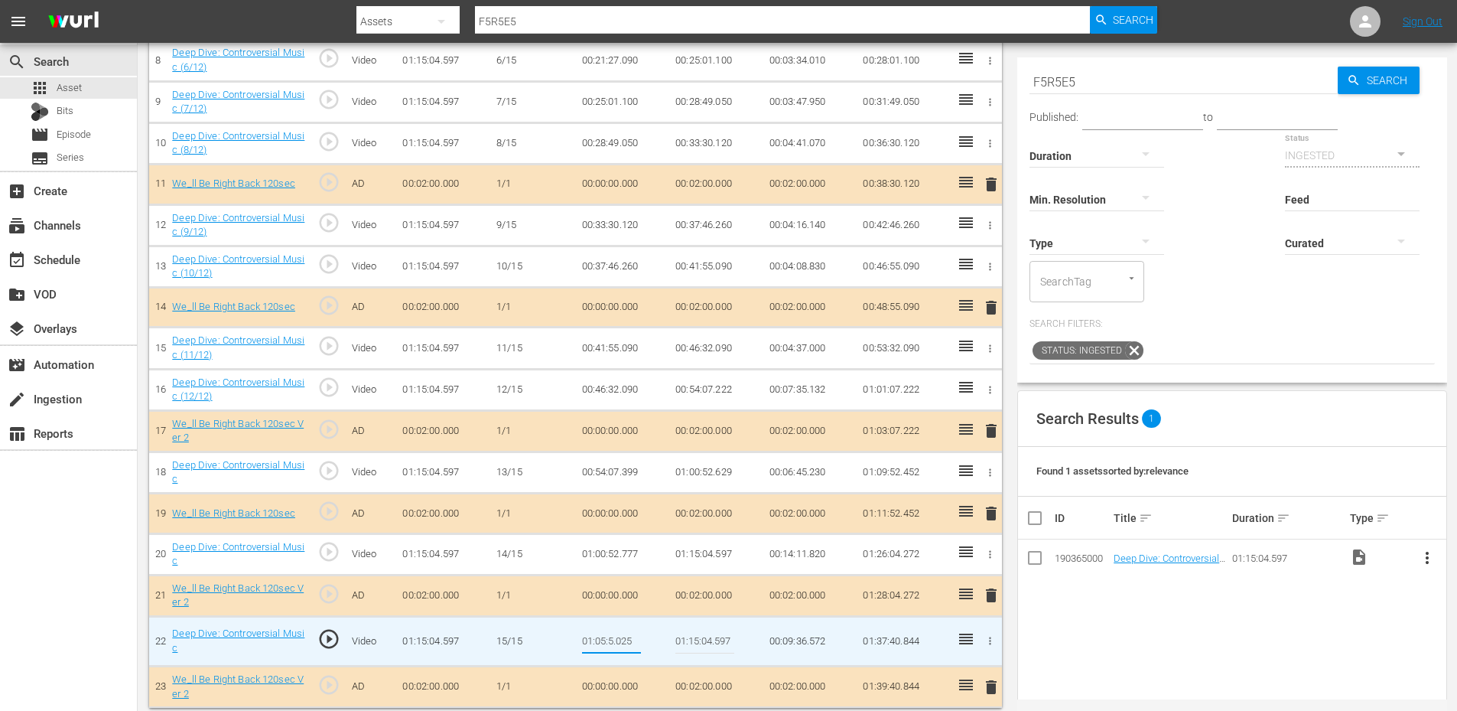
type input "01:05:59.025"
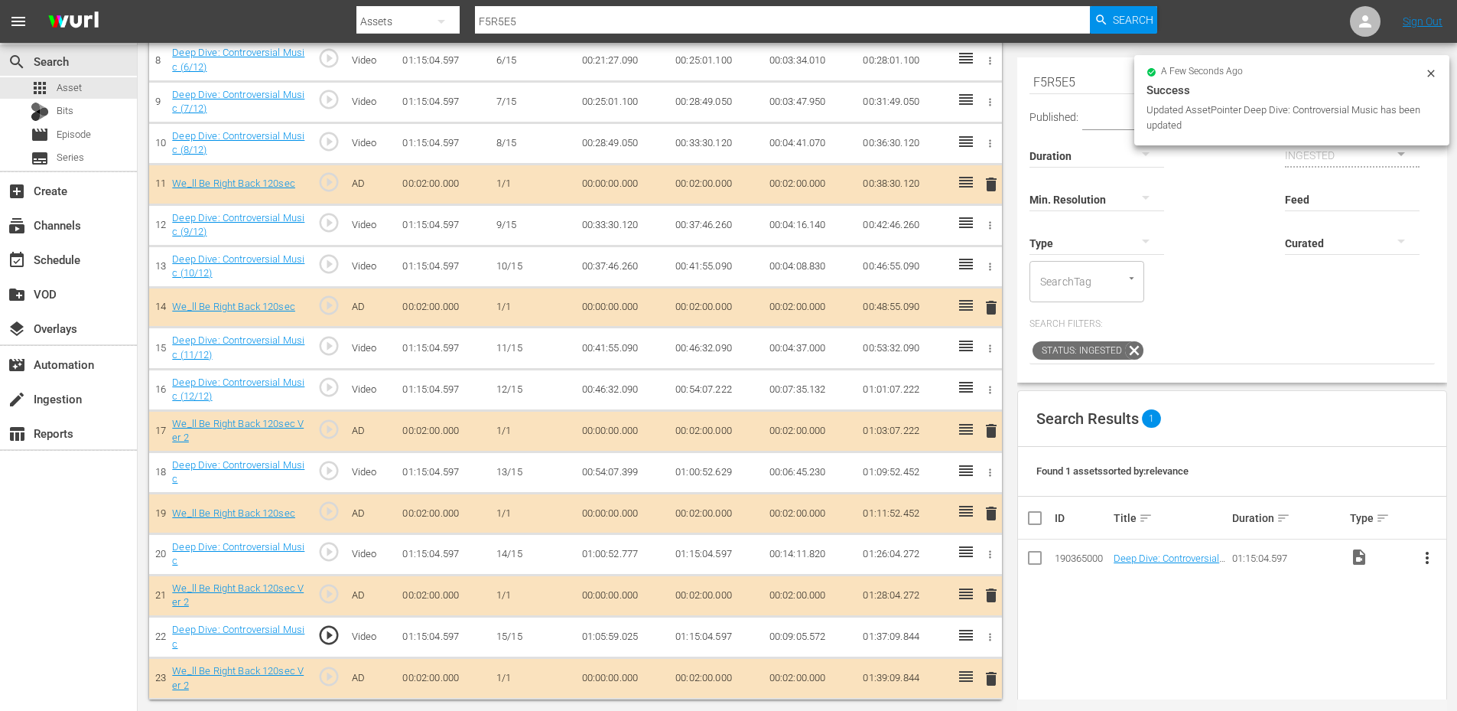
click at [608, 639] on td "01:05:59.025" at bounding box center [623, 636] width 94 height 41
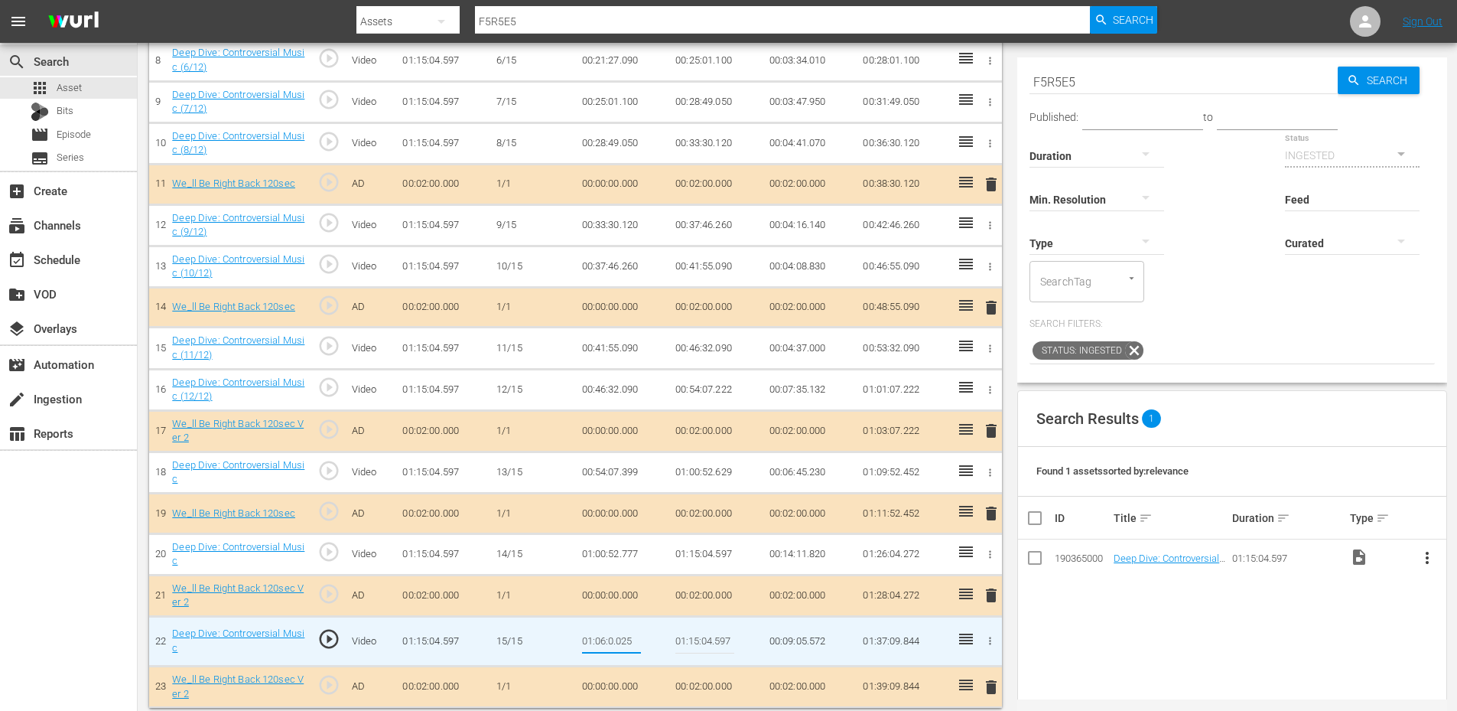
type input "01:06:09.025"
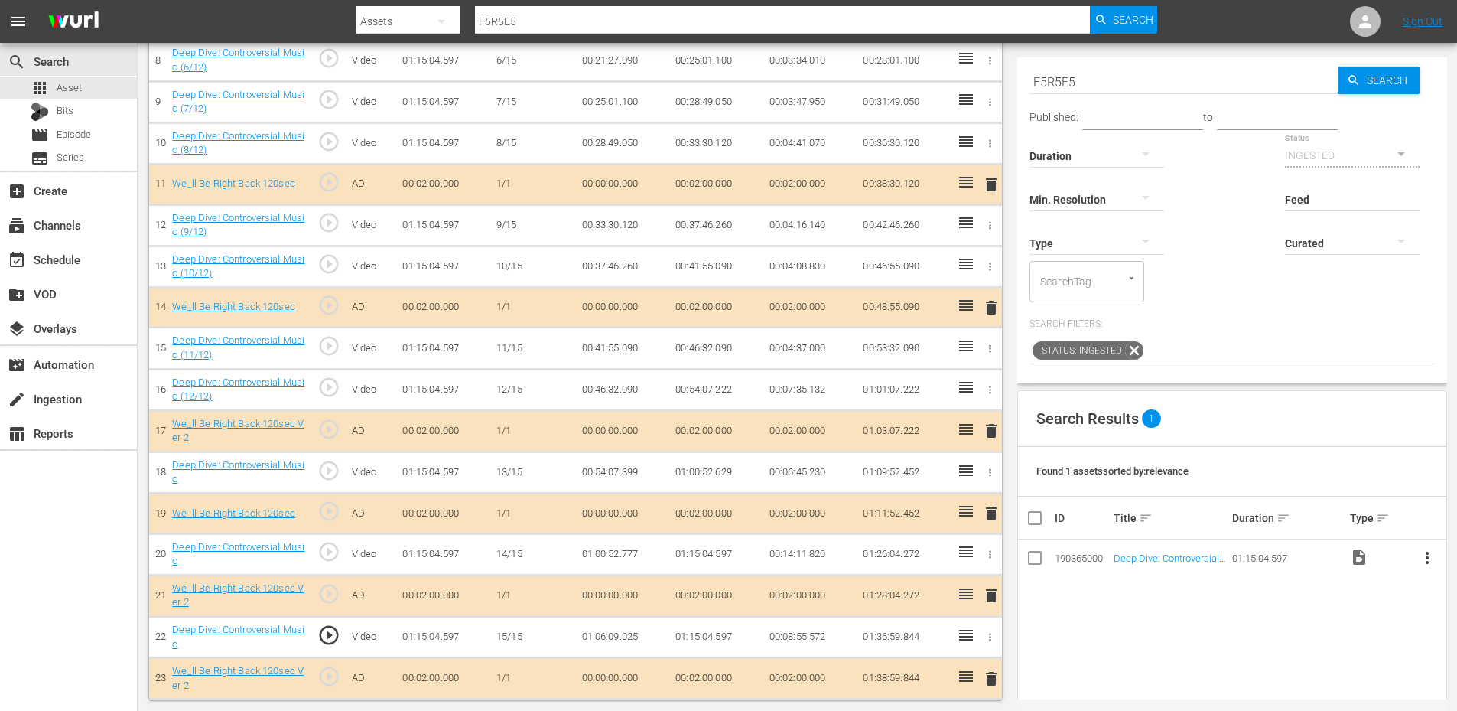
click at [610, 634] on td "01:06:09.025" at bounding box center [623, 636] width 94 height 41
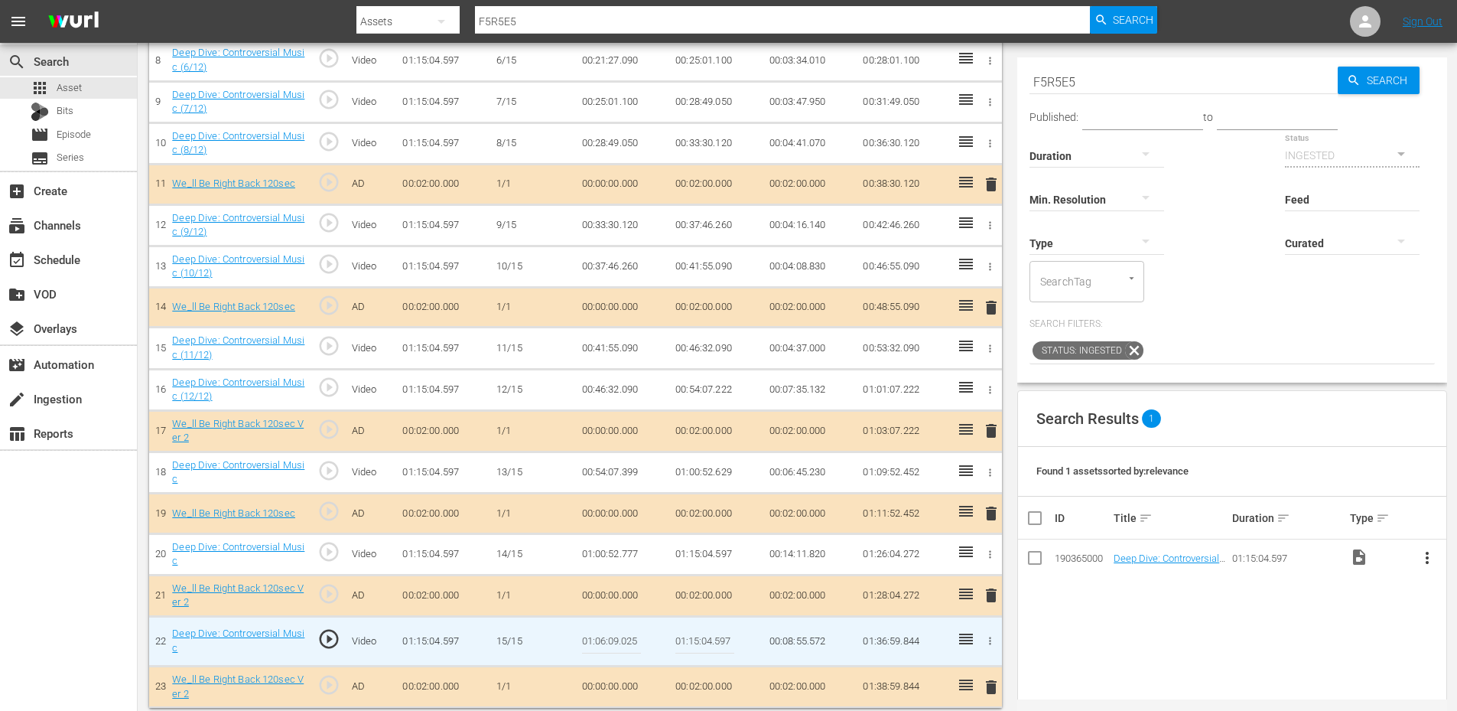
click at [610, 634] on input "01:06:09.025" at bounding box center [611, 641] width 59 height 37
type input "01:06:19.025"
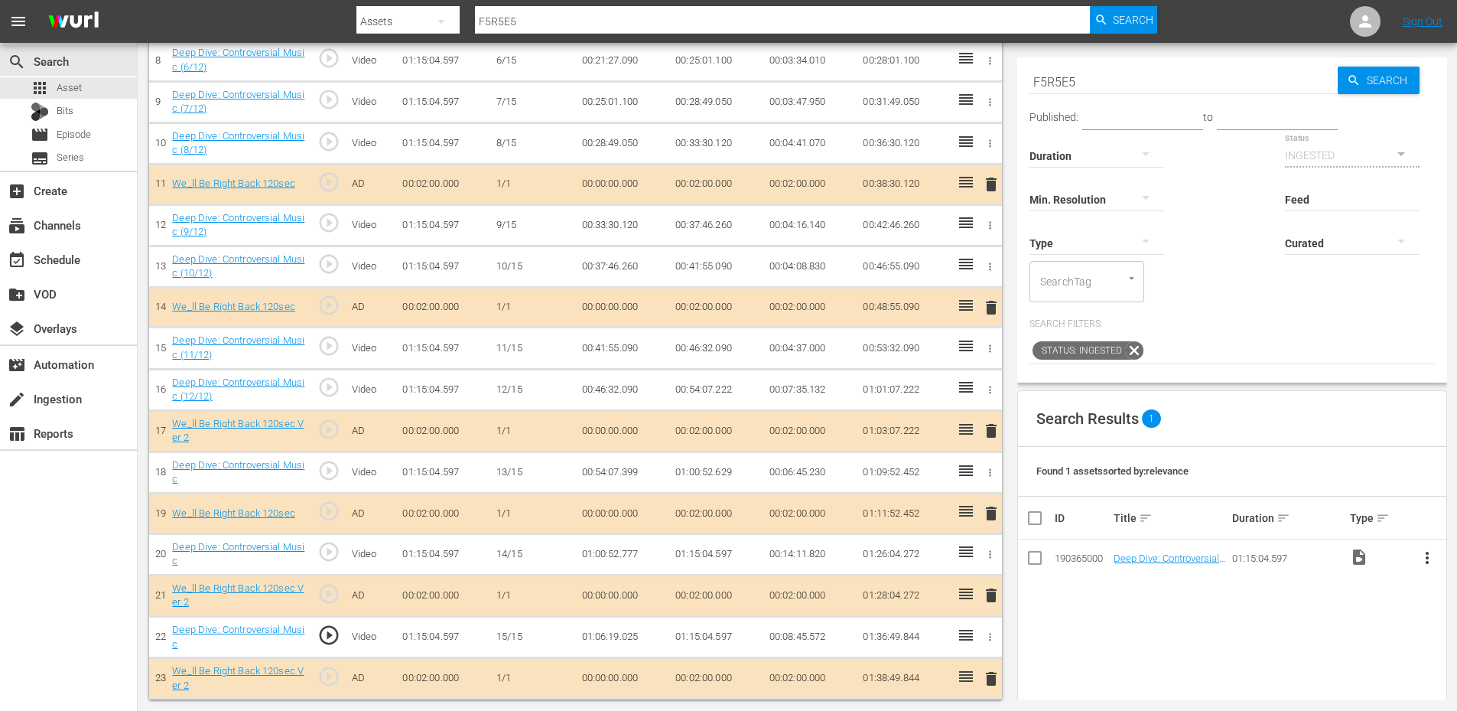
click at [618, 636] on td "01:06:19.025" at bounding box center [623, 636] width 94 height 41
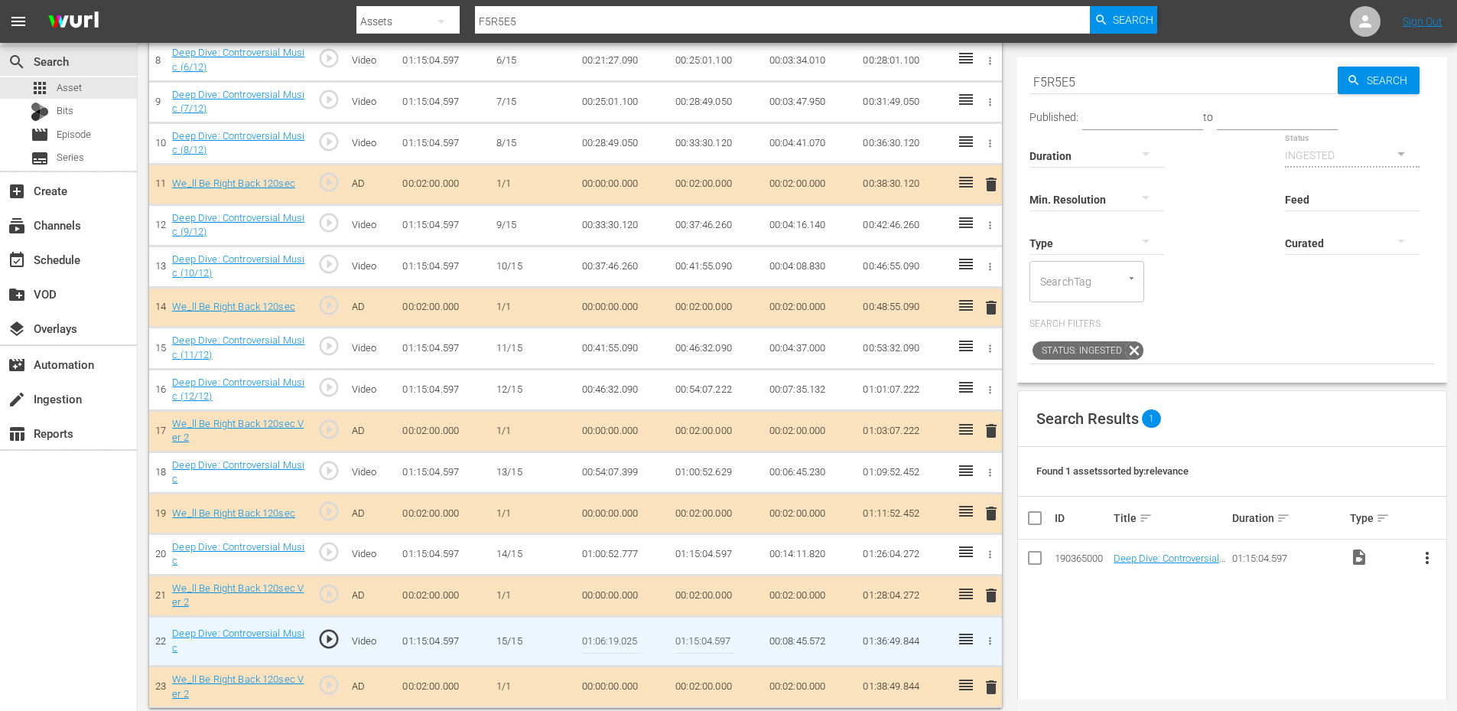
click at [618, 636] on input "01:06:19.025" at bounding box center [611, 641] width 59 height 37
type input "01:06:26.025"
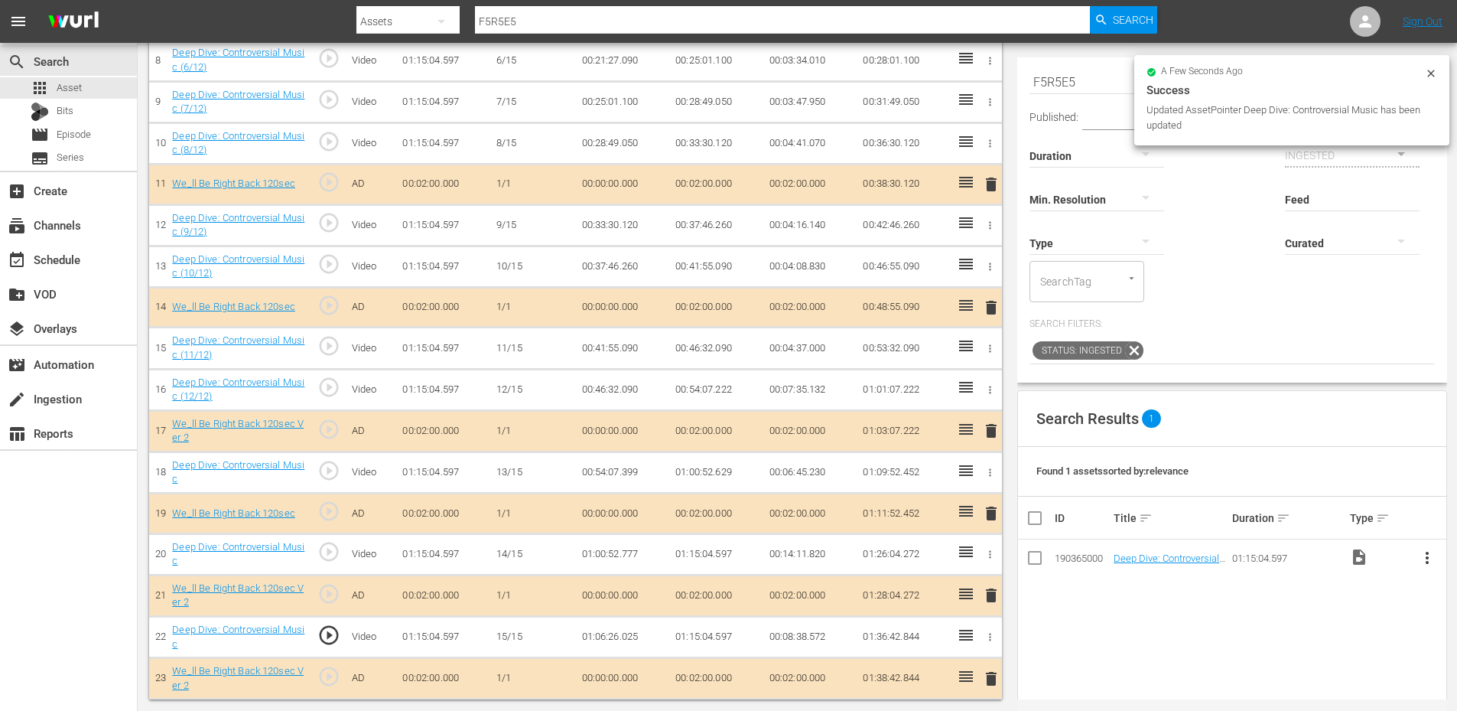
click at [611, 638] on td "01:06:26.025" at bounding box center [623, 636] width 94 height 41
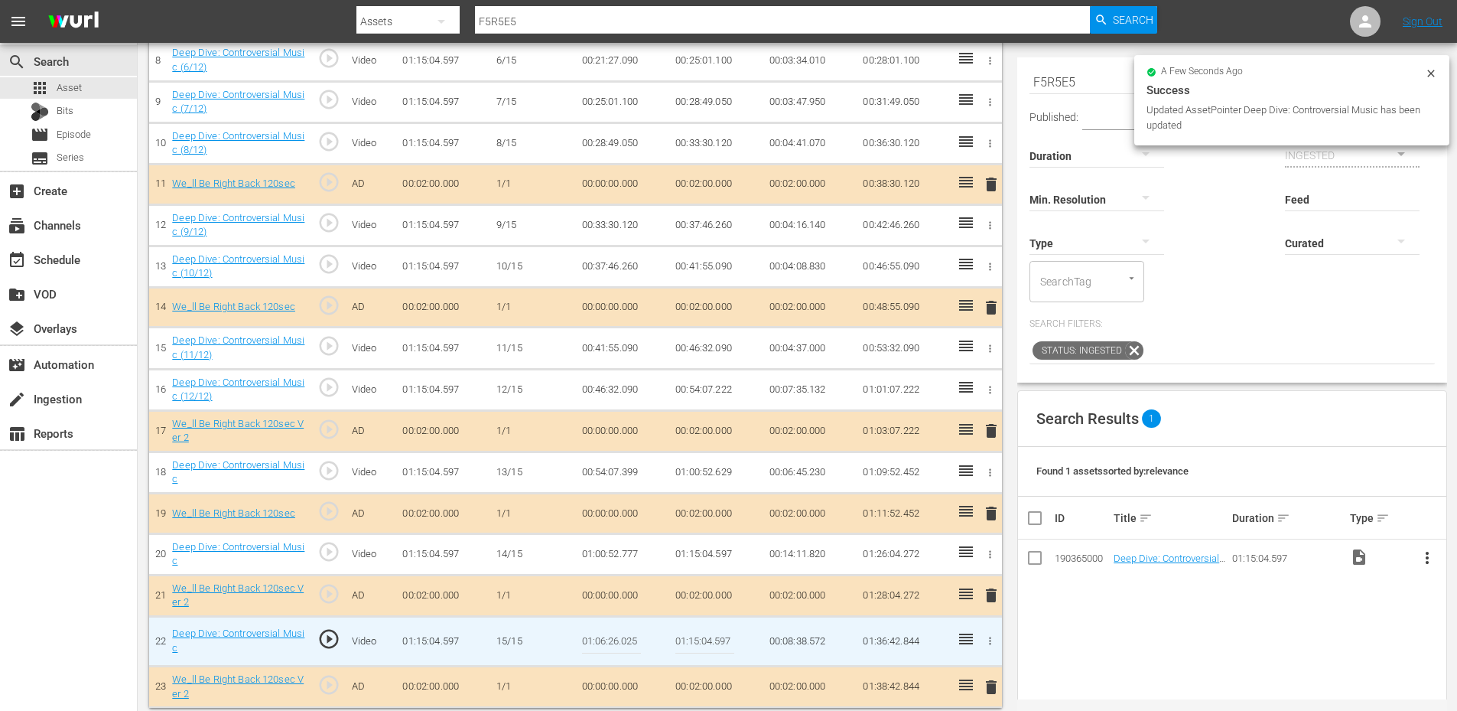
click at [611, 638] on input "01:06:26.025" at bounding box center [611, 641] width 59 height 37
click at [611, 637] on input "01:06:26.025" at bounding box center [611, 641] width 59 height 37
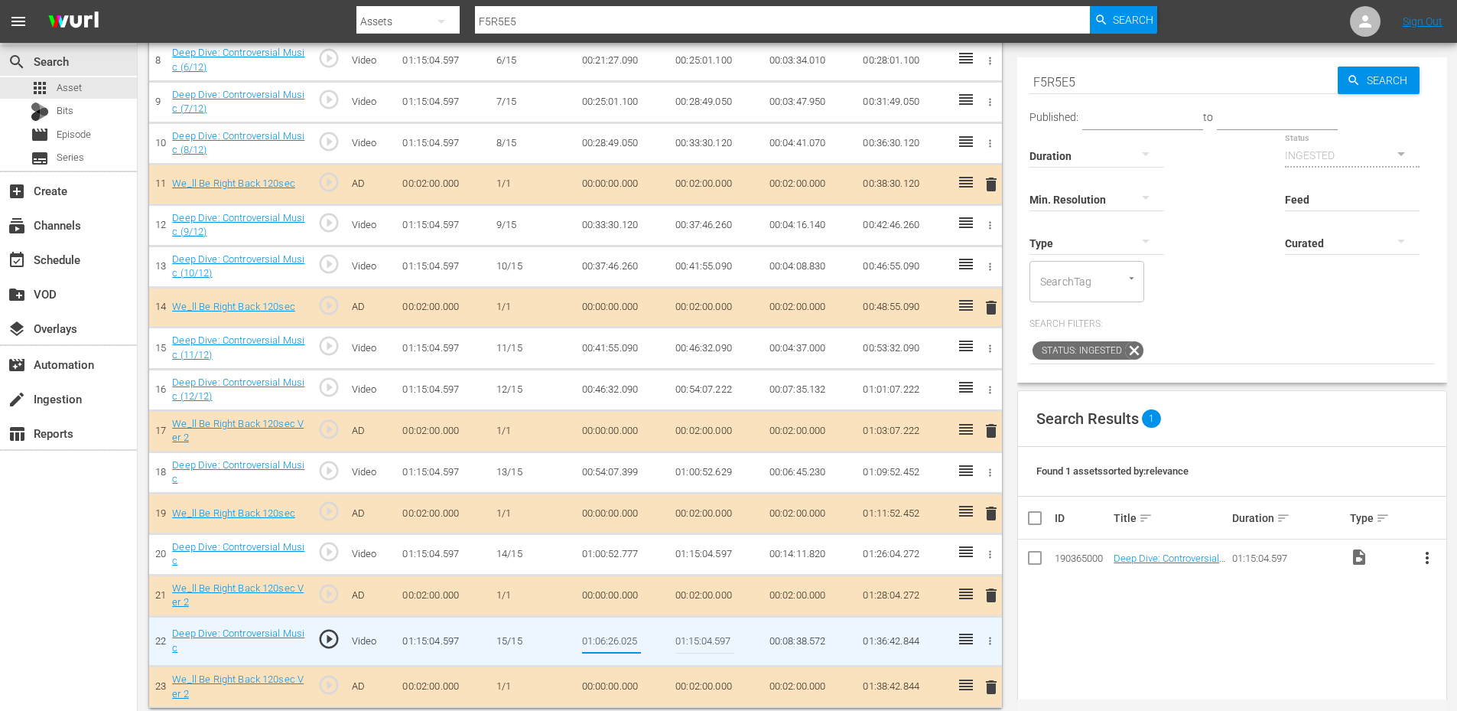
type input "01:06:24.025"
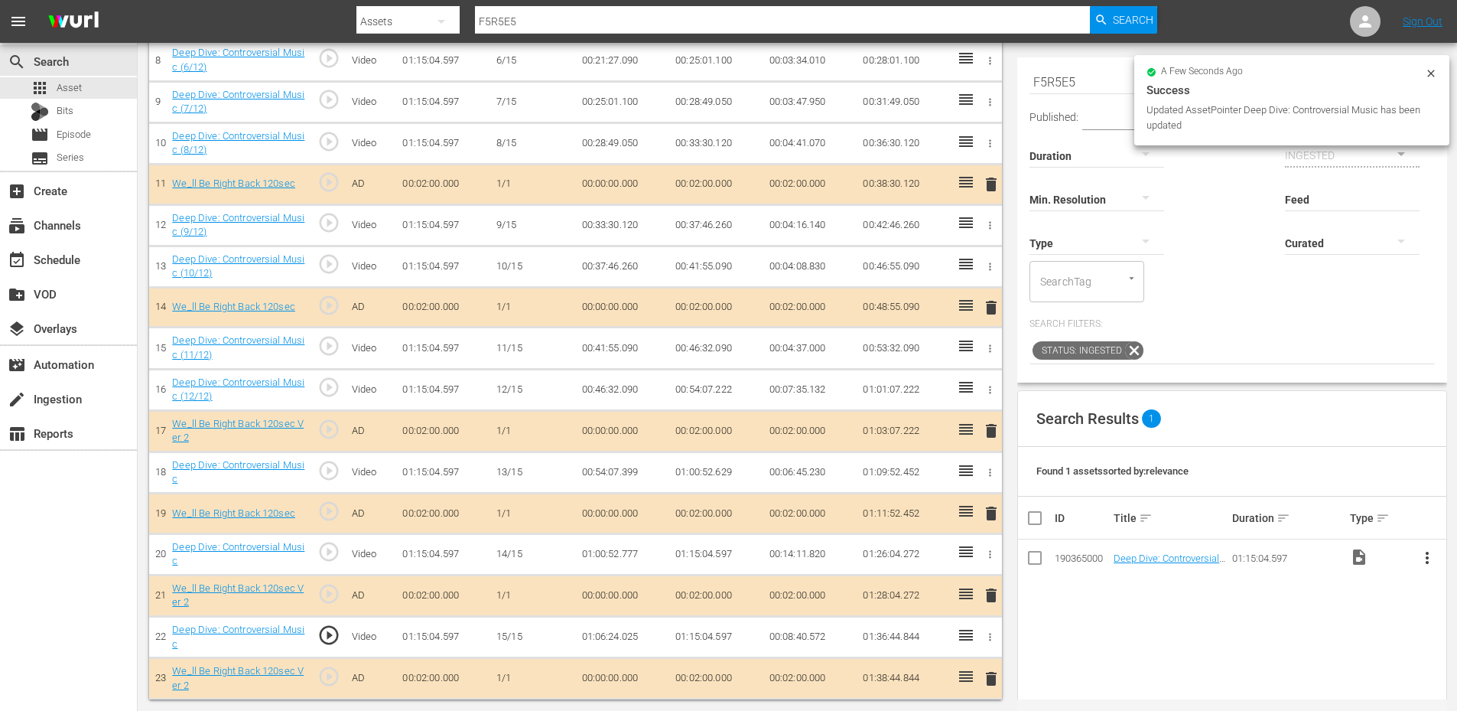
click at [610, 639] on td "01:06:24.025" at bounding box center [623, 636] width 94 height 41
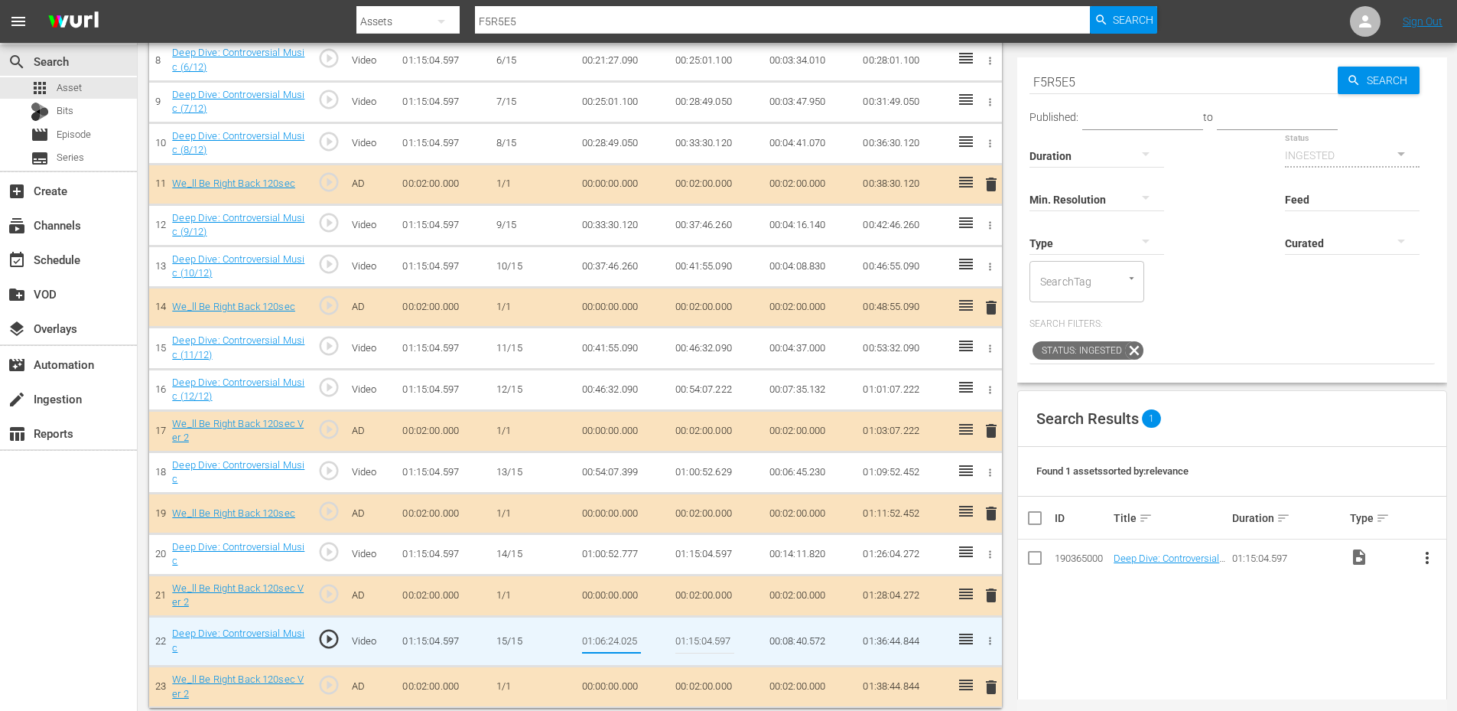
type input "01:06:21.025"
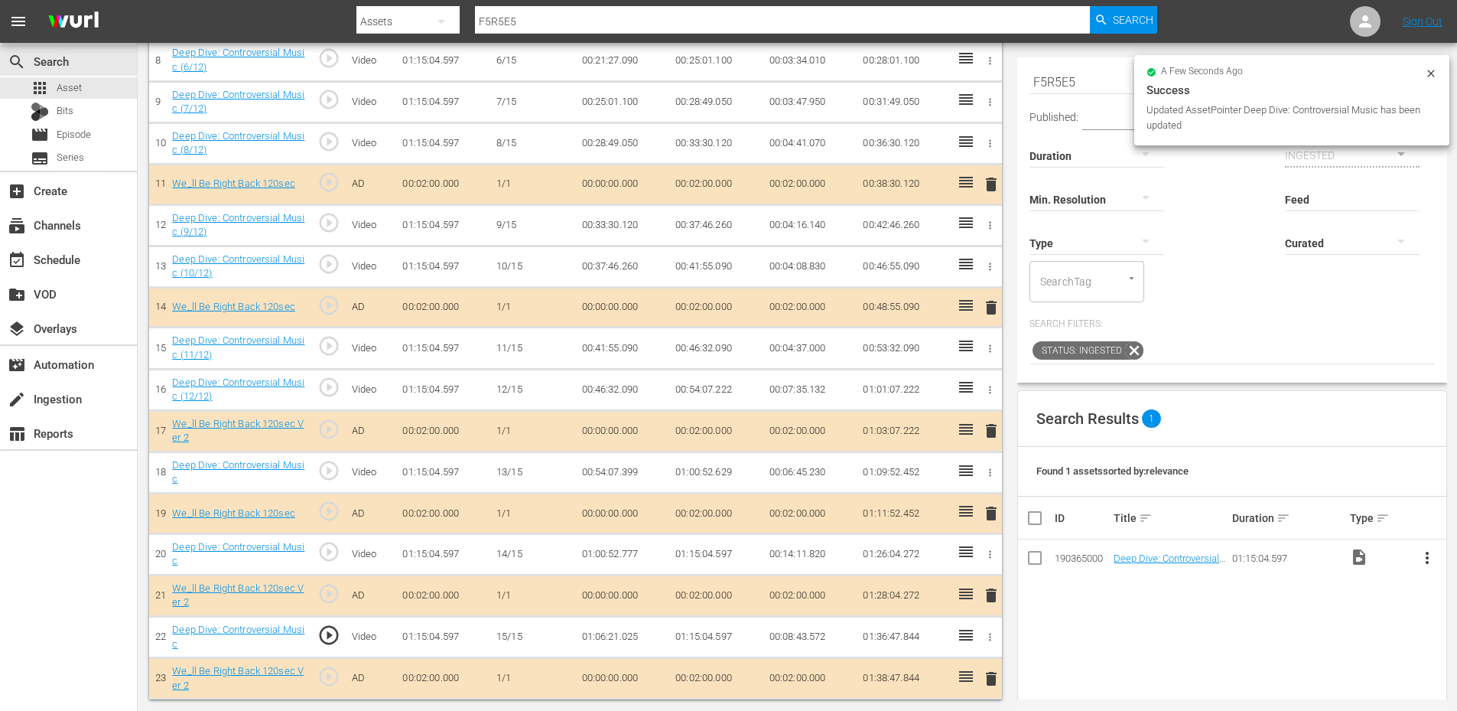
click at [624, 636] on td "01:06:21.025" at bounding box center [623, 636] width 94 height 41
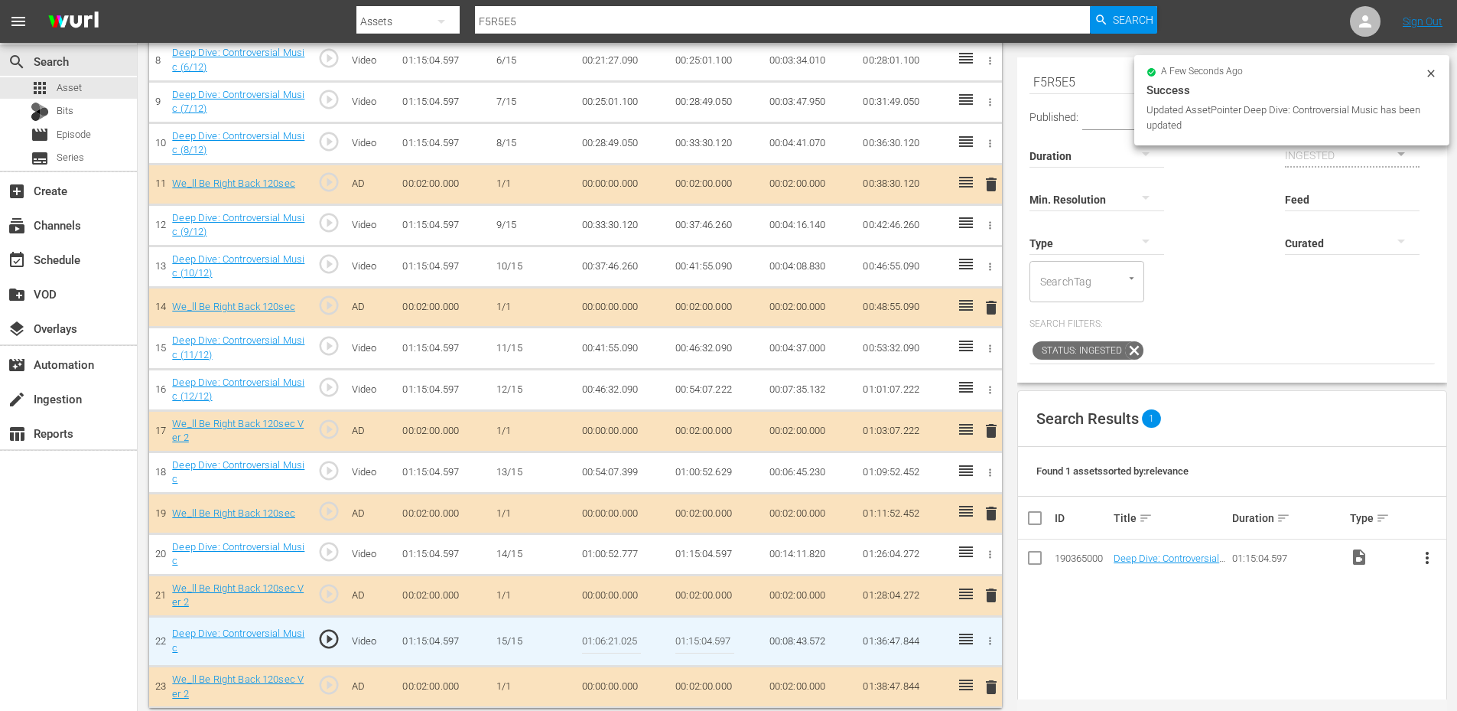
click at [624, 636] on input "01:06:21.025" at bounding box center [611, 641] width 59 height 37
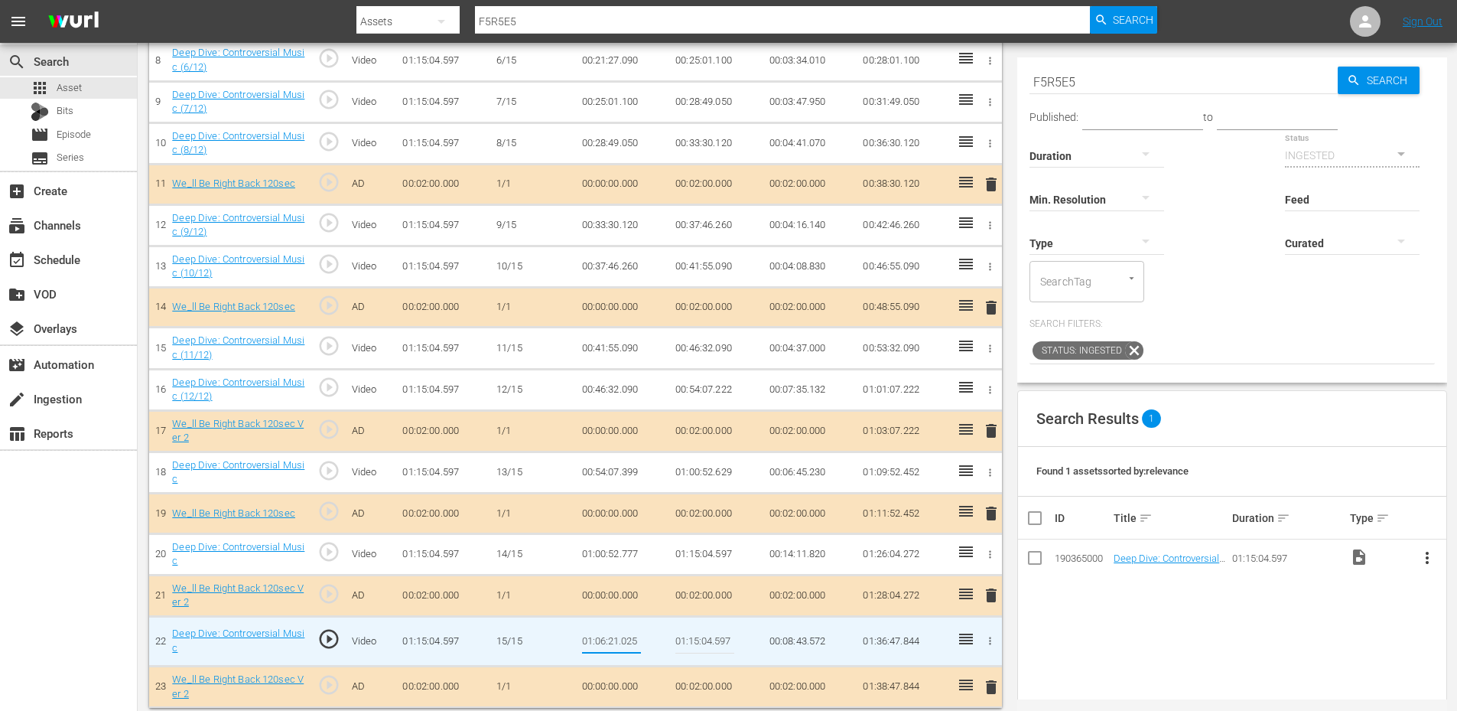
type input "01:06:23.025"
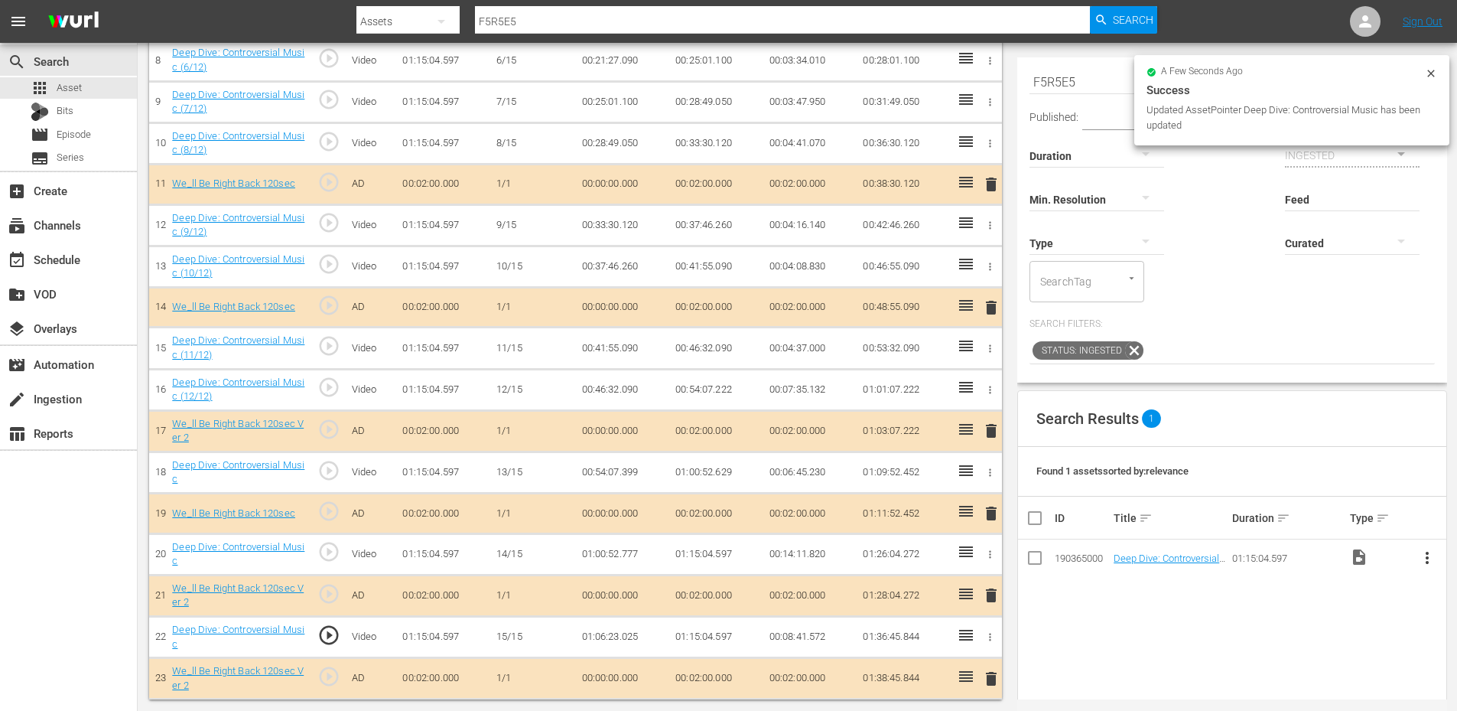
click at [611, 638] on td "01:06:23.025" at bounding box center [623, 636] width 94 height 41
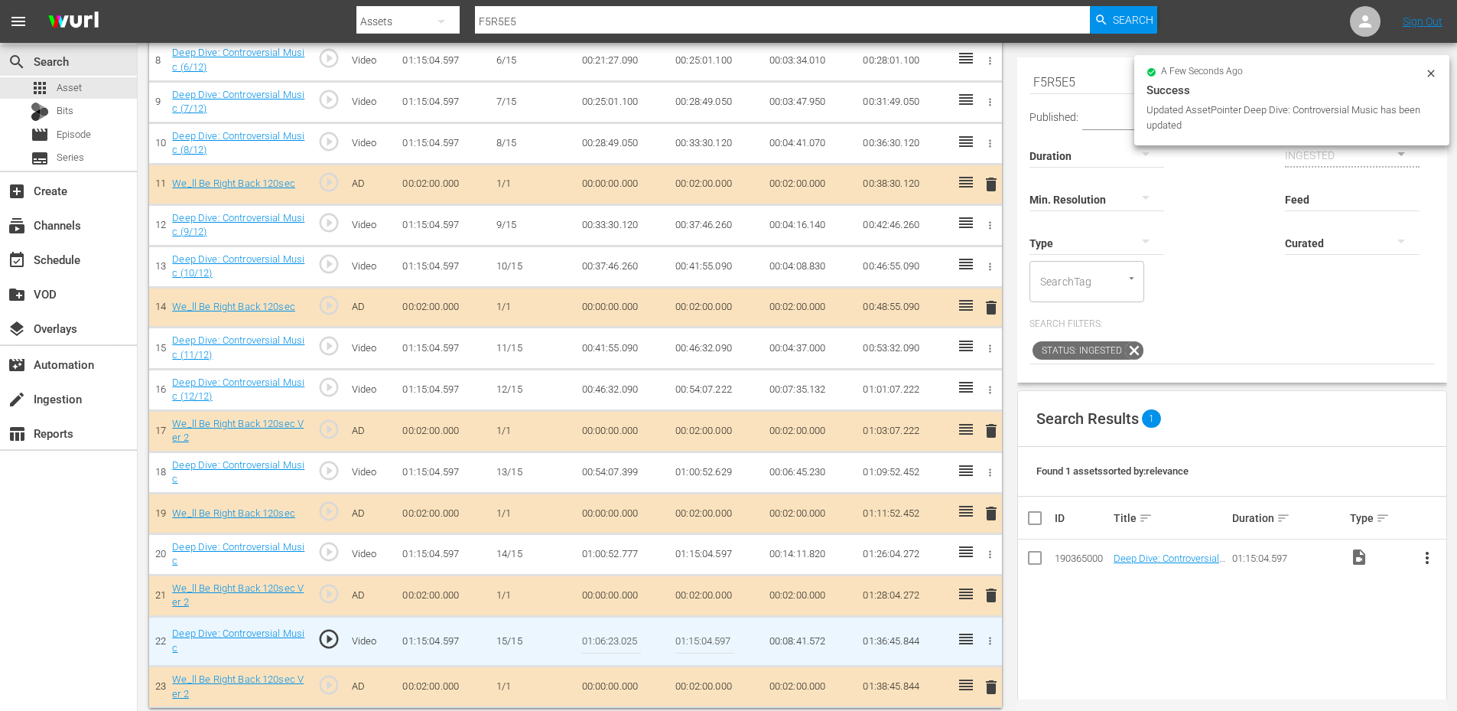
click at [611, 638] on input "01:06:23.025" at bounding box center [611, 641] width 59 height 37
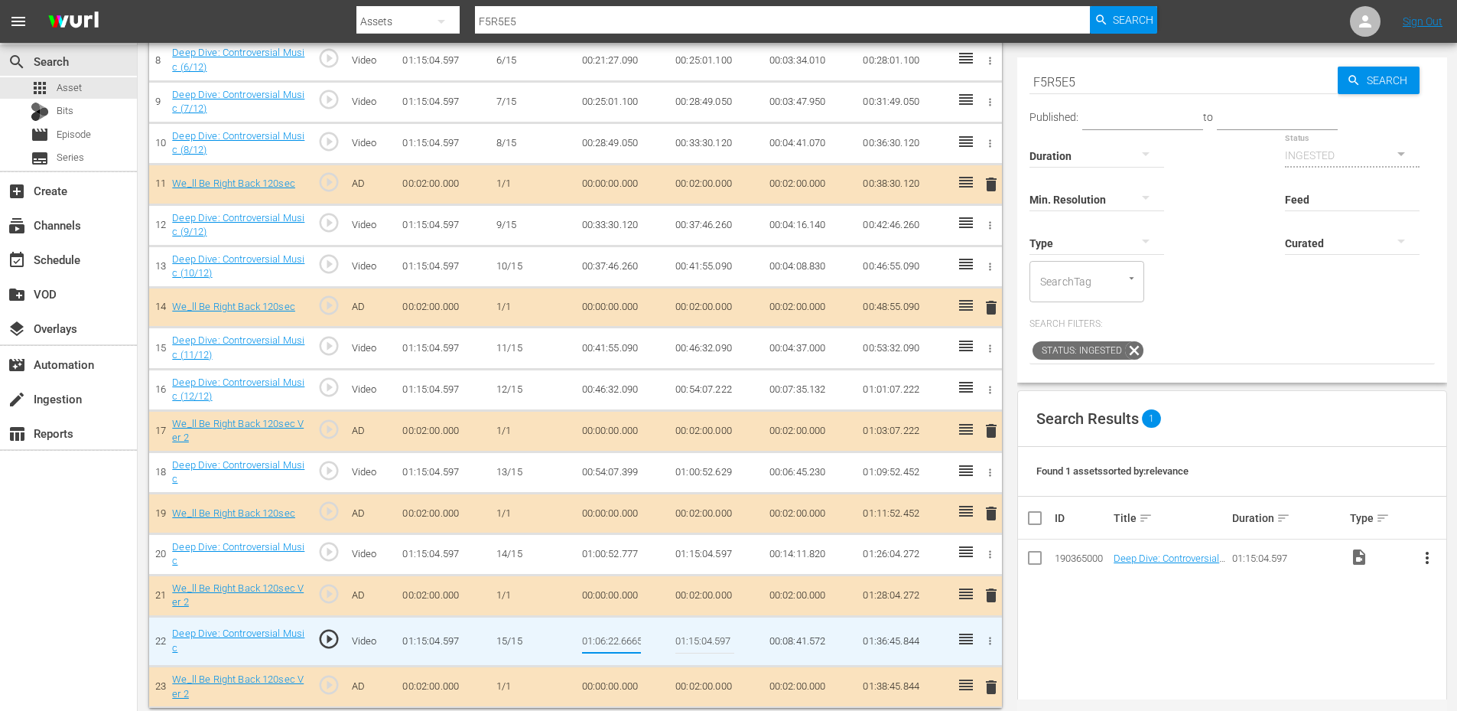
type input "01:06:22.666"
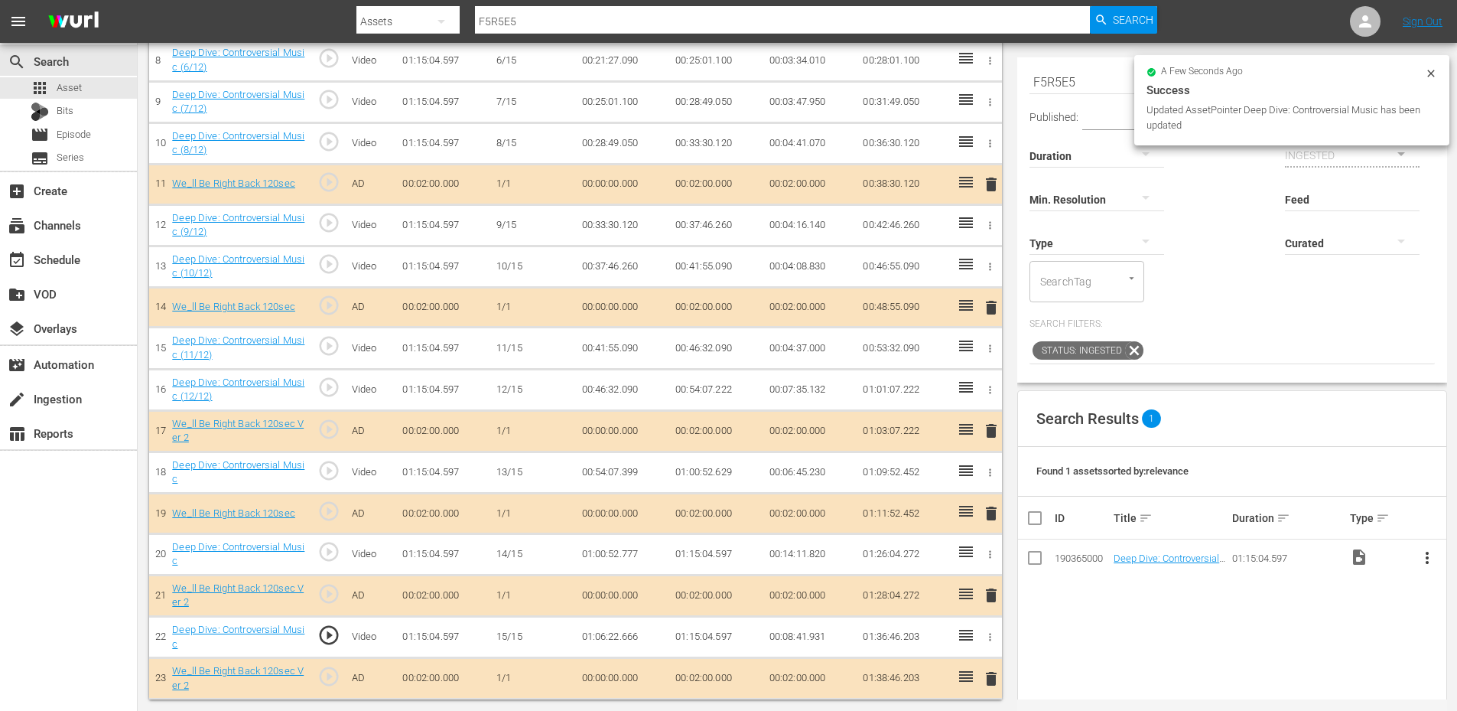
click at [609, 639] on td "01:06:22.666" at bounding box center [623, 636] width 94 height 41
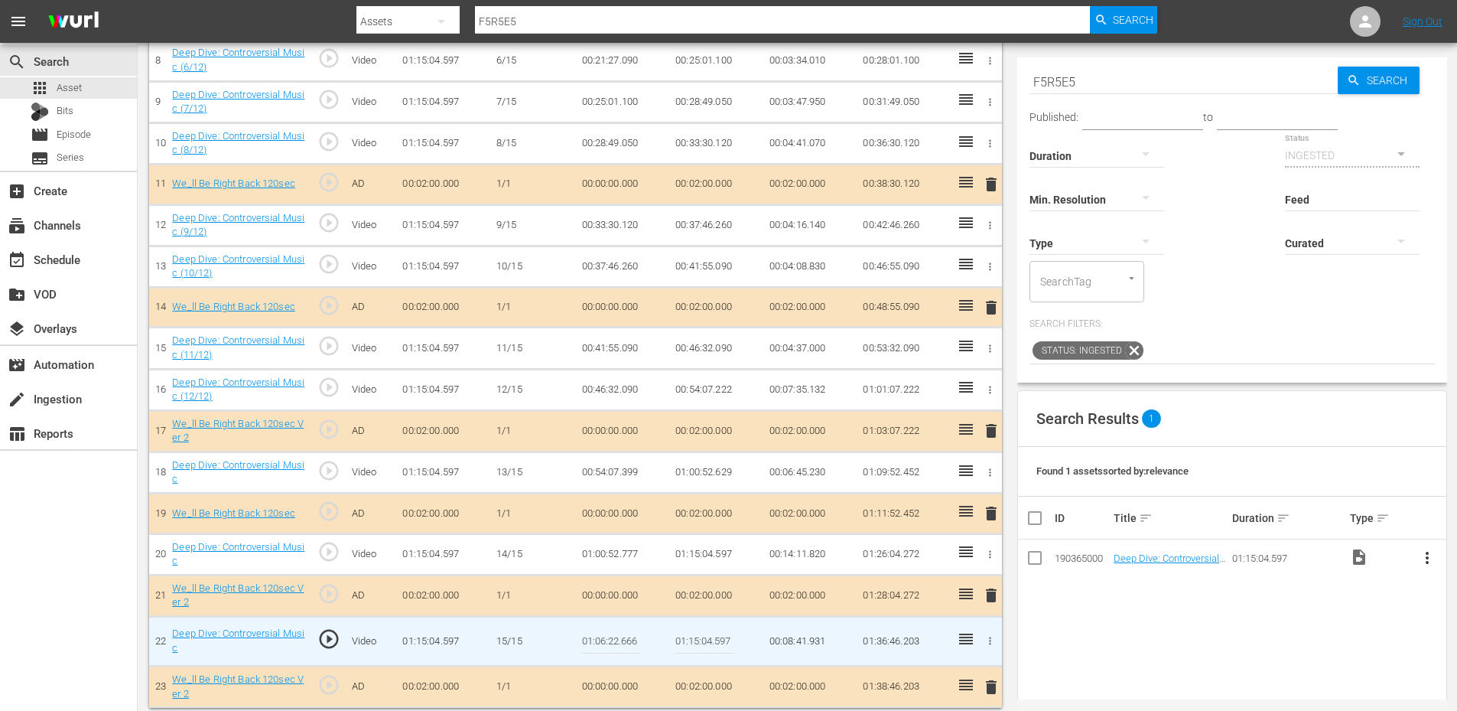
click at [609, 639] on input "01:06:22.666" at bounding box center [611, 641] width 59 height 37
type input "01:06:22.888"
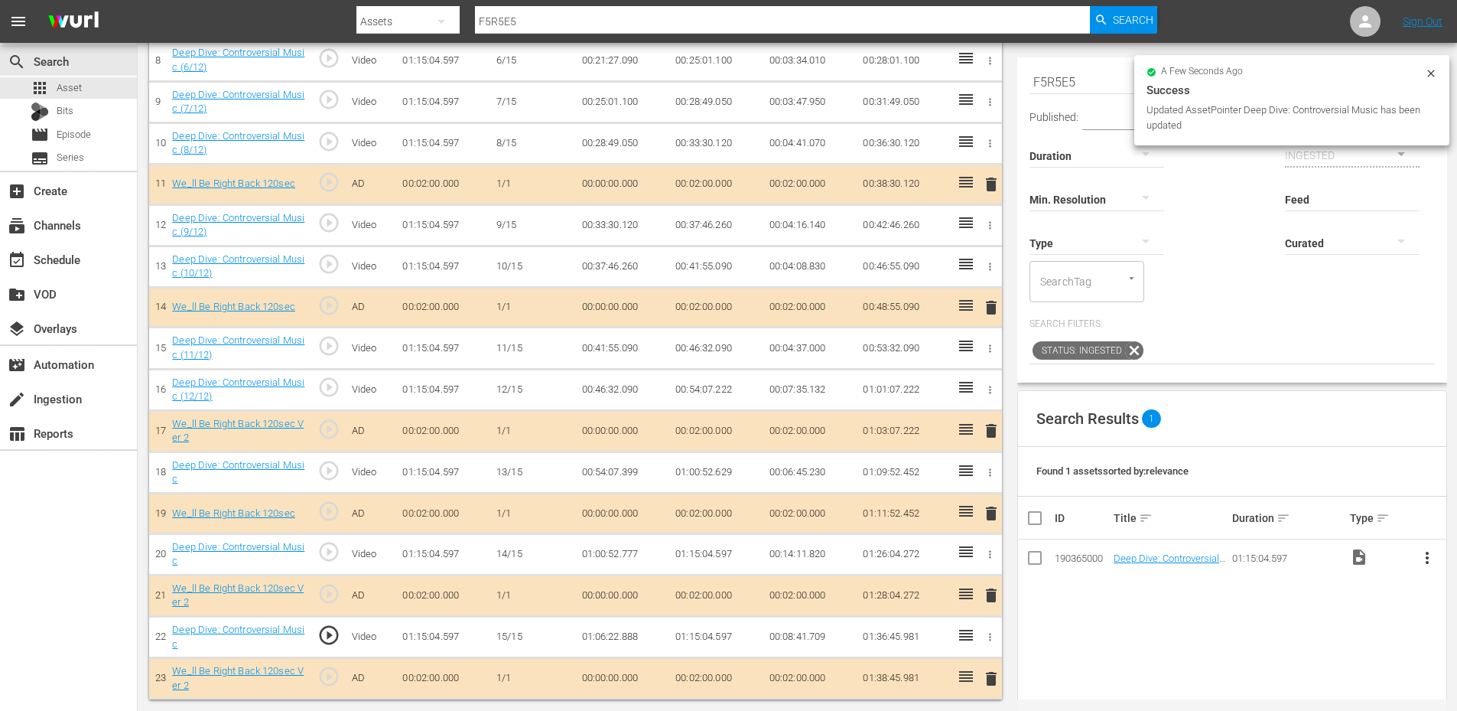
click at [631, 637] on td "01:06:22.888" at bounding box center [623, 636] width 94 height 41
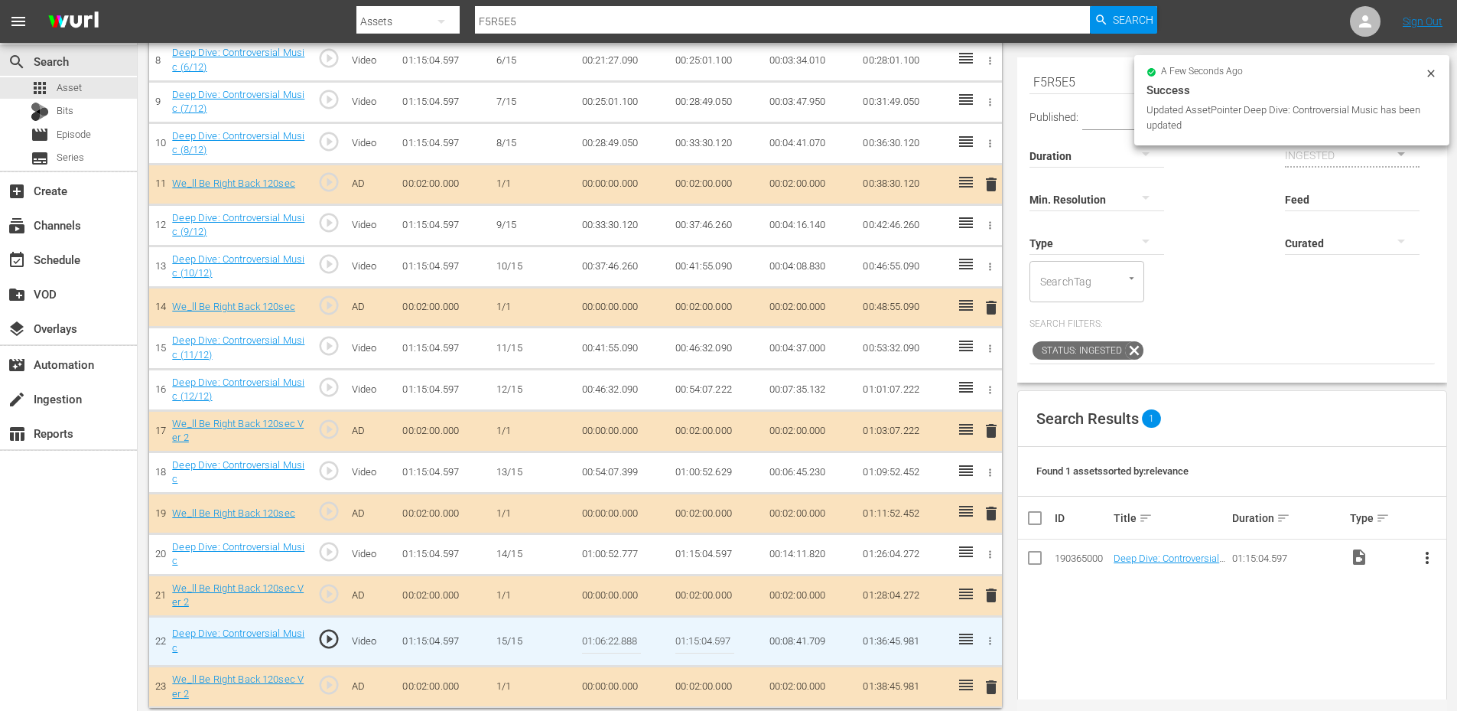
click at [631, 637] on input "01:06:22.888" at bounding box center [611, 641] width 59 height 37
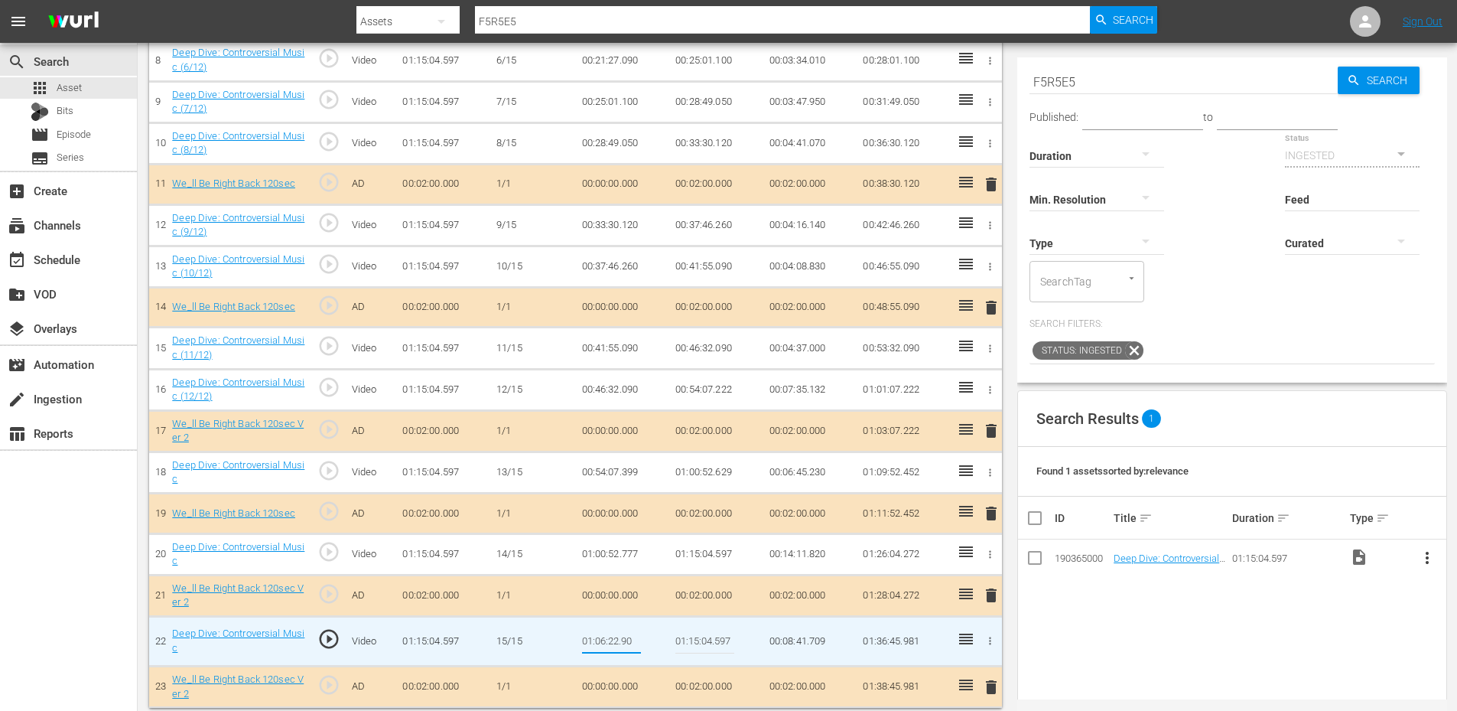
type input "01:06:22.900"
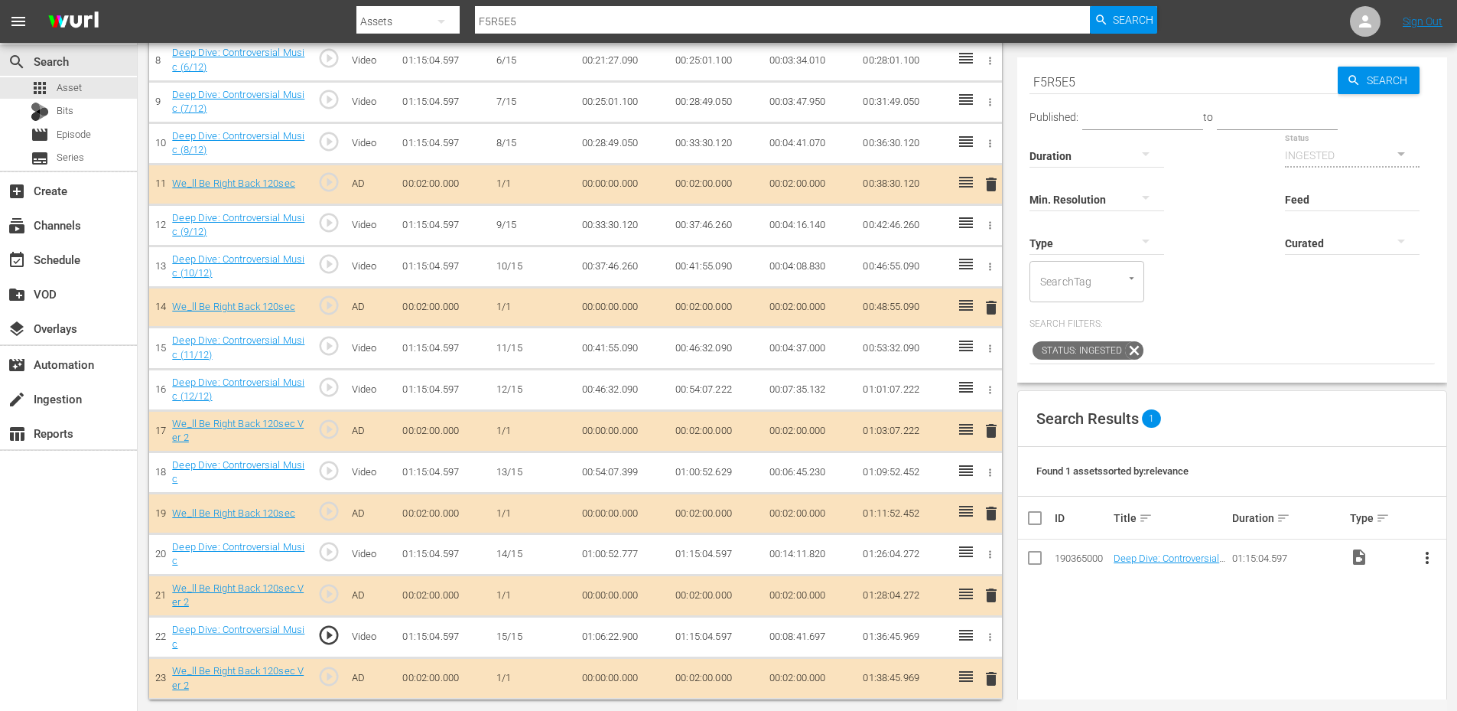
click at [626, 639] on td "01:06:22.900" at bounding box center [623, 636] width 94 height 41
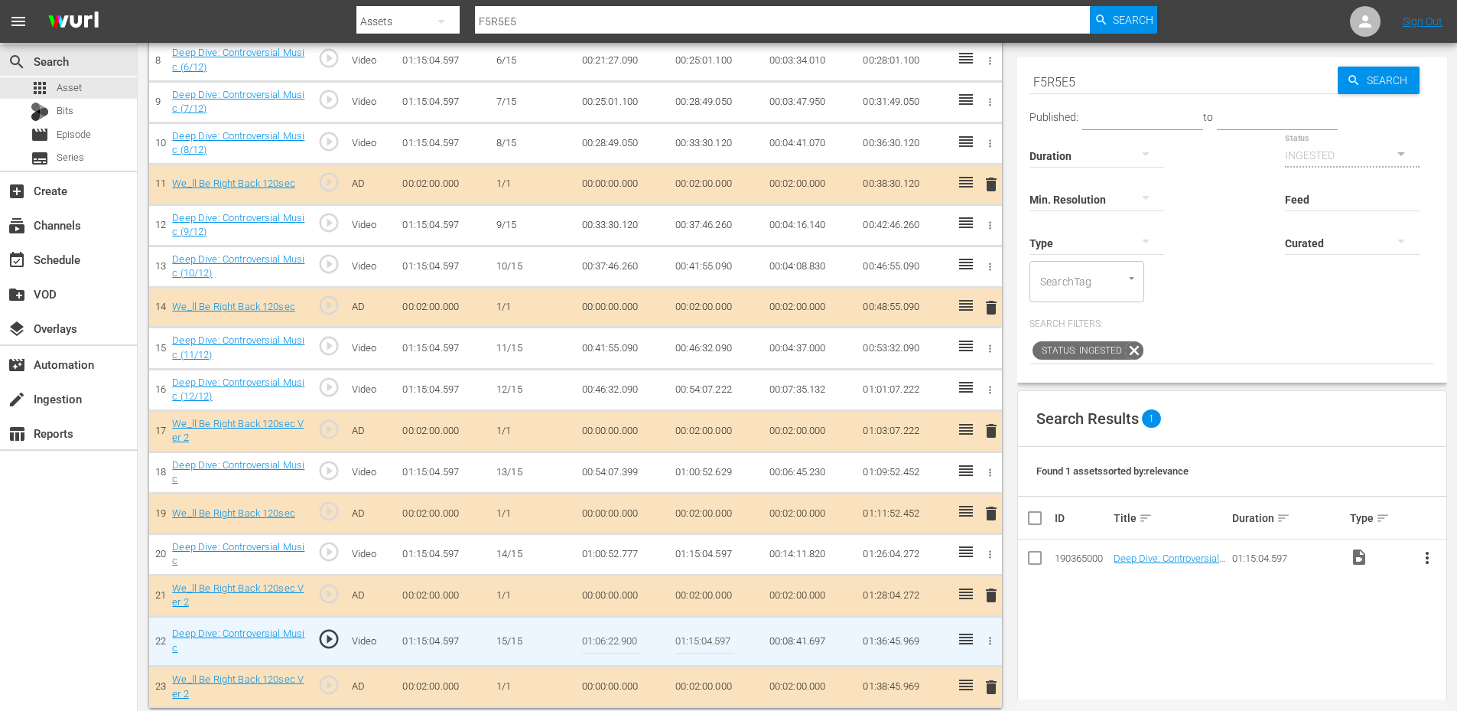
click at [626, 639] on input "01:06:22.900" at bounding box center [611, 641] width 59 height 37
click at [711, 559] on td "01:15:04.597" at bounding box center [716, 553] width 94 height 41
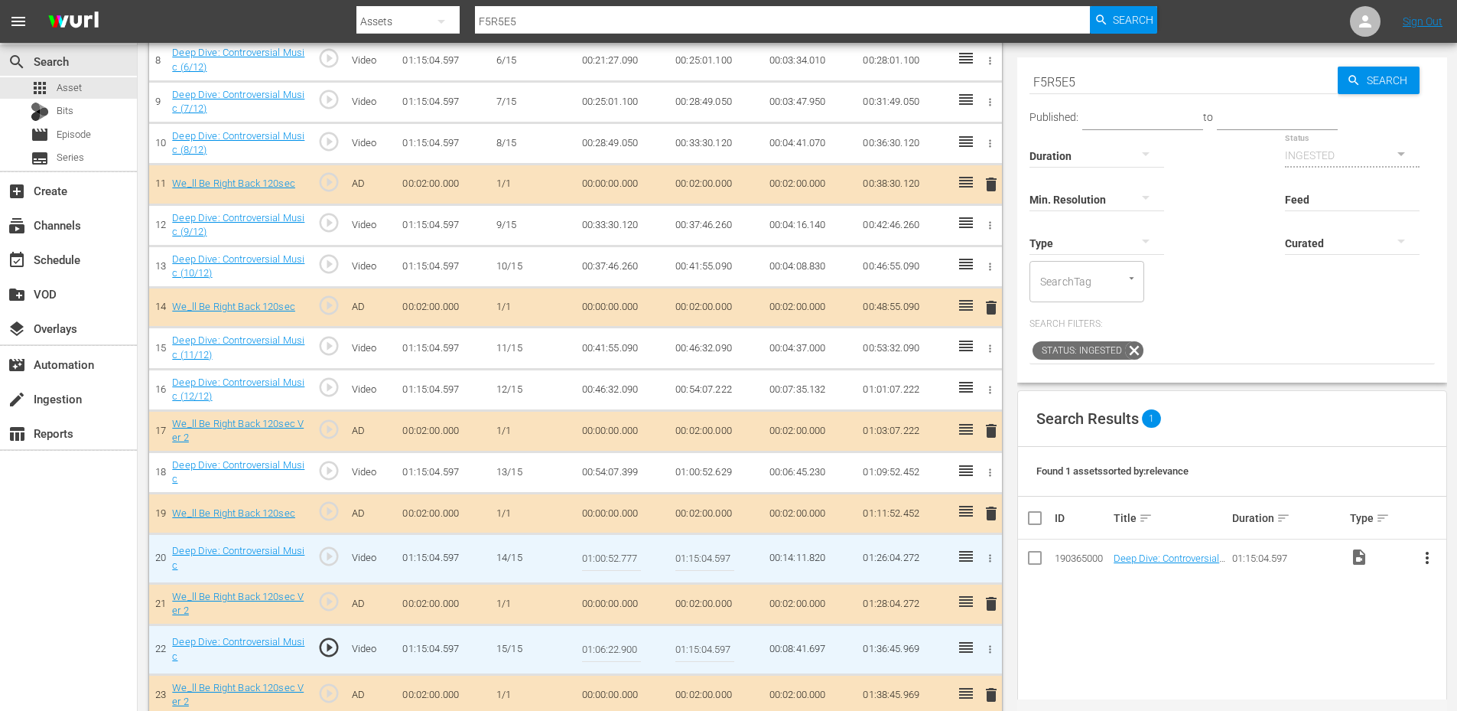
click at [711, 559] on input "01:15:04.597" at bounding box center [704, 558] width 59 height 37
paste input "06:22.900"
type input "01:06:22.900"
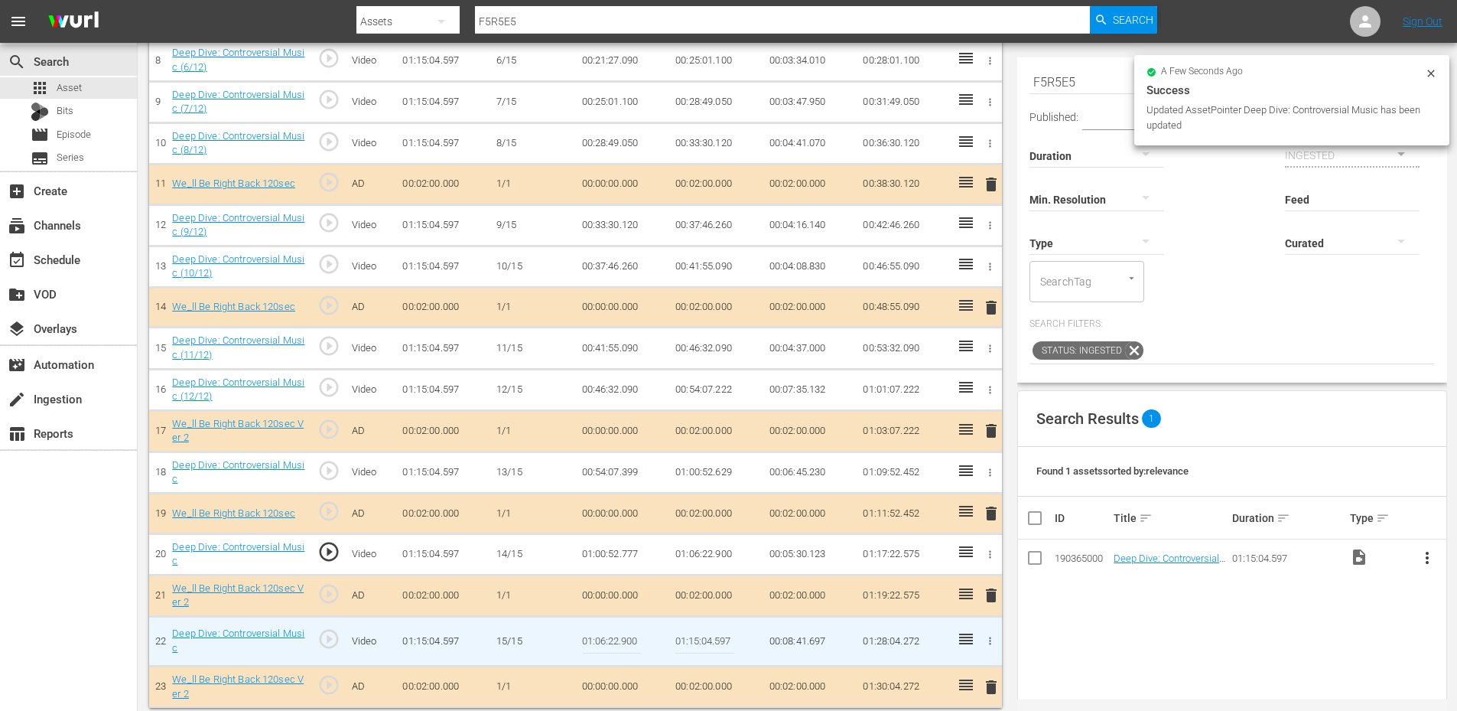
click at [610, 639] on input "01:06:22.900" at bounding box center [611, 641] width 59 height 37
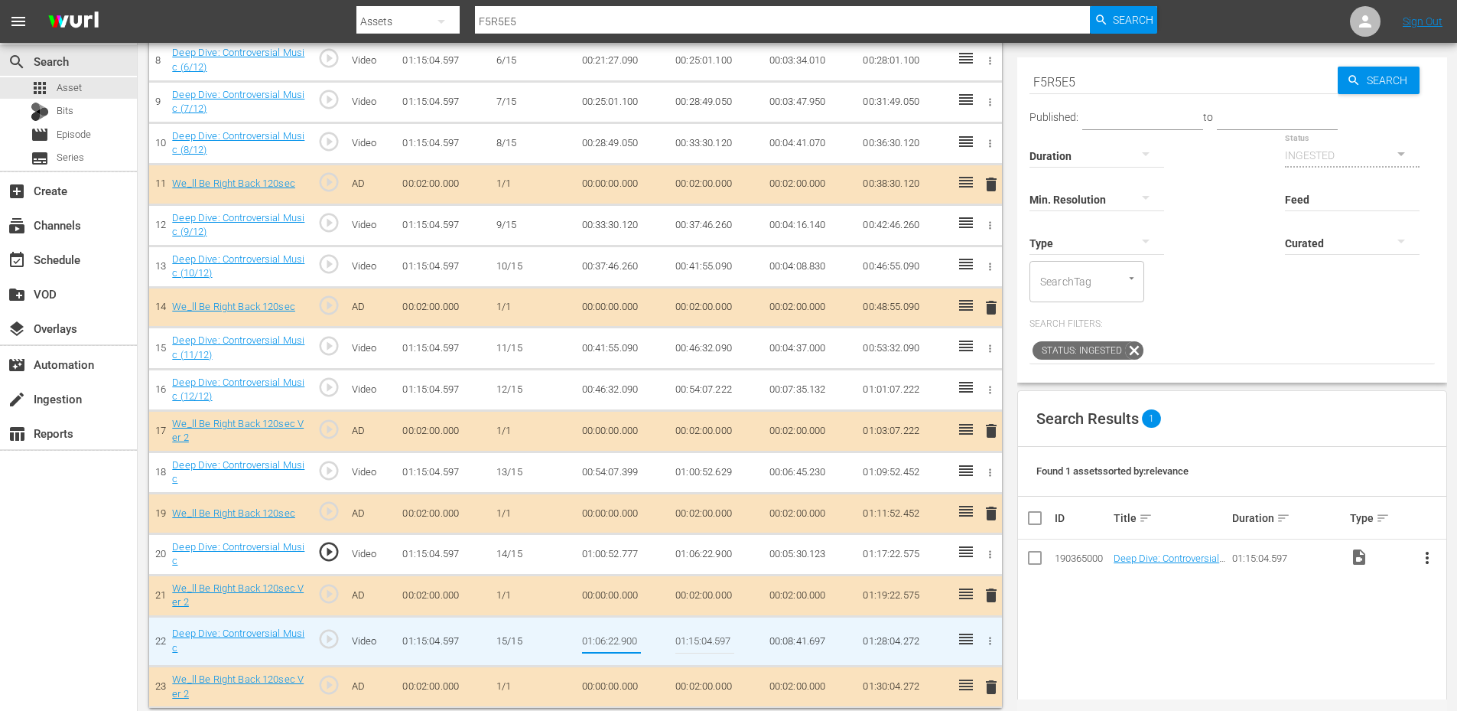
paste input "3.025"
type input "01:06:23.025"
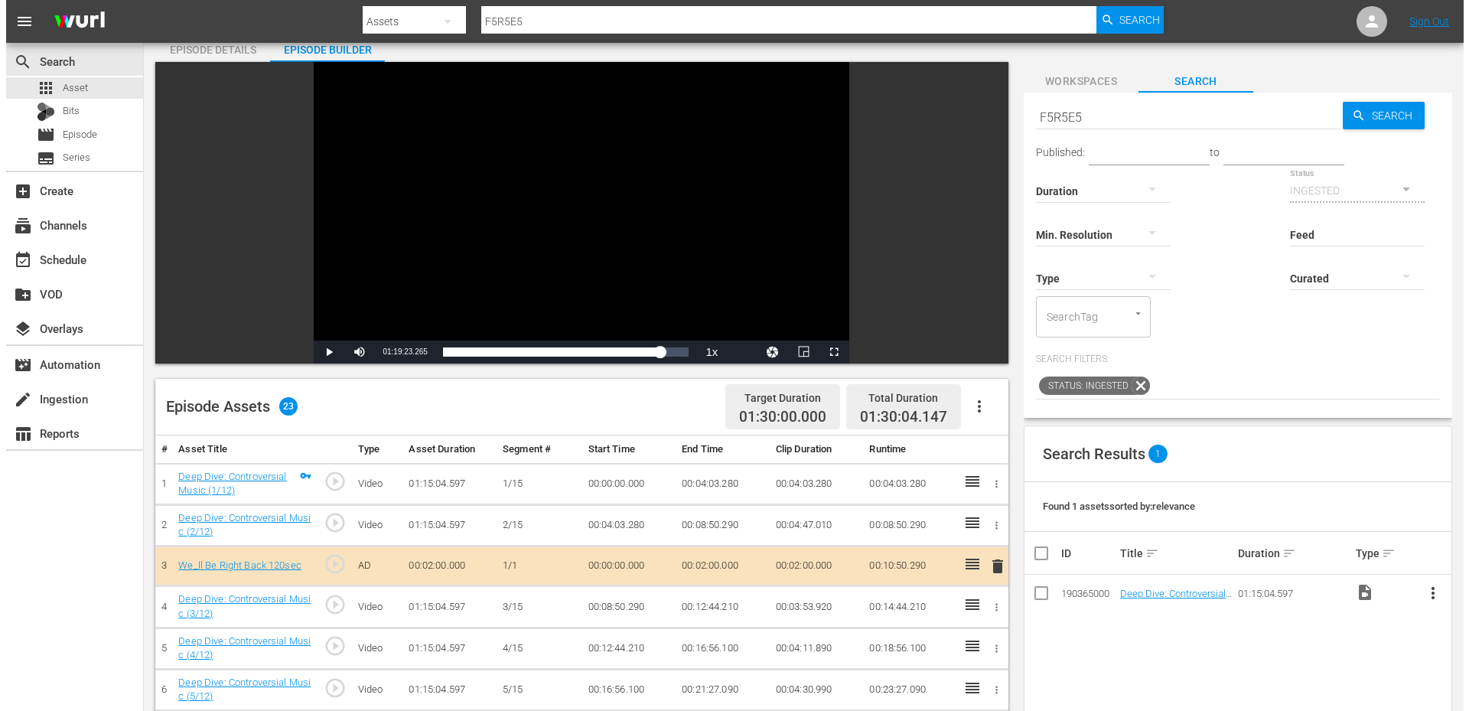
scroll to position [0, 0]
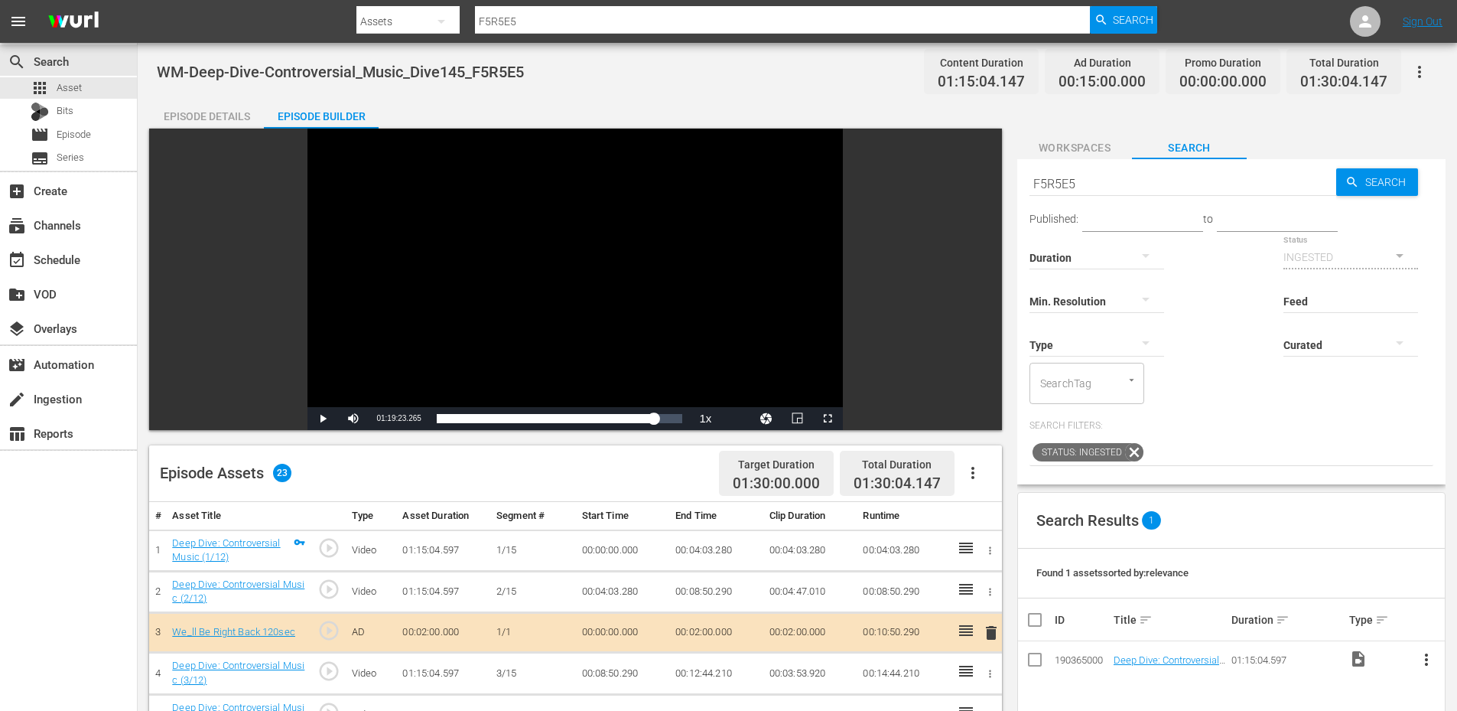
click at [221, 122] on div "Episode Details" at bounding box center [206, 116] width 115 height 37
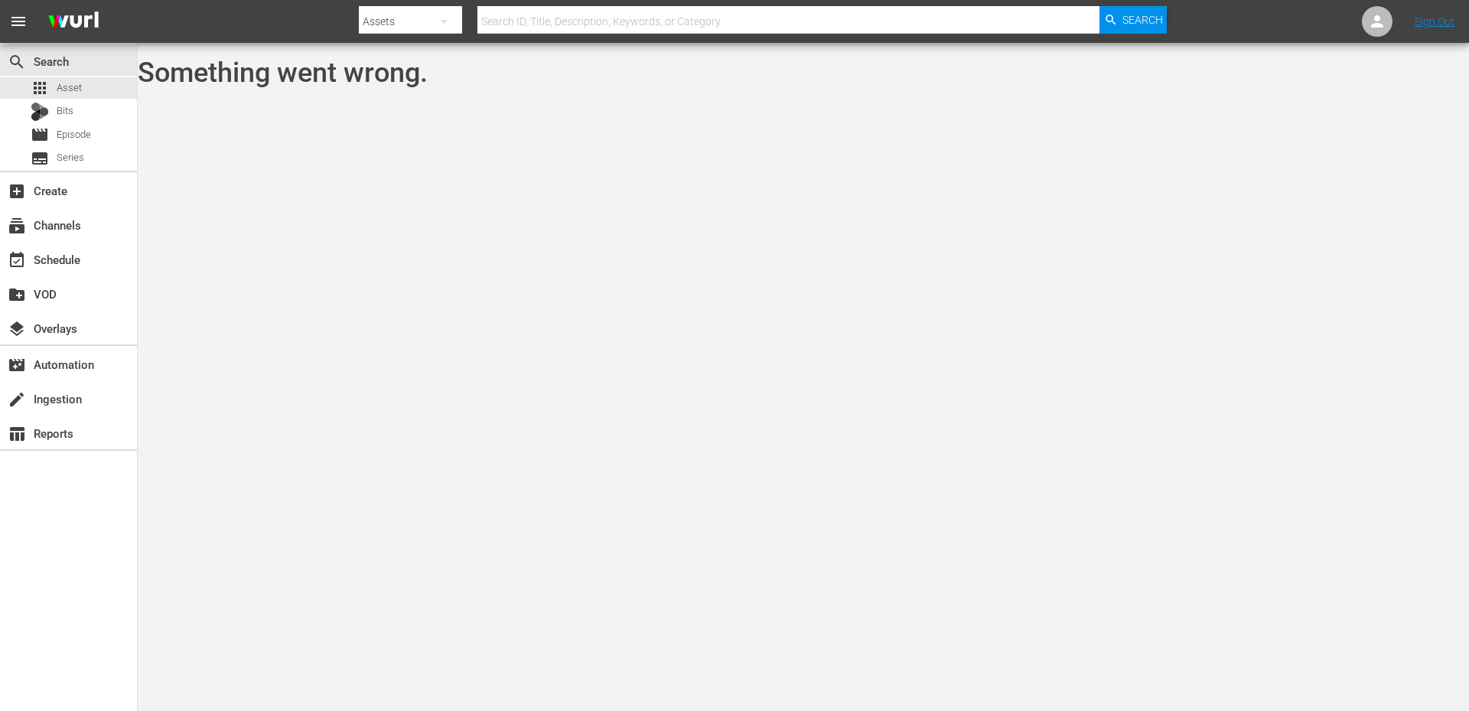
click at [439, 218] on body "menu Search By Assets Search ID, Title, Description, Keywords, or Category Sear…" at bounding box center [734, 355] width 1469 height 711
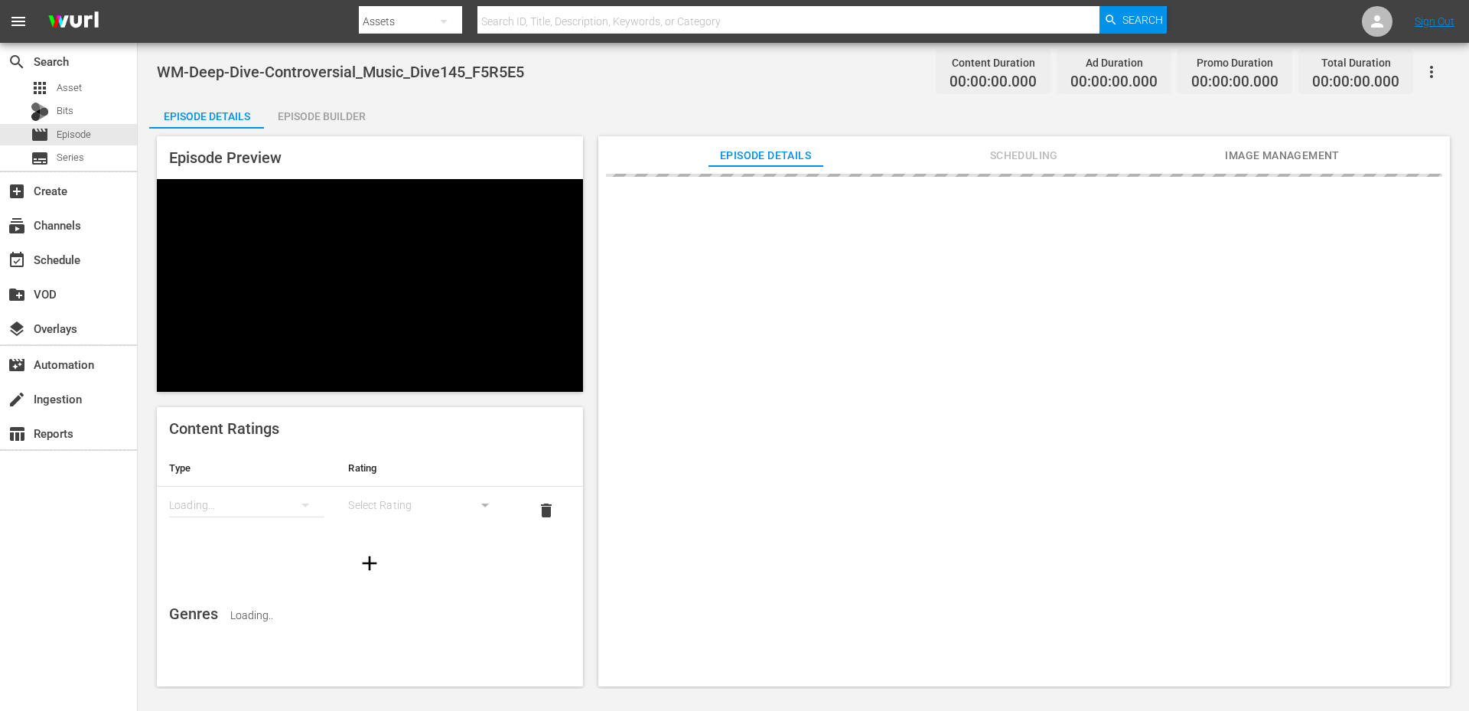
click at [322, 112] on div "Episode Builder" at bounding box center [321, 116] width 115 height 37
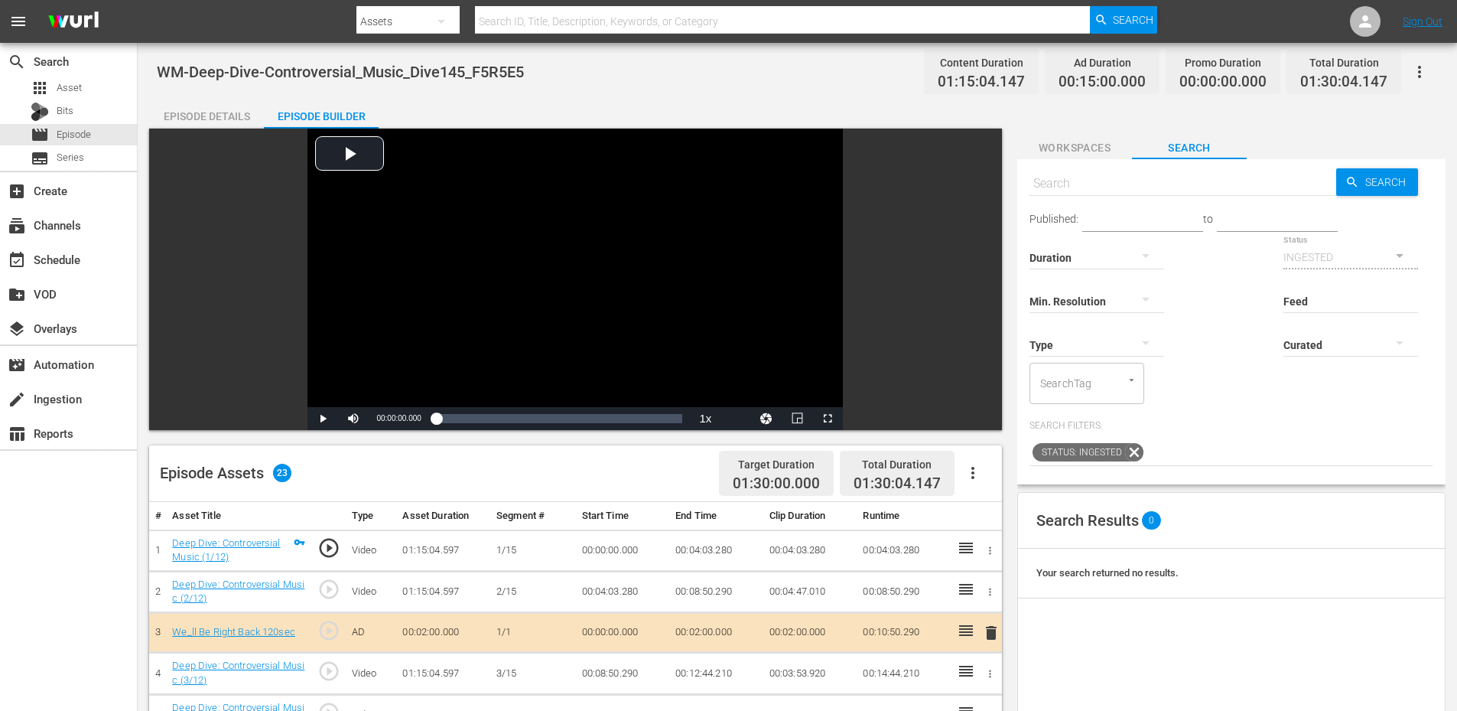
click at [216, 119] on div "Episode Details" at bounding box center [206, 116] width 115 height 37
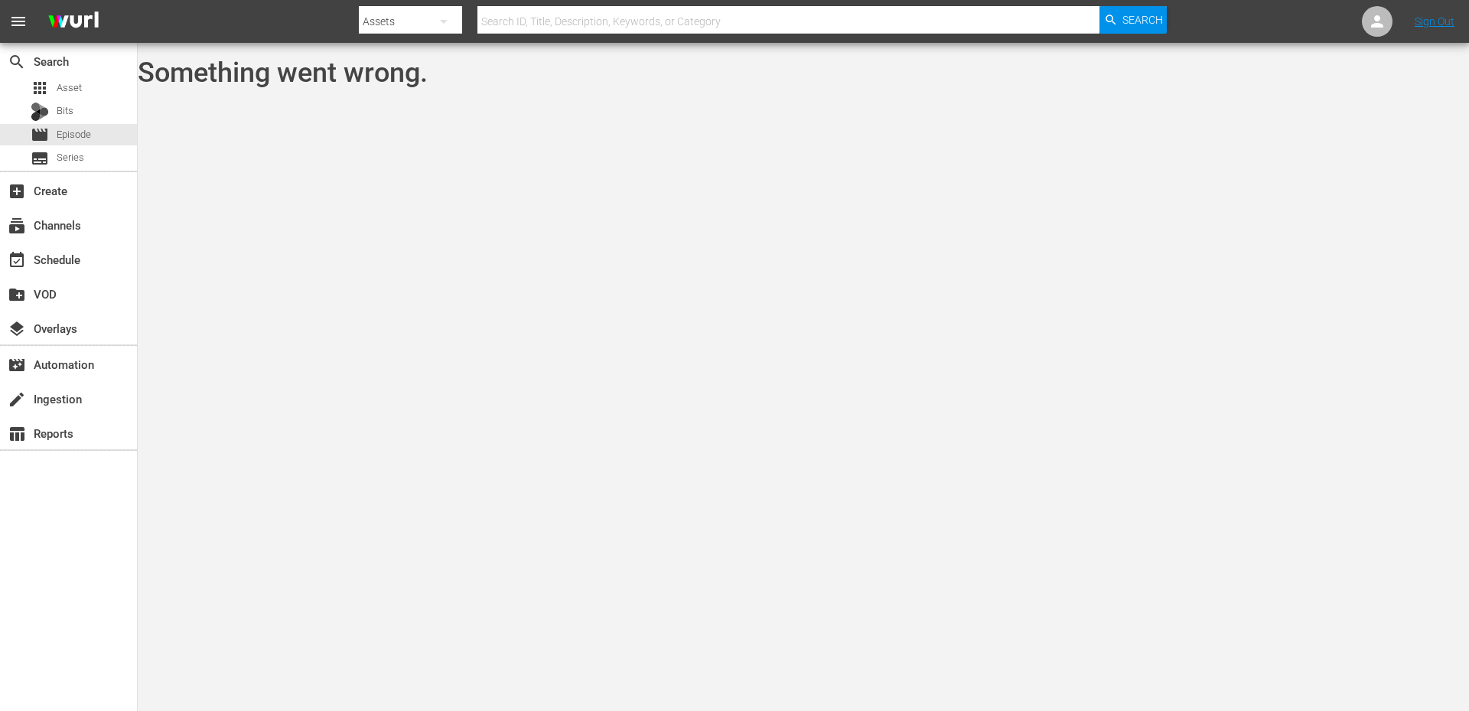
click at [243, 109] on body "menu Search By Assets Search ID, Title, Description, Keywords, or Category Sear…" at bounding box center [734, 355] width 1469 height 711
click at [474, 138] on body "menu Search By Assets Search ID, Title, Description, Keywords, or Category Sear…" at bounding box center [734, 355] width 1469 height 711
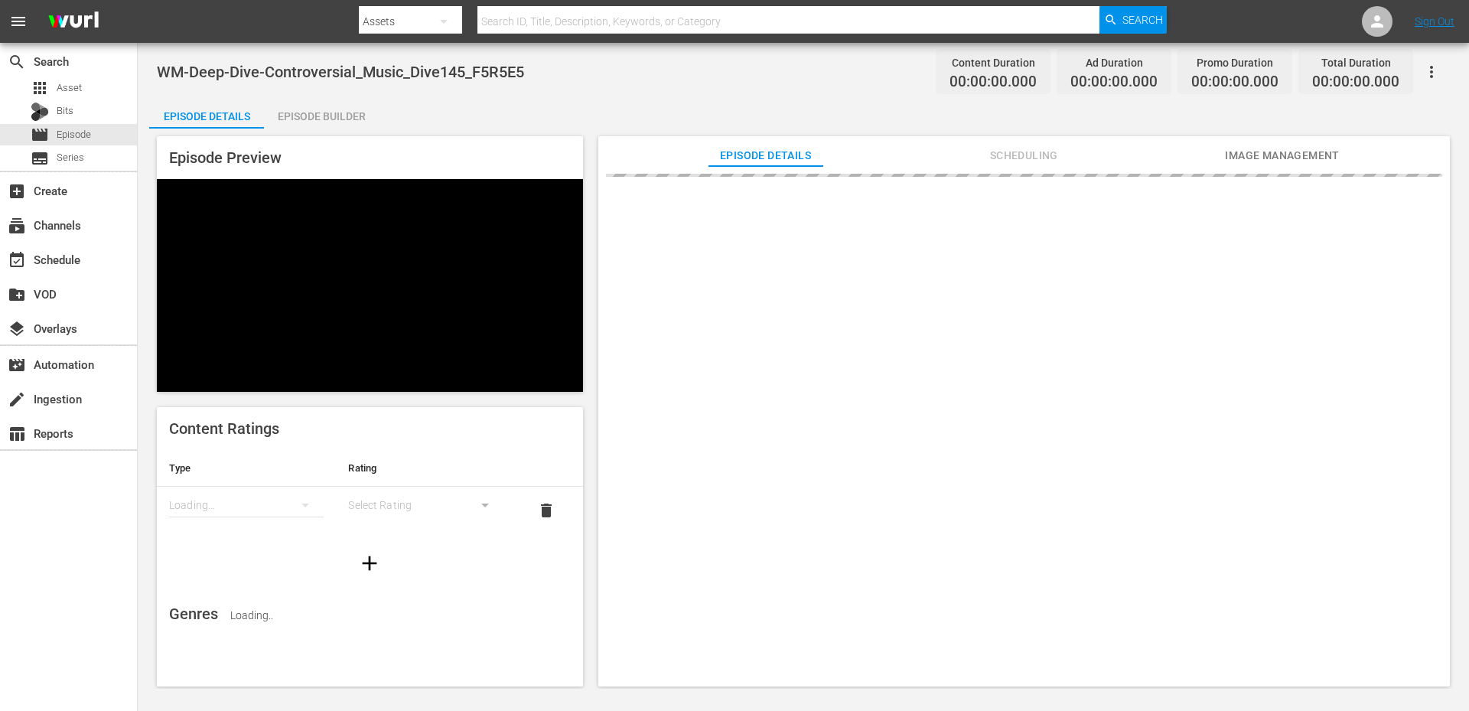
click at [295, 125] on div "Episode Builder" at bounding box center [321, 116] width 115 height 37
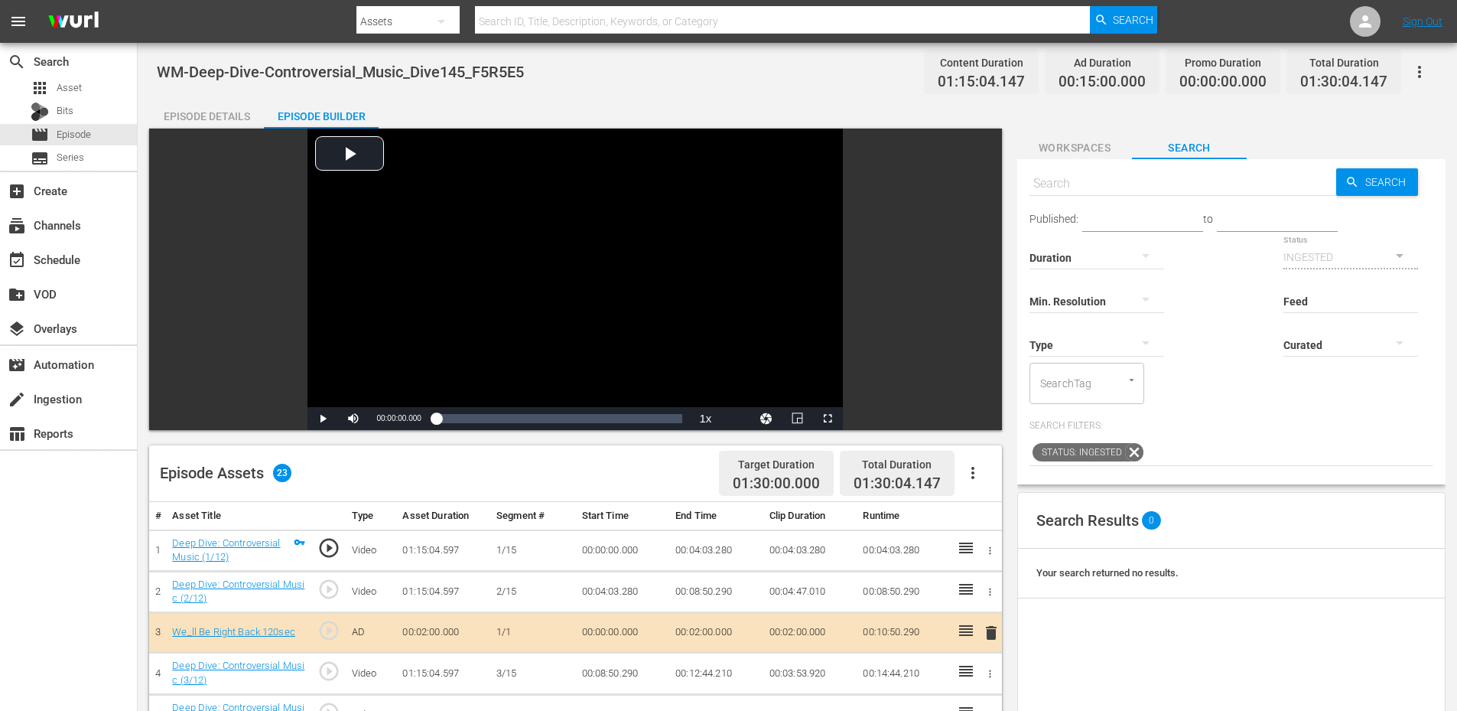
click at [228, 117] on div "Episode Details" at bounding box center [206, 116] width 115 height 37
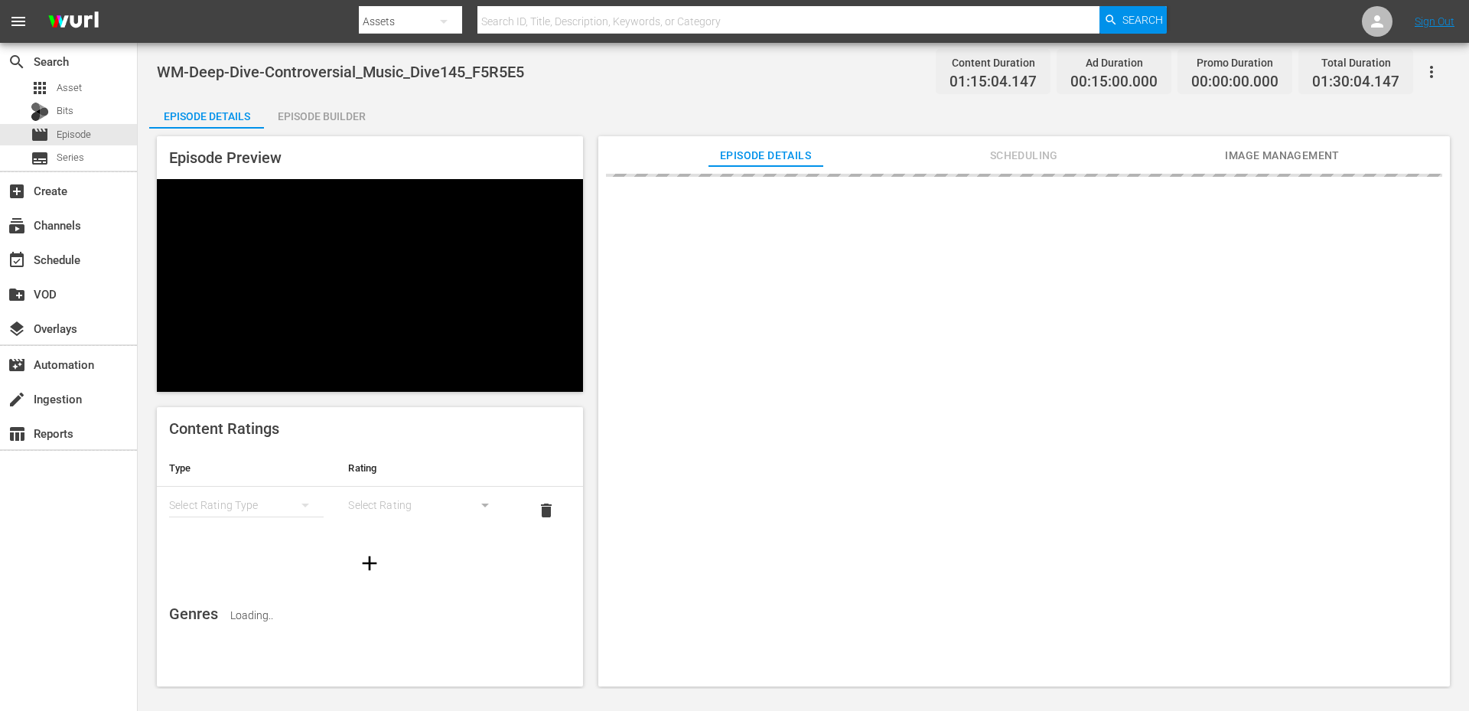
click at [294, 120] on body "menu Search By Assets Search ID, Title, Description, Keywords, or Category Sear…" at bounding box center [734, 355] width 1469 height 711
click at [307, 117] on div "Episode Builder" at bounding box center [321, 116] width 115 height 37
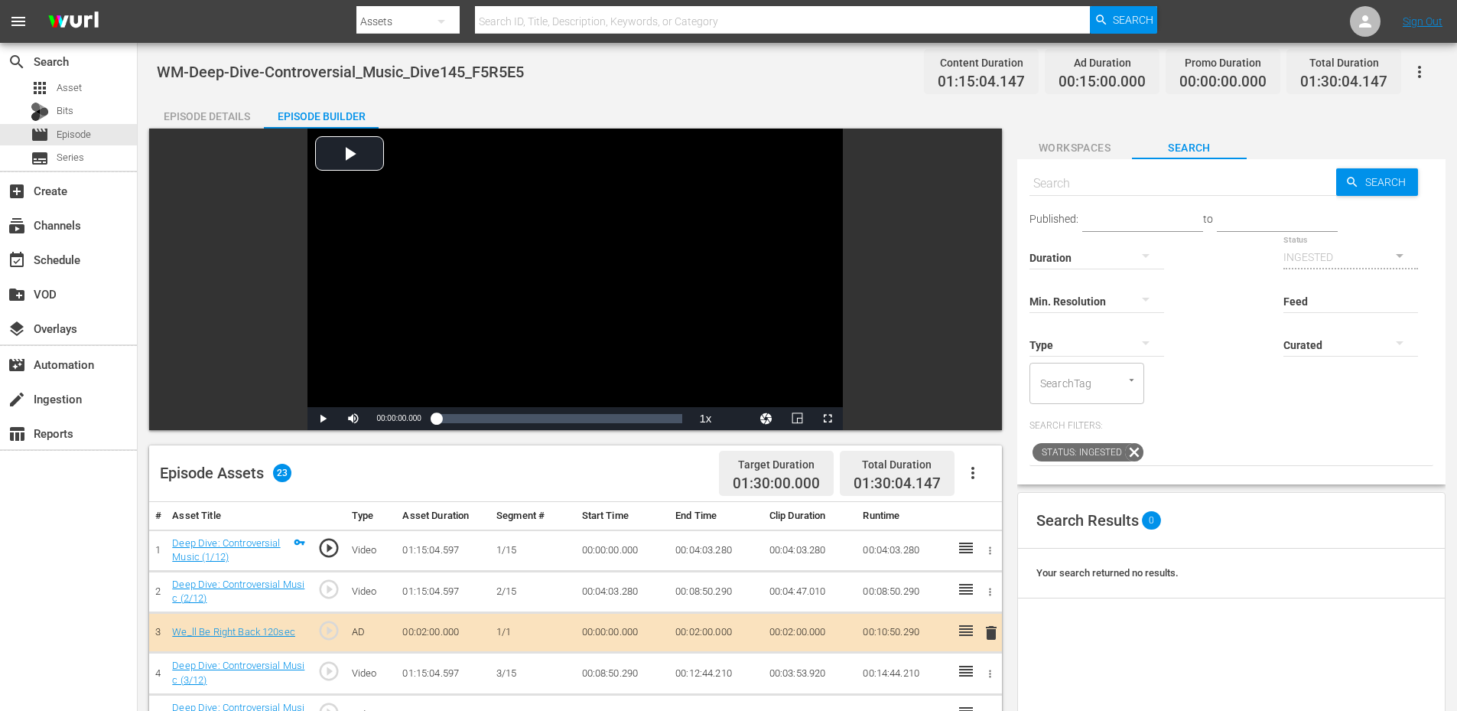
click at [507, 15] on input "text" at bounding box center [783, 21] width 616 height 37
paste input "S4D4F0"
type input "S4D4F0"
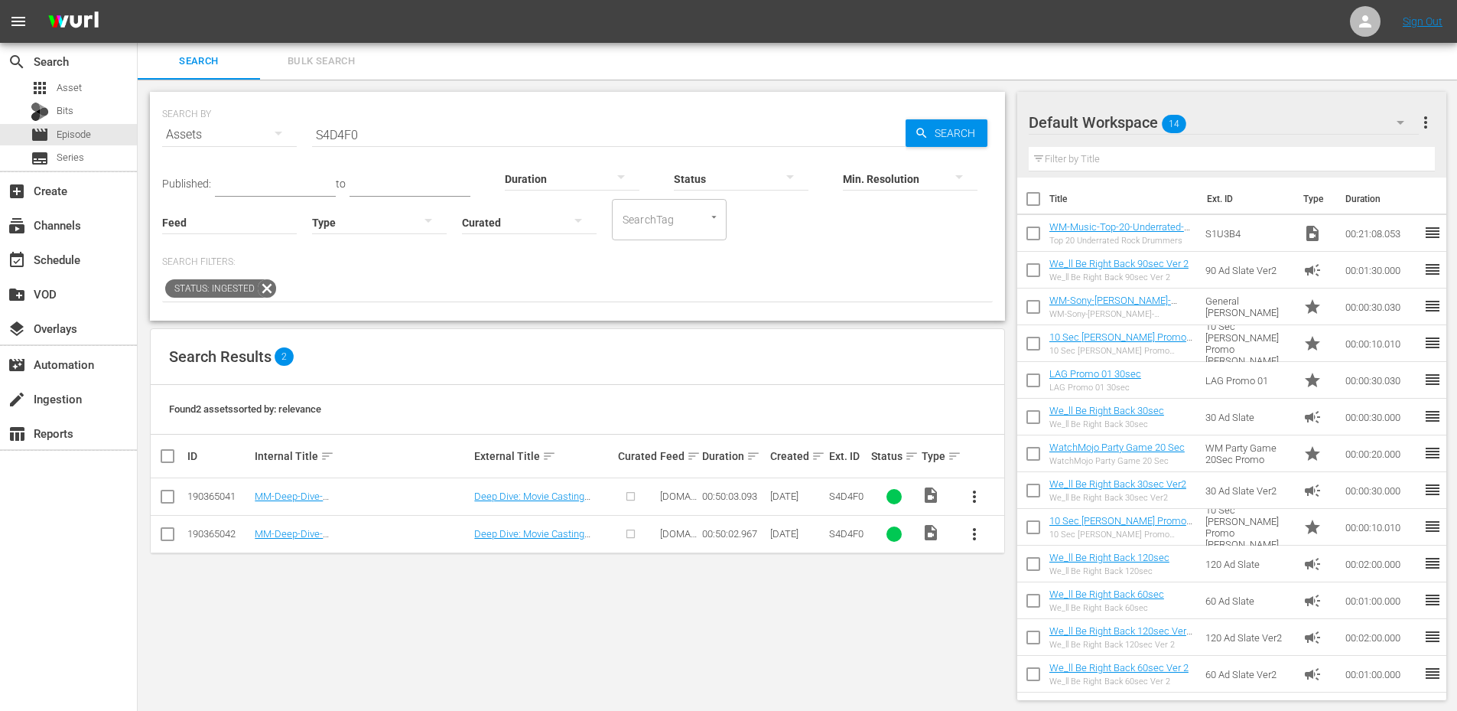
click at [169, 537] on input "checkbox" at bounding box center [167, 537] width 18 height 18
checkbox input "true"
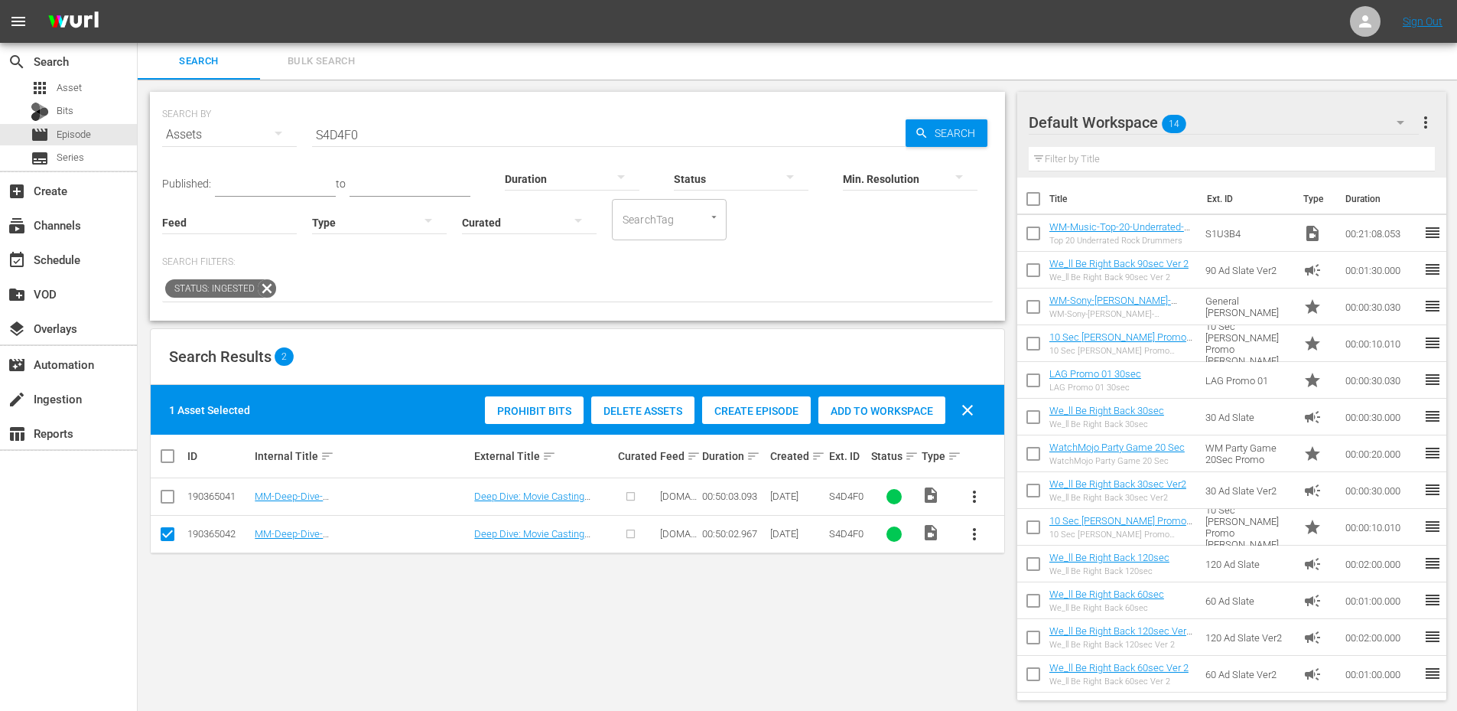
click at [654, 412] on span "Delete Assets" at bounding box center [642, 411] width 103 height 12
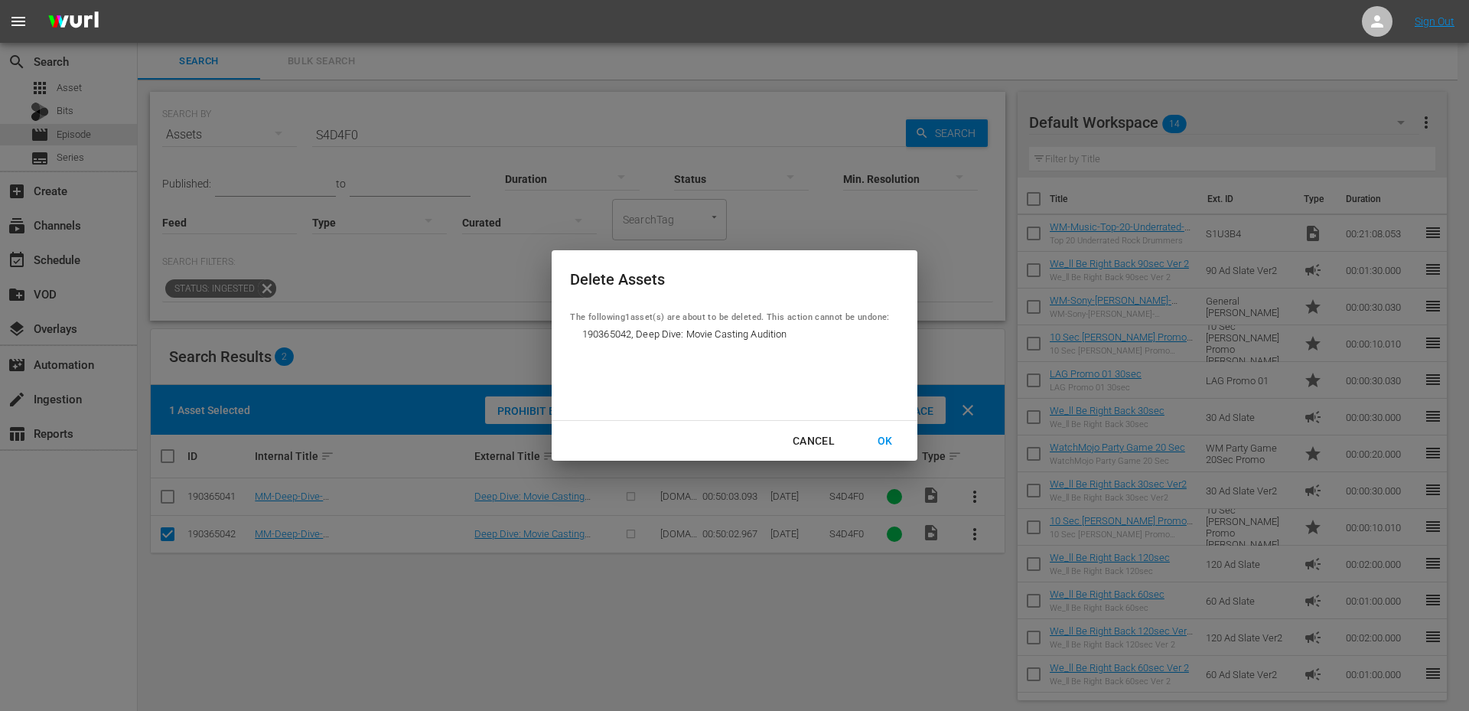
click at [871, 439] on div "OK" at bounding box center [885, 440] width 40 height 19
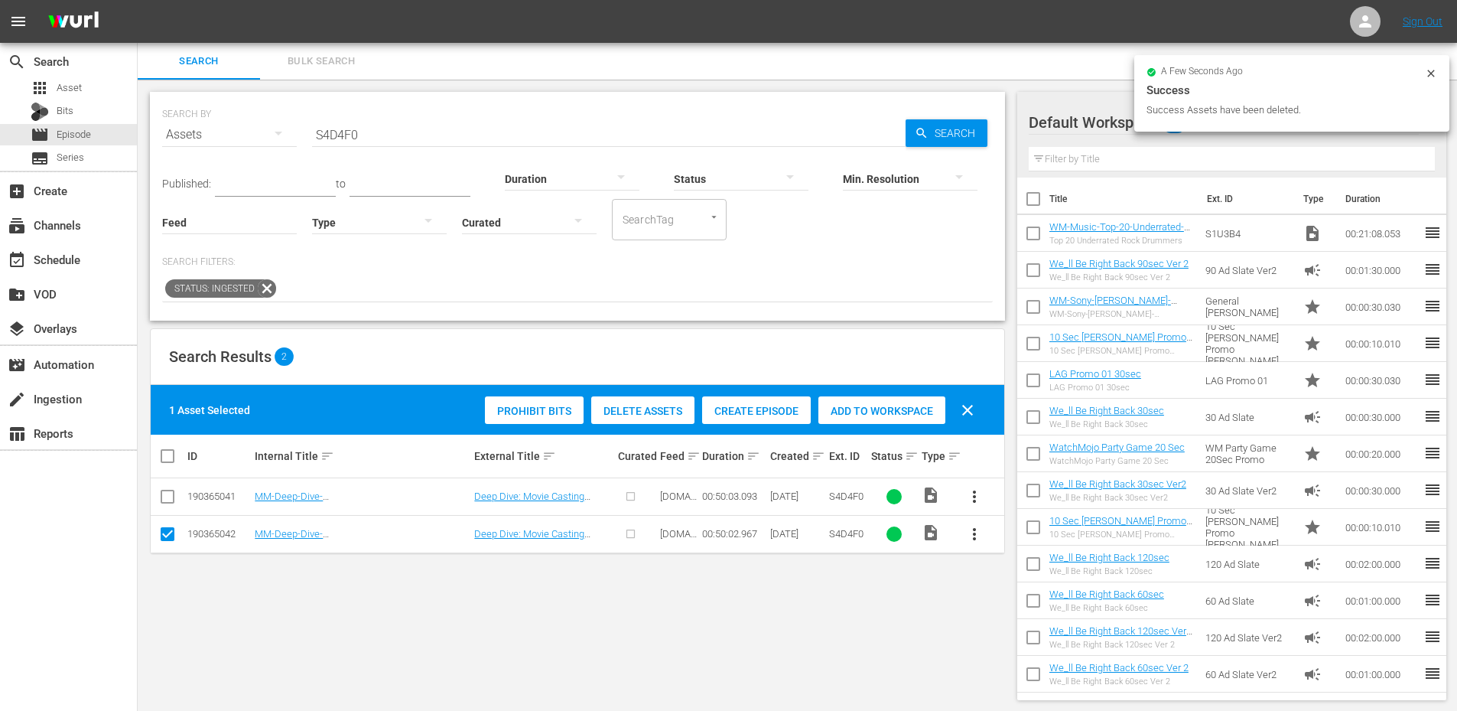
click at [974, 490] on span "more_vert" at bounding box center [974, 496] width 18 height 18
click at [1034, 614] on div "Episode" at bounding box center [1057, 612] width 104 height 37
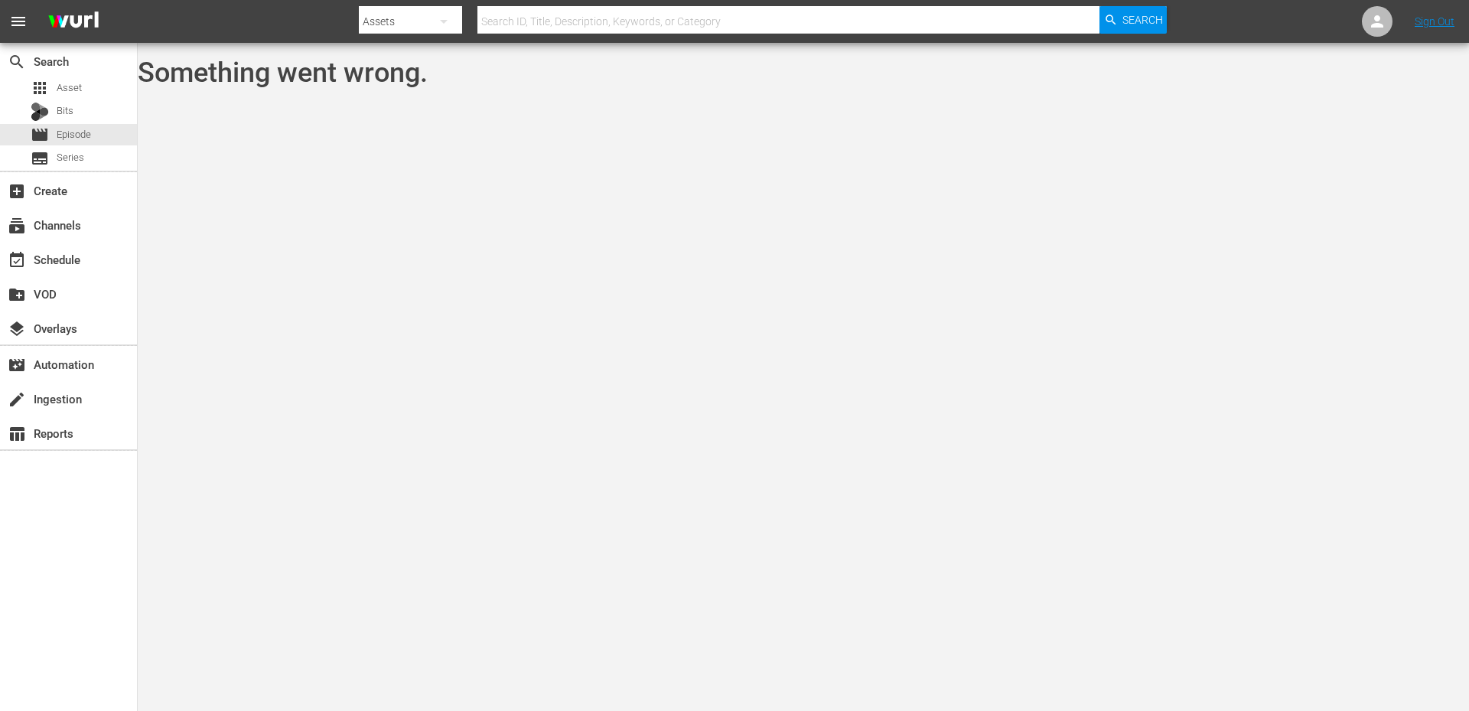
click at [419, 210] on body "menu Search By Assets Search ID, Title, Description, Keywords, or Category Sear…" at bounding box center [734, 355] width 1469 height 711
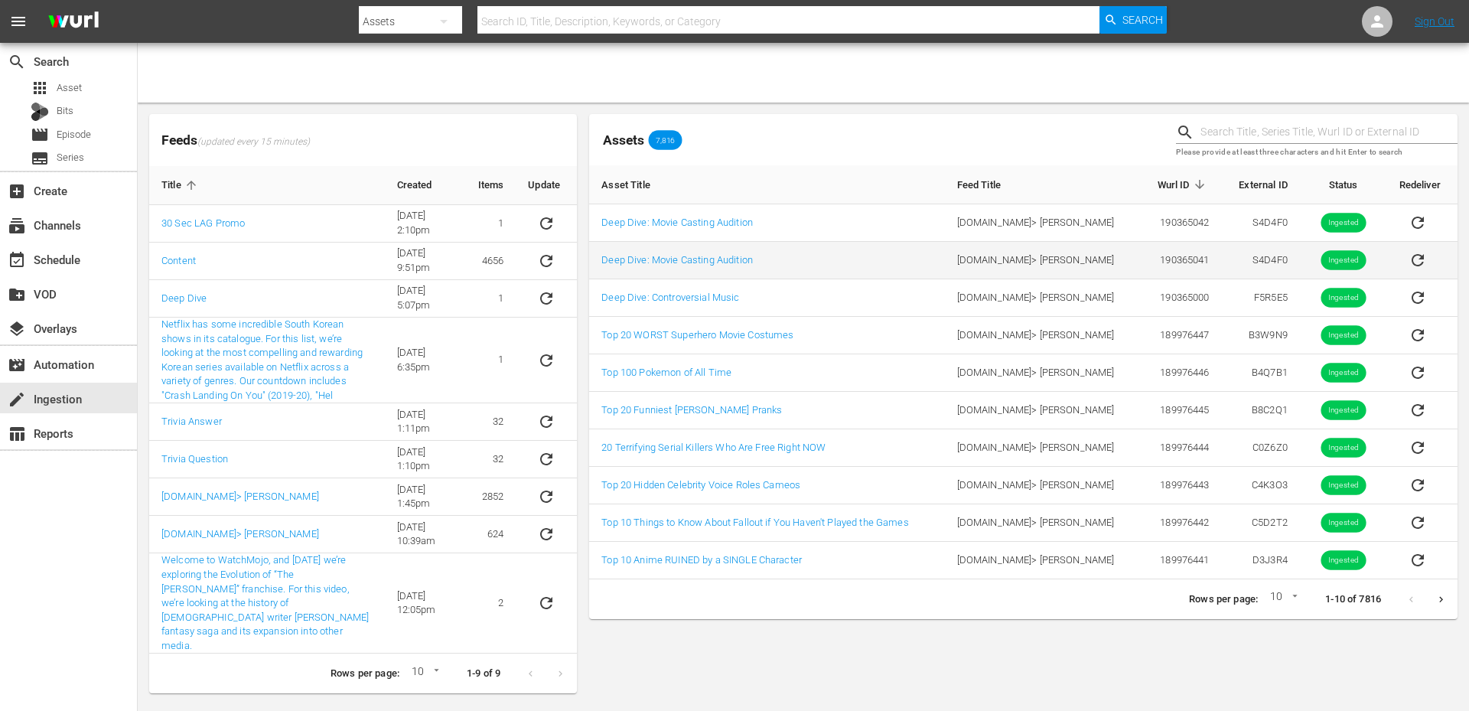
click at [1267, 265] on td "S4D4F0" at bounding box center [1261, 260] width 78 height 37
copy td "S4D4F0"
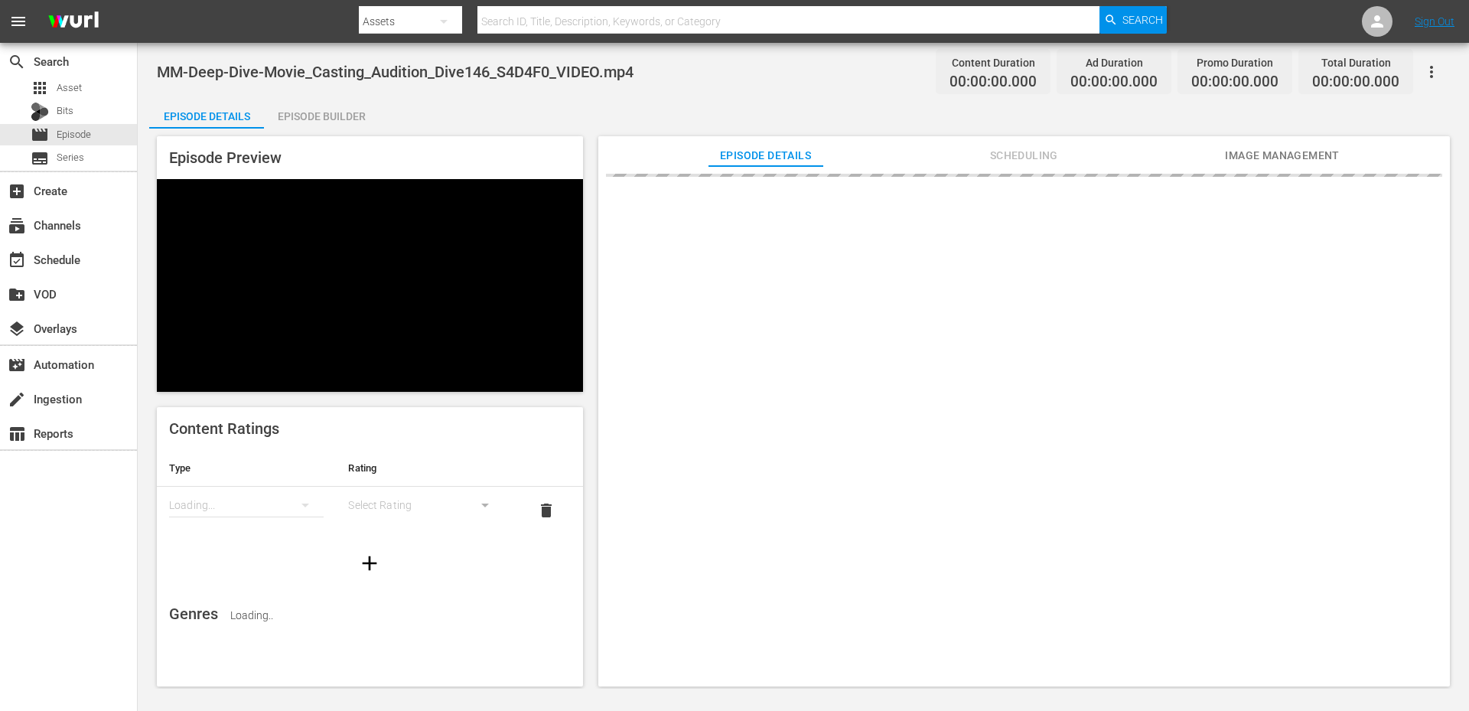
click at [314, 118] on div "Episode Builder" at bounding box center [321, 116] width 115 height 37
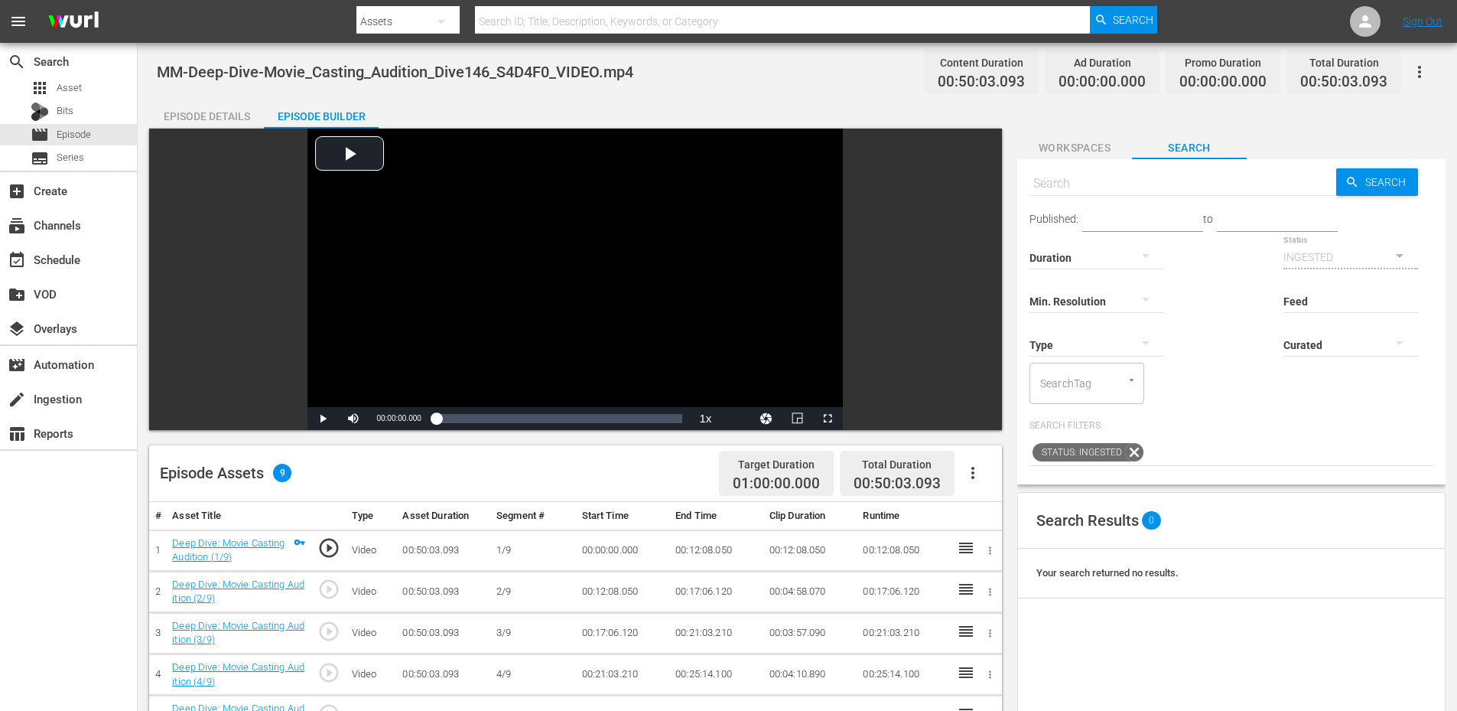
click at [1111, 139] on span "Workspaces" at bounding box center [1074, 147] width 115 height 19
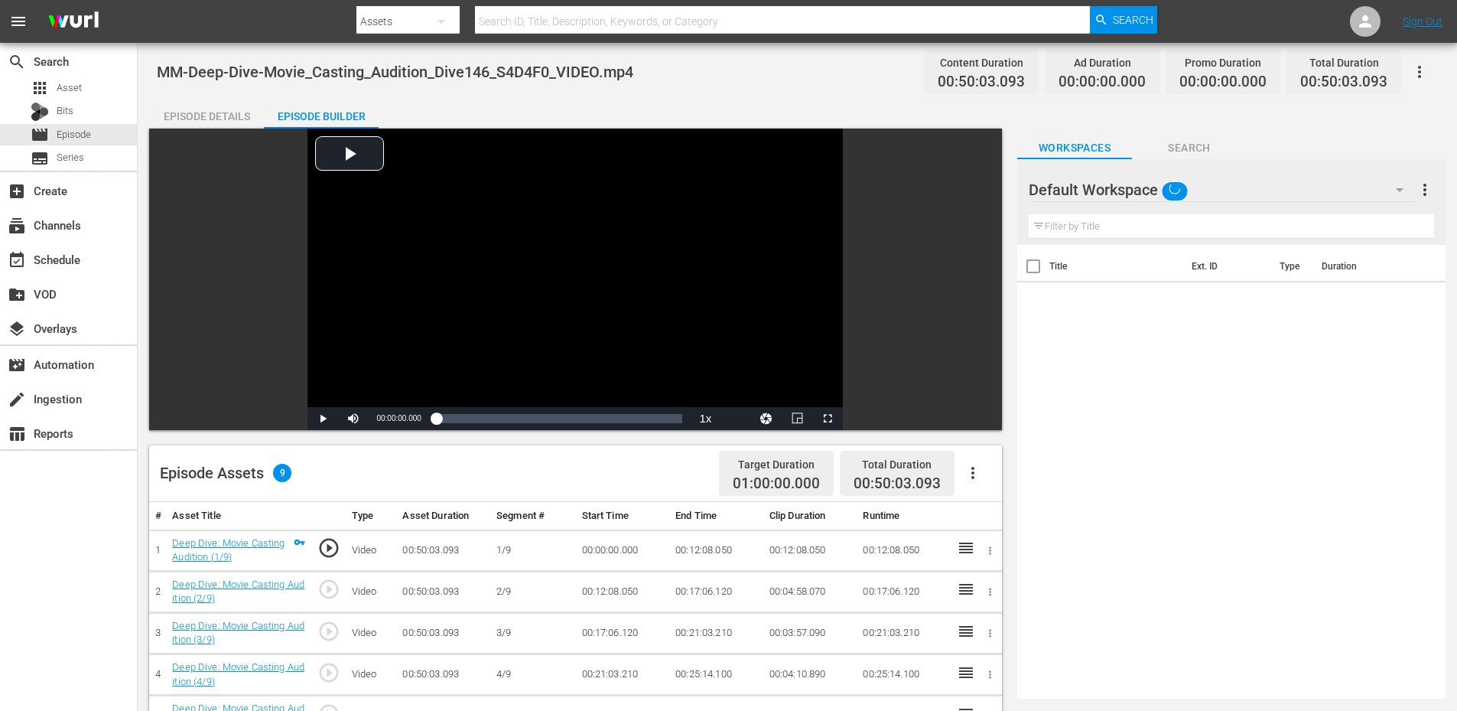
click at [1254, 194] on div "Default Workspace" at bounding box center [1223, 189] width 389 height 43
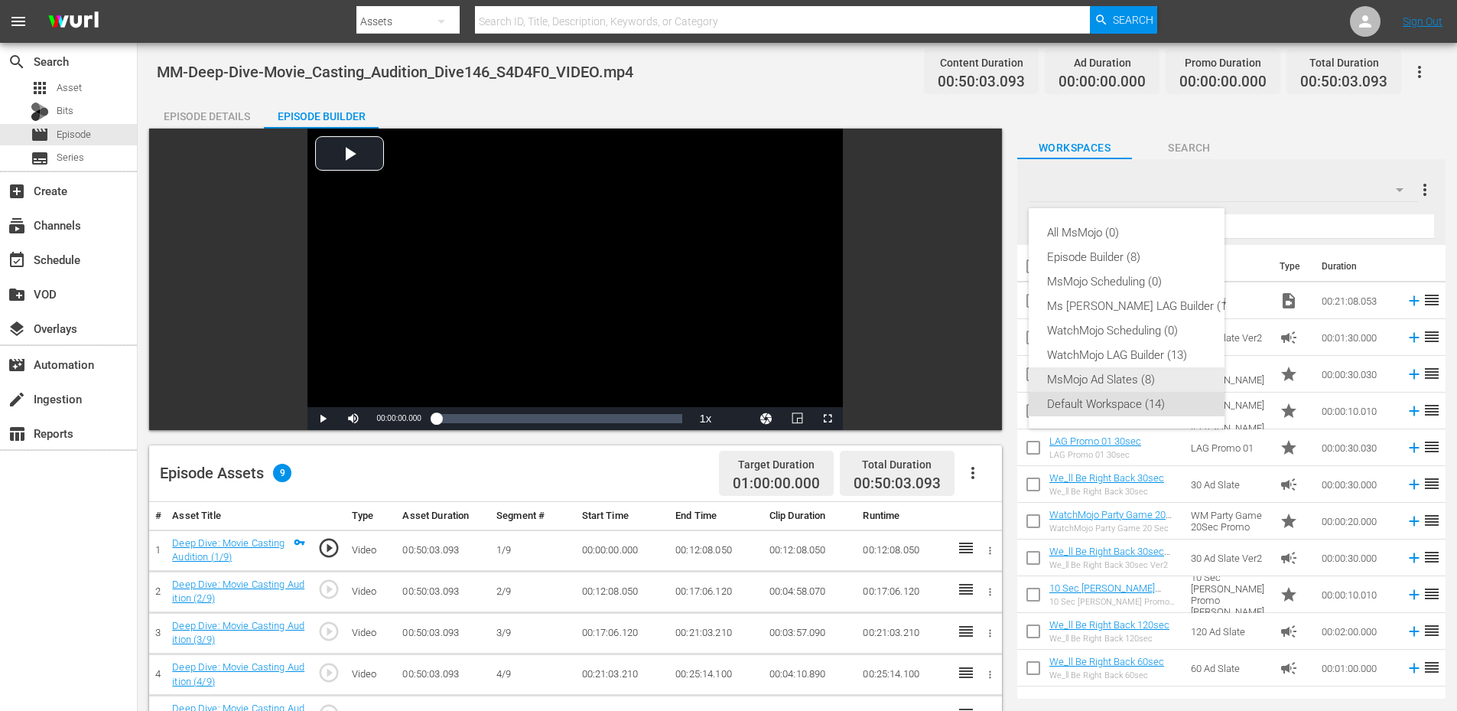
click at [1095, 378] on div "MsMojo Ad Slates (8)" at bounding box center [1142, 379] width 190 height 24
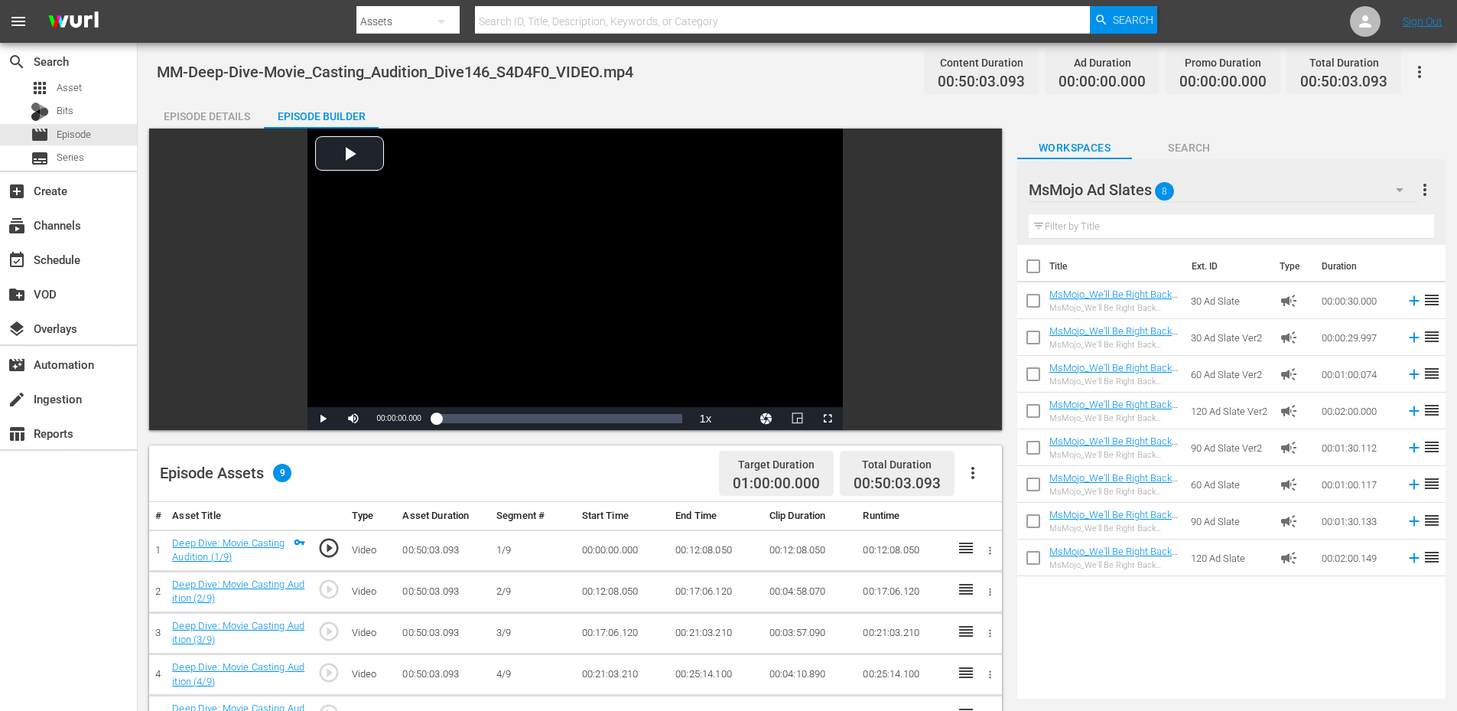
click at [1119, 228] on input "text" at bounding box center [1231, 226] width 405 height 24
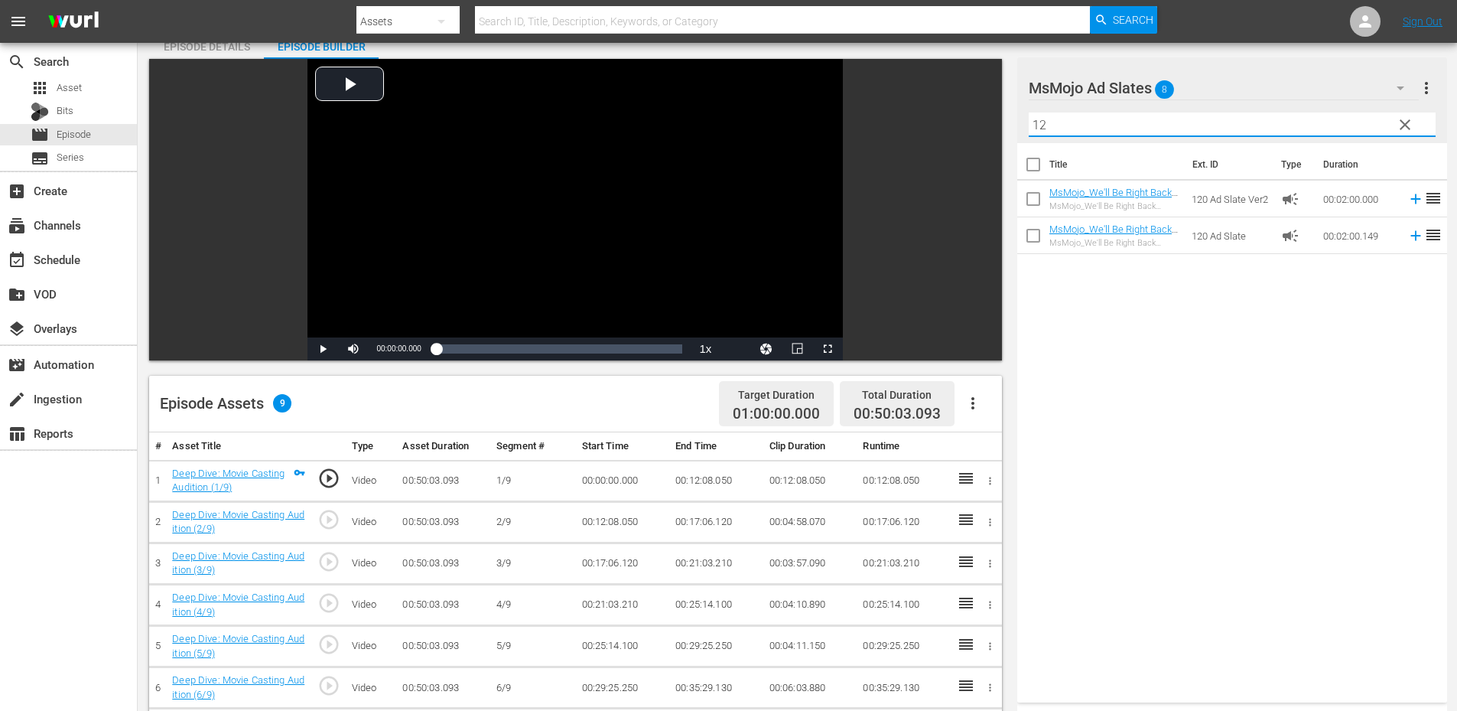
scroll to position [306, 0]
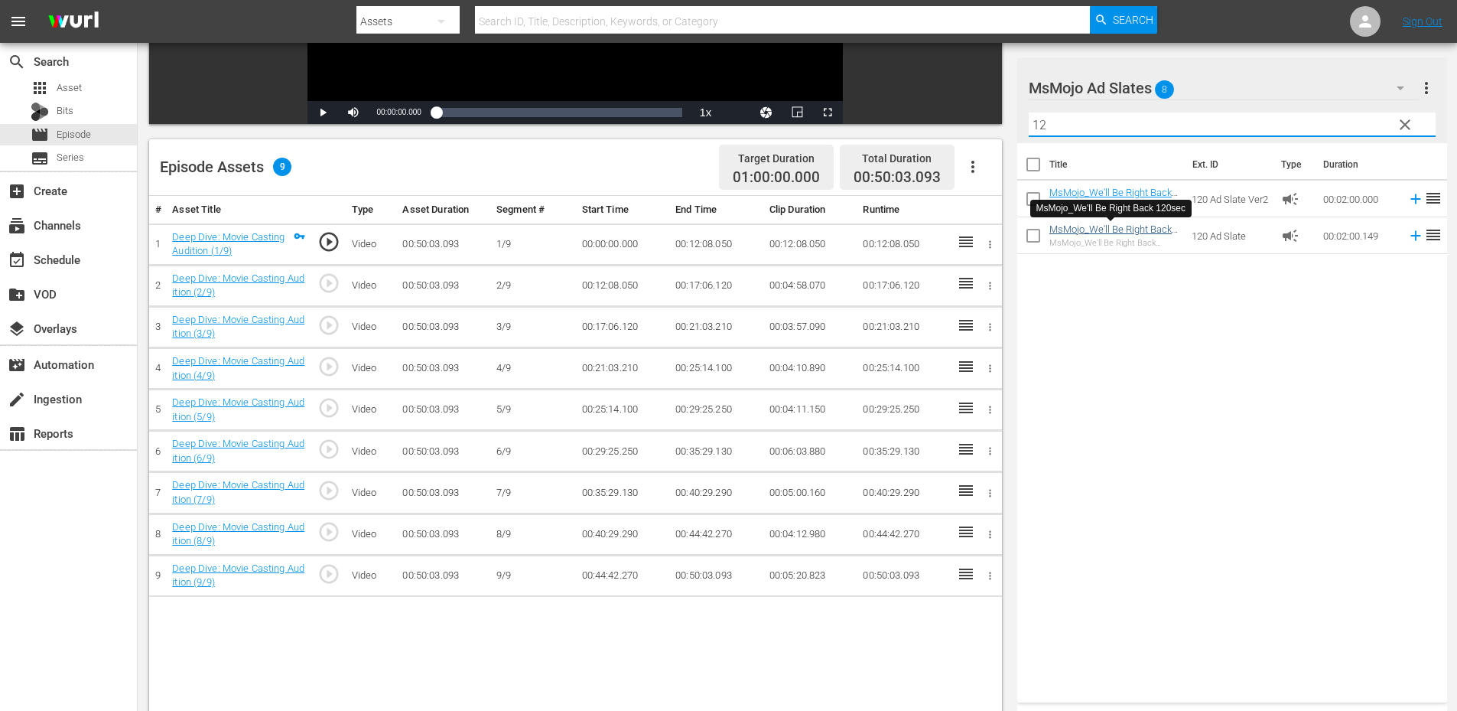
type input "12"
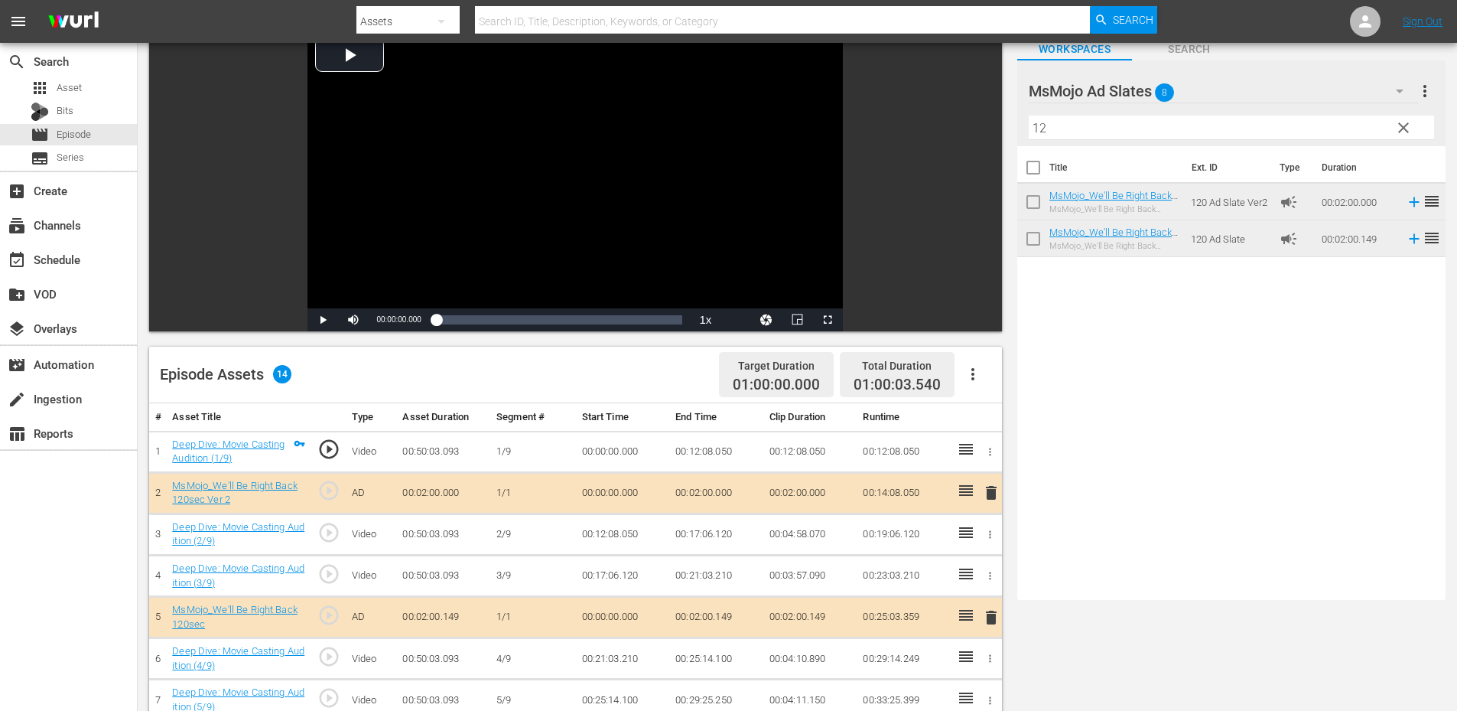
scroll to position [51, 0]
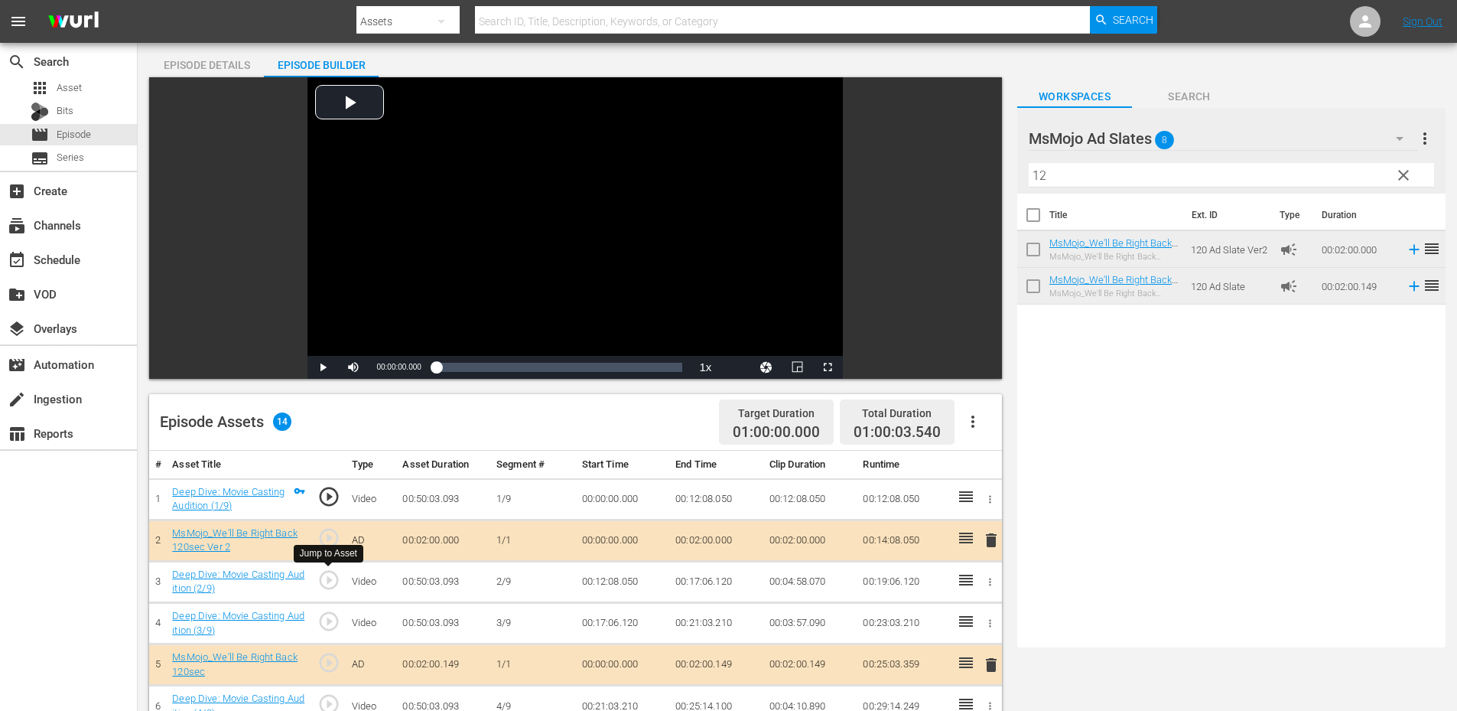
click at [327, 574] on span "play_circle_outline" at bounding box center [328, 579] width 23 height 23
click at [543, 204] on div "Video Player" at bounding box center [574, 216] width 535 height 278
click at [618, 587] on td "00:12:08.050" at bounding box center [623, 581] width 94 height 41
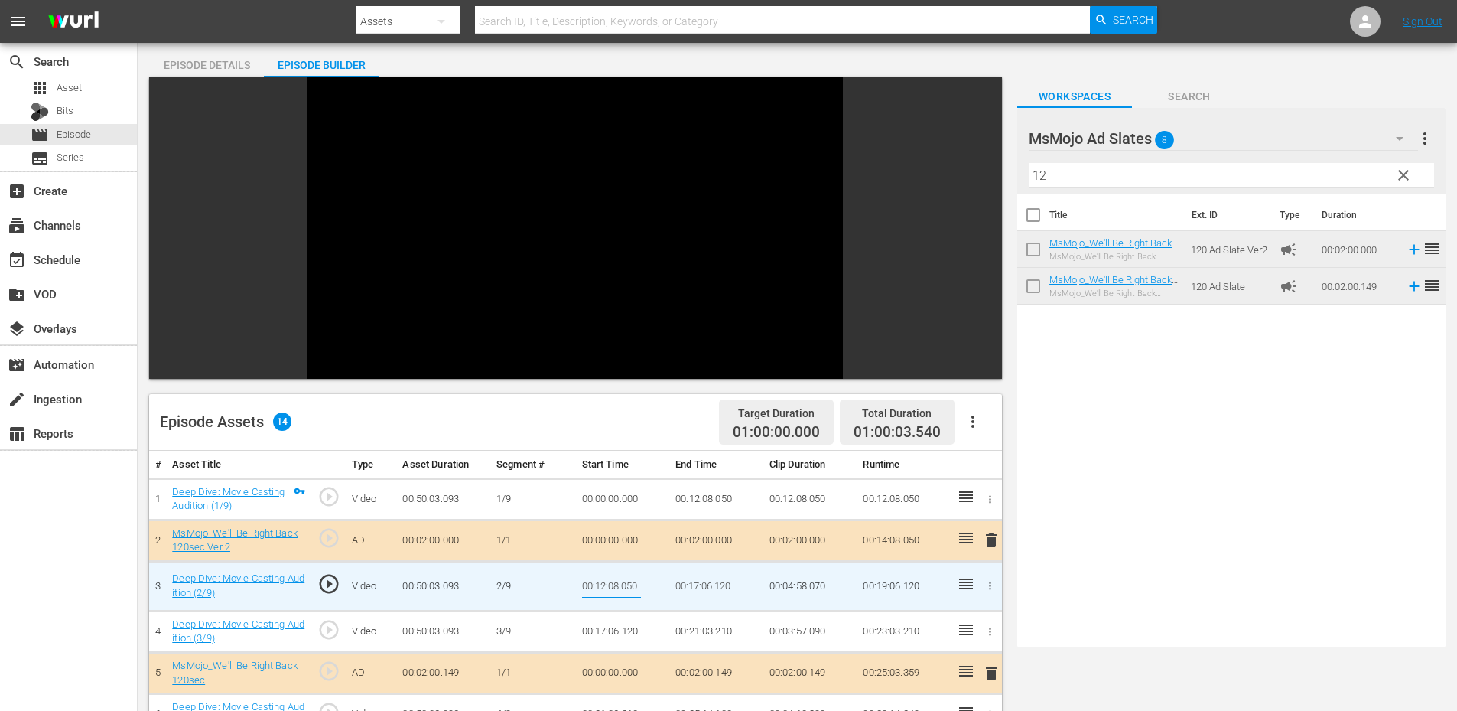
type input "00:11:08.050"
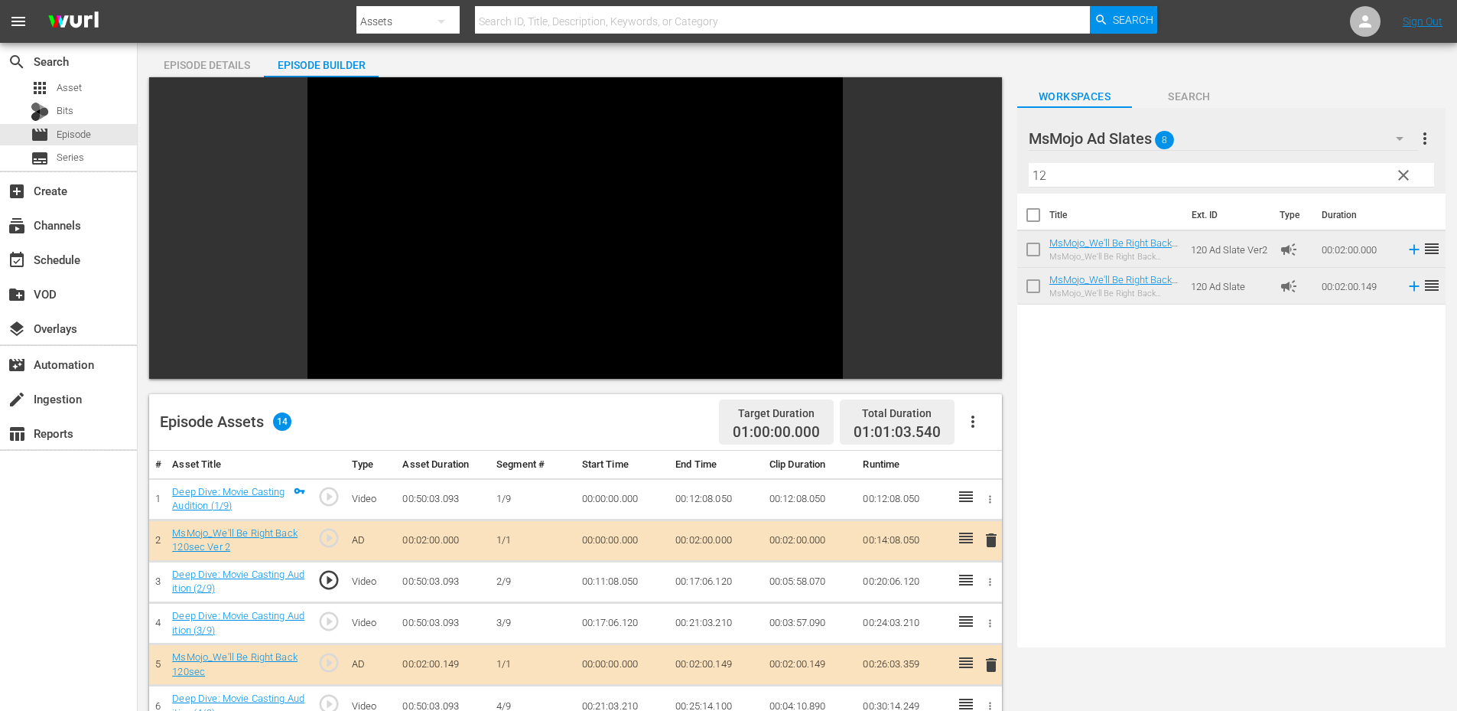
click at [607, 584] on td "00:11:08.050" at bounding box center [623, 581] width 94 height 41
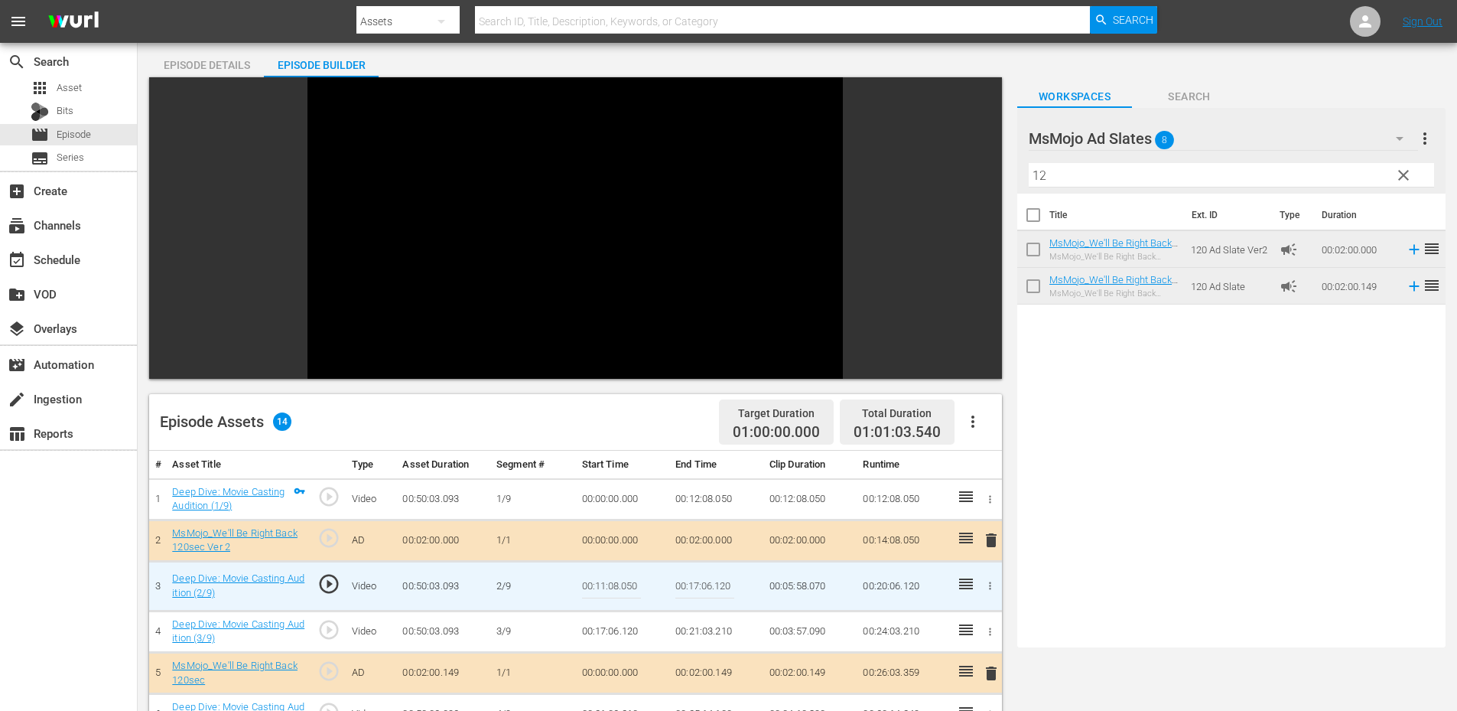
click at [607, 584] on input "00:11:08.050" at bounding box center [611, 586] width 59 height 37
type input "00:11:18.050"
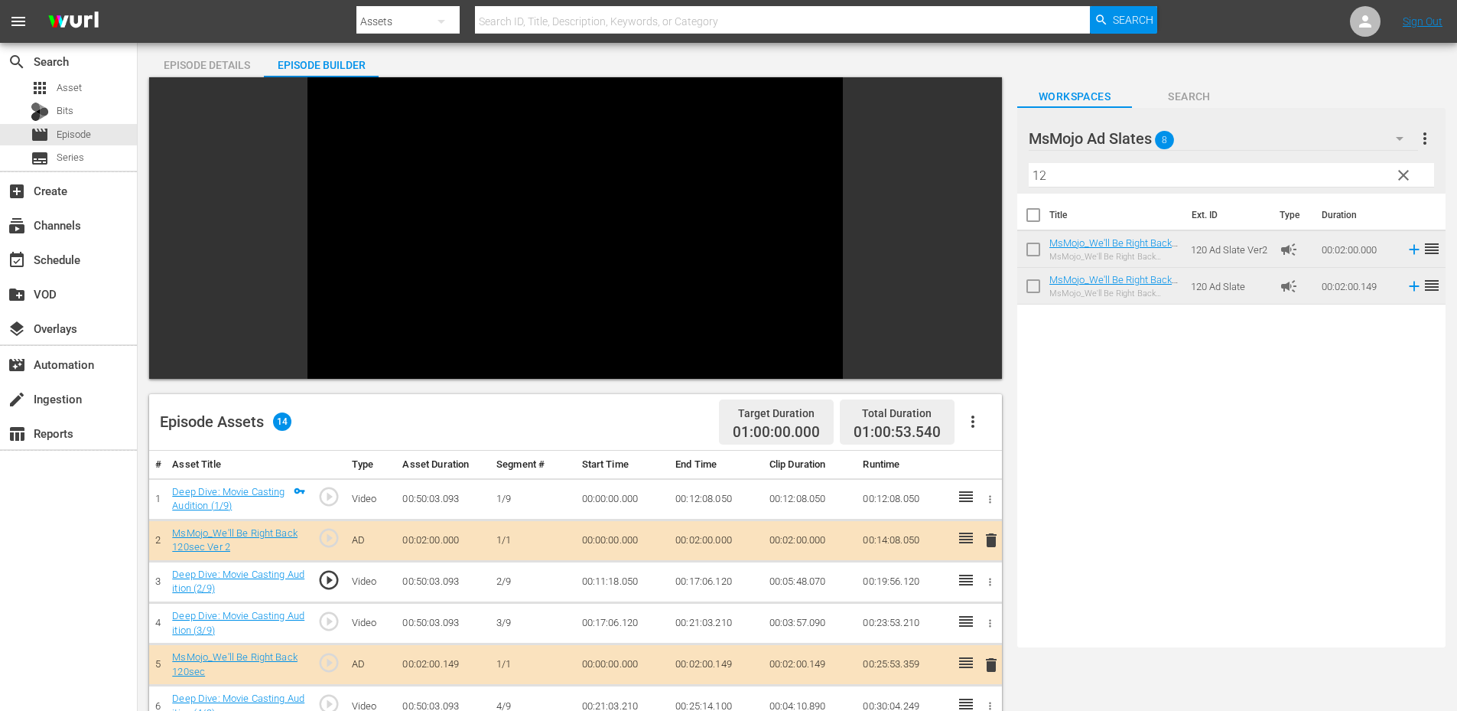
click at [612, 584] on td "00:11:18.050" at bounding box center [623, 581] width 94 height 41
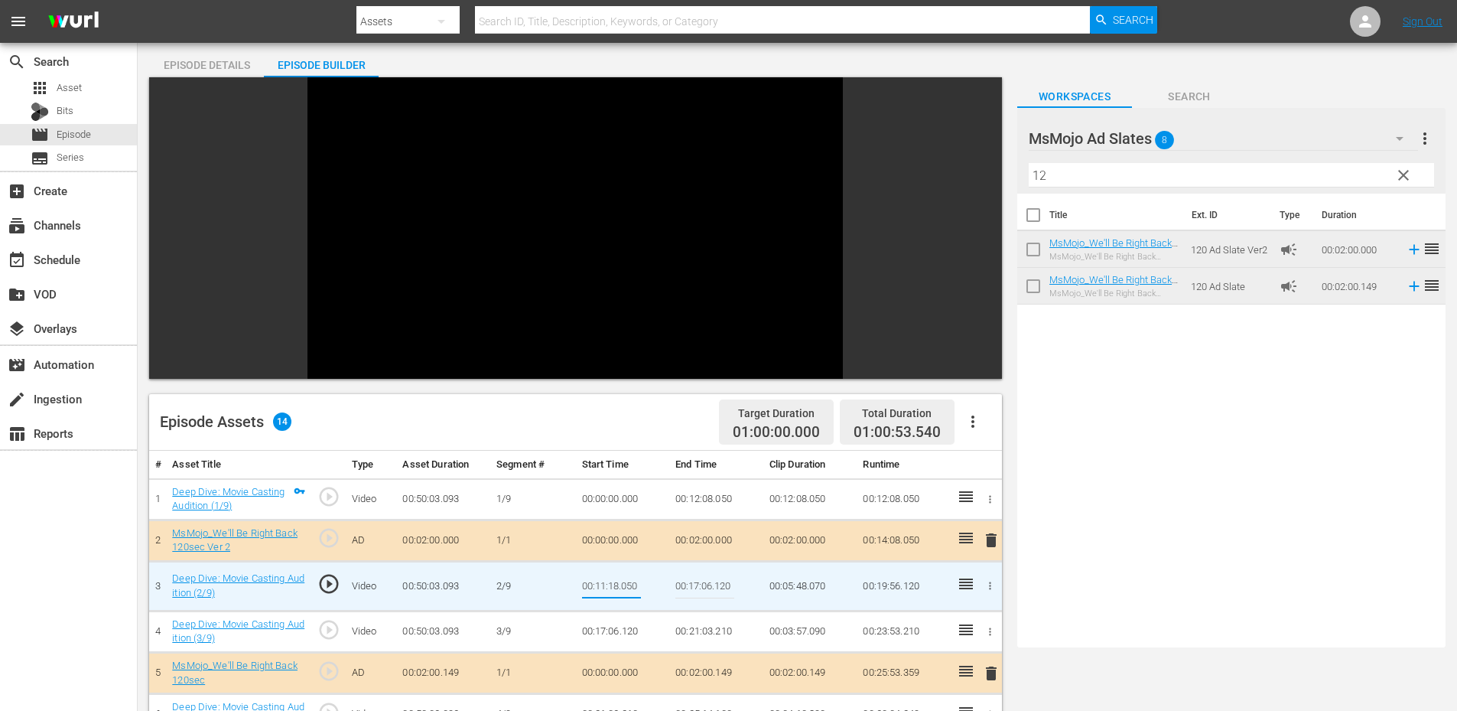
click at [617, 585] on input "00:11:18.050" at bounding box center [611, 586] width 59 height 37
type input "00:11:23.050"
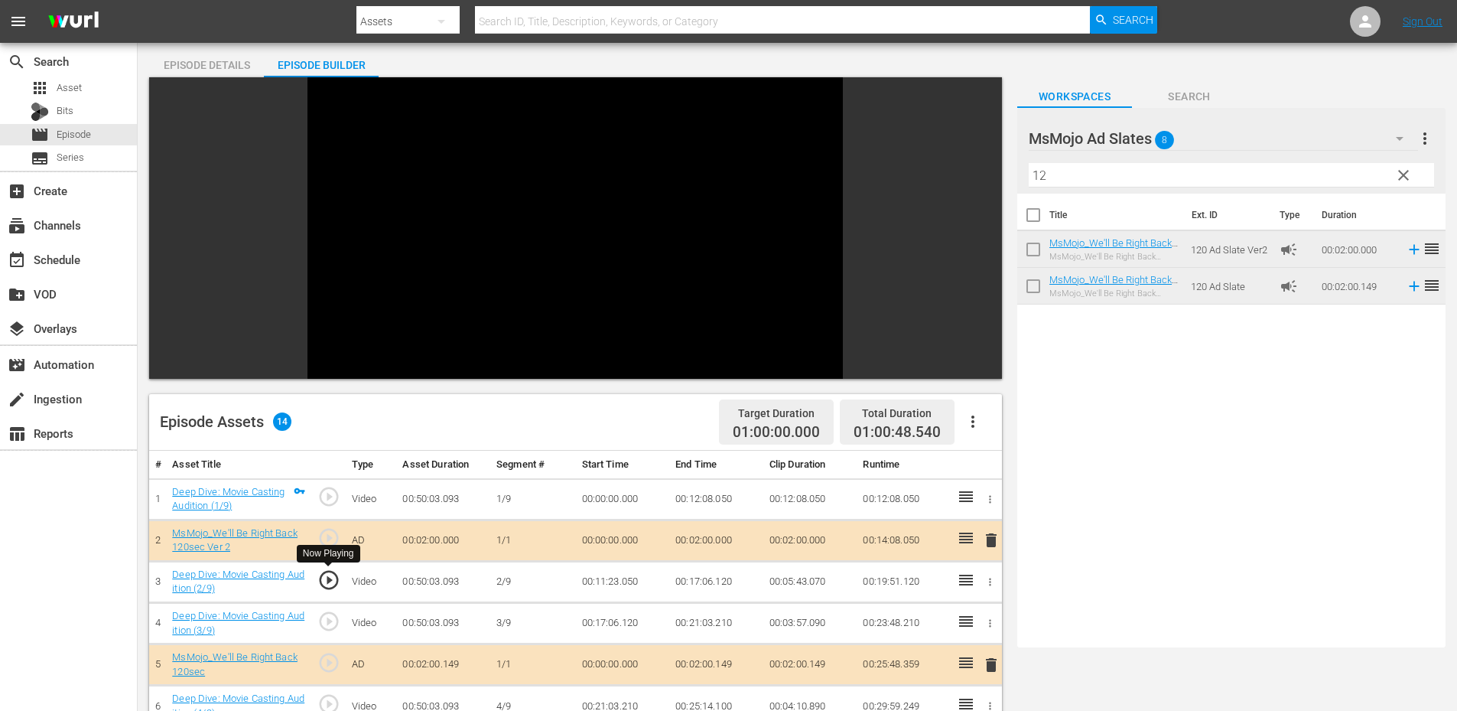
click at [321, 583] on span "play_circle_outline" at bounding box center [328, 579] width 23 height 23
click at [621, 583] on td "00:11:23.050" at bounding box center [623, 581] width 94 height 41
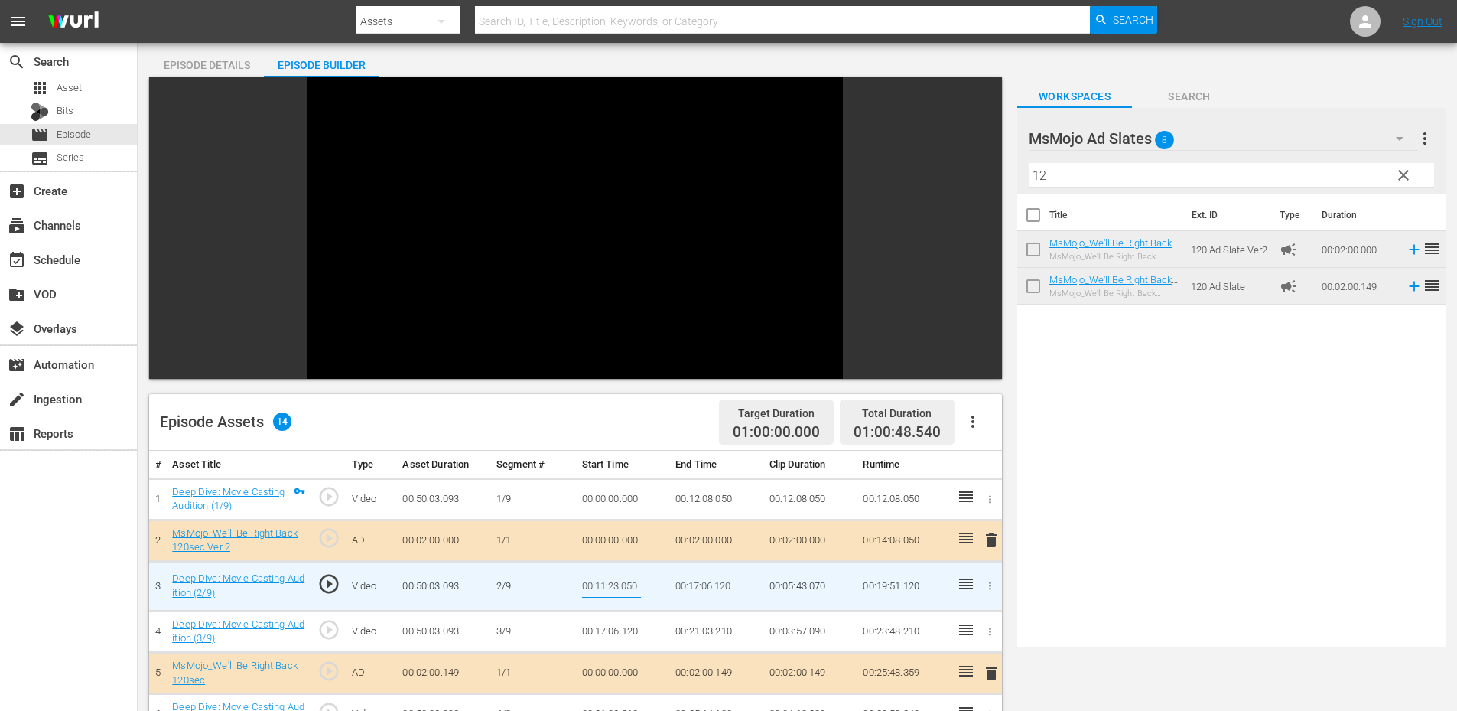
click at [618, 583] on input "00:11:23.050" at bounding box center [611, 586] width 59 height 37
type input "00:11:20.050"
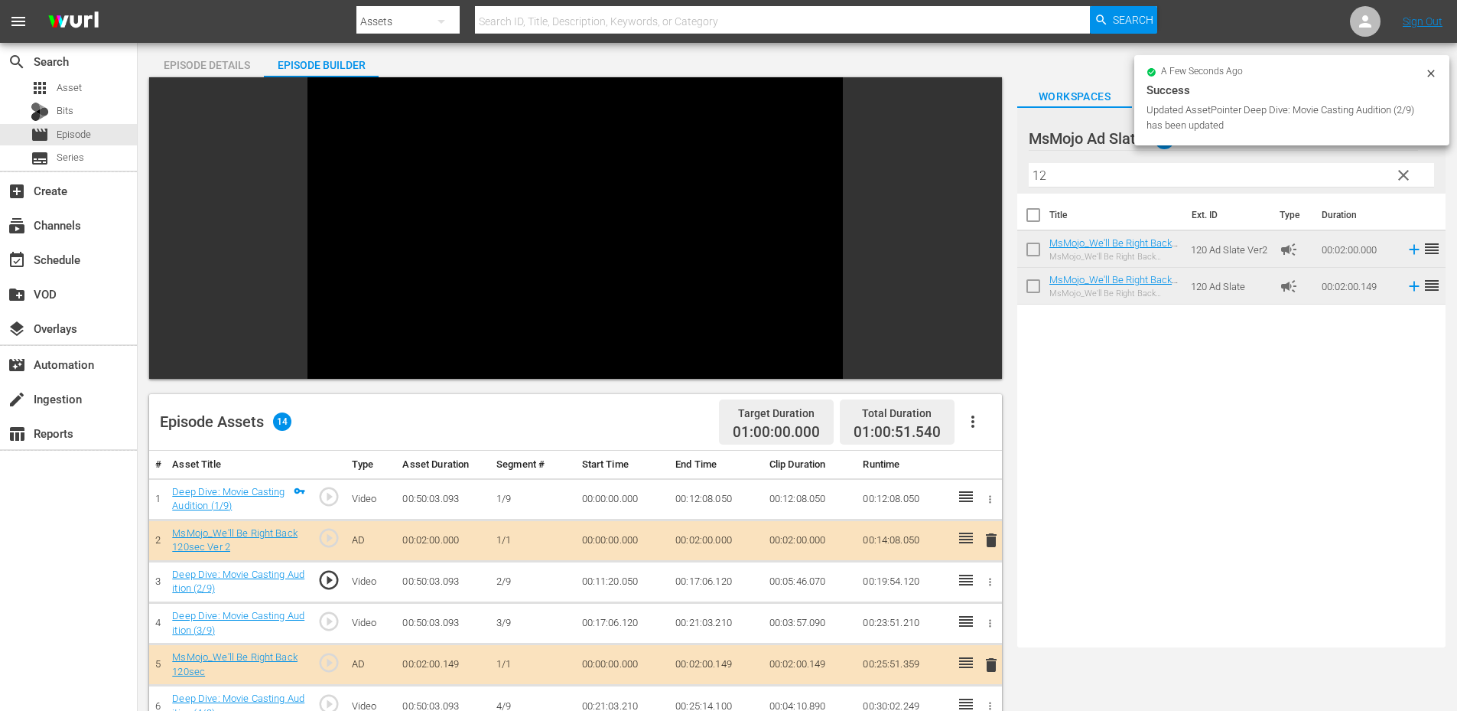
click at [610, 582] on td "00:11:20.050" at bounding box center [623, 581] width 94 height 41
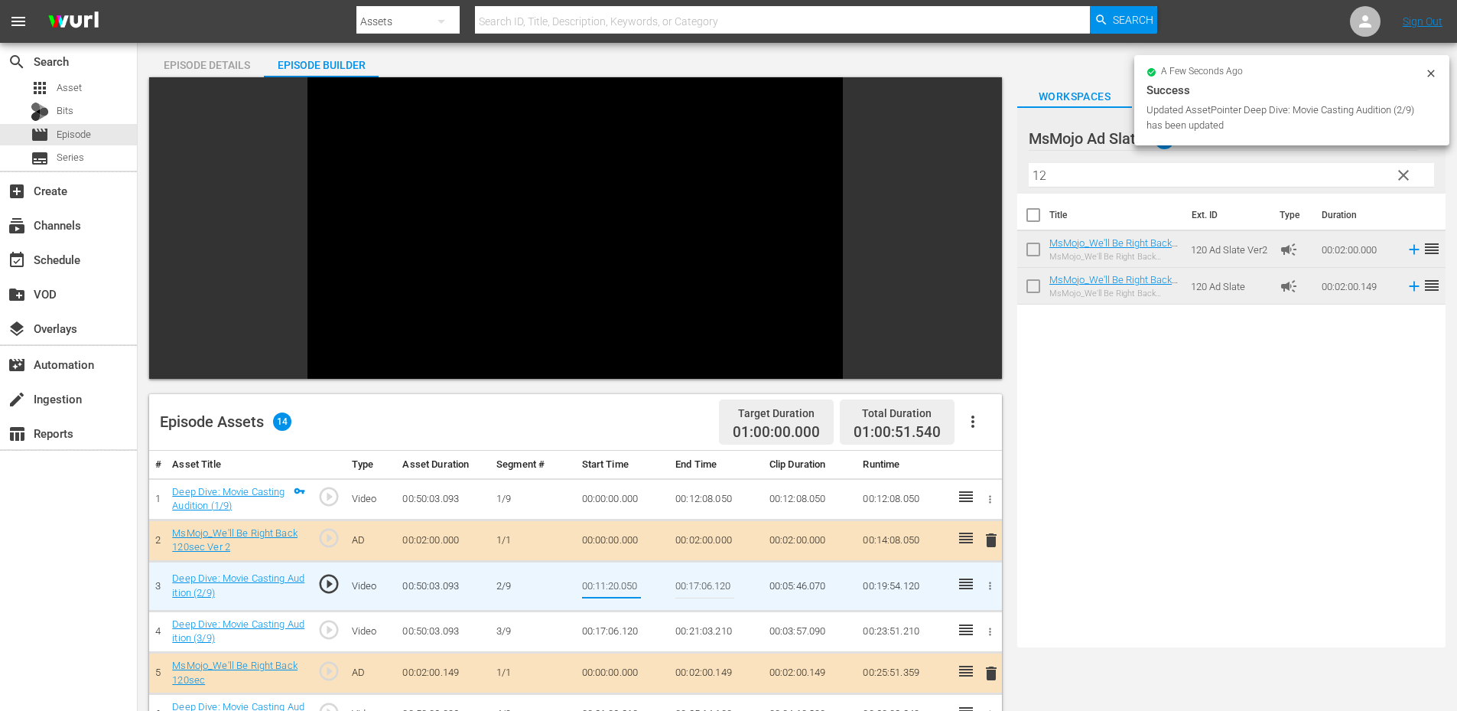
click at [612, 581] on input "00:11:20.050" at bounding box center [611, 586] width 59 height 37
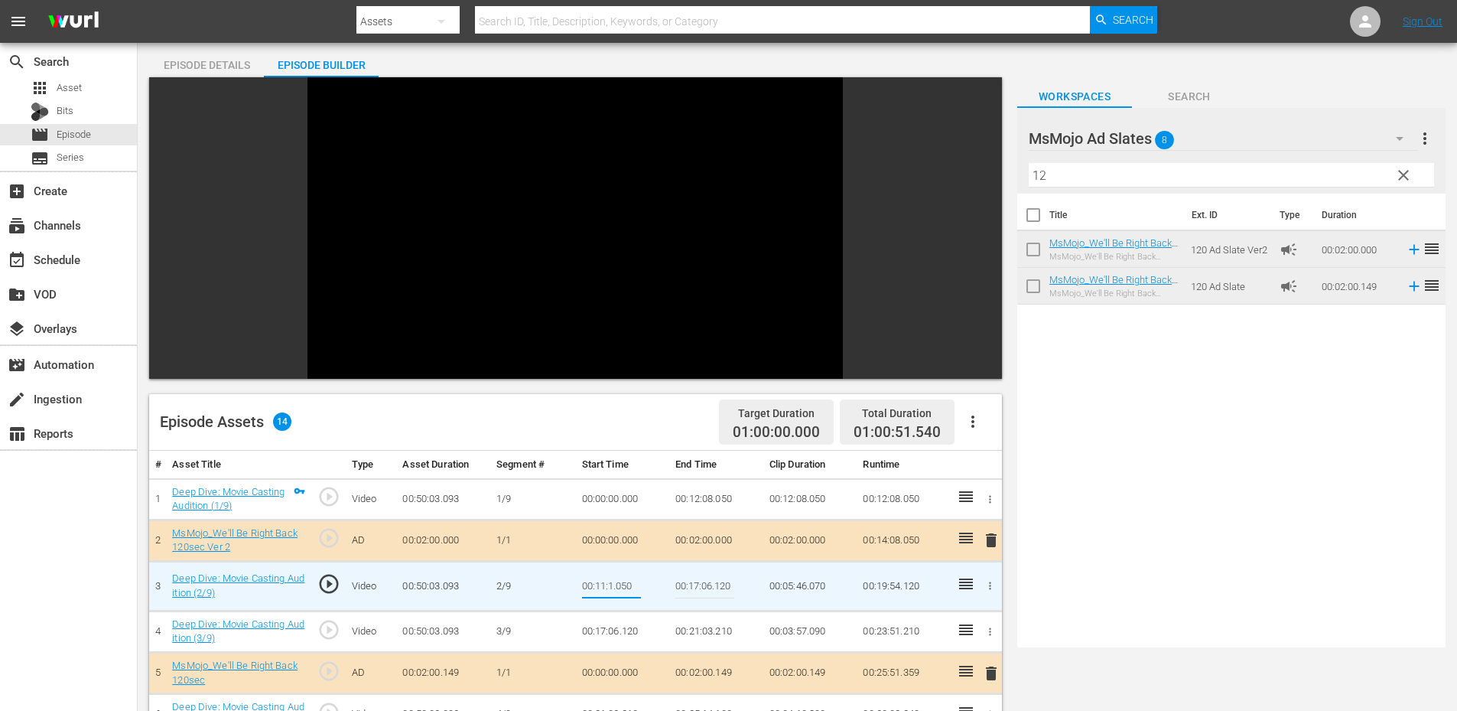
type input "00:11:15.050"
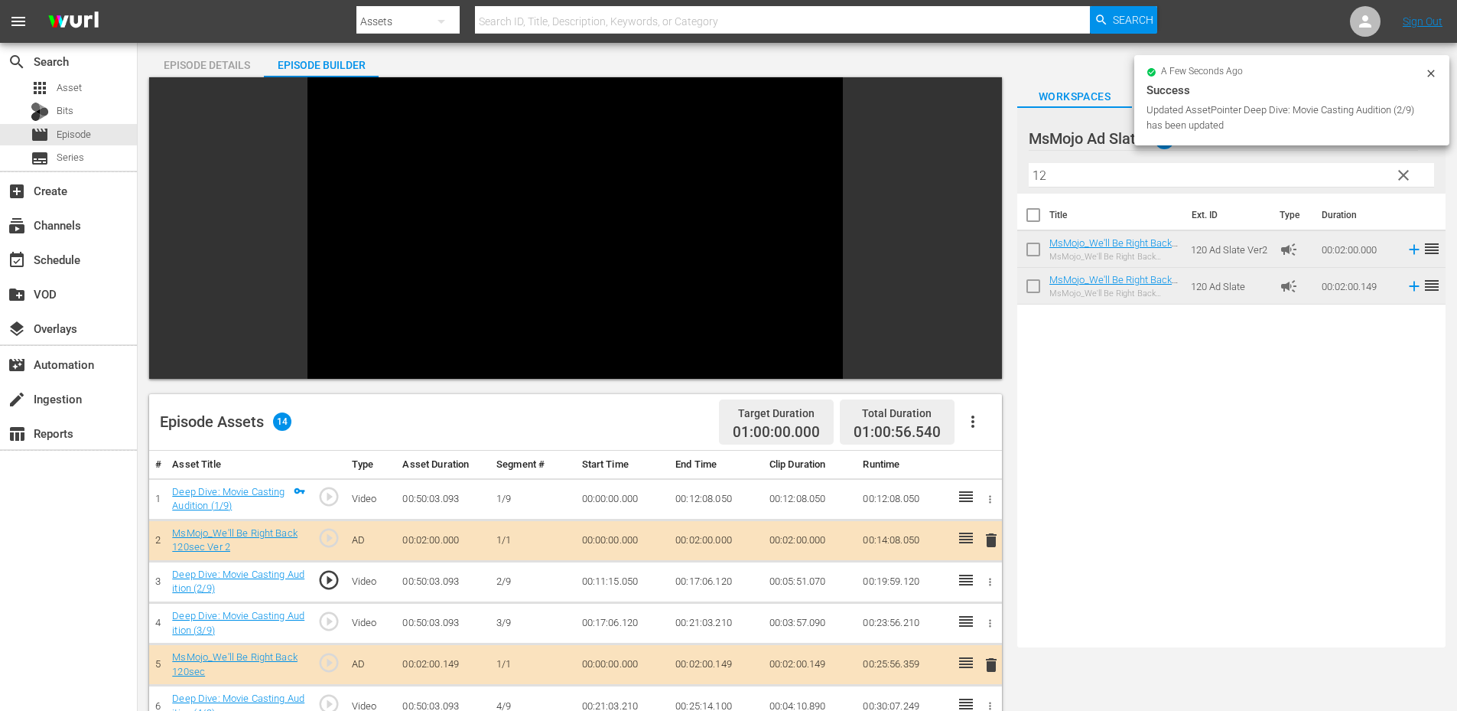
click at [613, 583] on td "00:11:15.050" at bounding box center [623, 581] width 94 height 41
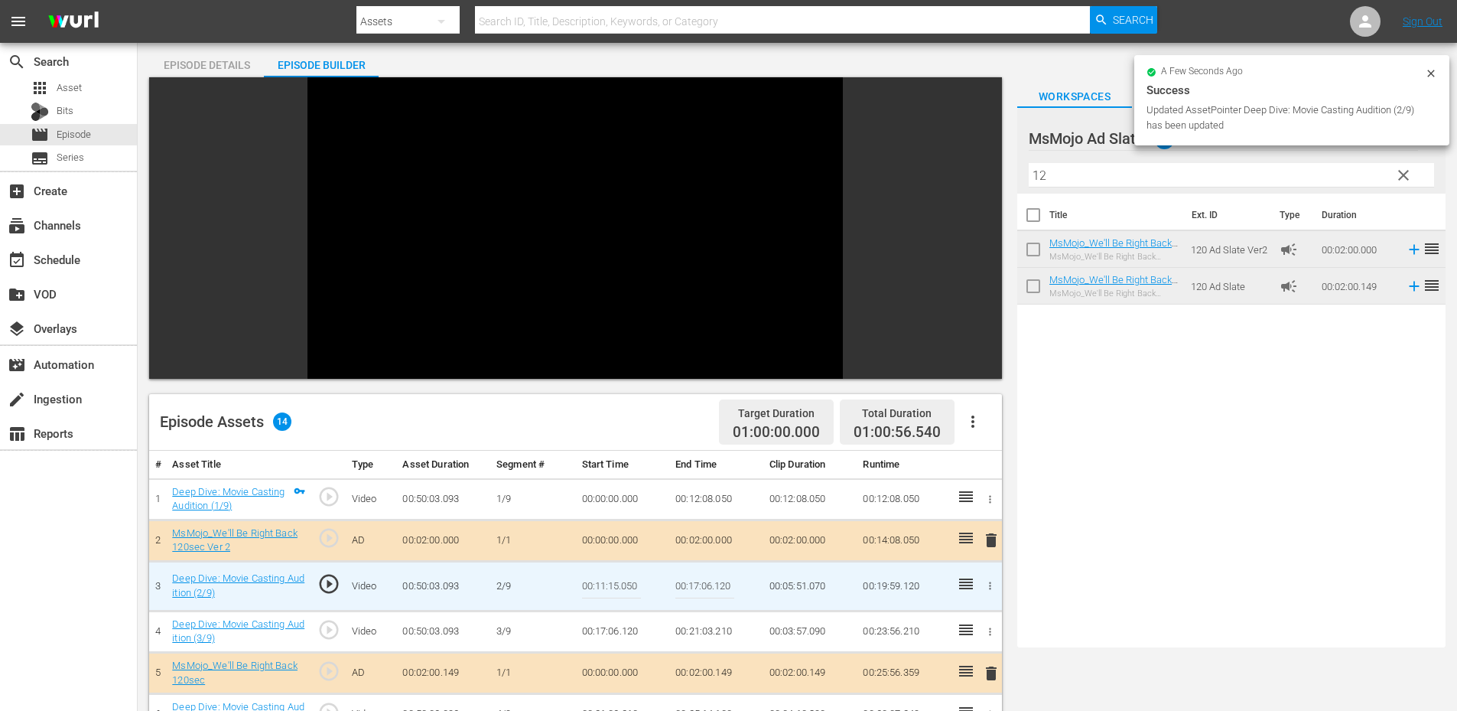
click at [613, 583] on input "00:11:15.050" at bounding box center [611, 586] width 59 height 37
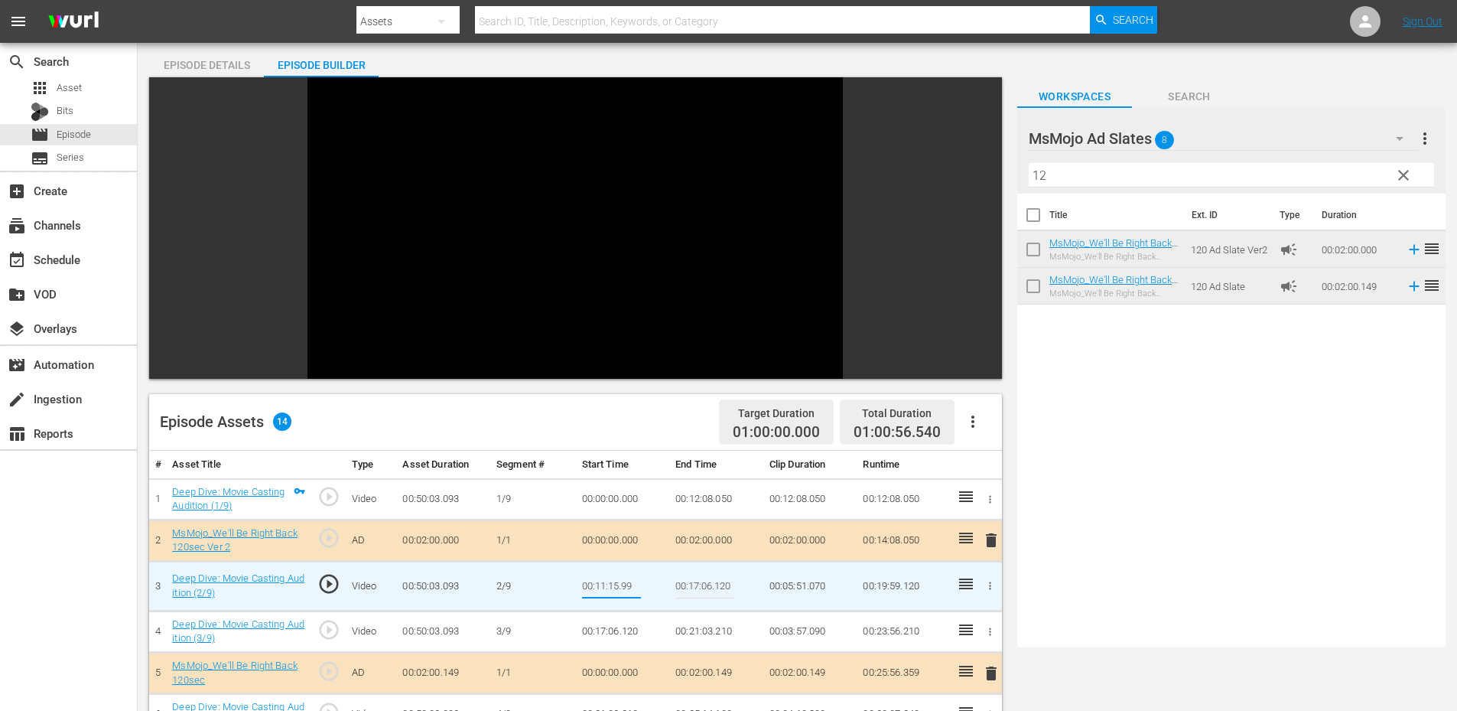
type input "00:11:15.999"
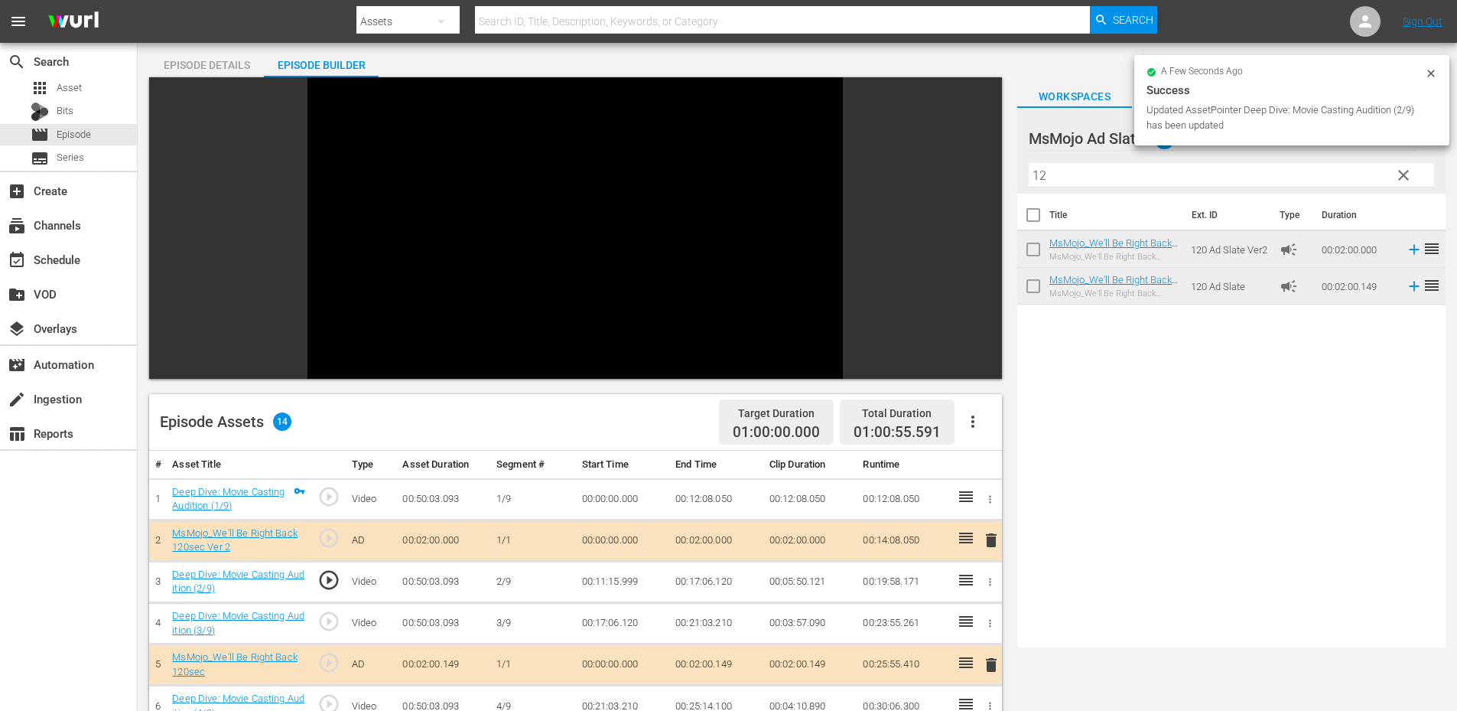
click at [599, 585] on td "00:11:15.999" at bounding box center [623, 581] width 94 height 41
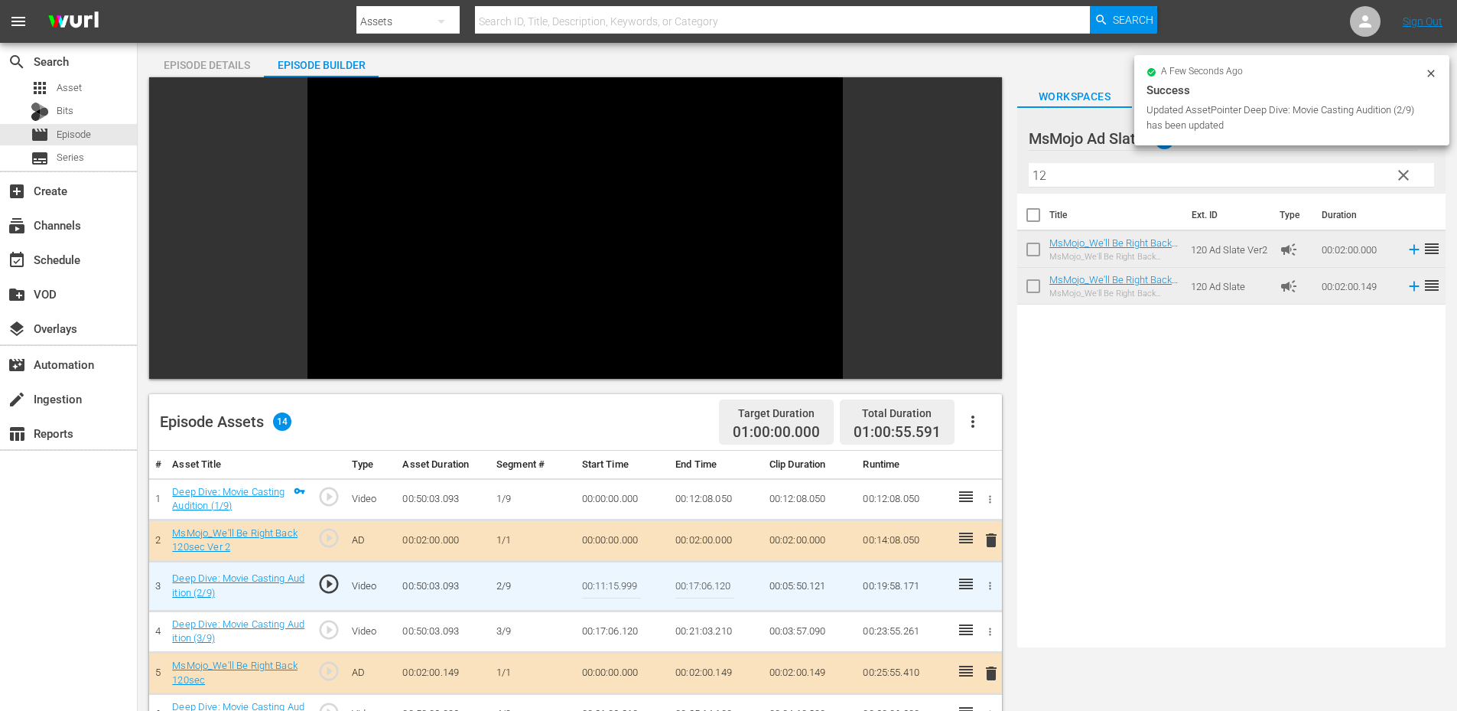
click at [599, 585] on input "00:11:15.999" at bounding box center [611, 586] width 59 height 37
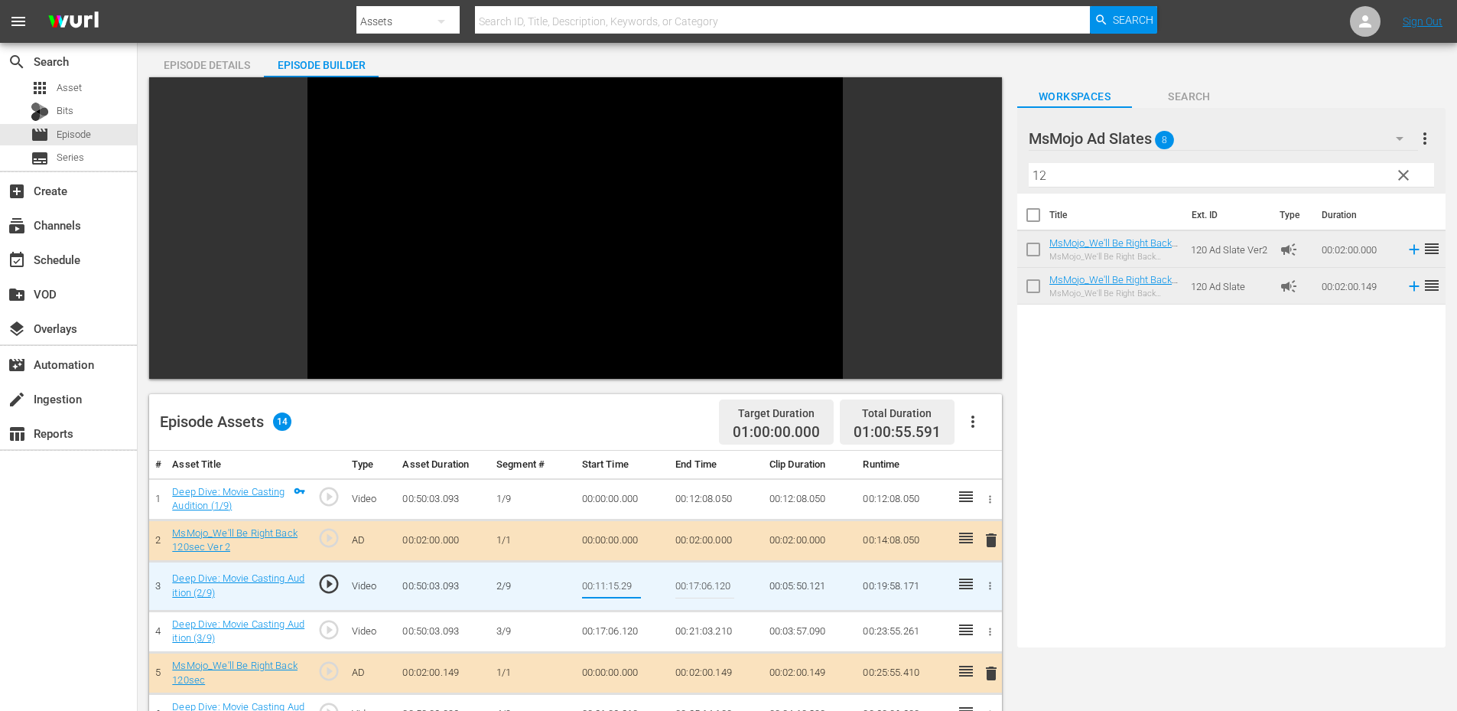
type input "00:11:15.239"
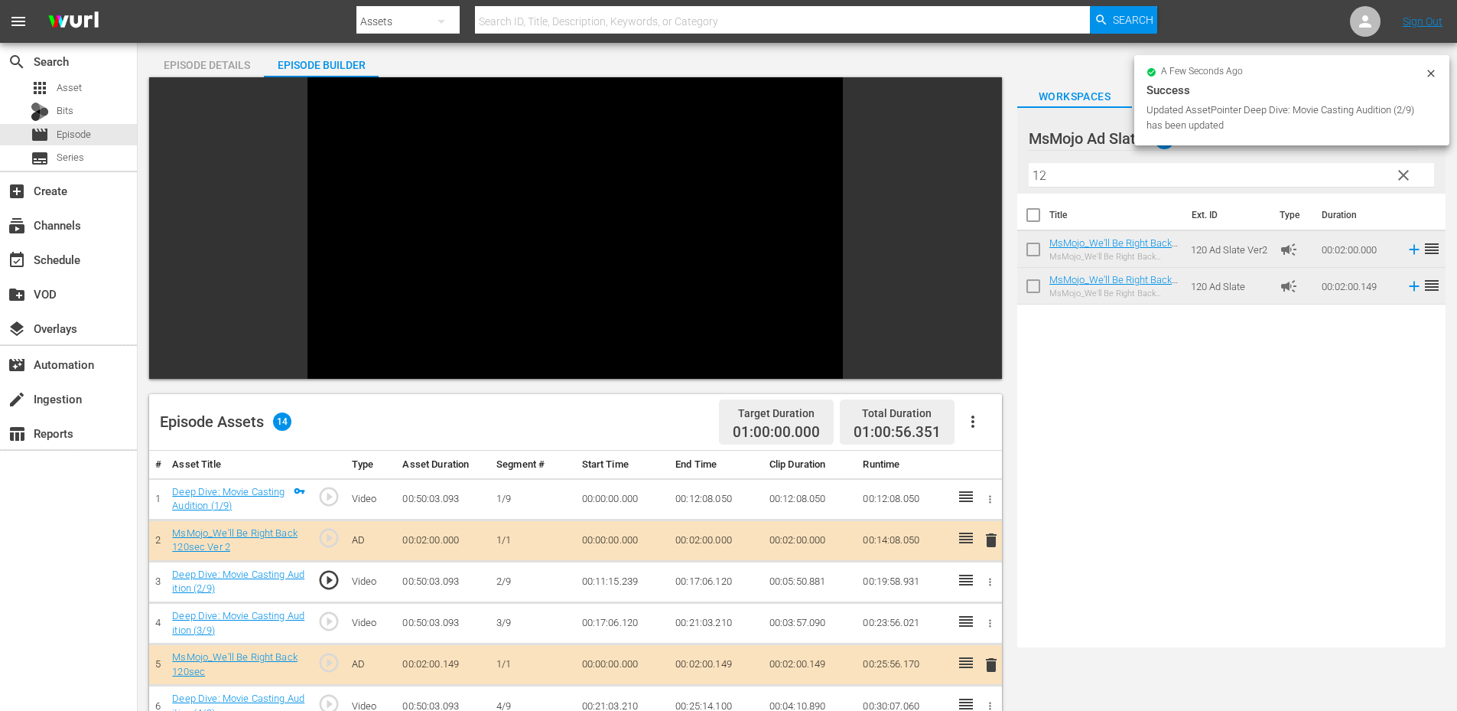
click at [623, 583] on td "00:11:15.239" at bounding box center [623, 581] width 94 height 41
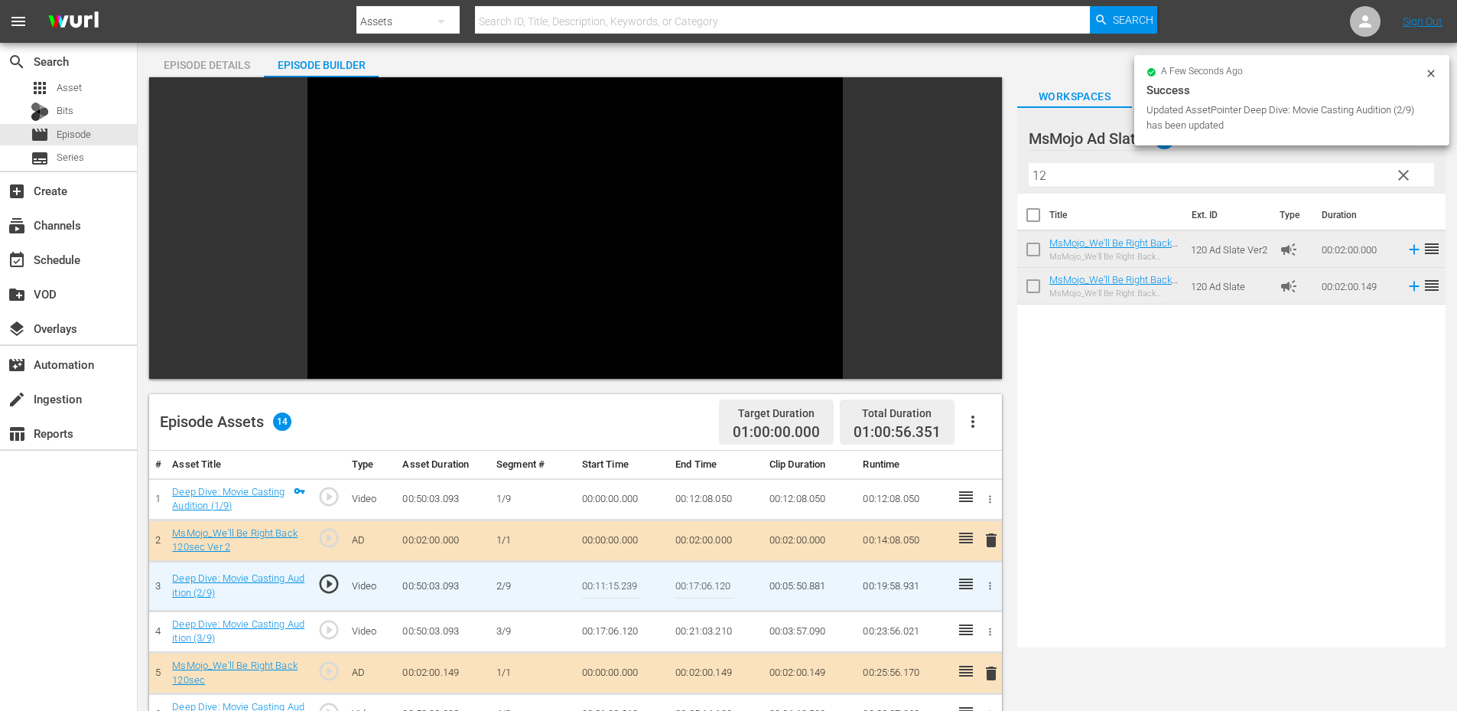
click at [623, 583] on input "00:11:15.239" at bounding box center [611, 586] width 59 height 37
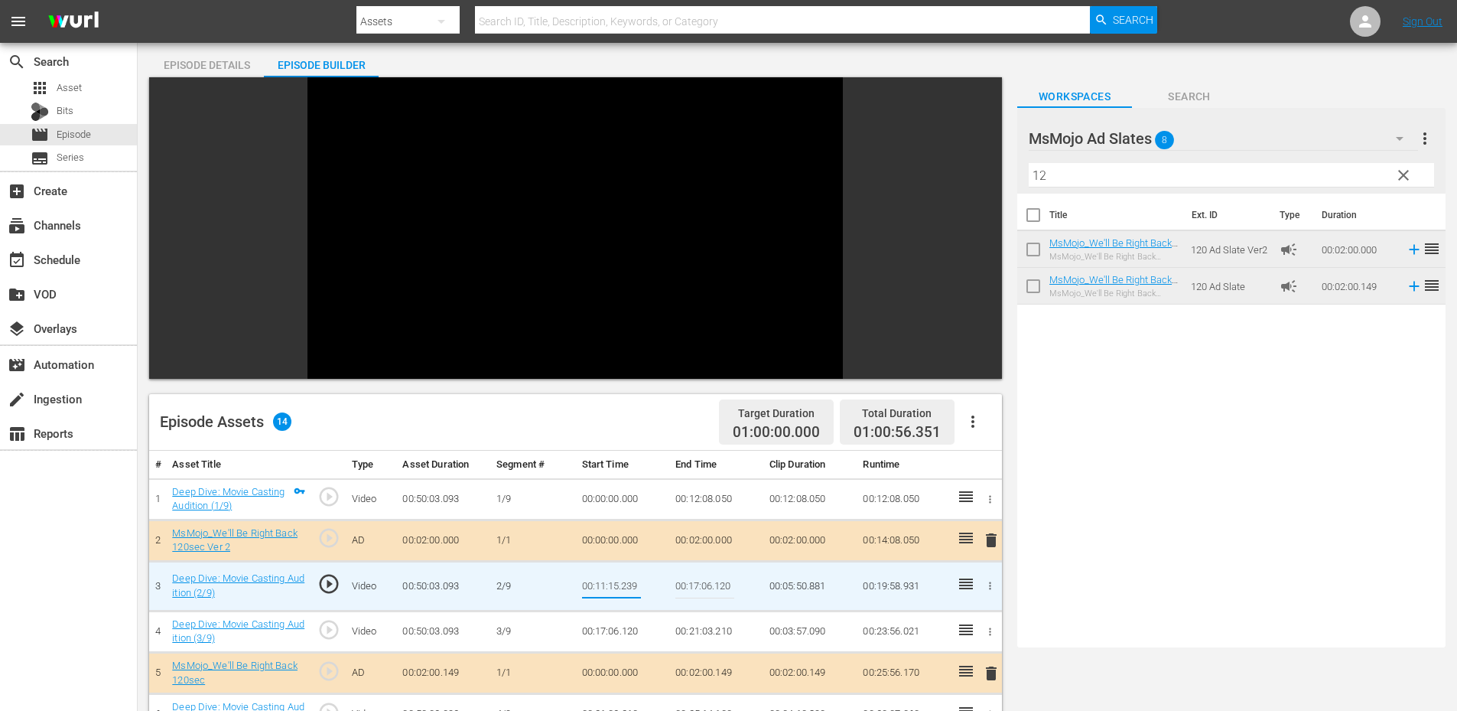
click at [699, 497] on td "00:12:08.050" at bounding box center [716, 498] width 94 height 41
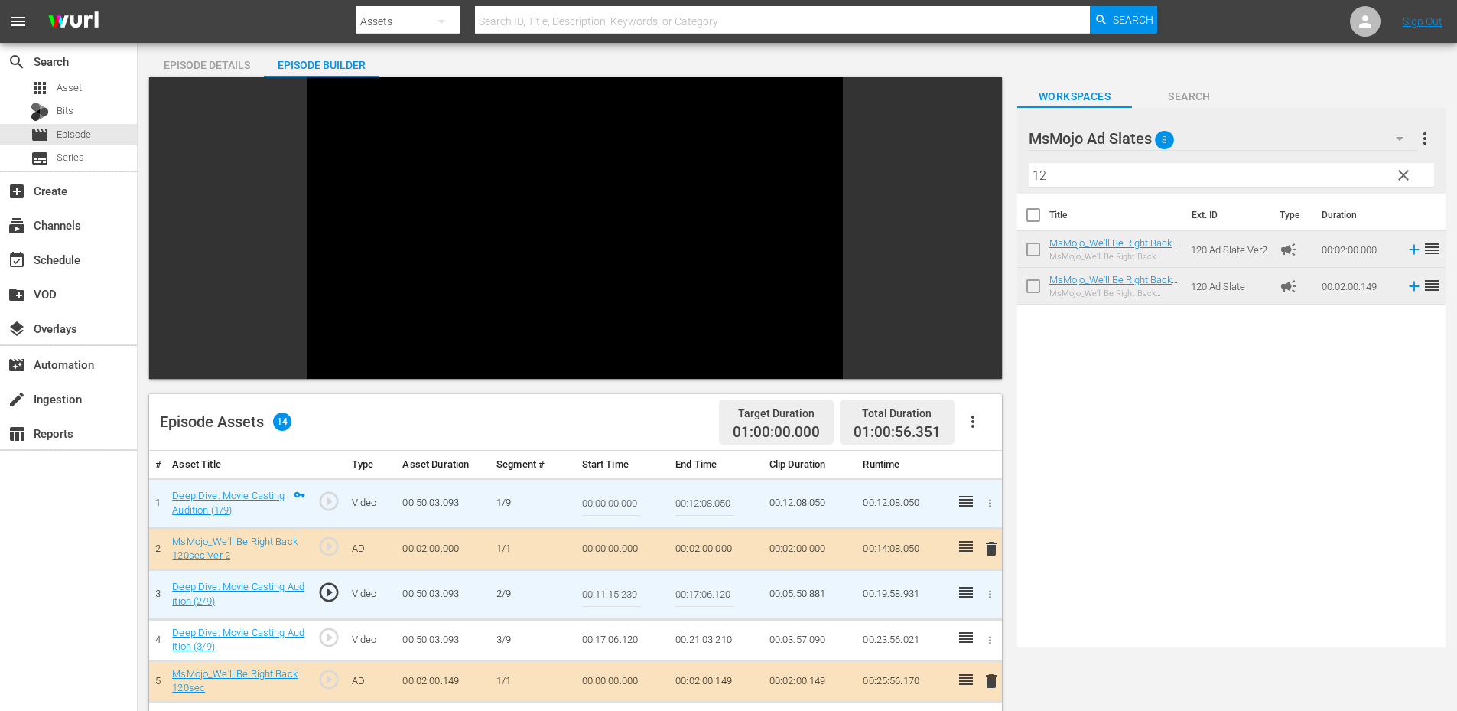
click at [699, 497] on input "00:12:08.050" at bounding box center [704, 503] width 59 height 37
paste input "1:15.239"
type input "00:11:15.239"
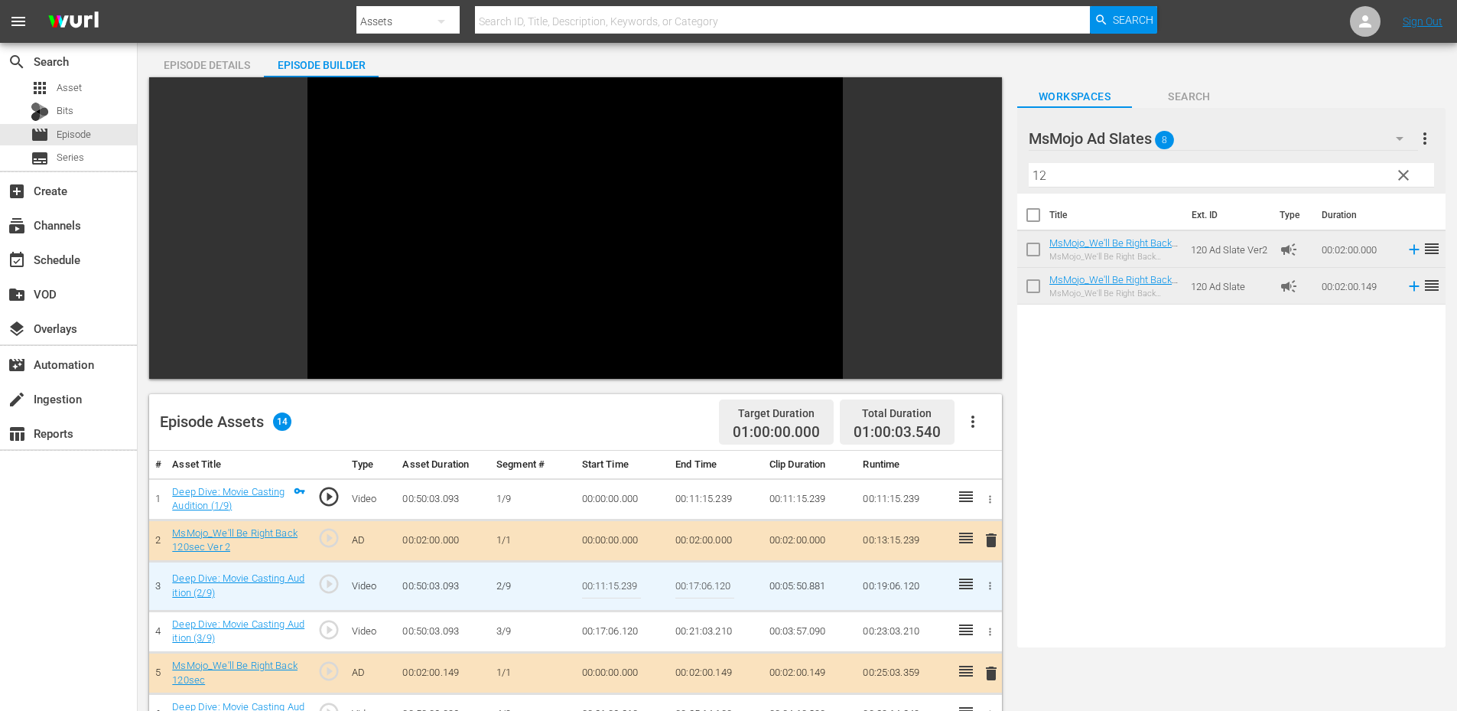
click at [618, 589] on input "00:11:15.239" at bounding box center [611, 586] width 59 height 37
type input "00:11:15.444"
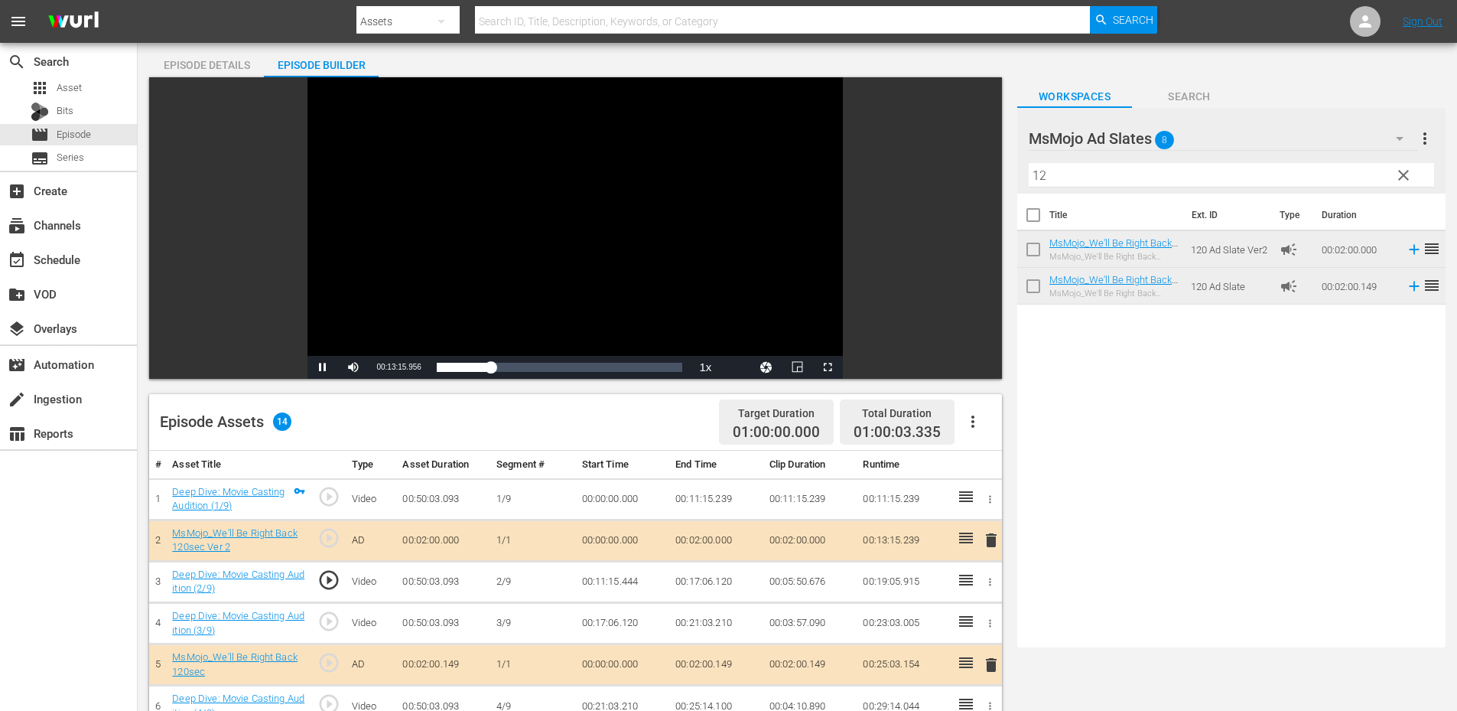
click at [438, 145] on div "Video Player" at bounding box center [574, 216] width 535 height 278
click at [330, 584] on span "play_circle_outline" at bounding box center [328, 579] width 23 height 23
click at [623, 584] on td "00:11:15.444" at bounding box center [623, 581] width 94 height 41
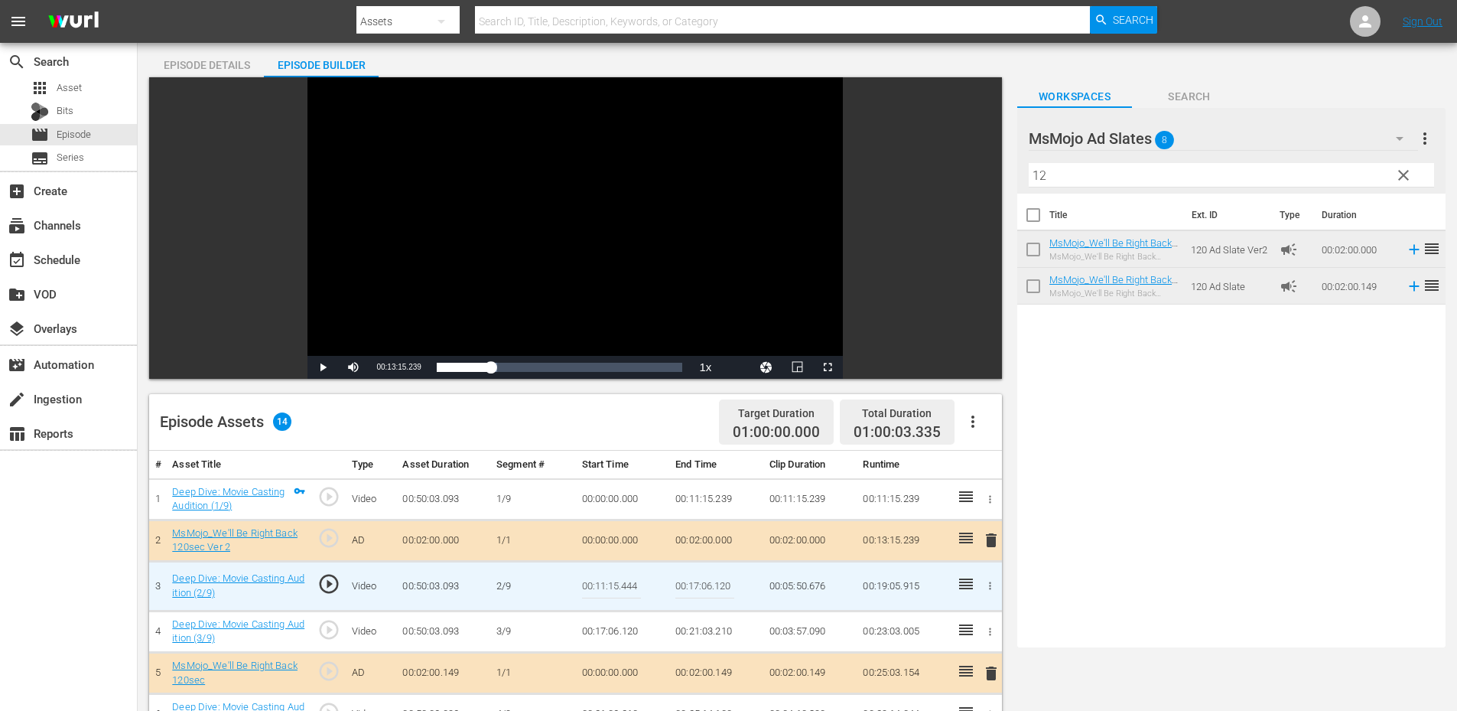
click at [623, 584] on input "00:11:15.444" at bounding box center [611, 586] width 59 height 37
click at [691, 500] on td "00:11:15.239" at bounding box center [716, 498] width 94 height 41
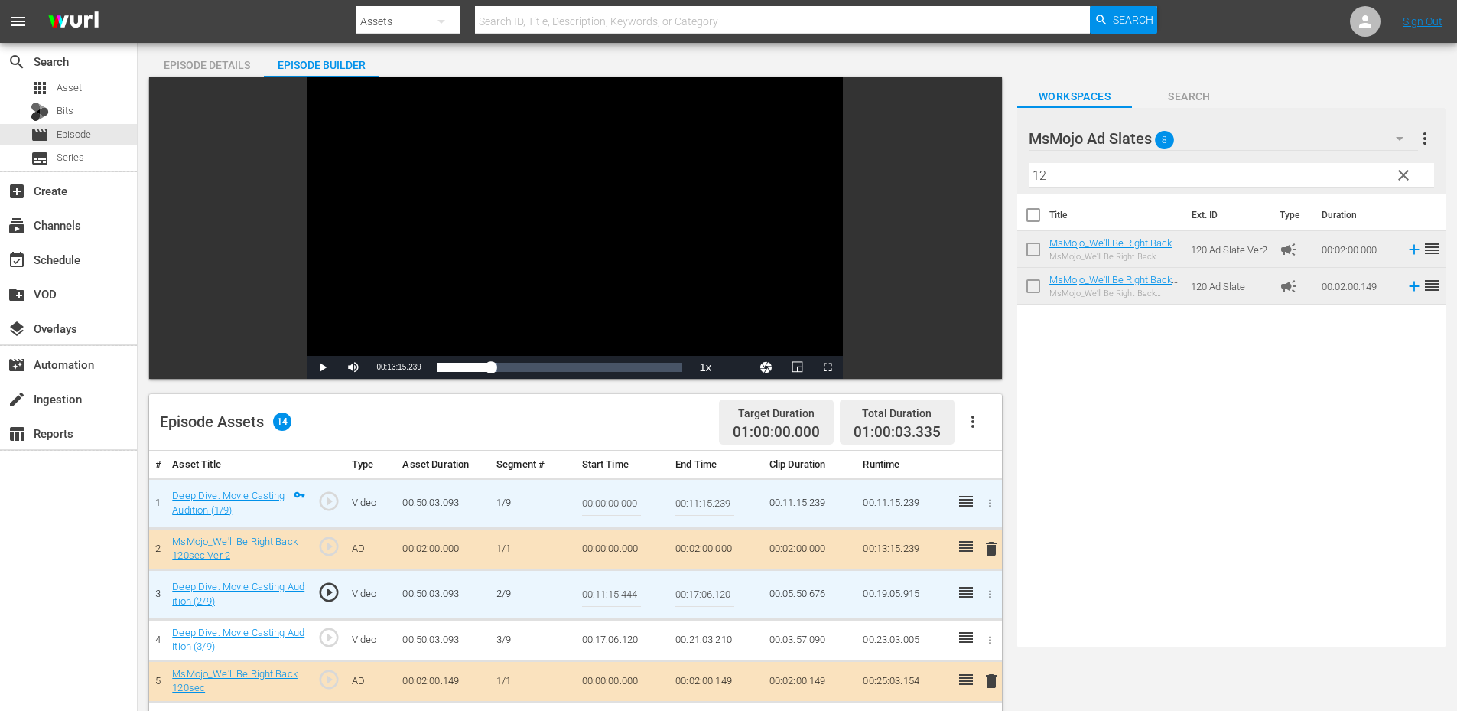
click at [691, 500] on input "00:11:15.239" at bounding box center [704, 503] width 59 height 37
paste input "444"
type input "00:11:15.444"
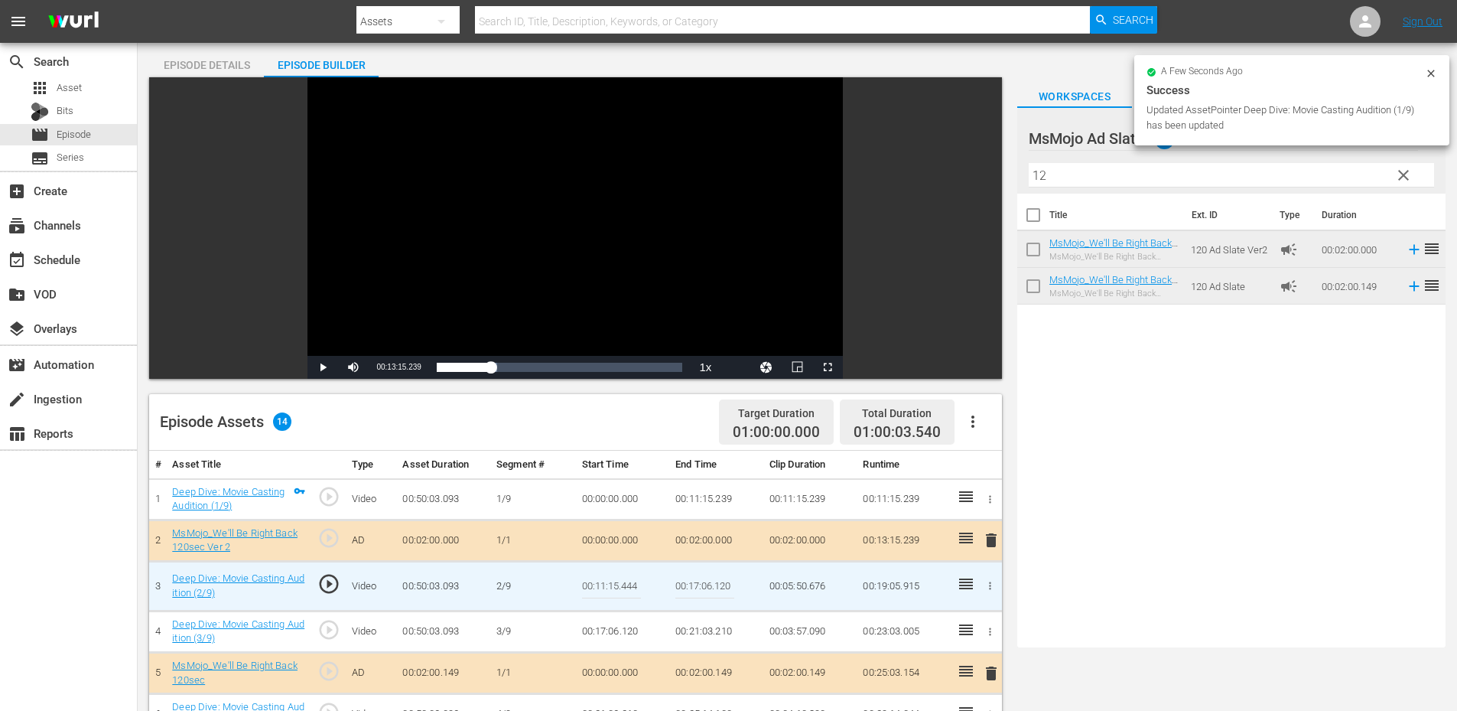
click at [615, 583] on input "00:11:15.444" at bounding box center [611, 586] width 59 height 37
type input "00:11:15.666"
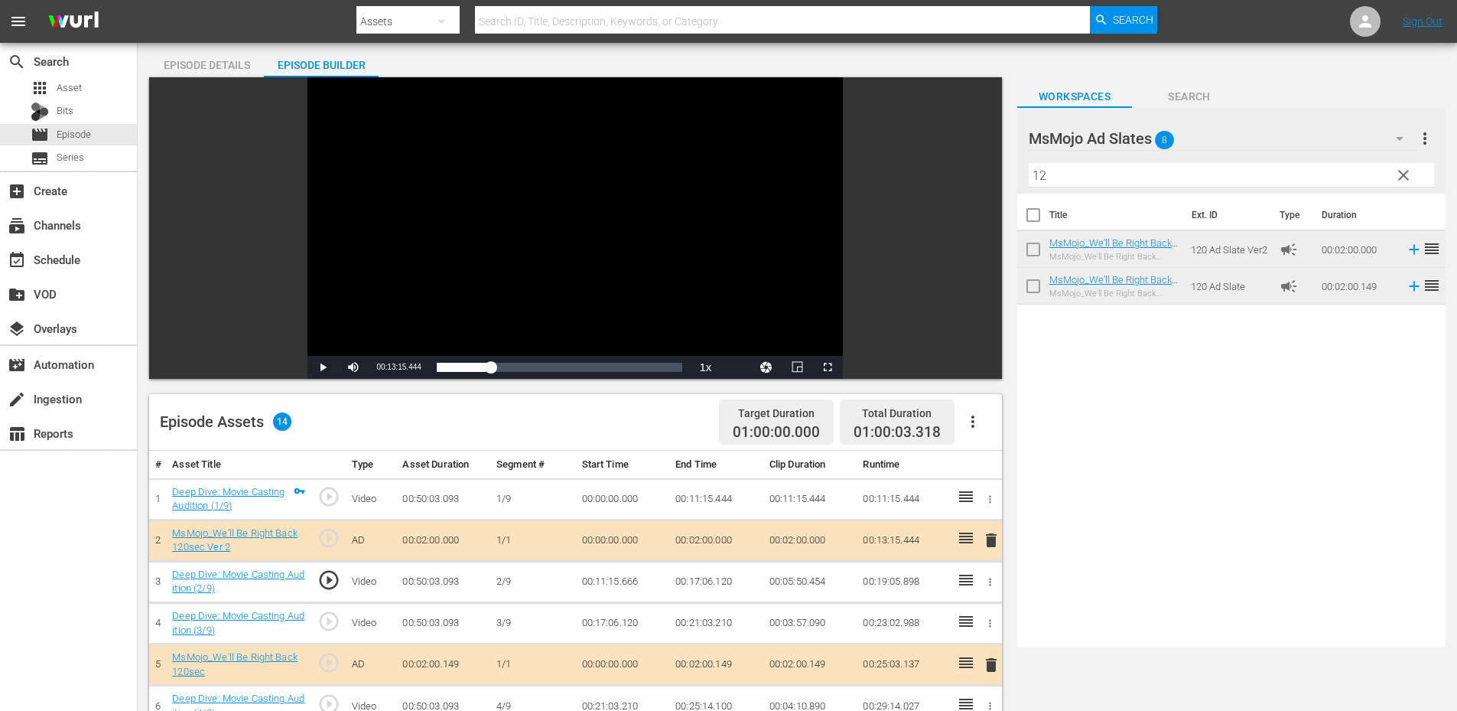
click at [610, 581] on td "00:11:15.666" at bounding box center [623, 581] width 94 height 41
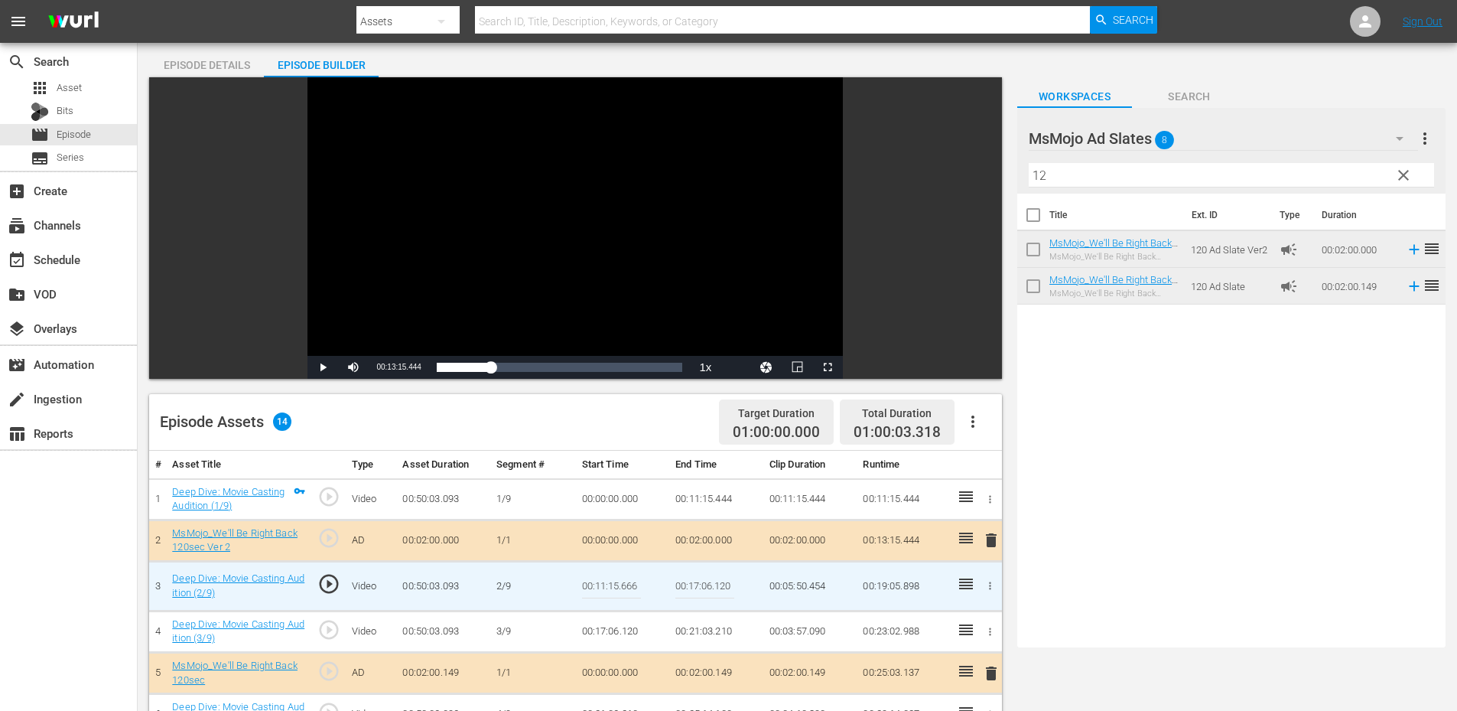
click at [610, 581] on input "00:11:15.666" at bounding box center [611, 586] width 59 height 37
type input "00:11:15.600"
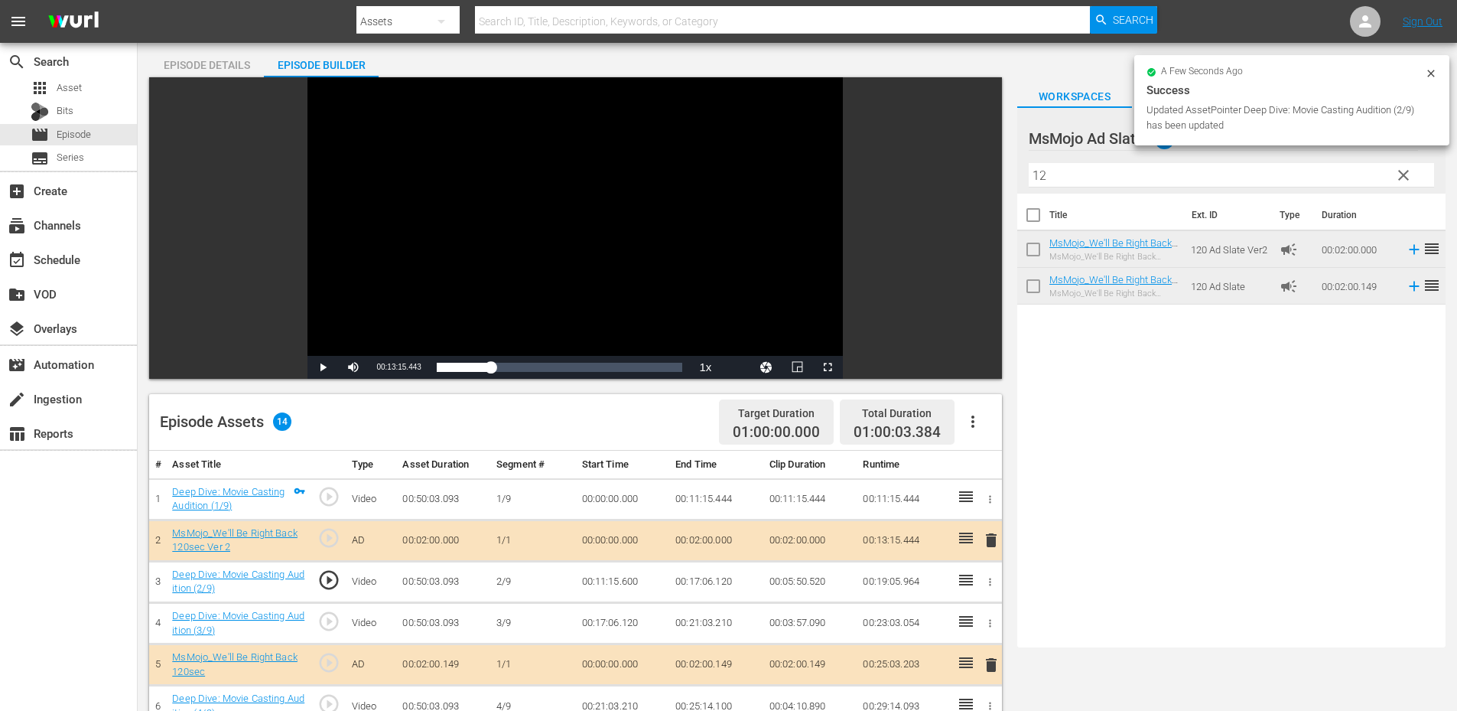
click at [403, 246] on div "Video Player" at bounding box center [574, 216] width 535 height 278
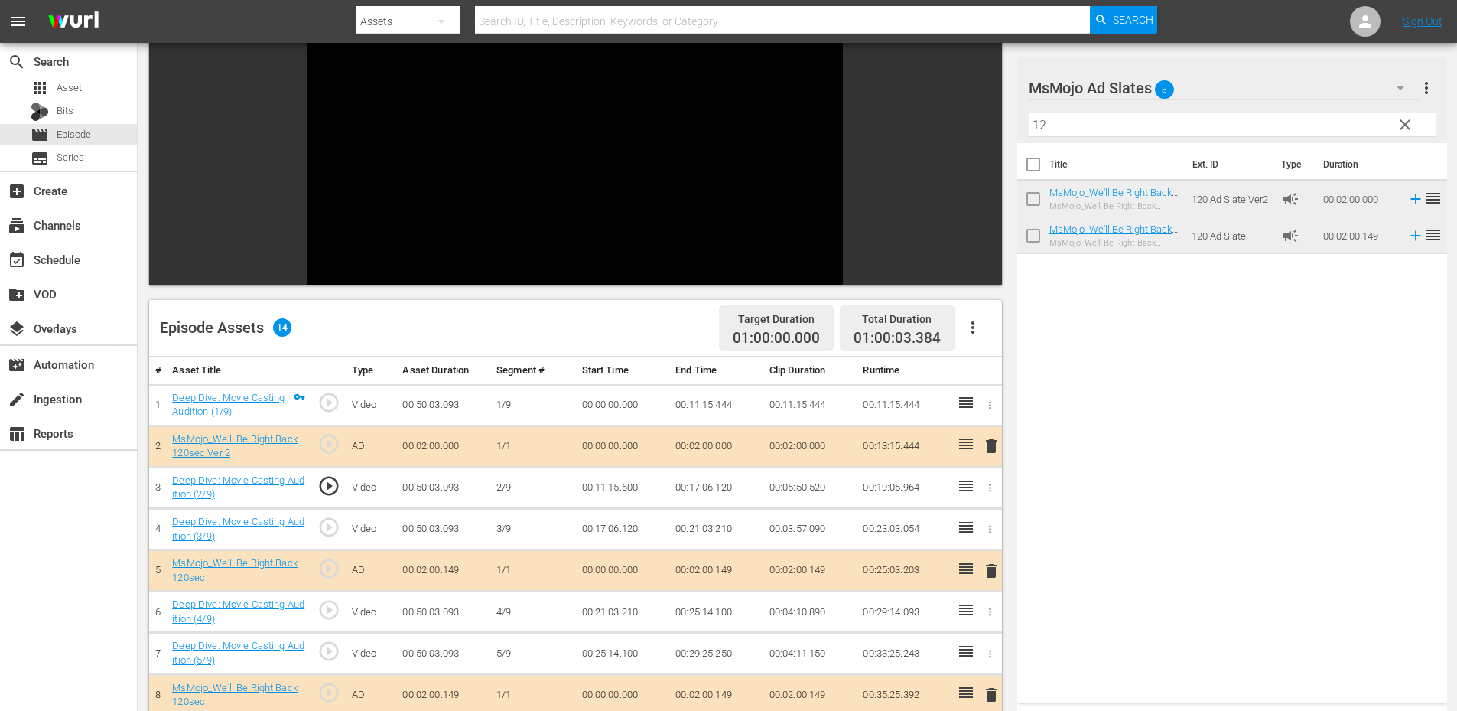
scroll to position [153, 0]
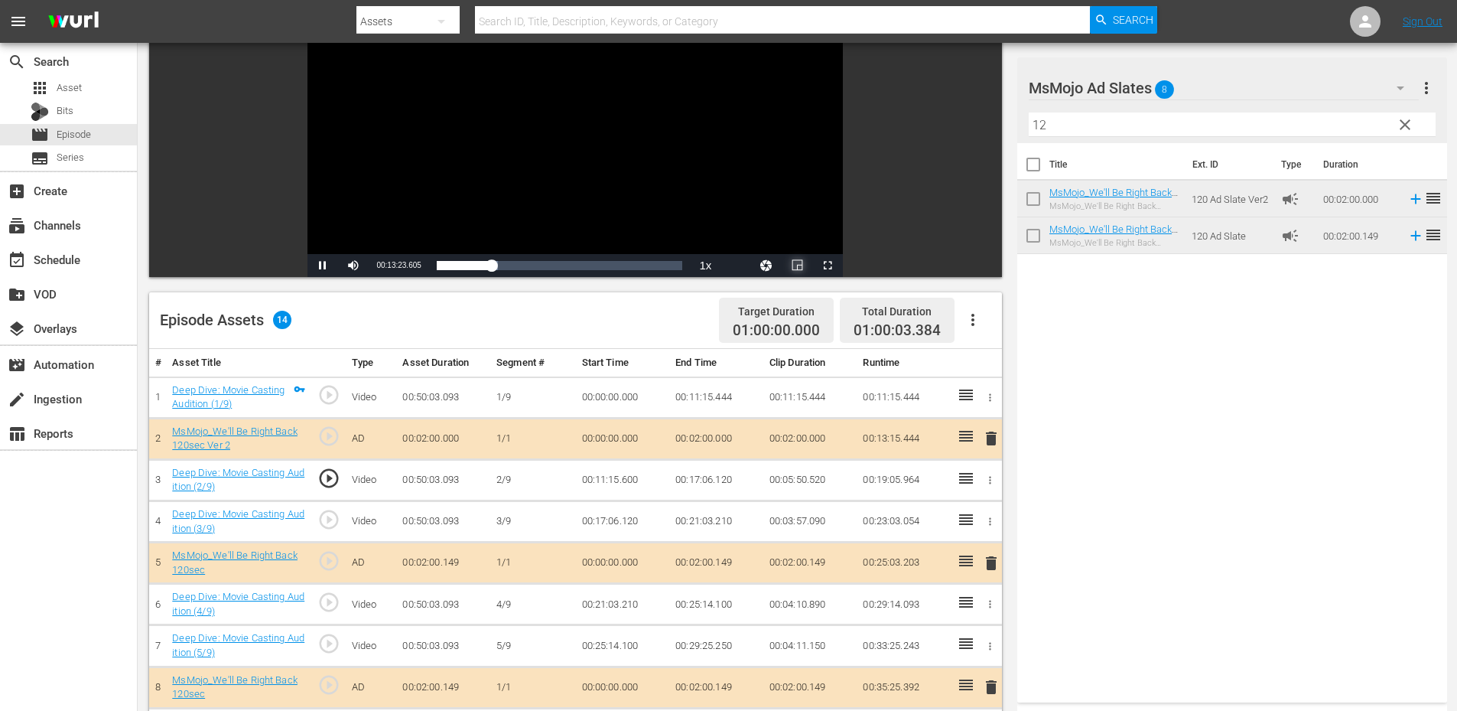
click at [797, 265] on span "Video Player" at bounding box center [797, 265] width 0 height 0
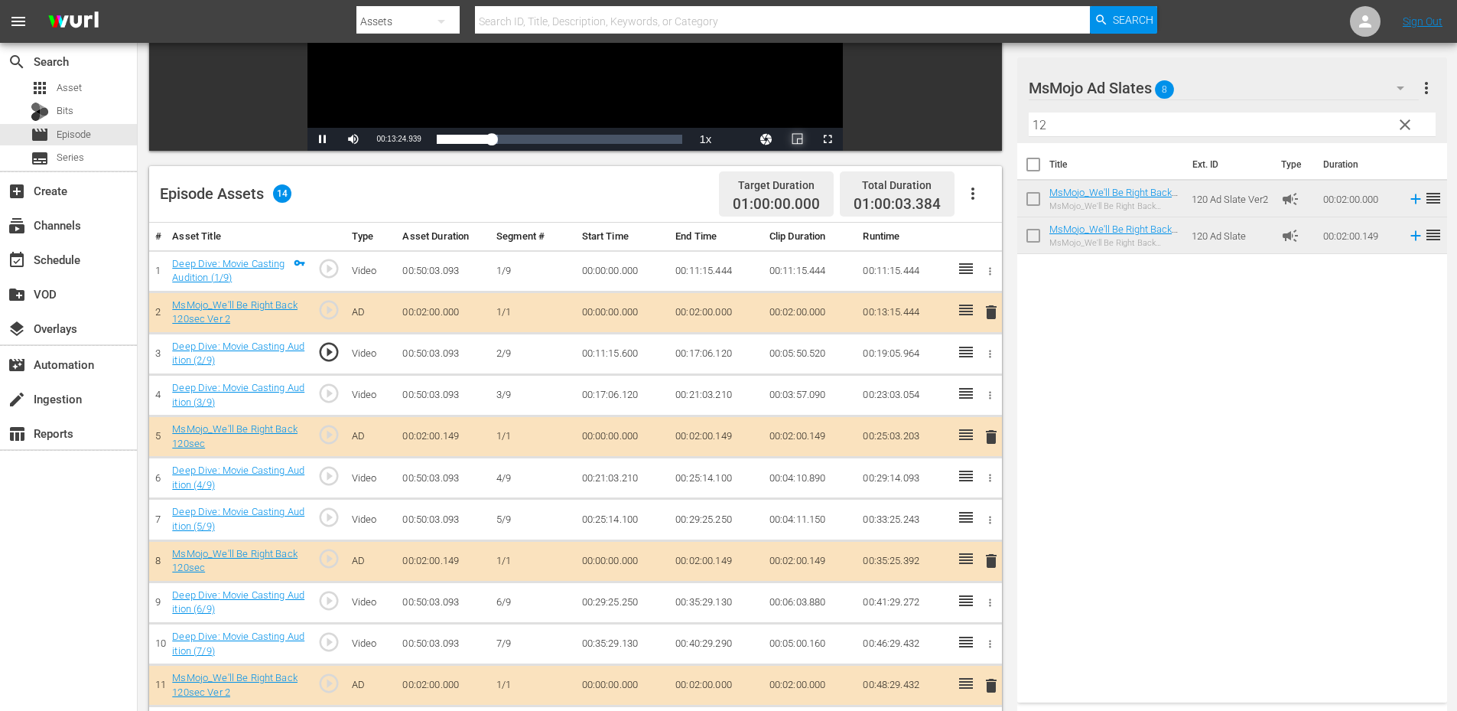
scroll to position [306, 0]
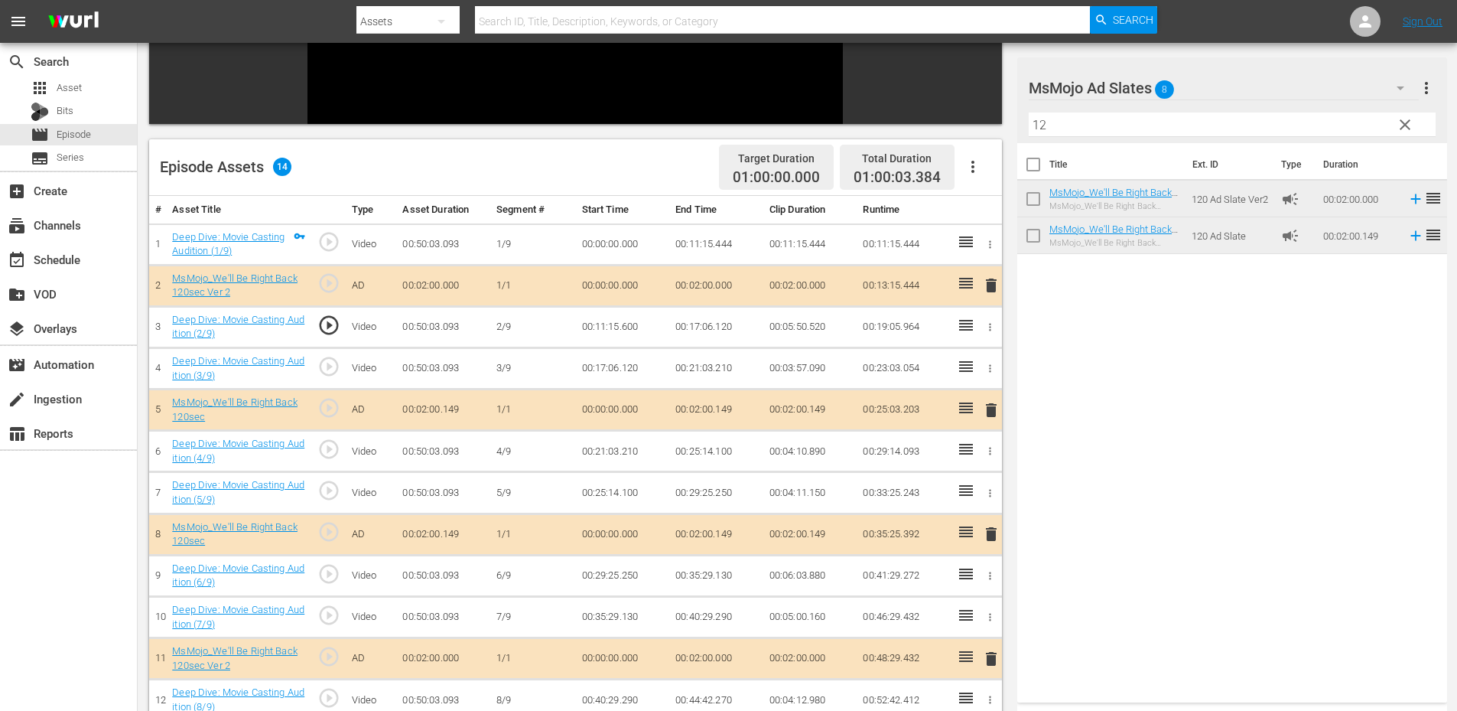
click at [334, 445] on span "play_circle_outline" at bounding box center [328, 449] width 23 height 23
click at [605, 451] on td "00:21:03.210" at bounding box center [623, 451] width 94 height 41
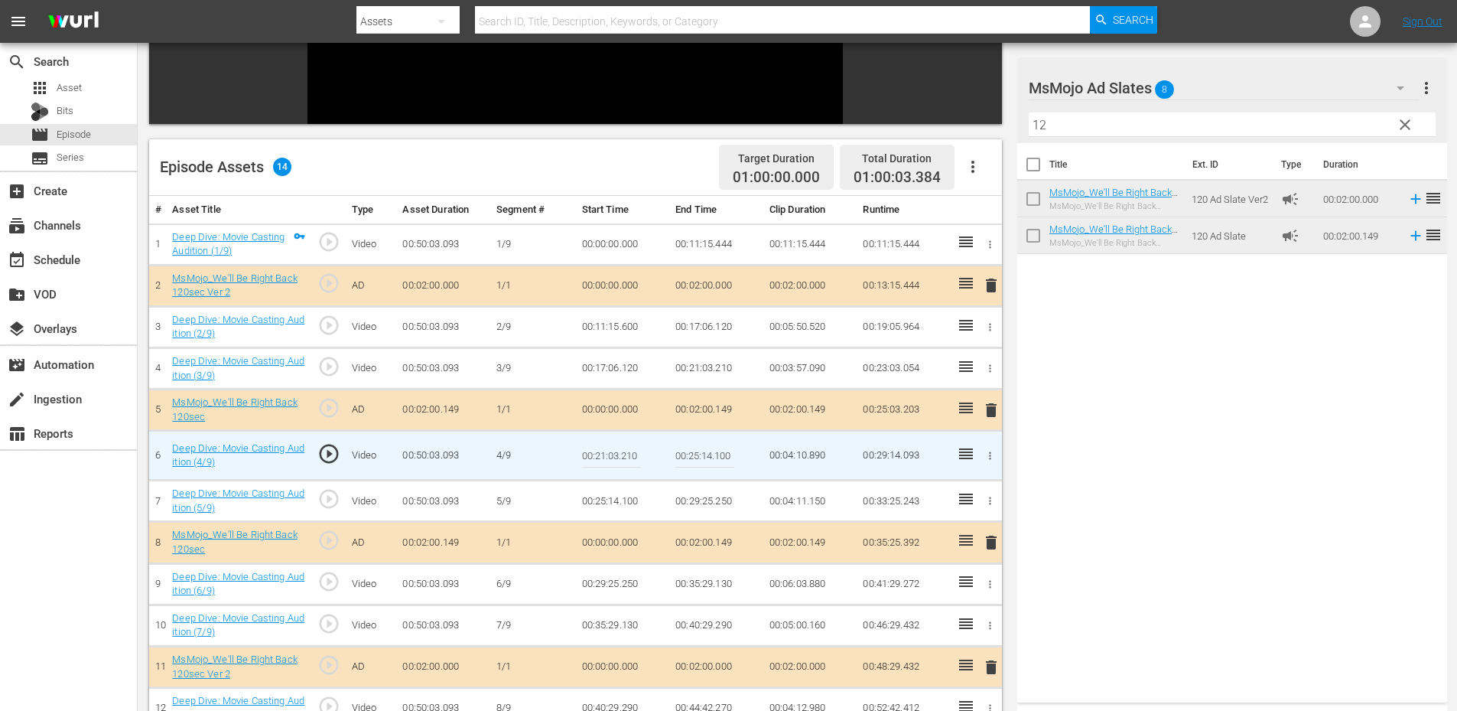
click at [605, 451] on input "00:21:03.210" at bounding box center [611, 455] width 59 height 37
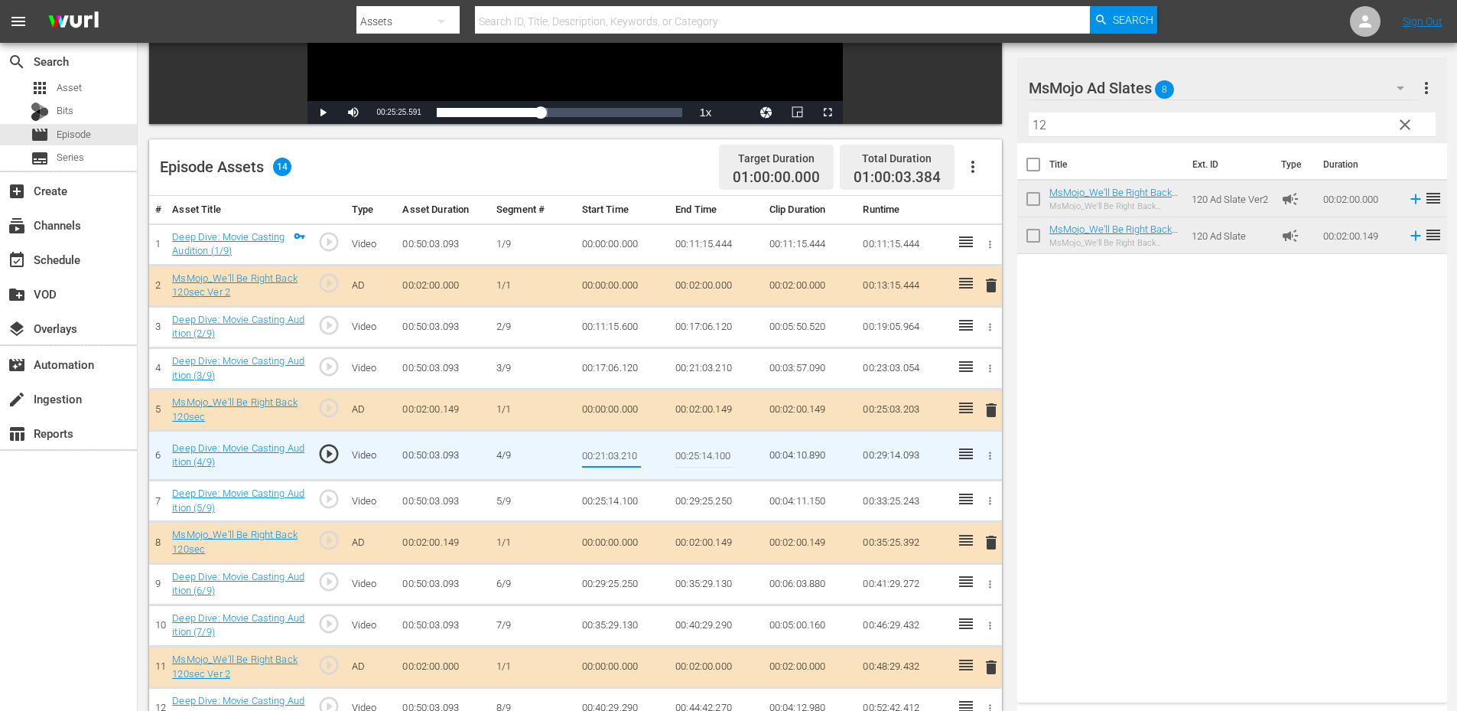
click at [329, 453] on span "play_circle_outline" at bounding box center [328, 453] width 23 height 23
click at [603, 458] on input "00:21:03.210" at bounding box center [611, 455] width 59 height 37
click at [525, 510] on td "5/9" at bounding box center [532, 500] width 85 height 41
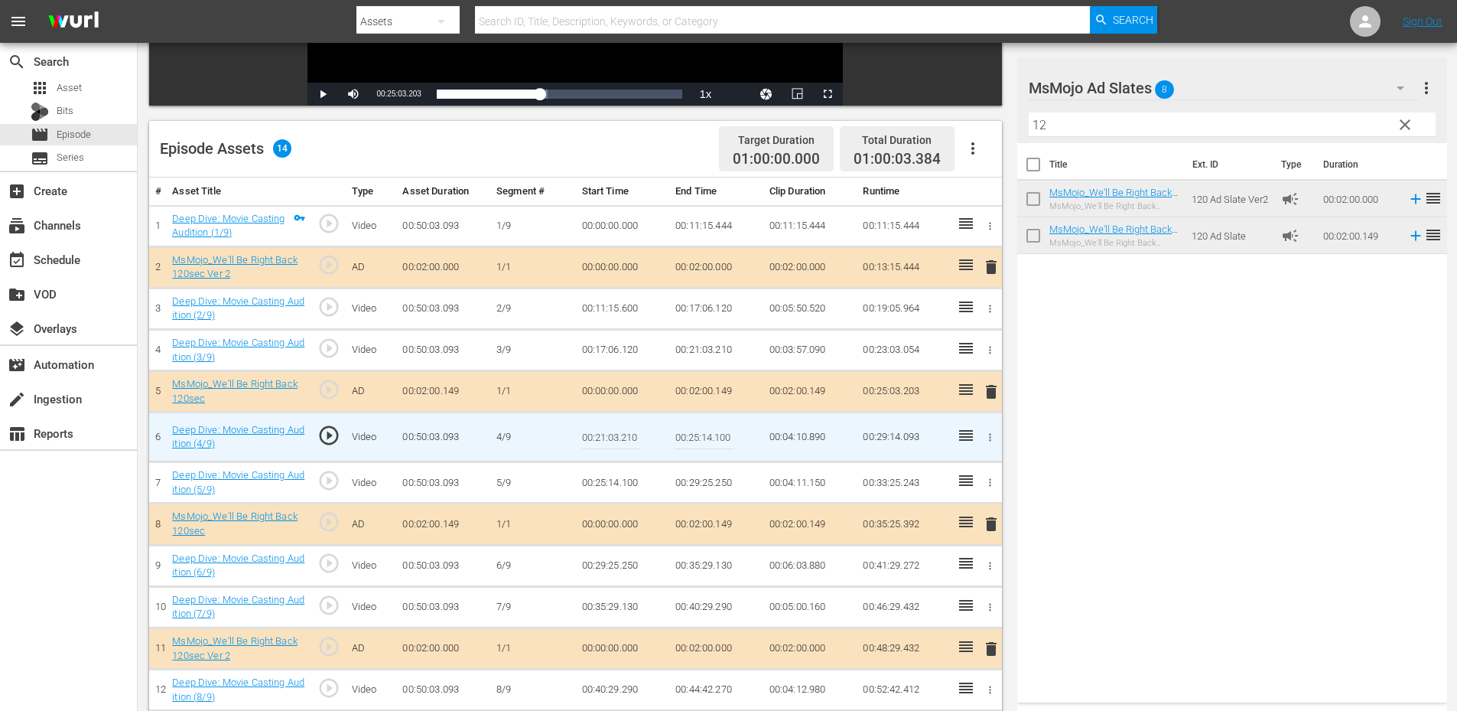
scroll to position [357, 0]
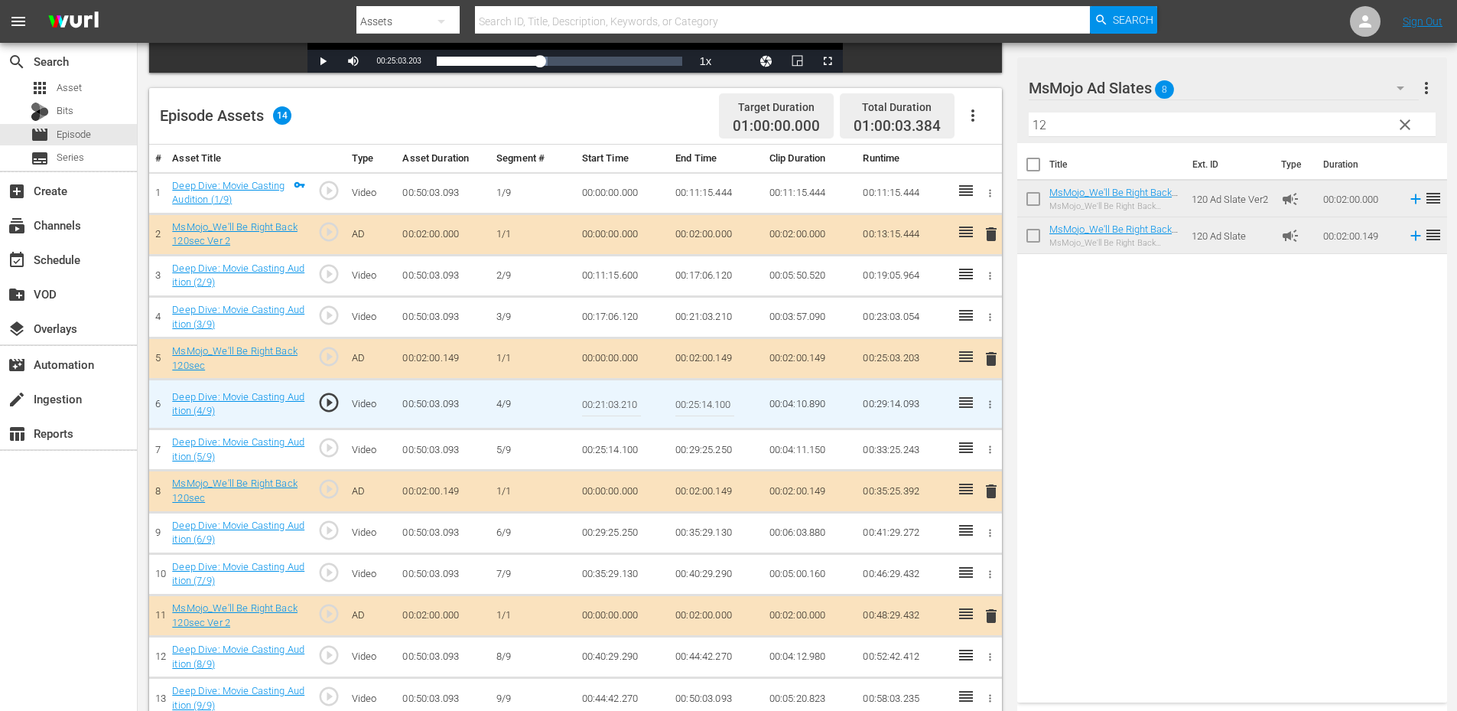
click at [612, 413] on input "00:21:03.210" at bounding box center [611, 404] width 59 height 37
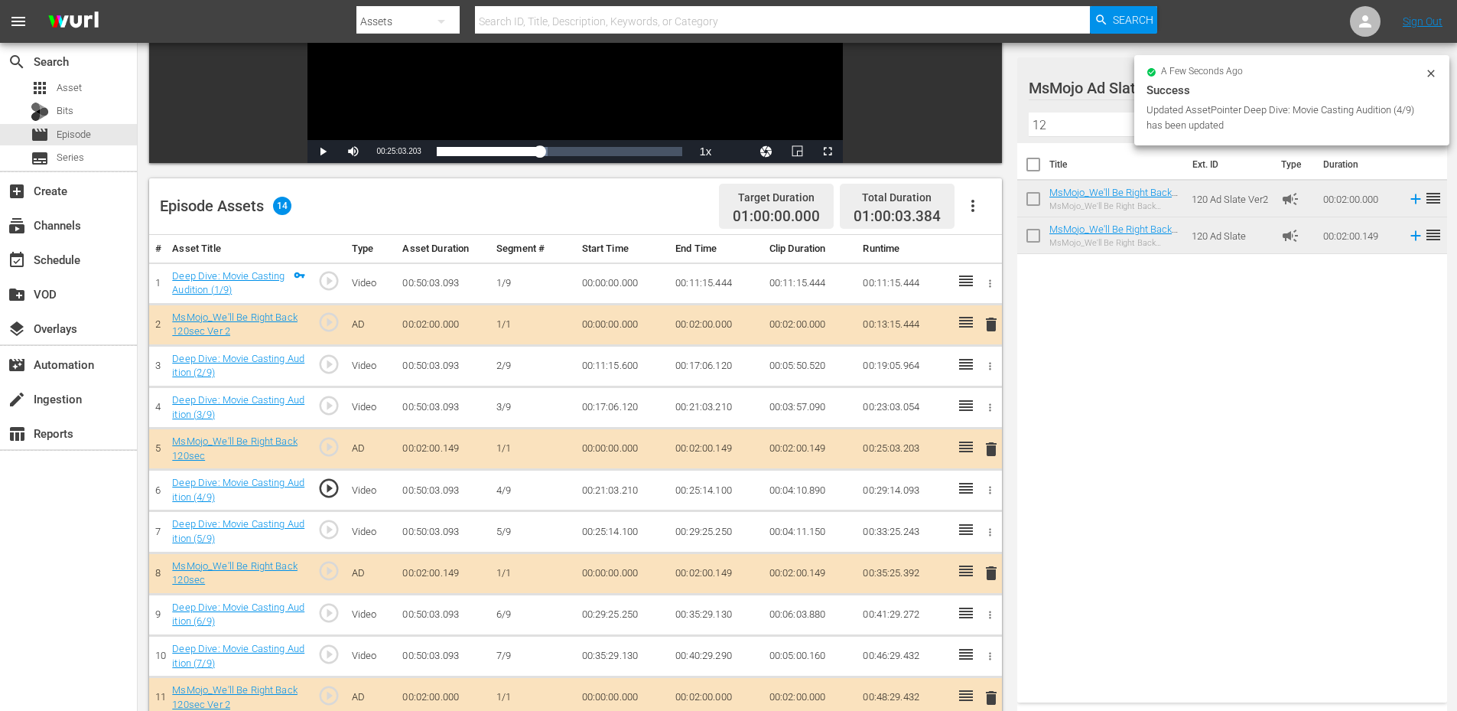
scroll to position [255, 0]
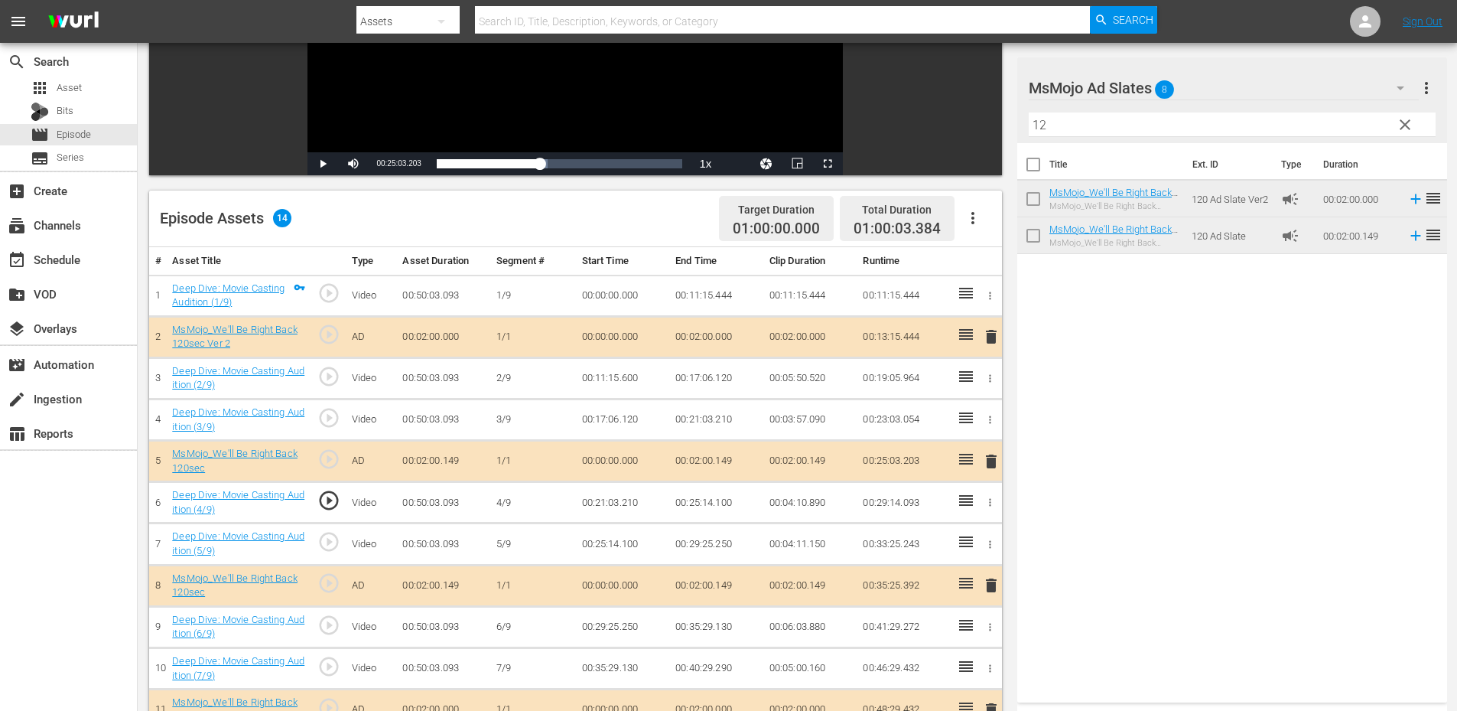
click at [329, 539] on span "play_circle_outline" at bounding box center [328, 541] width 23 height 23
click at [968, 463] on icon at bounding box center [966, 459] width 14 height 11
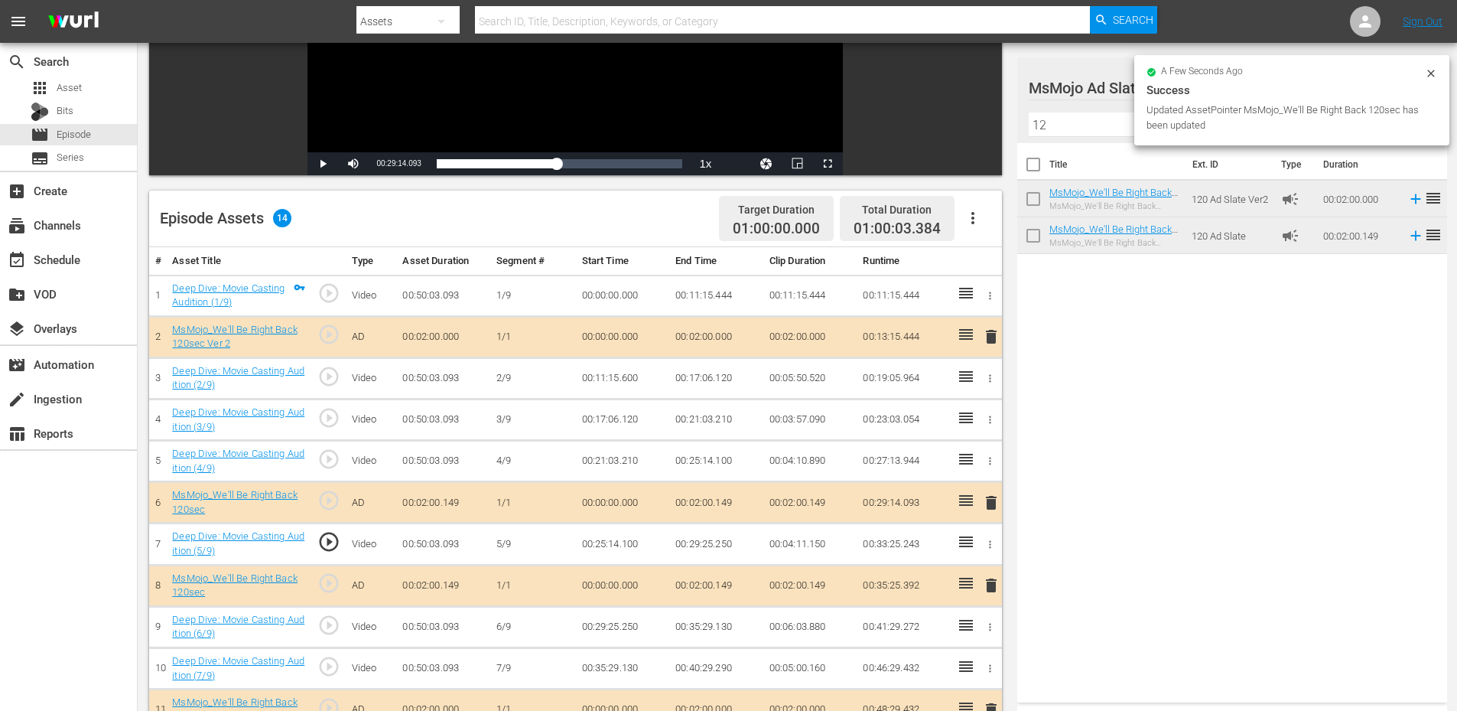
click at [333, 535] on span "play_circle_outline" at bounding box center [328, 541] width 23 height 23
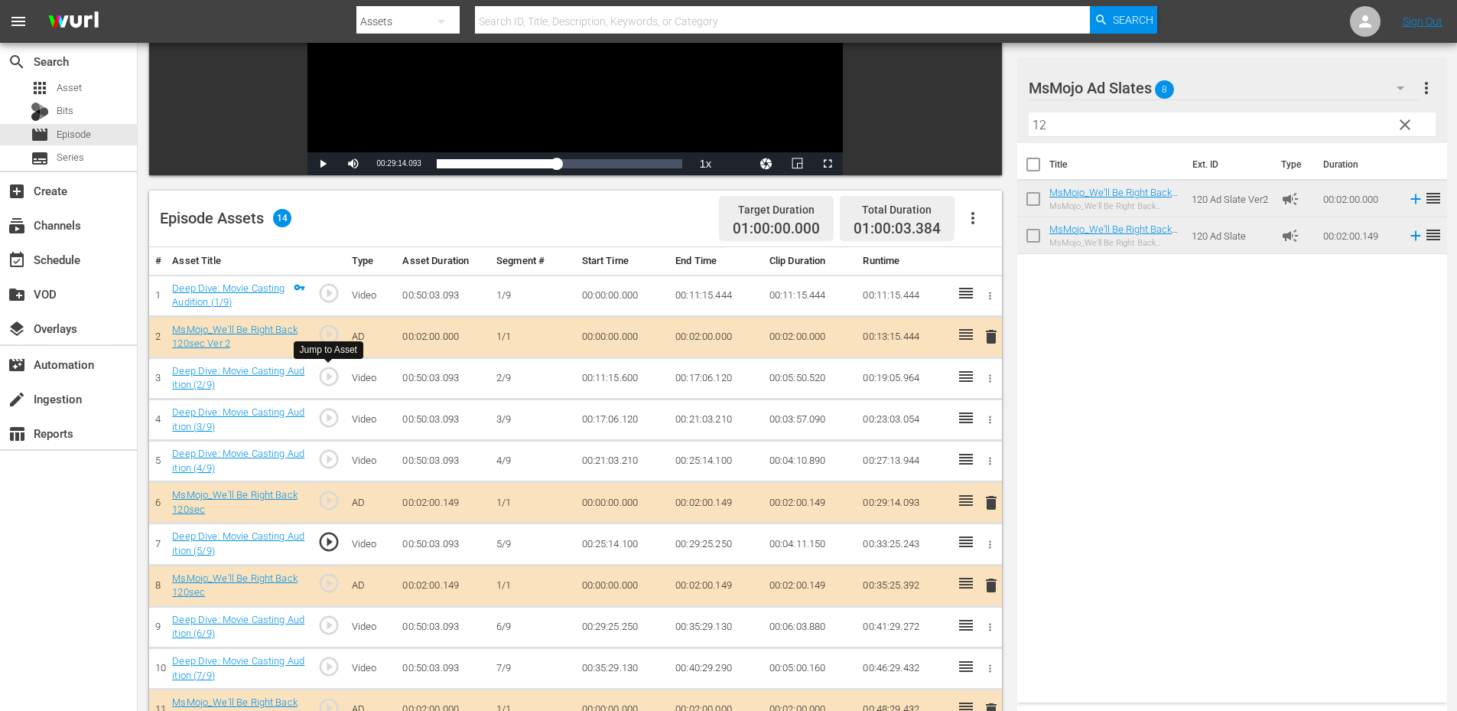
click at [330, 376] on span "play_circle_outline" at bounding box center [328, 376] width 23 height 23
click at [325, 546] on span "play_circle_outline" at bounding box center [328, 541] width 23 height 23
click at [589, 546] on td "00:25:14.100" at bounding box center [623, 543] width 94 height 41
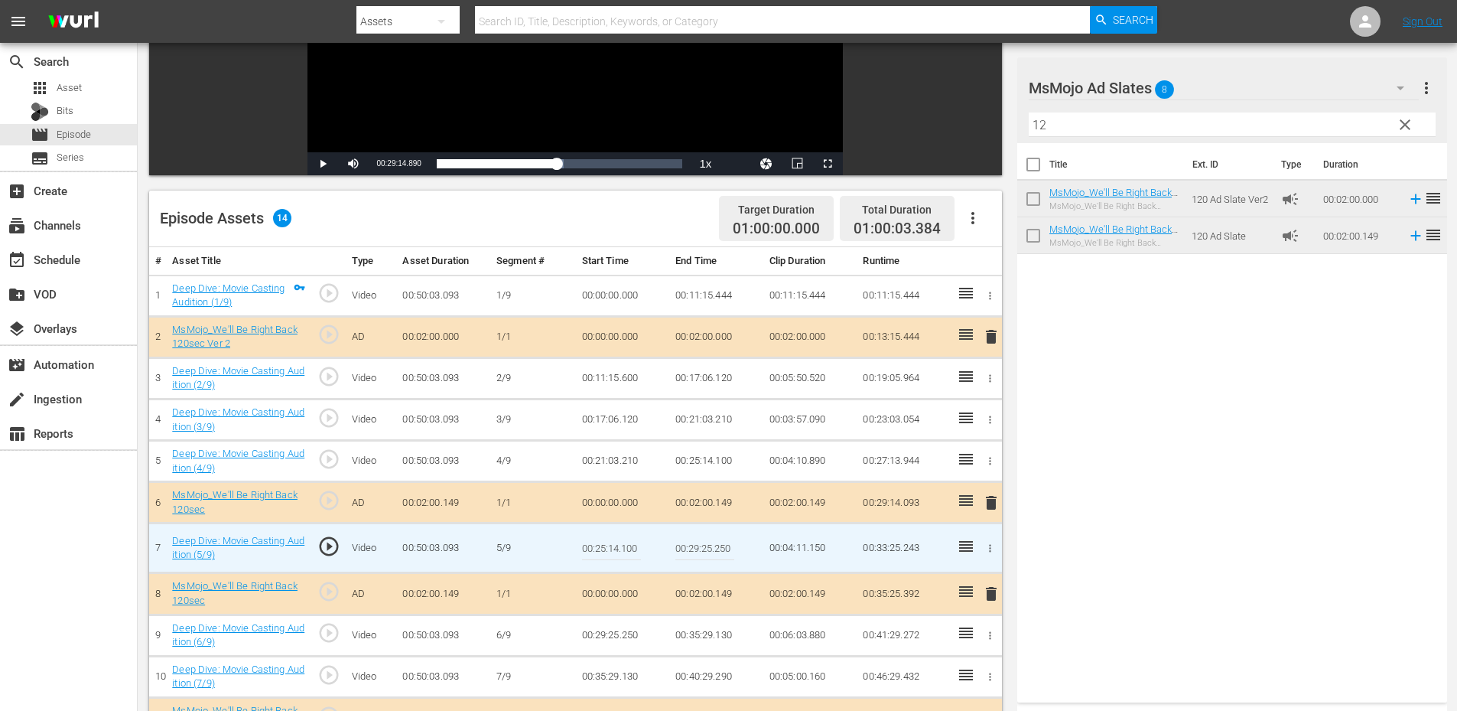
click at [589, 546] on input "00:25:14.100" at bounding box center [611, 547] width 59 height 37
click at [334, 545] on span "play_circle_outline" at bounding box center [328, 546] width 23 height 23
click at [613, 548] on input "00:25:14.100" at bounding box center [611, 547] width 59 height 37
type input "00:25:10.100"
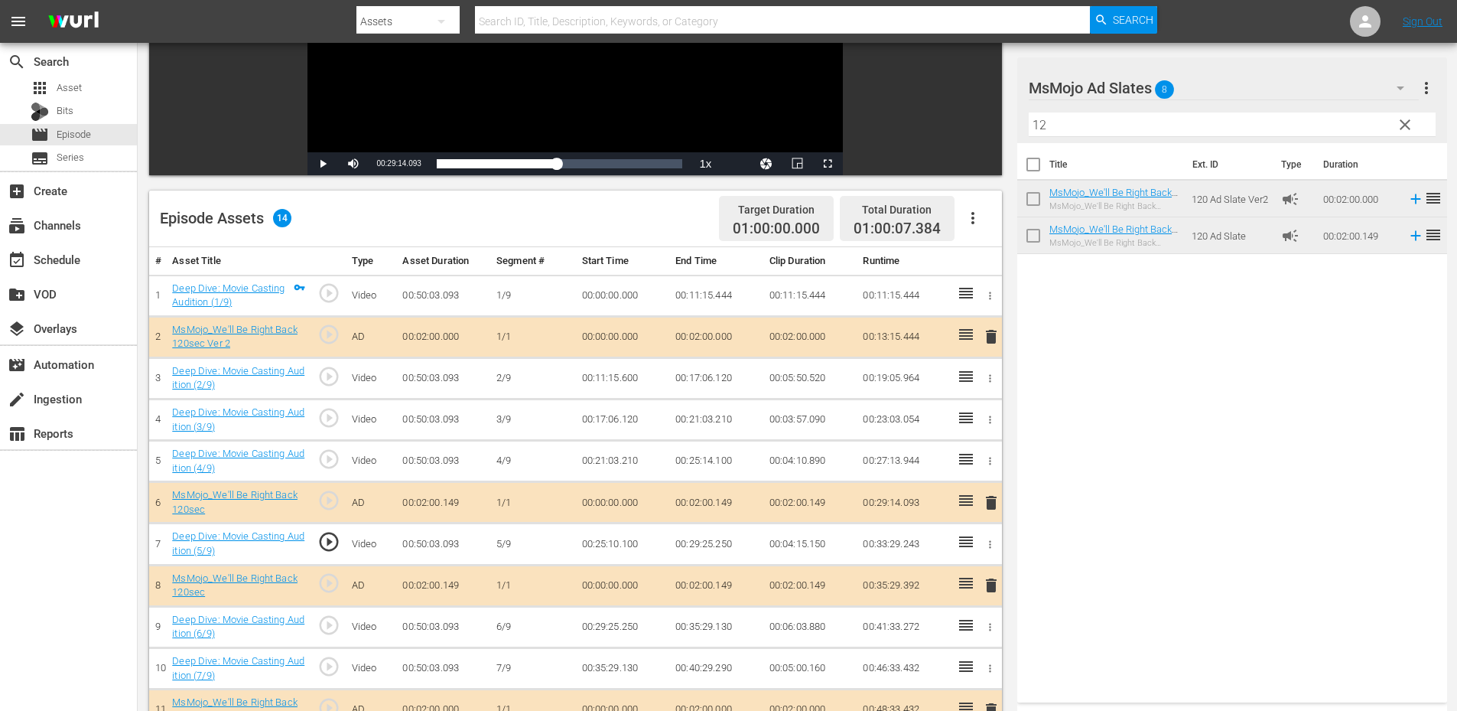
click at [610, 548] on td "00:25:10.100" at bounding box center [623, 543] width 94 height 41
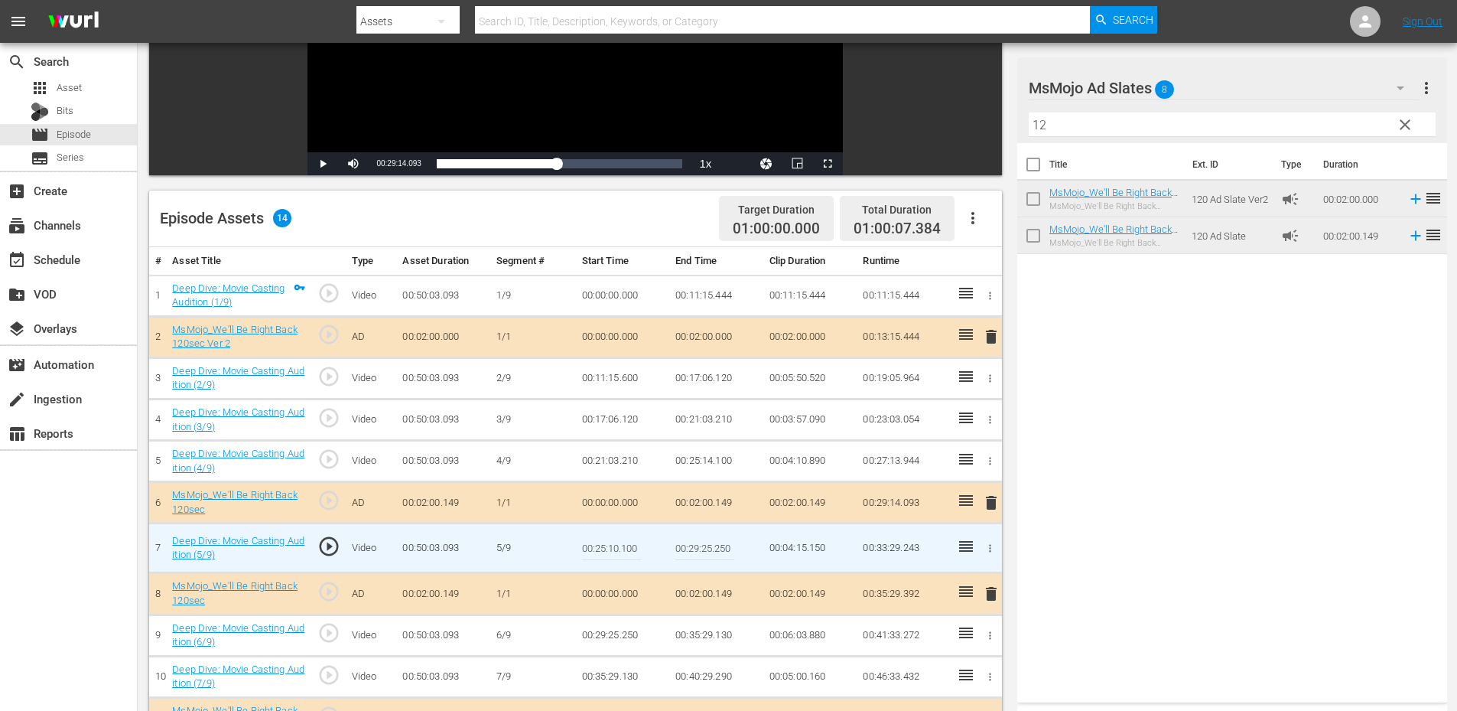
click at [610, 548] on input "00:25:10.100" at bounding box center [611, 547] width 59 height 37
type input "00:25:05.100"
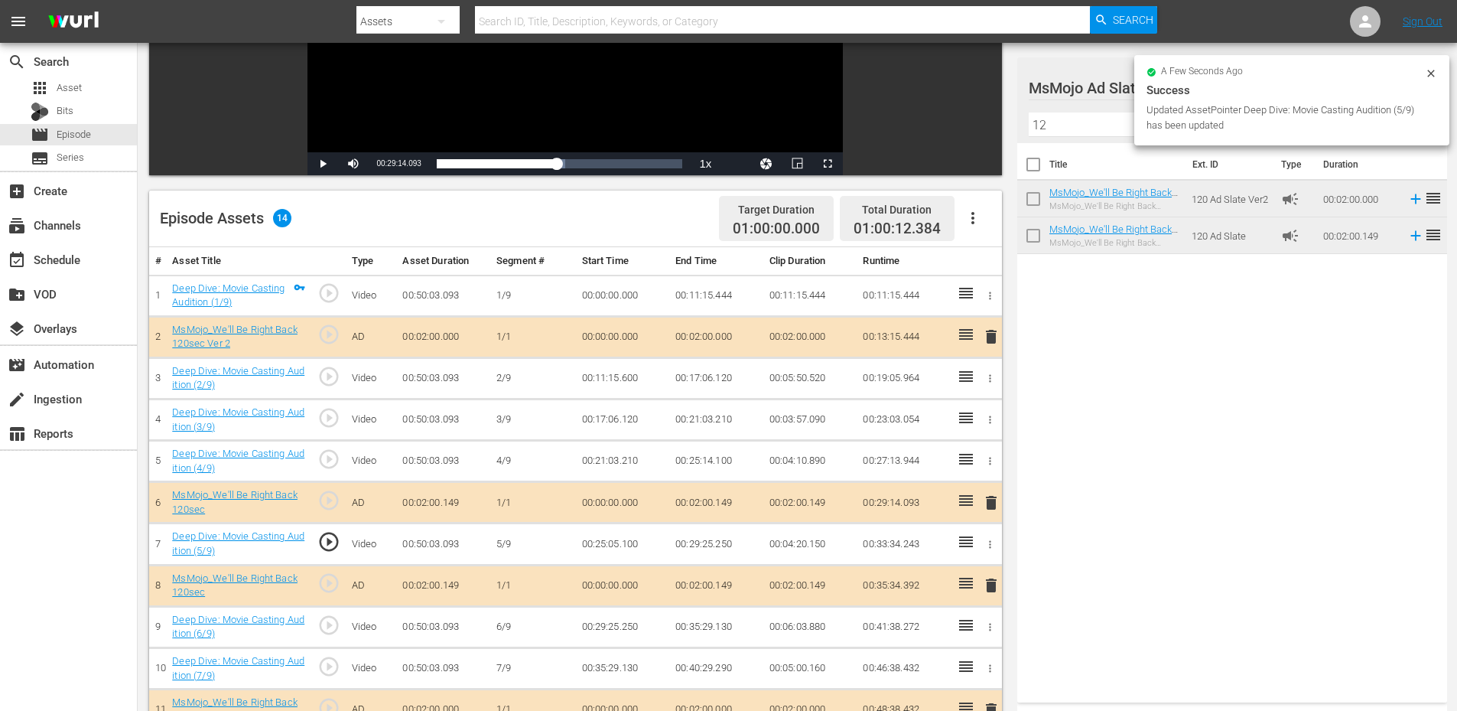
click at [619, 550] on td "00:25:05.100" at bounding box center [623, 543] width 94 height 41
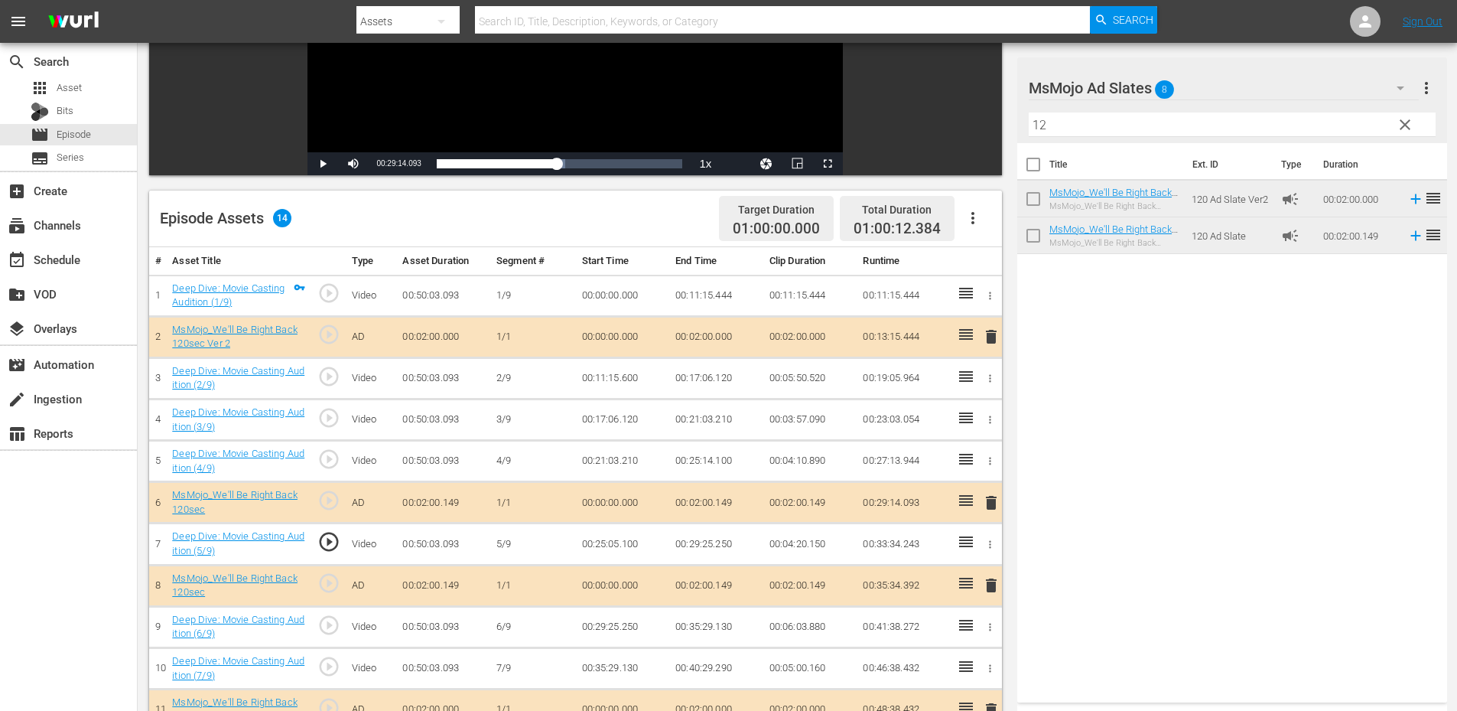
click at [619, 550] on td "00:25:05.100" at bounding box center [623, 543] width 94 height 41
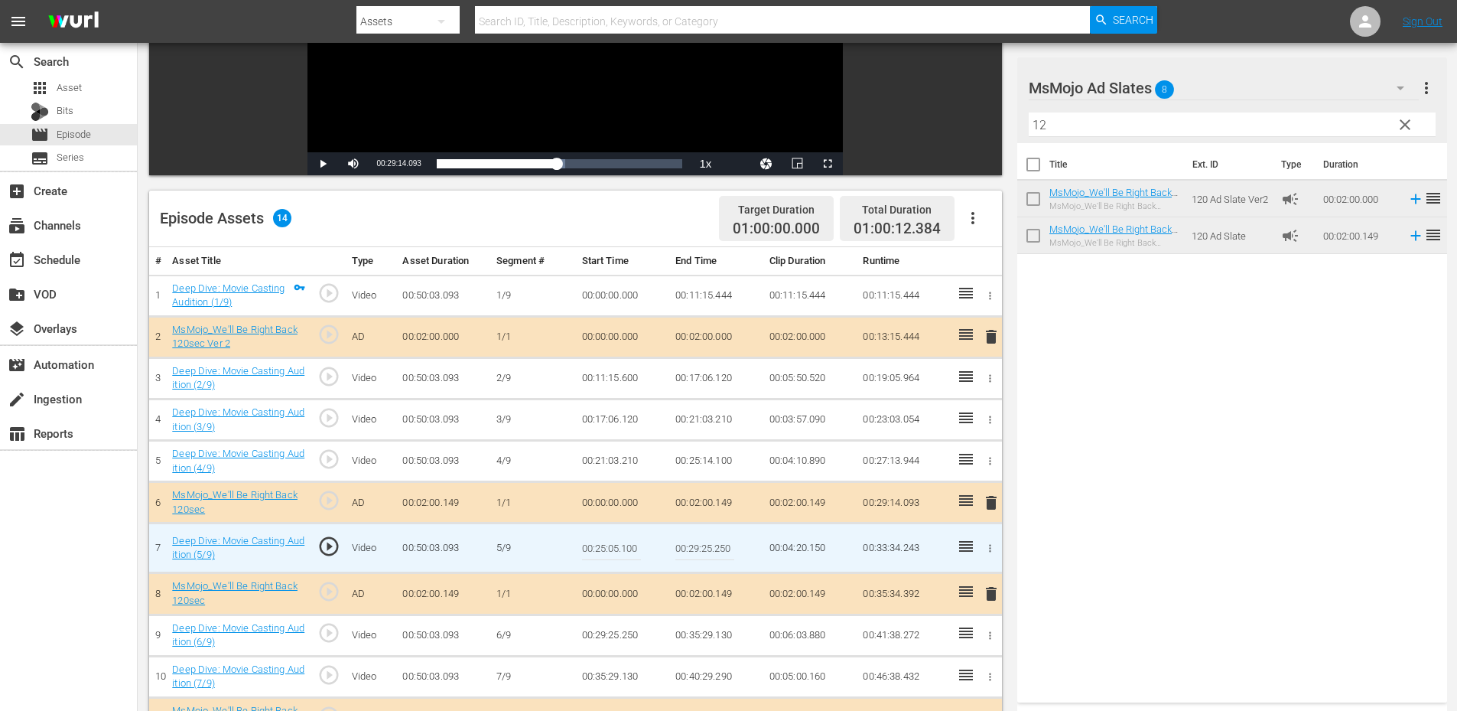
click at [619, 550] on input "00:25:05.100" at bounding box center [611, 547] width 59 height 37
click at [604, 550] on input "00:25:05.100" at bounding box center [611, 547] width 59 height 37
type input "00:25:00.100"
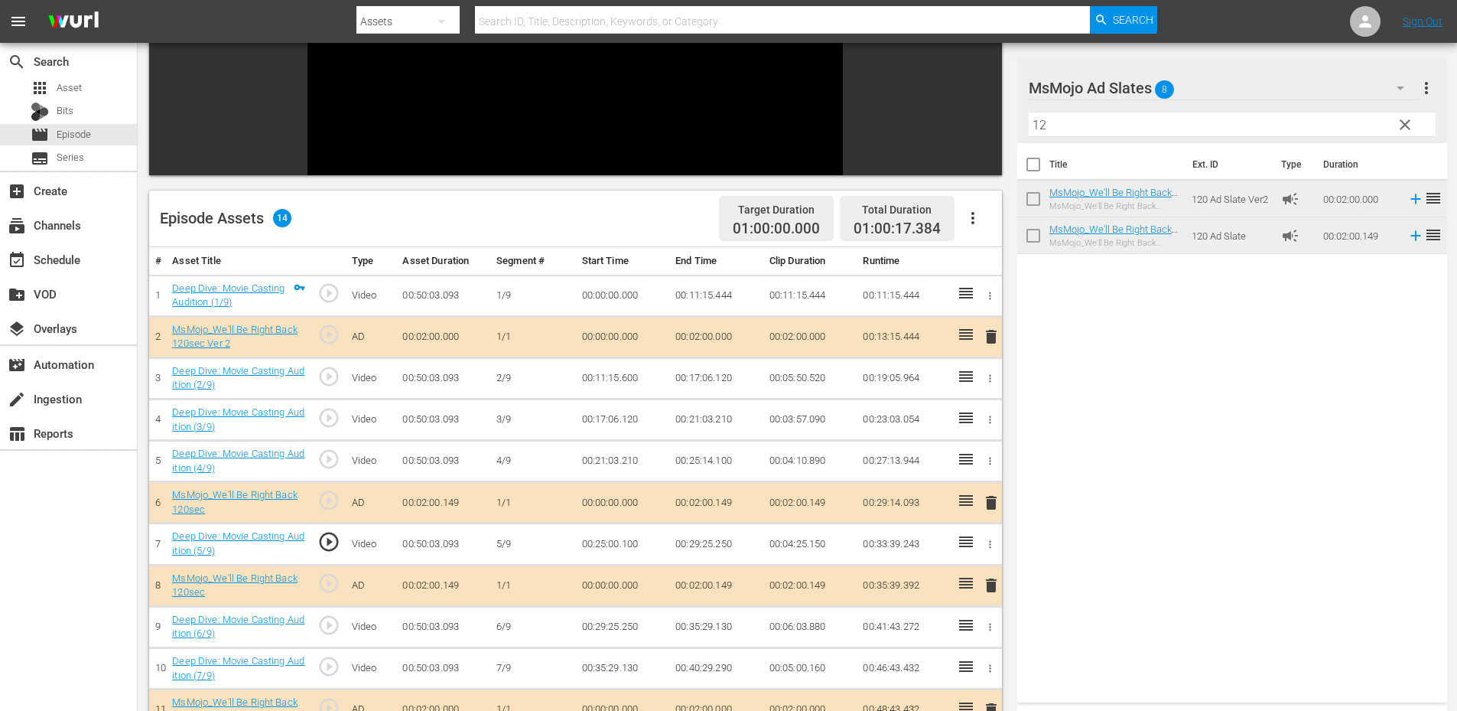
click at [609, 544] on td "00:25:00.100" at bounding box center [623, 543] width 94 height 41
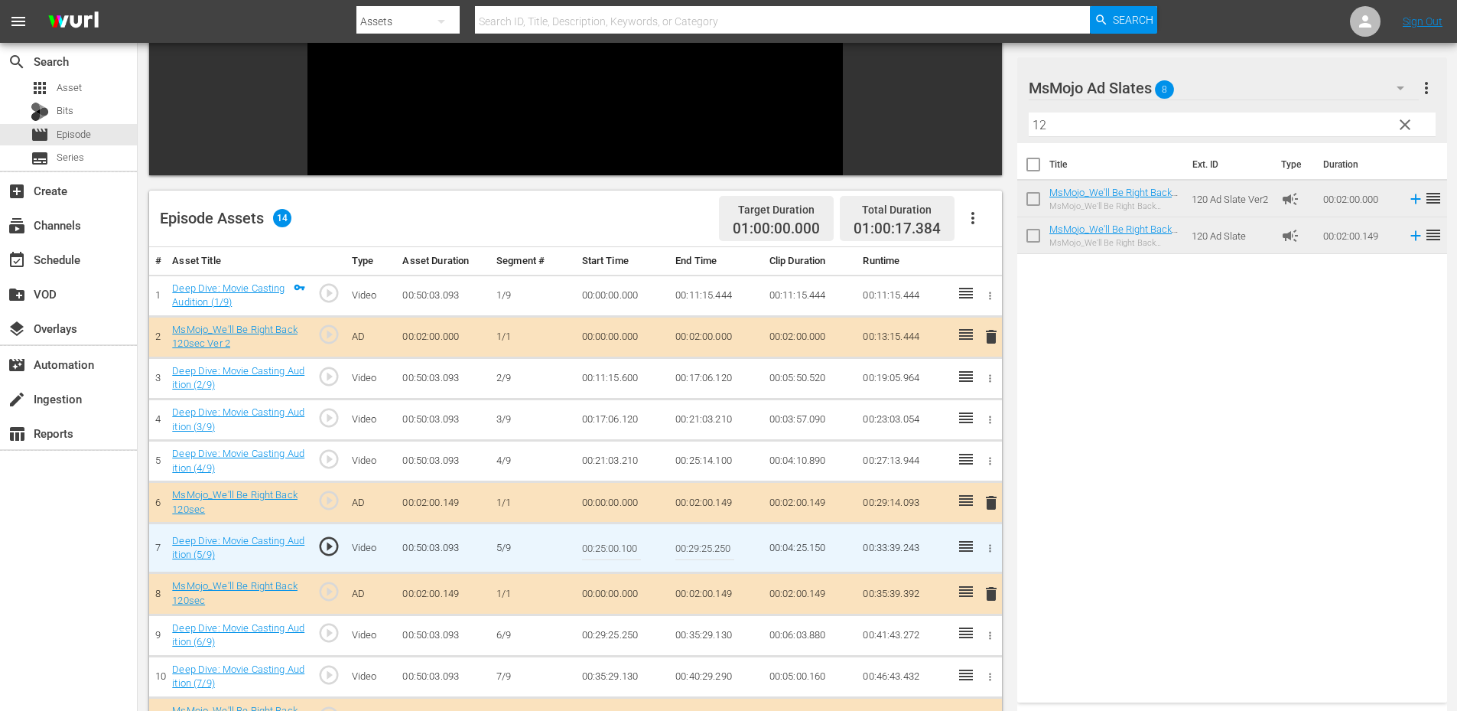
click at [609, 544] on input "00:25:00.100" at bounding box center [611, 547] width 59 height 37
click at [613, 545] on input "00:25:00.100" at bounding box center [611, 547] width 59 height 37
type input "00:25:03.100"
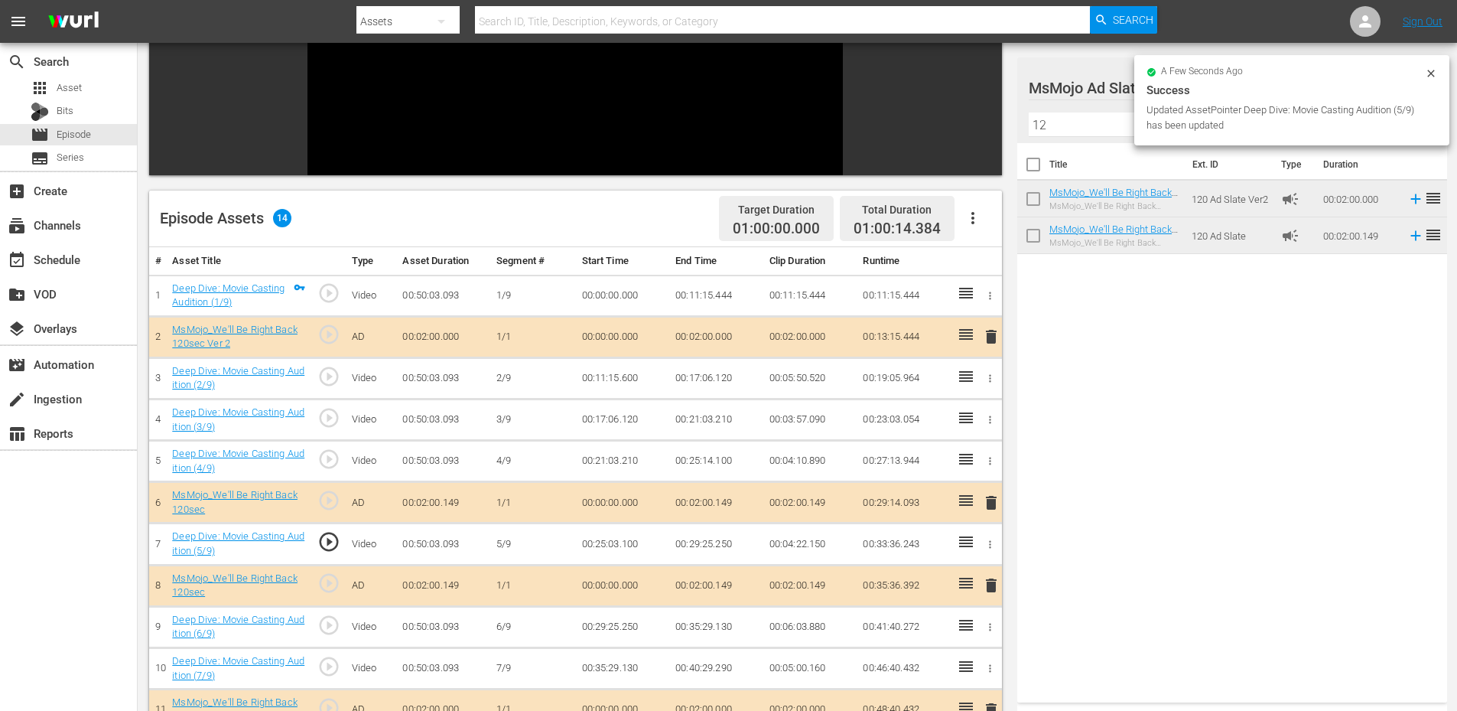
click at [611, 542] on td "00:25:03.100" at bounding box center [623, 543] width 94 height 41
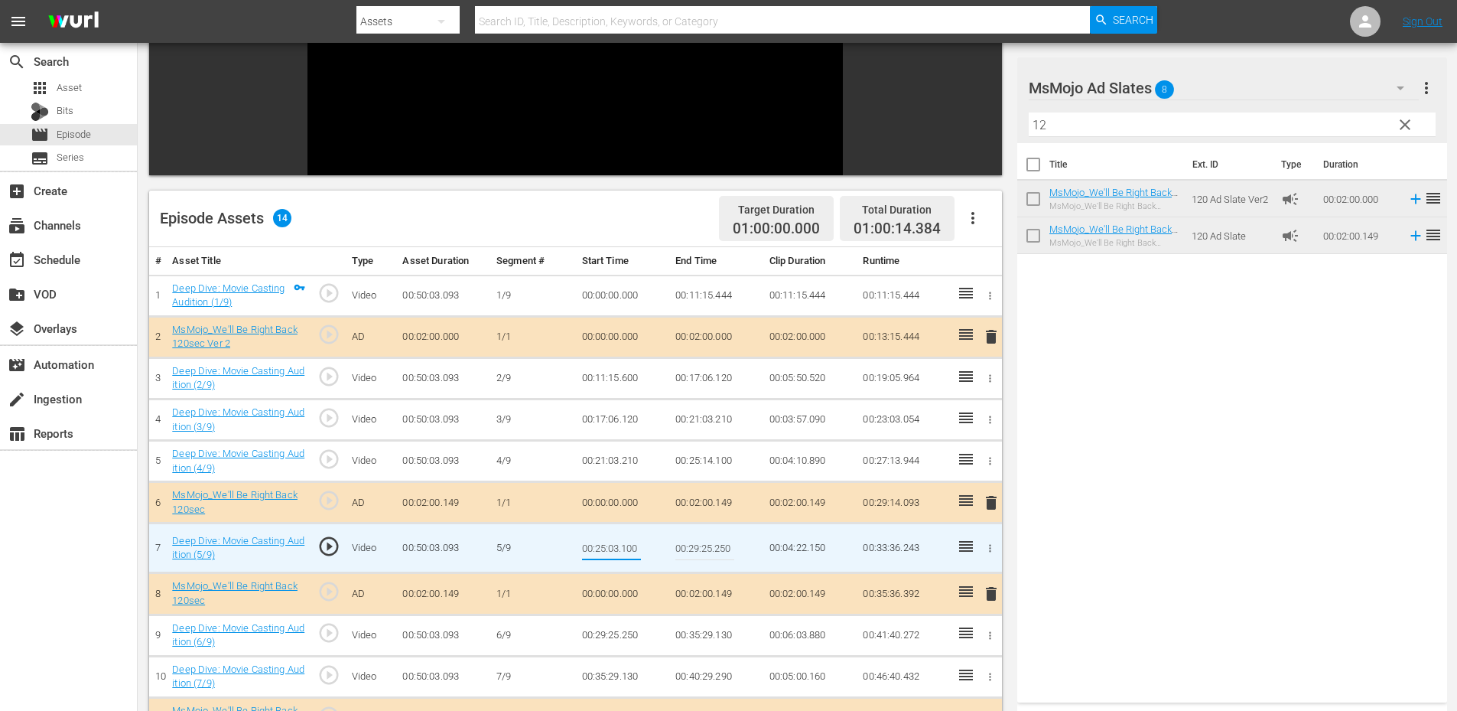
type input "00:25:02.100"
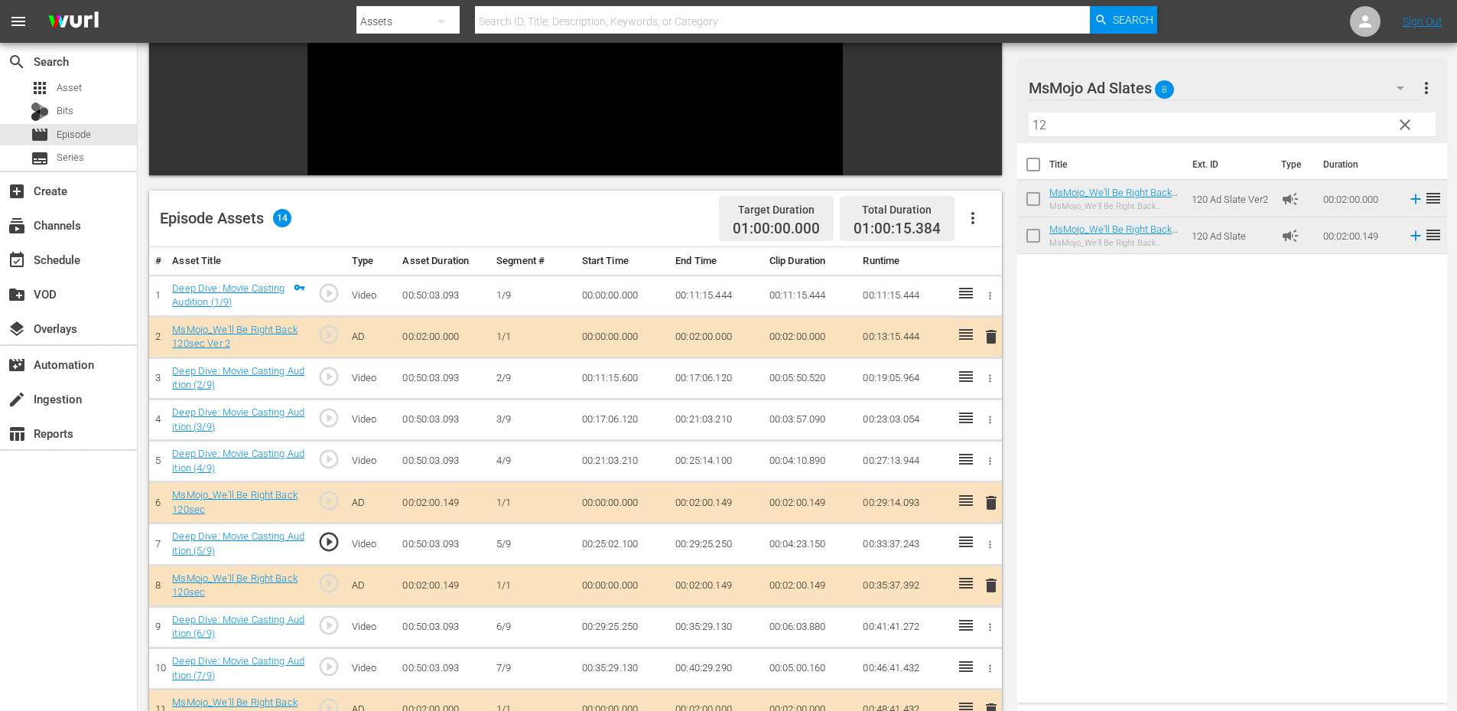
click at [614, 542] on td "00:25:02.100" at bounding box center [623, 543] width 94 height 41
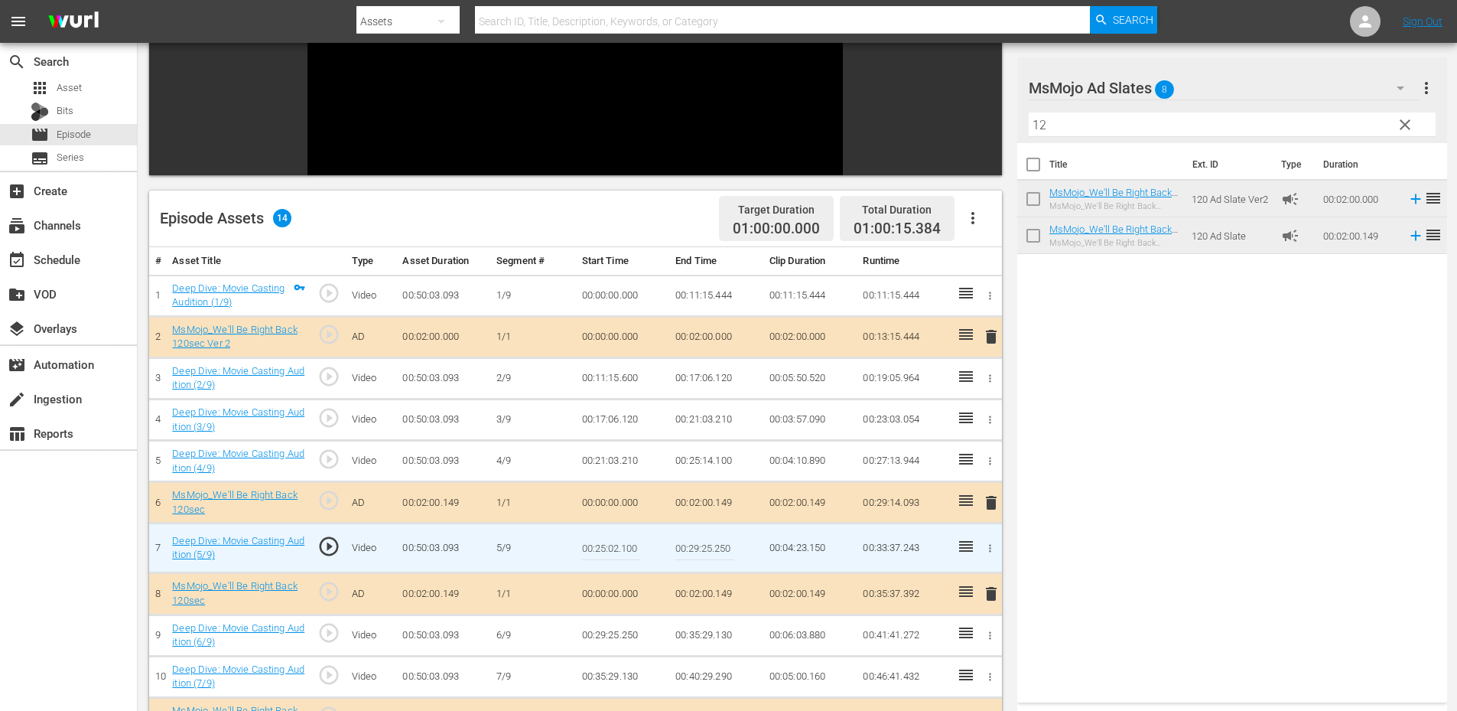
click at [614, 542] on input "00:25:02.100" at bounding box center [611, 547] width 59 height 37
type input "00:25:02.499"
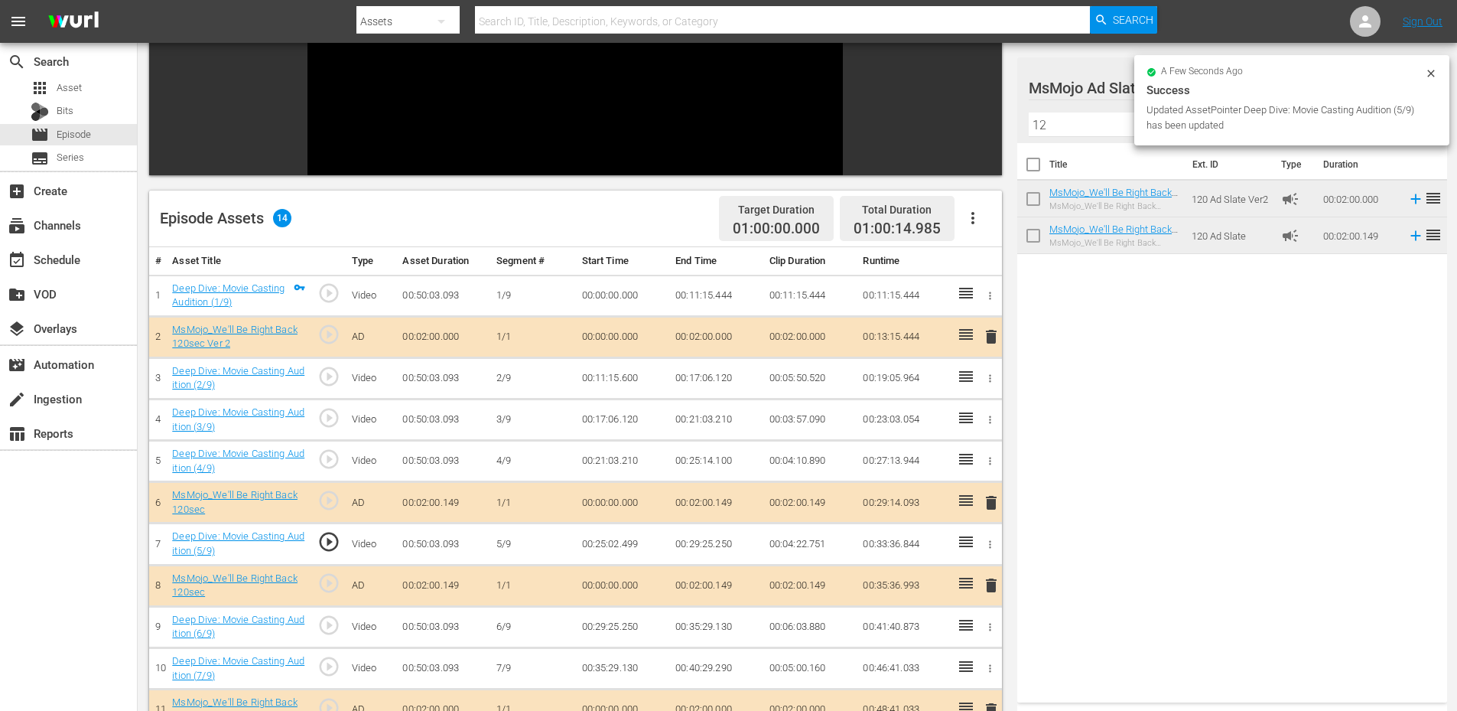
click at [613, 549] on td "00:25:02.499" at bounding box center [623, 543] width 94 height 41
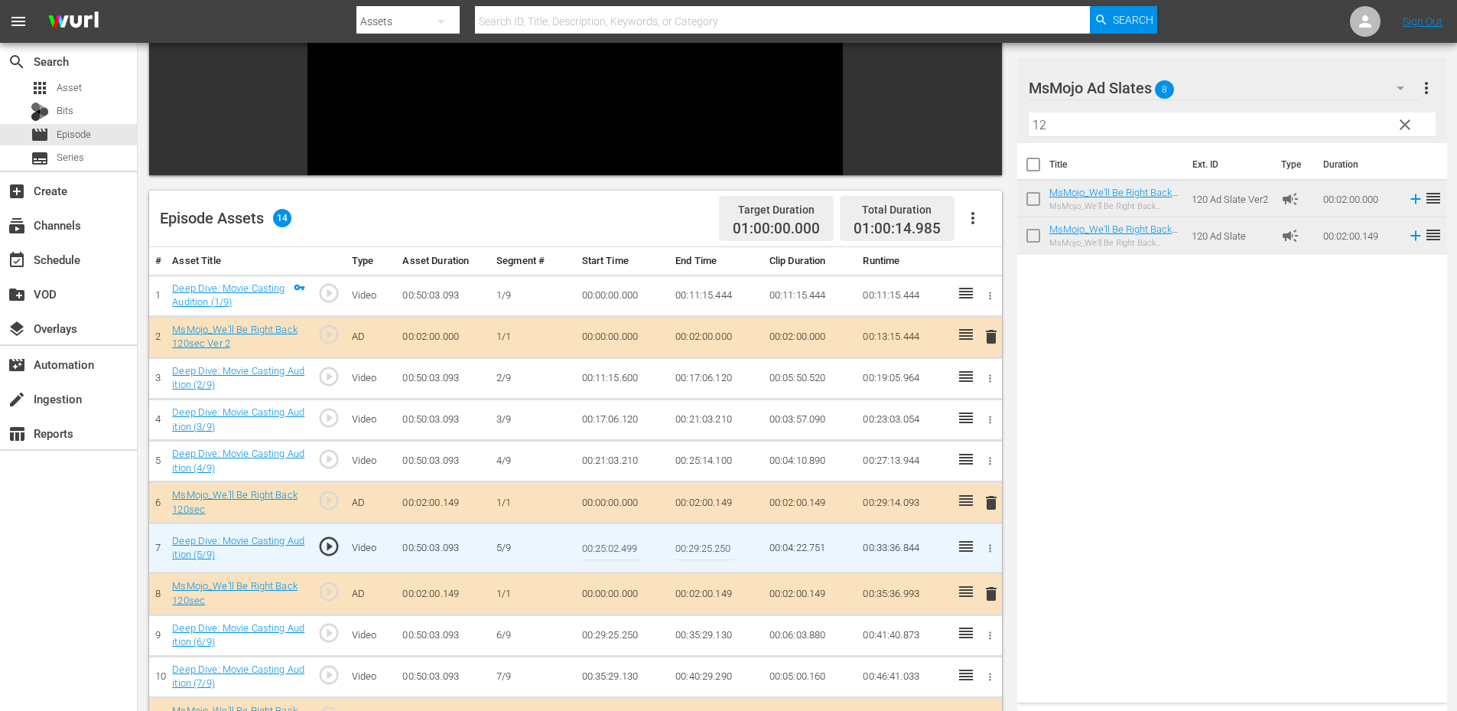
click at [613, 549] on input "00:25:02.499" at bounding box center [611, 547] width 59 height 37
click at [708, 460] on td "00:25:14.100" at bounding box center [716, 461] width 94 height 41
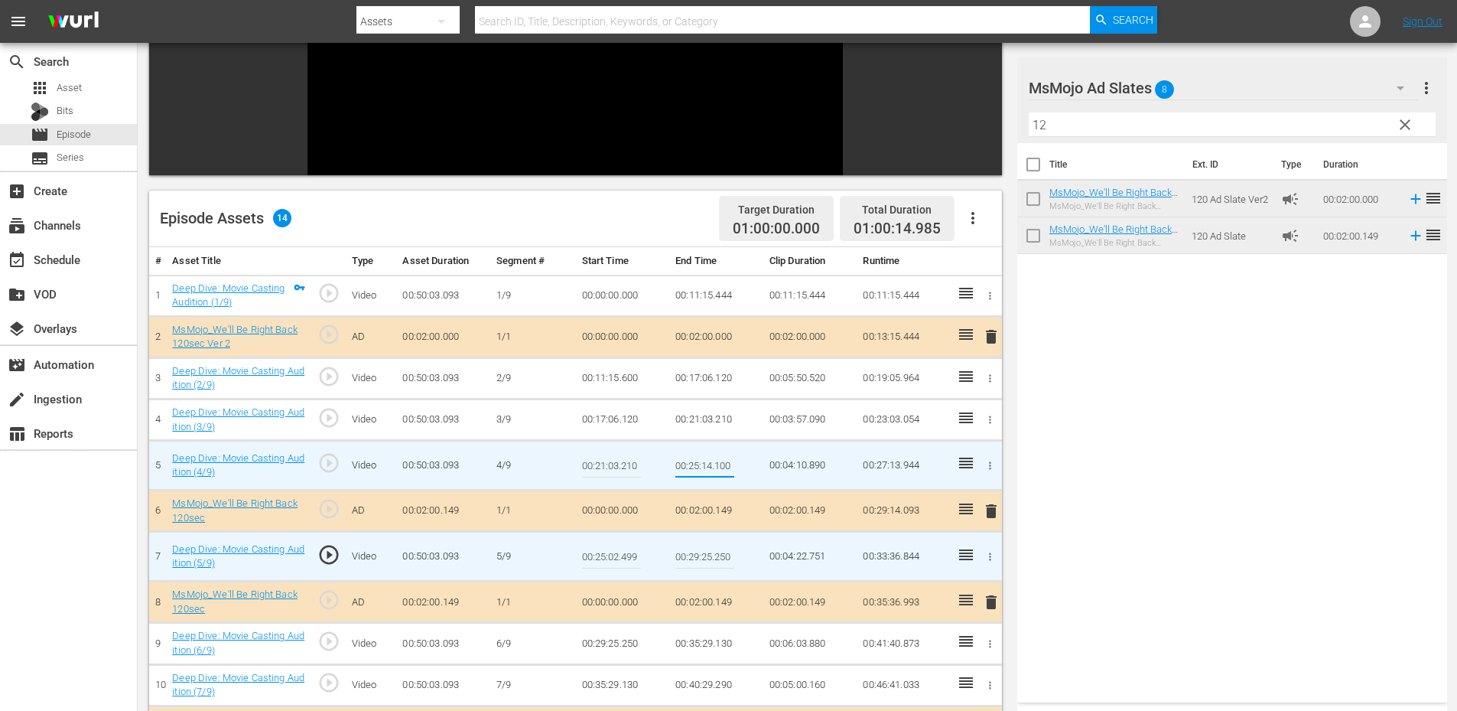
type input "00:25:02.499"
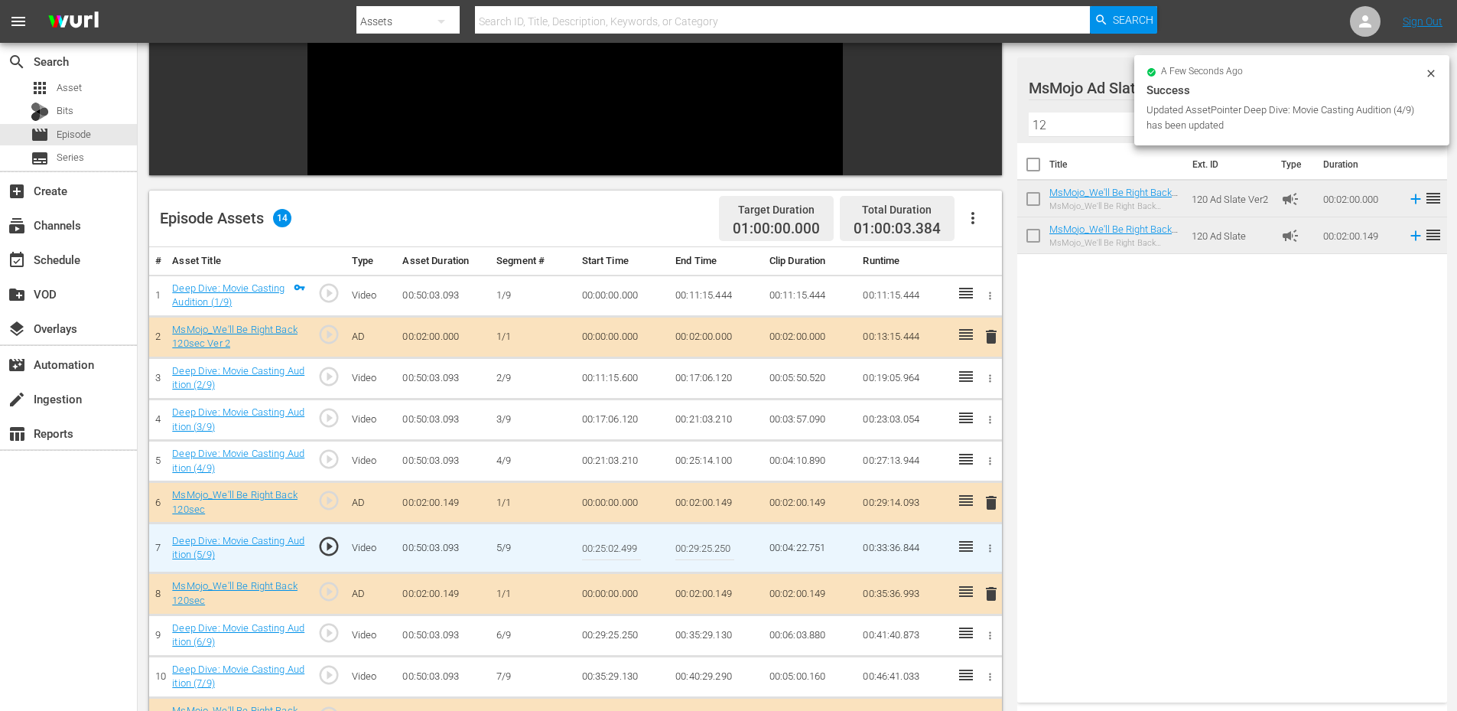
click at [617, 550] on input "00:25:02.499" at bounding box center [611, 547] width 59 height 37
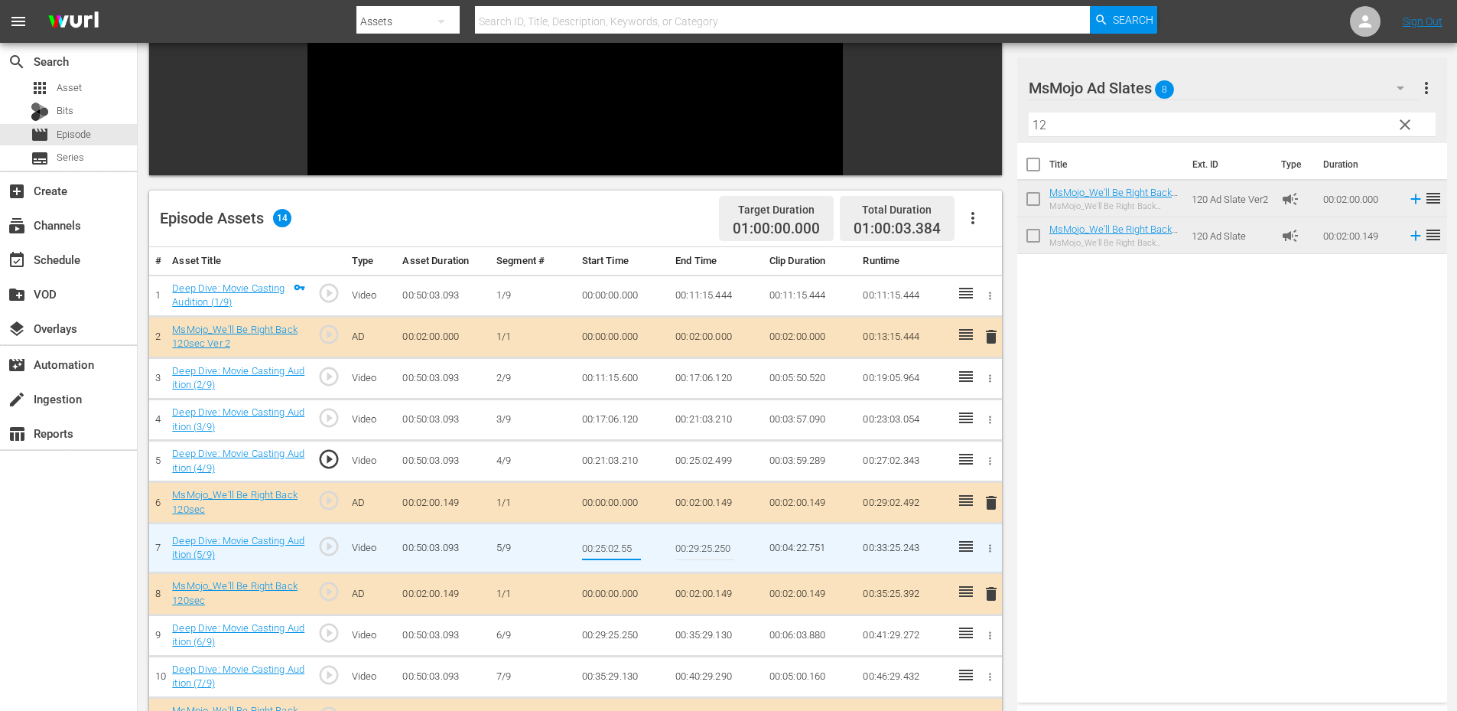
type input "00:25:02.555"
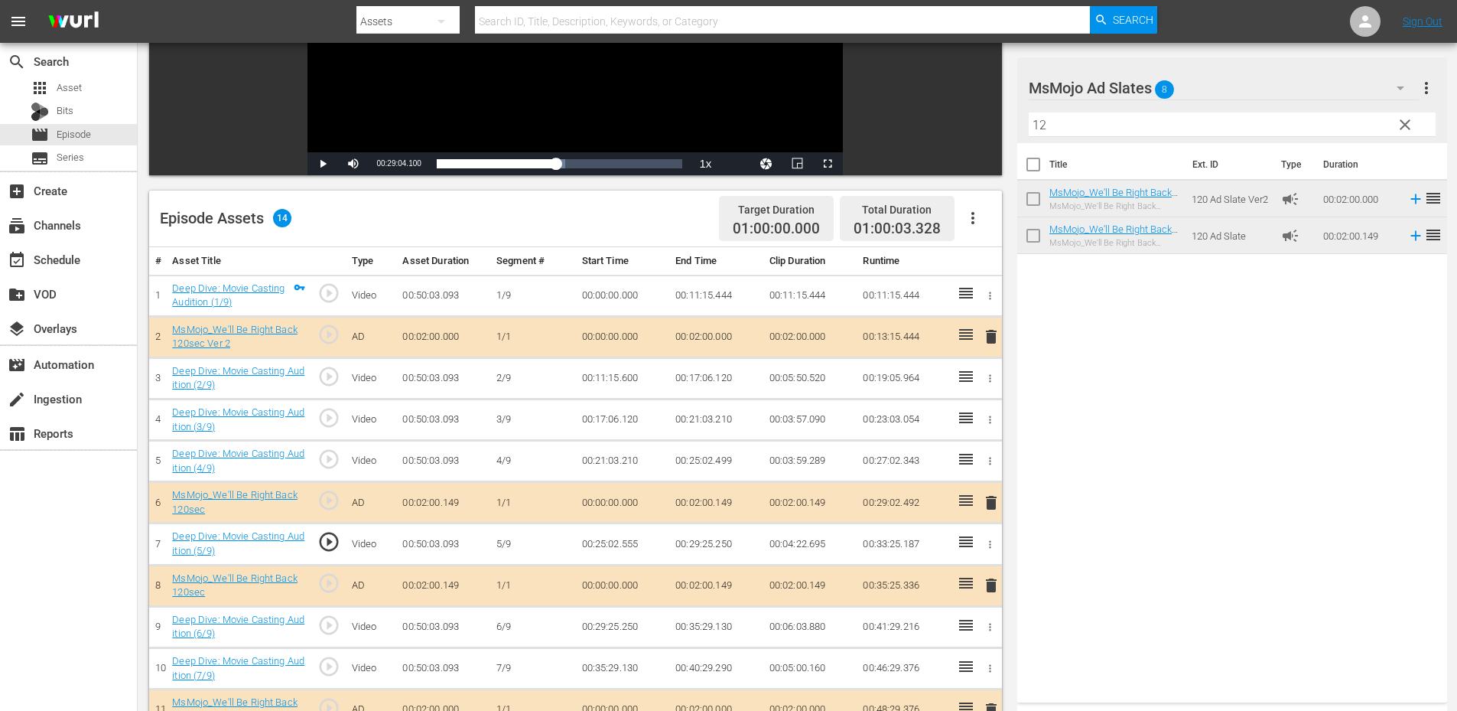
click at [322, 542] on span "play_circle_outline" at bounding box center [328, 541] width 23 height 23
click at [633, 547] on td "00:25:02.555" at bounding box center [623, 543] width 94 height 41
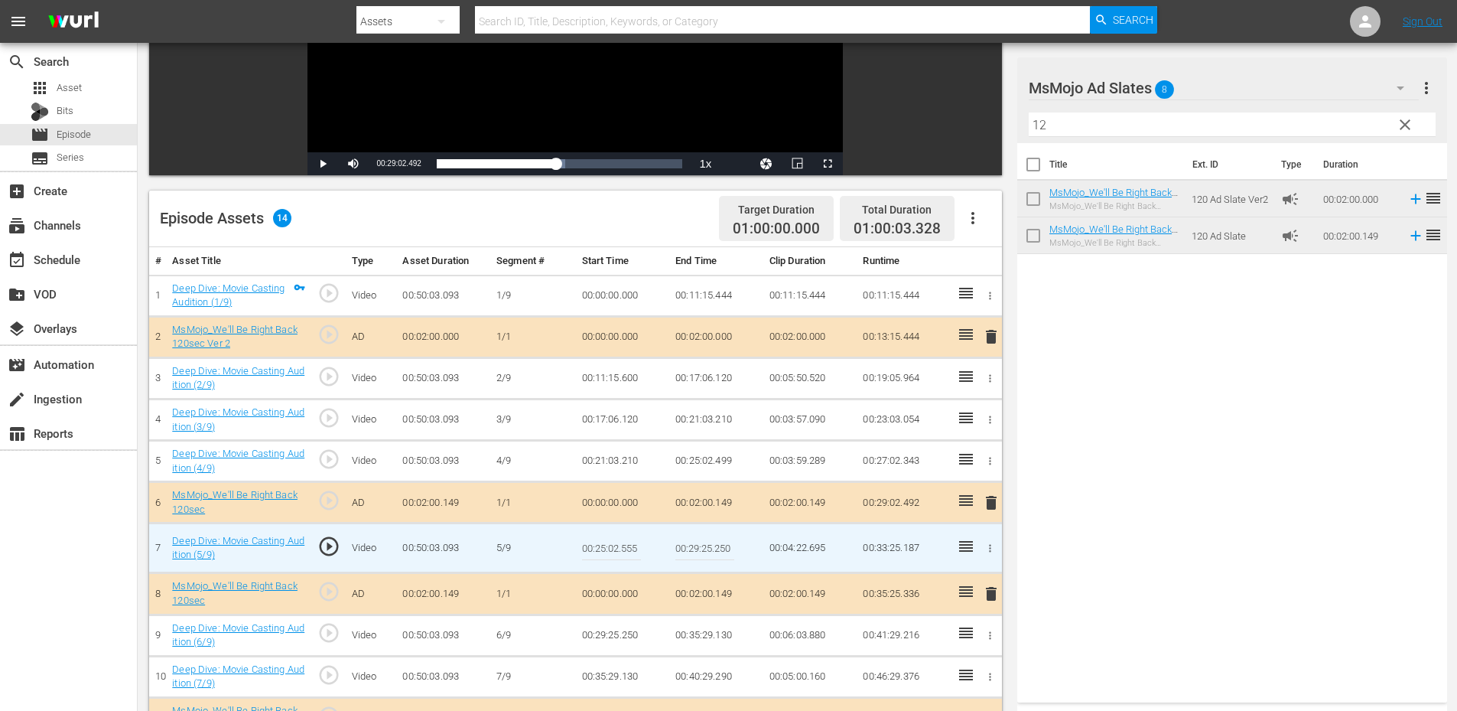
click at [636, 542] on input "00:25:02.555" at bounding box center [611, 547] width 59 height 37
type input "00:25:02.666"
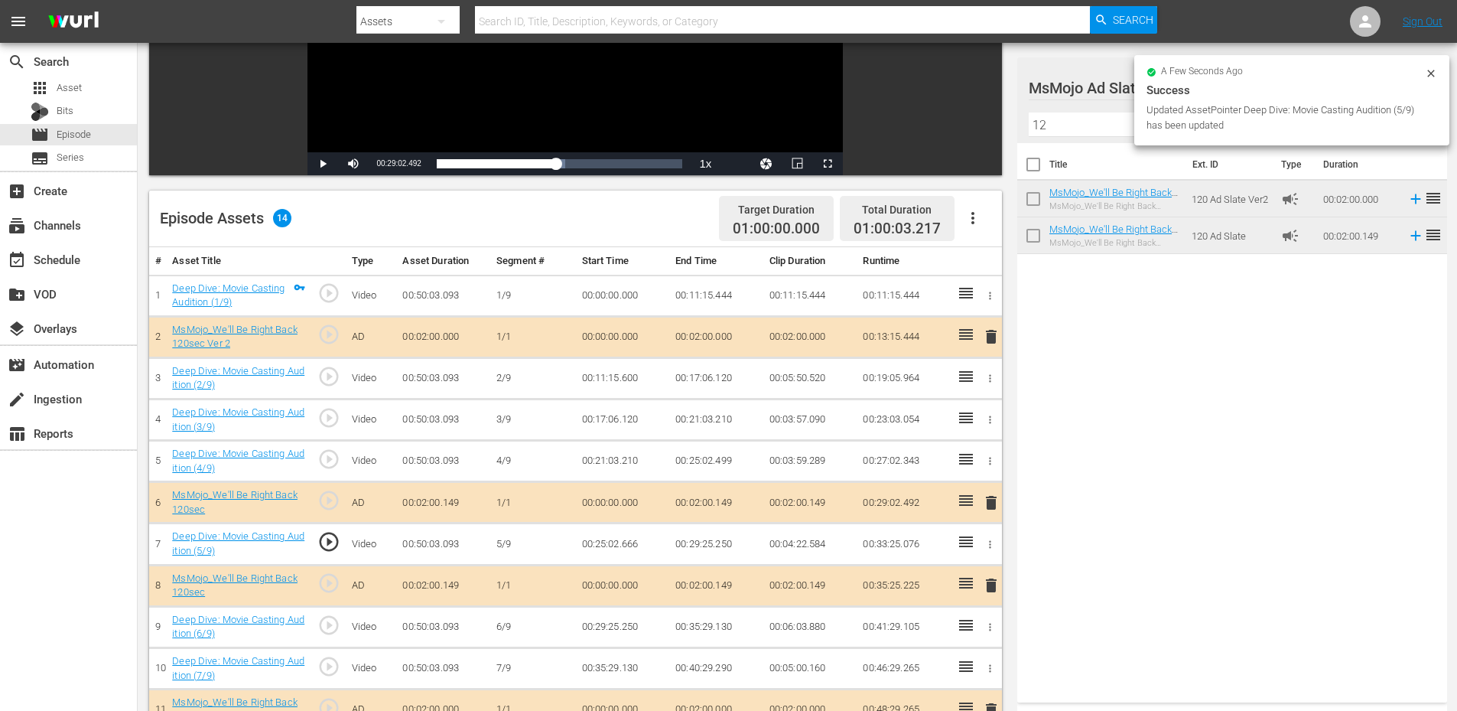
click at [611, 542] on td "00:25:02.666" at bounding box center [623, 543] width 94 height 41
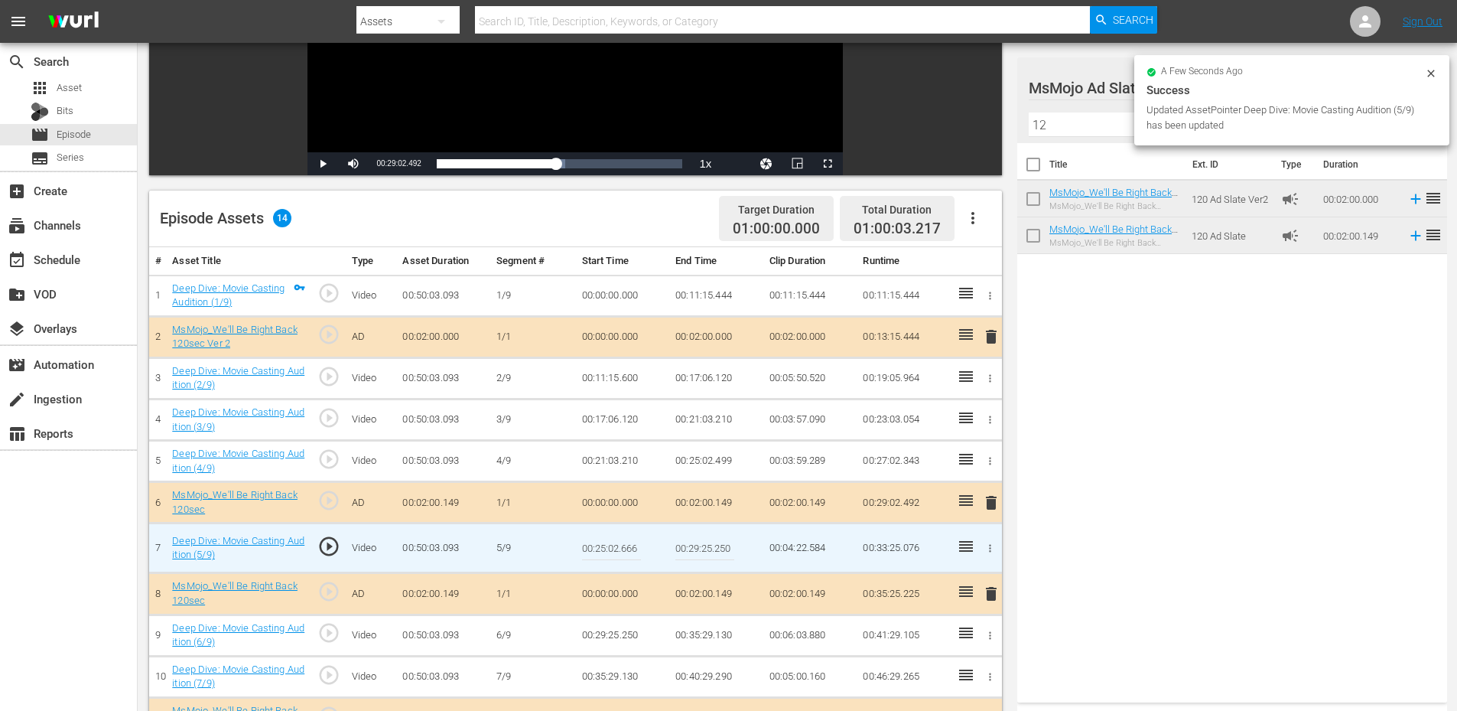
click at [611, 542] on input "00:25:02.666" at bounding box center [611, 547] width 59 height 37
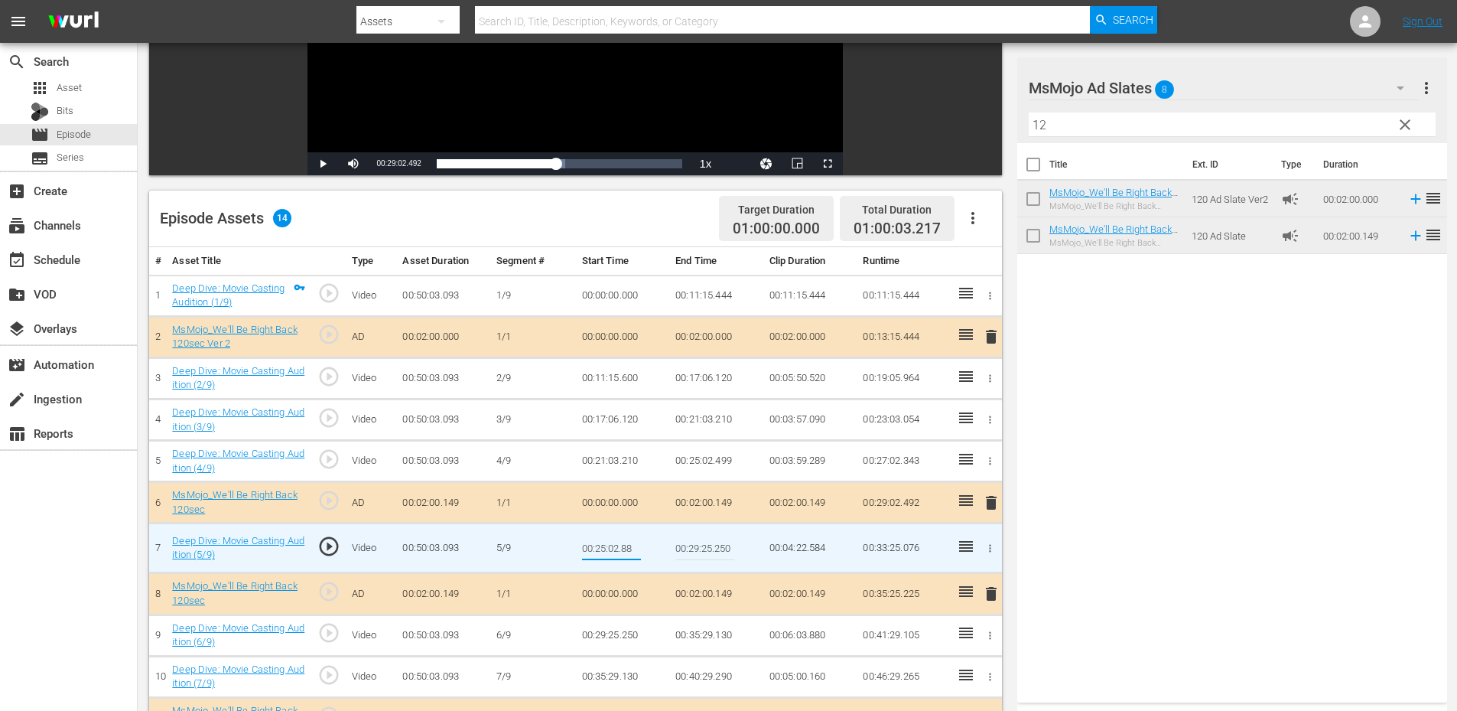
type input "00:25:02.888"
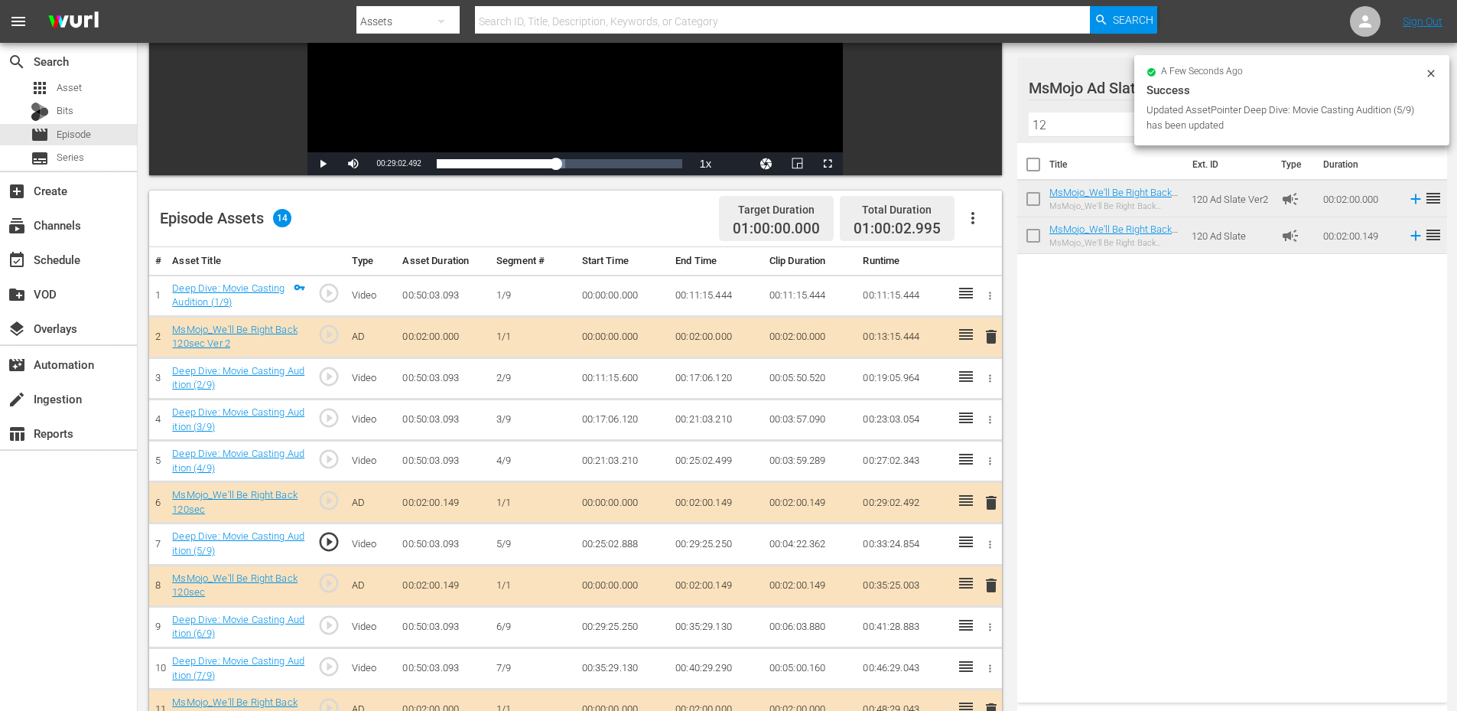
click at [617, 539] on td "00:25:02.888" at bounding box center [623, 543] width 94 height 41
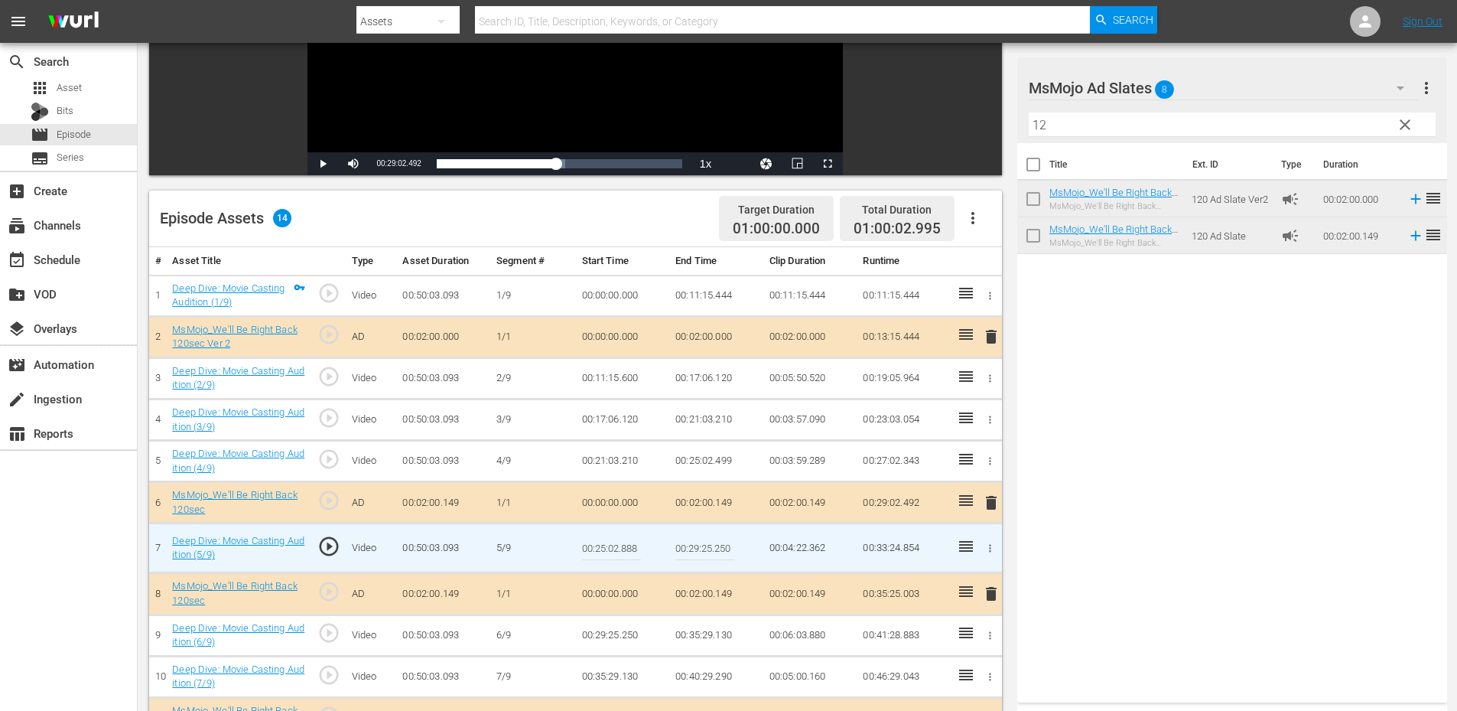
click at [617, 539] on input "00:25:02.888" at bounding box center [611, 547] width 59 height 37
click at [708, 460] on td "00:25:02.499" at bounding box center [716, 461] width 94 height 41
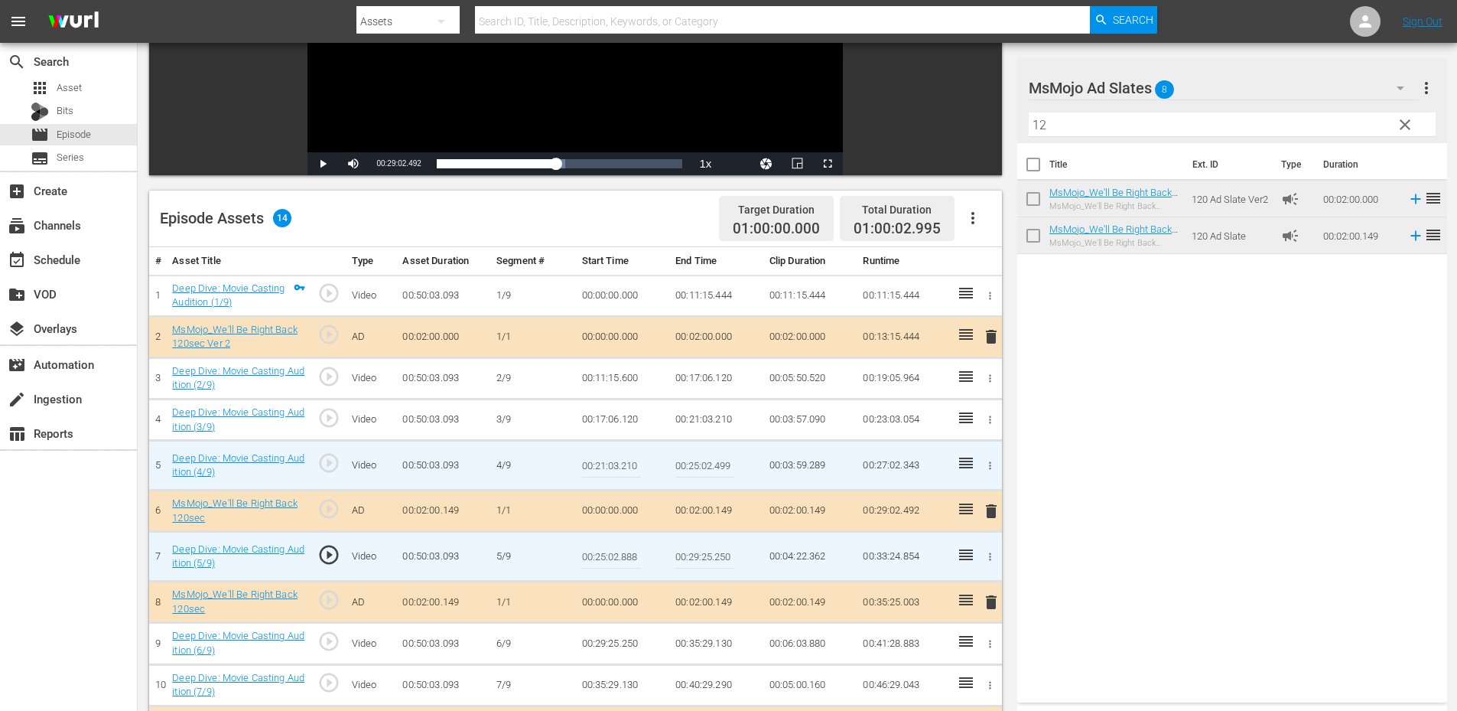
click at [708, 460] on input "00:25:02.499" at bounding box center [704, 465] width 59 height 37
paste input "888"
type input "00:25:02.888"
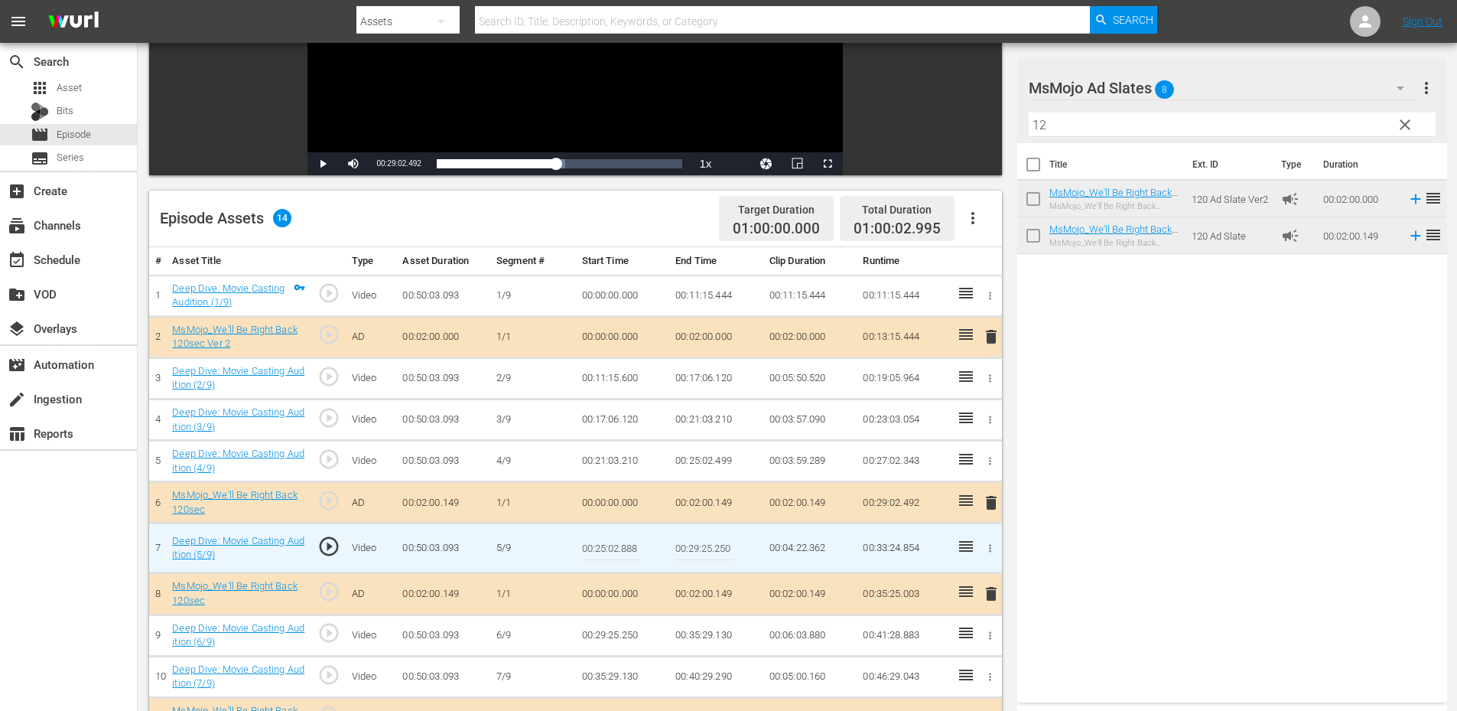
click at [615, 542] on input "00:25:02.888" at bounding box center [611, 547] width 59 height 37
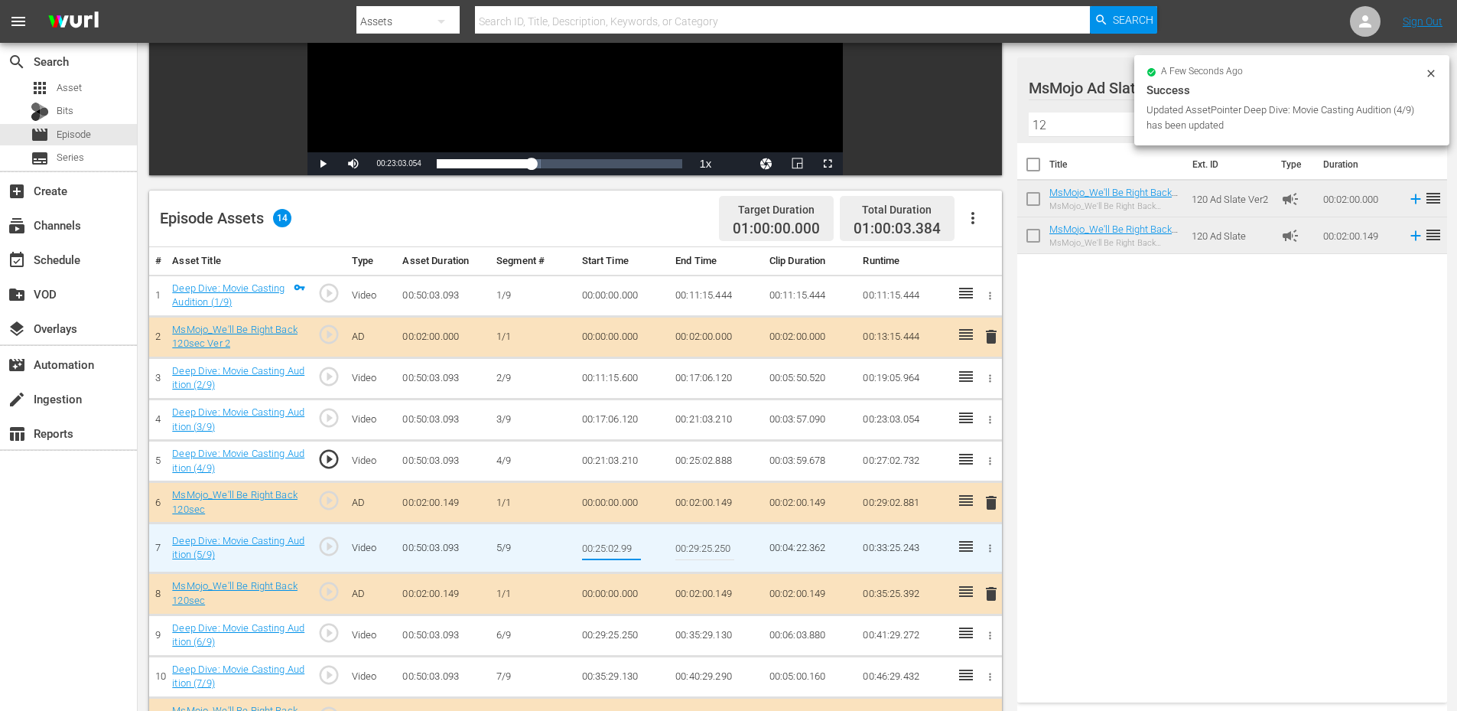
type input "00:25:02.999"
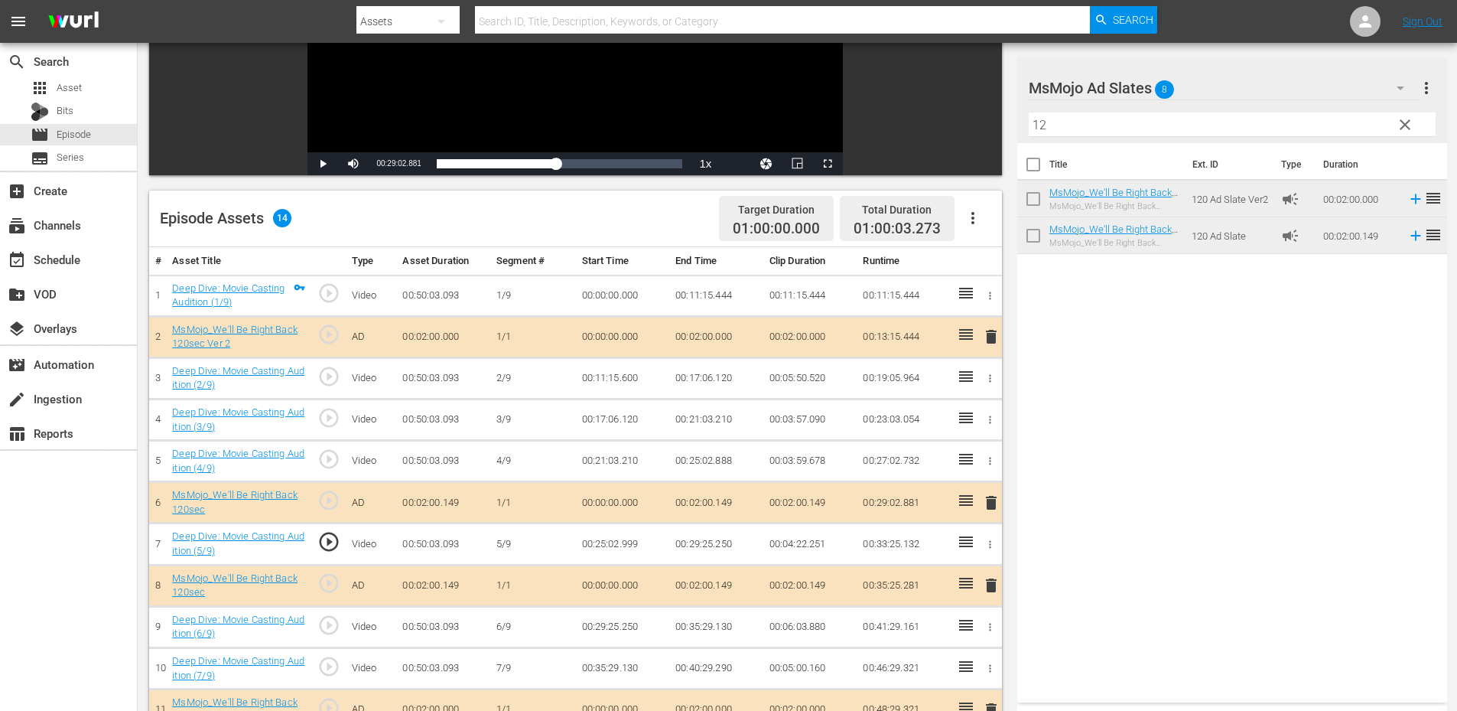
click at [630, 545] on td "00:25:02.999" at bounding box center [623, 543] width 94 height 41
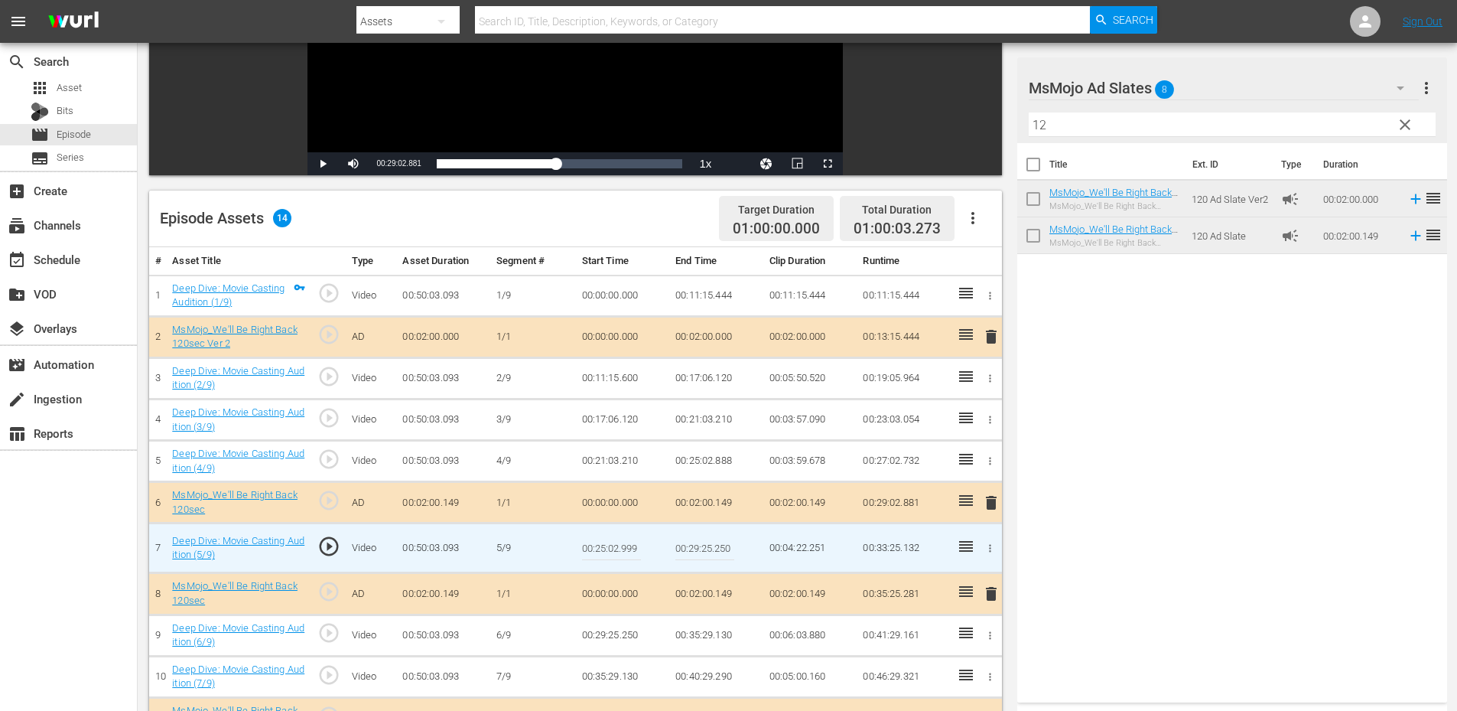
click at [630, 545] on input "00:25:02.999" at bounding box center [611, 547] width 59 height 37
type input "00:25:03.099"
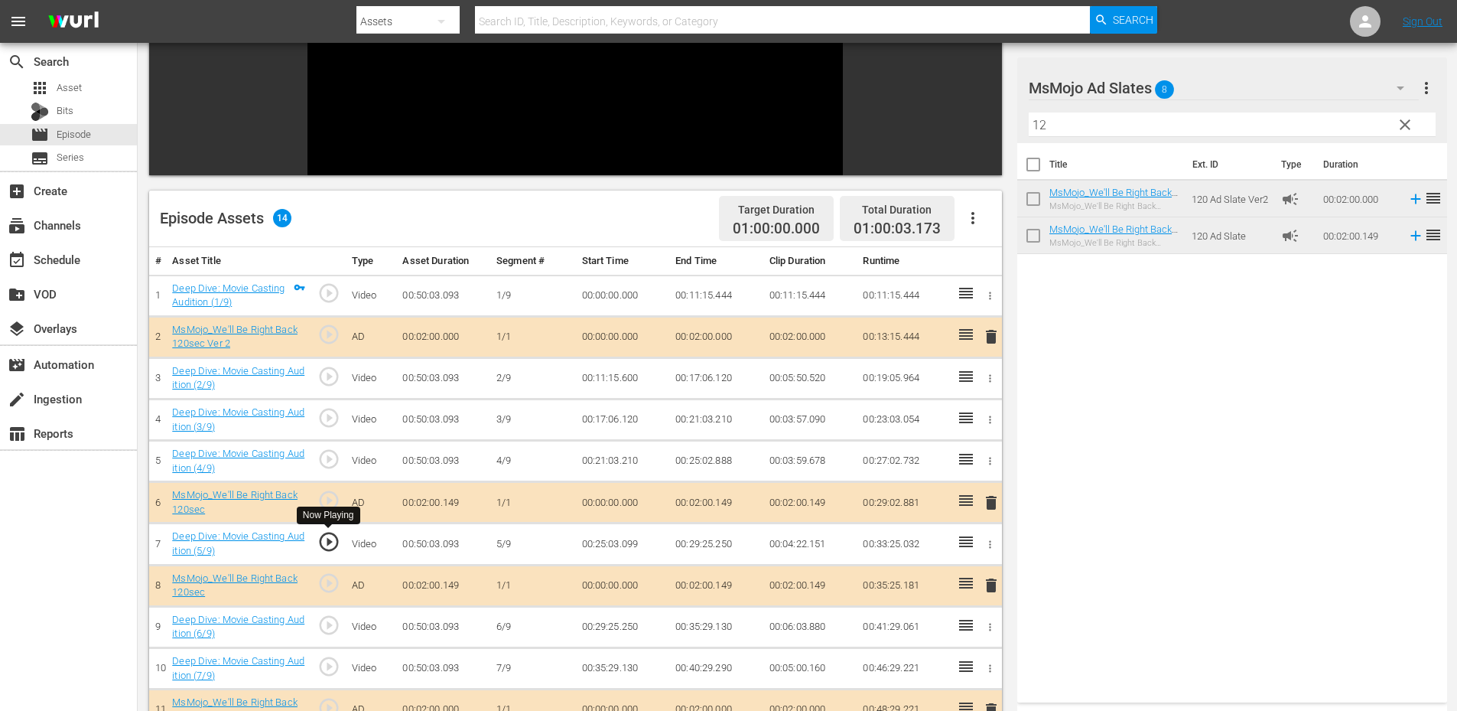
scroll to position [306, 0]
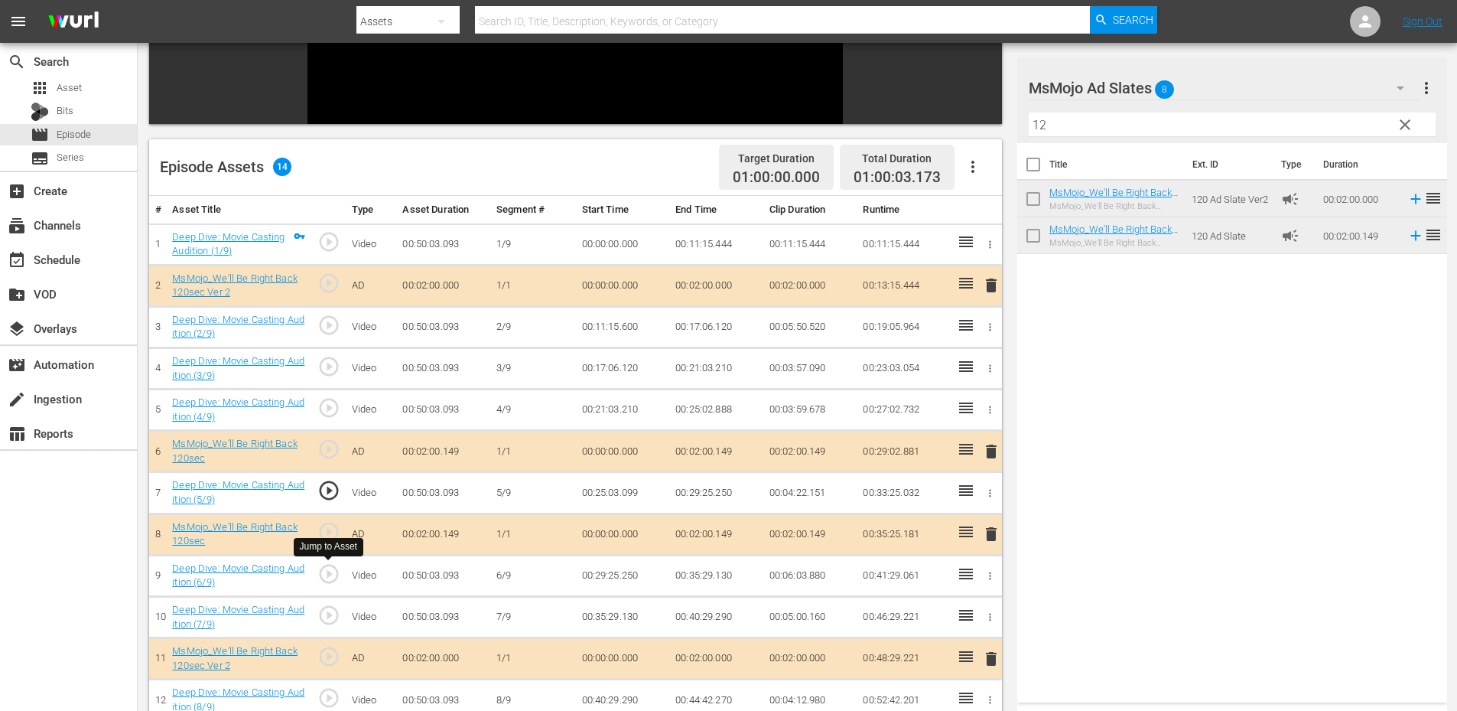
click at [326, 574] on span "play_circle_outline" at bounding box center [328, 573] width 23 height 23
click at [970, 533] on icon at bounding box center [966, 531] width 14 height 11
click at [330, 613] on span "play_circle_outline" at bounding box center [328, 615] width 23 height 23
click at [329, 579] on span "play_circle_outline" at bounding box center [328, 573] width 23 height 23
click at [610, 578] on td "00:29:25.250" at bounding box center [623, 575] width 94 height 41
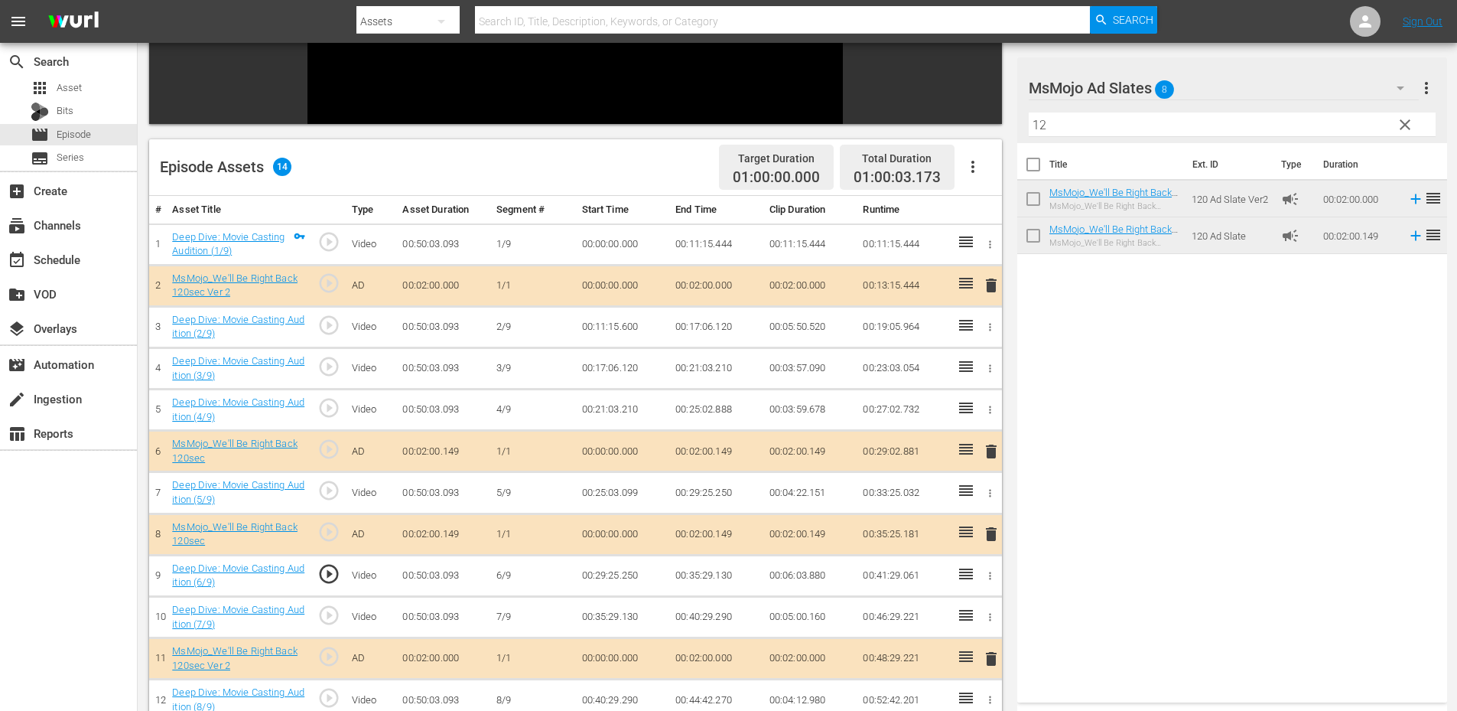
click at [610, 578] on td "00:29:25.250" at bounding box center [623, 575] width 94 height 41
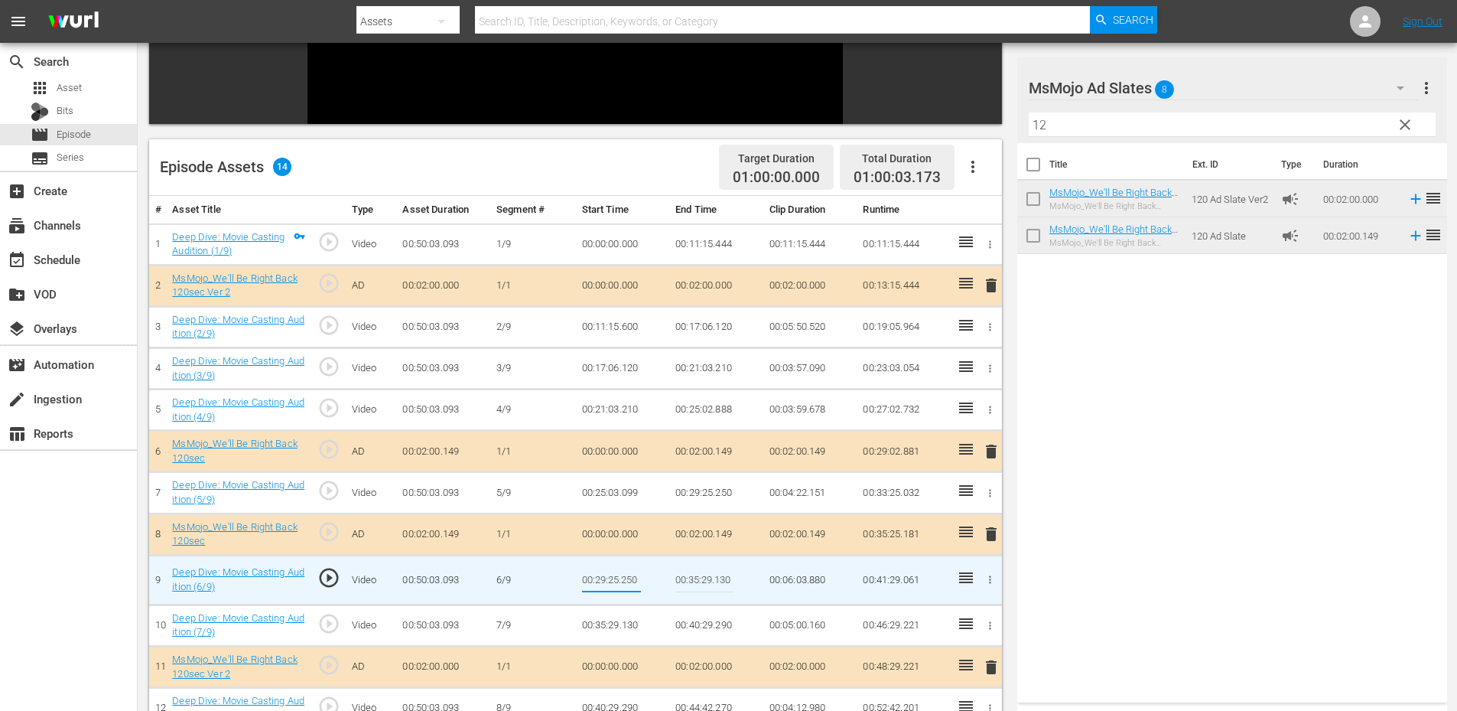
click at [610, 578] on input "00:29:25.250" at bounding box center [611, 579] width 59 height 37
type input "00:29:45.250"
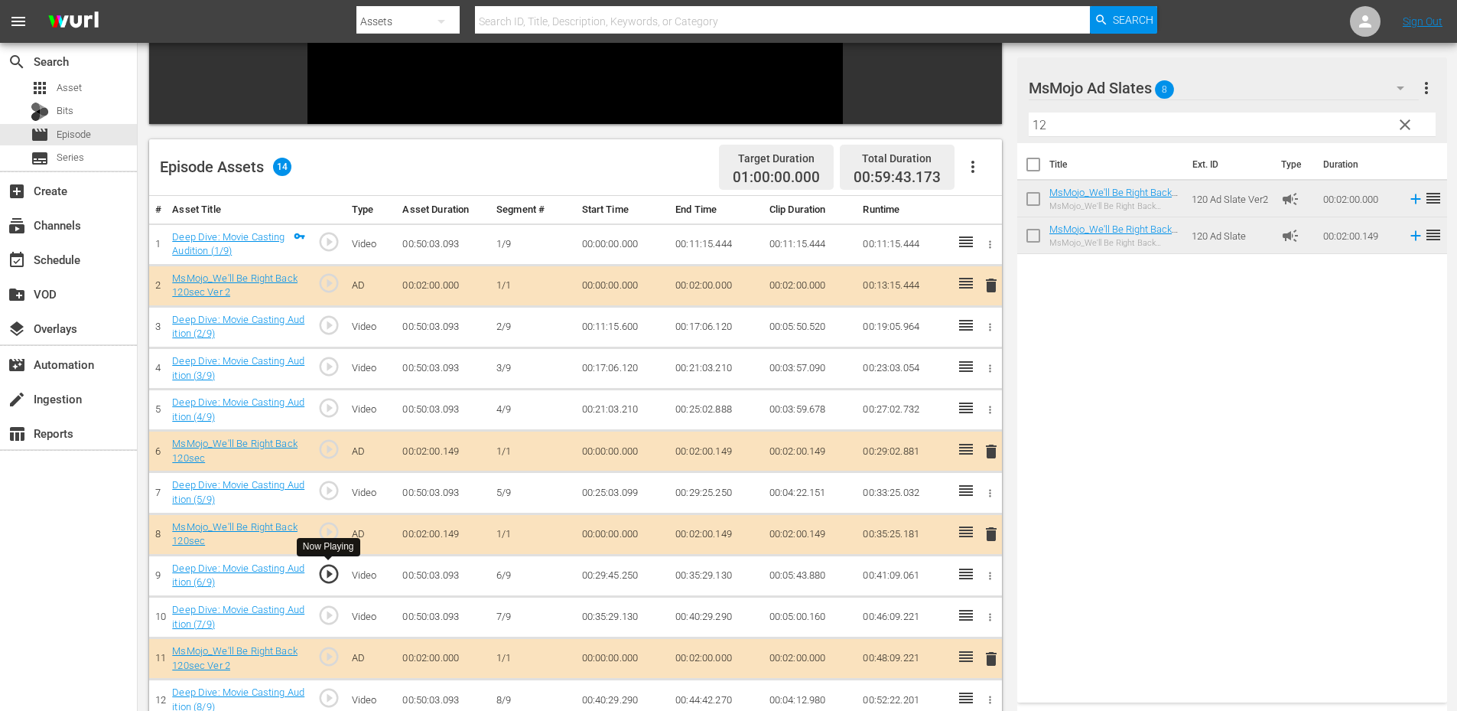
click at [330, 575] on span "play_circle_outline" at bounding box center [328, 573] width 23 height 23
click at [617, 579] on td "00:29:45.250" at bounding box center [623, 575] width 94 height 41
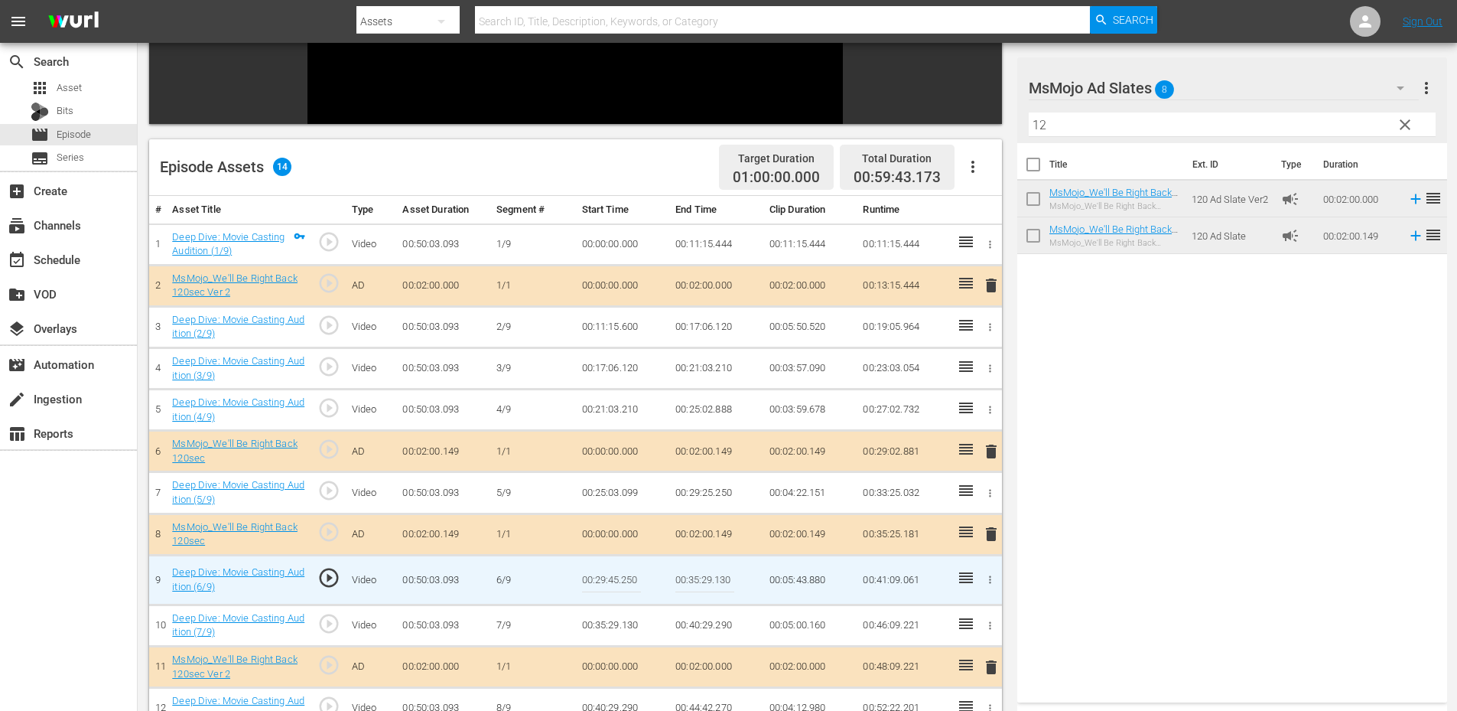
click at [617, 579] on input "00:29:45.250" at bounding box center [611, 579] width 59 height 37
type input "00:29:58.250"
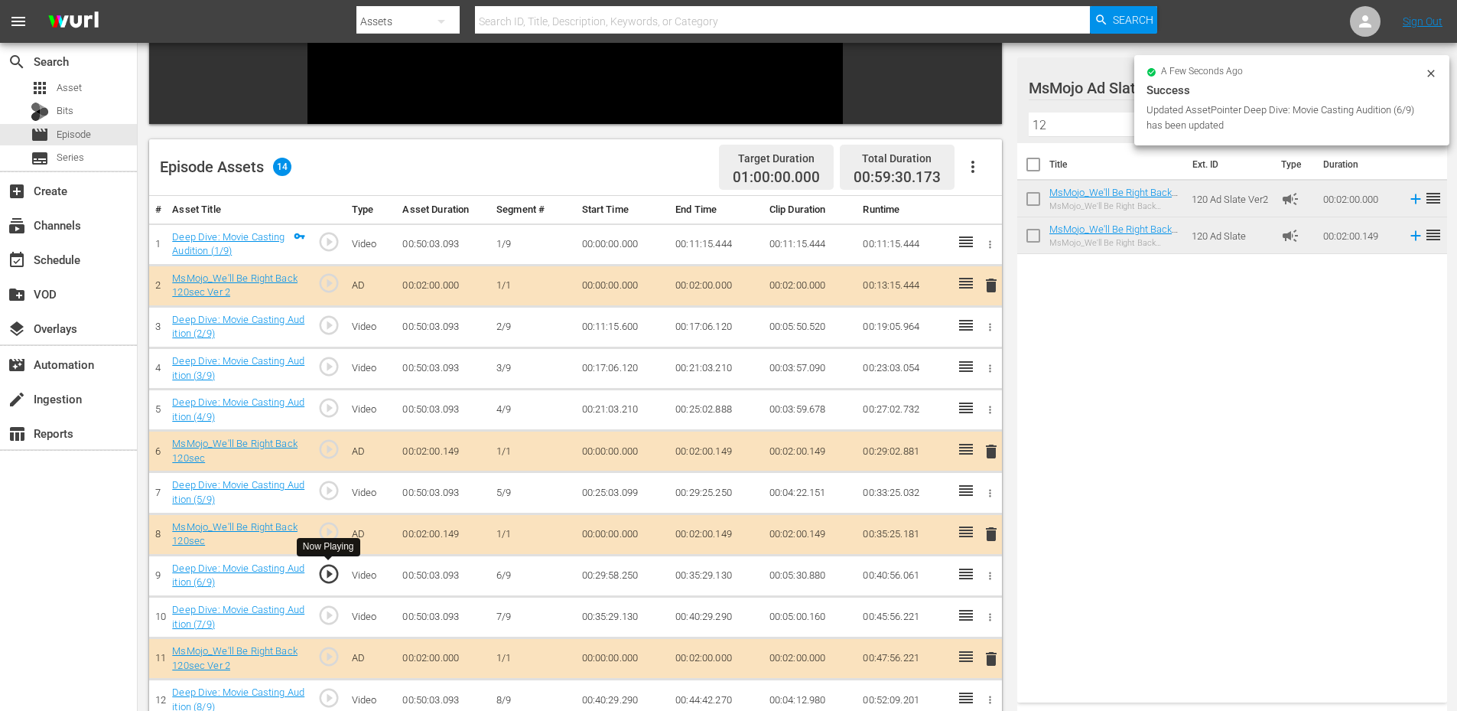
click at [328, 575] on span "play_circle_outline" at bounding box center [328, 573] width 23 height 23
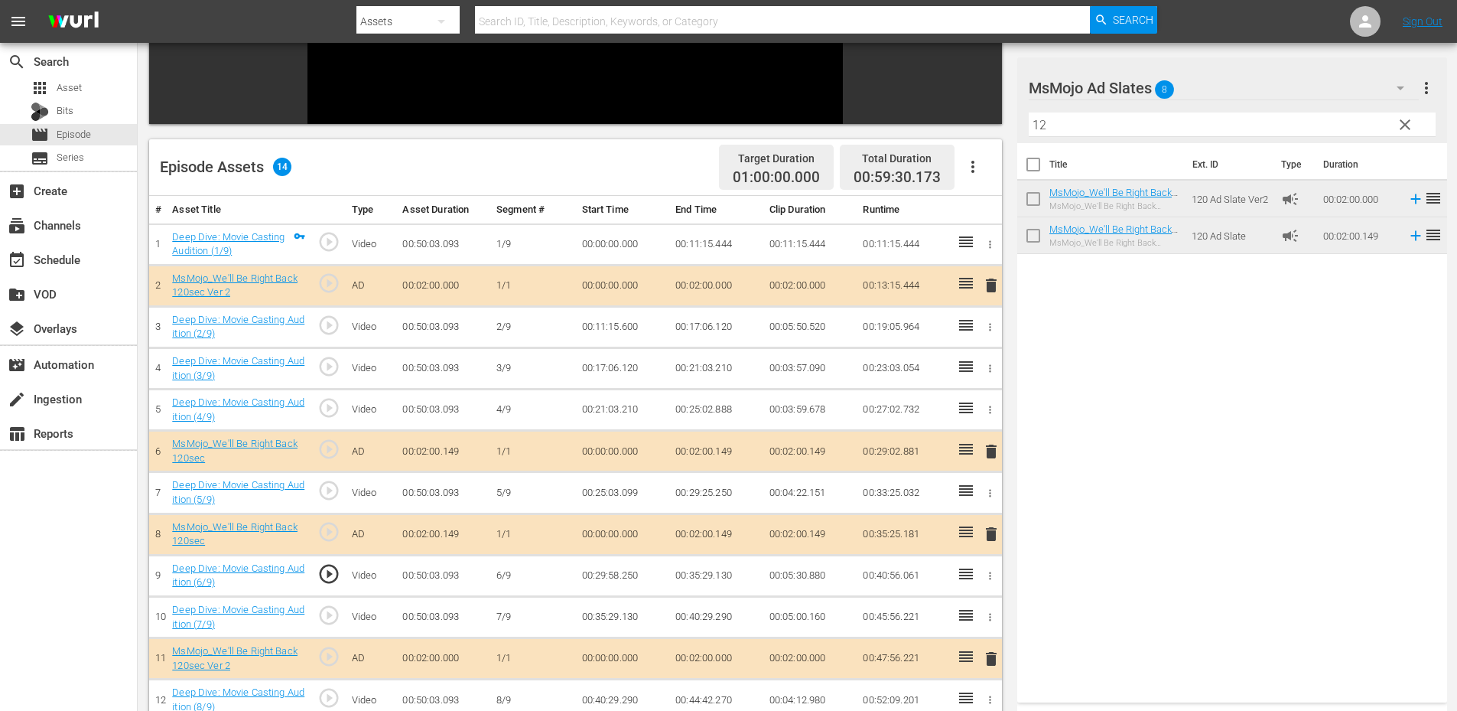
click at [614, 575] on td "00:29:58.250" at bounding box center [623, 575] width 94 height 41
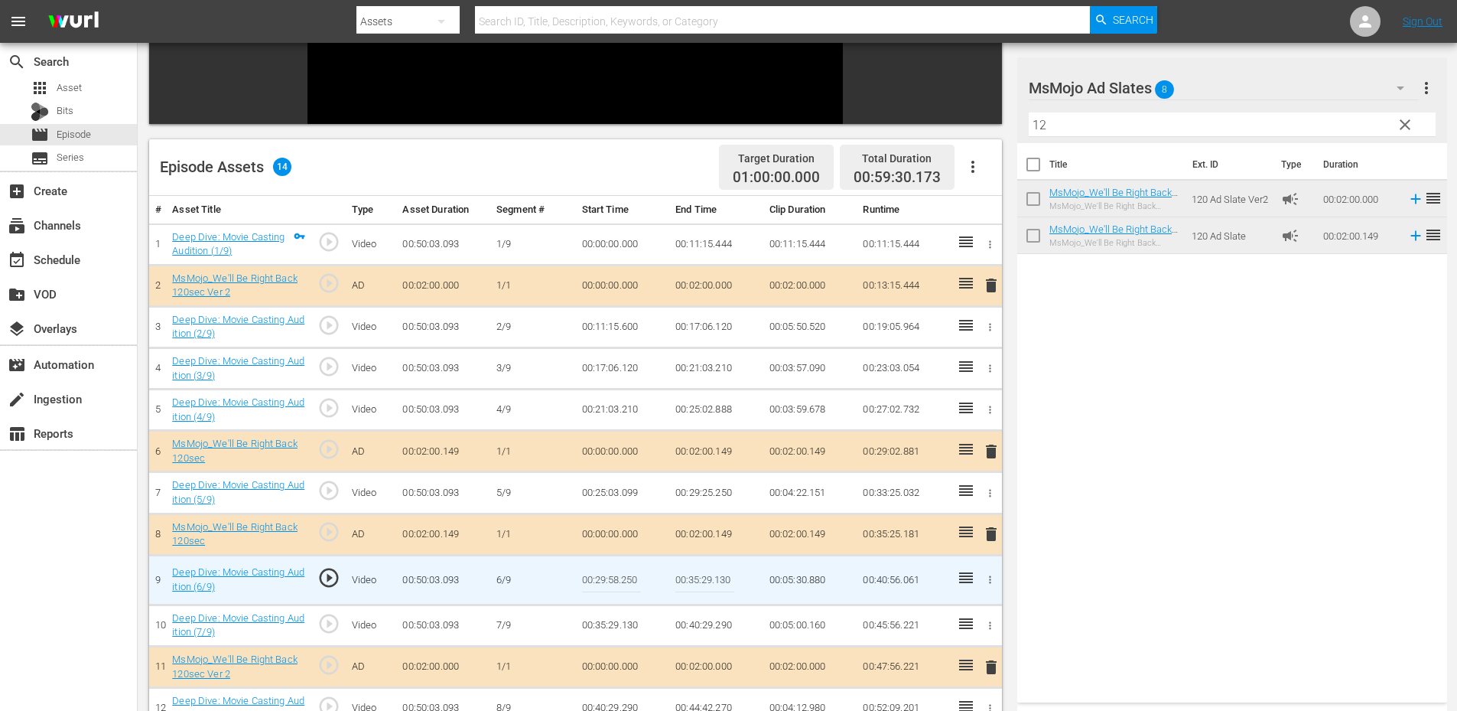
click at [614, 575] on input "00:29:58.250" at bounding box center [611, 579] width 59 height 37
type input "00:29:57.250"
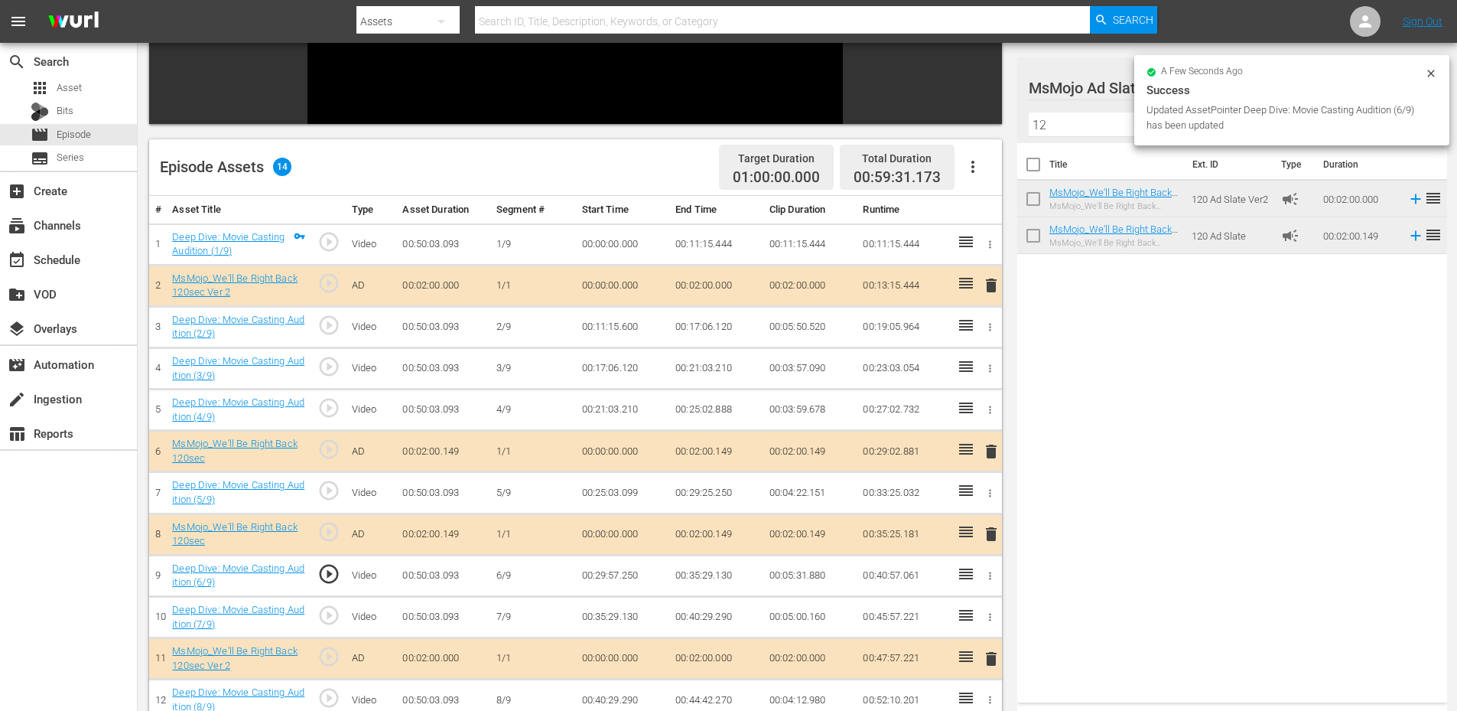
click at [597, 575] on td "00:29:57.250" at bounding box center [623, 575] width 94 height 41
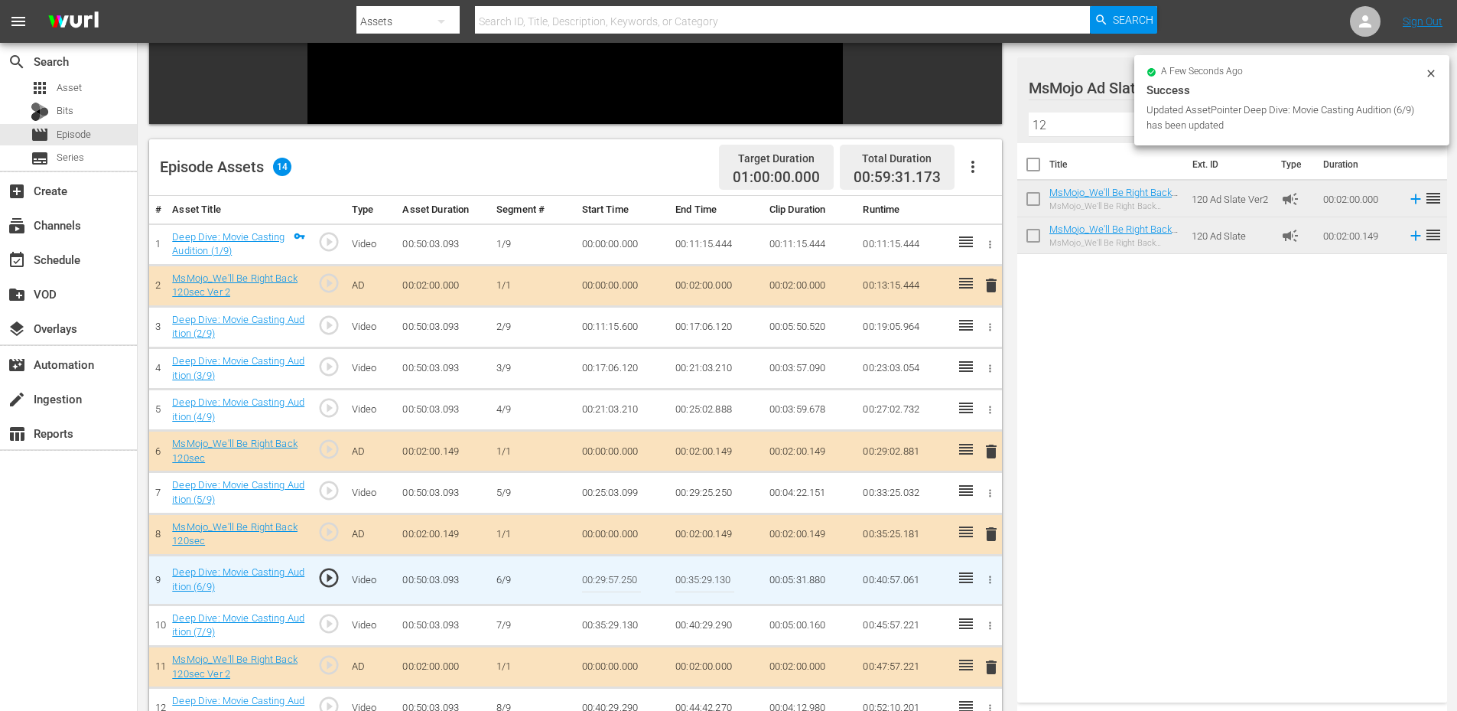
click at [597, 575] on input "00:29:57.250" at bounding box center [611, 579] width 59 height 37
click at [618, 578] on input "00:29:57.250" at bounding box center [611, 579] width 59 height 37
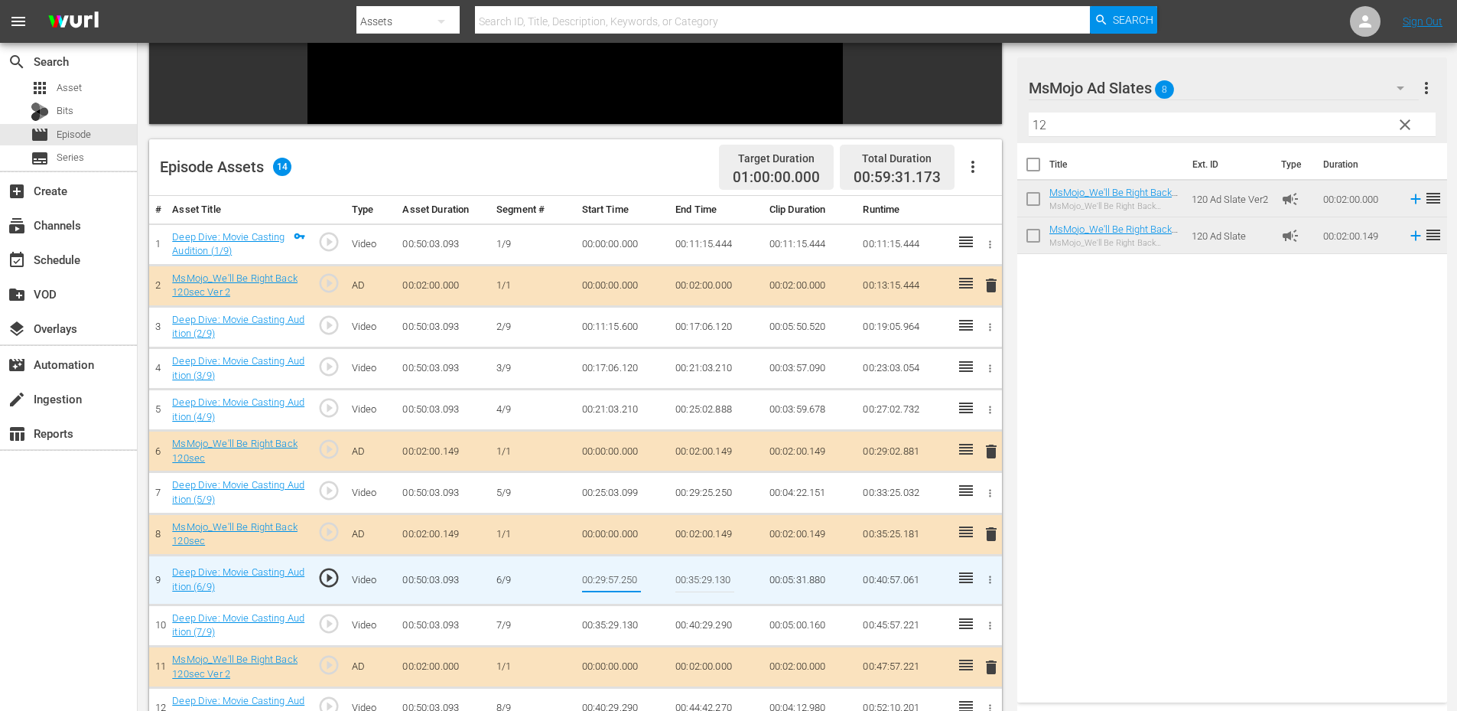
type input "00:29:56.250"
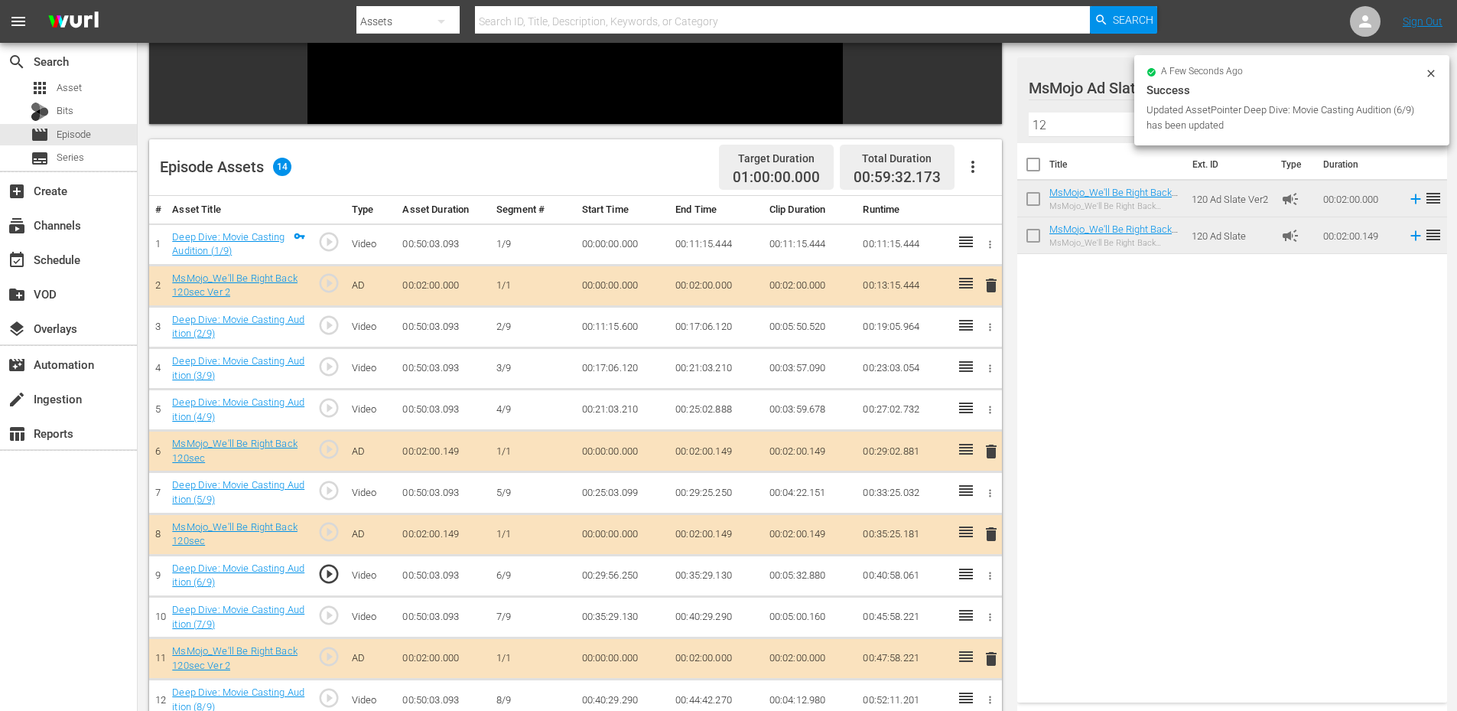
click at [626, 576] on td "00:29:56.250" at bounding box center [623, 575] width 94 height 41
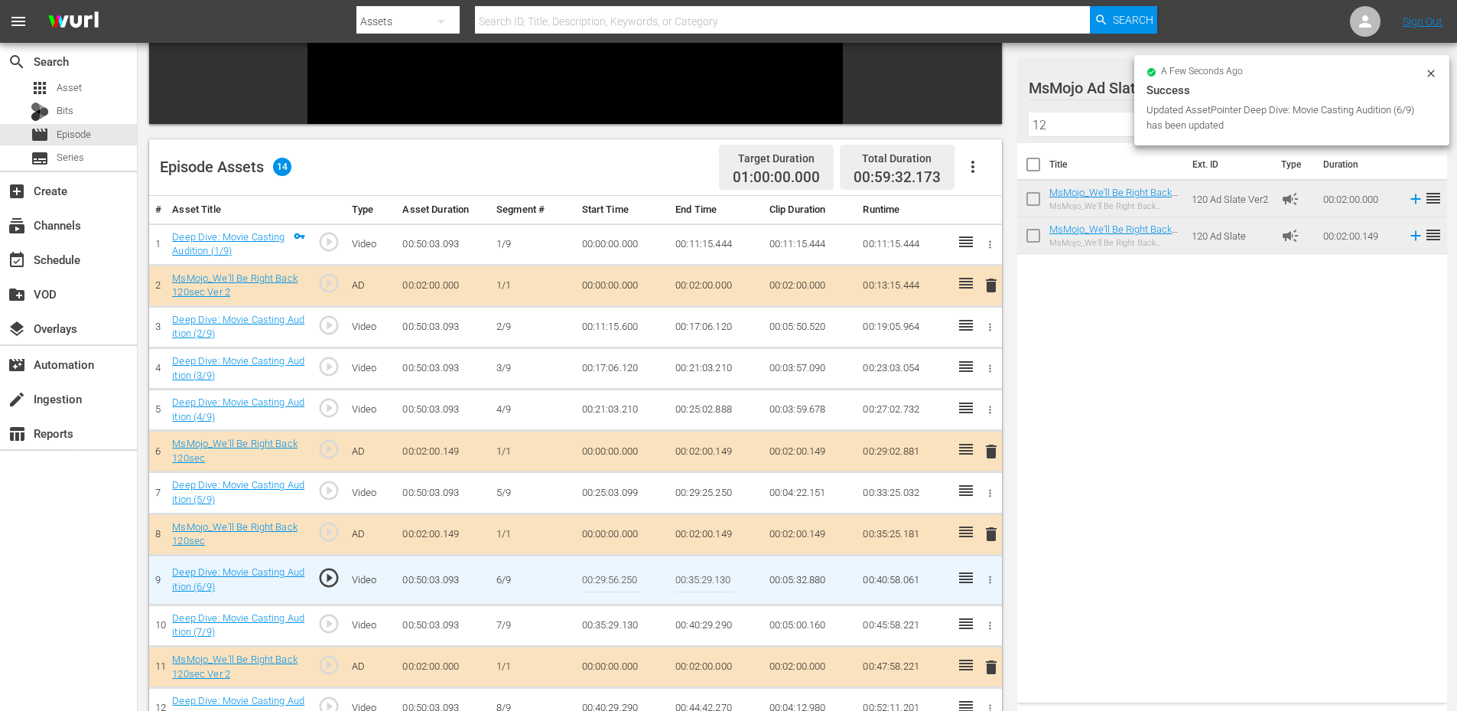
click at [626, 576] on input "00:29:56.250" at bounding box center [611, 579] width 59 height 37
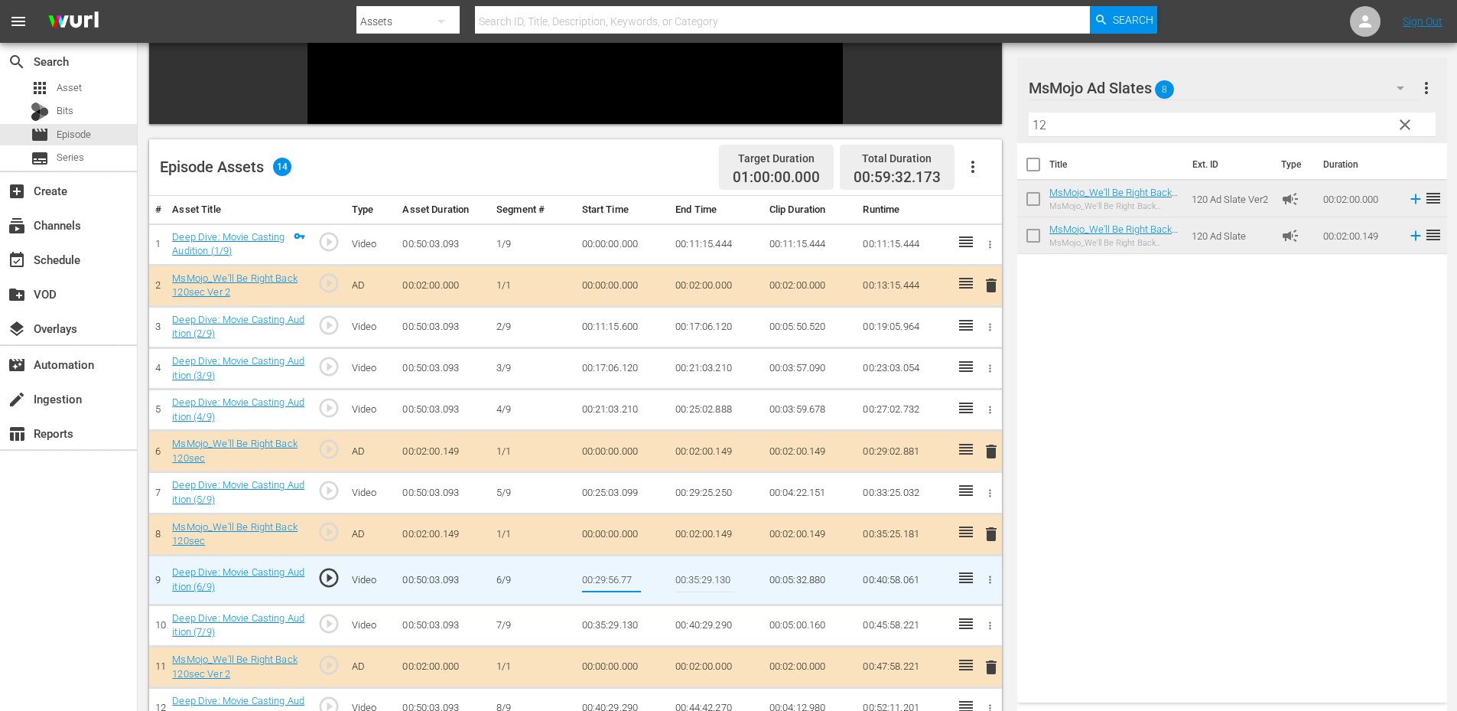
type input "00:29:56.777"
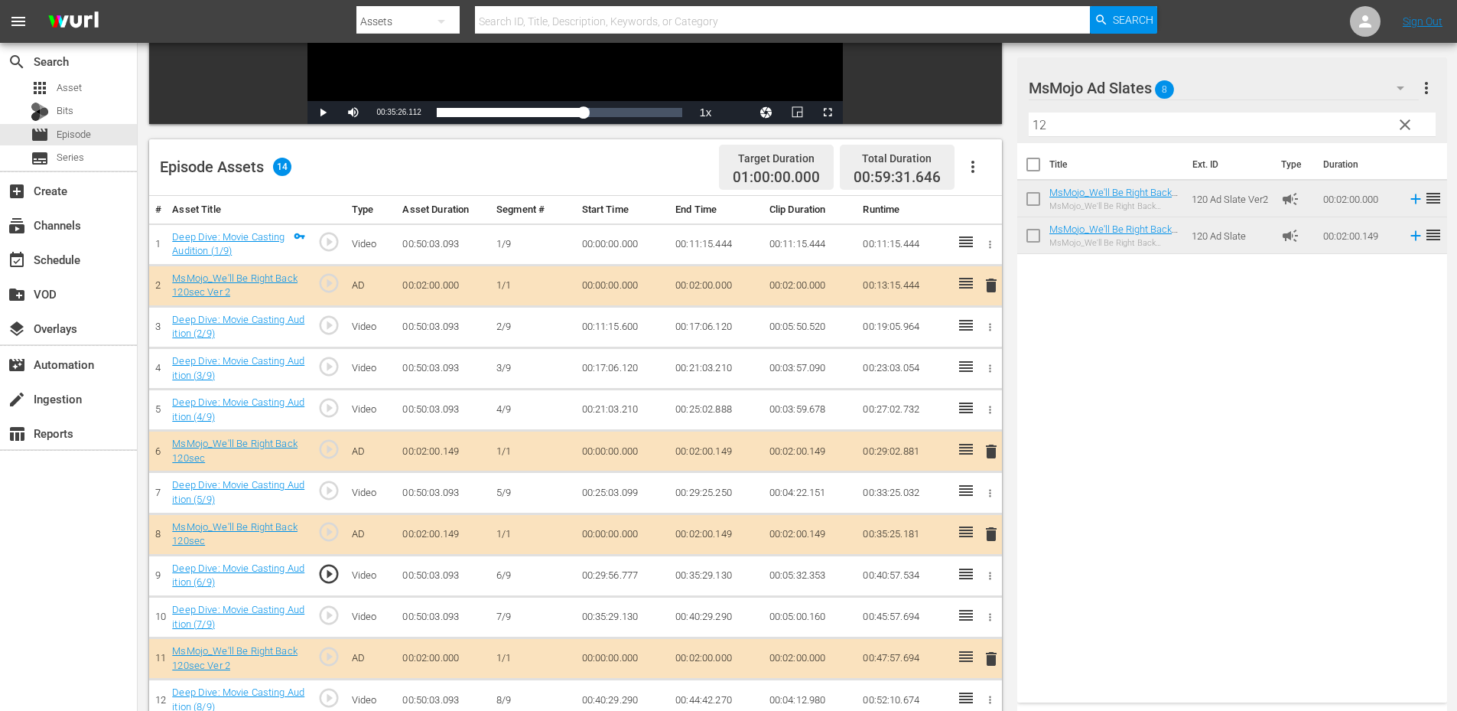
click at [630, 579] on td "00:29:56.777" at bounding box center [623, 575] width 94 height 41
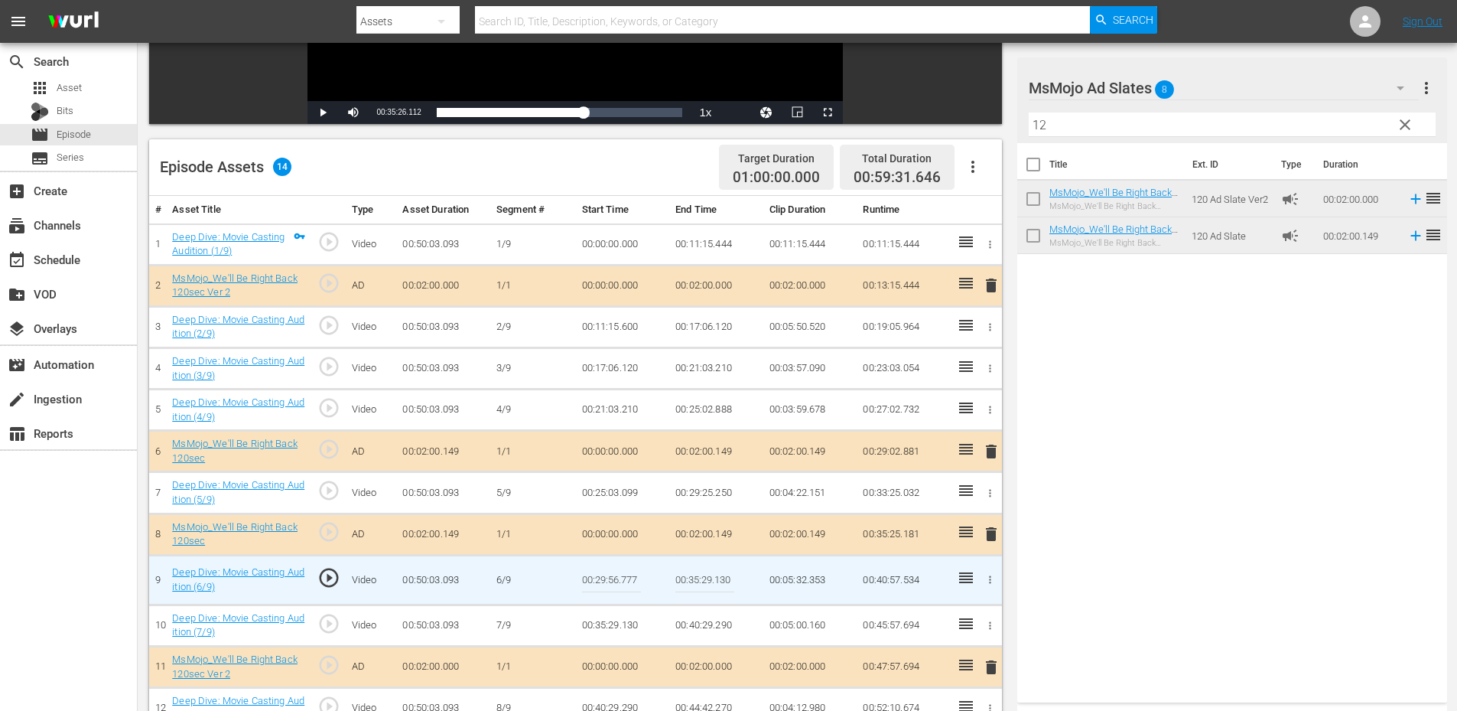
click at [630, 579] on input "00:29:56.777" at bounding box center [611, 579] width 59 height 37
click at [687, 495] on td "00:29:25.250" at bounding box center [716, 492] width 94 height 41
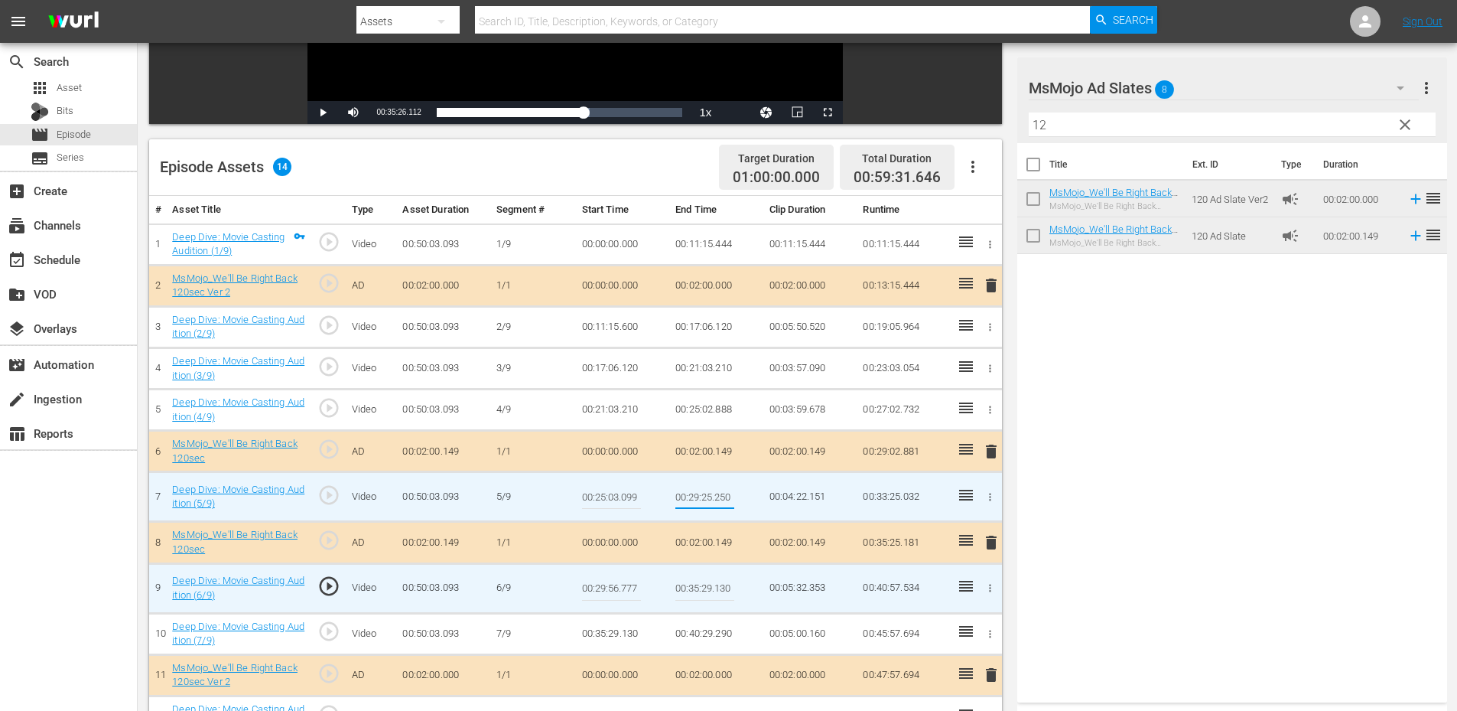
type input "00:29:56.777"
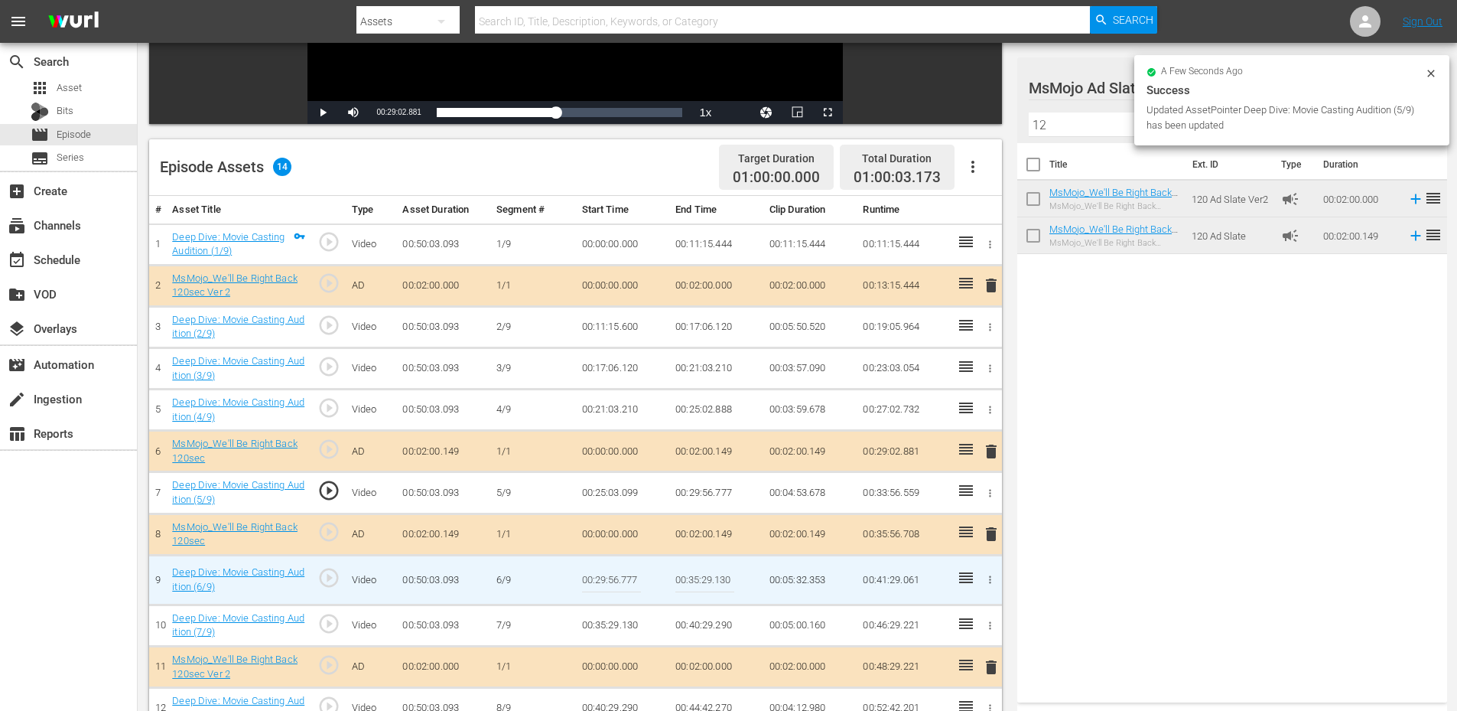
click at [620, 586] on input "00:29:56.777" at bounding box center [611, 579] width 59 height 37
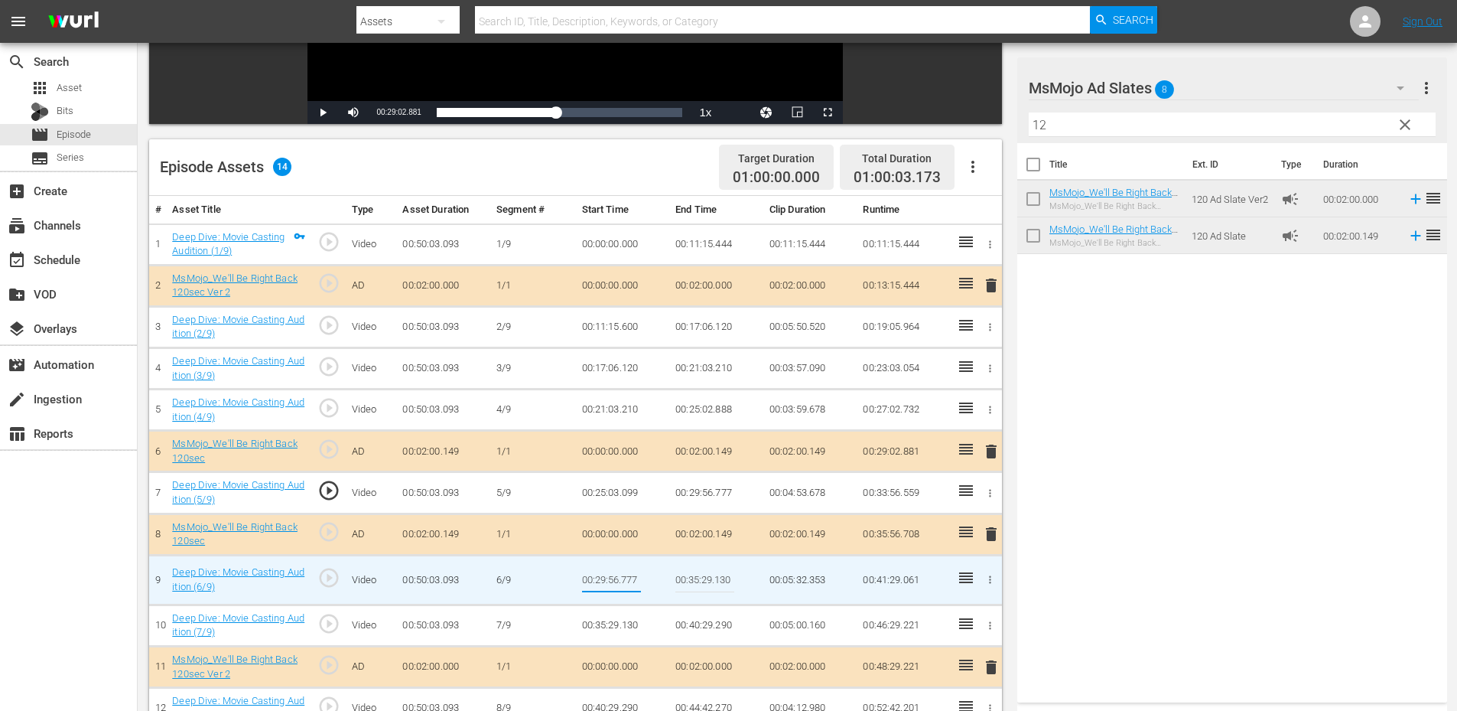
click at [620, 586] on input "00:29:56.777" at bounding box center [611, 579] width 59 height 37
type input "00:29:56.999"
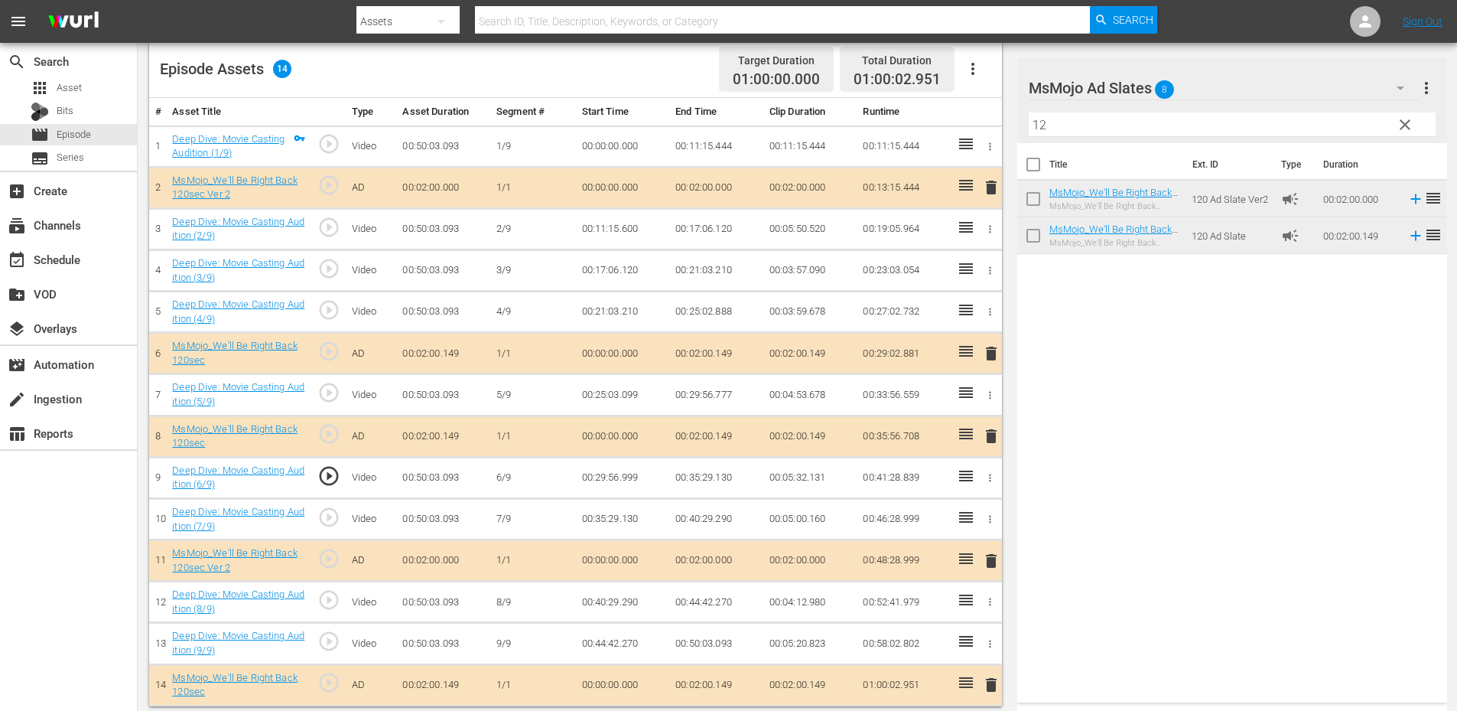
scroll to position [411, 0]
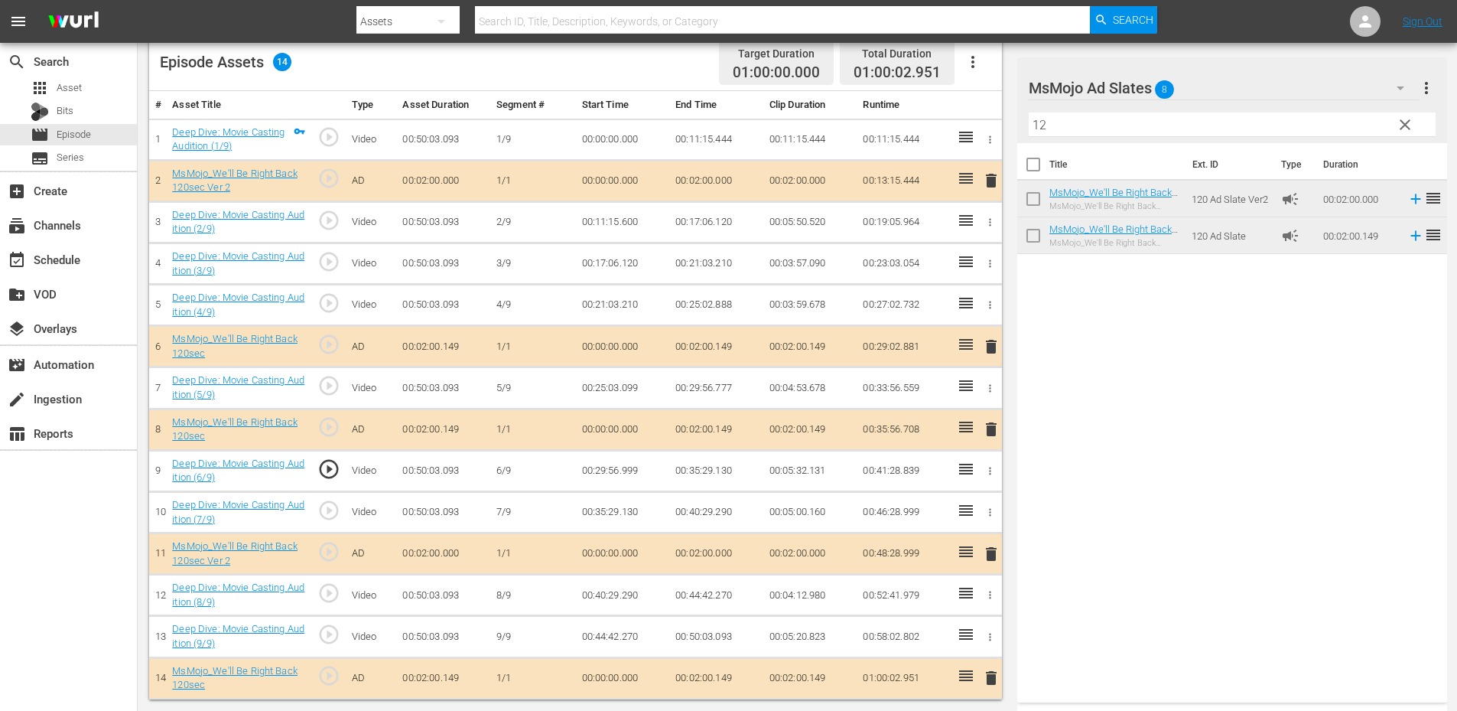
click at [332, 593] on span "play_circle_outline" at bounding box center [328, 592] width 23 height 23
click at [615, 599] on td "00:40:29.290" at bounding box center [623, 594] width 94 height 41
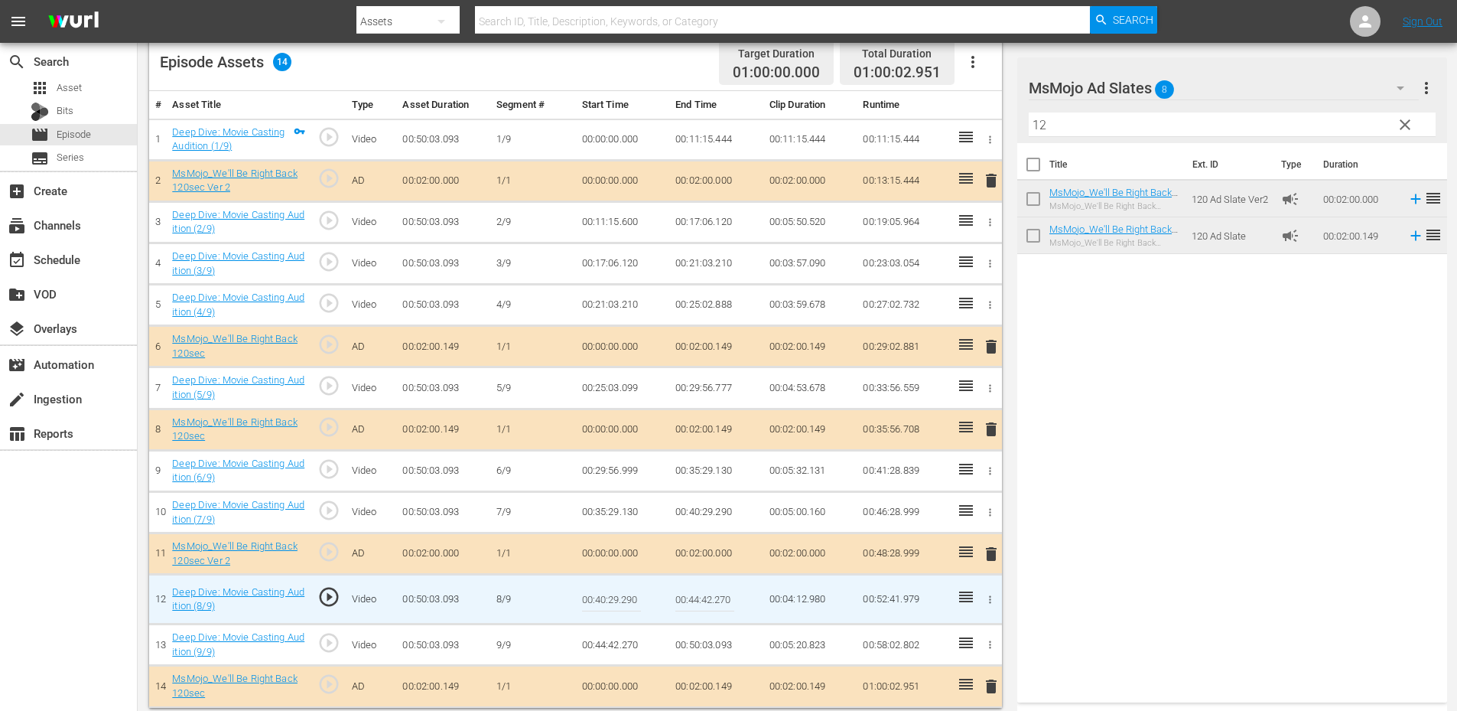
click at [615, 599] on input "00:40:29.290" at bounding box center [611, 599] width 59 height 37
click at [608, 600] on input "00:40:29.290" at bounding box center [611, 599] width 59 height 37
type input "00:40:20.290"
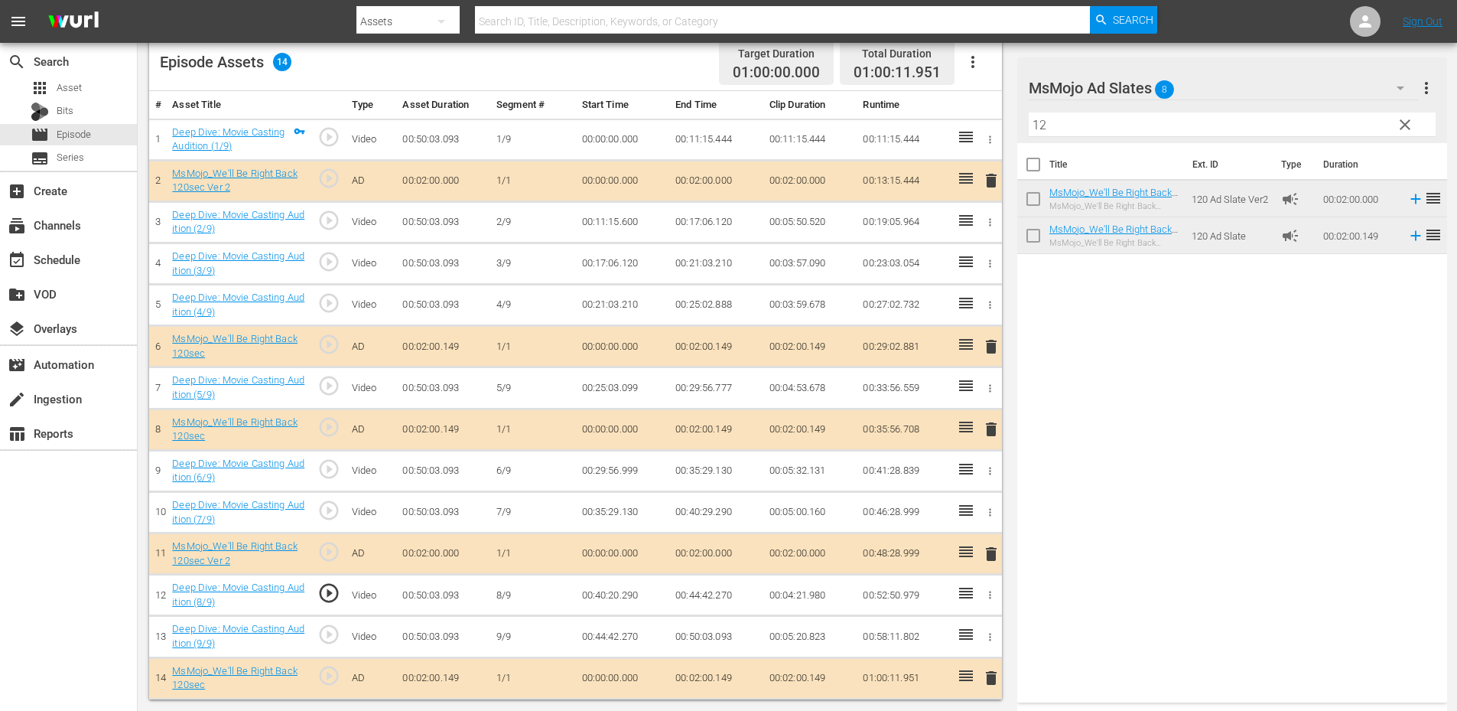
click at [612, 597] on td "00:40:20.290" at bounding box center [623, 594] width 94 height 41
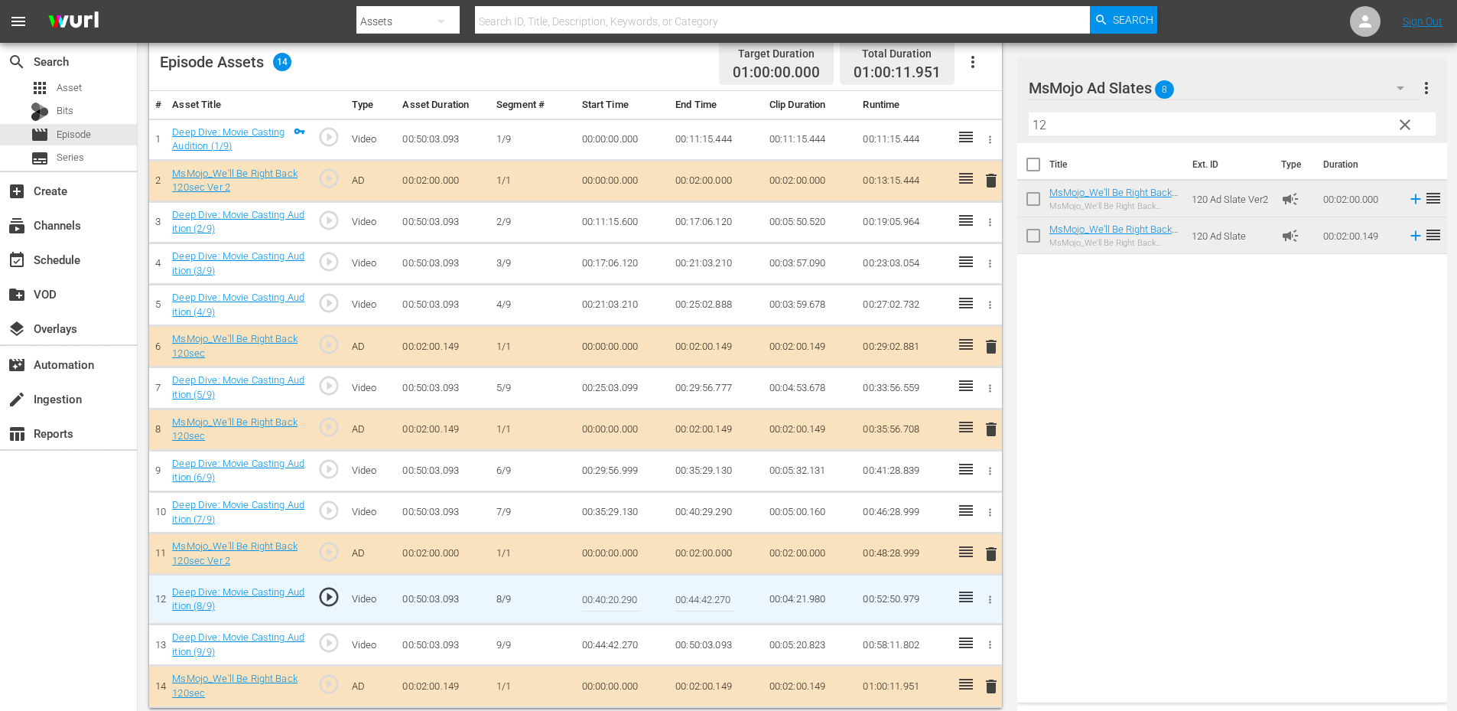
click at [612, 597] on input "00:40:20.290" at bounding box center [611, 599] width 59 height 37
click at [603, 600] on input "00:40:20.290" at bounding box center [611, 599] width 59 height 37
type input "00:40:10.290"
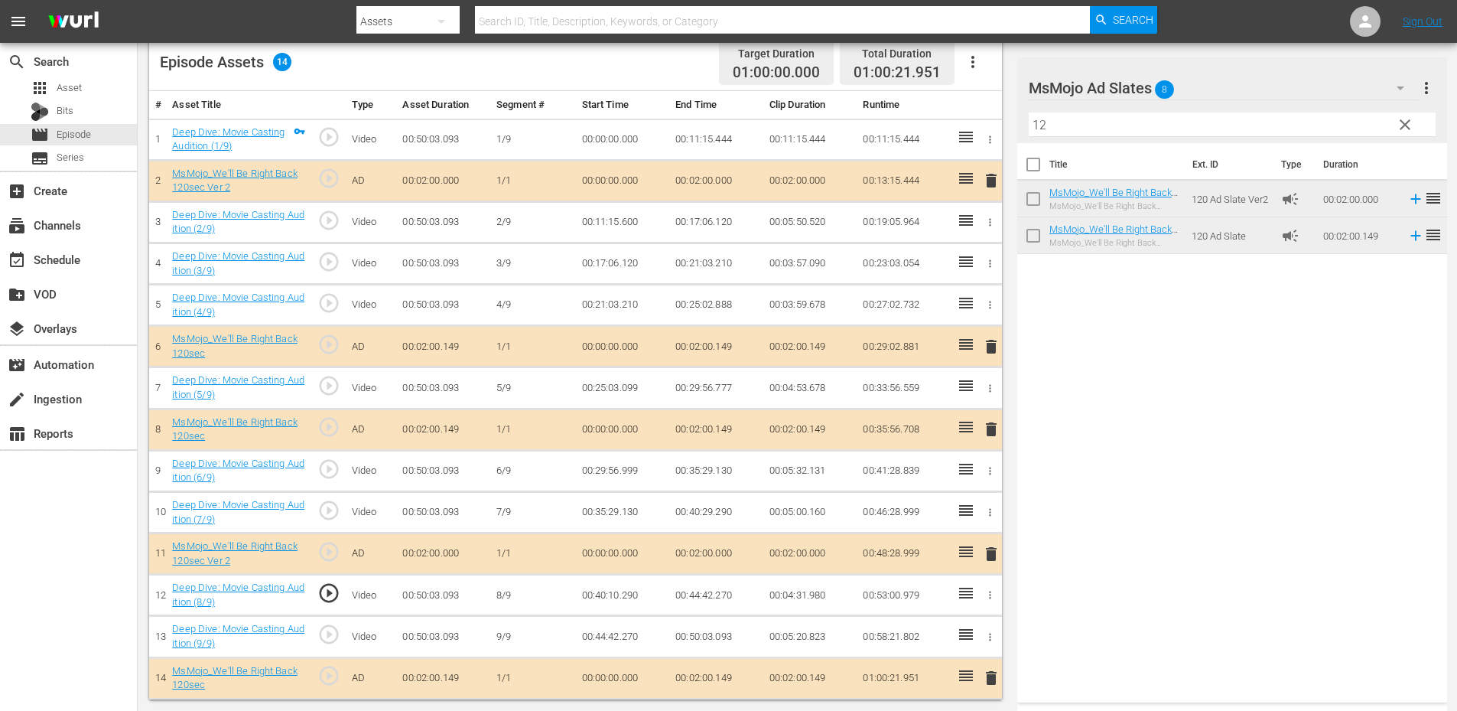
click at [616, 598] on td "00:40:10.290" at bounding box center [623, 594] width 94 height 41
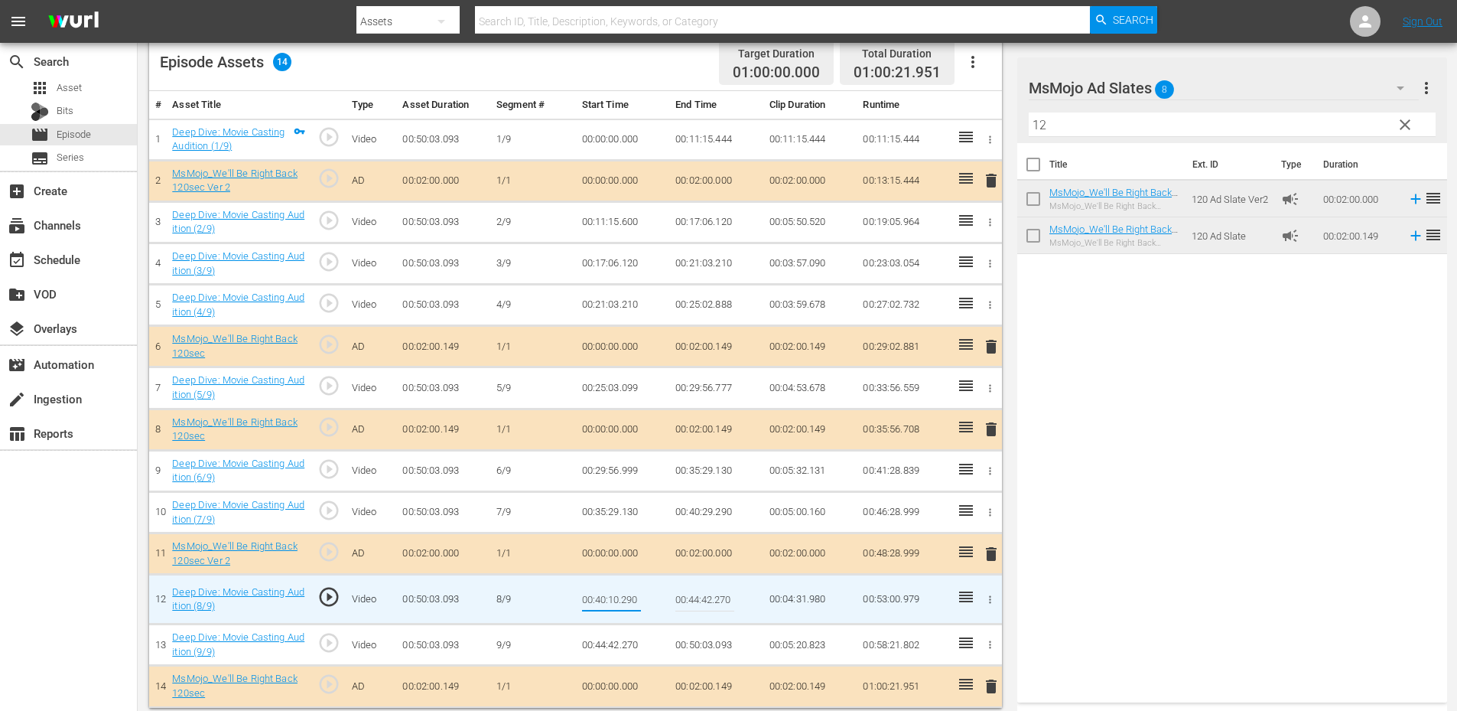
click at [615, 597] on input "00:40:10.290" at bounding box center [611, 599] width 59 height 37
type input "00:40:00.290"
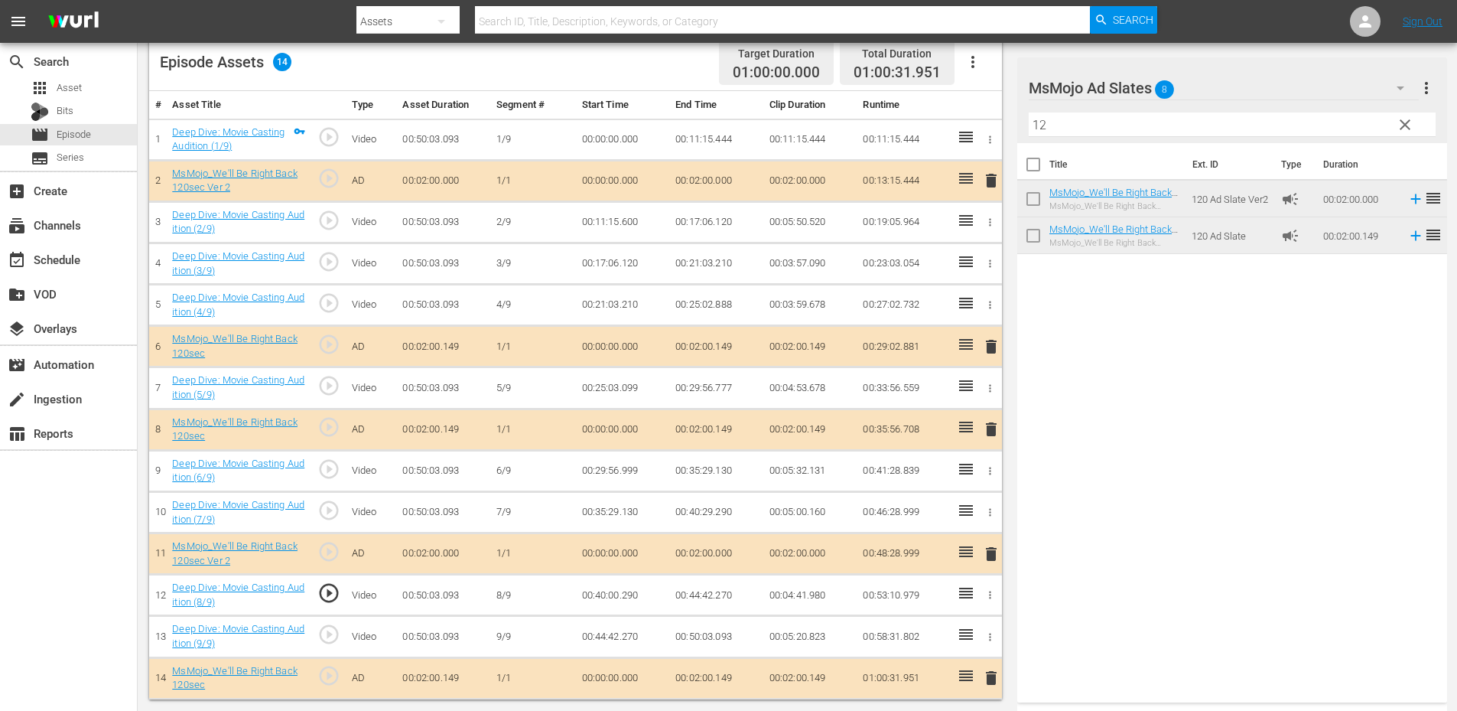
click at [608, 599] on td "00:40:00.290" at bounding box center [623, 594] width 94 height 41
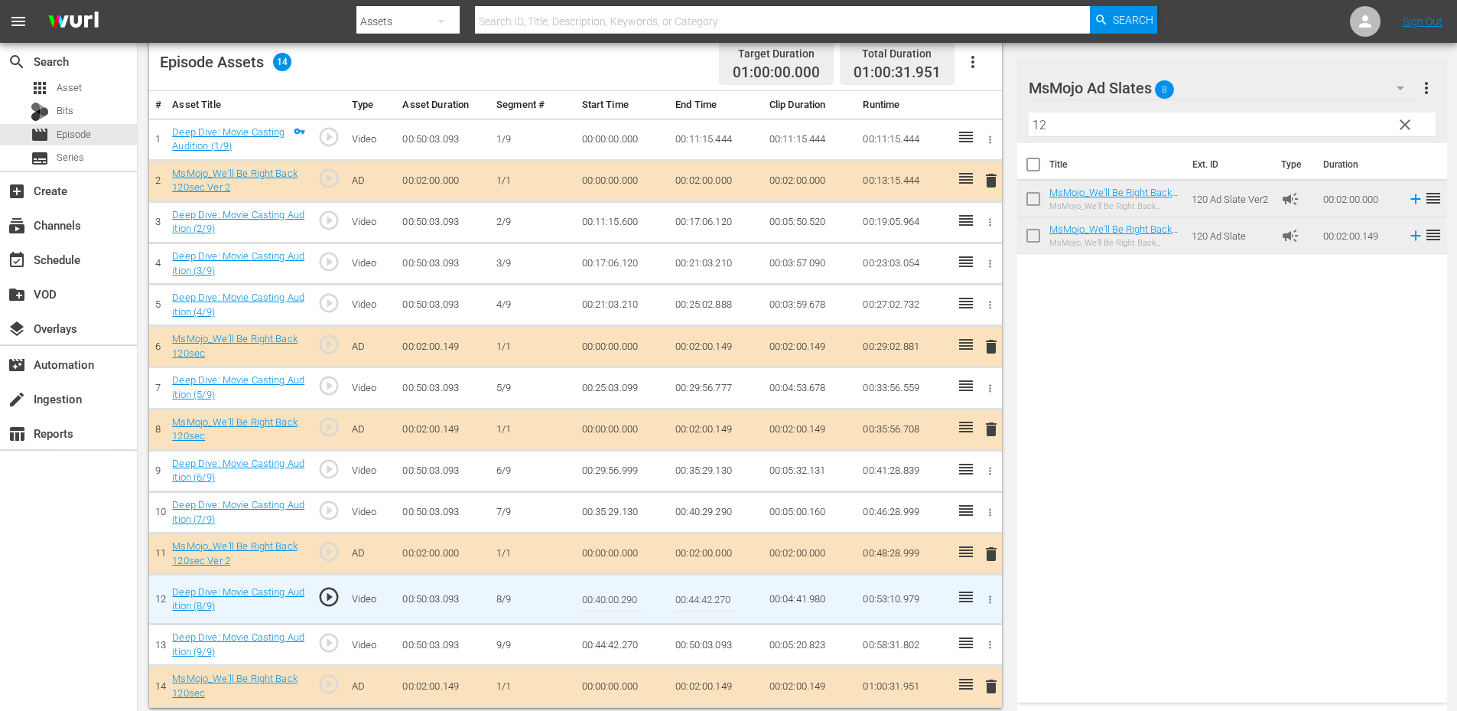
click at [608, 599] on input "00:40:00.290" at bounding box center [611, 599] width 59 height 37
click at [614, 600] on input "00:40:00.290" at bounding box center [611, 599] width 59 height 37
type input "00:39:50.290"
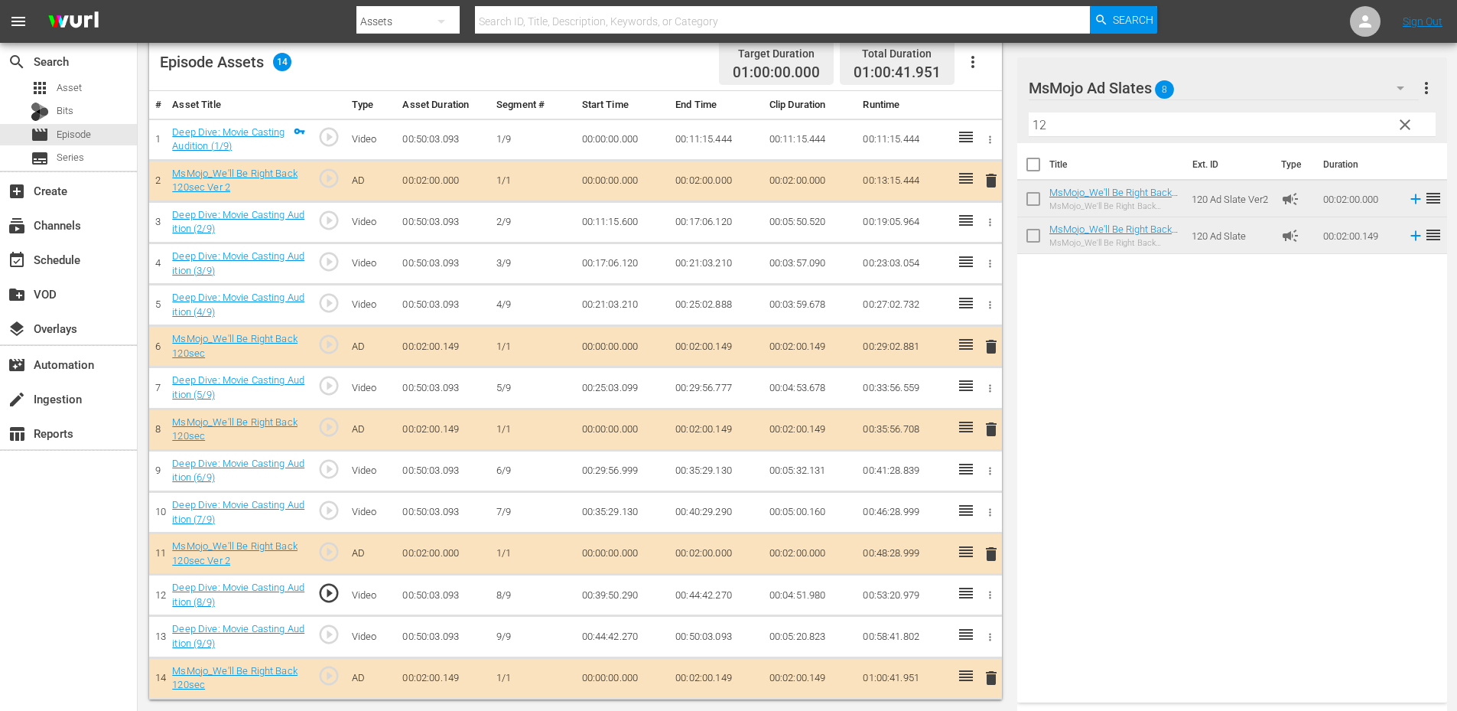
click at [614, 599] on td "00:39:50.290" at bounding box center [623, 594] width 94 height 41
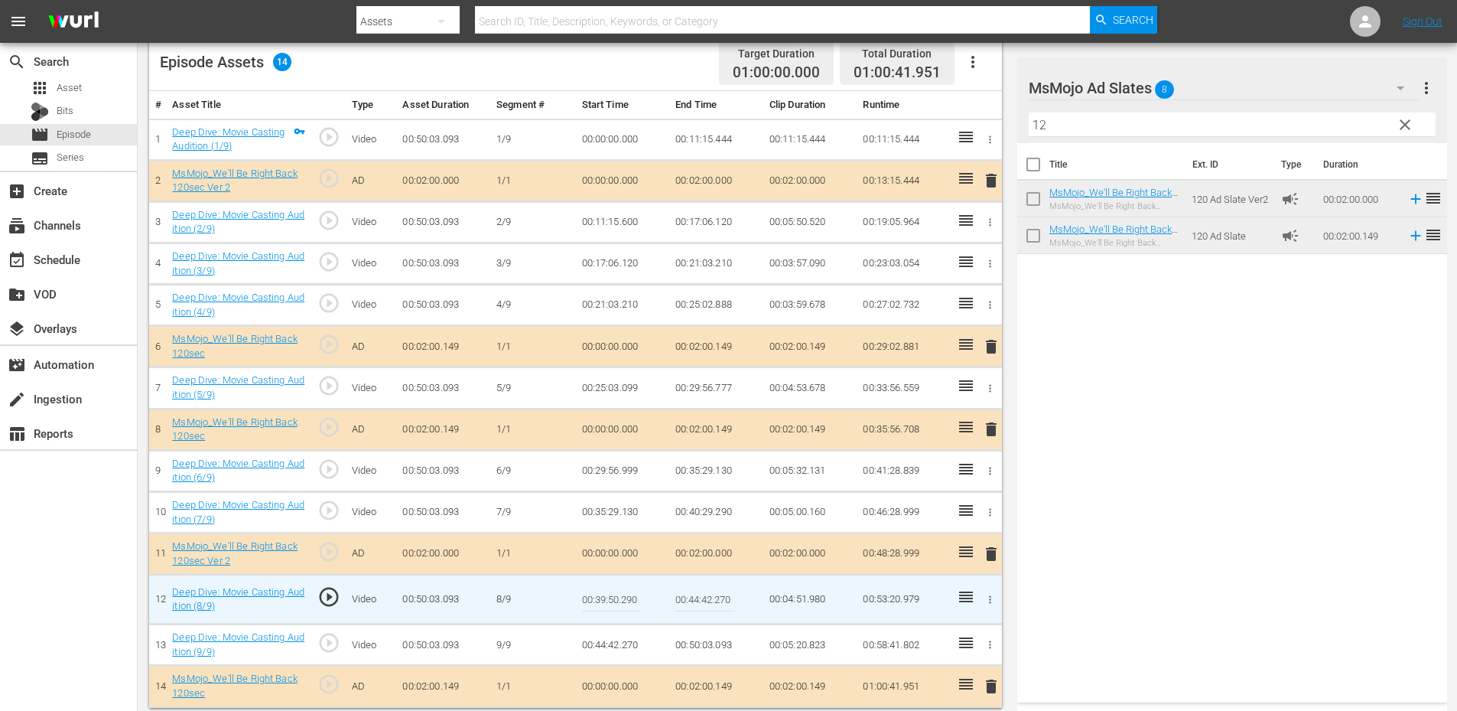
click at [614, 599] on input "00:39:50.290" at bounding box center [611, 599] width 59 height 37
type input "00:39:40.290"
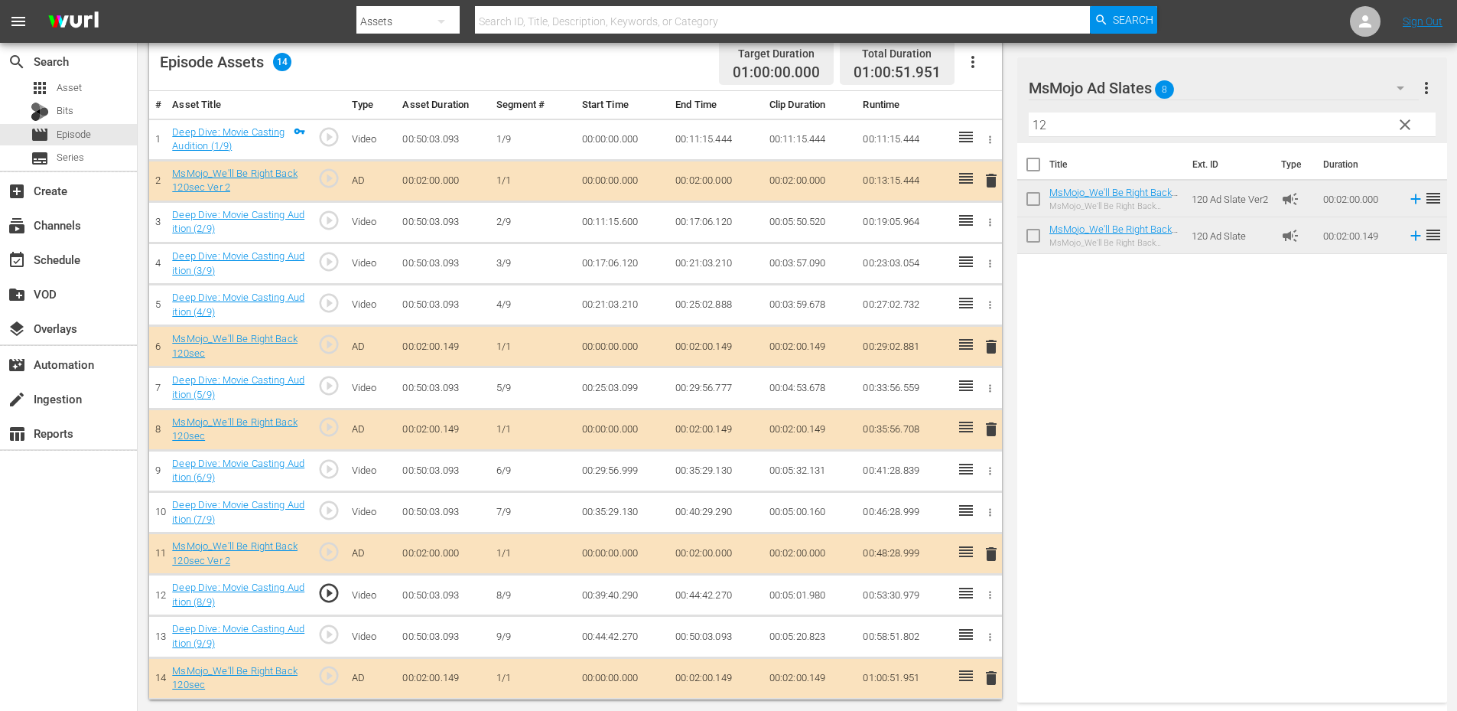
click at [622, 600] on td "00:39:40.290" at bounding box center [623, 594] width 94 height 41
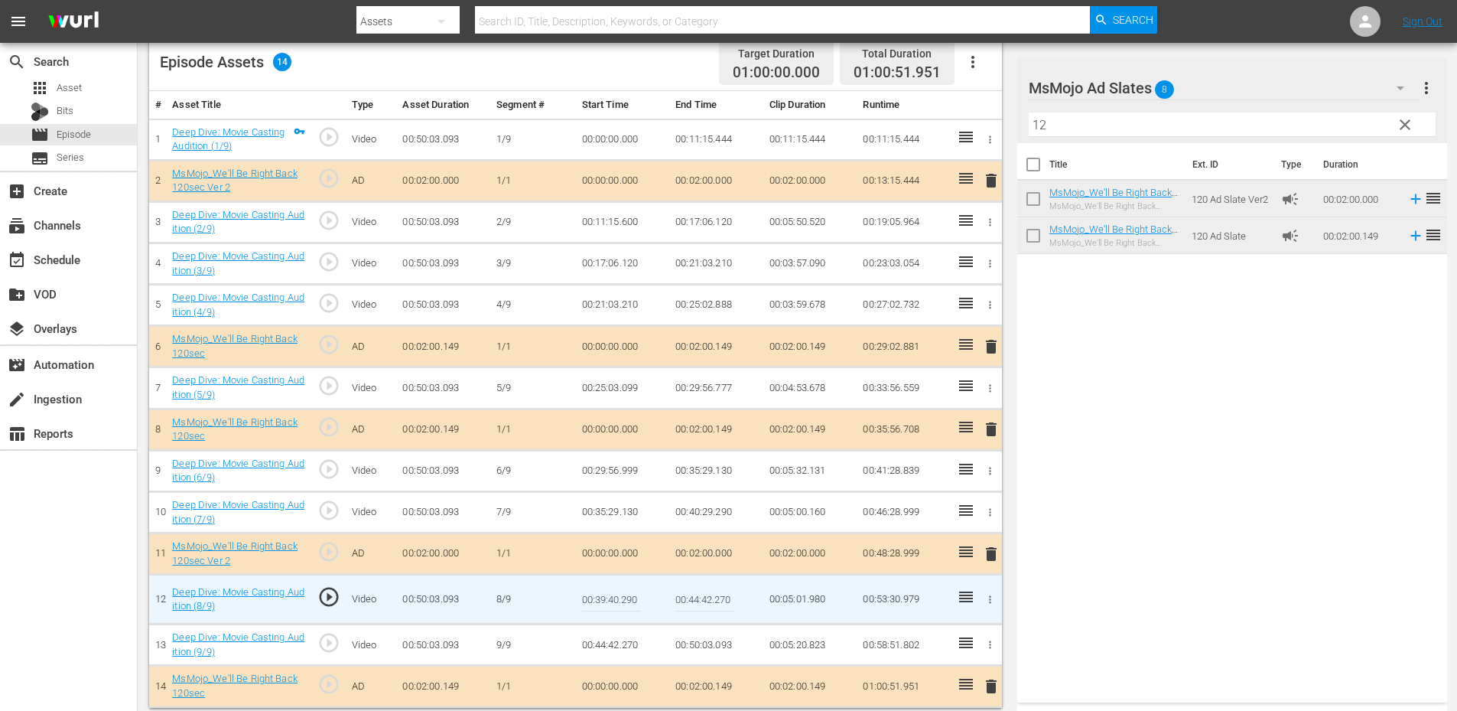
click at [622, 600] on input "00:39:40.290" at bounding box center [611, 599] width 59 height 37
type input "00:39:38.290"
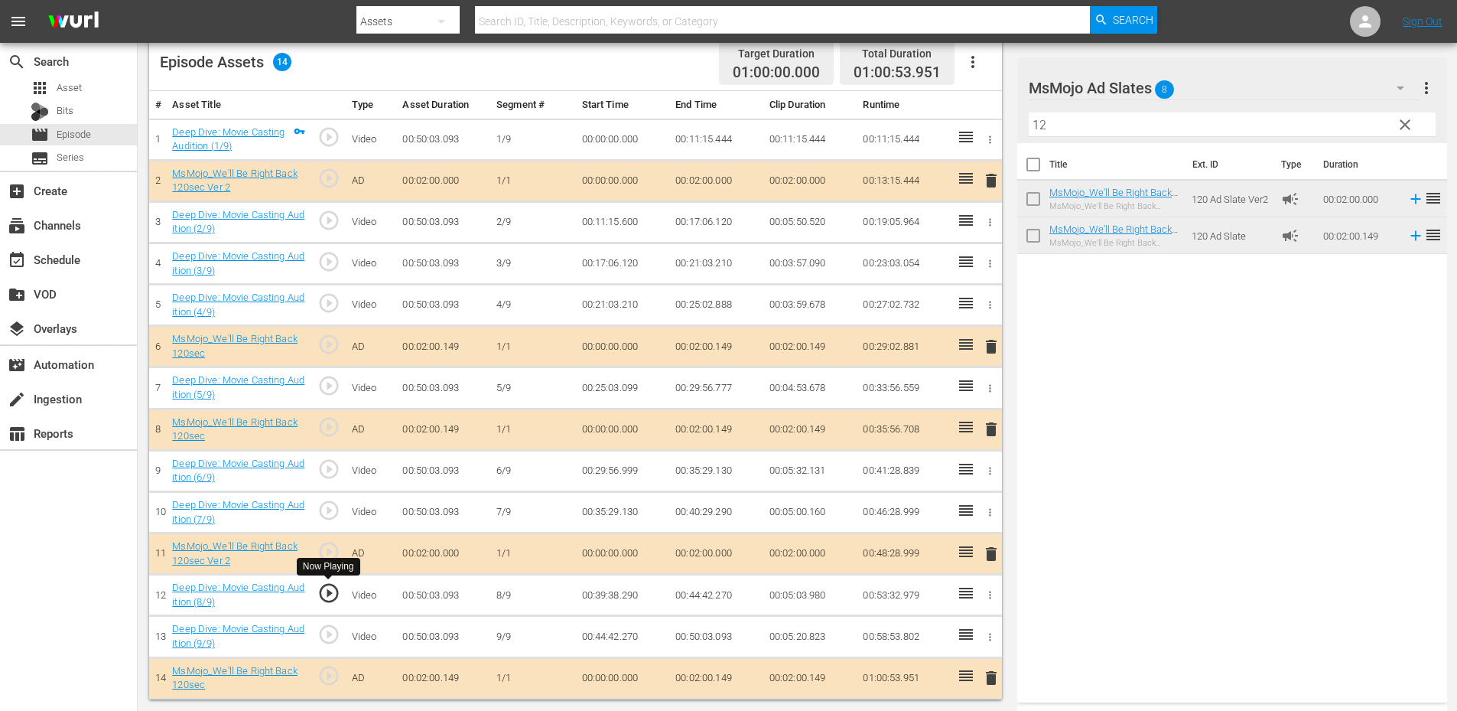
click at [327, 590] on span "play_circle_outline" at bounding box center [328, 592] width 23 height 23
click at [328, 592] on span "play_circle_outline" at bounding box center [328, 592] width 23 height 23
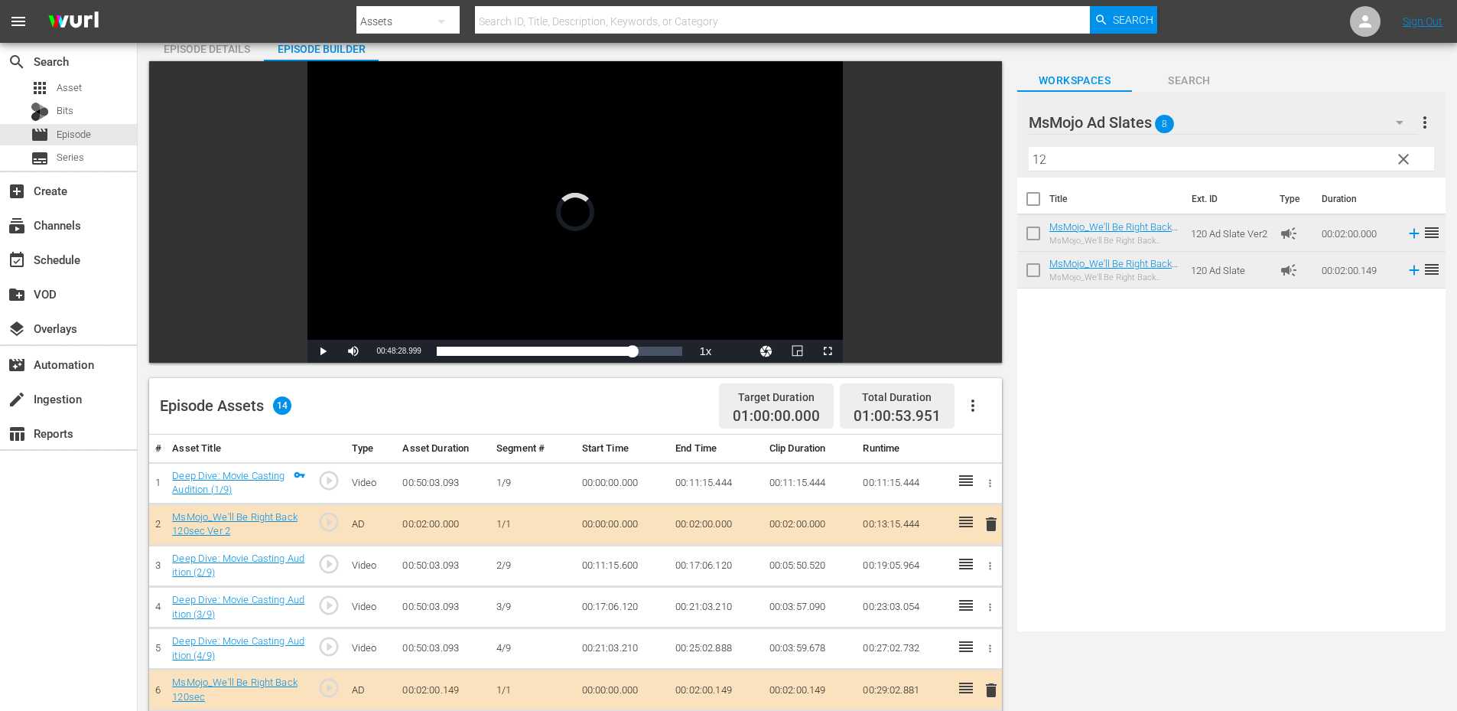
scroll to position [0, 0]
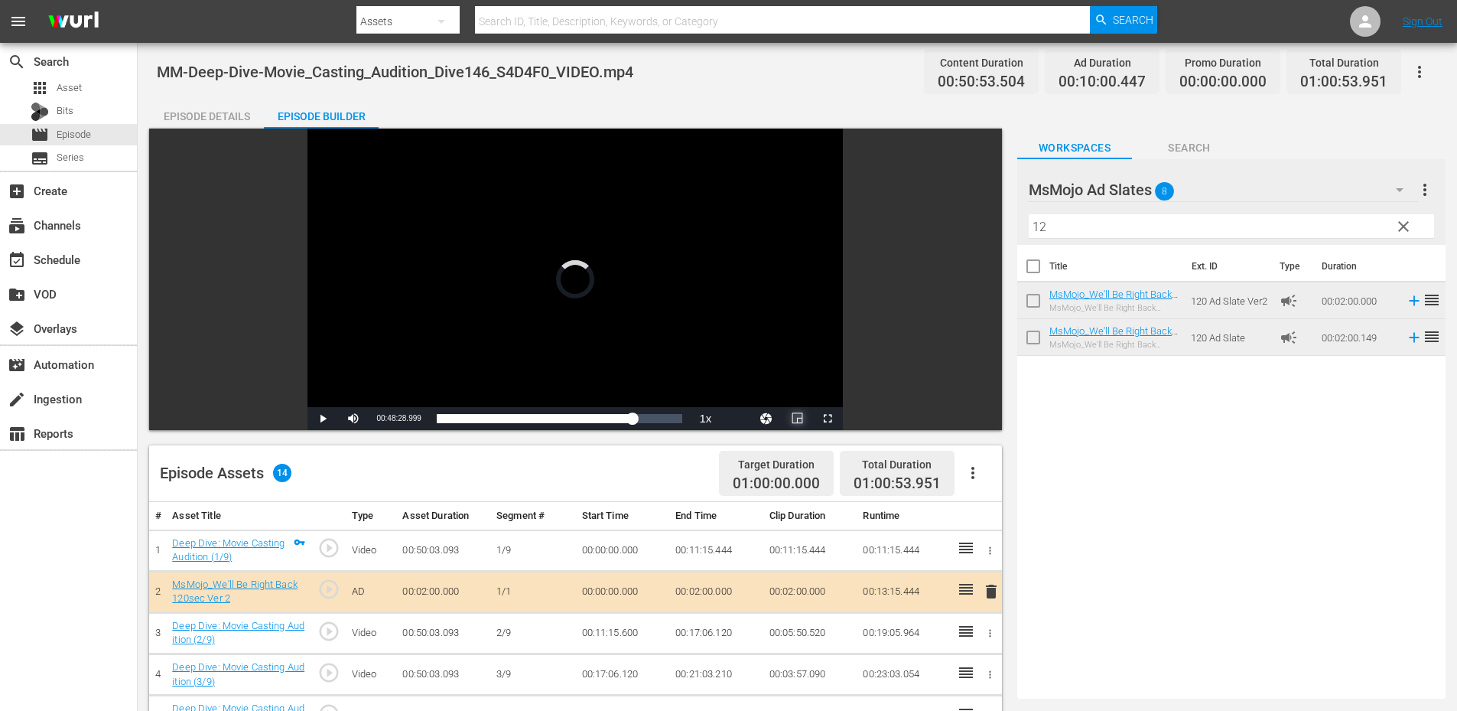
click at [797, 418] on span "Video Player" at bounding box center [797, 418] width 0 height 0
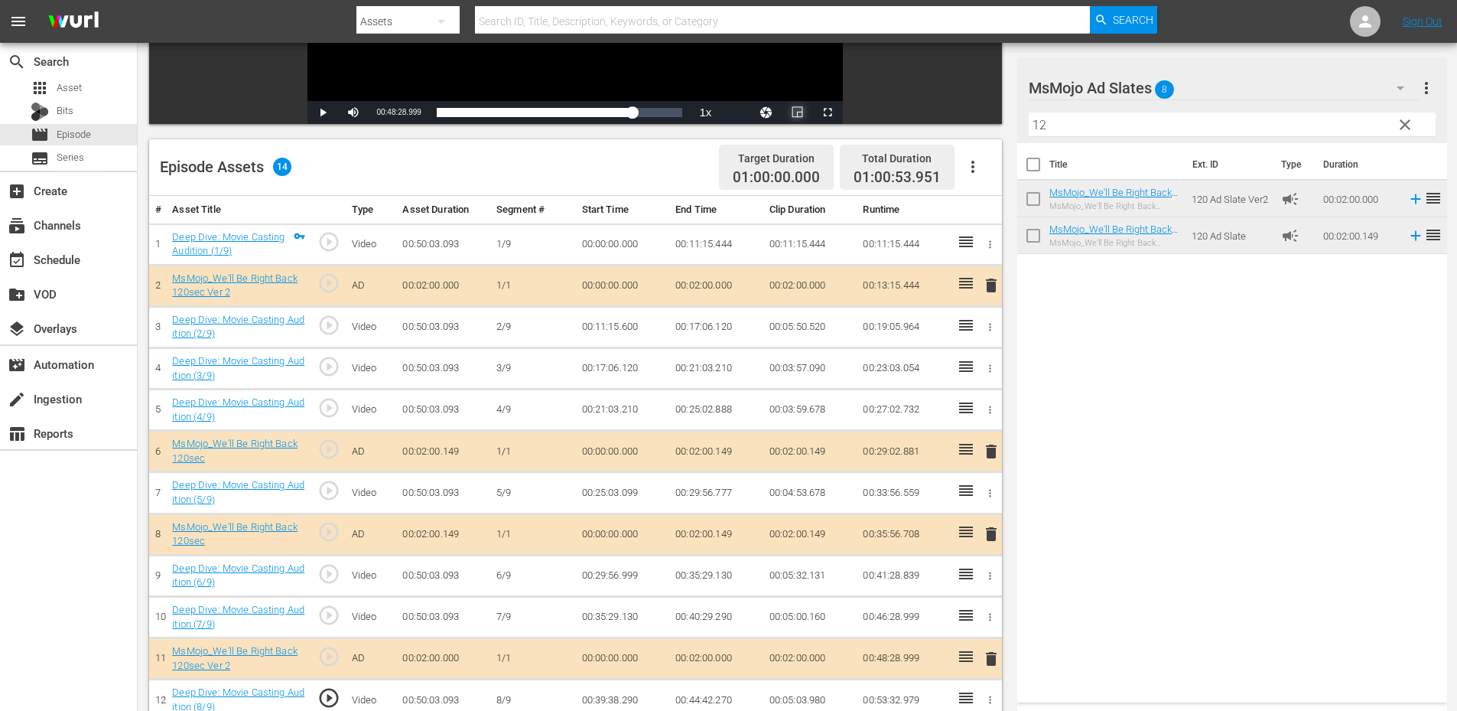
scroll to position [411, 0]
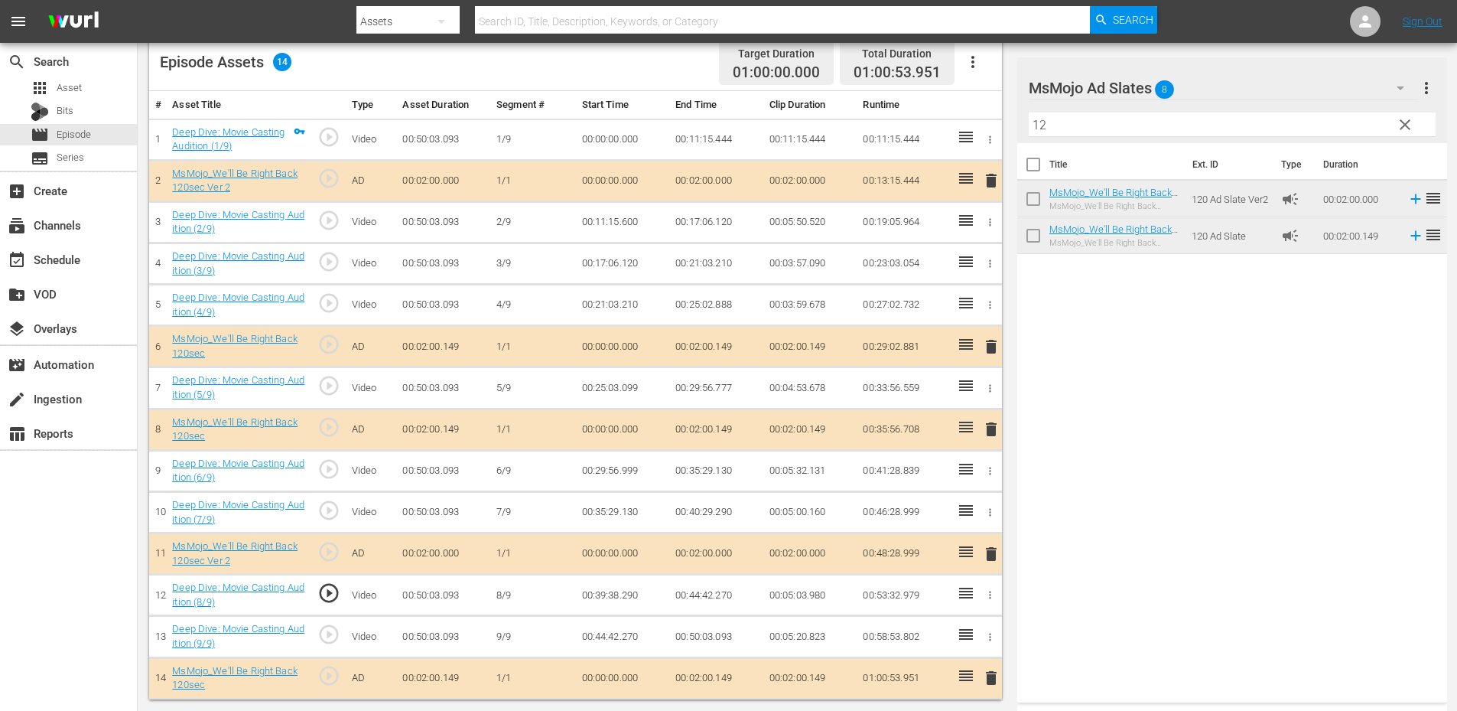
click at [329, 631] on span "play_circle_outline" at bounding box center [328, 634] width 23 height 23
click at [327, 590] on span "play_circle_outline" at bounding box center [328, 592] width 23 height 23
click at [587, 597] on td "00:39:38.290" at bounding box center [623, 594] width 94 height 41
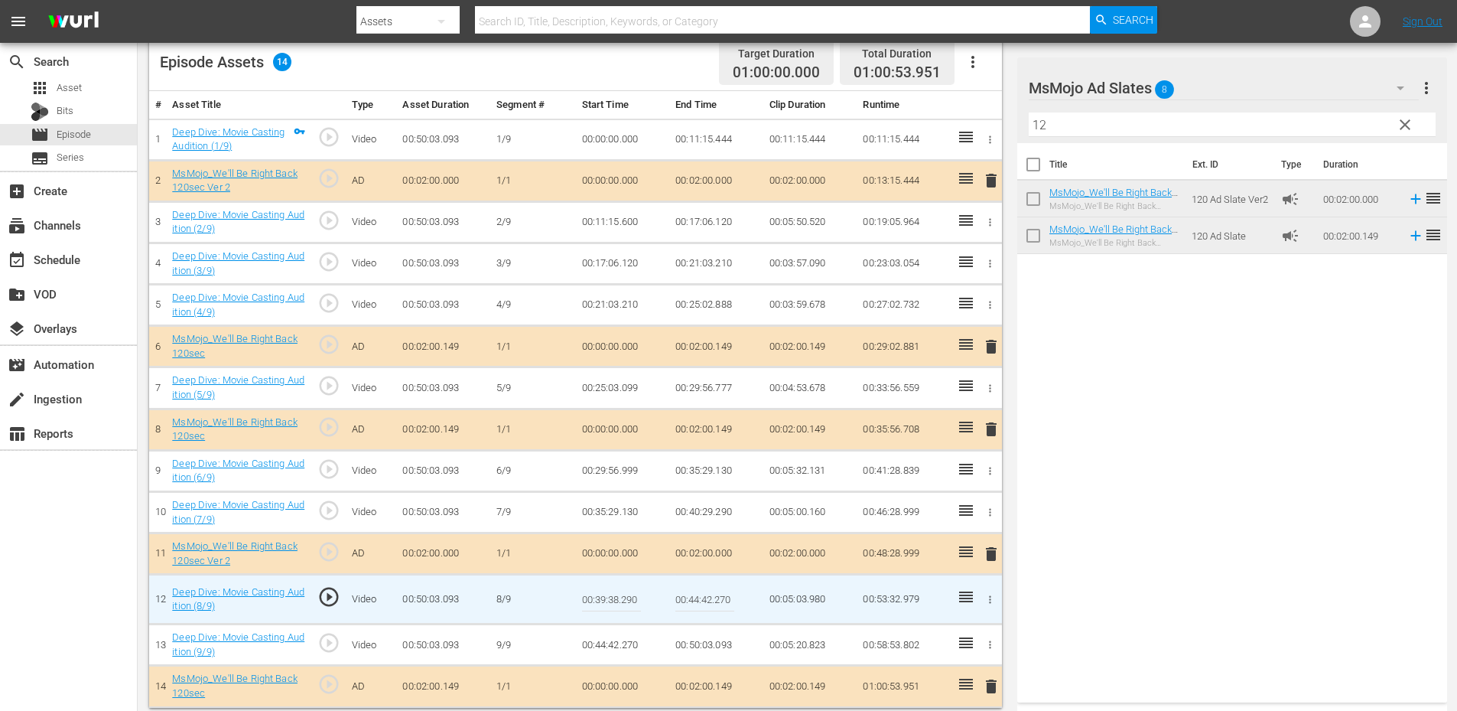
click at [587, 597] on input "00:39:38.290" at bounding box center [611, 599] width 59 height 37
click at [616, 602] on input "00:39:38.290" at bounding box center [611, 599] width 59 height 37
type input "00:39:37.290"
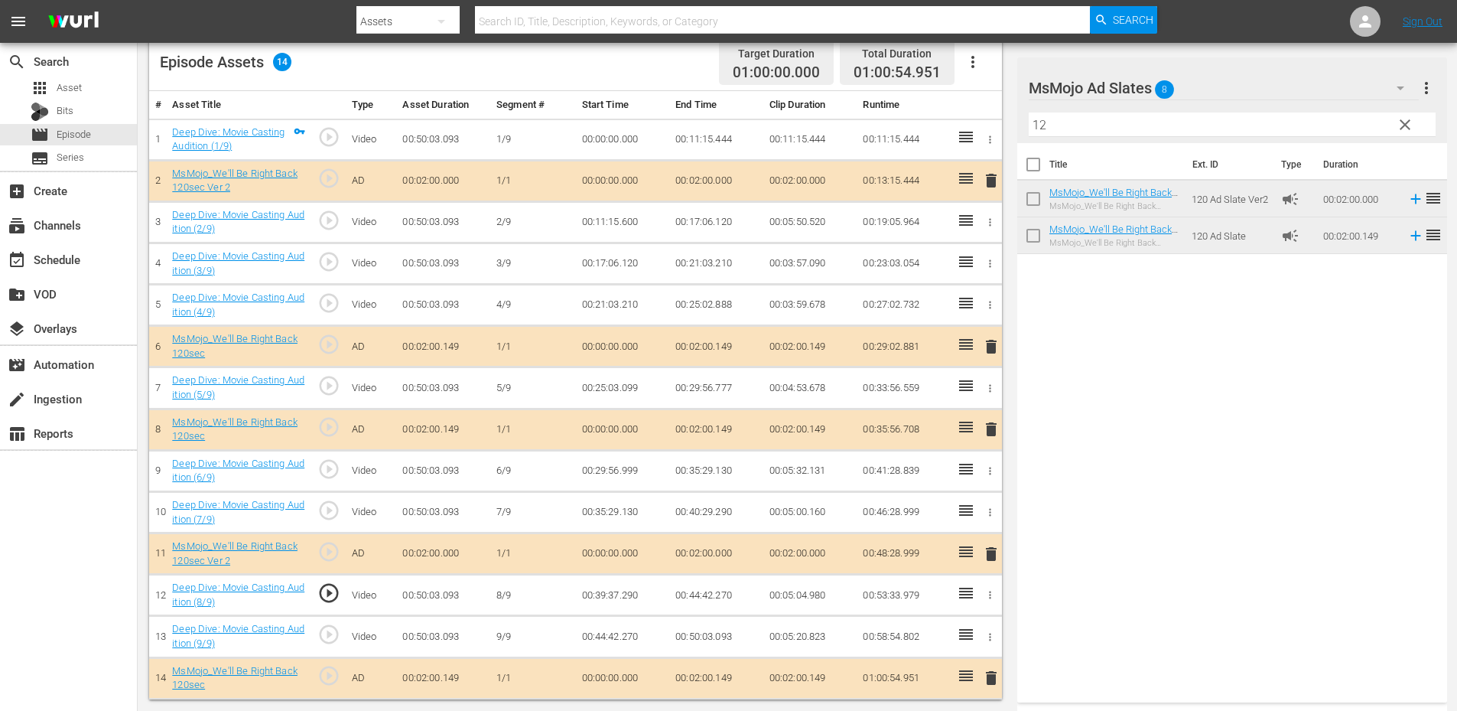
click at [610, 594] on td "00:39:37.290" at bounding box center [623, 594] width 94 height 41
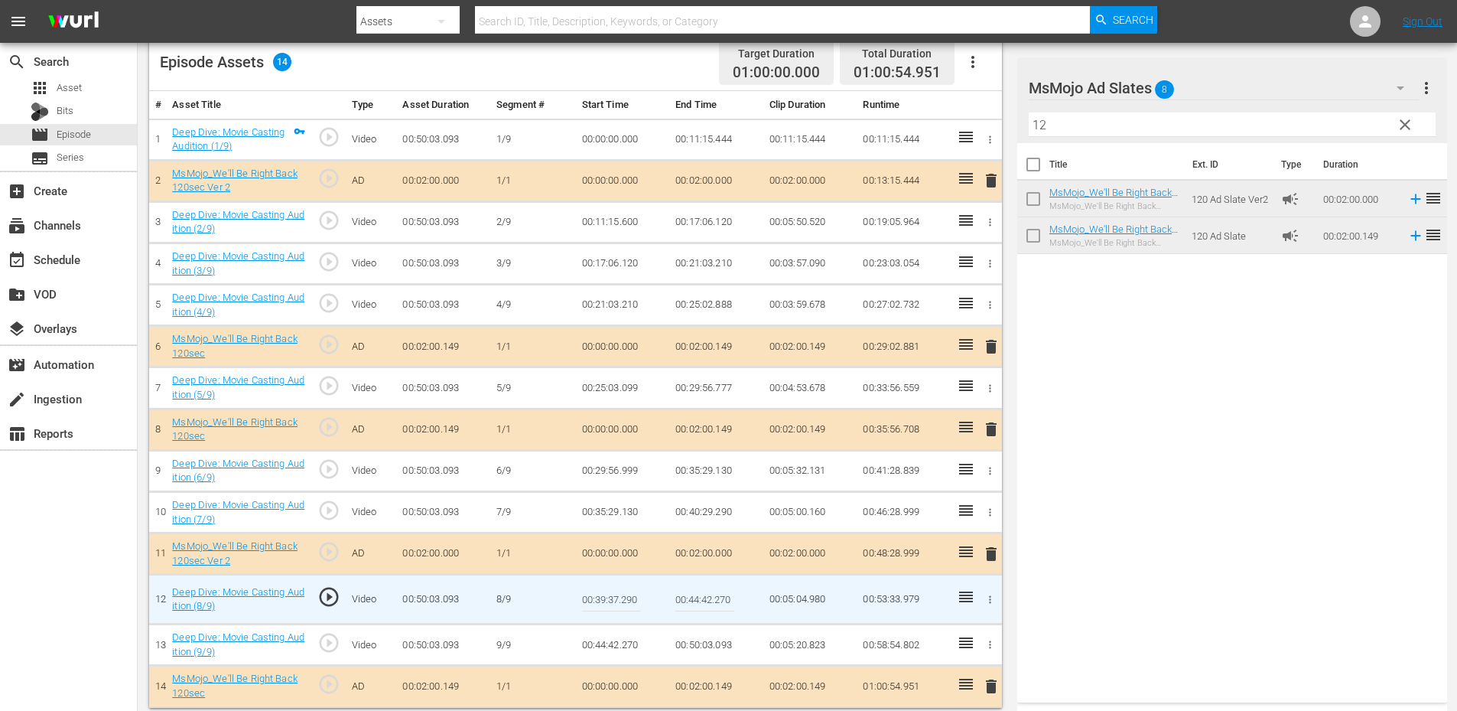
click at [610, 594] on input "00:39:37.290" at bounding box center [611, 599] width 59 height 37
click at [616, 600] on input "00:39:37.290" at bounding box center [611, 599] width 59 height 37
type input "00:39:35.290"
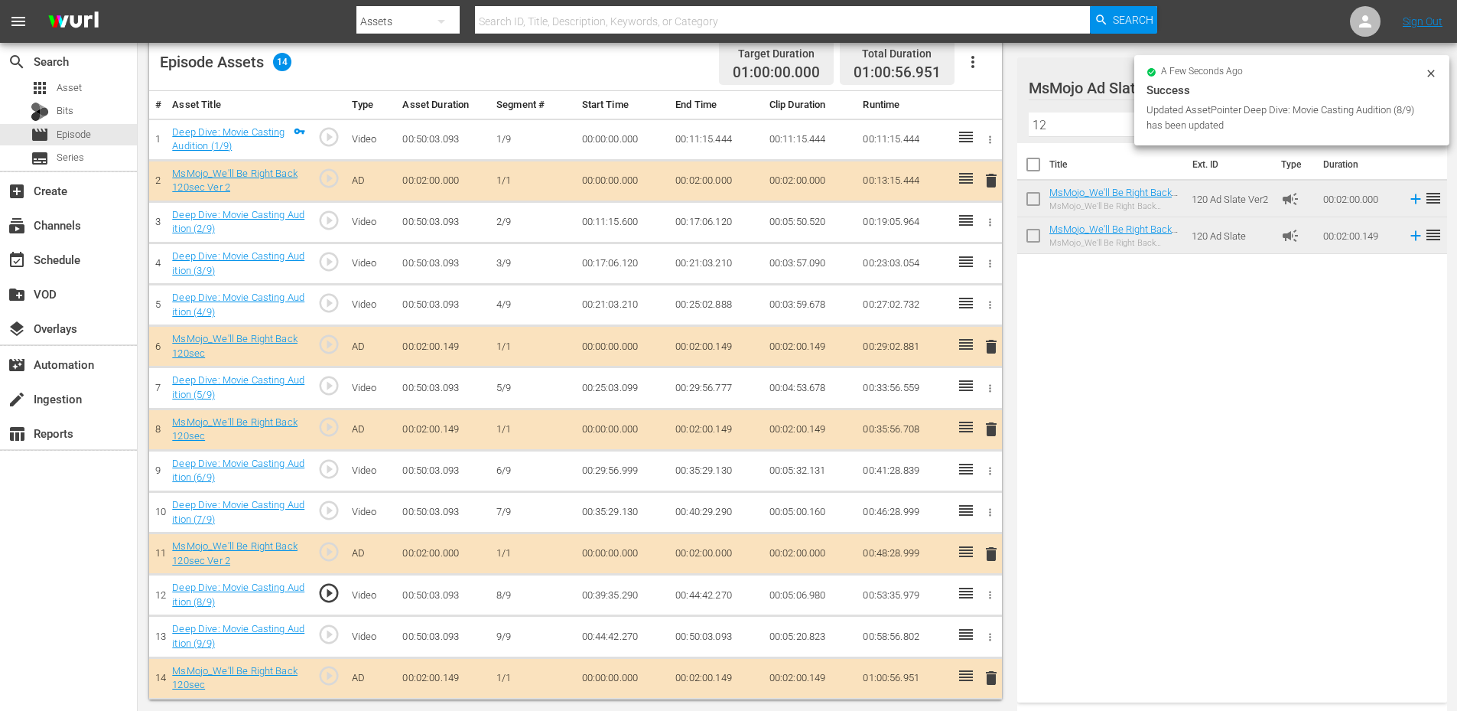
click at [617, 600] on td "00:39:35.290" at bounding box center [623, 594] width 94 height 41
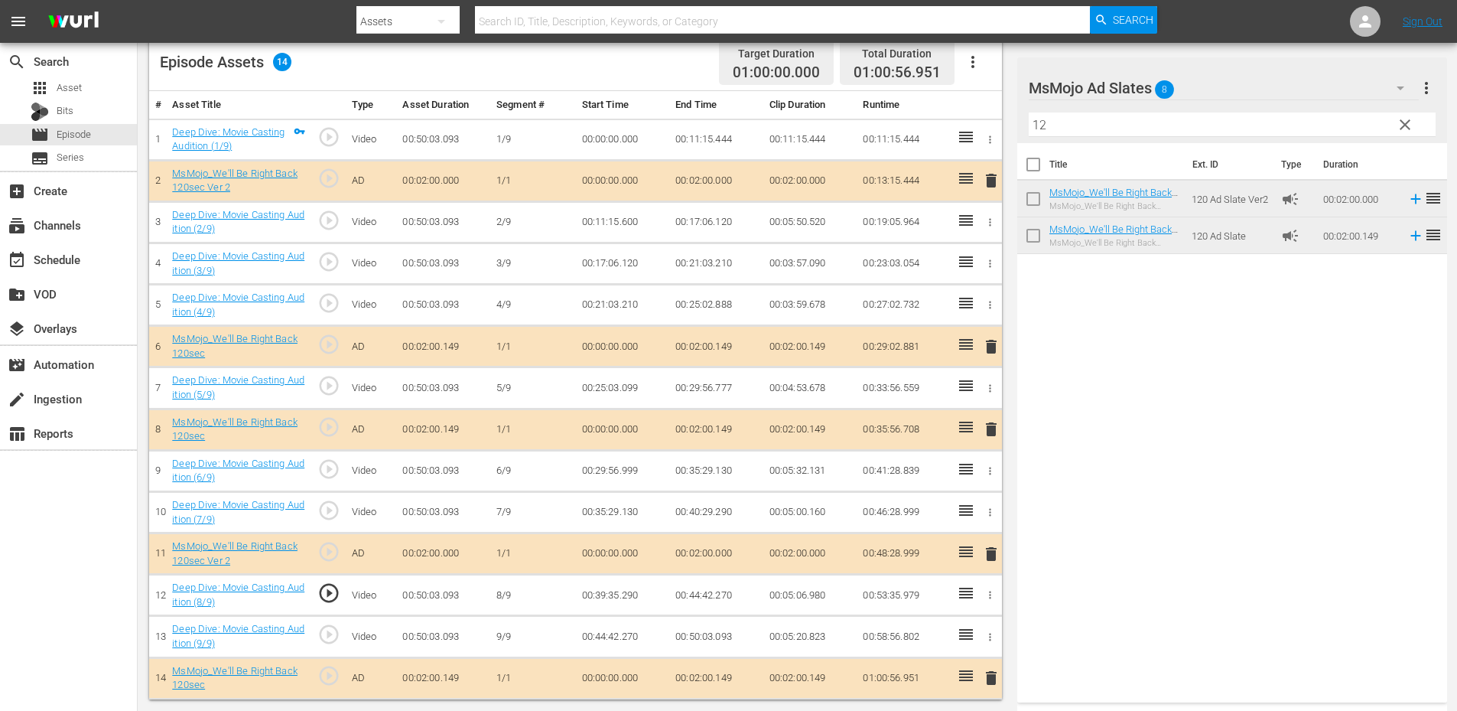
click at [617, 600] on td "00:39:35.290" at bounding box center [623, 594] width 94 height 41
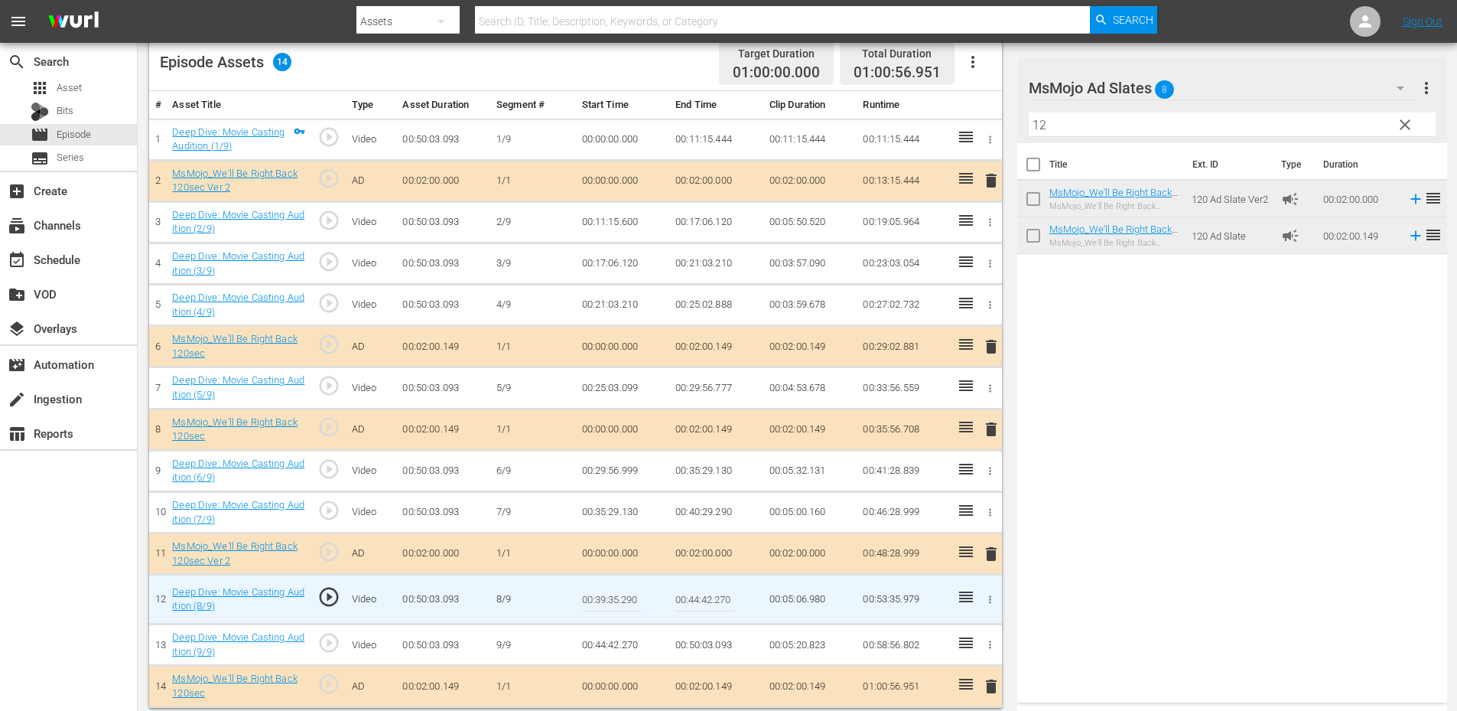
click at [617, 600] on input "00:39:35.290" at bounding box center [611, 599] width 59 height 37
type input "00:39:35.555"
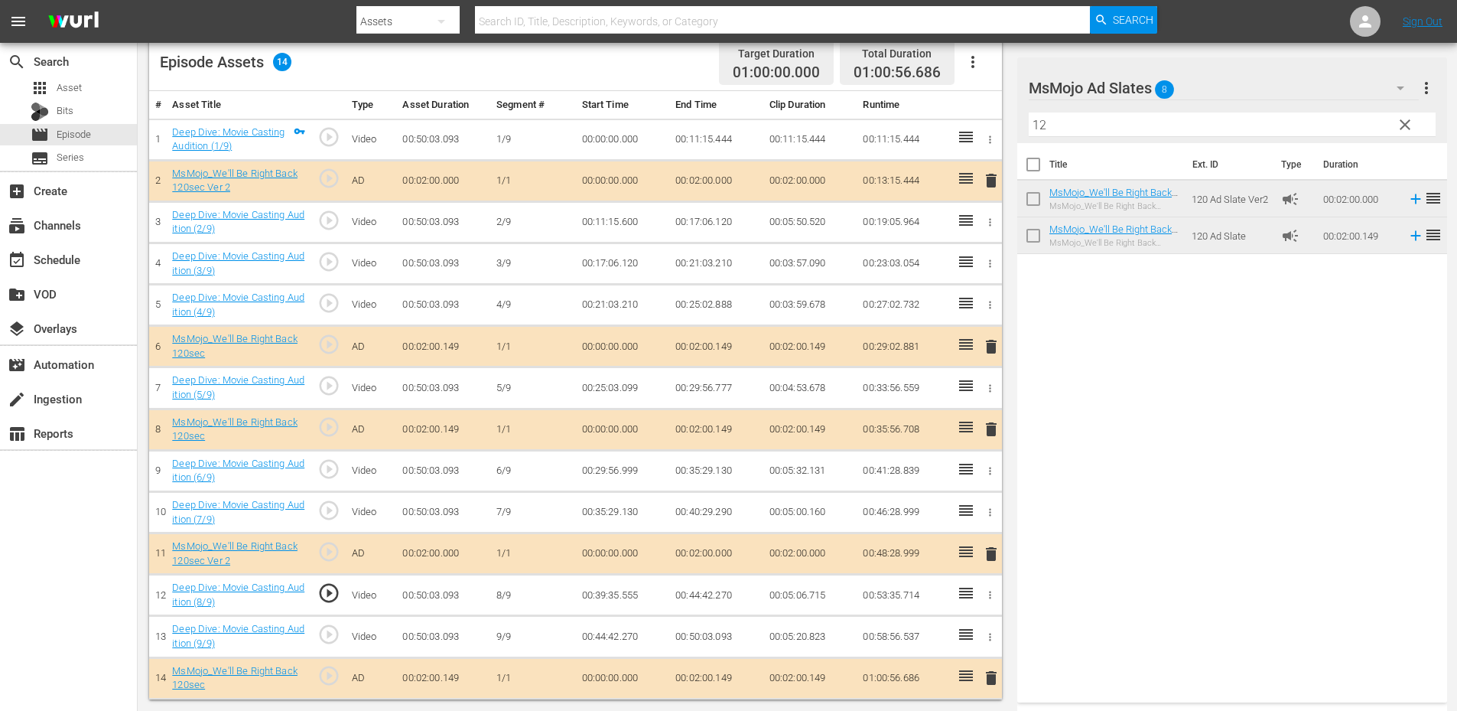
click at [625, 591] on td "00:39:35.555" at bounding box center [623, 594] width 94 height 41
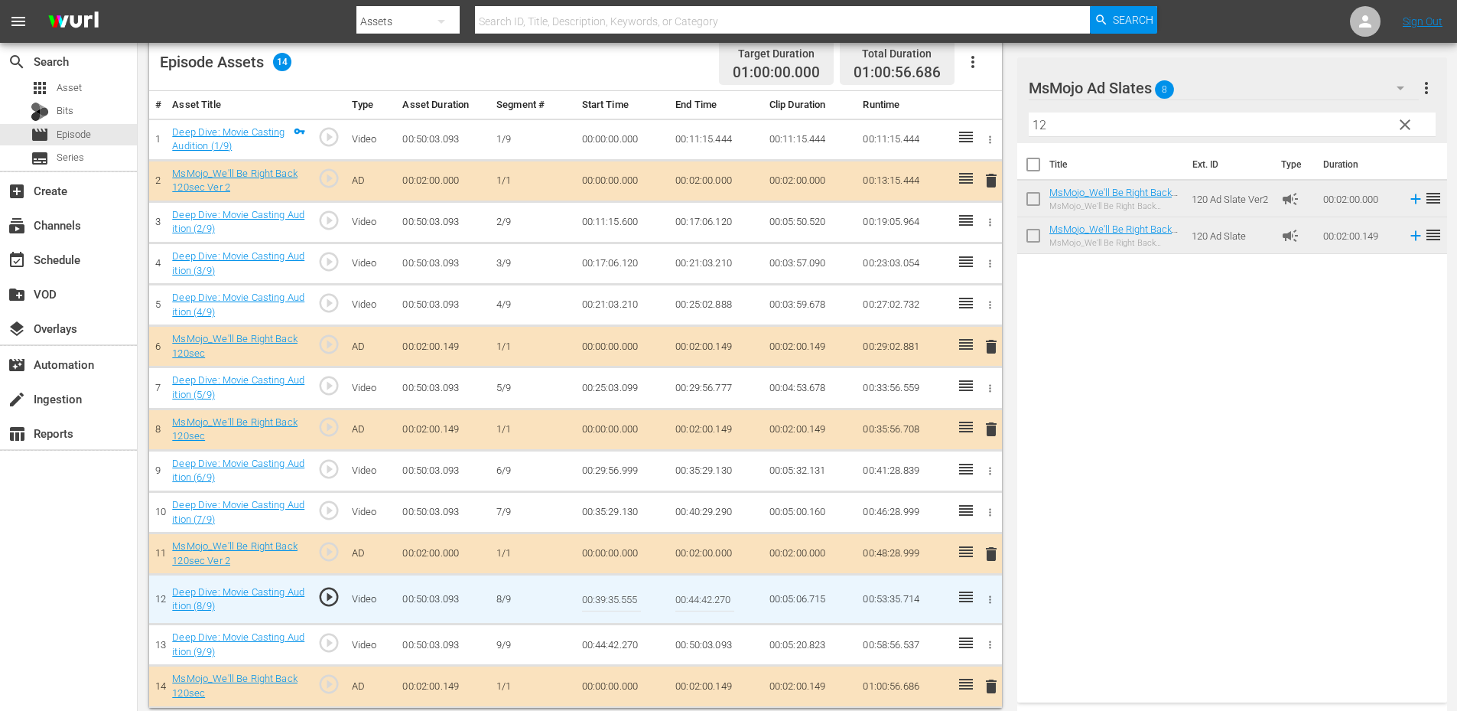
click at [625, 591] on input "00:39:35.555" at bounding box center [611, 599] width 59 height 37
type input "00:39:35.666"
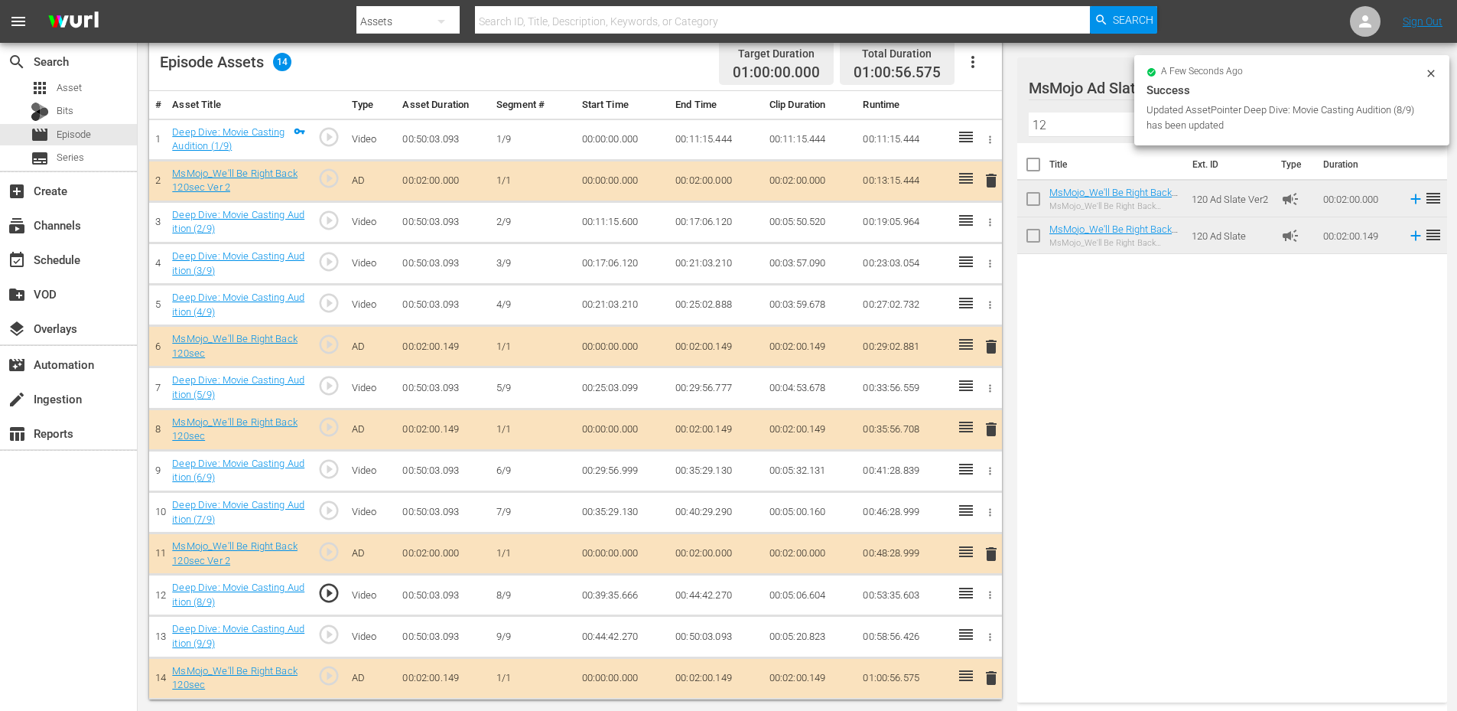
click at [610, 597] on td "00:39:35.666" at bounding box center [623, 594] width 94 height 41
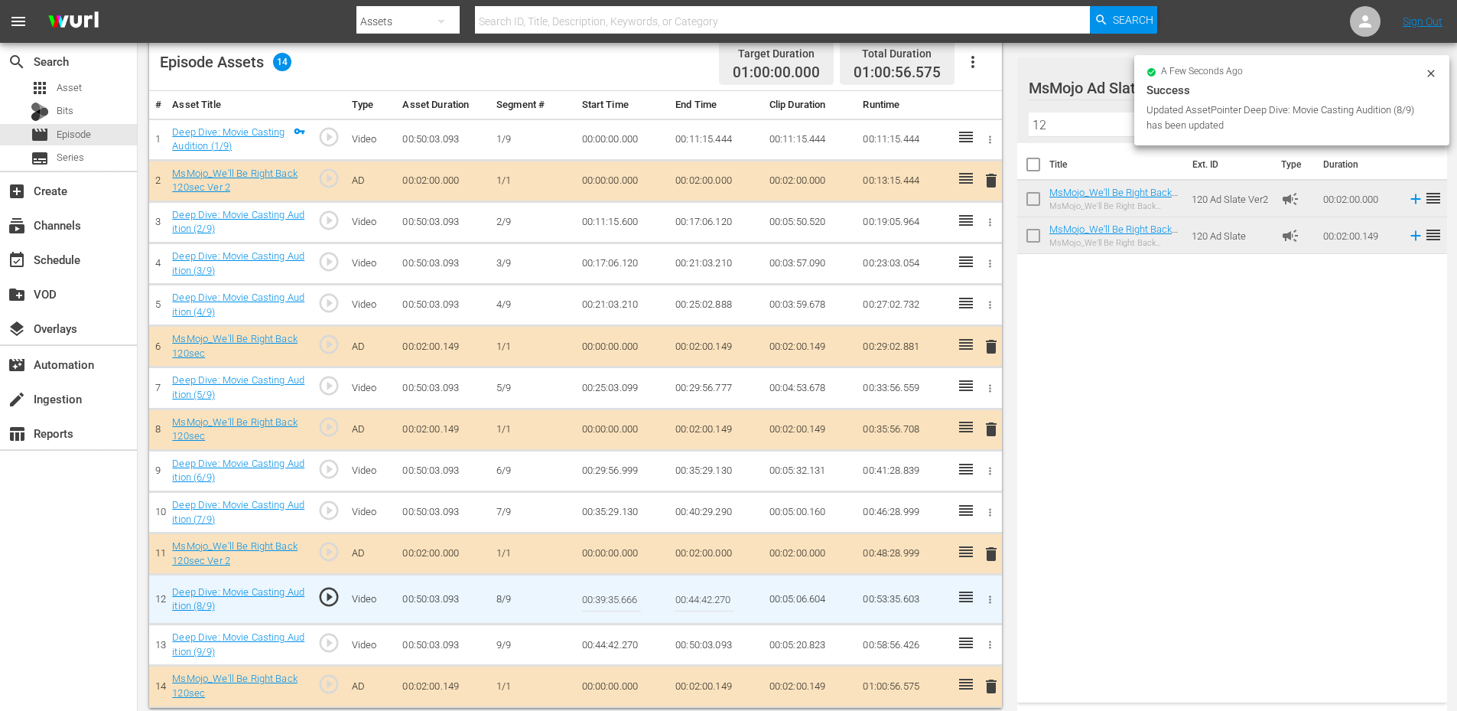
click at [610, 597] on input "00:39:35.666" at bounding box center [611, 599] width 59 height 37
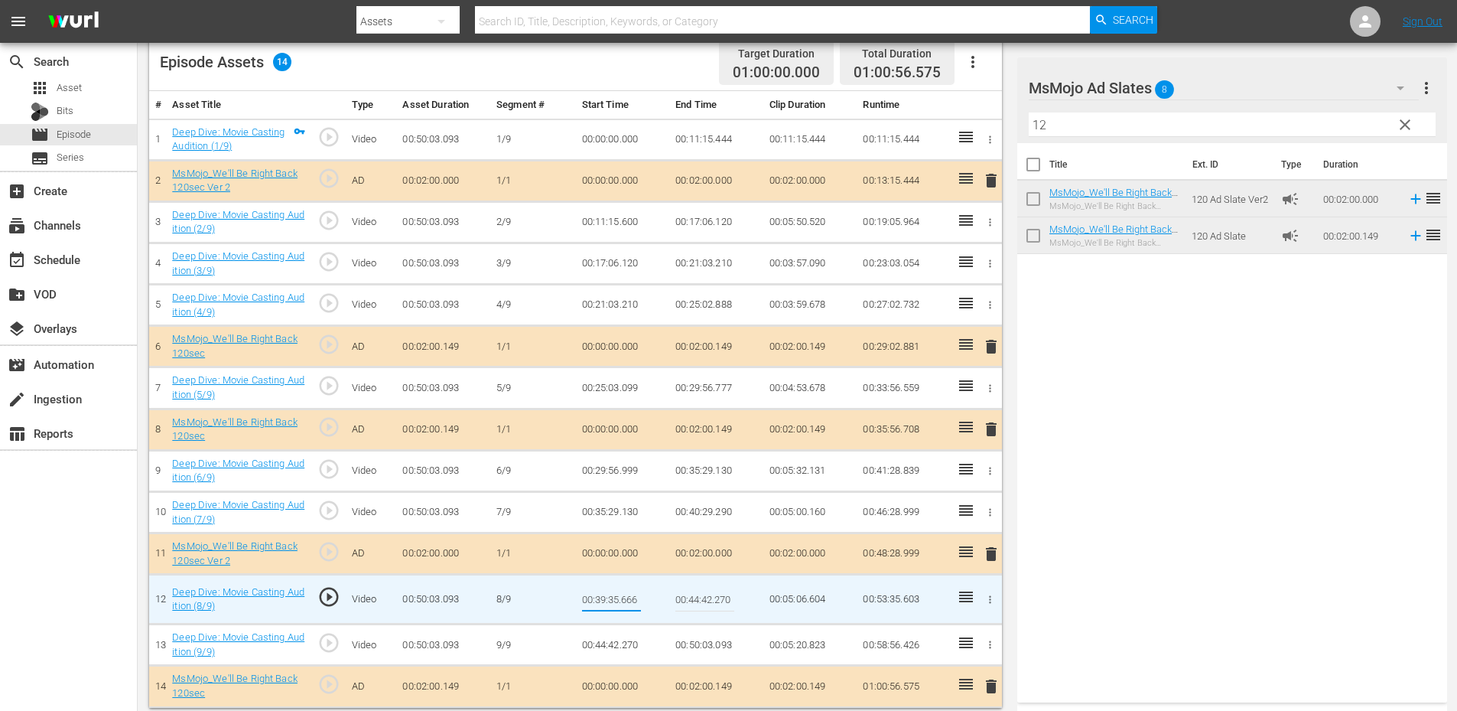
click at [718, 518] on td "00:40:29.290" at bounding box center [716, 511] width 94 height 41
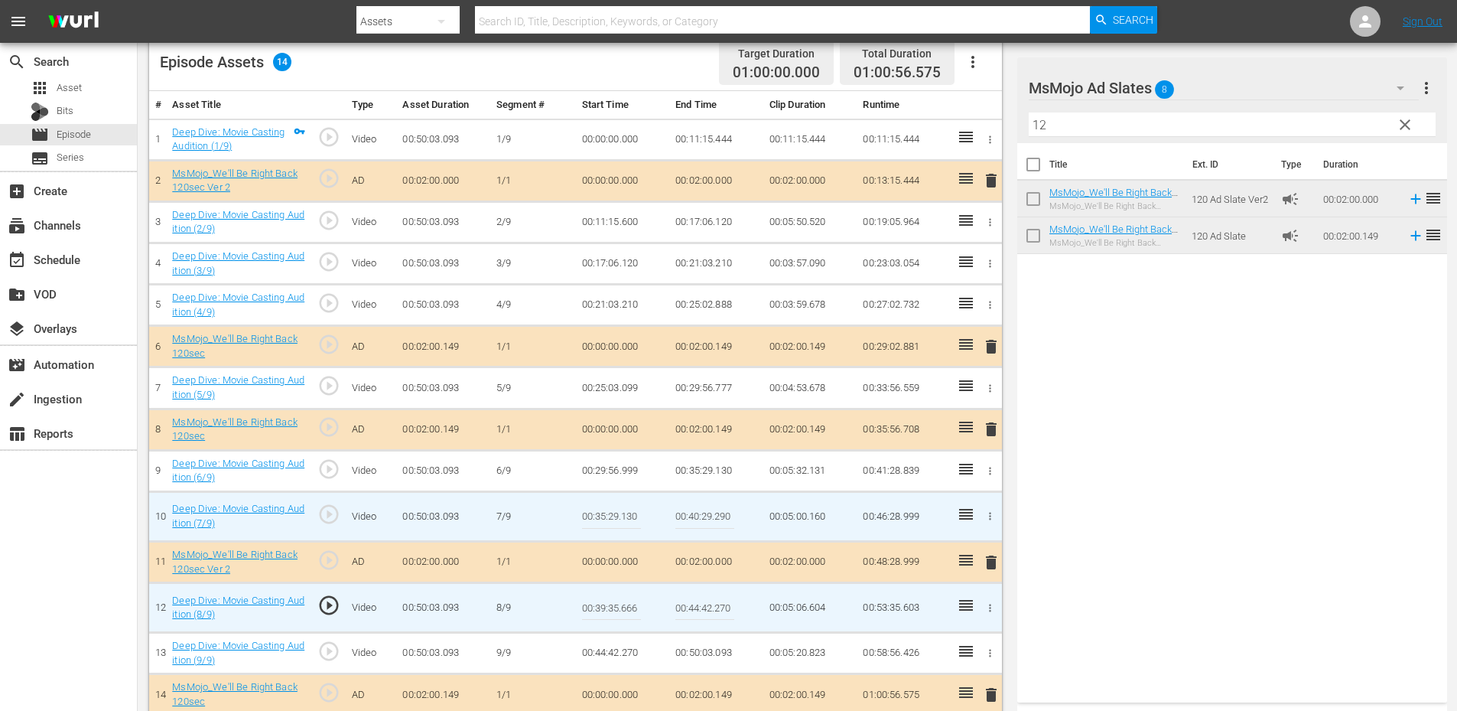
click at [718, 518] on input "00:40:29.290" at bounding box center [704, 516] width 59 height 37
paste input "39:35.666"
type input "00:39:35.666"
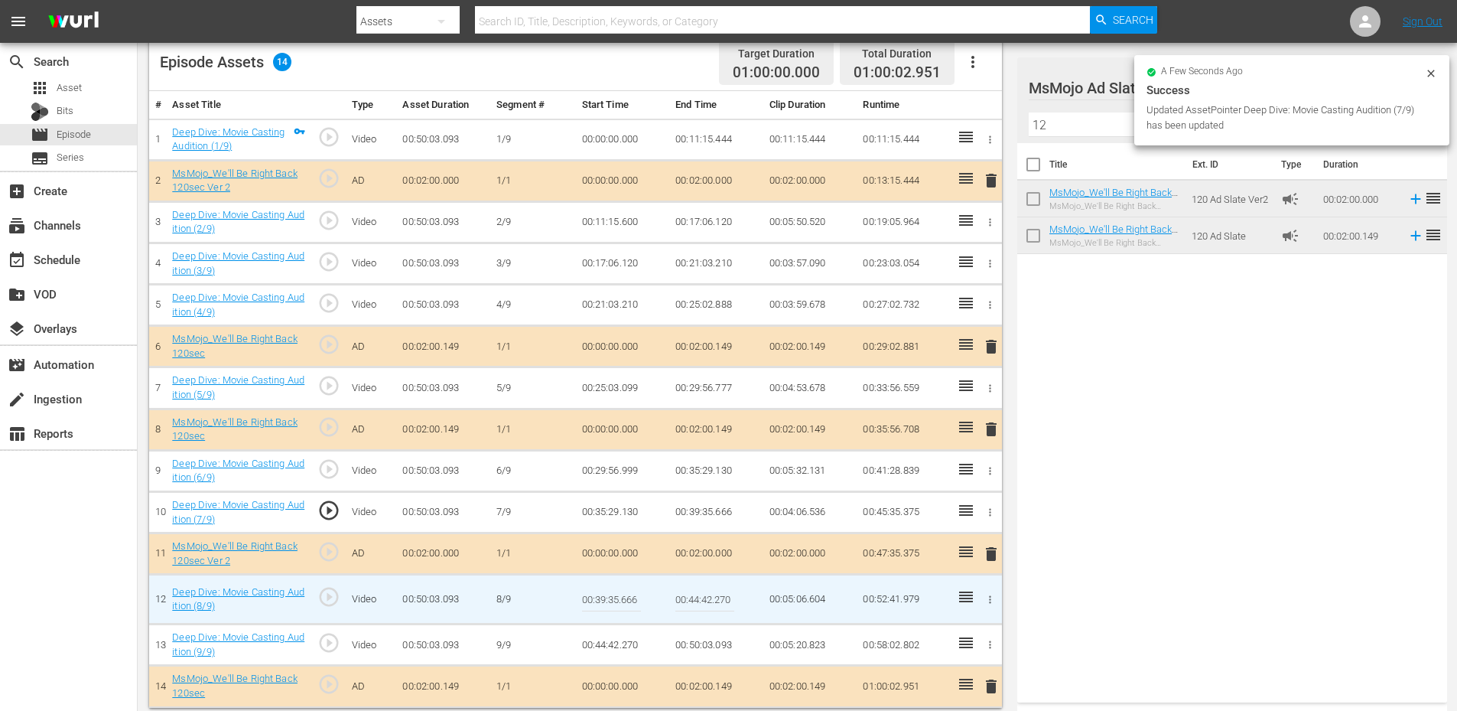
click at [607, 607] on input "00:39:35.666" at bounding box center [611, 599] width 59 height 37
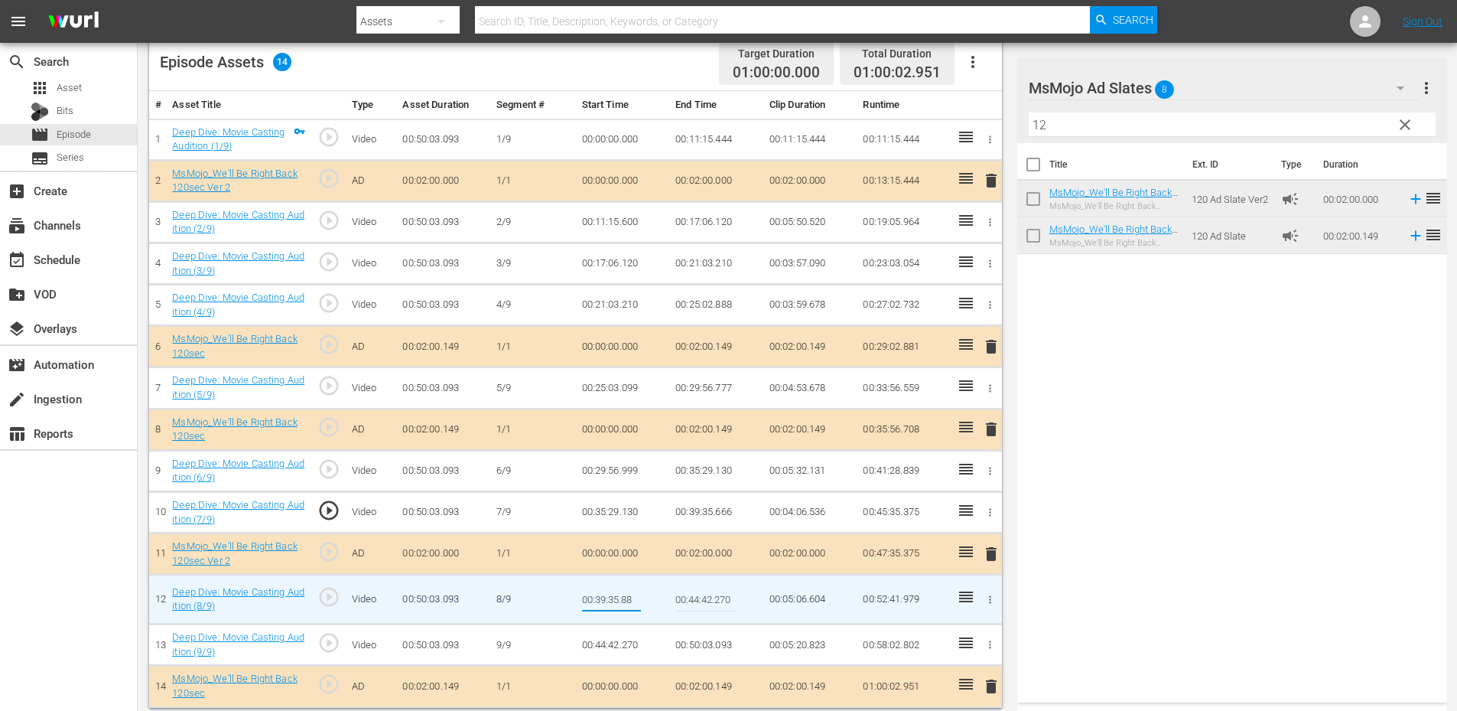
type input "00:39:35.888"
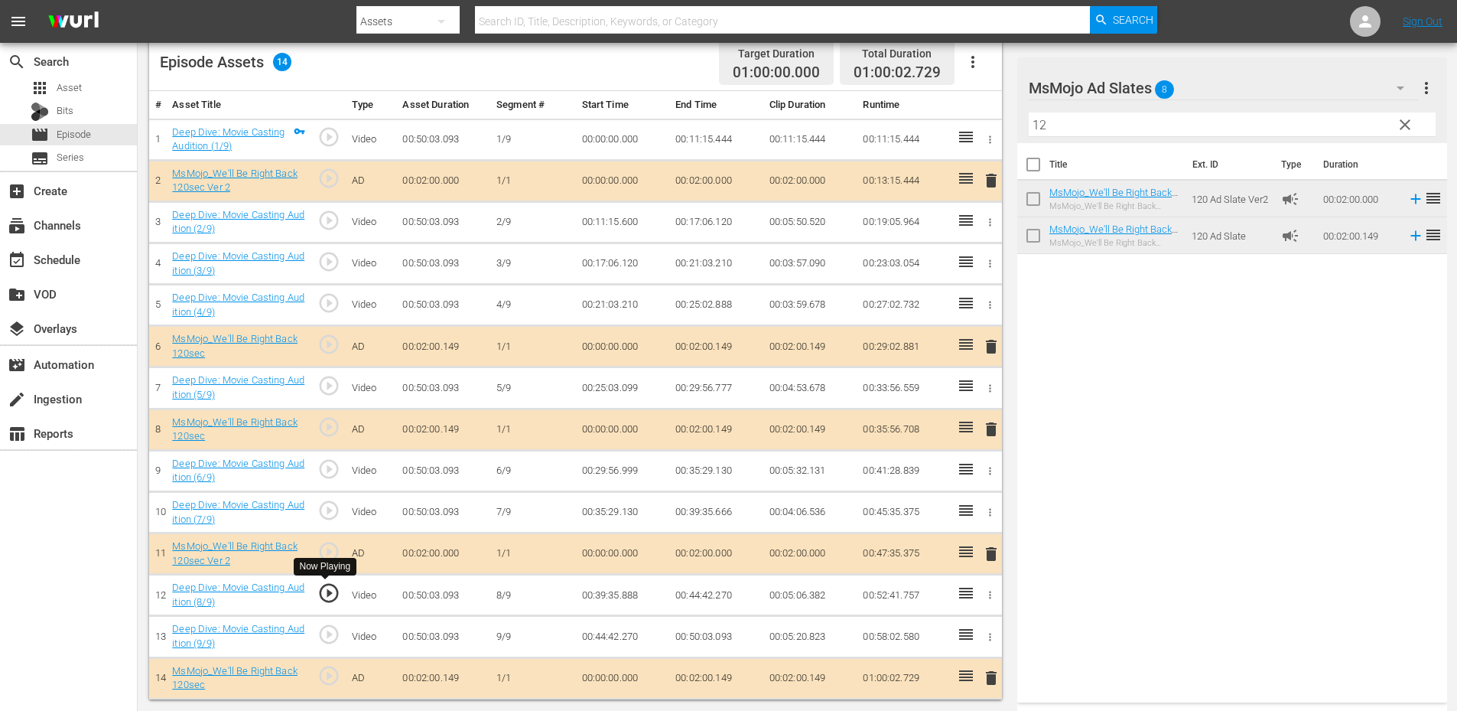
click at [334, 593] on span "play_circle_outline" at bounding box center [328, 592] width 23 height 23
click at [331, 592] on span "play_circle_outline" at bounding box center [328, 592] width 23 height 23
click at [627, 593] on td "00:39:35.888" at bounding box center [623, 594] width 94 height 41
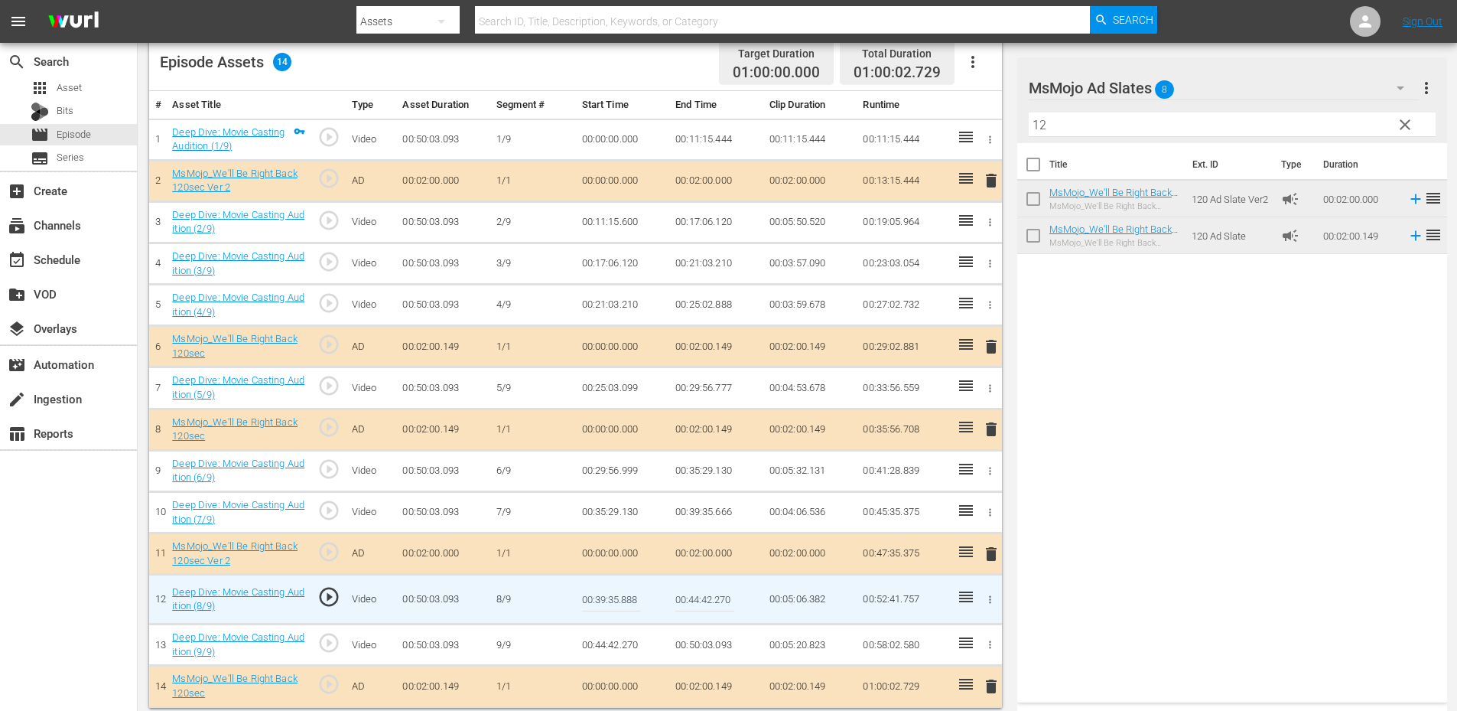
click at [627, 593] on input "00:39:35.888" at bounding box center [611, 599] width 59 height 37
type input "00:39:35.999"
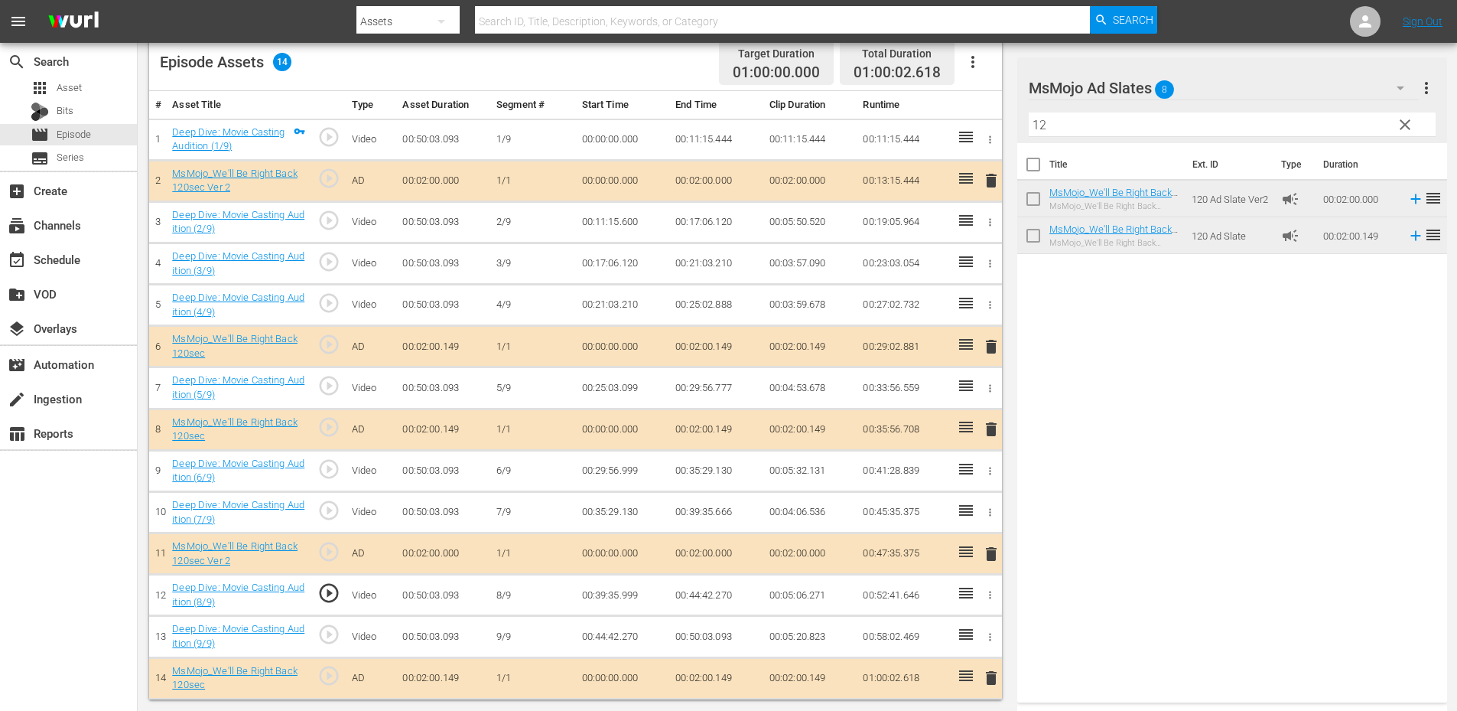
click at [714, 516] on td "00:39:35.666" at bounding box center [716, 511] width 94 height 41
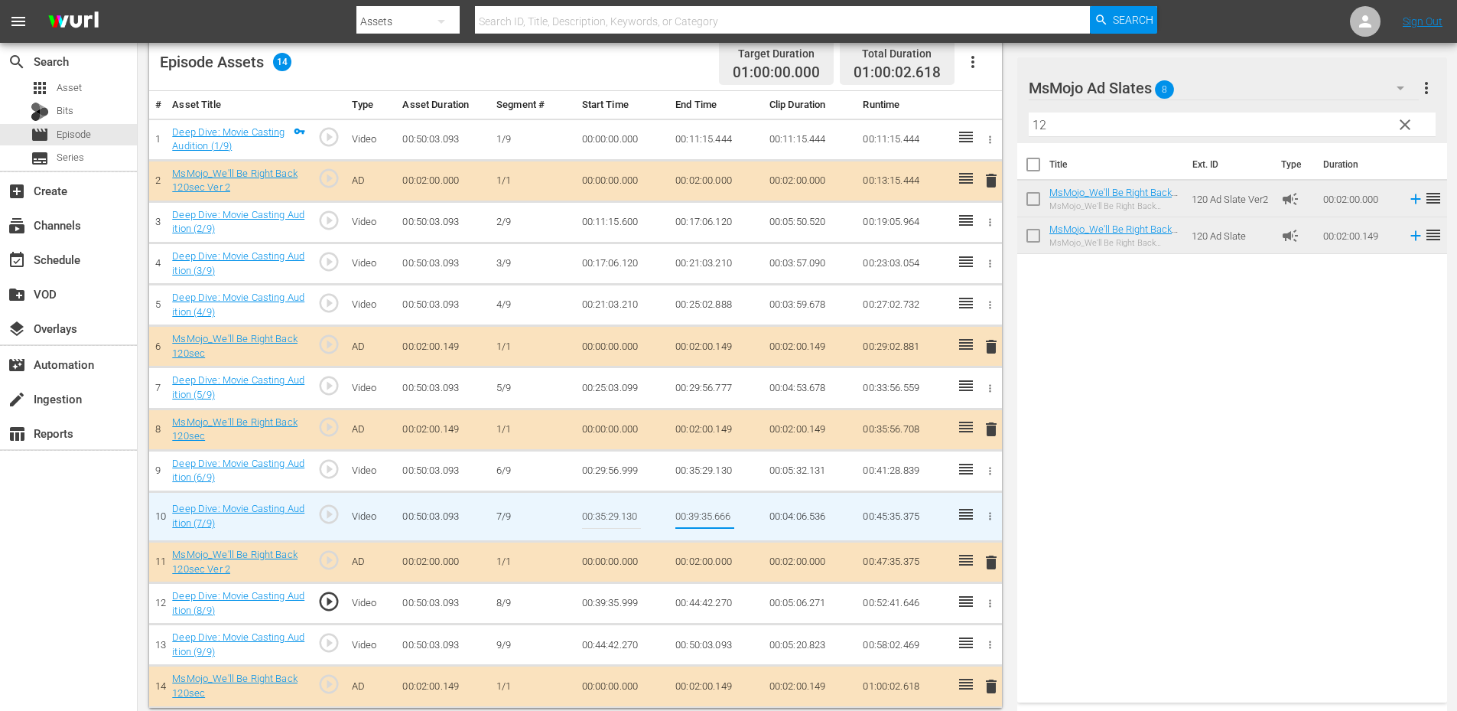
click at [728, 516] on input "00:39:35.666" at bounding box center [704, 516] width 59 height 37
type input "00:39:35.950"
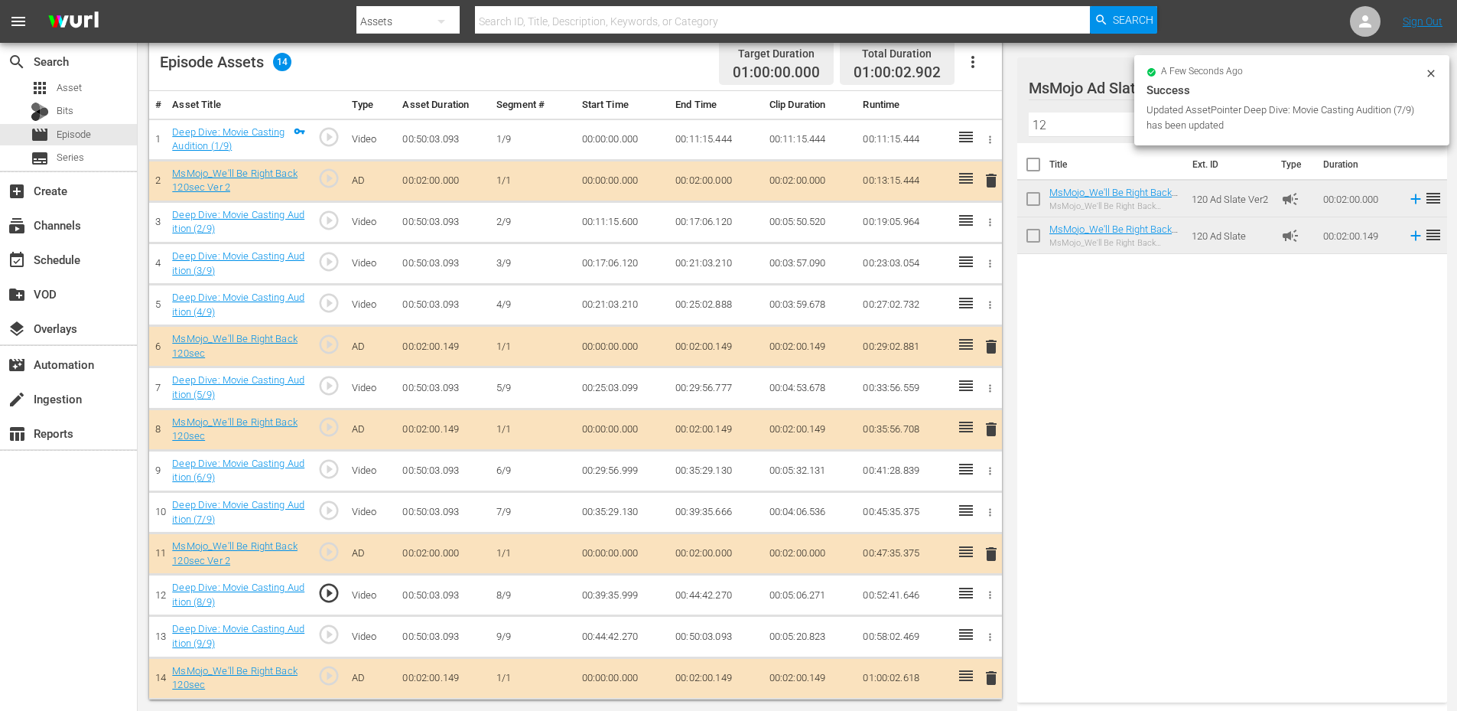
click at [624, 598] on td "00:39:35.999" at bounding box center [623, 594] width 94 height 41
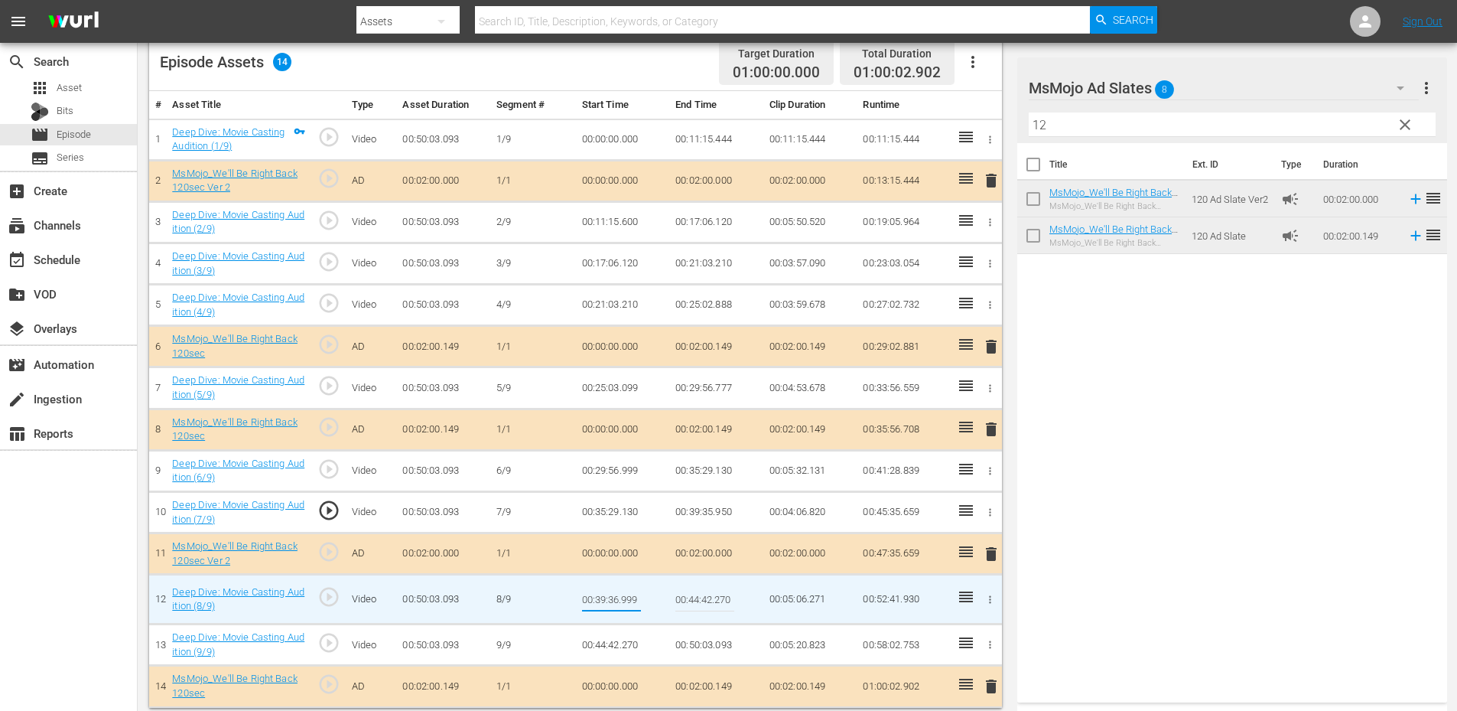
type input "00:39:36.199"
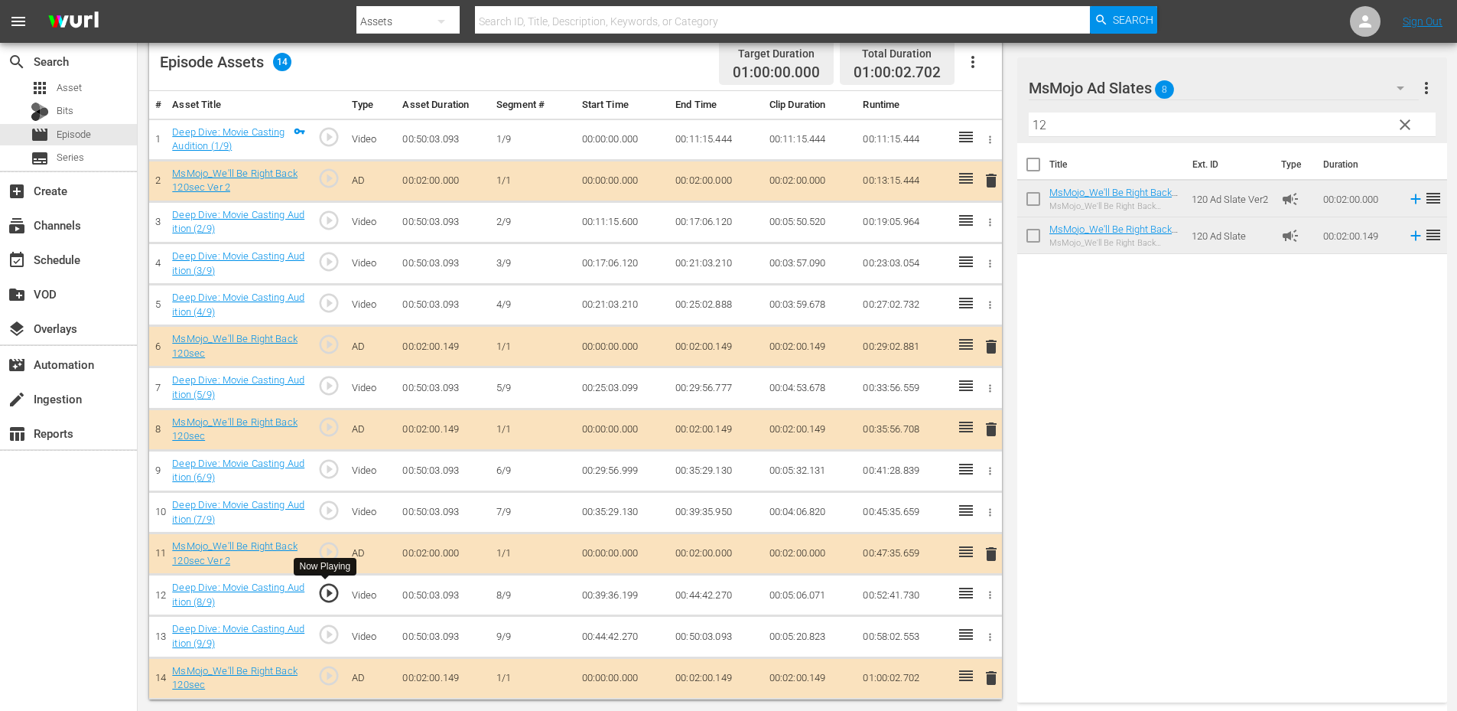
click at [328, 591] on span "play_circle_outline" at bounding box center [328, 592] width 23 height 23
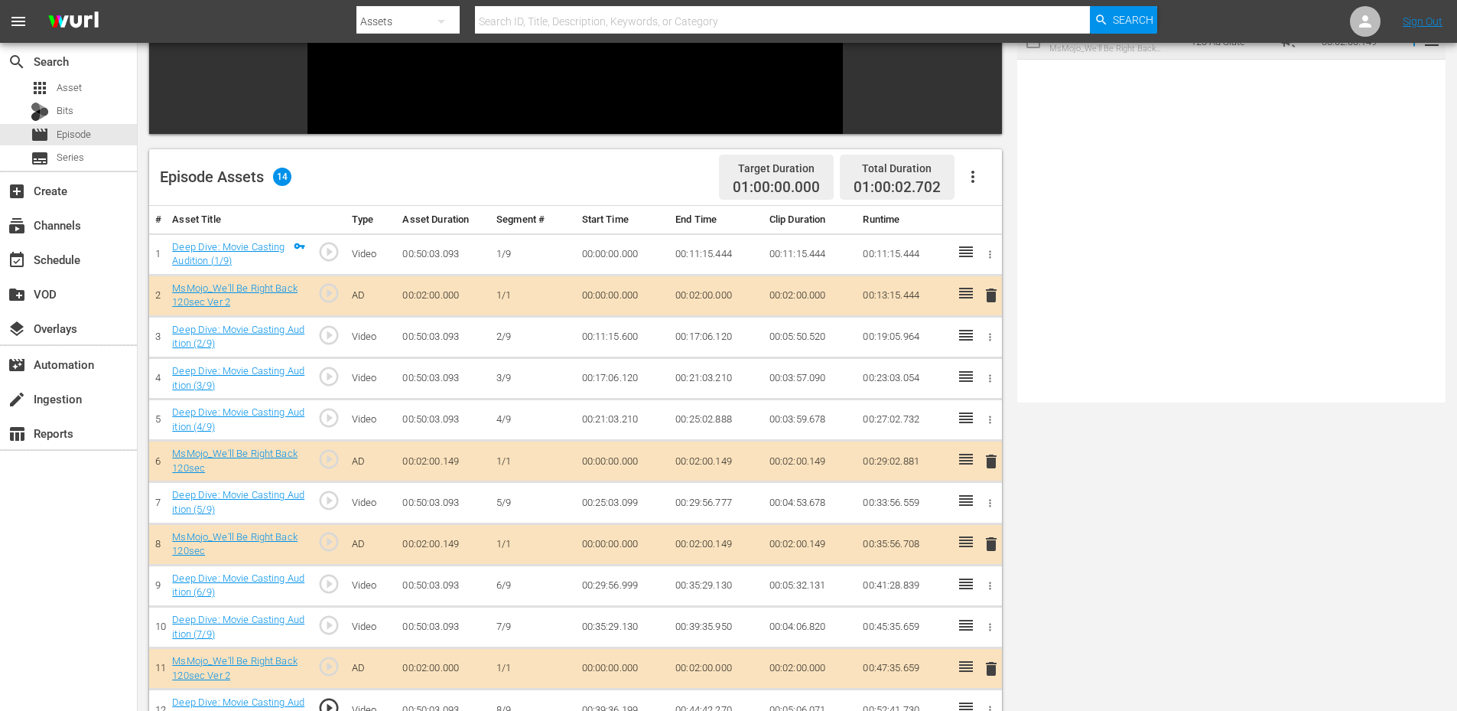
scroll to position [0, 0]
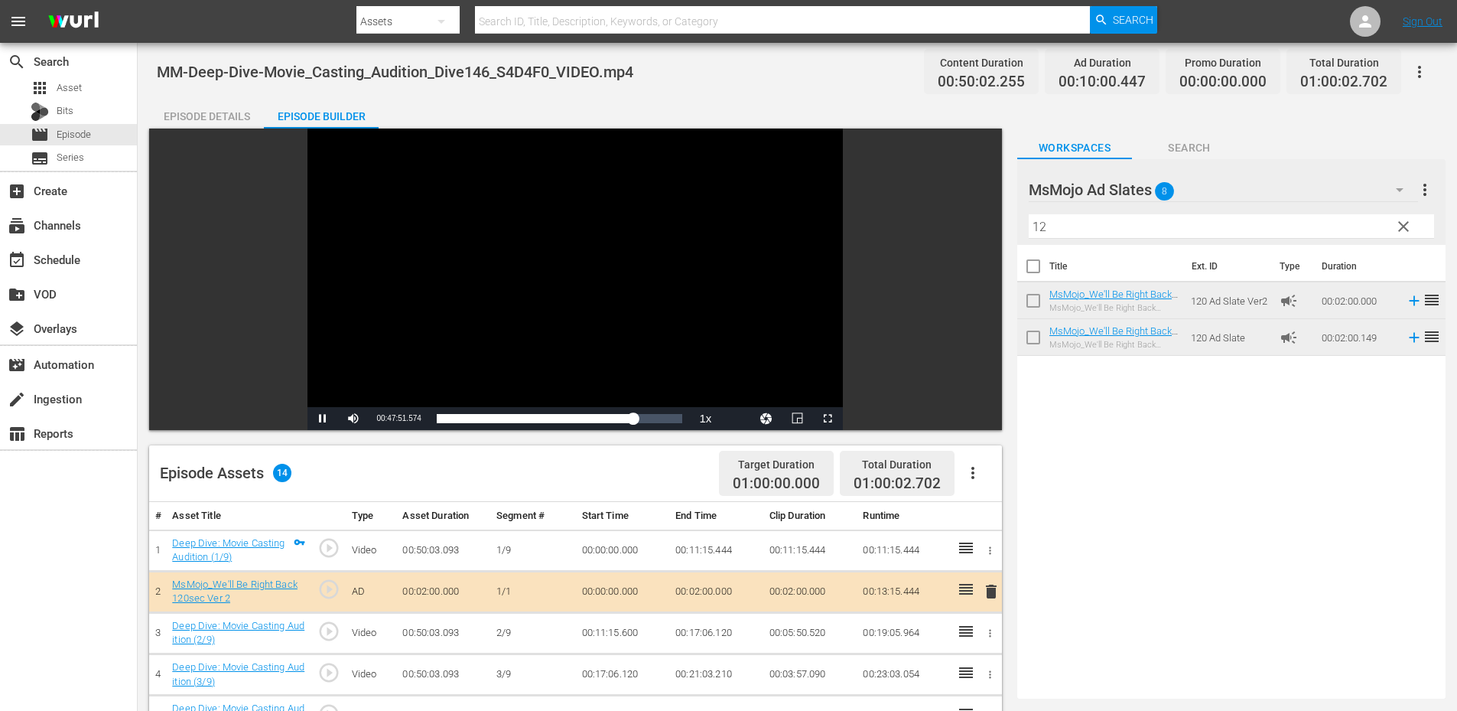
click at [503, 235] on div "Video Player" at bounding box center [574, 268] width 535 height 278
click at [1177, 566] on div "Title Ext. ID Type Duration MsMojo_We'll Be Right Back 120sec Ver 2 MsMojo_We'l…" at bounding box center [1231, 468] width 428 height 447
click at [1402, 222] on span "clear" at bounding box center [1403, 226] width 18 height 18
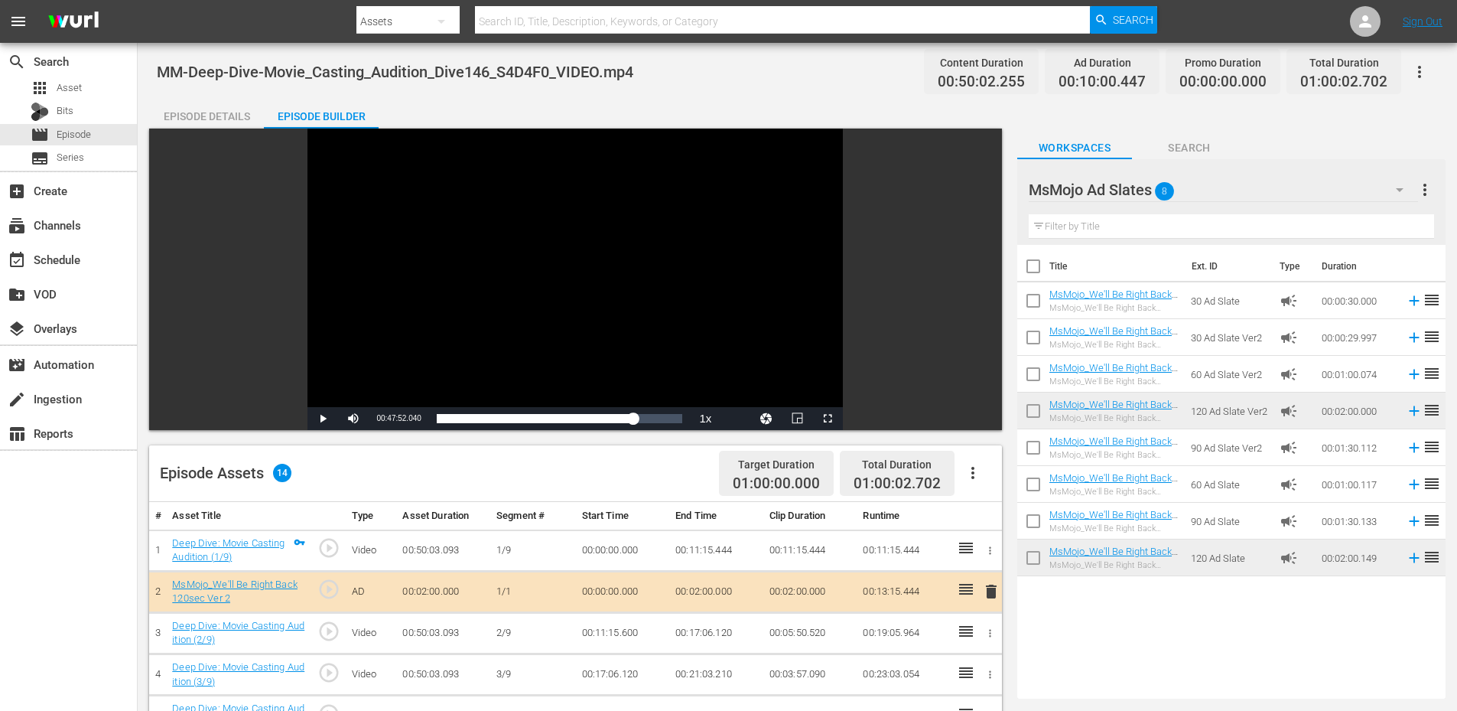
click at [220, 109] on div "Episode Details" at bounding box center [206, 116] width 115 height 37
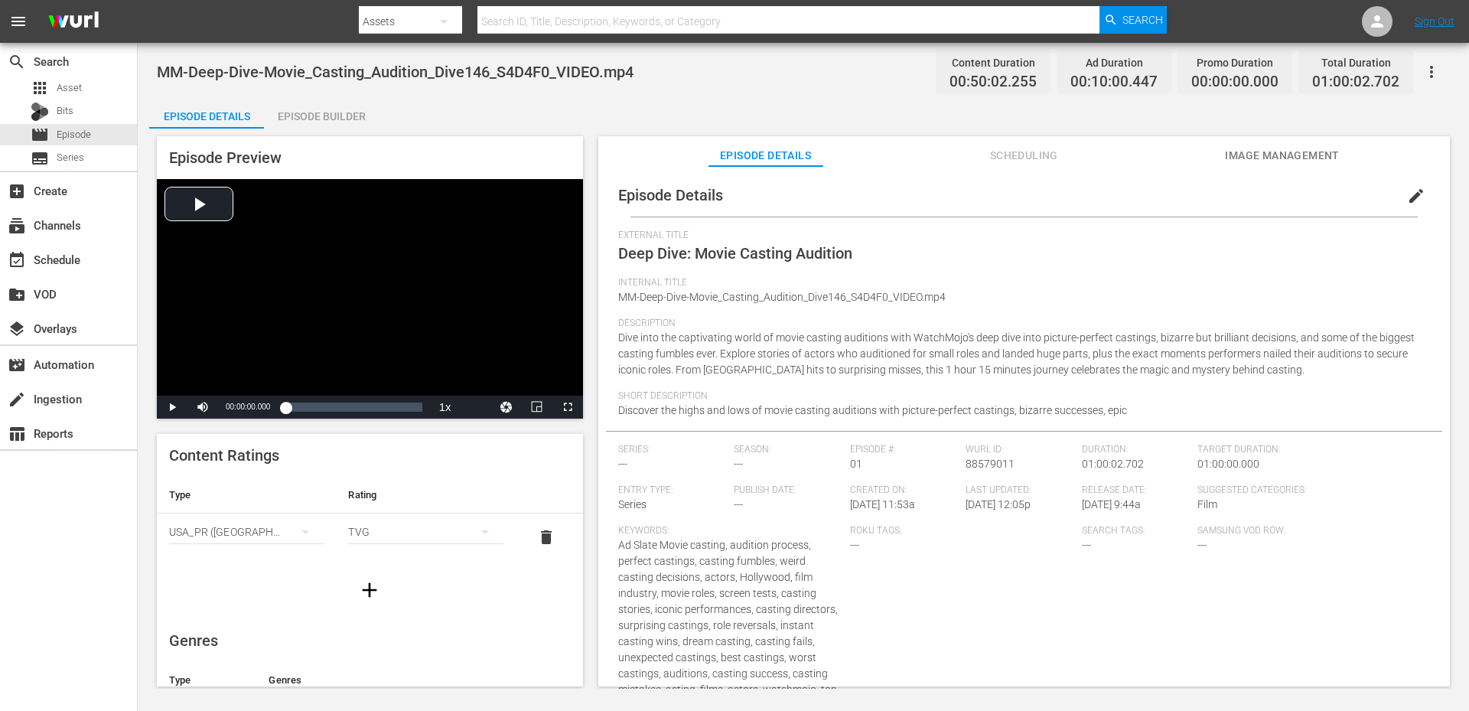
click at [1406, 181] on button "edit" at bounding box center [1415, 195] width 37 height 37
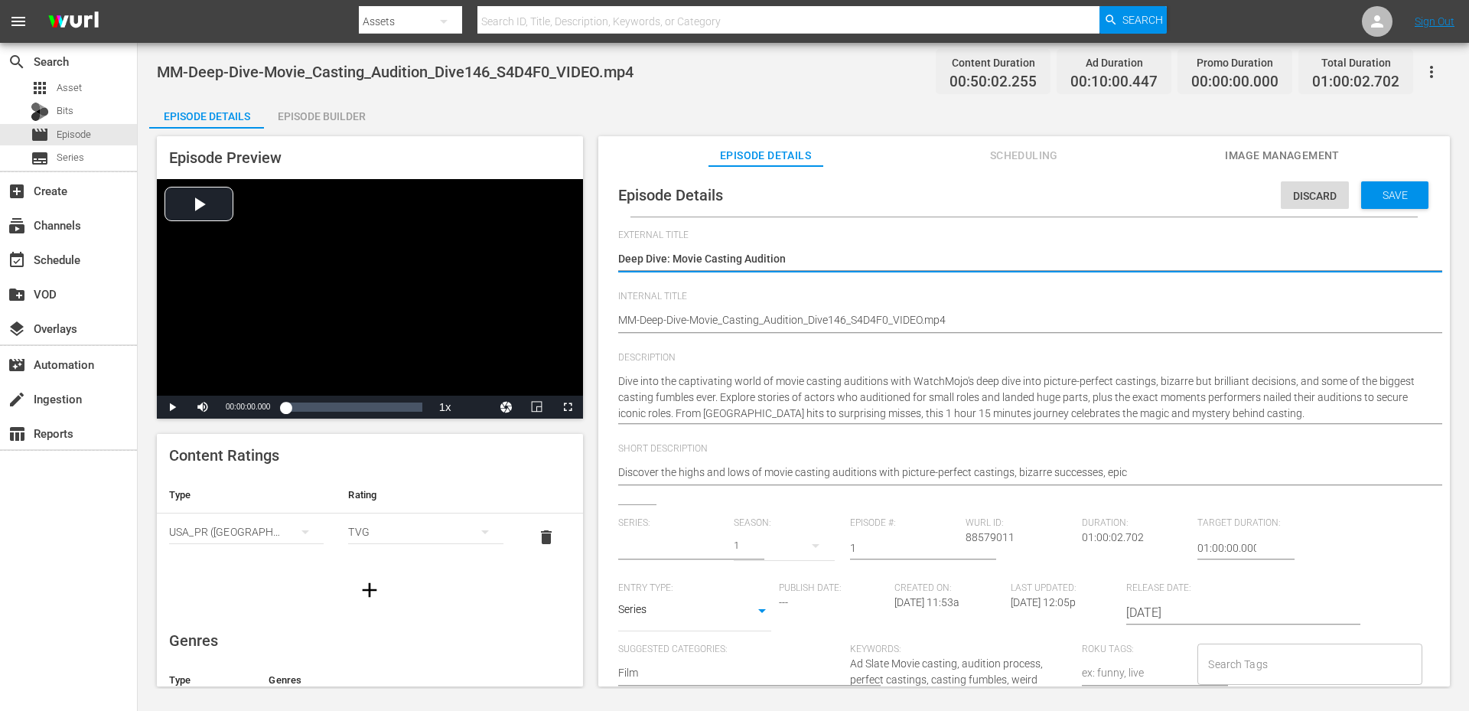
type input "No Series"
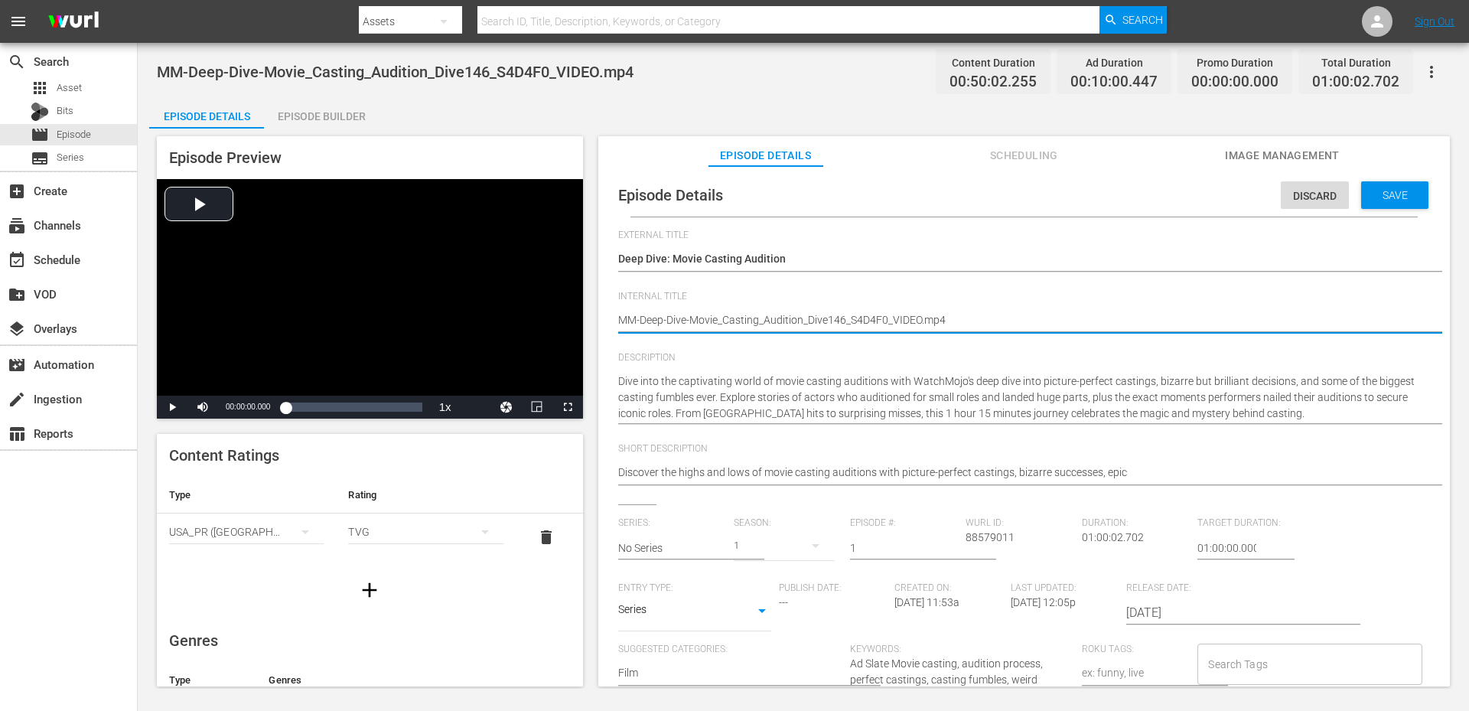
drag, startPoint x: 886, startPoint y: 320, endPoint x: 1020, endPoint y: 314, distance: 134.0
type textarea "MM-Deep-Dive-Movie_Casting_Audition_Dive146_S4D4F0"
click at [678, 543] on input "No Series" at bounding box center [672, 547] width 109 height 37
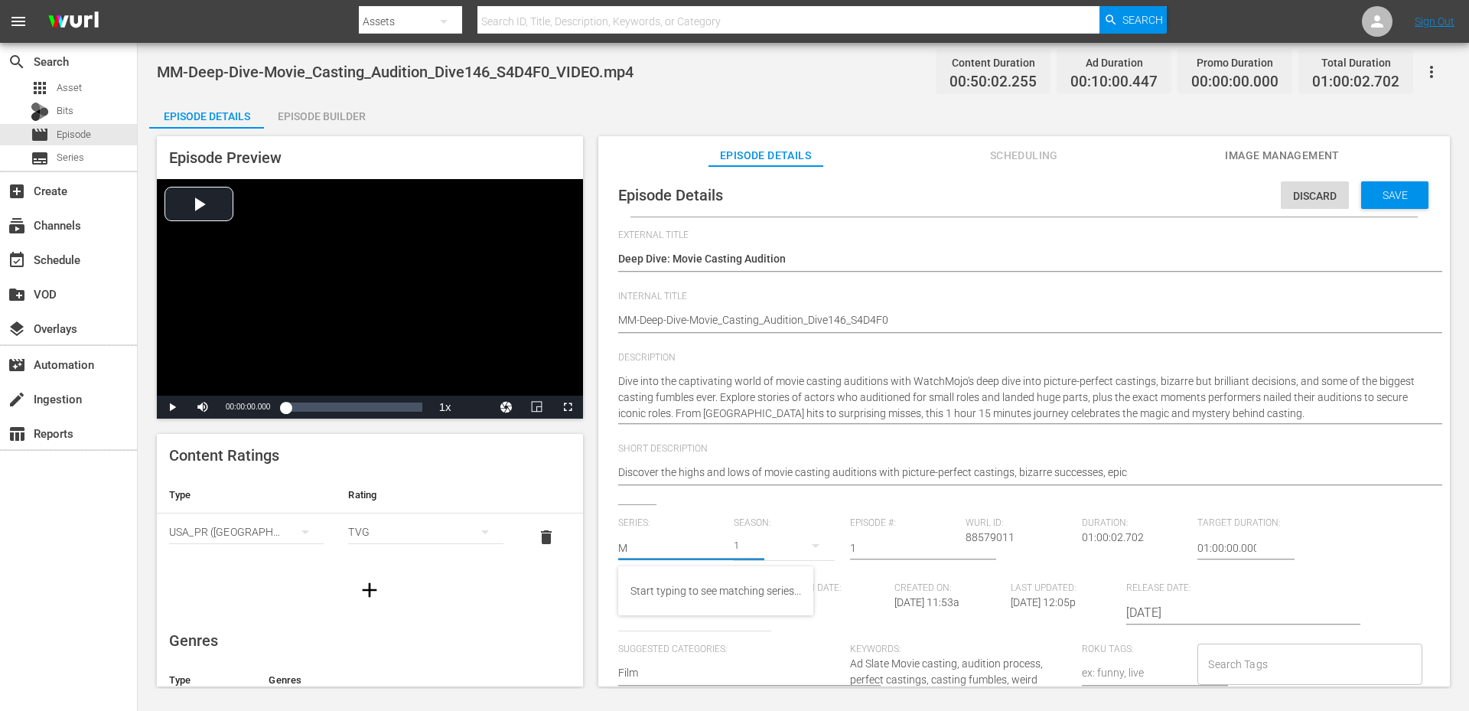
type input "MM"
drag, startPoint x: 672, startPoint y: 542, endPoint x: 563, endPoint y: 540, distance: 108.6
click at [563, 540] on div "Episode Preview Video Player is loading. Play Video Play Mute Current Time 00:0…" at bounding box center [803, 414] width 1308 height 570
click at [1241, 670] on input "Search Tags" at bounding box center [1297, 664] width 187 height 28
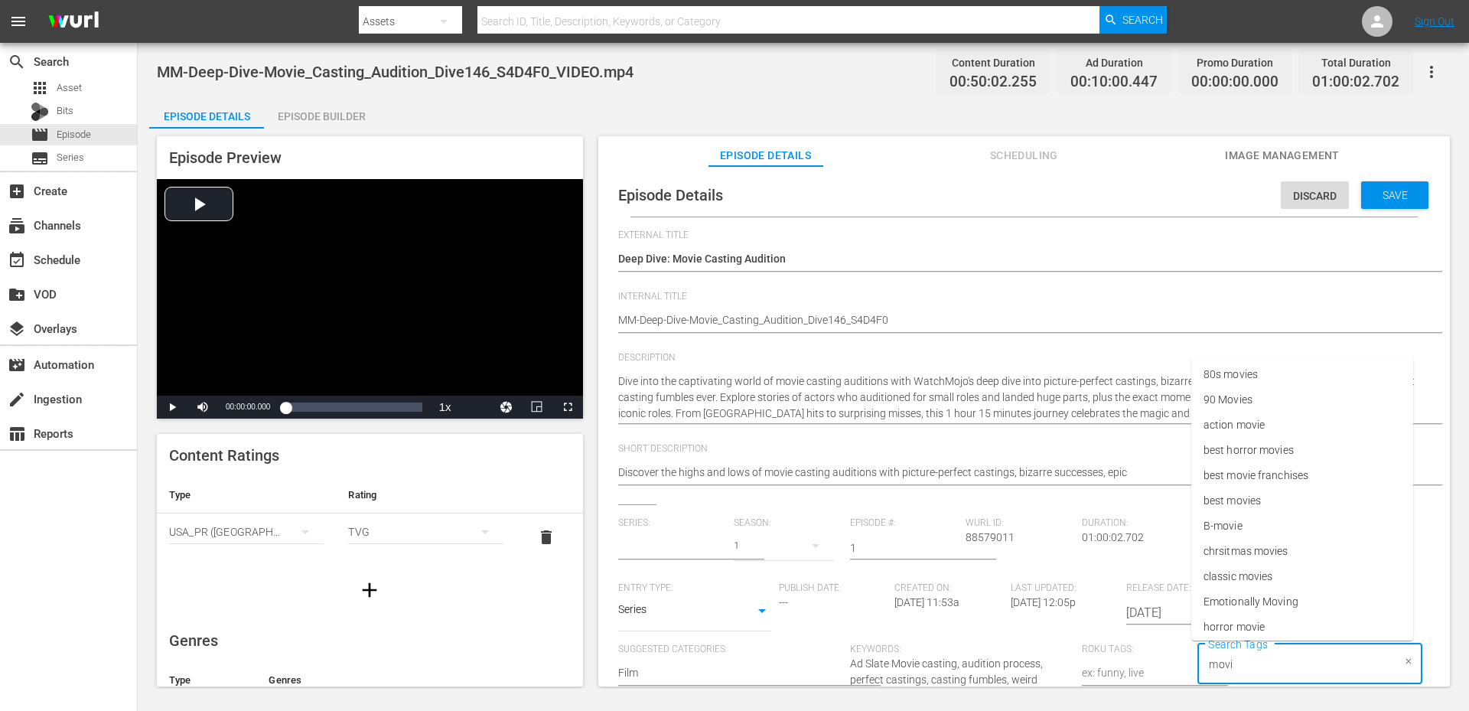
type input "movie"
click at [1245, 377] on span "80s movies" at bounding box center [1230, 374] width 54 height 16
type input "movie"
click at [1246, 402] on span "90 Movies" at bounding box center [1227, 400] width 49 height 16
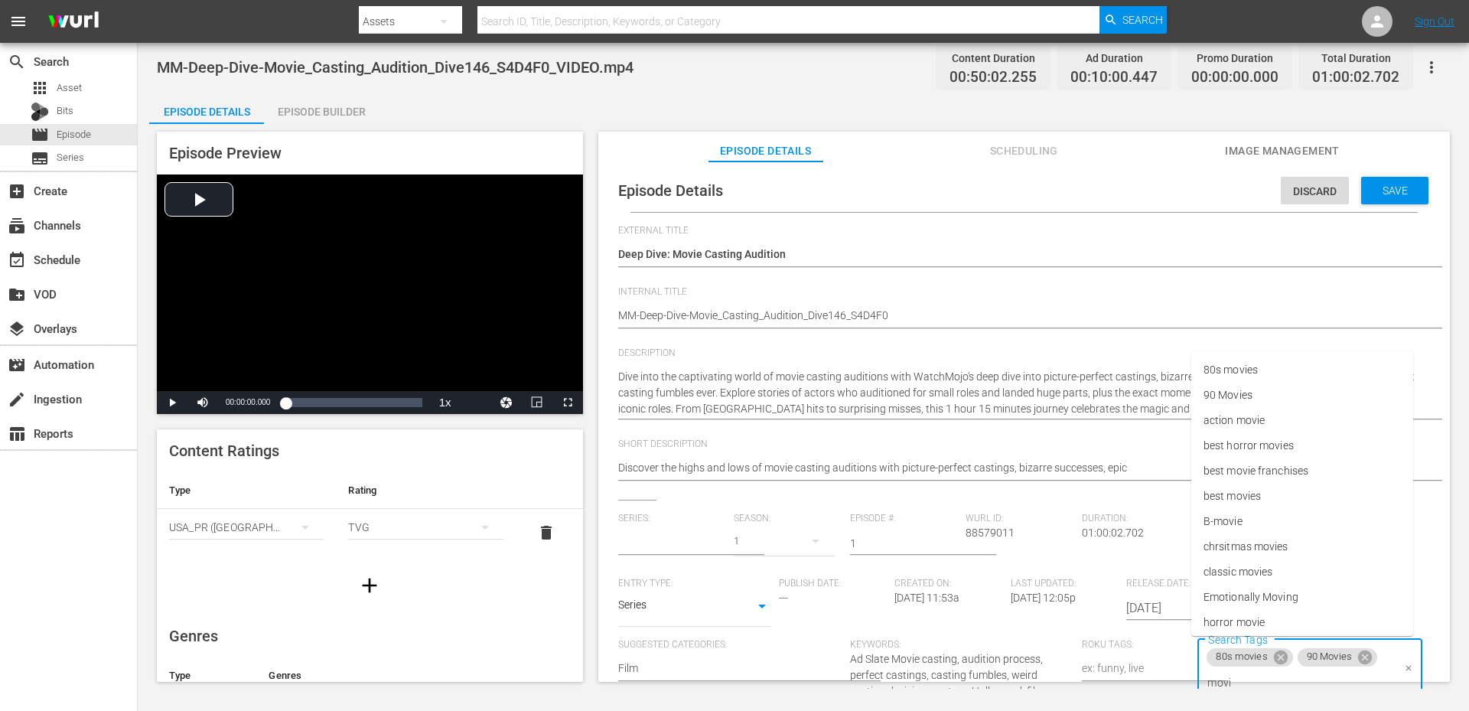
type input "movie"
click at [1245, 492] on span "best movies" at bounding box center [1231, 496] width 57 height 16
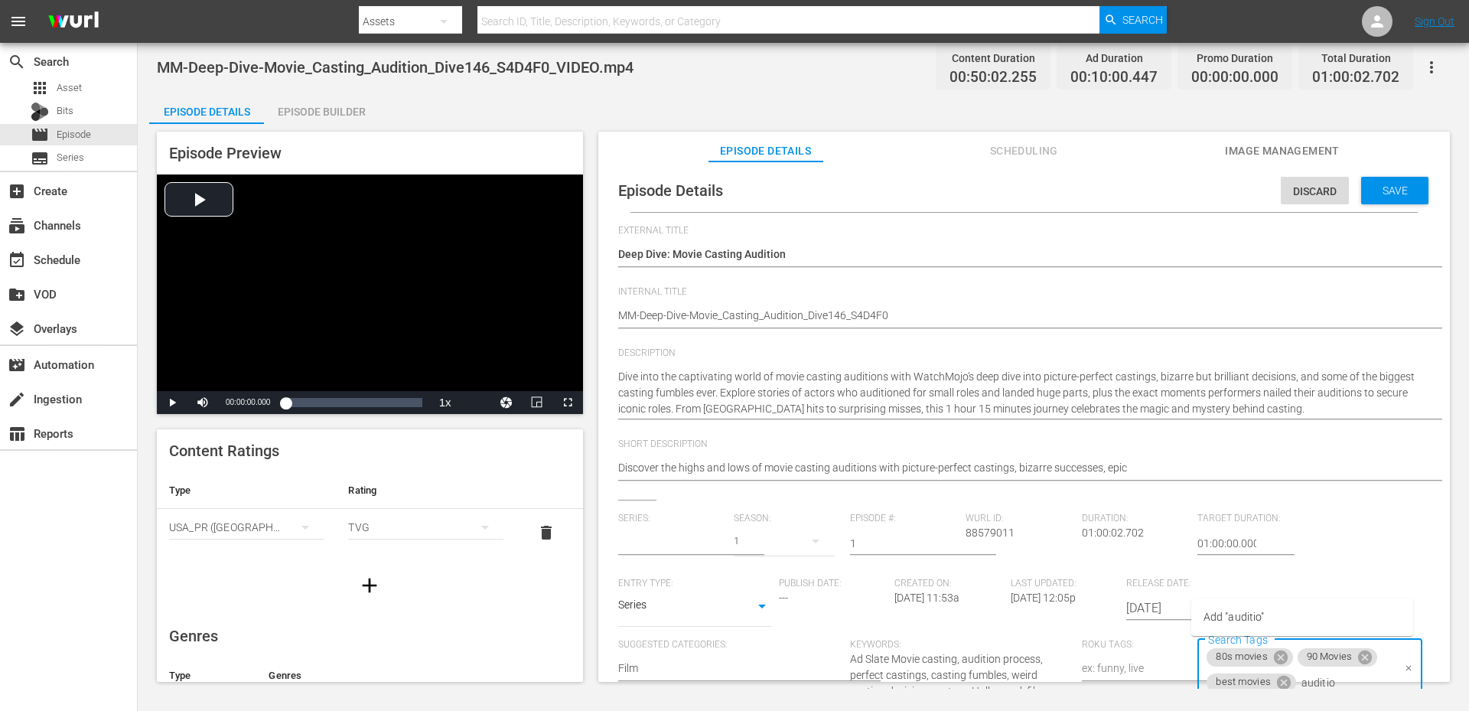
type input "audition"
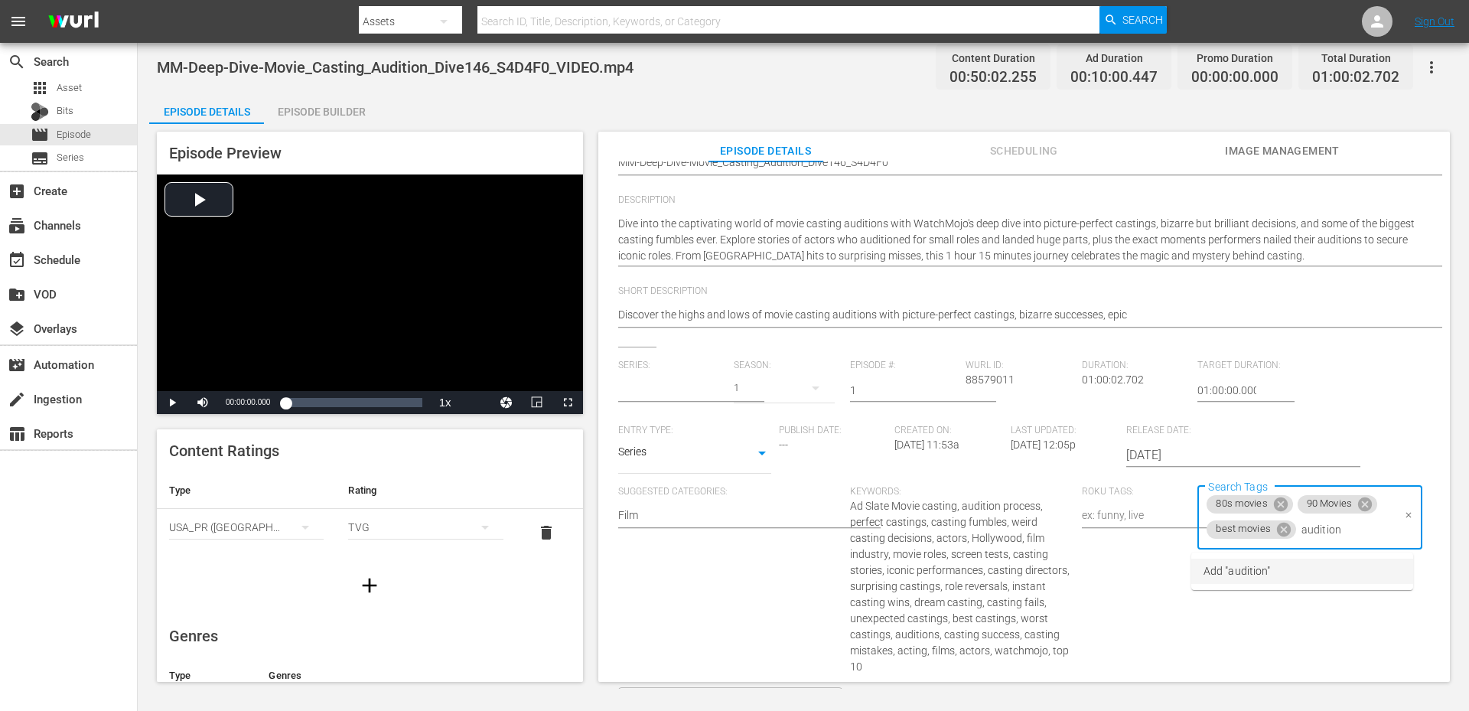
click at [1254, 576] on span "Add "audition"" at bounding box center [1236, 571] width 67 height 16
click at [1247, 555] on input "Search Tags" at bounding box center [1297, 552] width 187 height 28
type input "casting"
click at [1247, 596] on span "Add "casting"" at bounding box center [1234, 594] width 63 height 16
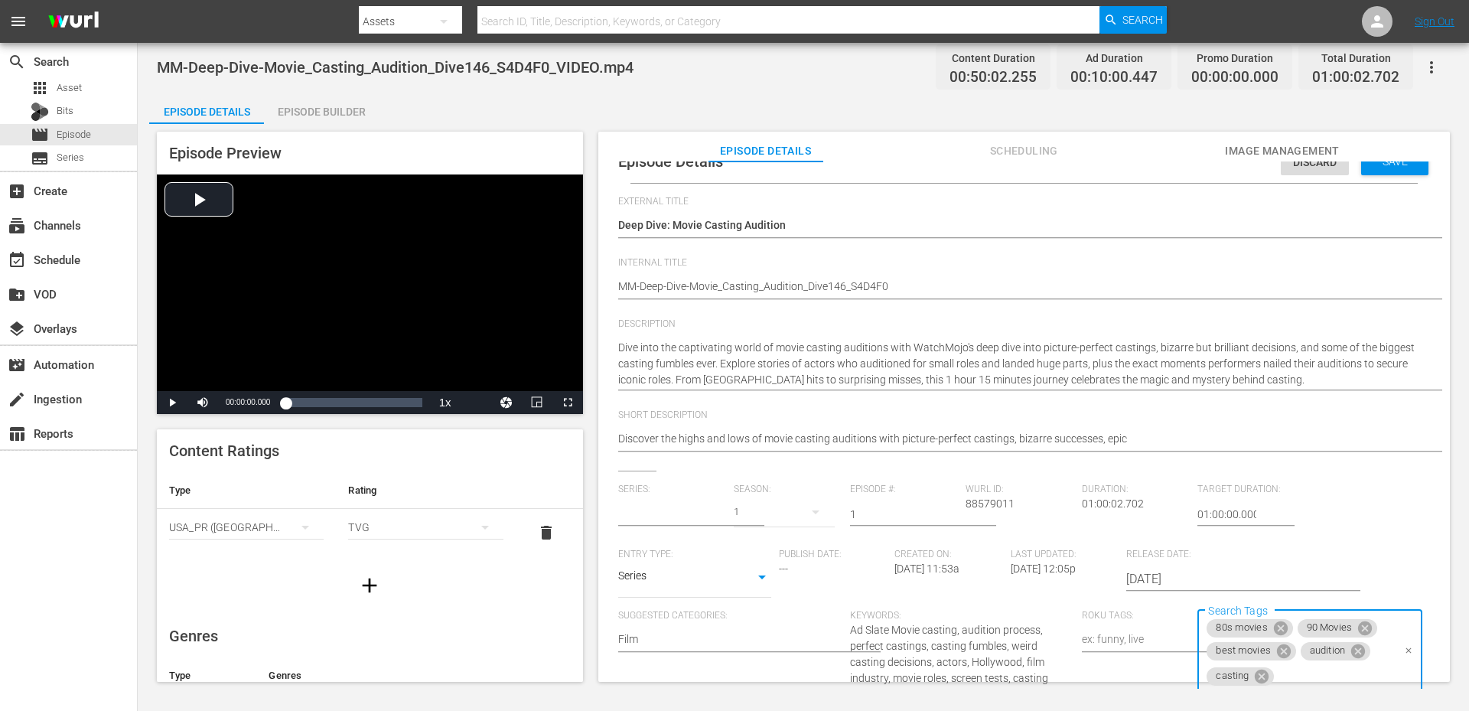
scroll to position [0, 0]
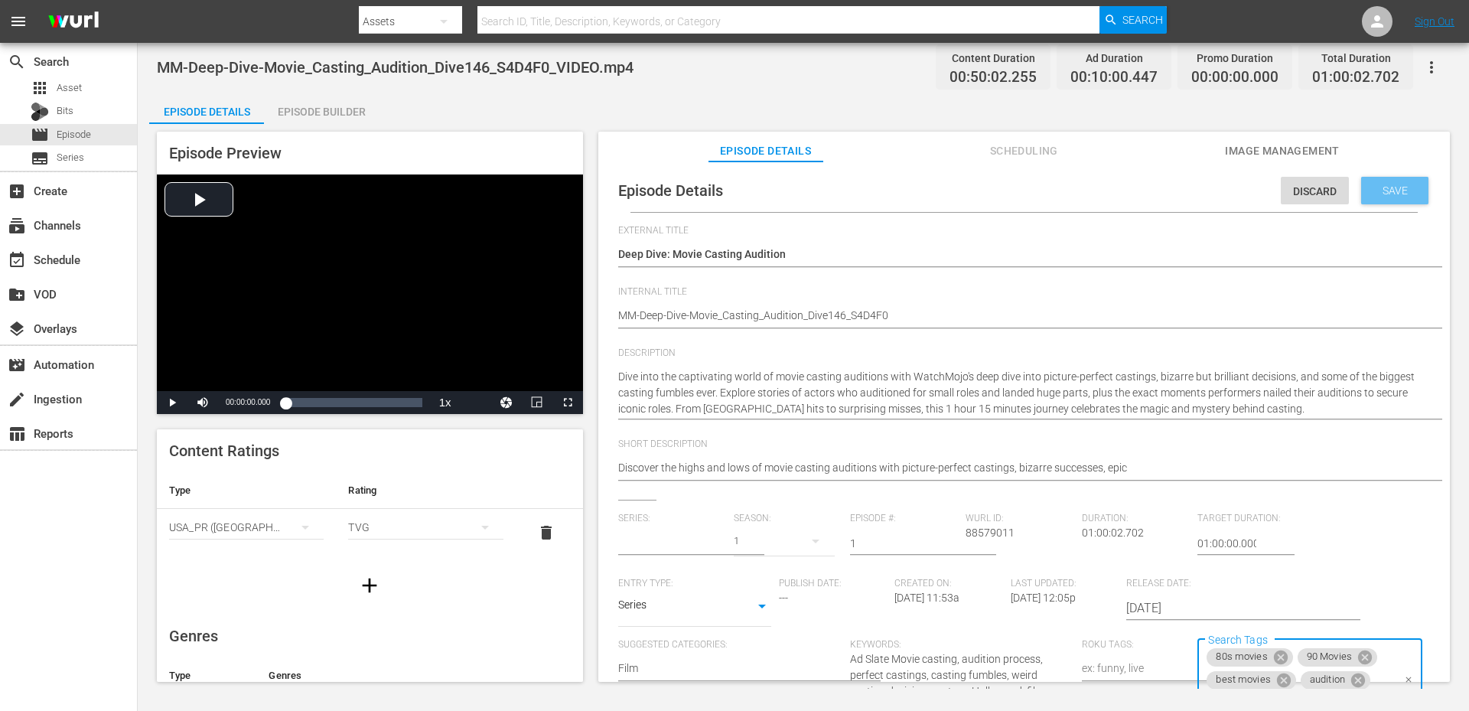
click at [1370, 192] on span "Save" at bounding box center [1395, 190] width 50 height 12
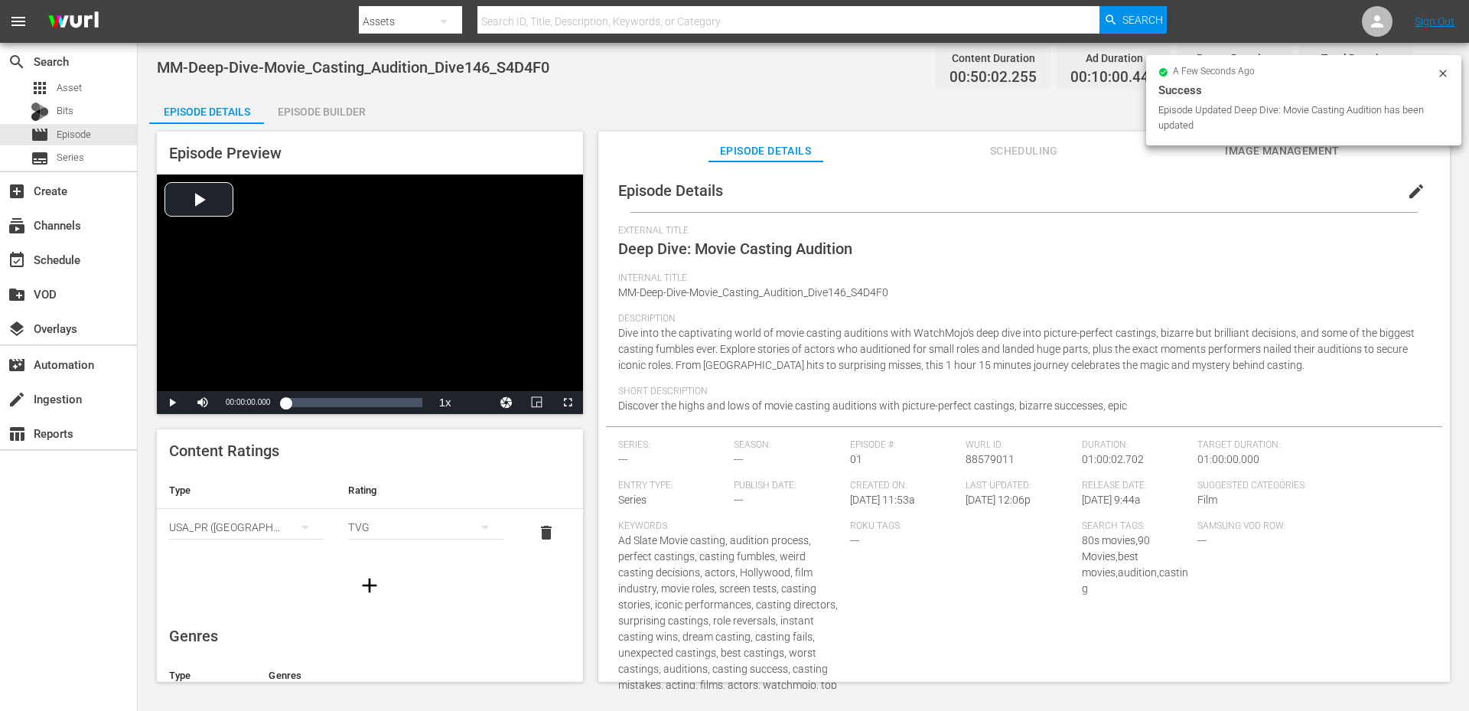
click at [653, 99] on div "Episode Details Episode Builder Episode Preview Video Player is loading. Play V…" at bounding box center [803, 393] width 1308 height 600
click at [1248, 156] on span "Image Management" at bounding box center [1282, 151] width 115 height 19
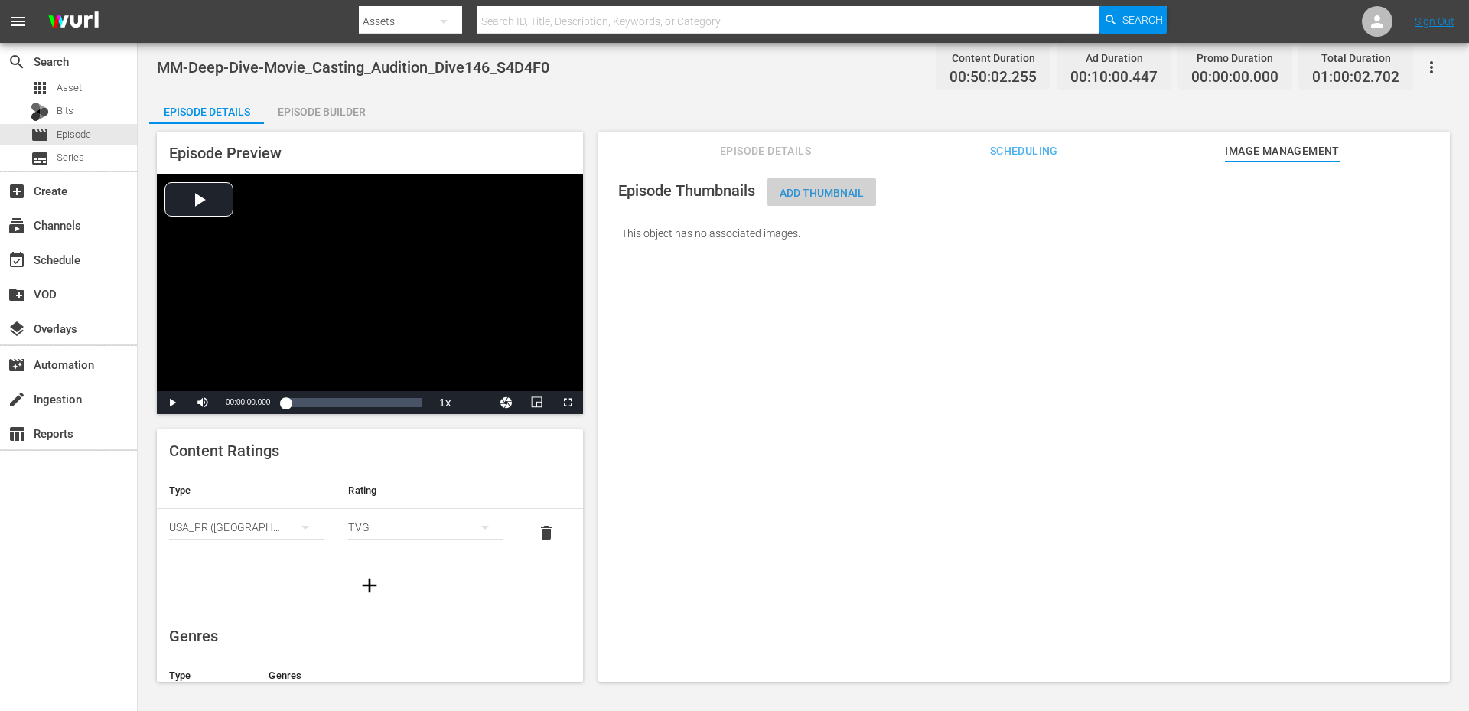
click at [849, 194] on span "Add Thumbnail" at bounding box center [821, 193] width 109 height 12
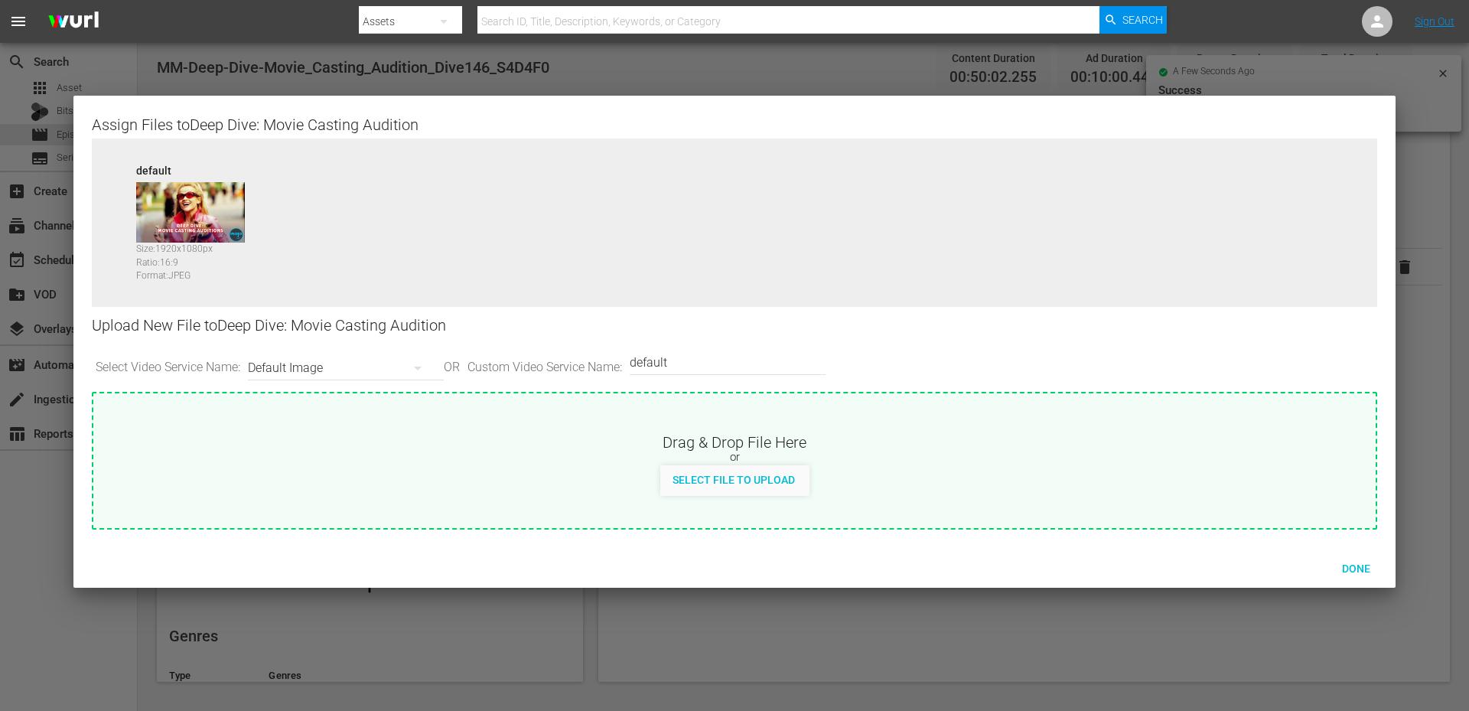
click at [337, 369] on div "Default Image" at bounding box center [342, 368] width 188 height 43
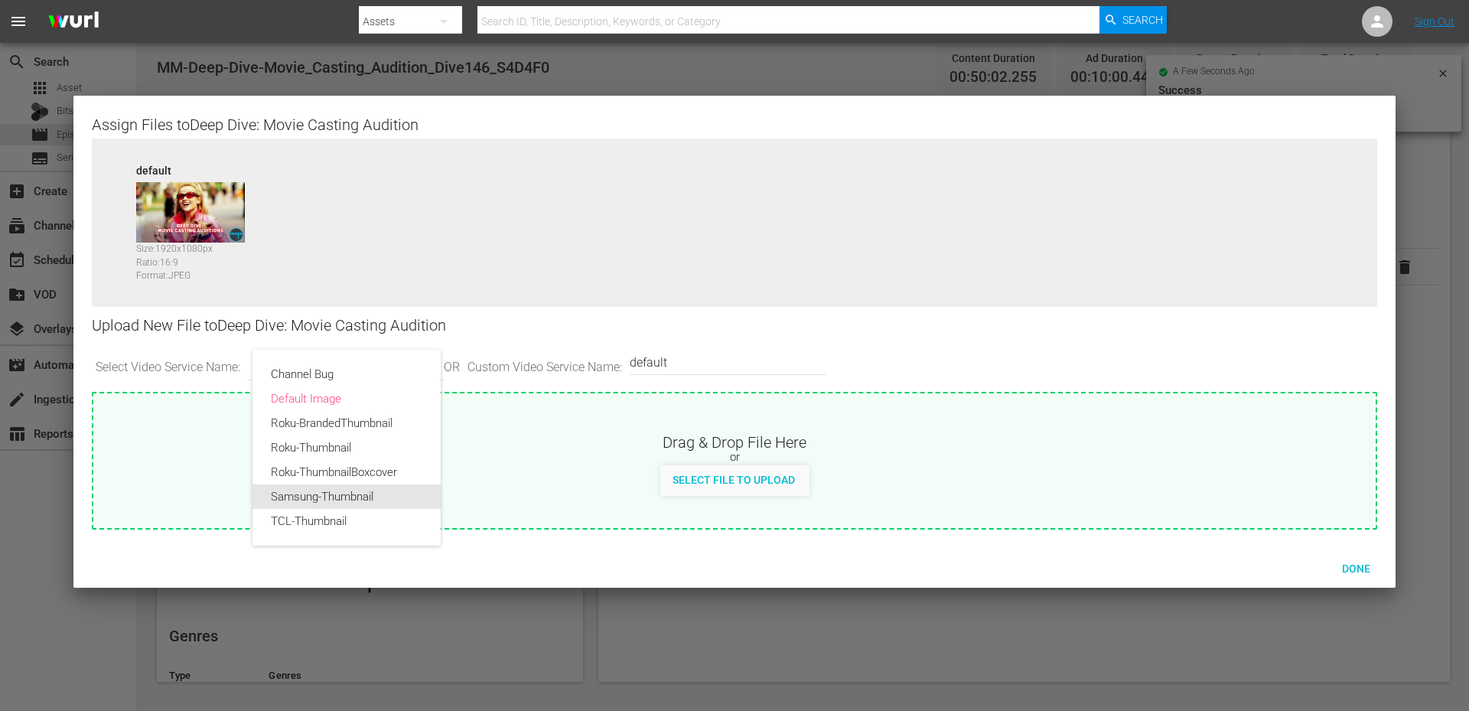
click at [337, 493] on div "Samsung-Thumbnail" at bounding box center [346, 496] width 151 height 24
type input "Samsung-Thumbnail"
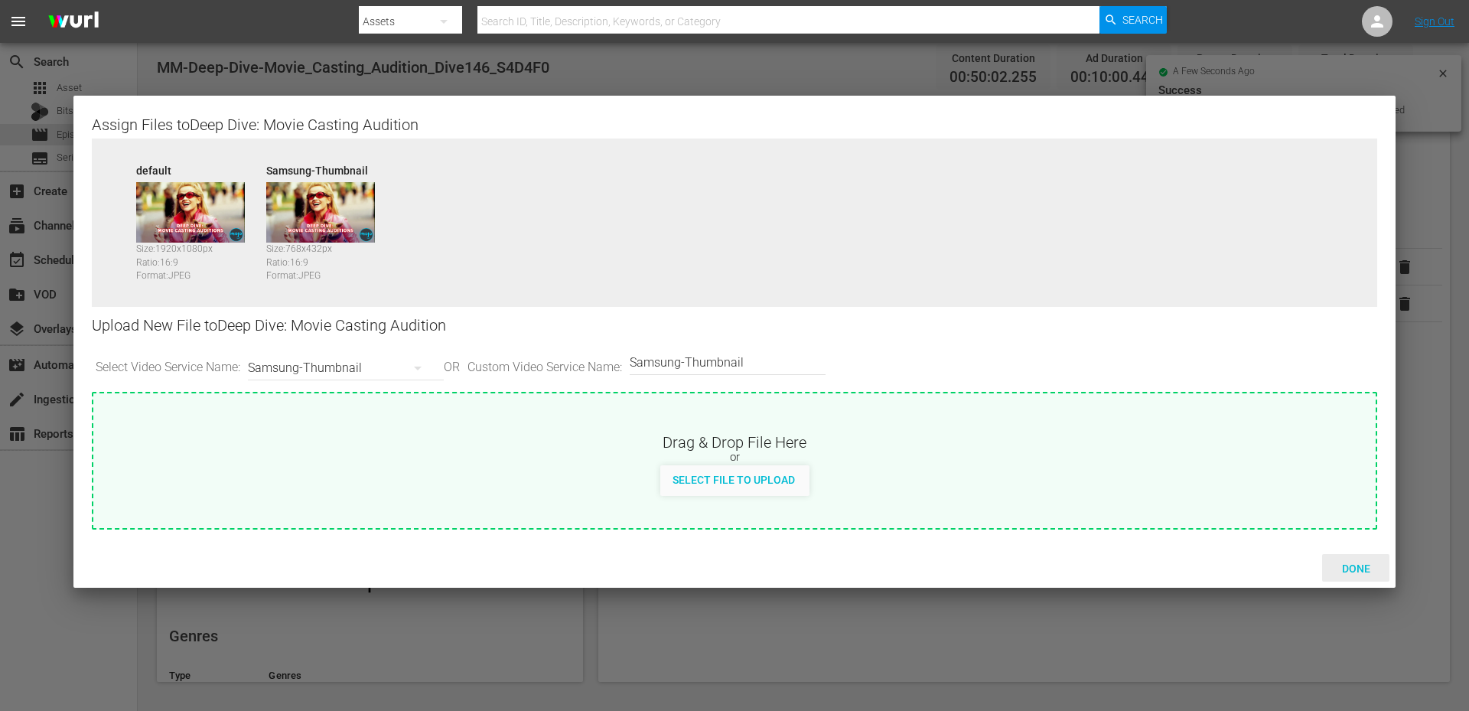
click at [1346, 557] on div "Done" at bounding box center [1355, 568] width 67 height 28
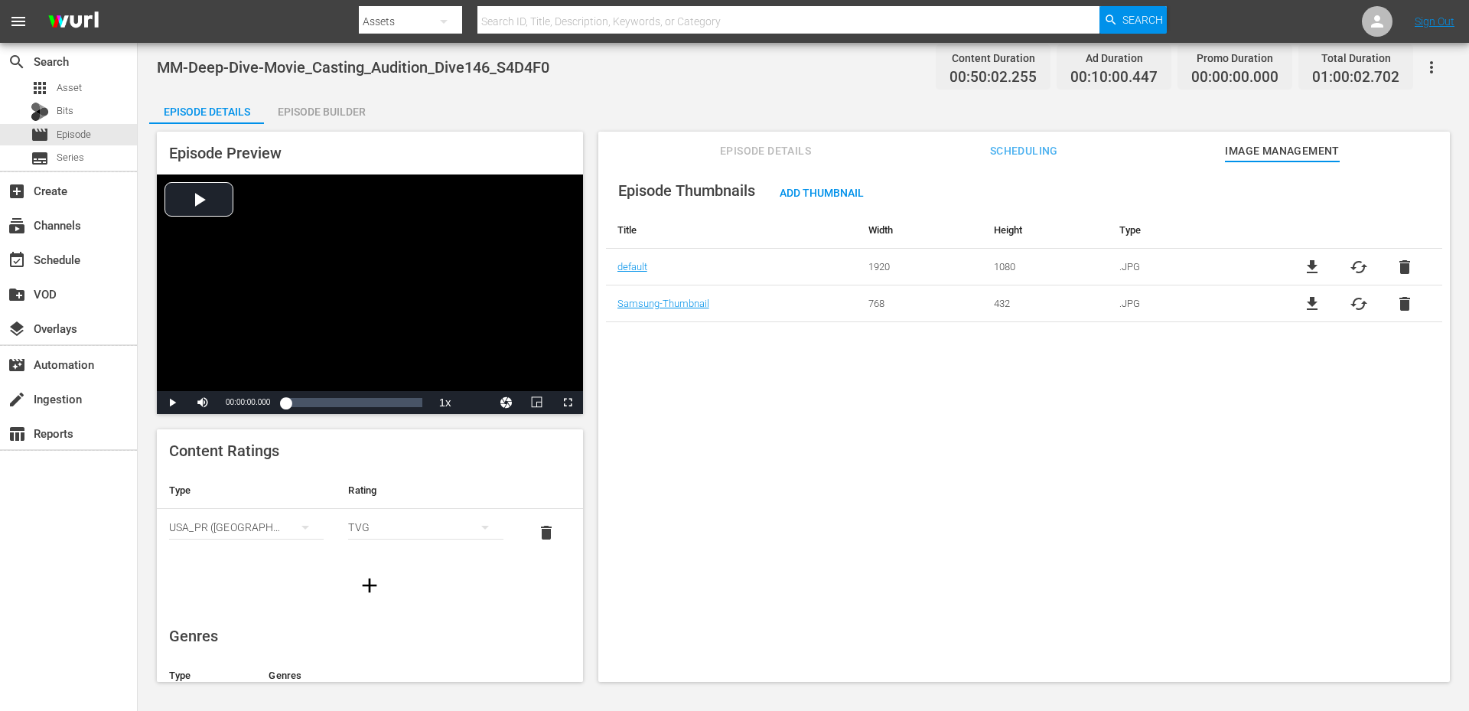
click at [561, 73] on div "MM-Deep-Dive-Movie_Casting_Audition_Dive146_S4D4F0 Content Duration 00:50:02.25…" at bounding box center [803, 67] width 1293 height 34
drag, startPoint x: 561, startPoint y: 73, endPoint x: 158, endPoint y: 70, distance: 403.1
click at [158, 70] on div "MM-Deep-Dive-Movie_Casting_Audition_Dive146_S4D4F0 Content Duration 00:50:02.25…" at bounding box center [803, 67] width 1293 height 34
copy span "MM-Deep-Dive-Movie_Casting_Audition_Dive146_S4D4F0"
